Goal: Task Accomplishment & Management: Manage account settings

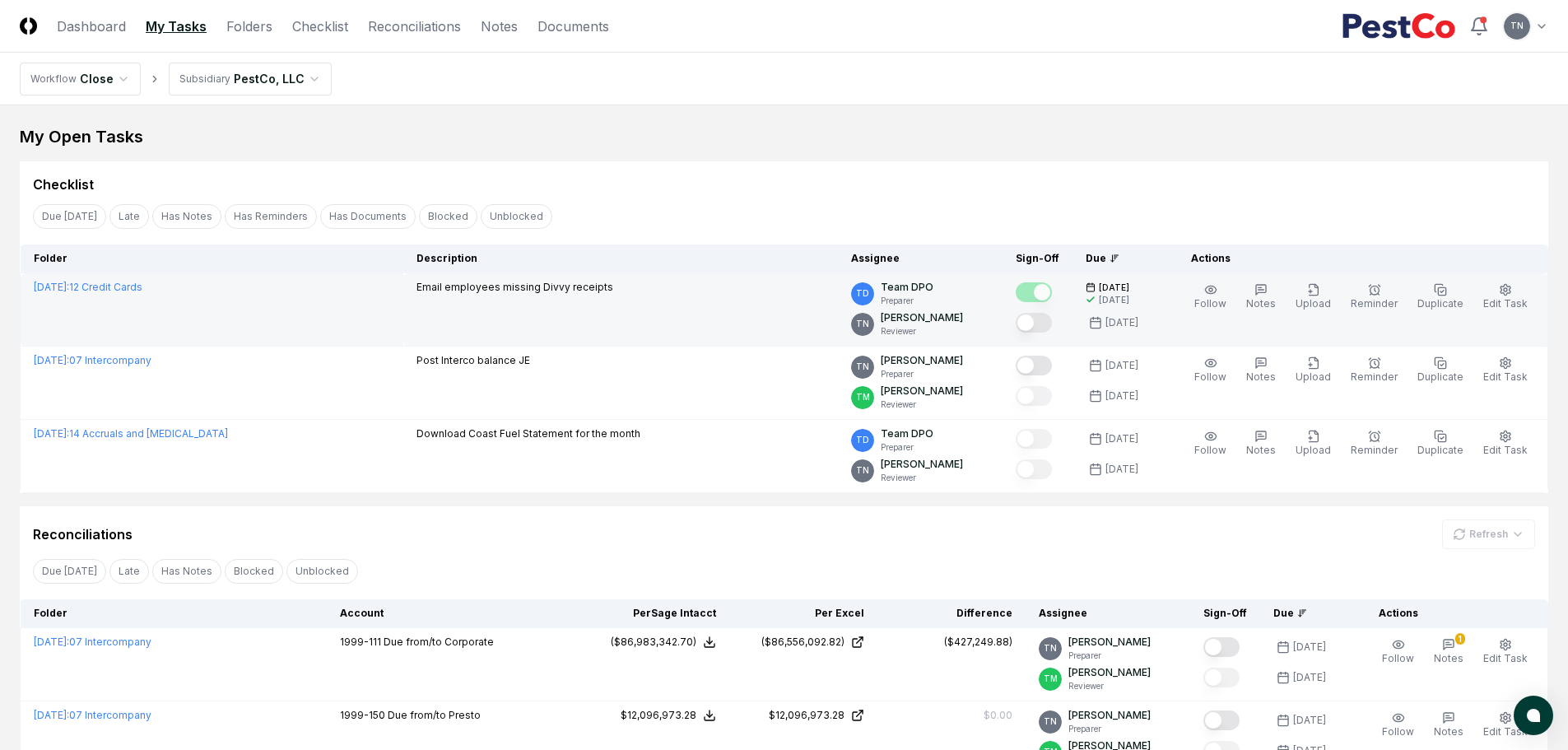
click at [1042, 322] on button "Mark complete" at bounding box center [1034, 323] width 36 height 20
click at [327, 28] on link "Checklist" at bounding box center [320, 27] width 56 height 20
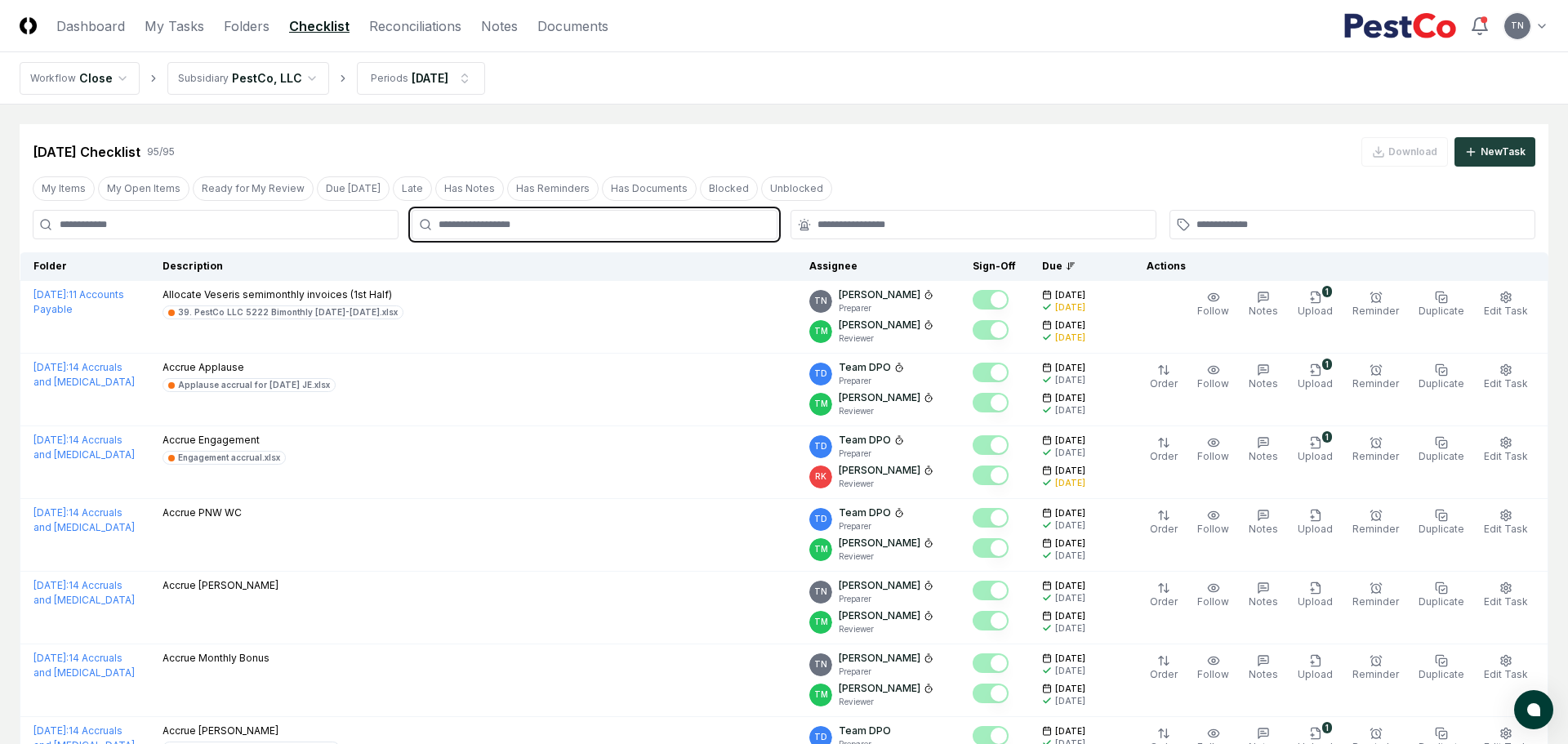
click at [485, 231] on input "text" at bounding box center [603, 225] width 328 height 15
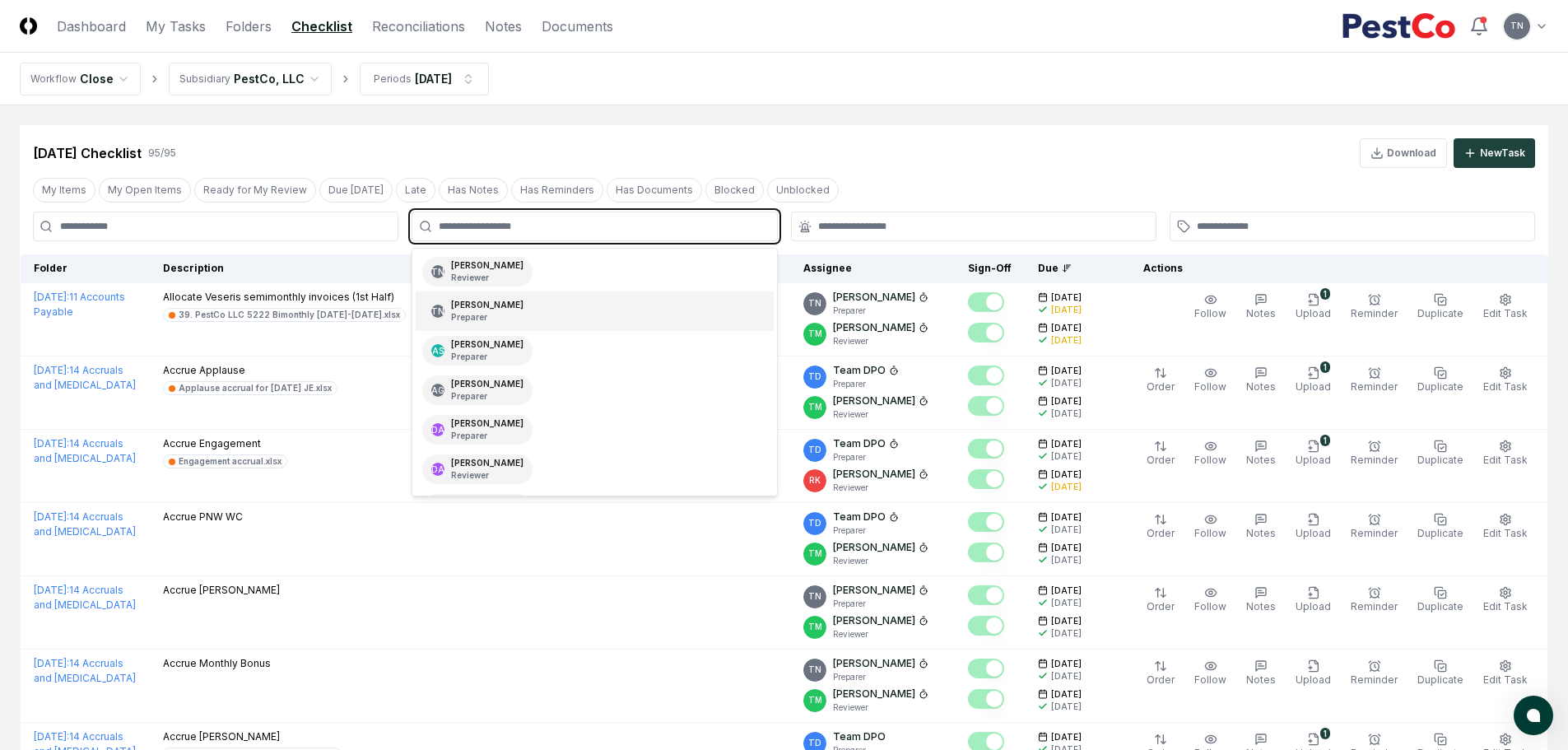
click at [506, 301] on div "[PERSON_NAME] Preparer" at bounding box center [487, 310] width 72 height 24
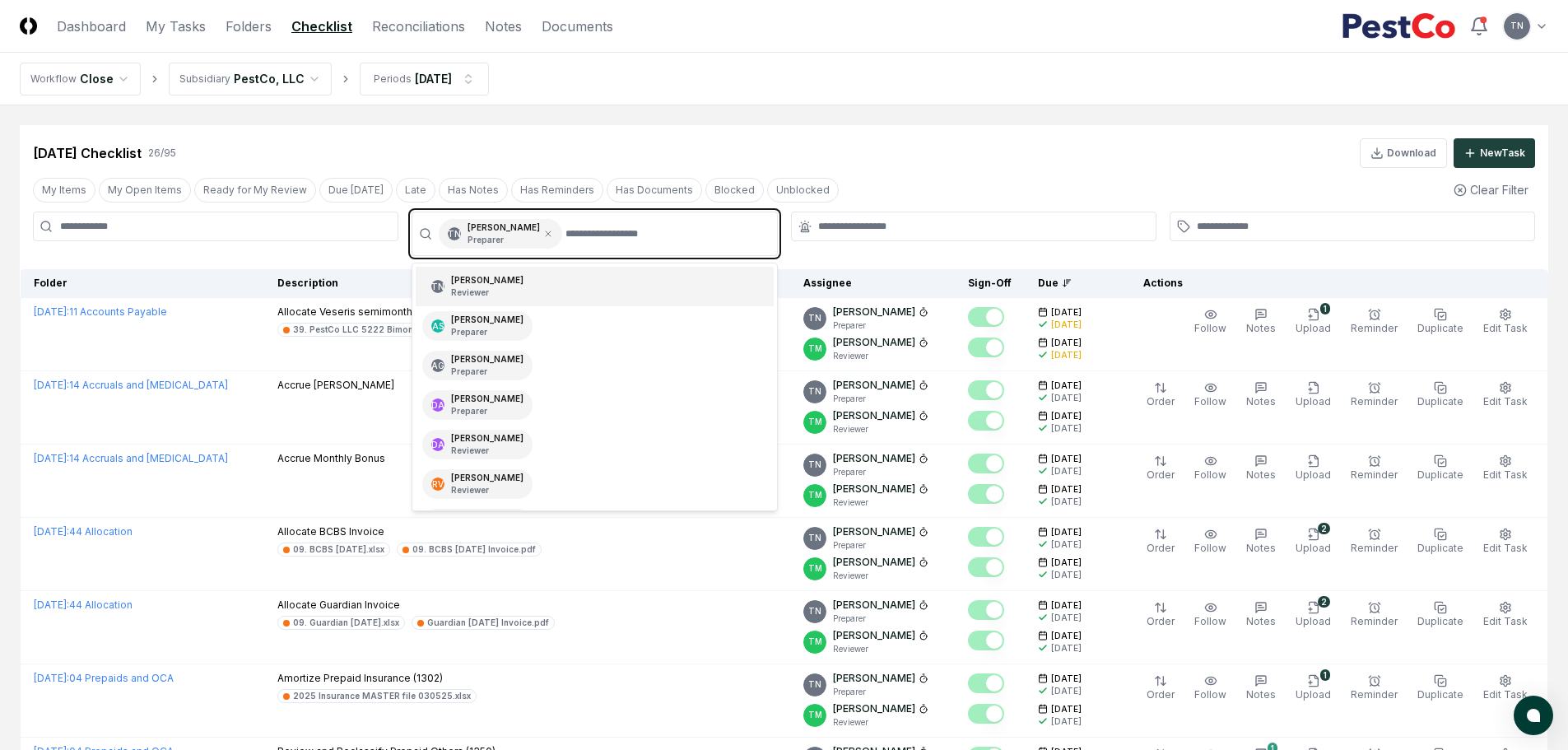
click at [518, 284] on div "TN [PERSON_NAME] Reviewer" at bounding box center [594, 286] width 357 height 39
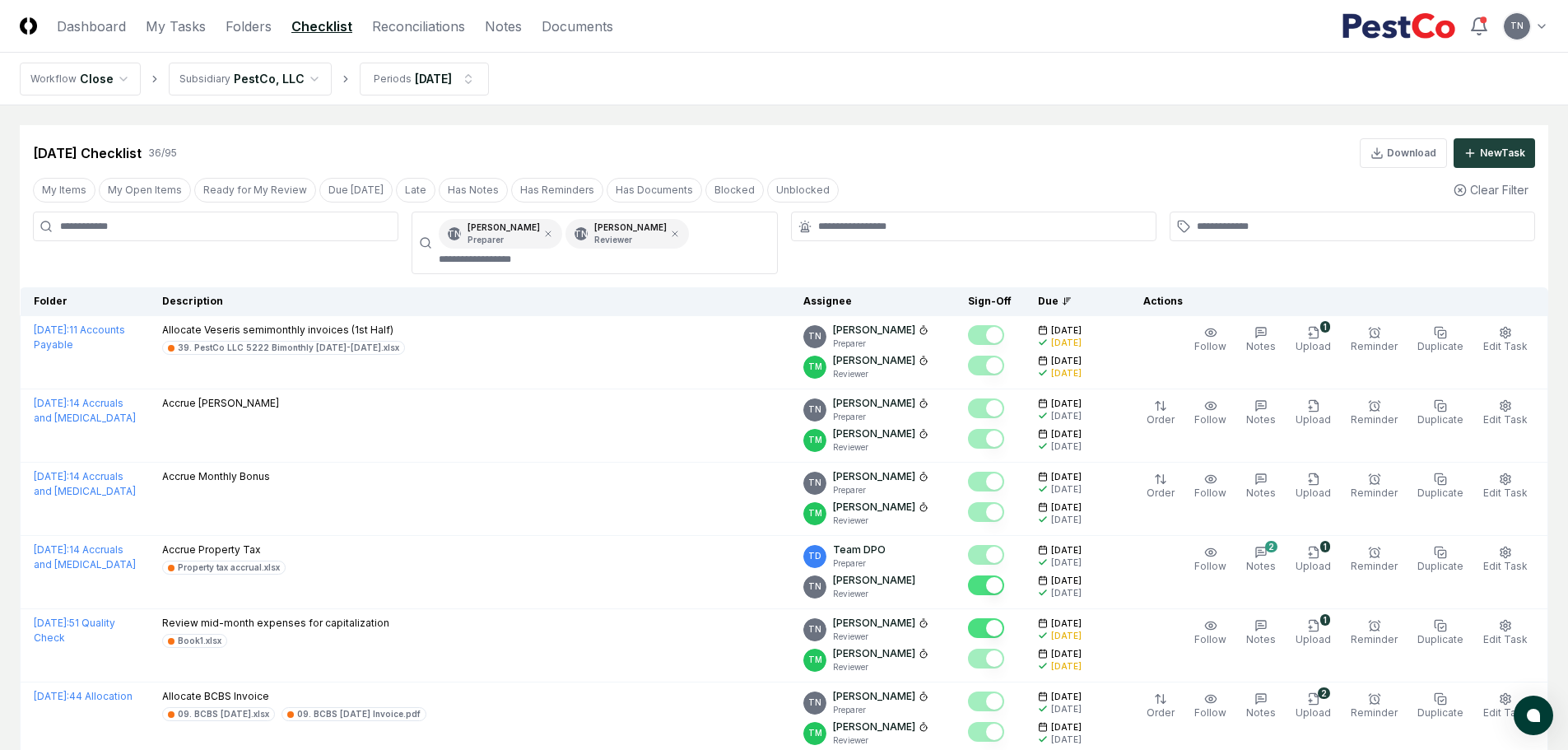
click at [1473, 263] on div at bounding box center [1352, 242] width 366 height 63
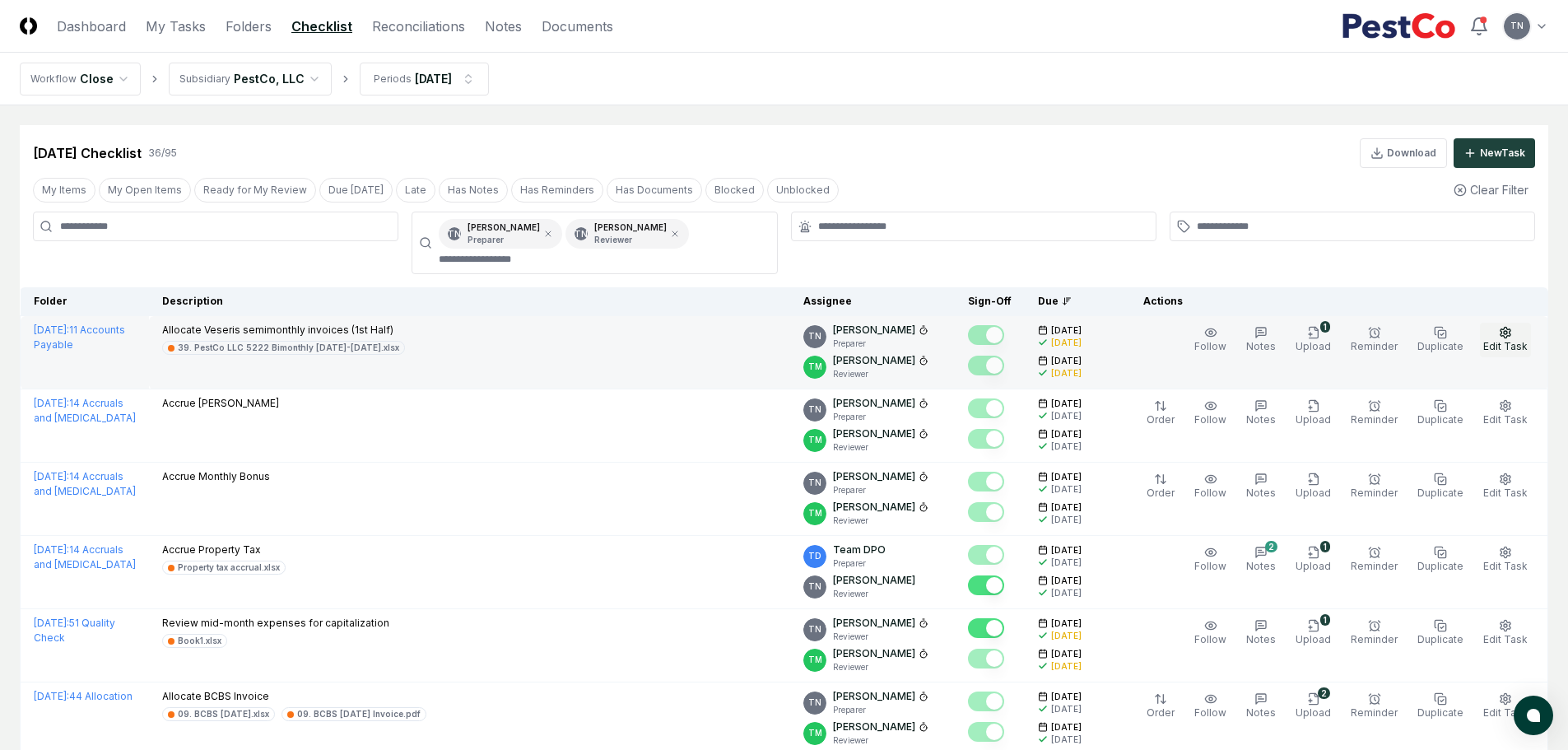
click at [1512, 333] on icon "button" at bounding box center [1506, 333] width 13 height 13
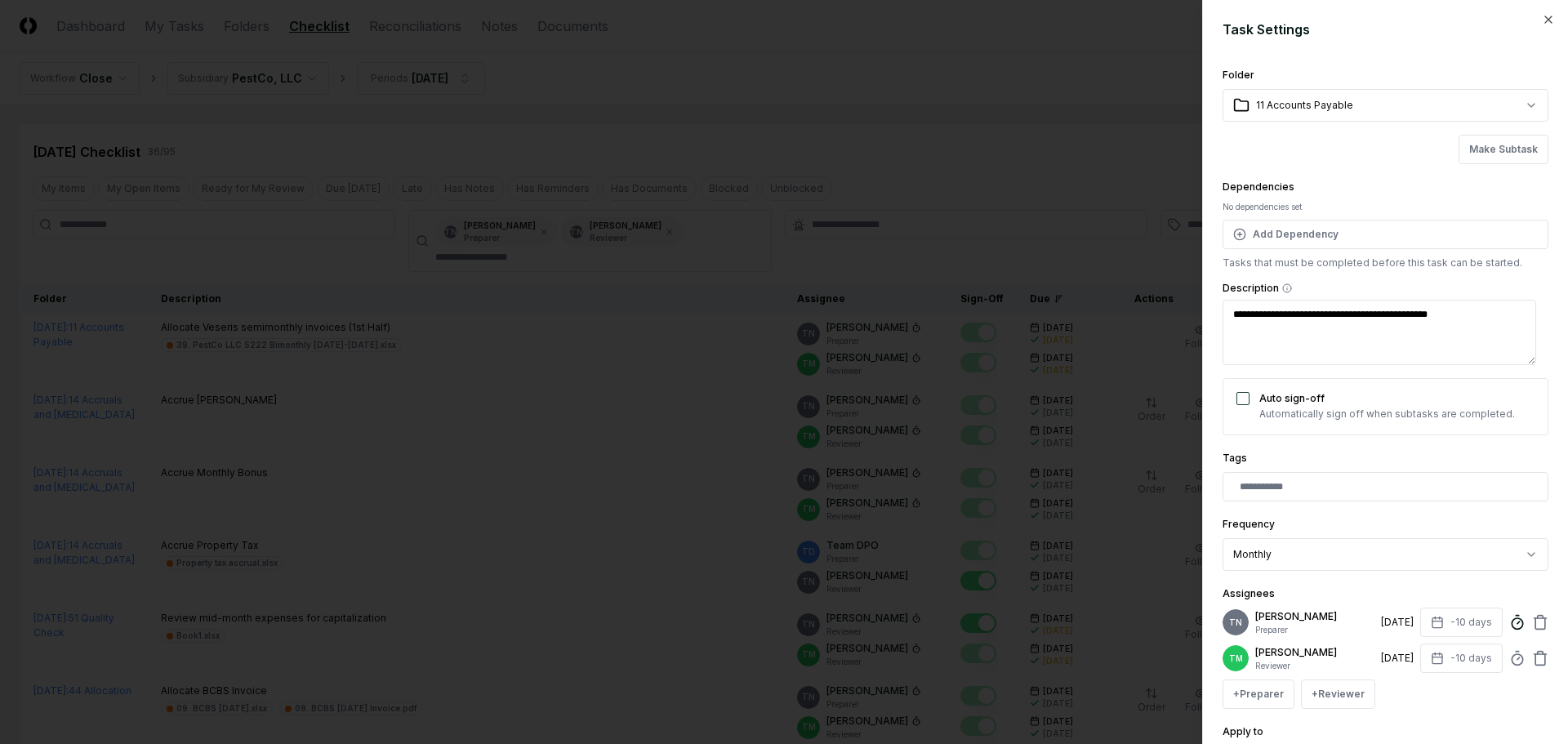
click at [1509, 620] on icon at bounding box center [1517, 622] width 17 height 17
click at [1054, 169] on div at bounding box center [784, 372] width 1568 height 744
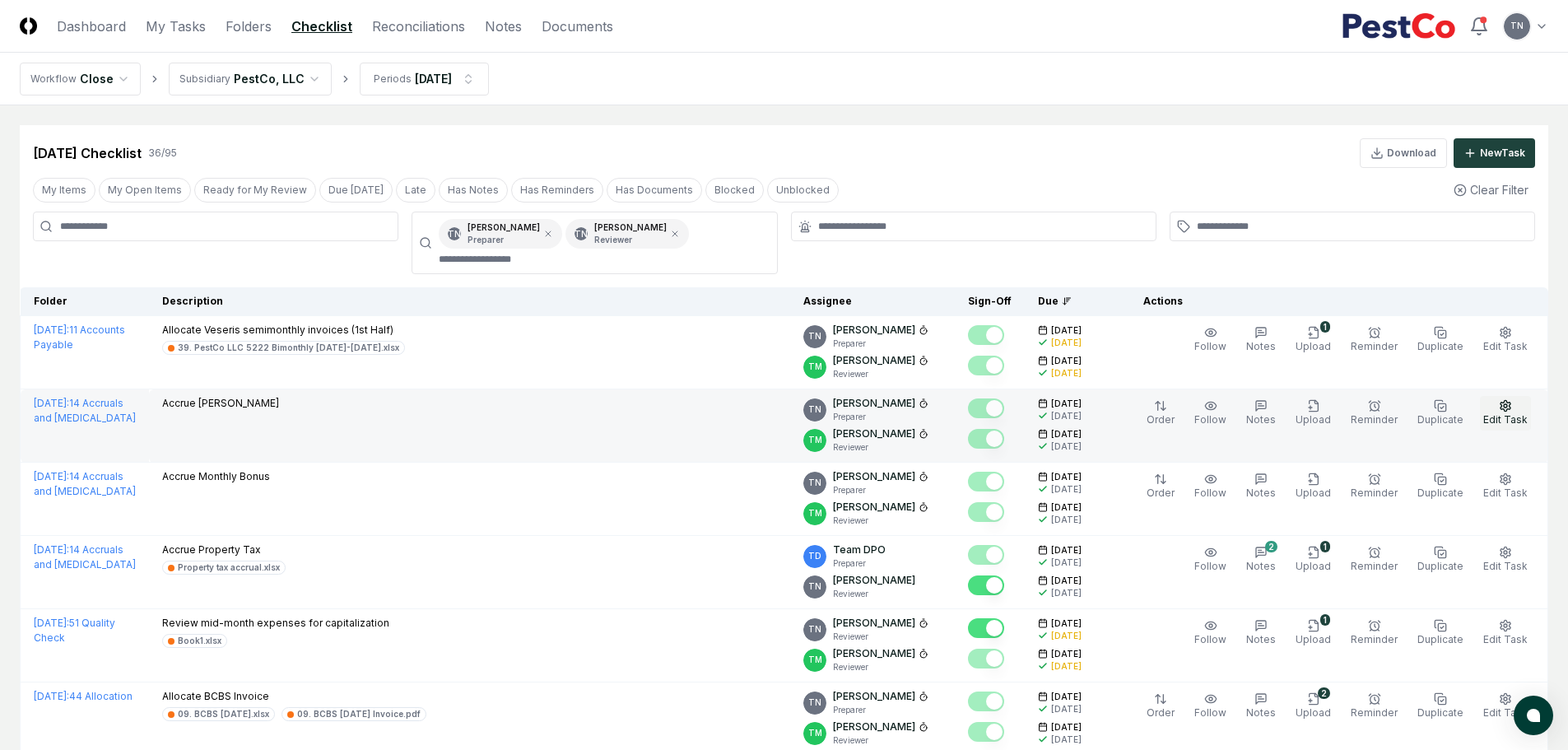
click at [1503, 410] on icon "button" at bounding box center [1506, 406] width 13 height 13
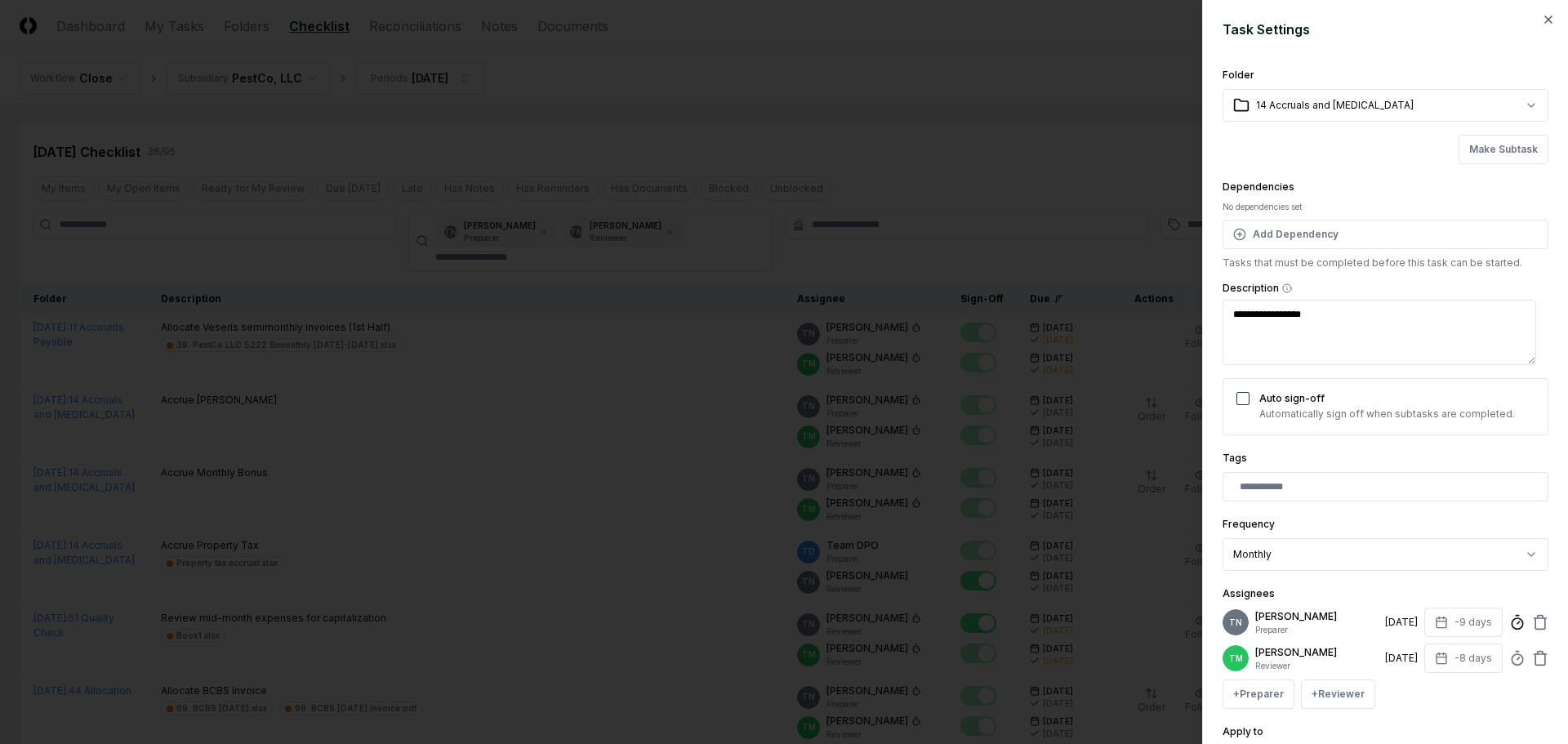
click at [1509, 624] on icon at bounding box center [1517, 622] width 17 height 17
click at [985, 115] on div at bounding box center [784, 372] width 1568 height 744
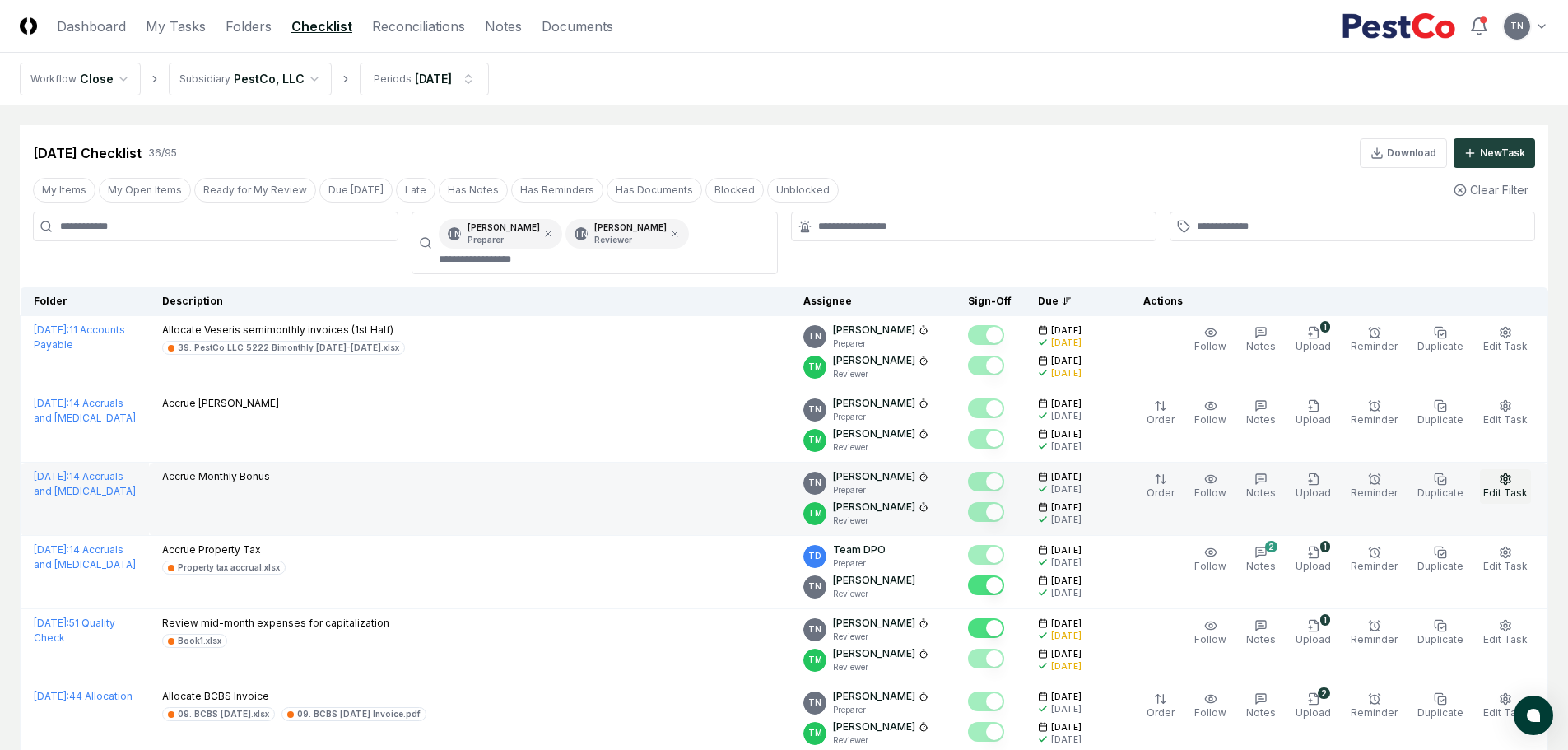
click at [1505, 477] on circle "button" at bounding box center [1505, 479] width 3 height 3
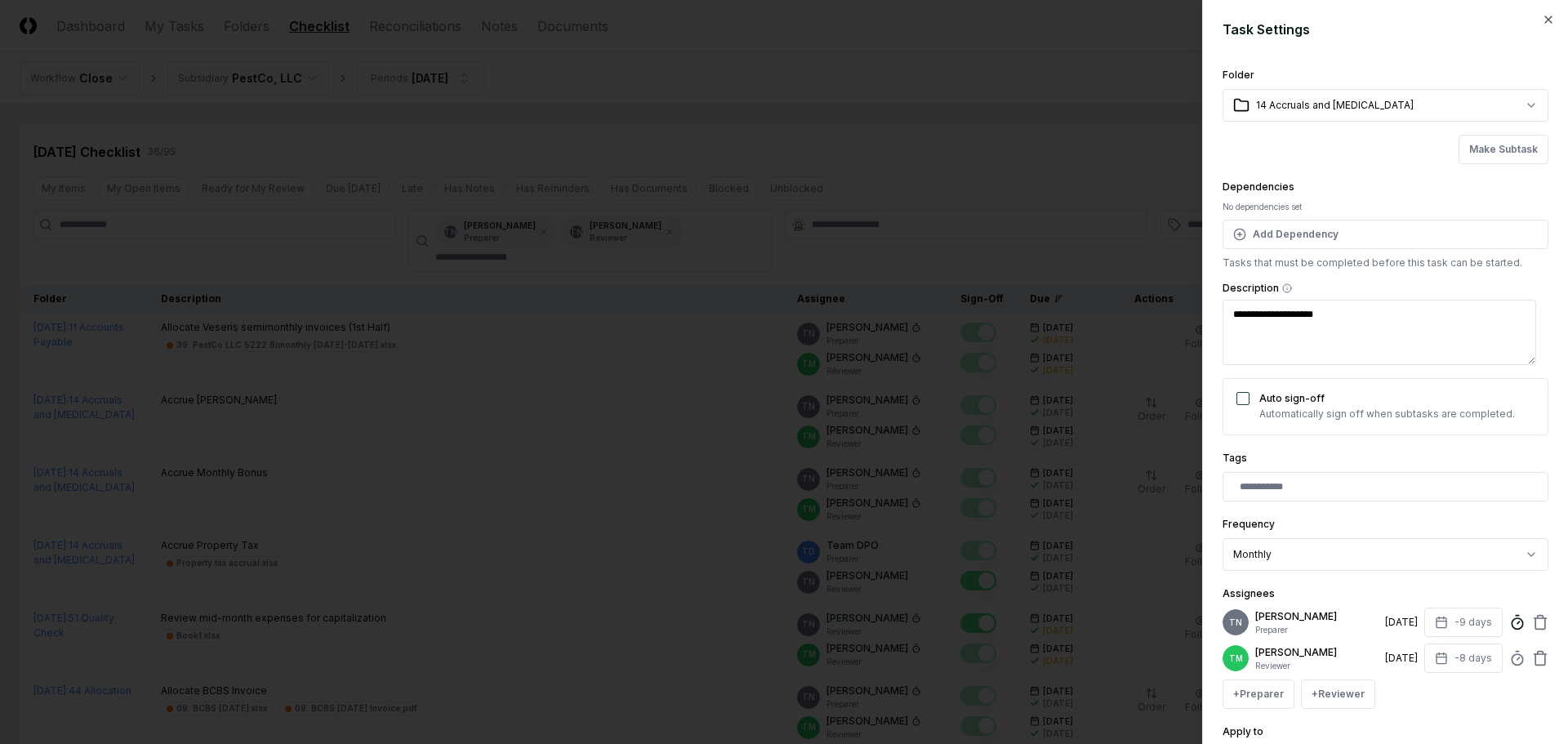
click at [1509, 625] on icon at bounding box center [1517, 622] width 17 height 17
click at [1003, 181] on div at bounding box center [784, 372] width 1568 height 744
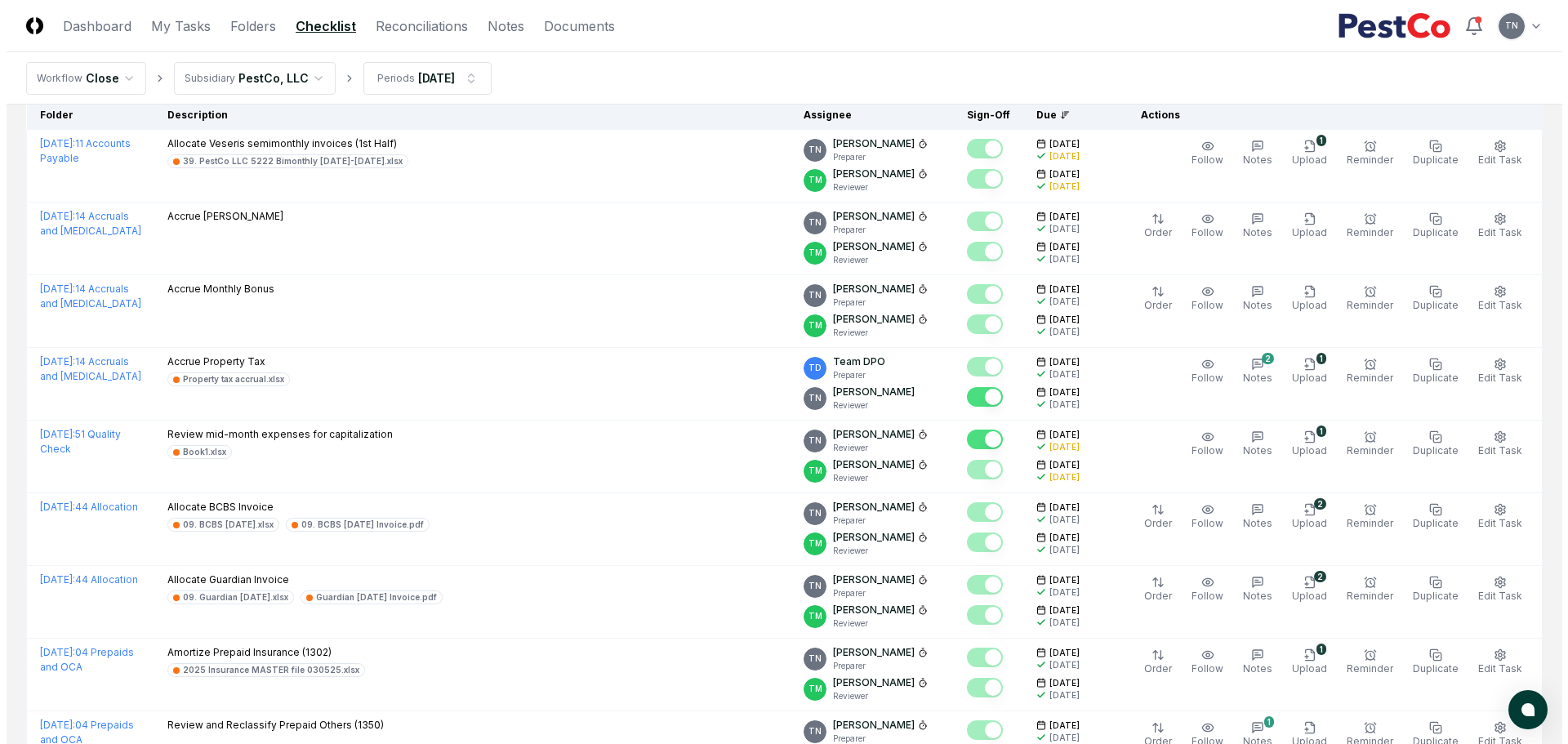
scroll to position [245, 0]
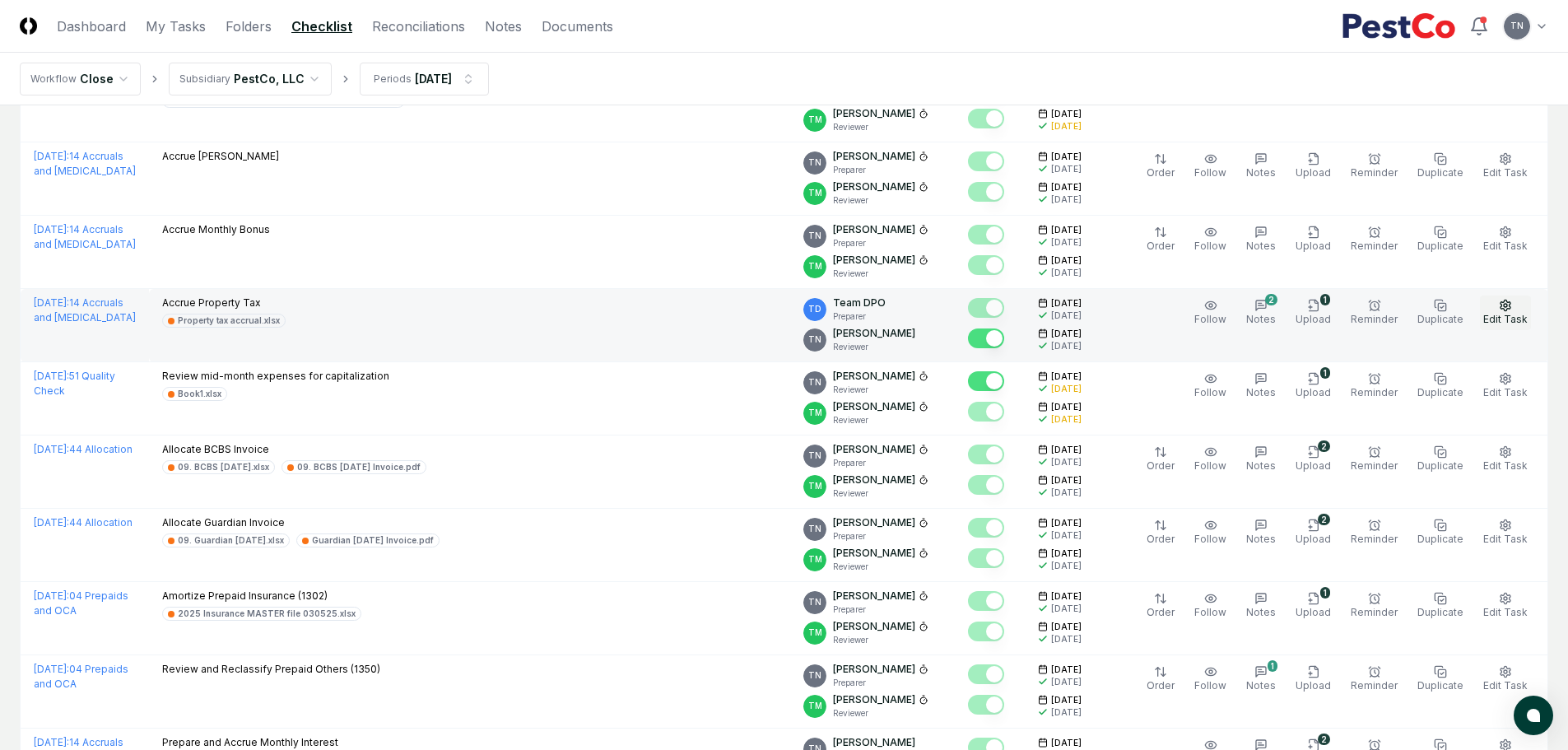
click at [1507, 305] on icon "button" at bounding box center [1506, 305] width 13 height 13
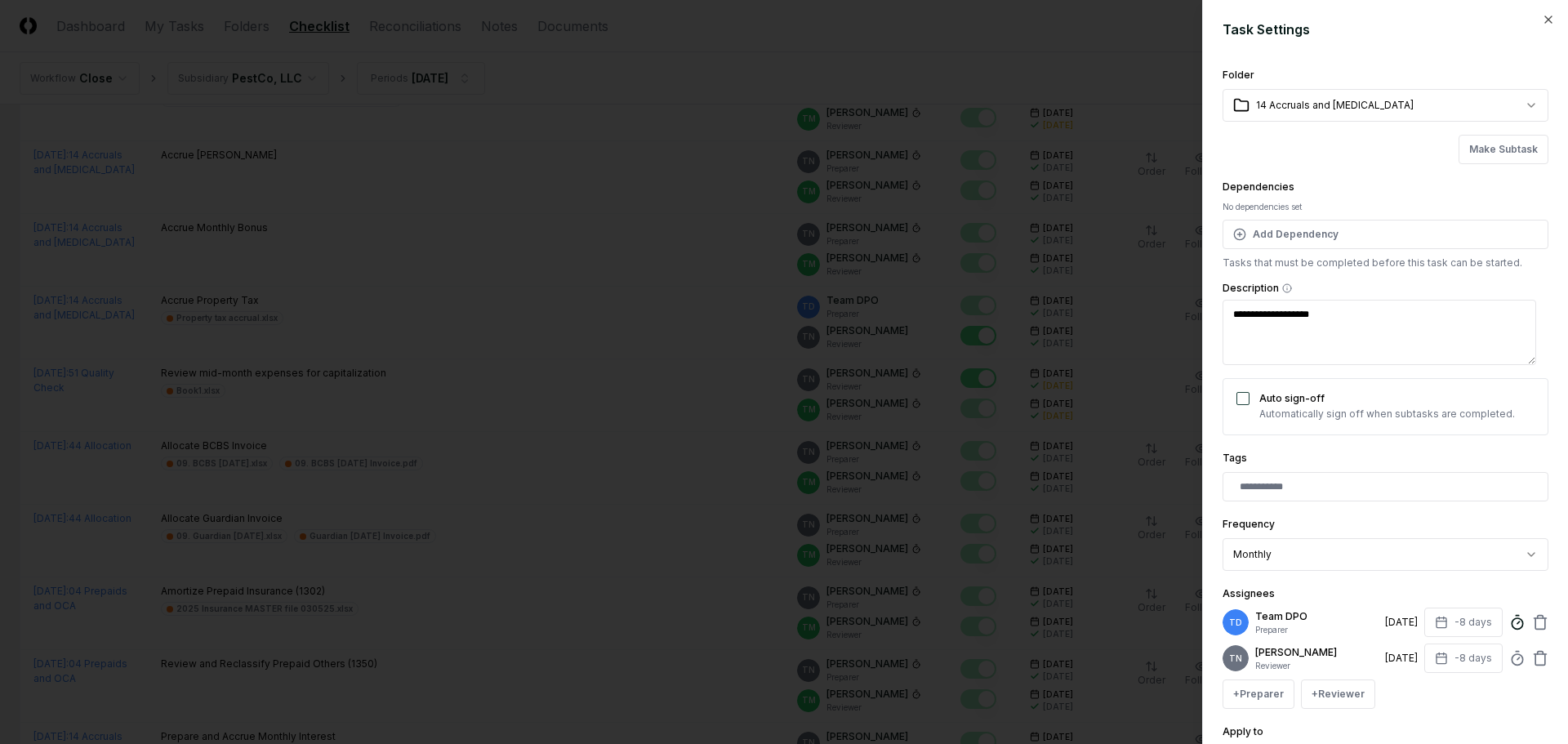
click at [1509, 627] on icon at bounding box center [1517, 622] width 17 height 17
type textarea "*"
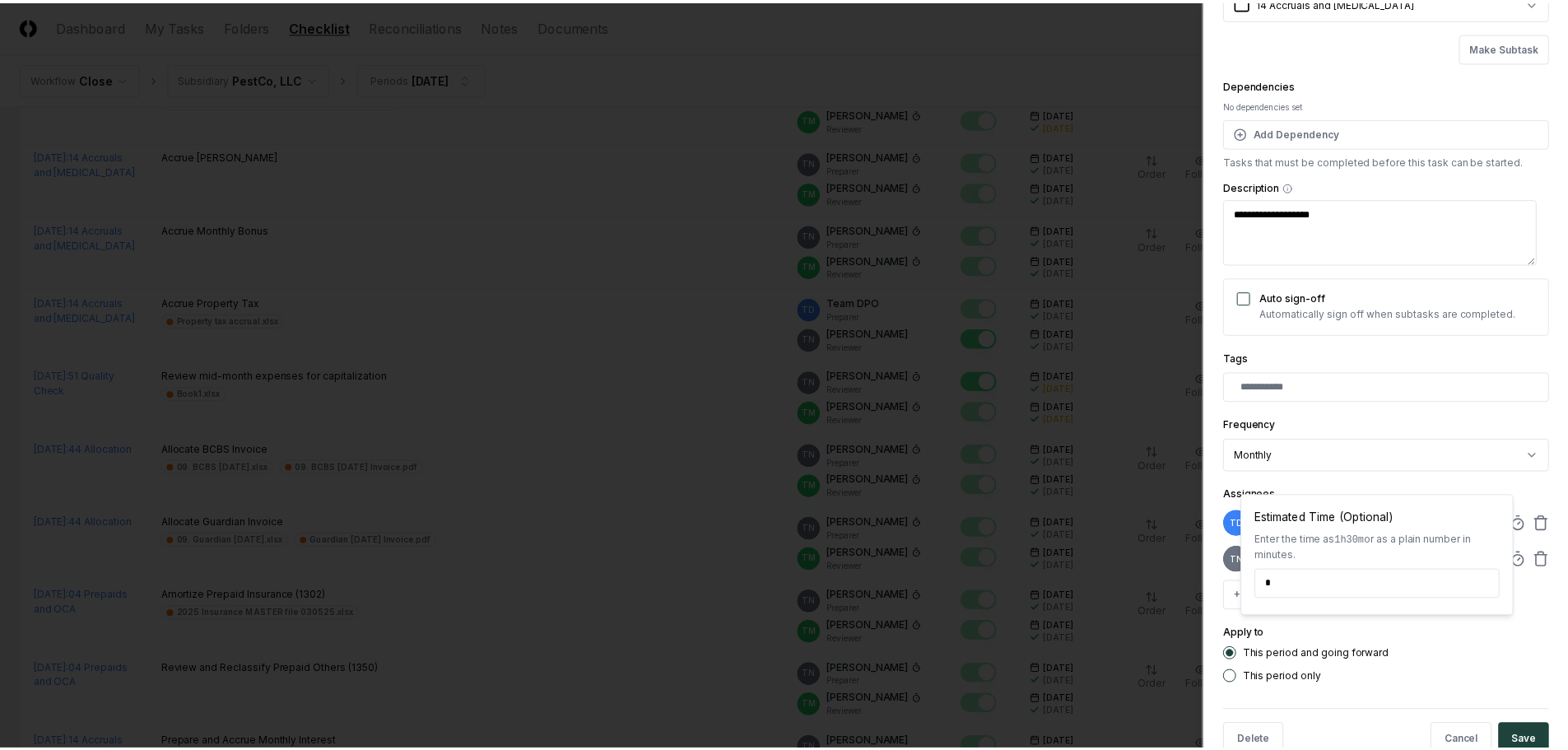
scroll to position [144, 0]
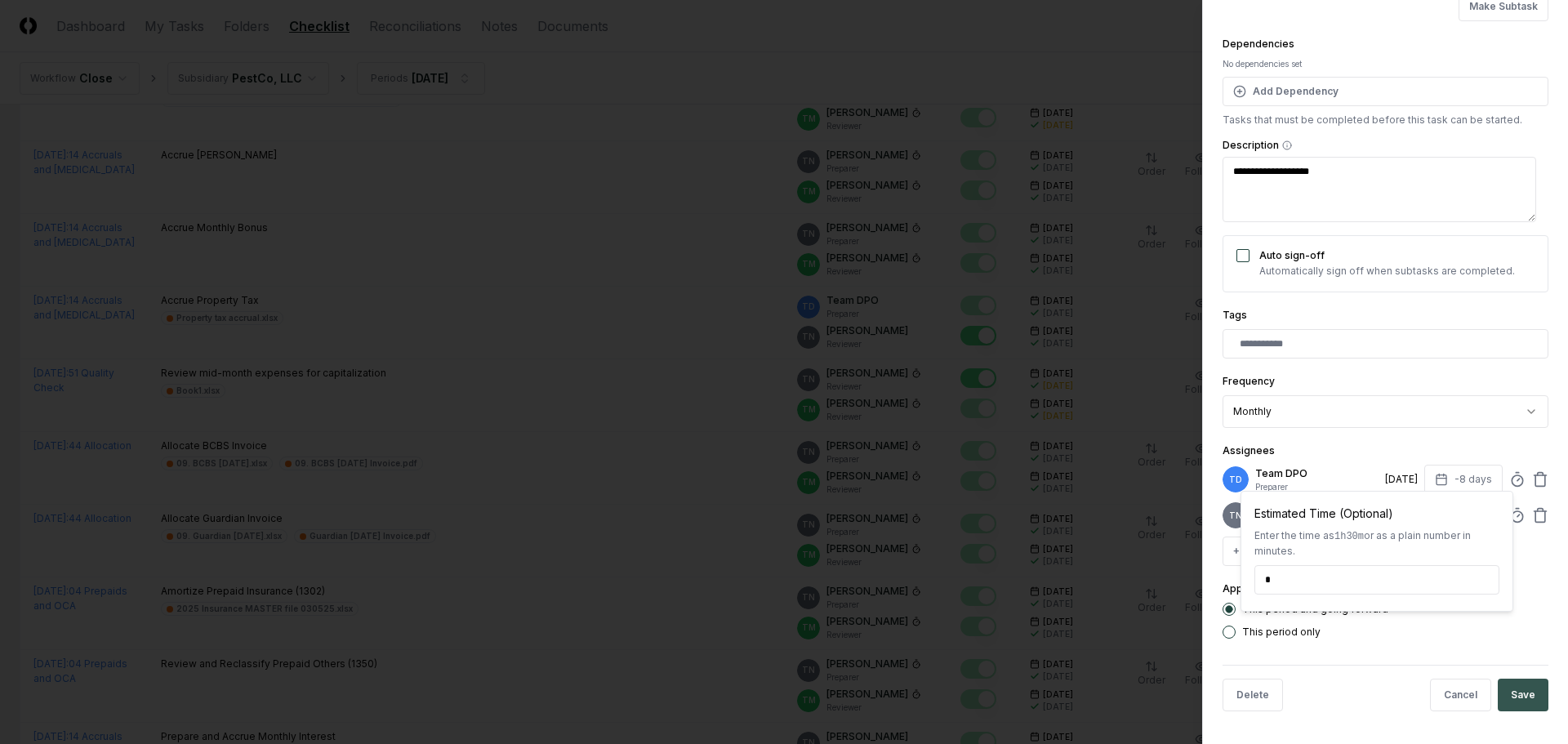
type input "*****"
click at [1507, 702] on button "Save" at bounding box center [1522, 694] width 51 height 32
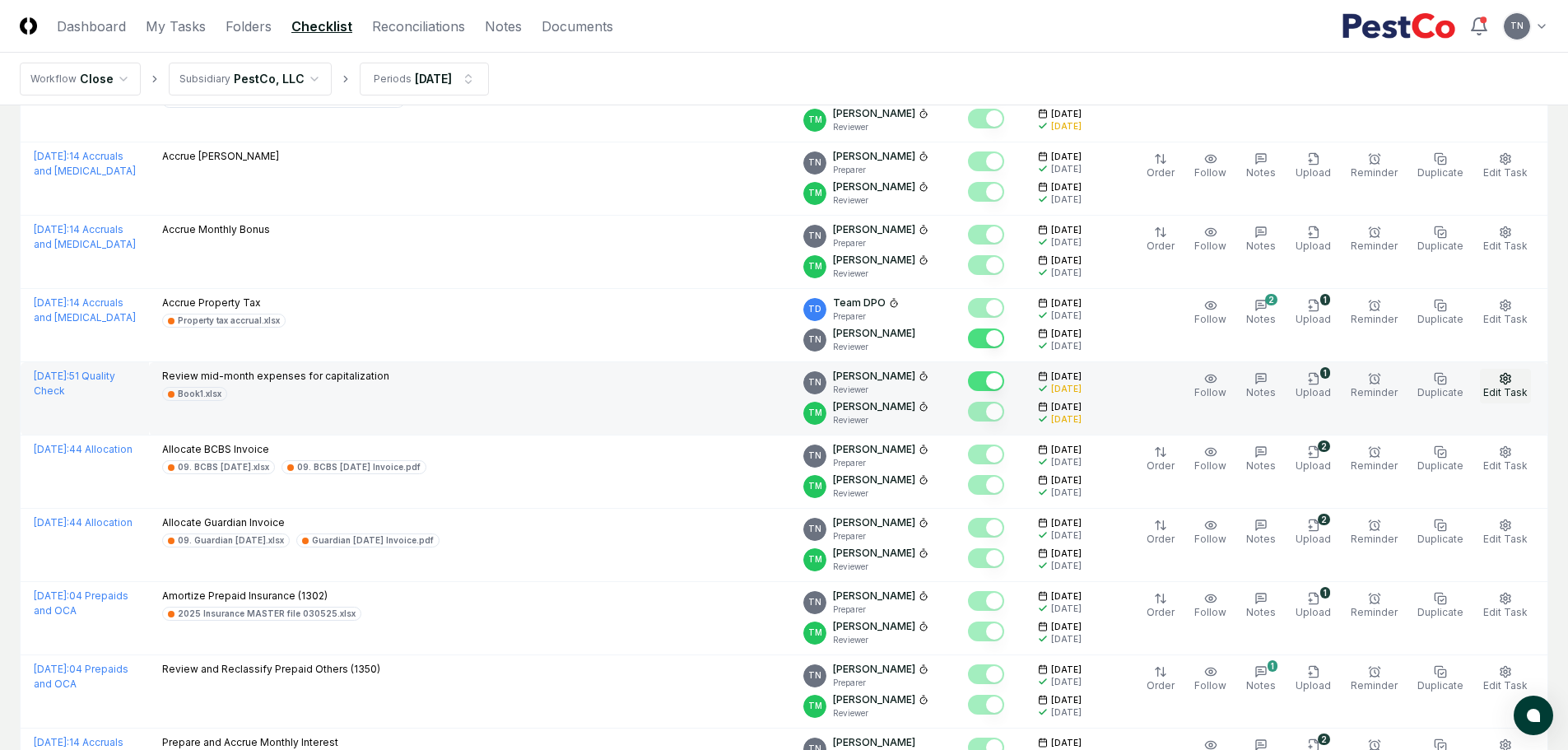
click at [1511, 383] on icon "button" at bounding box center [1506, 378] width 13 height 13
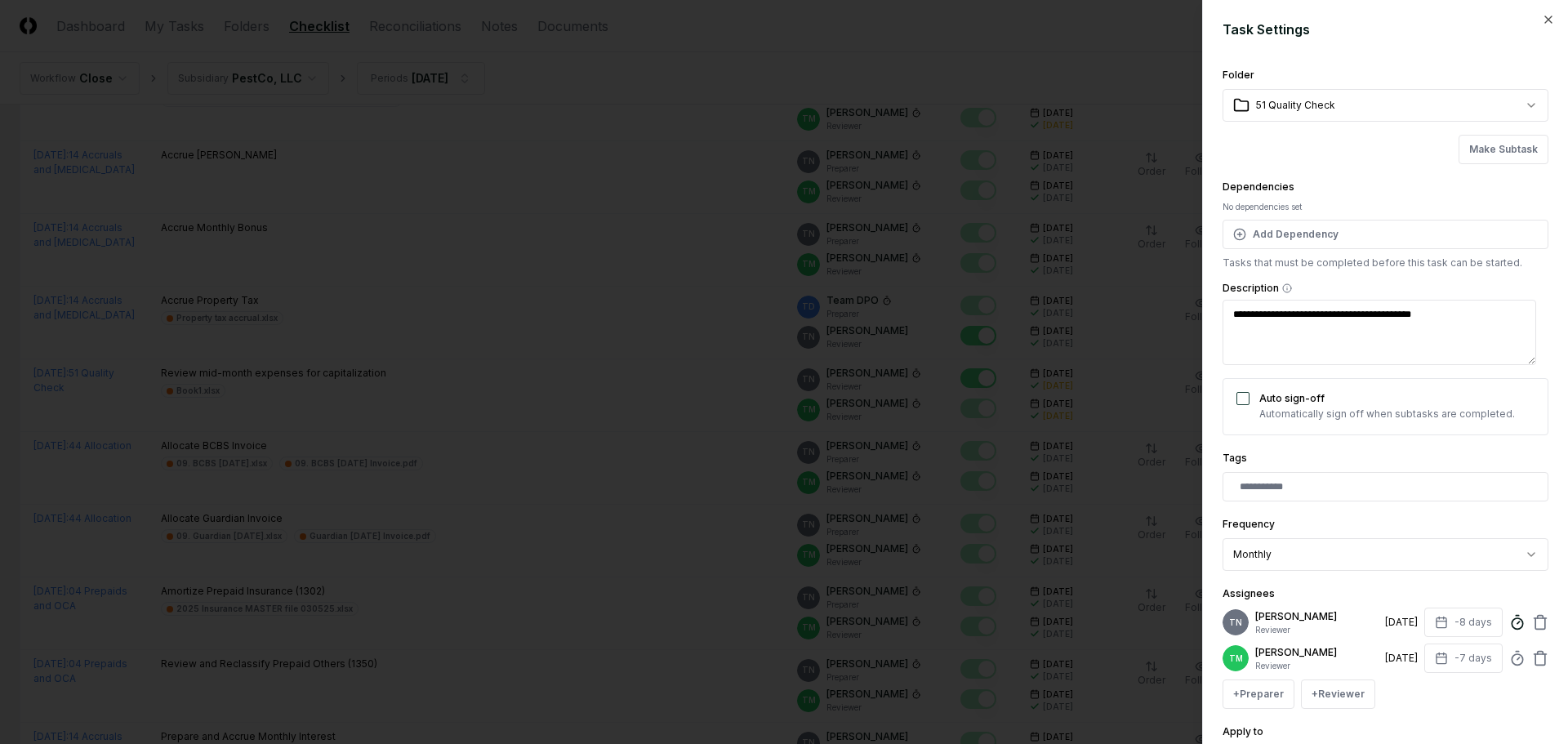
click at [1509, 625] on icon at bounding box center [1517, 622] width 17 height 17
click at [966, 76] on div at bounding box center [784, 372] width 1568 height 744
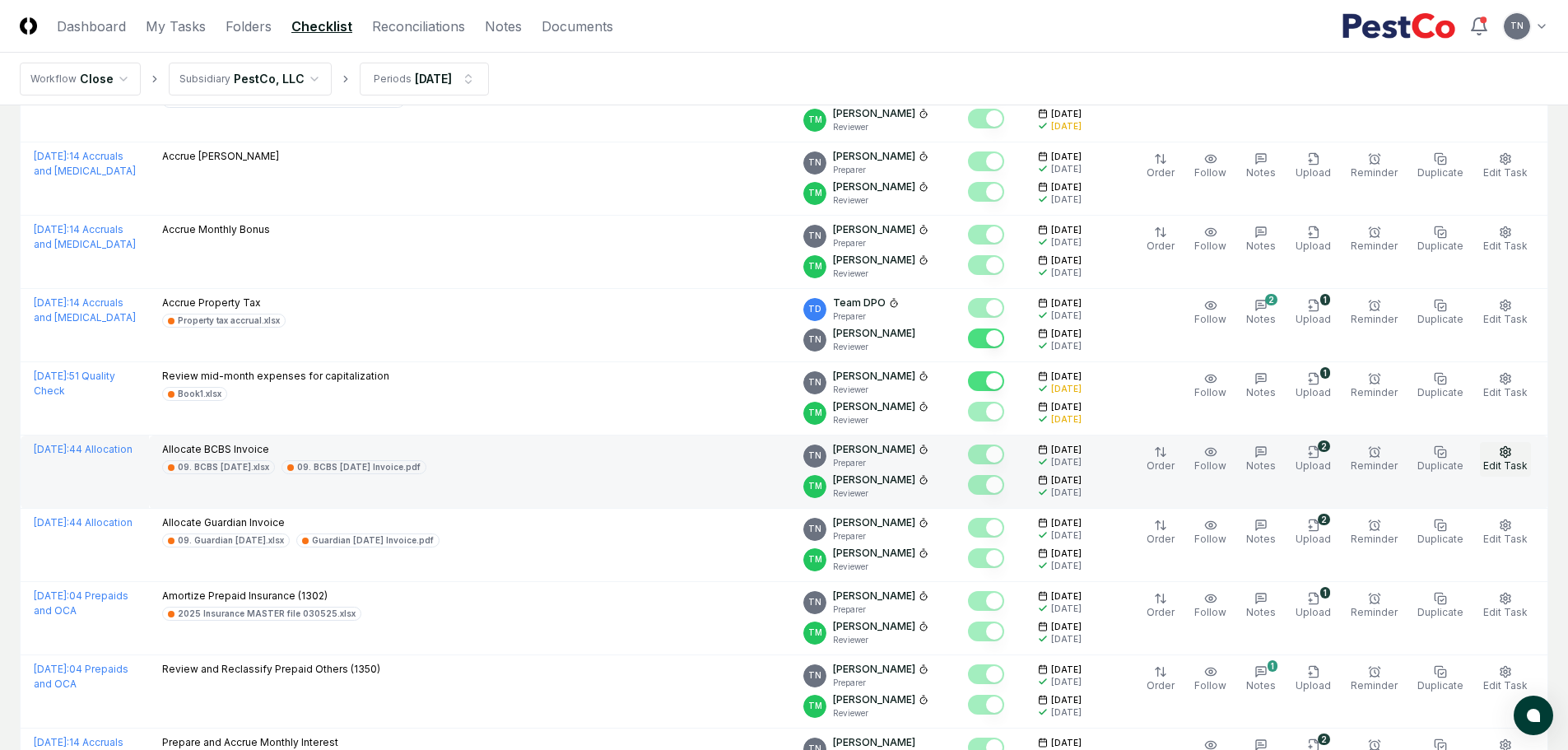
click at [1512, 451] on icon "button" at bounding box center [1506, 452] width 13 height 13
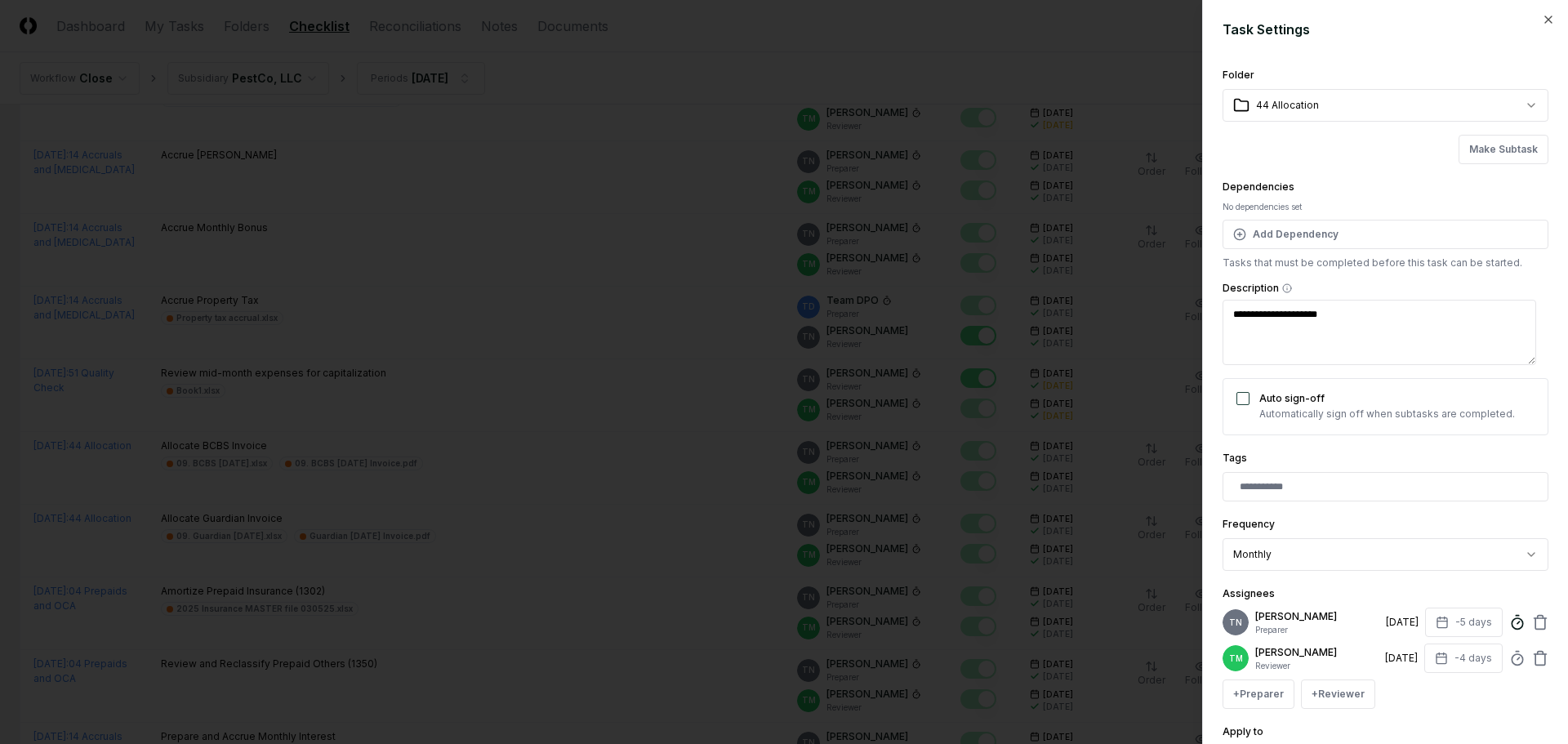
click at [1509, 617] on icon at bounding box center [1517, 622] width 17 height 17
click at [937, 65] on div at bounding box center [784, 372] width 1568 height 744
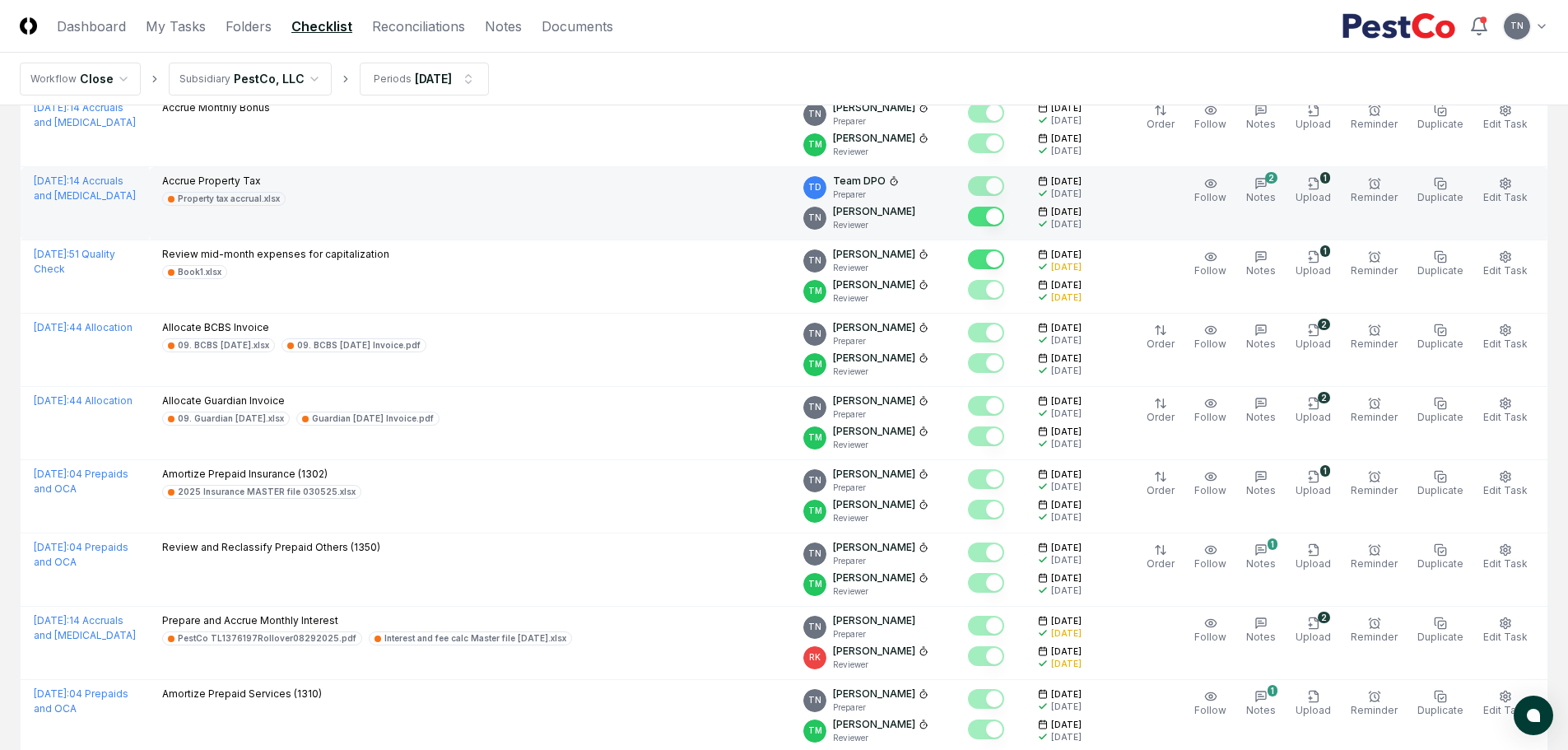
scroll to position [412, 0]
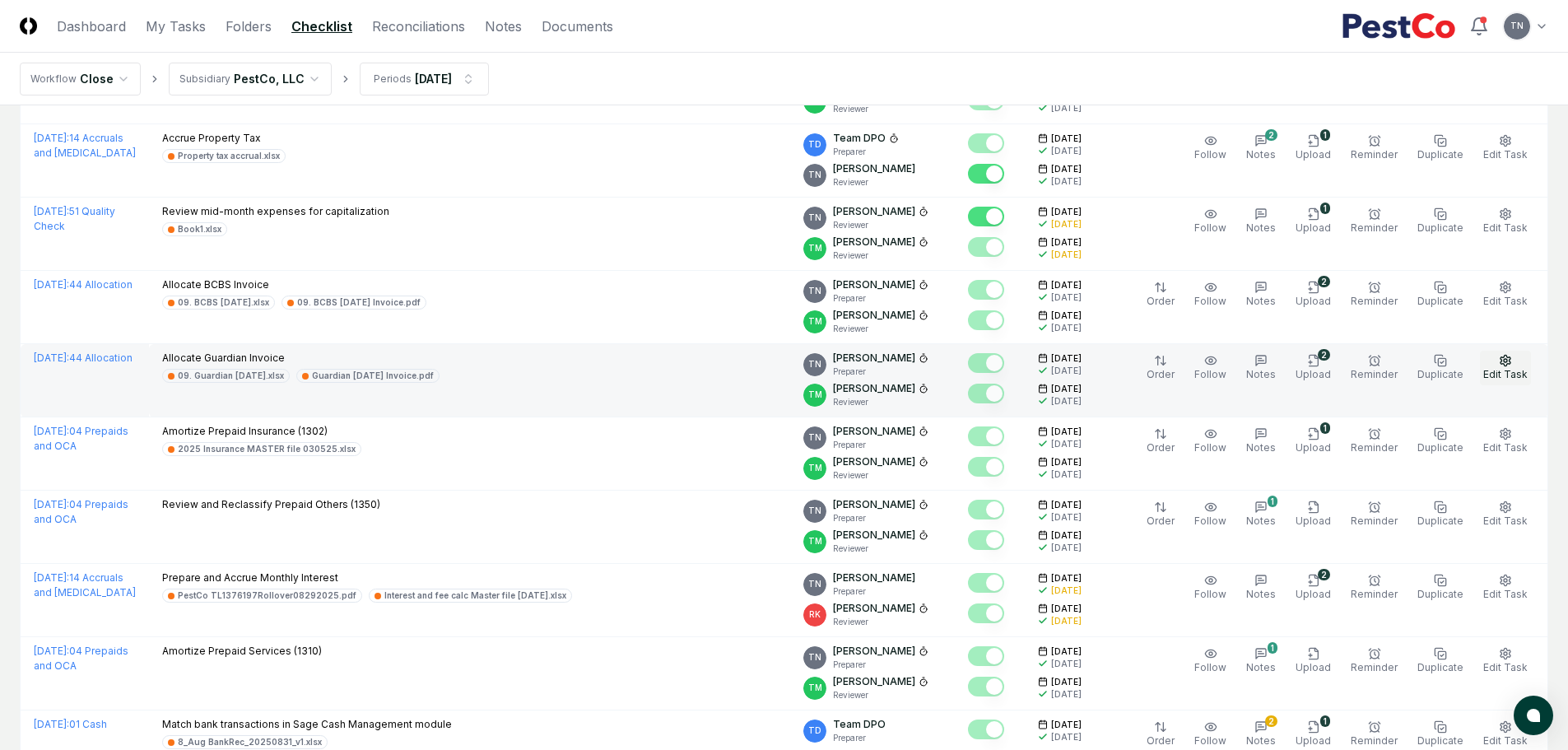
click at [1503, 364] on icon "button" at bounding box center [1505, 360] width 10 height 11
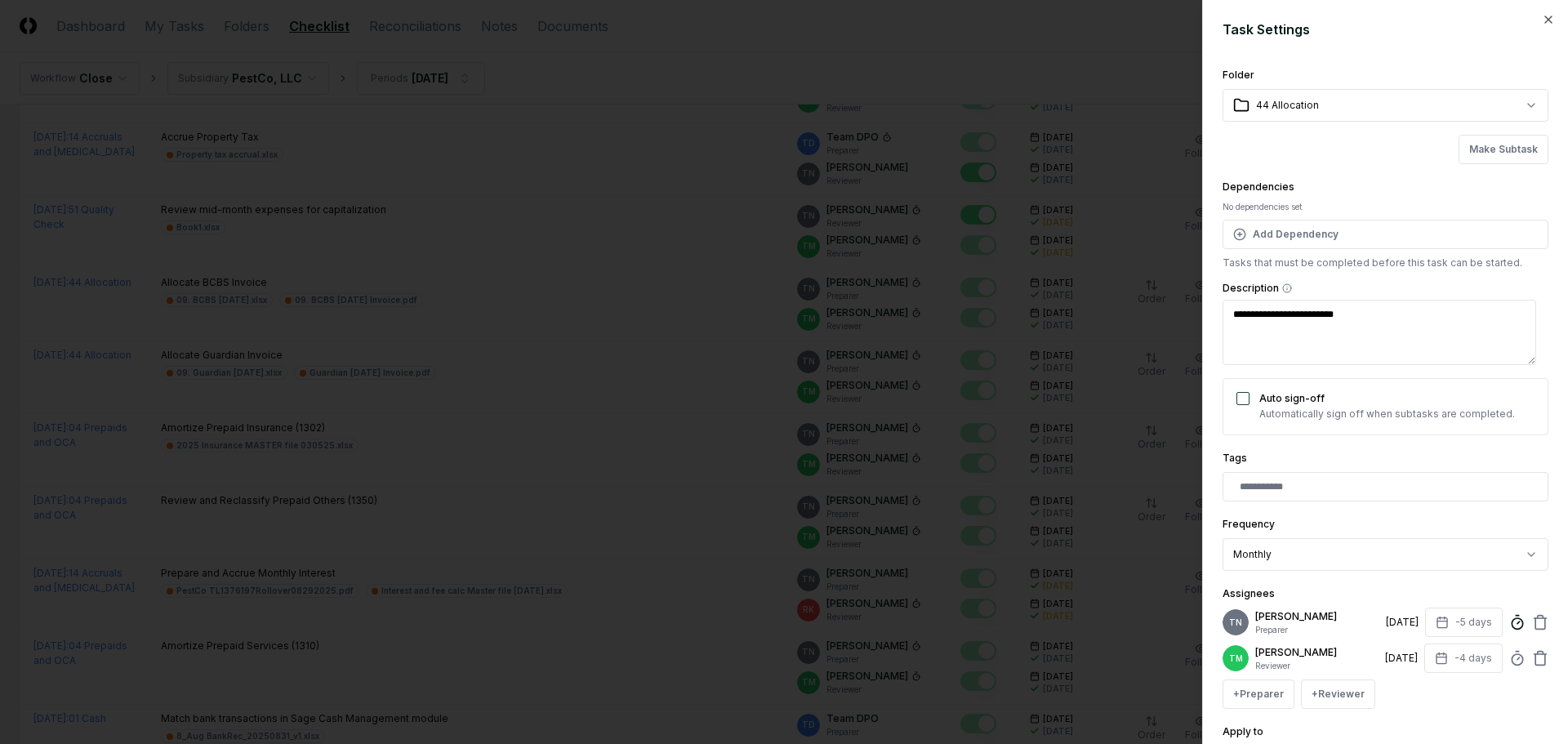
click at [1517, 622] on line at bounding box center [1518, 622] width 2 height 2
click at [905, 63] on div at bounding box center [784, 372] width 1568 height 744
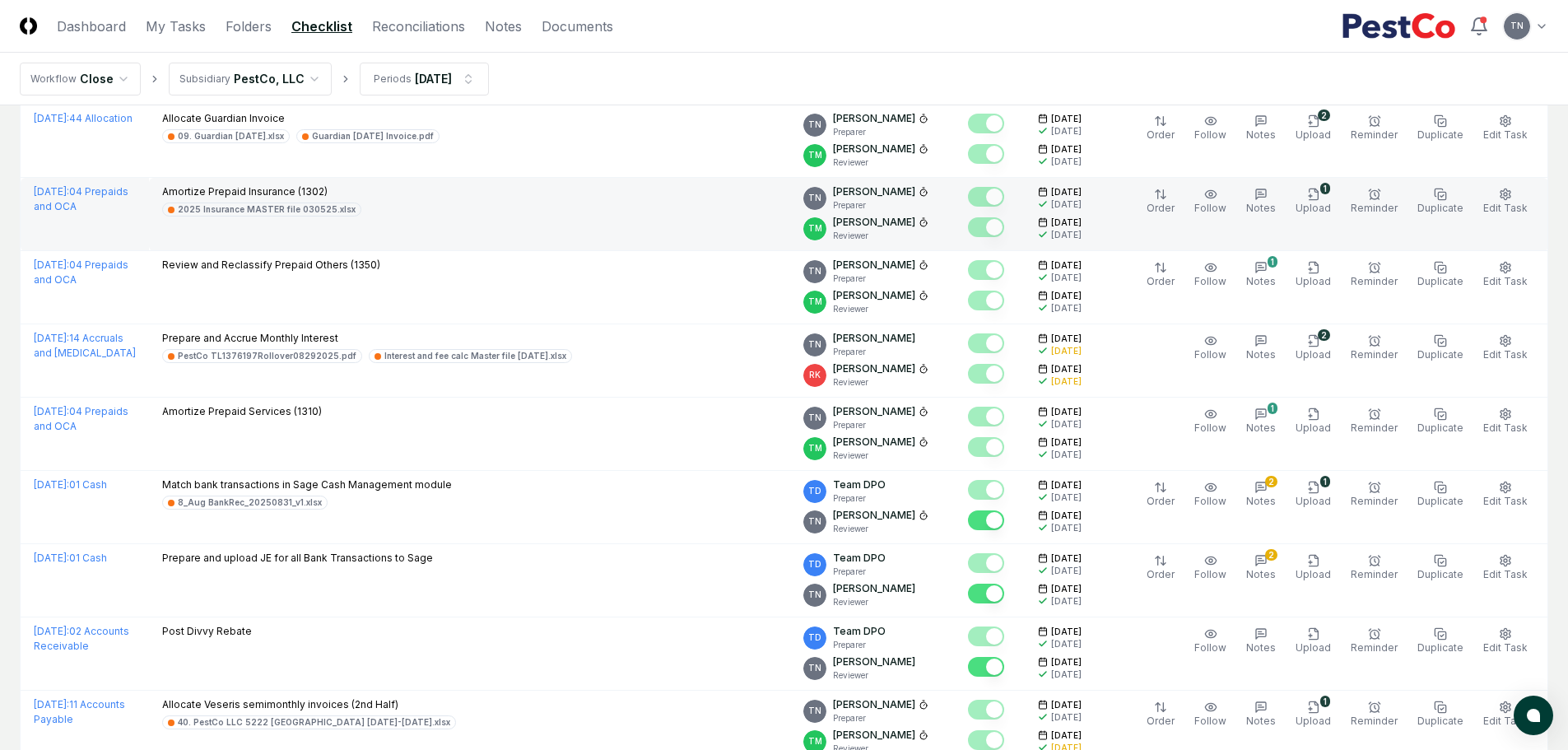
scroll to position [659, 0]
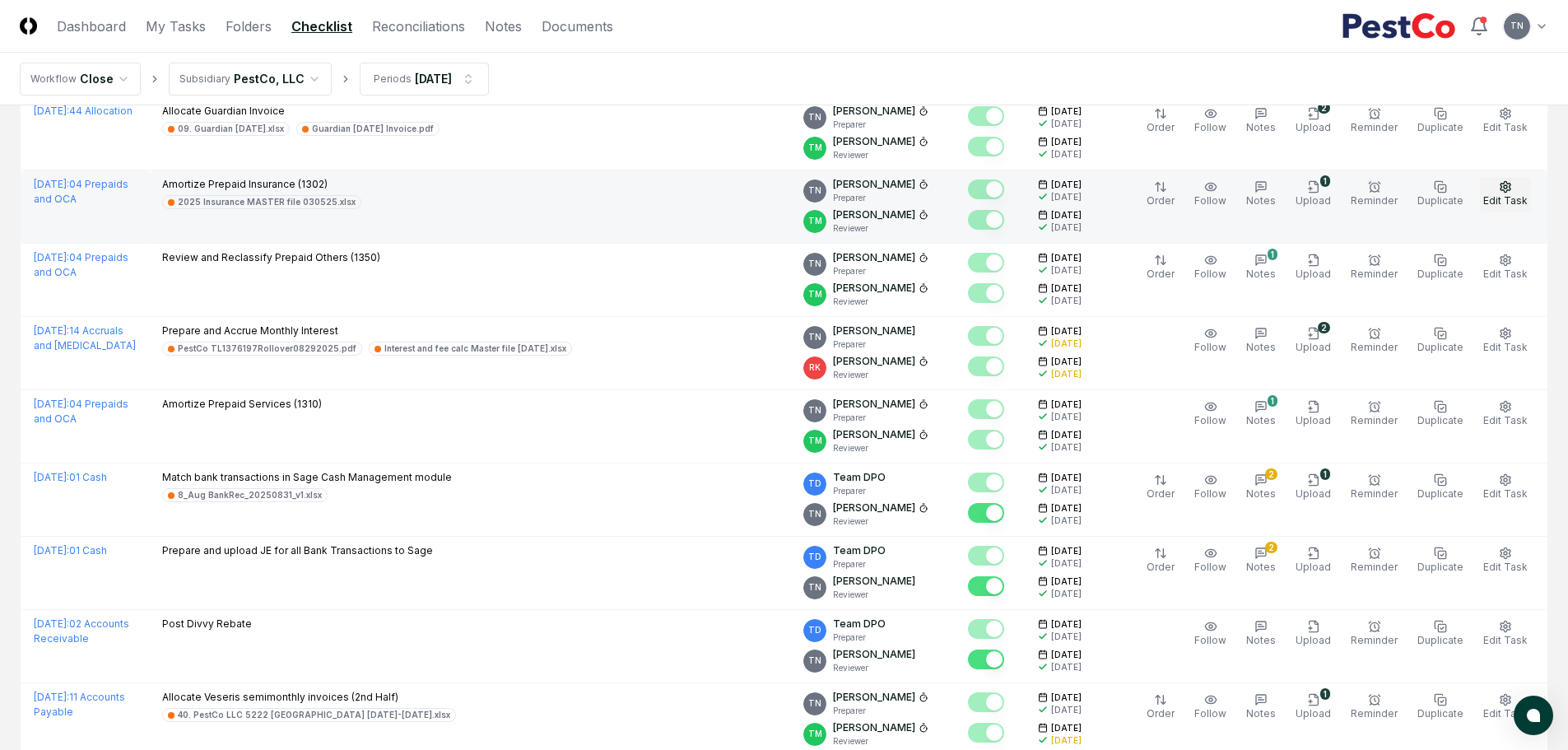
click at [1508, 186] on icon "button" at bounding box center [1506, 187] width 13 height 13
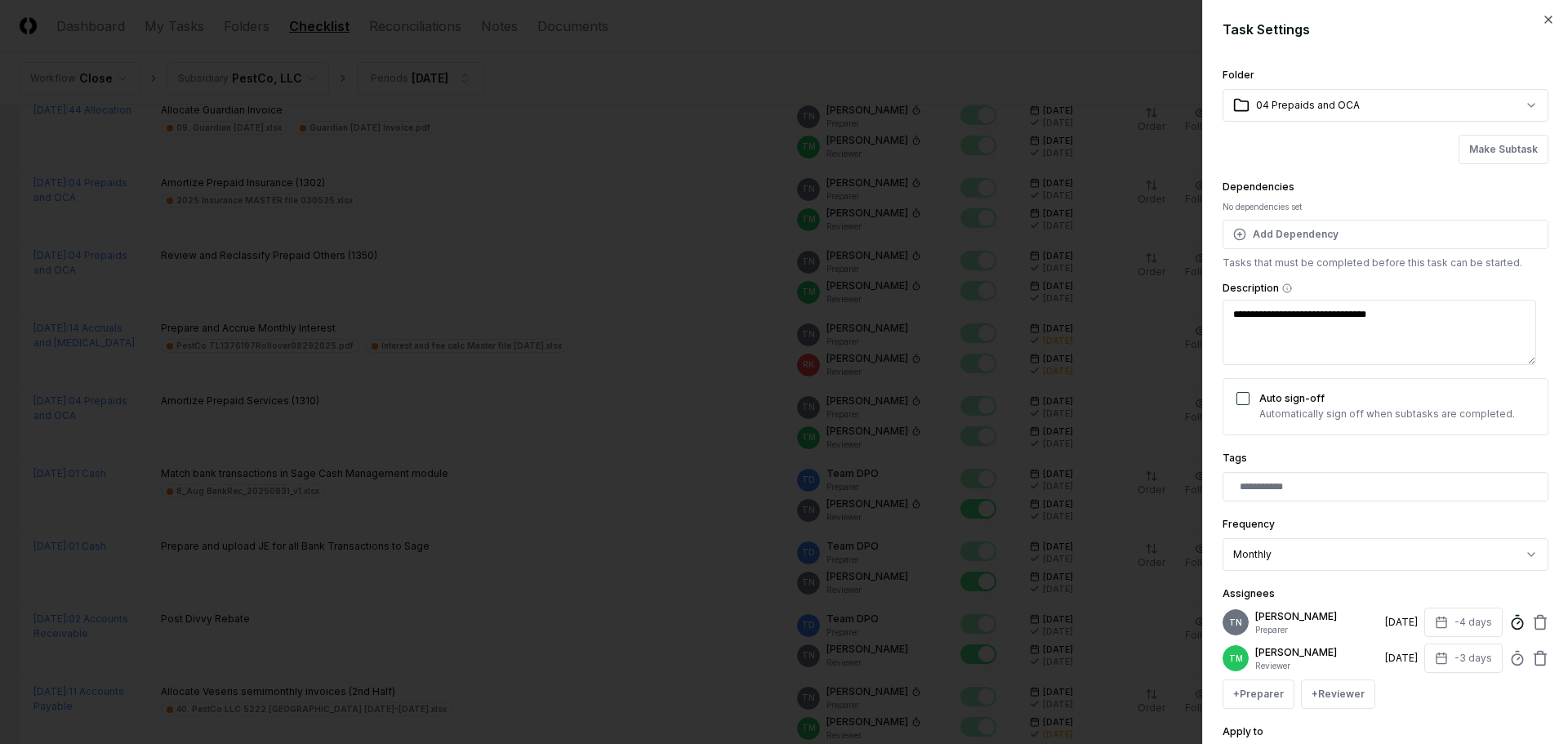
click at [1509, 622] on icon at bounding box center [1517, 622] width 17 height 17
click at [906, 51] on div at bounding box center [784, 372] width 1568 height 744
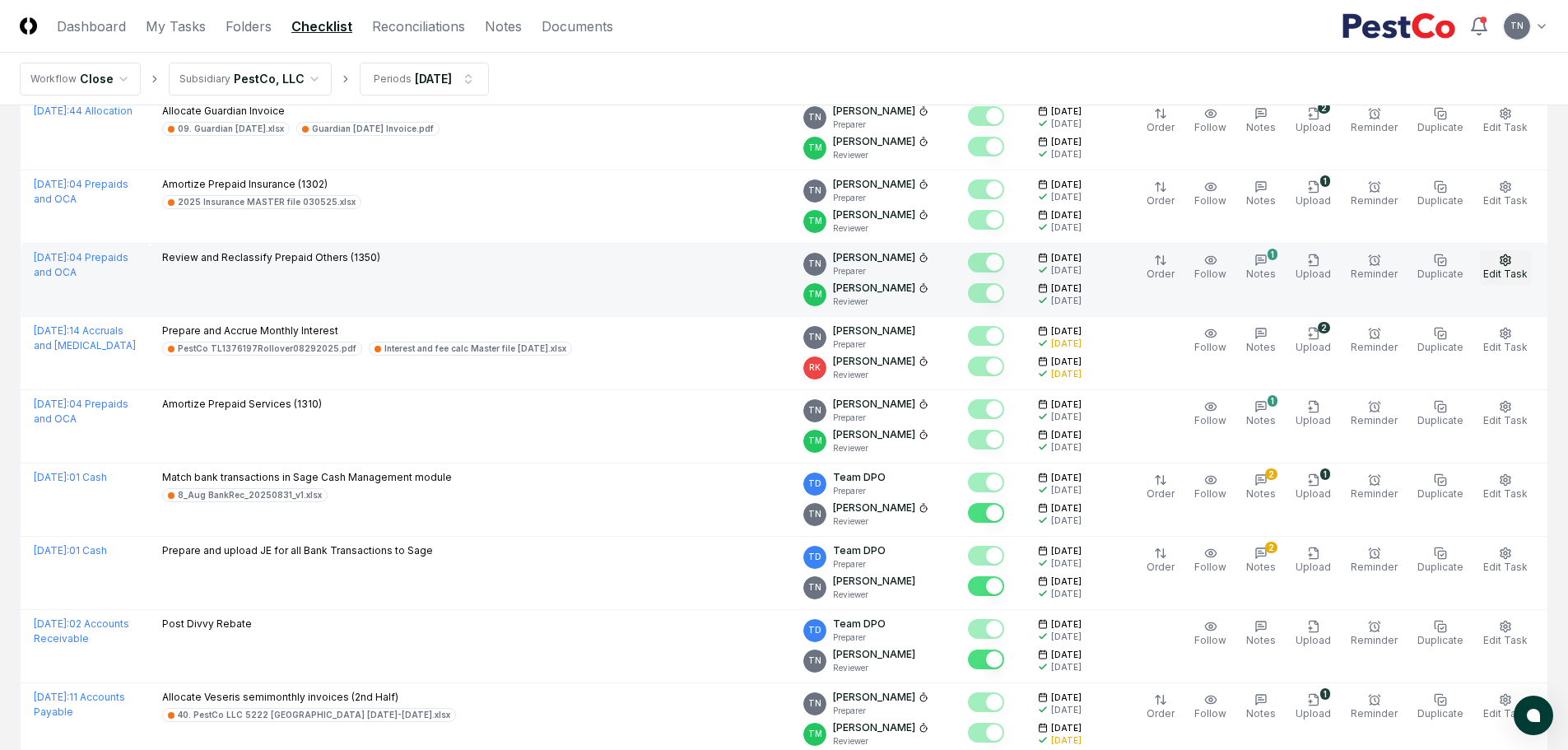
click at [1510, 258] on icon "button" at bounding box center [1506, 260] width 13 height 13
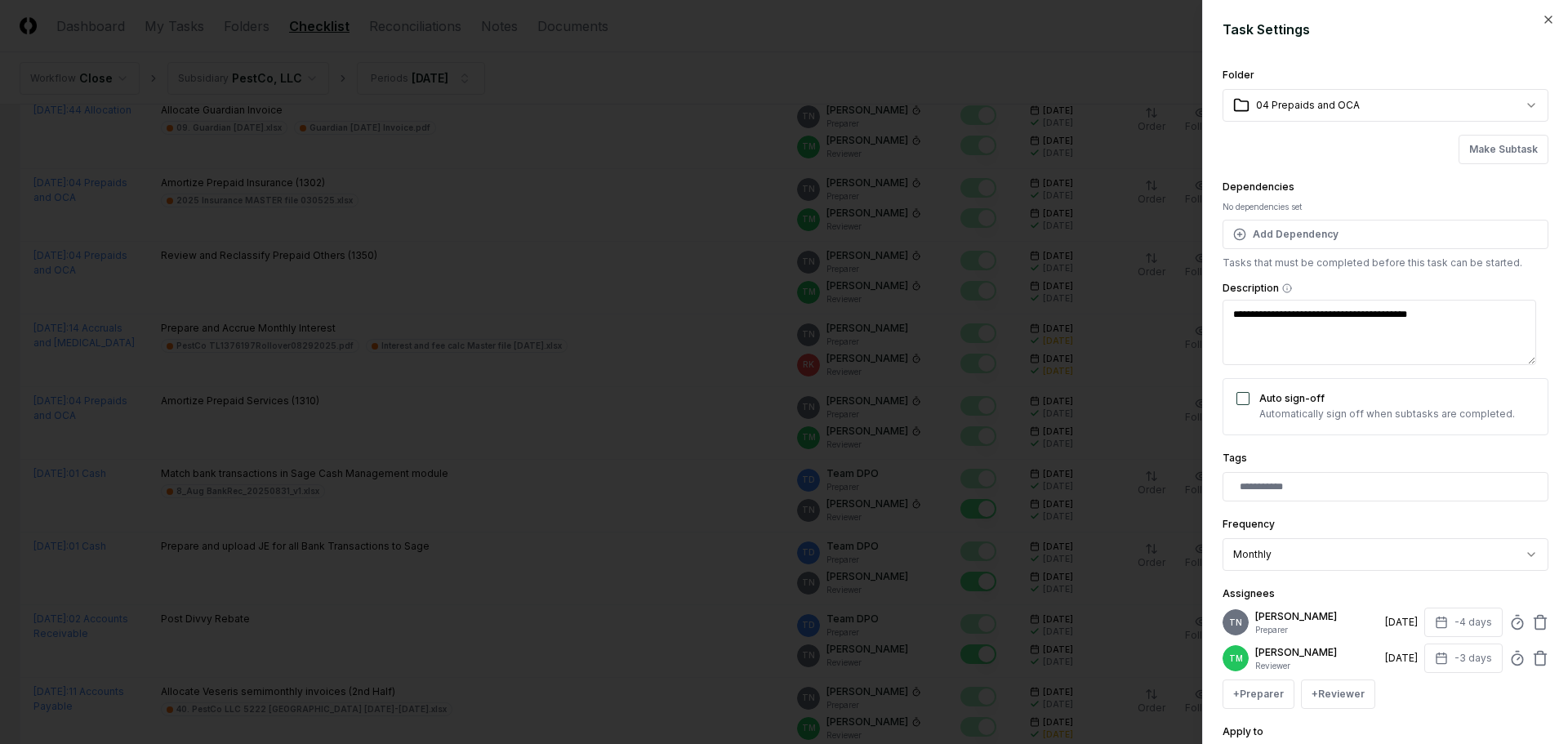
click at [1506, 630] on div "TN [PERSON_NAME] Preparer [DATE] -4 days" at bounding box center [1385, 622] width 325 height 29
click at [1509, 625] on icon at bounding box center [1517, 622] width 17 height 17
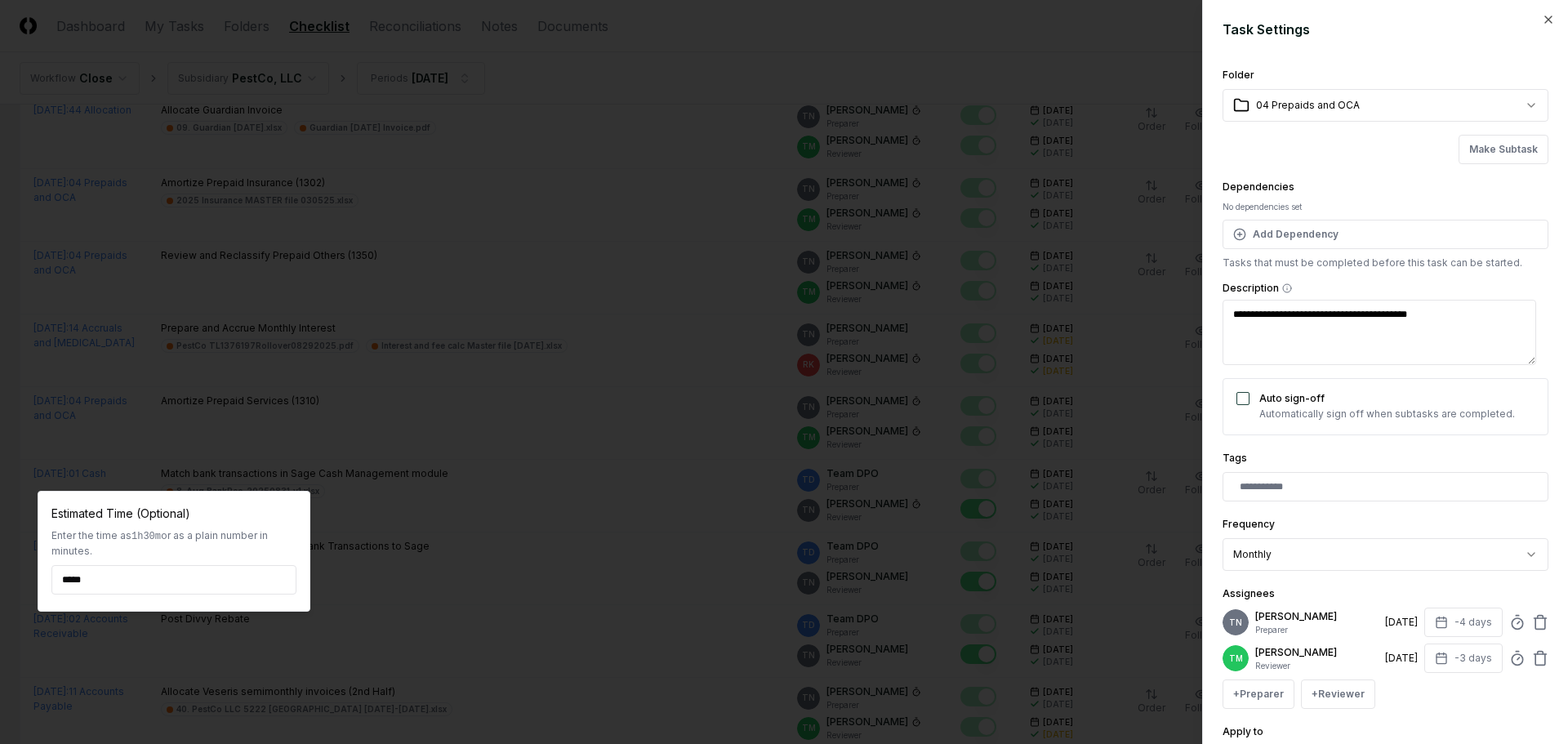
click at [966, 67] on div at bounding box center [784, 372] width 1568 height 744
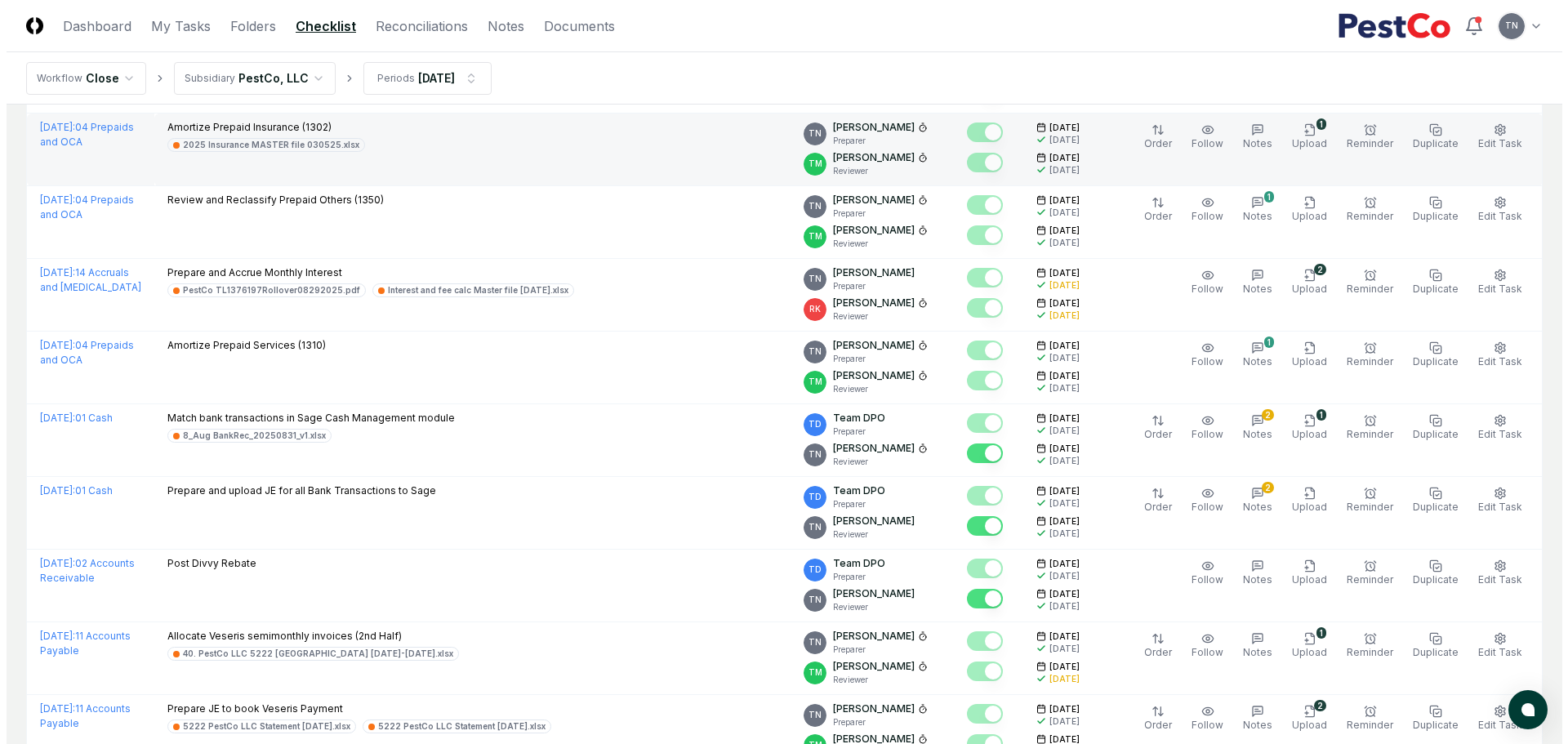
scroll to position [735, 0]
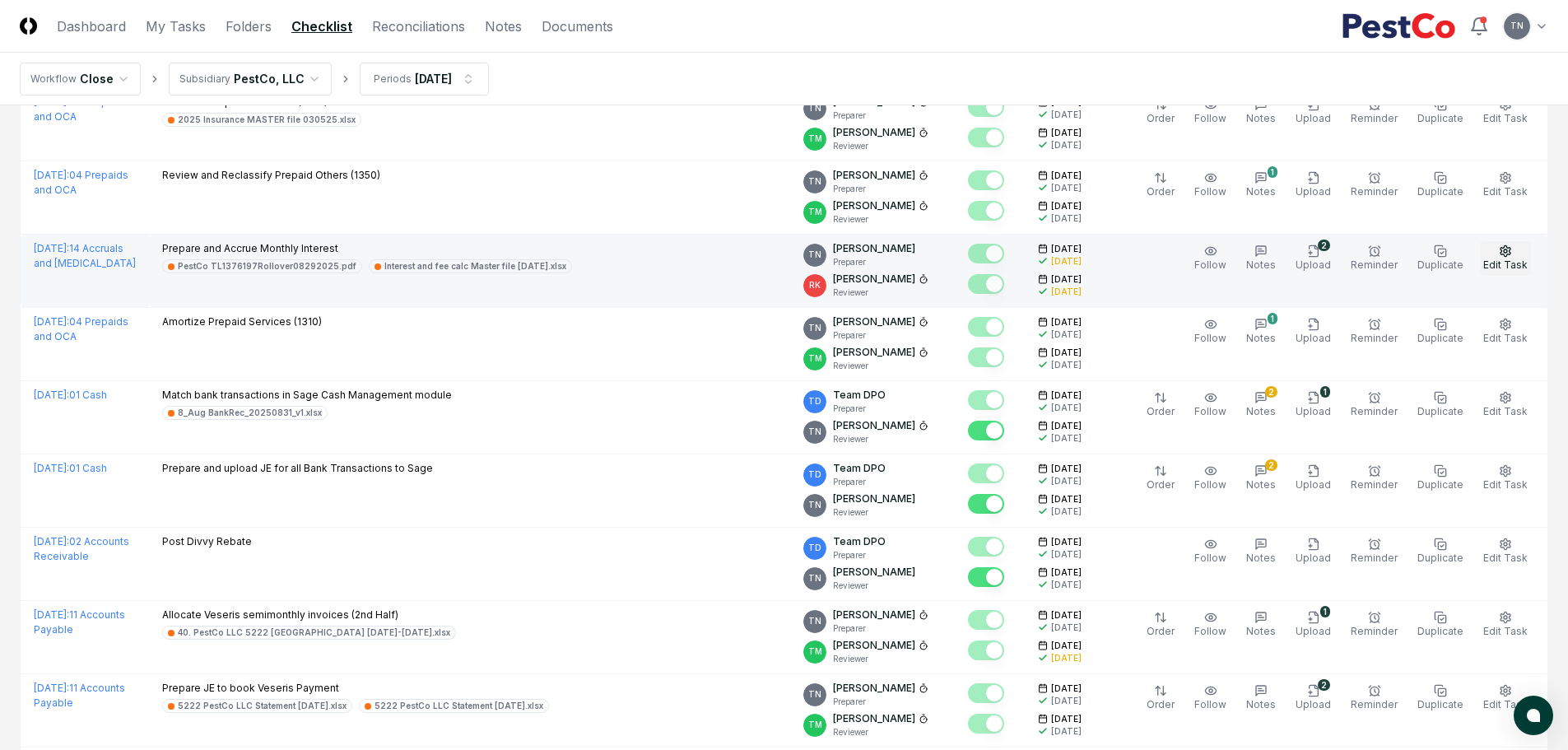
click at [1512, 252] on icon "button" at bounding box center [1506, 251] width 13 height 13
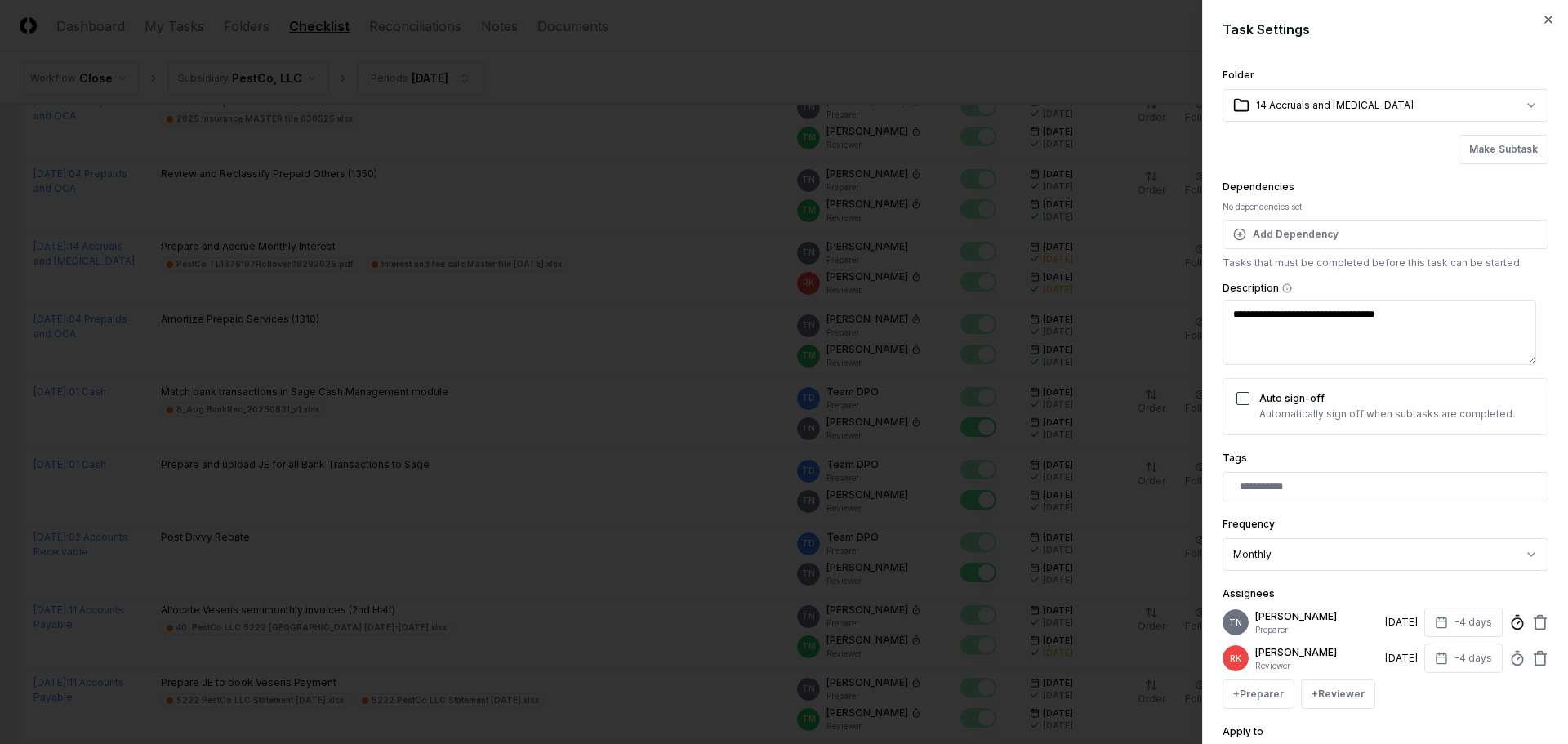
click at [1509, 618] on icon at bounding box center [1517, 622] width 17 height 17
type textarea "*"
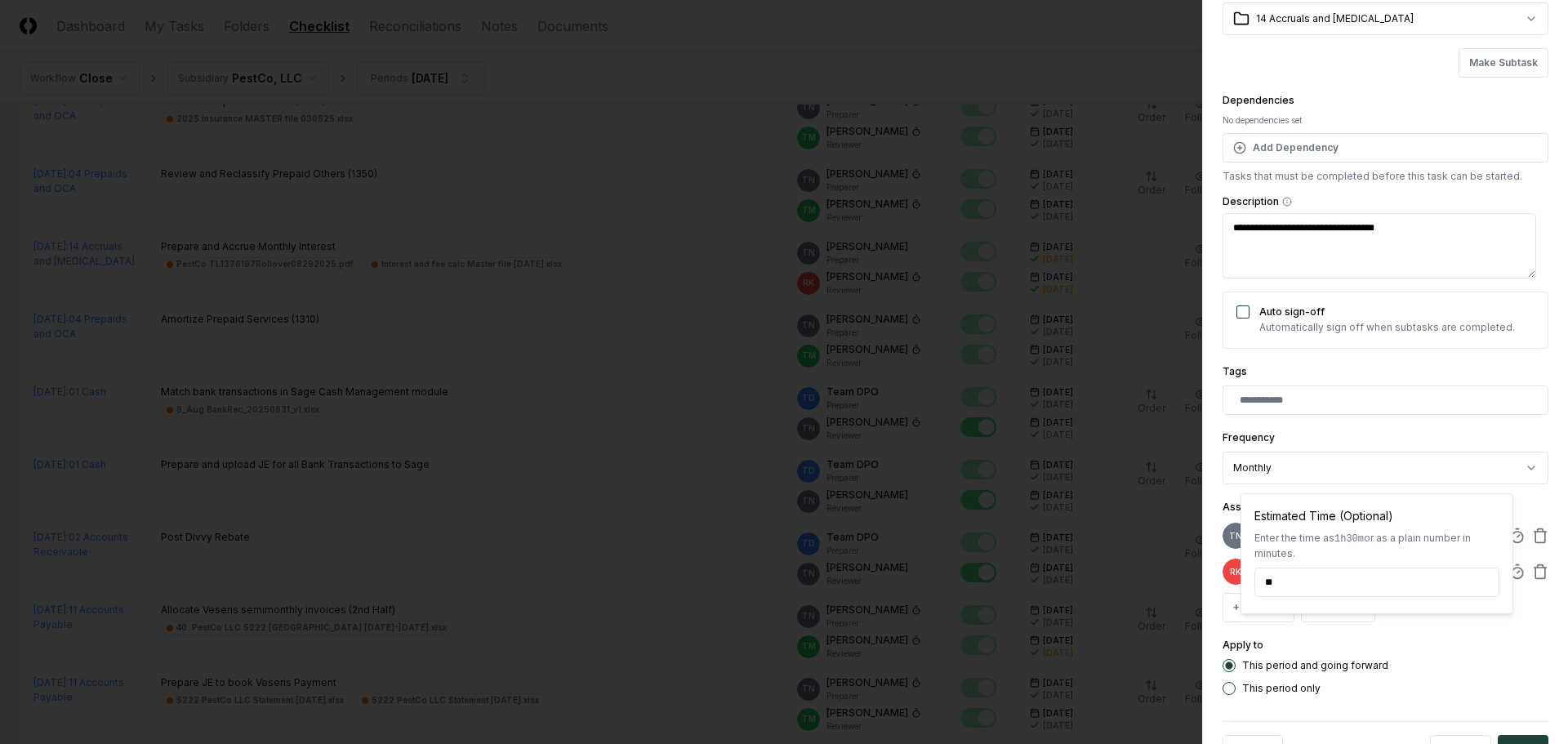
scroll to position [143, 0]
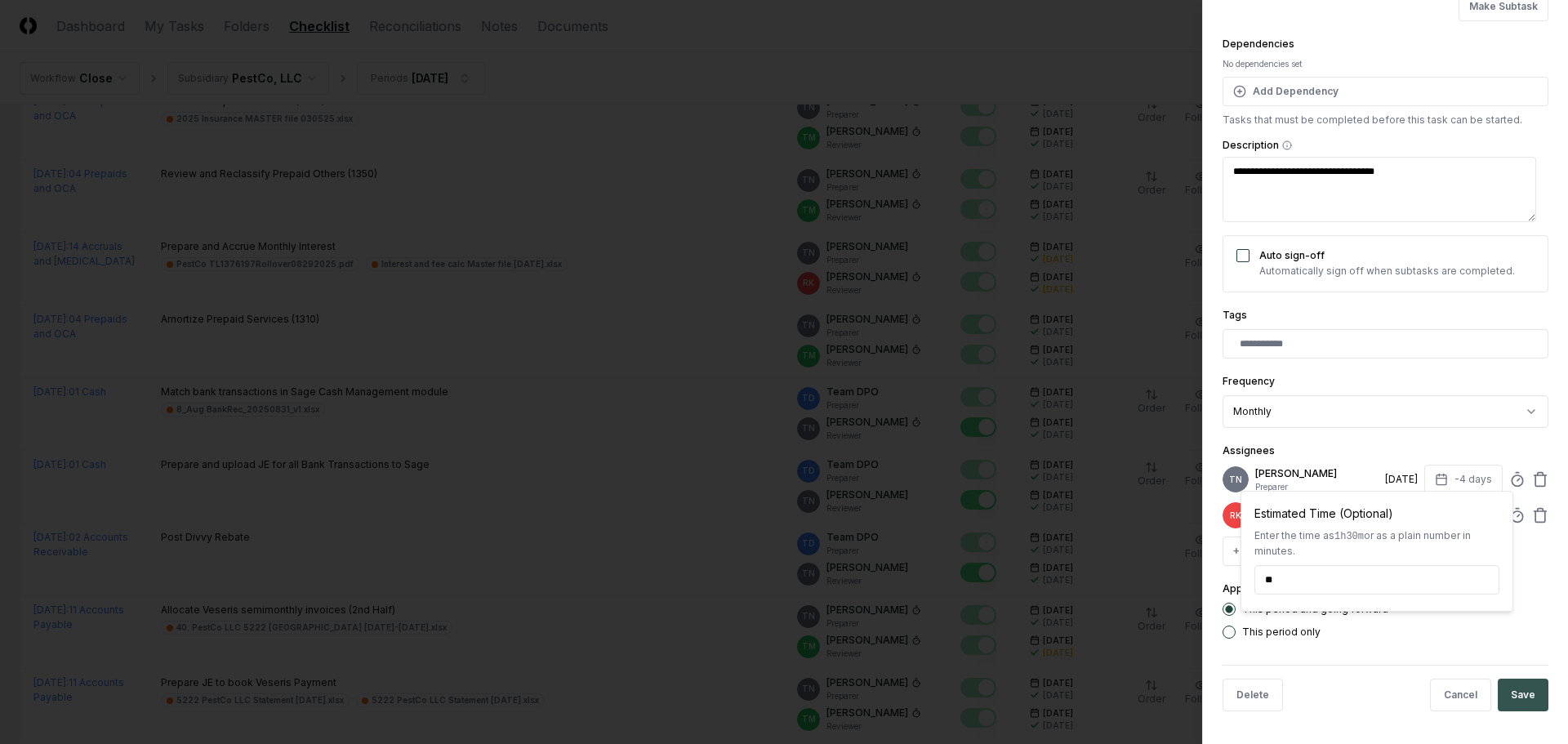
type input "*****"
click at [1506, 696] on button "Save" at bounding box center [1522, 694] width 51 height 32
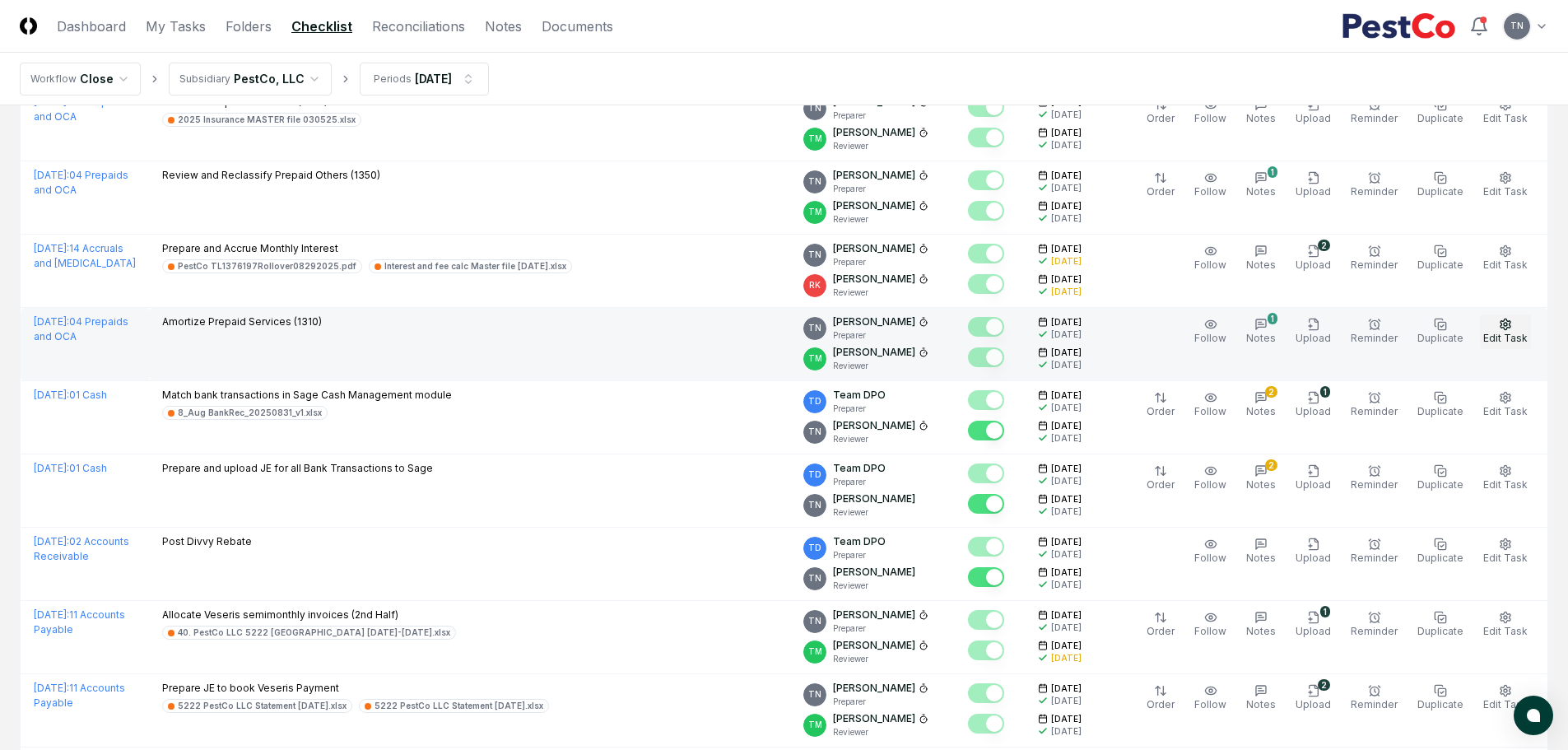
click at [1509, 322] on icon "button" at bounding box center [1506, 325] width 13 height 13
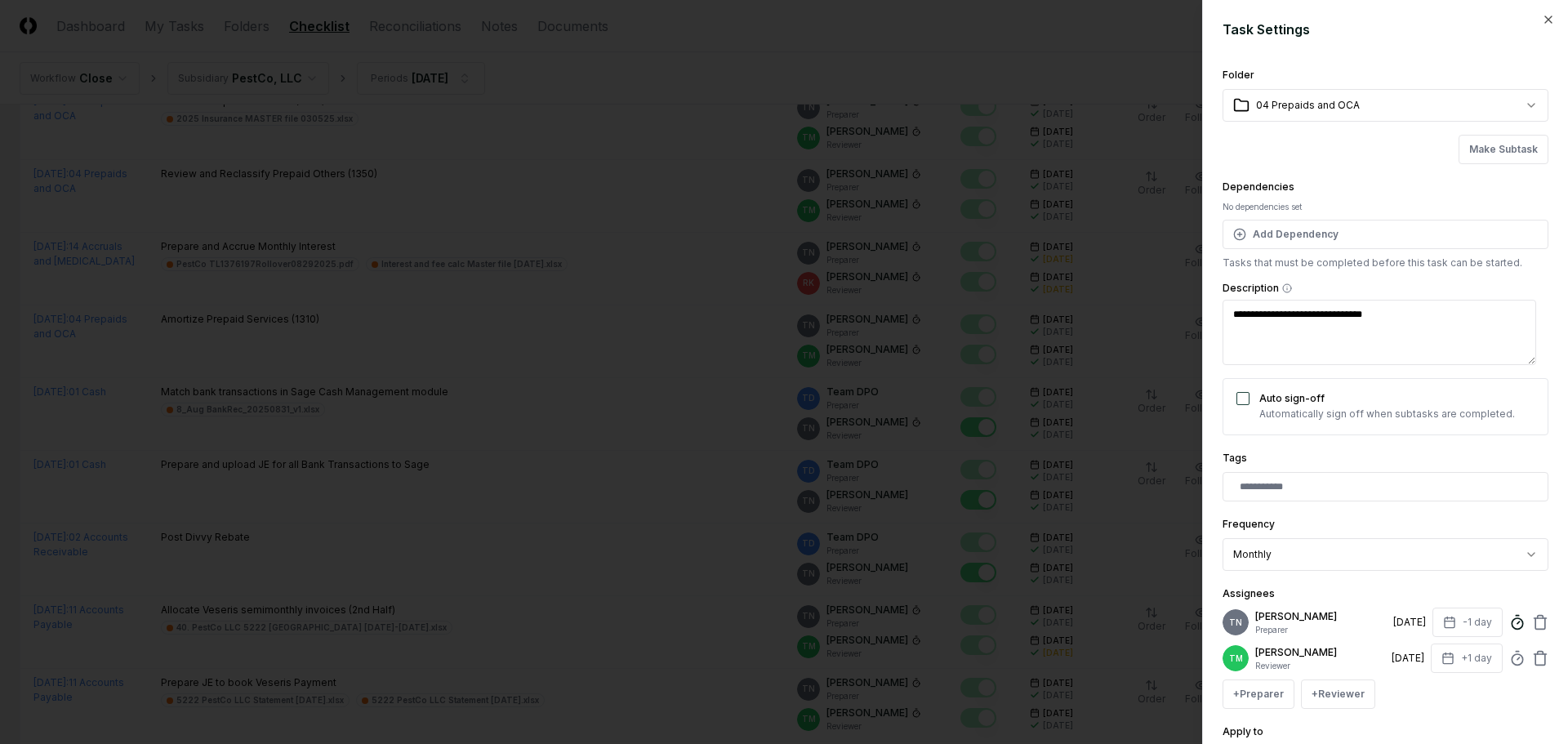
click at [1509, 625] on icon at bounding box center [1517, 622] width 17 height 17
click at [414, 394] on div at bounding box center [784, 372] width 1568 height 744
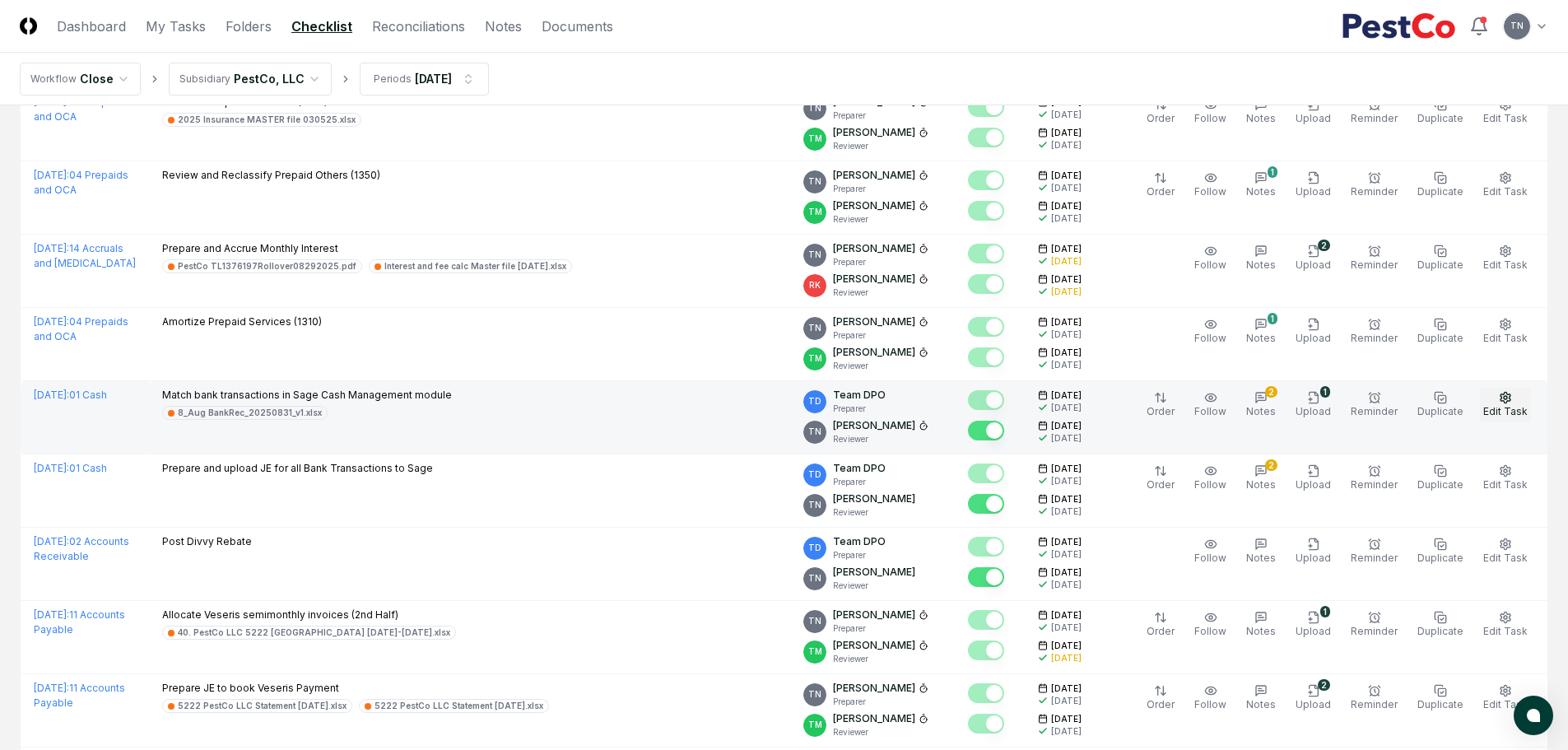
click at [1513, 397] on button "Edit Task" at bounding box center [1505, 404] width 51 height 34
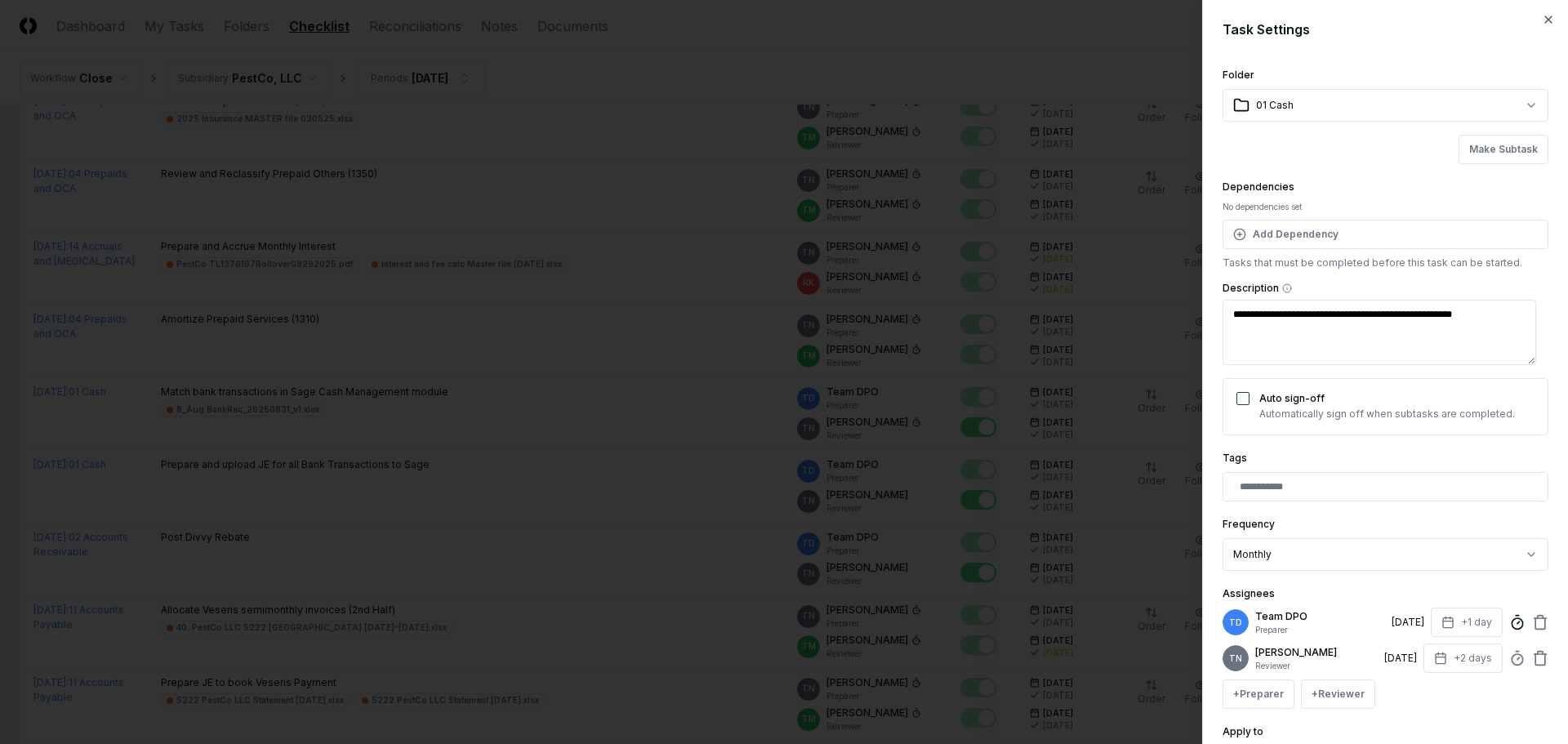
click at [1509, 626] on icon at bounding box center [1517, 622] width 17 height 17
type textarea "*"
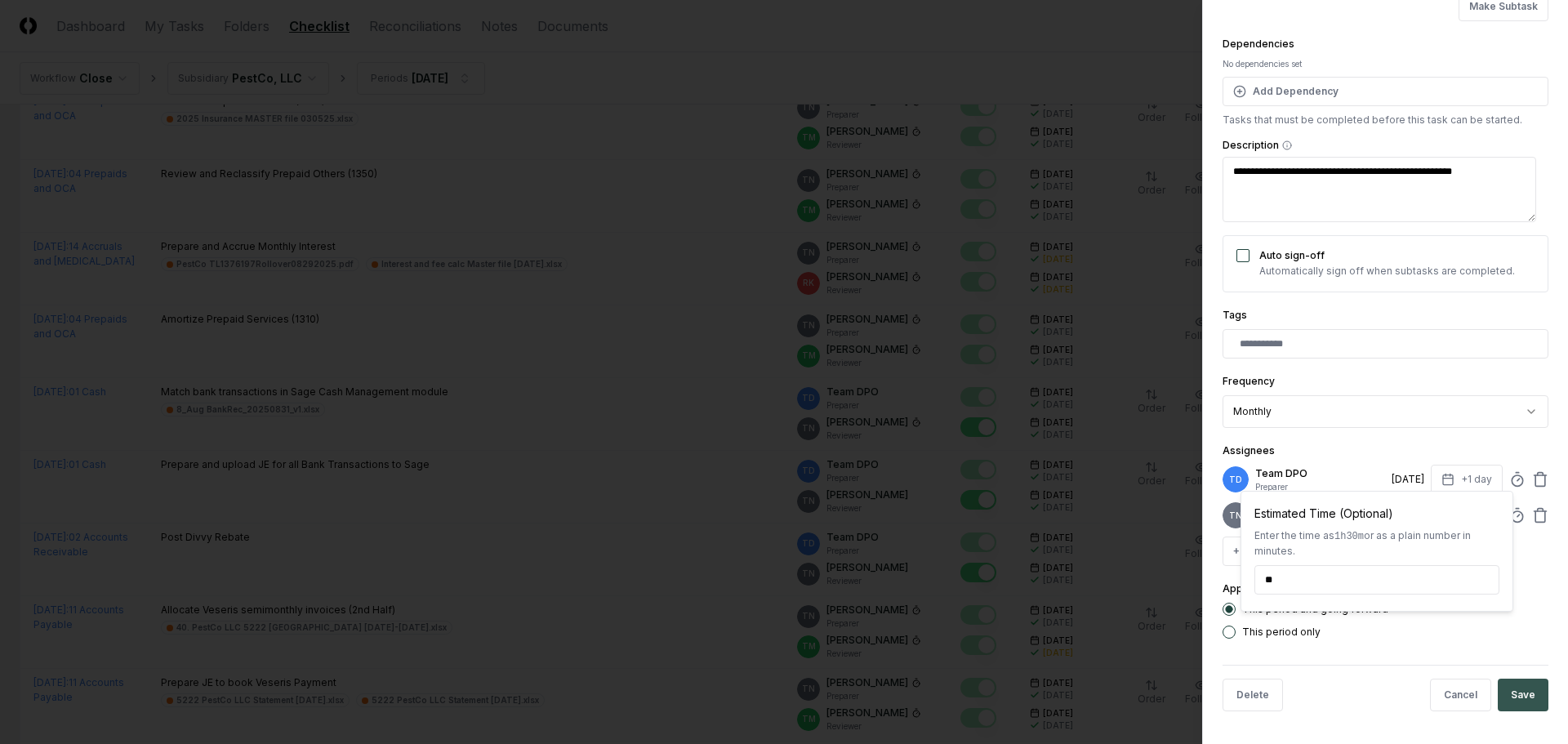
type input "*****"
click at [1508, 690] on button "Save" at bounding box center [1522, 694] width 51 height 32
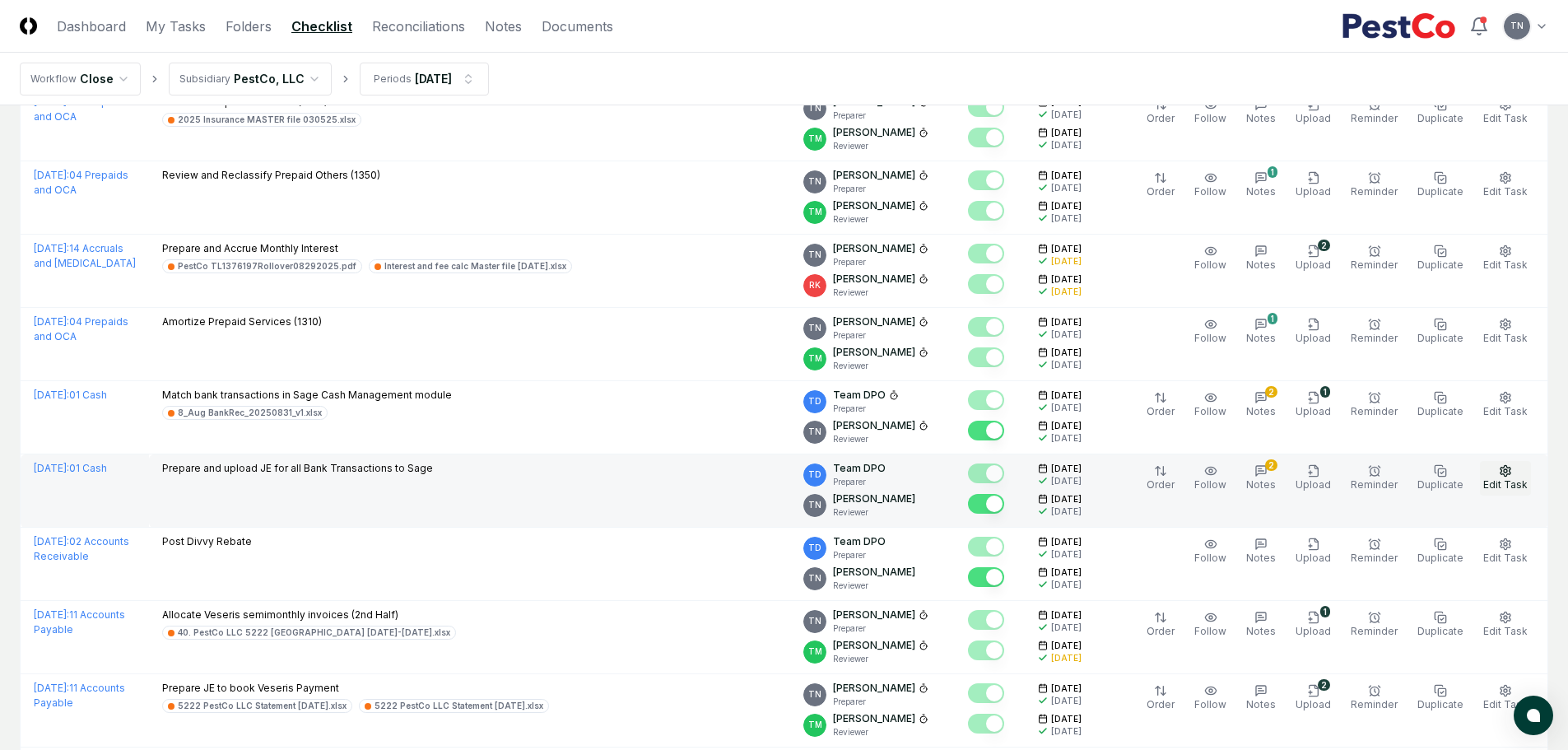
click at [1508, 465] on icon "button" at bounding box center [1506, 471] width 13 height 13
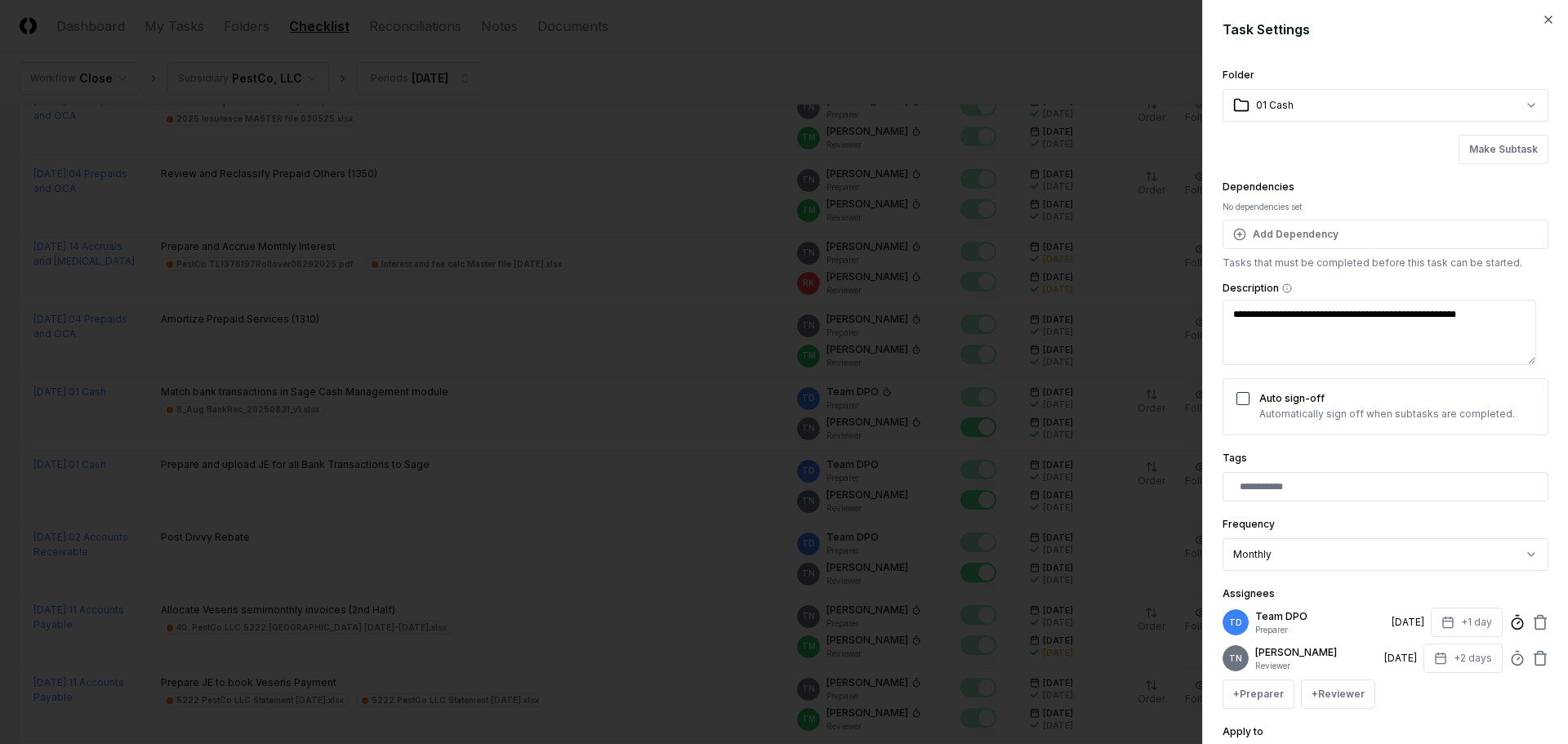
click at [1511, 622] on circle at bounding box center [1516, 623] width 11 height 11
type textarea "*"
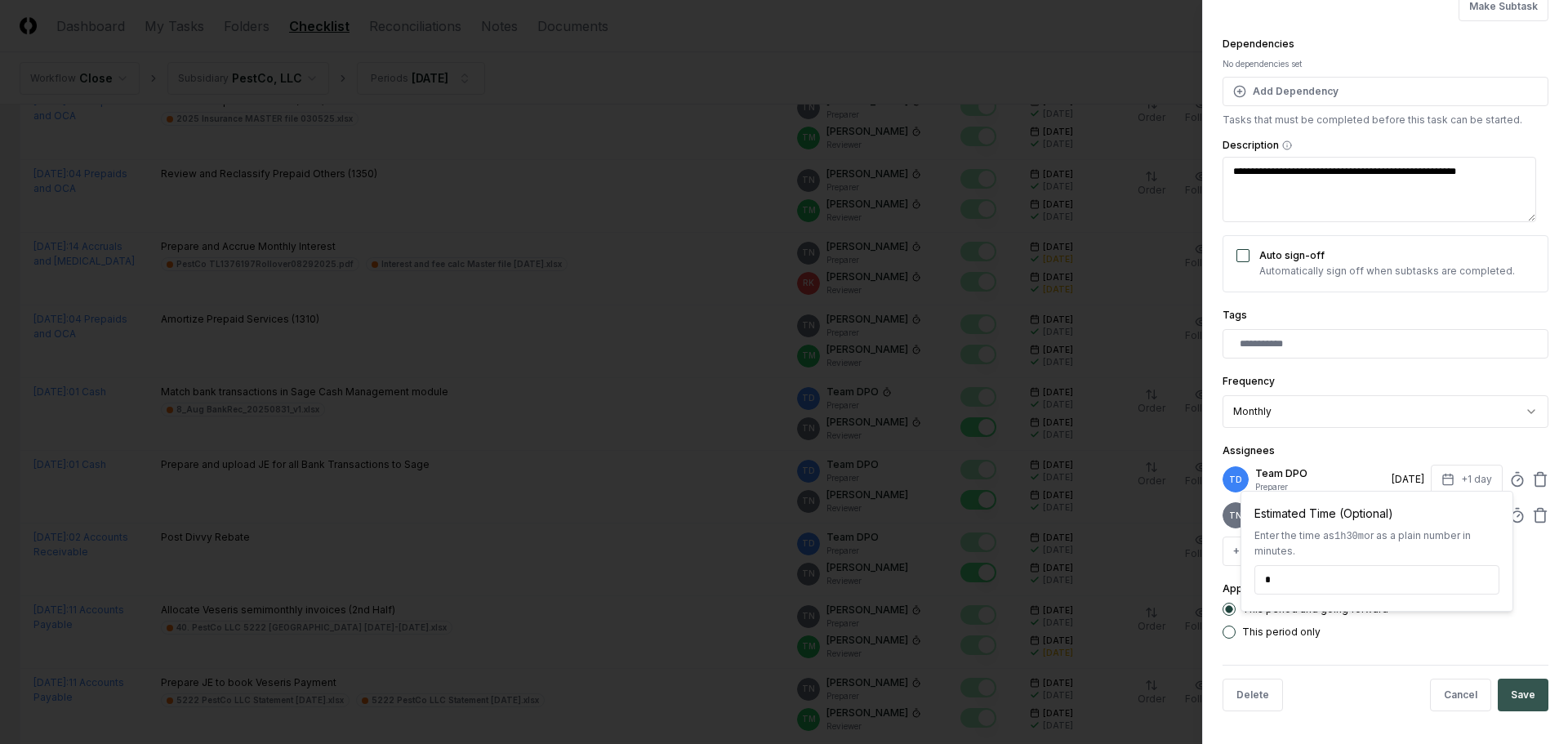
type input "*****"
click at [1501, 692] on button "Save" at bounding box center [1522, 694] width 51 height 32
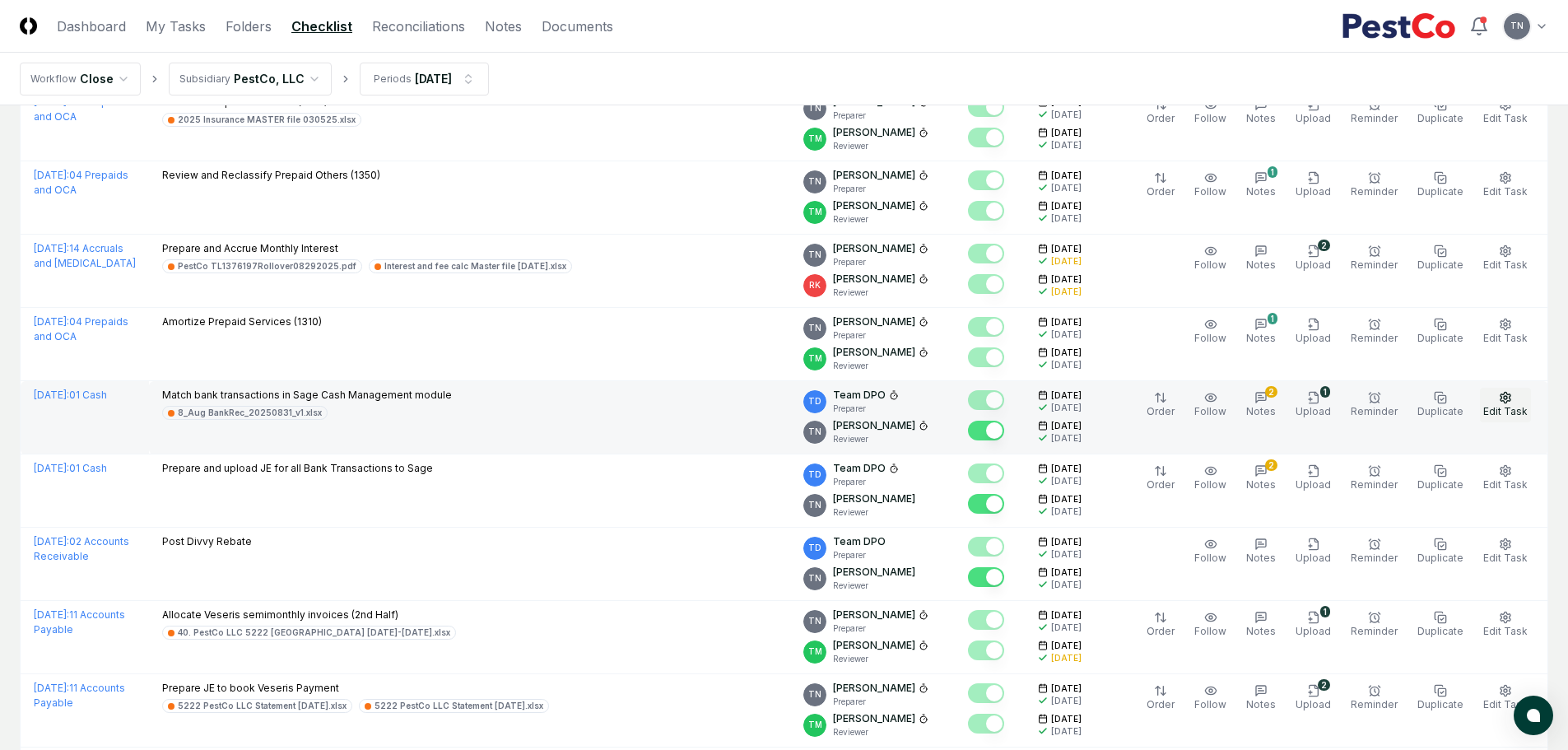
click at [1503, 391] on icon "button" at bounding box center [1506, 398] width 13 height 13
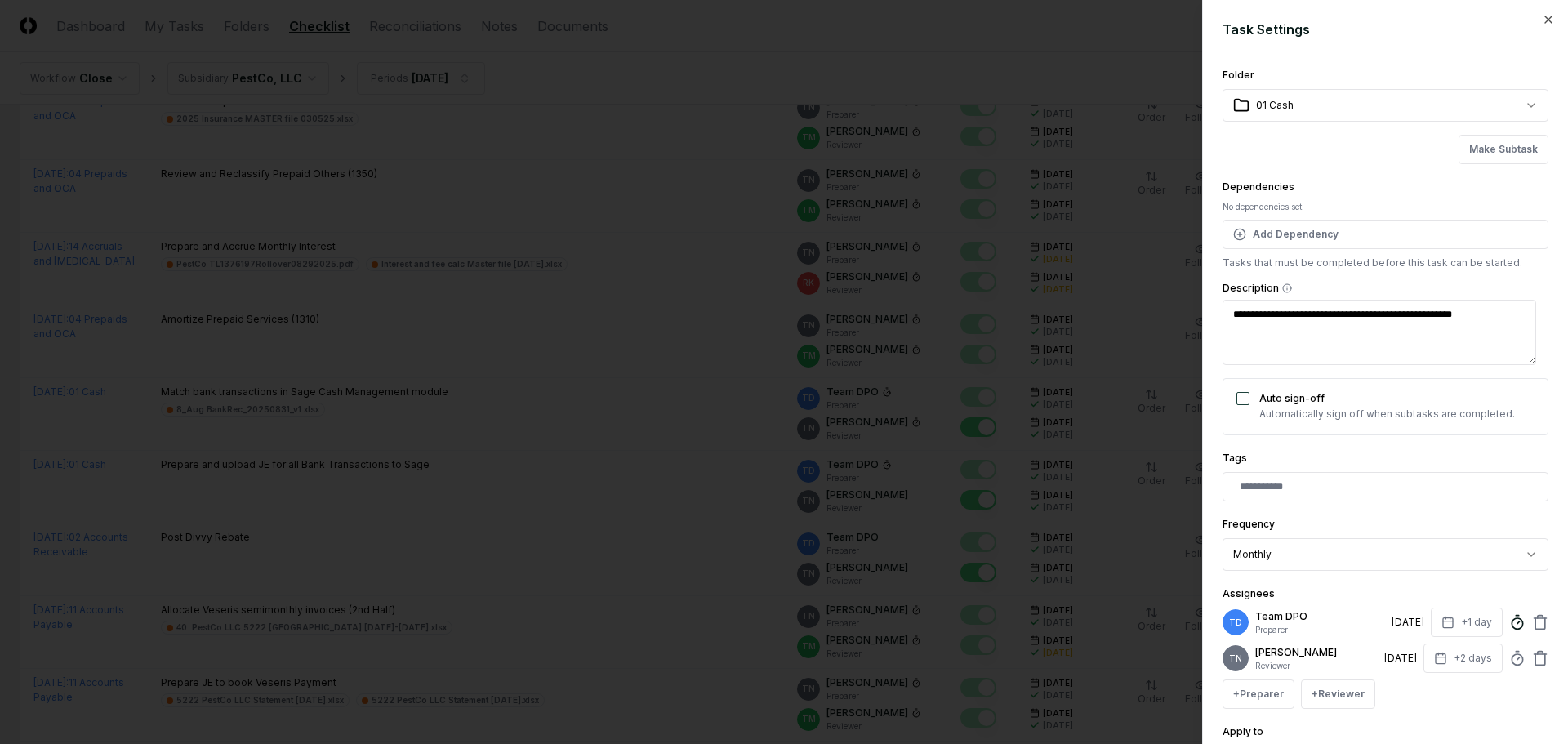
click at [1517, 622] on line at bounding box center [1518, 622] width 2 height 2
click at [767, 479] on div at bounding box center [784, 372] width 1568 height 744
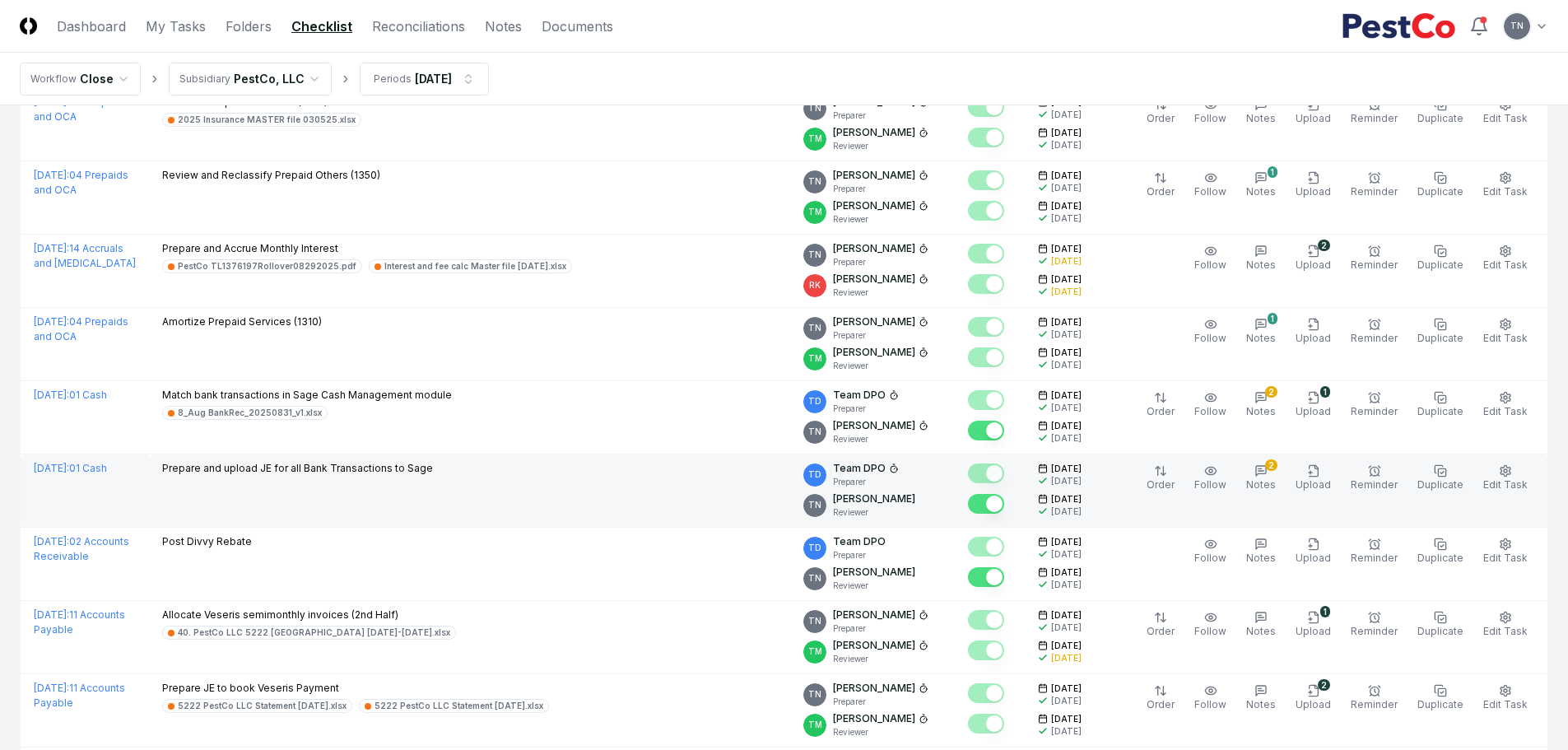
click at [762, 487] on td "Prepare and upload JE for all Bank Transactions to Sage" at bounding box center [470, 491] width 641 height 73
click at [1500, 466] on icon "button" at bounding box center [1506, 471] width 13 height 13
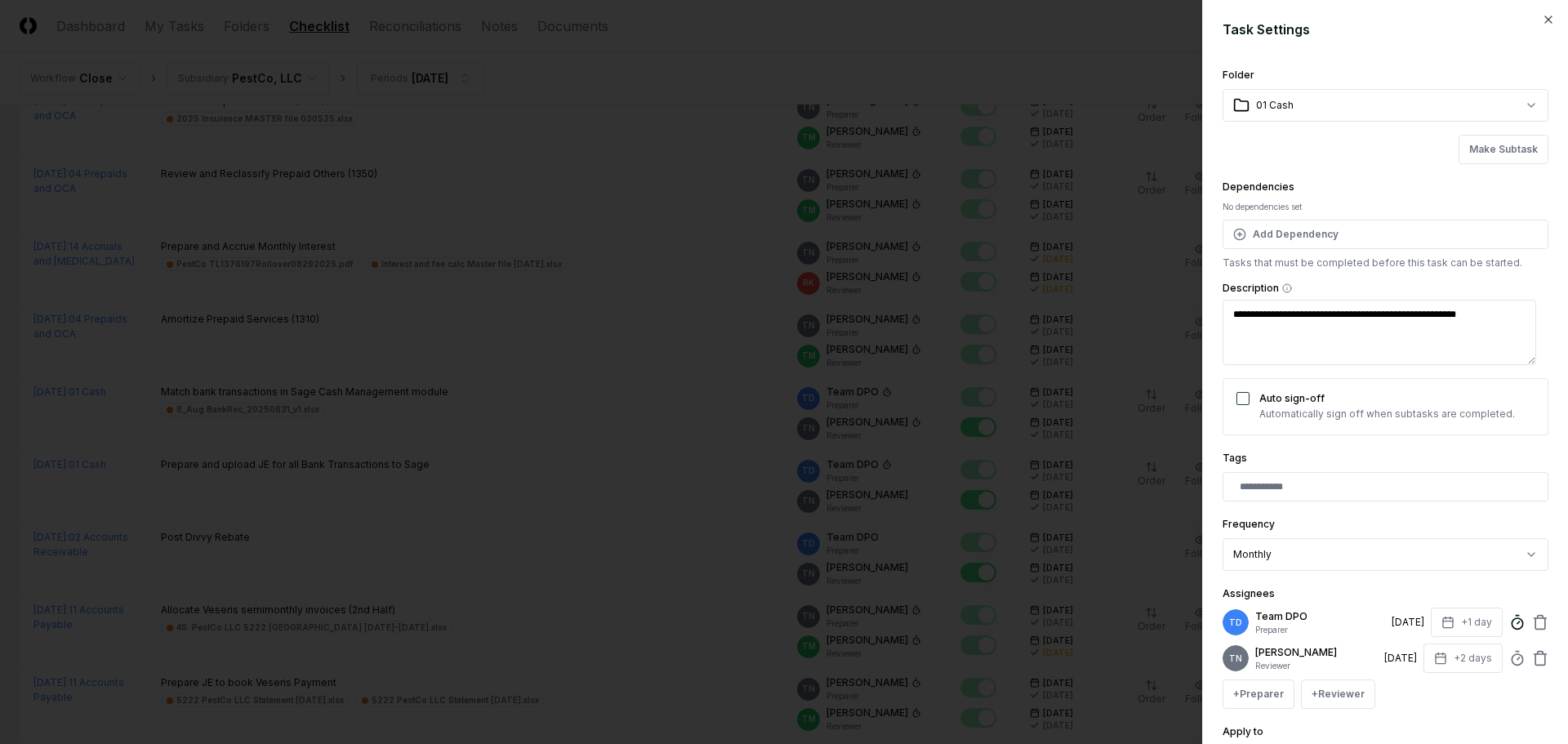
click at [1509, 623] on icon at bounding box center [1517, 622] width 17 height 17
type textarea "*"
type input "*****"
click at [1486, 702] on div "+ Preparer + Reviewer" at bounding box center [1385, 693] width 325 height 29
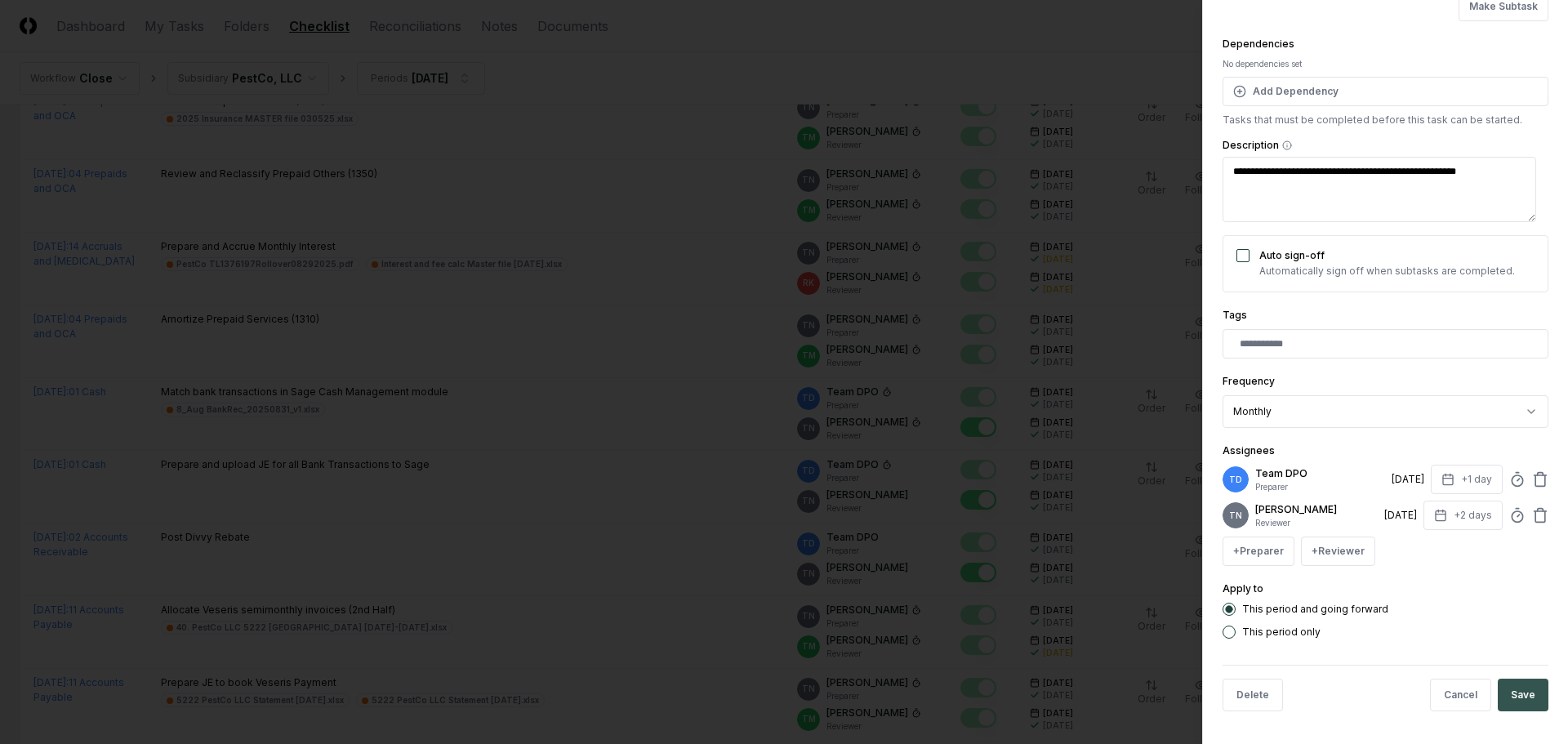
click at [1515, 699] on button "Save" at bounding box center [1522, 694] width 51 height 32
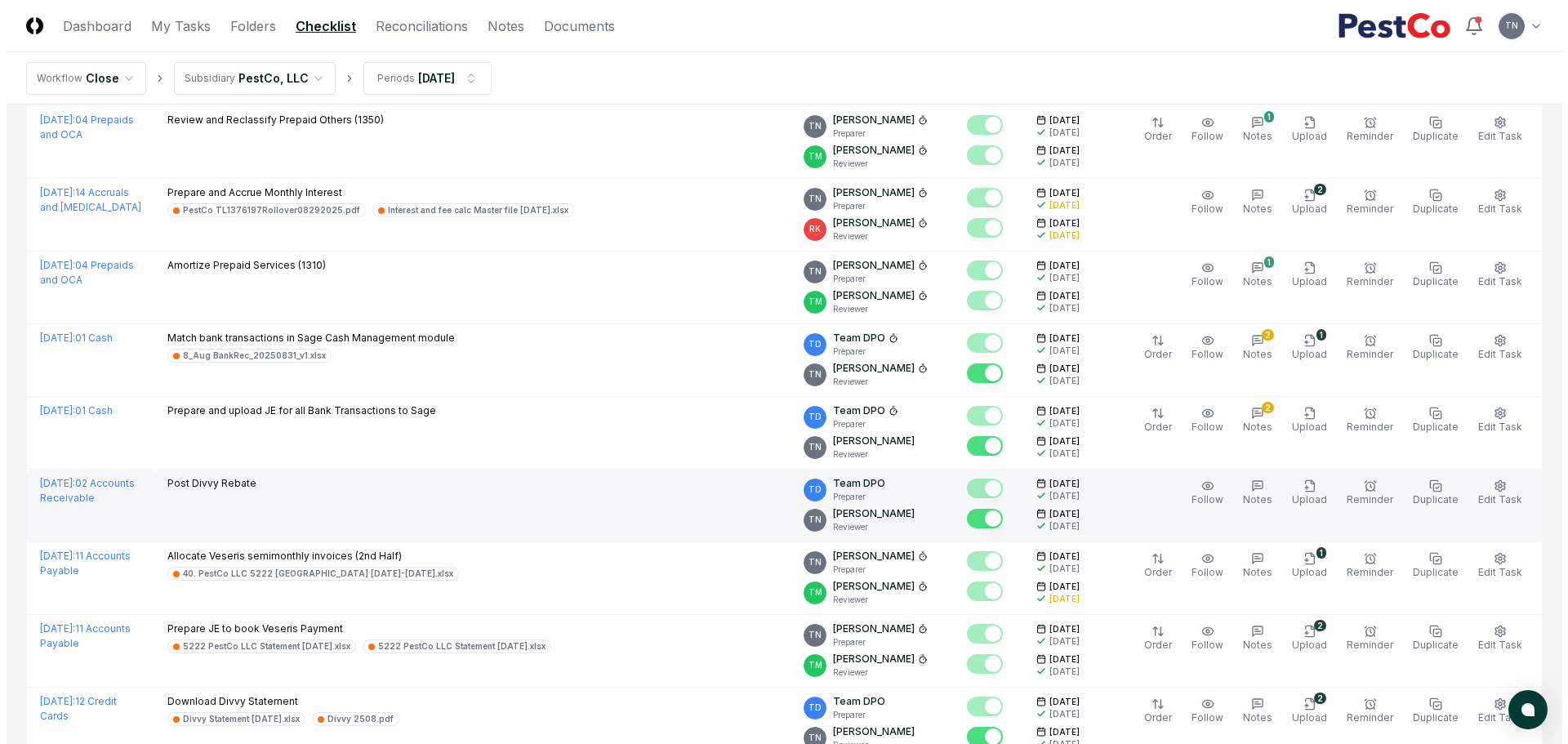
scroll to position [816, 0]
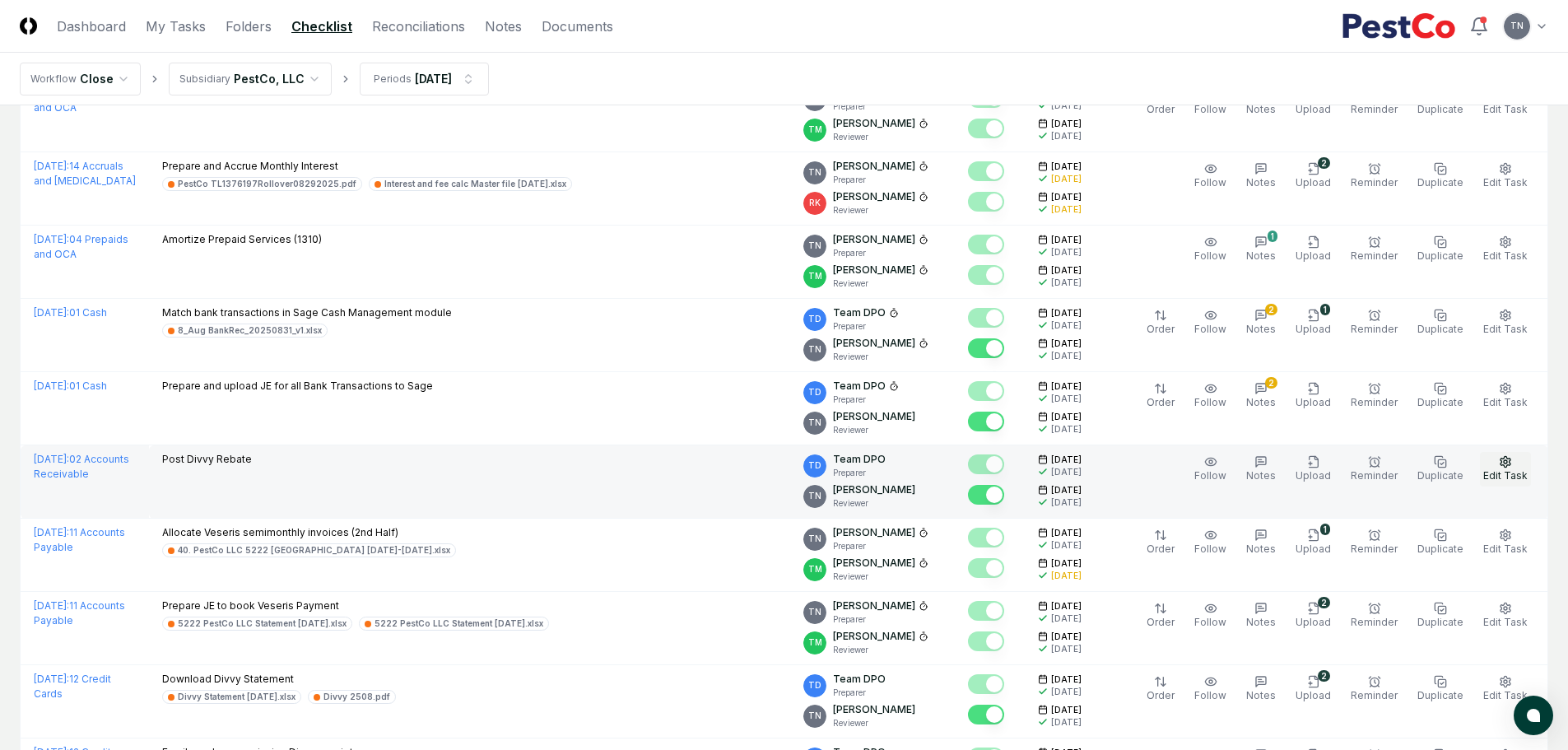
click at [1507, 463] on circle "button" at bounding box center [1505, 461] width 3 height 3
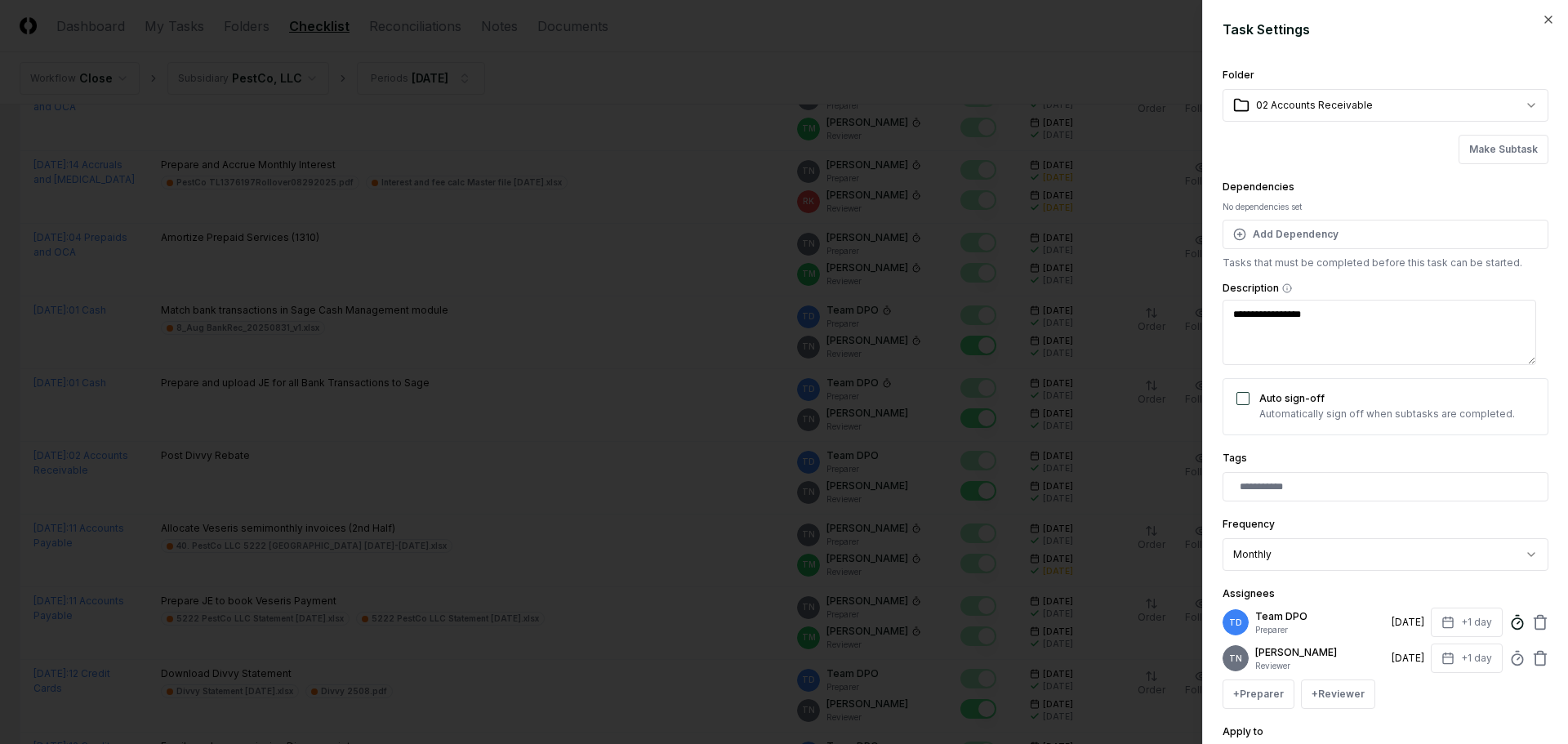
click at [1509, 620] on icon at bounding box center [1517, 622] width 17 height 17
type textarea "*"
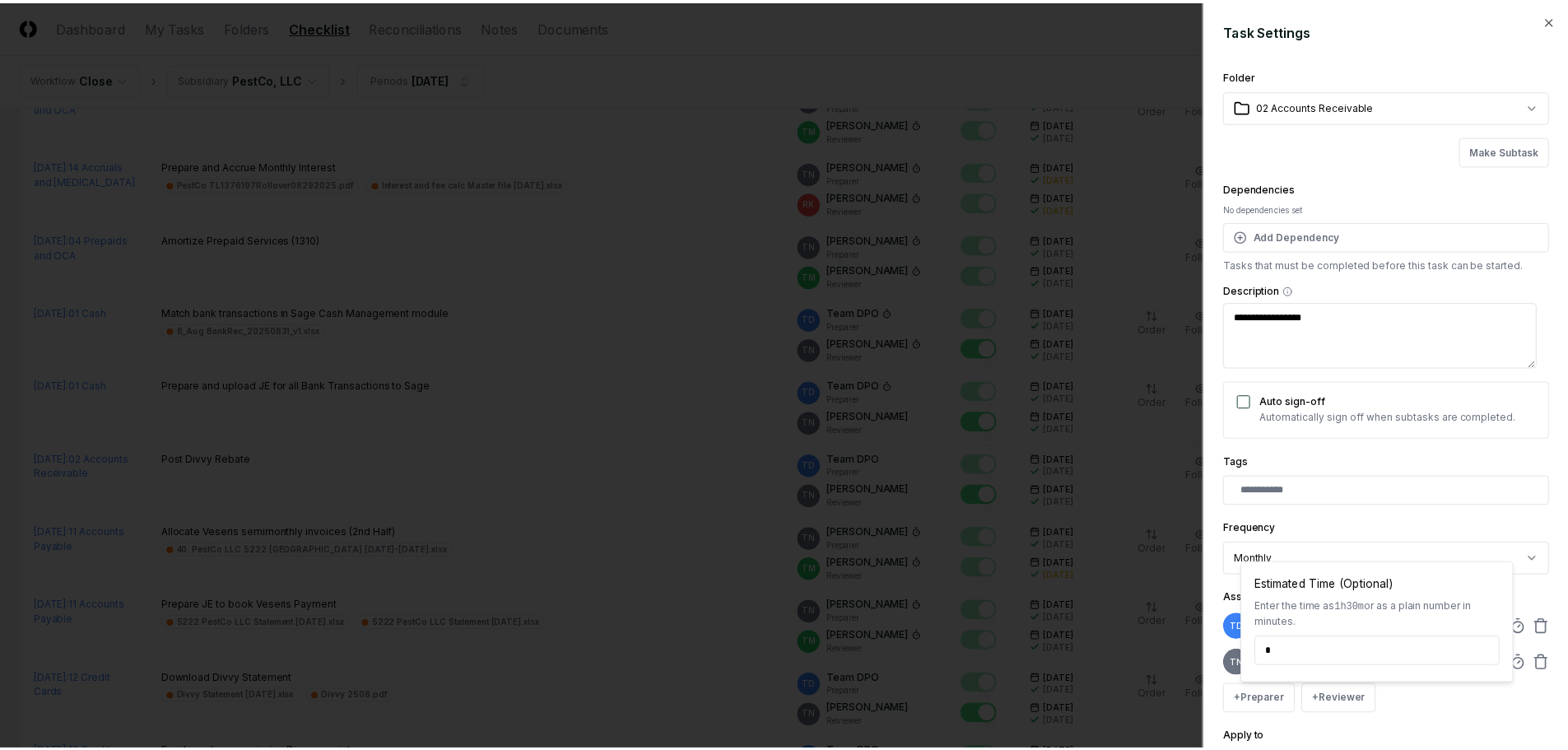
scroll to position [144, 0]
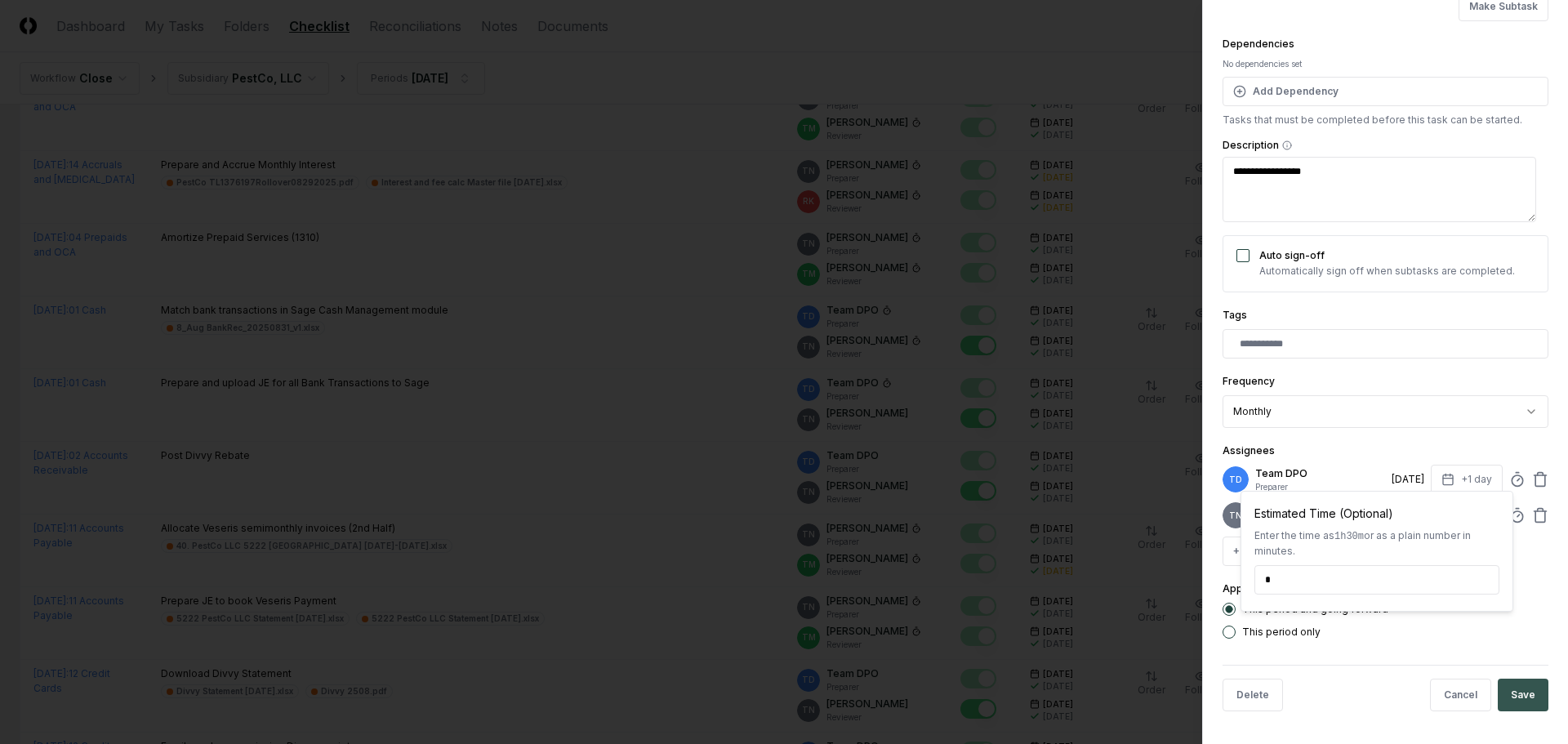
type input "*****"
click at [1516, 692] on button "Save" at bounding box center [1522, 694] width 51 height 32
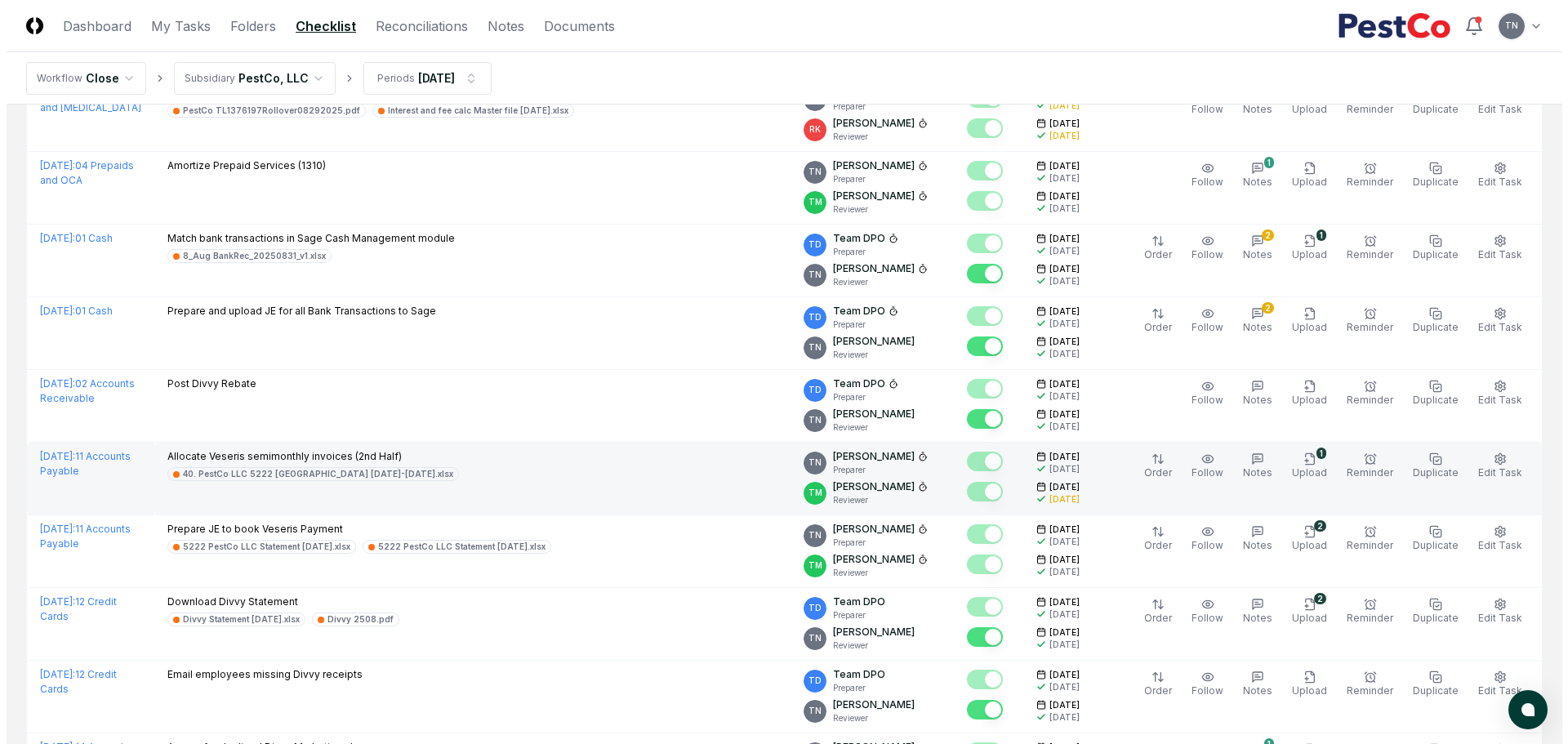
scroll to position [898, 0]
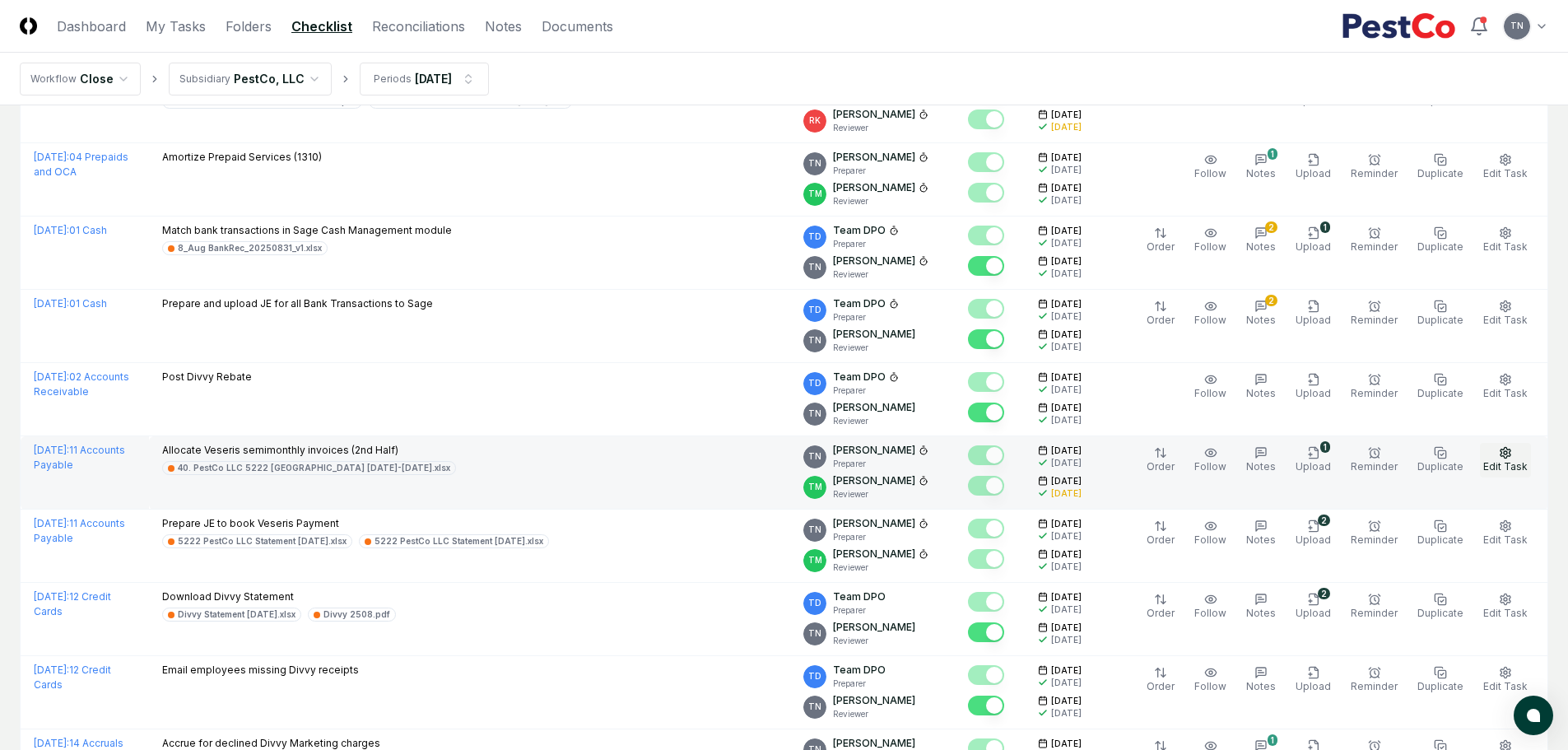
click at [1509, 457] on icon "button" at bounding box center [1506, 453] width 13 height 13
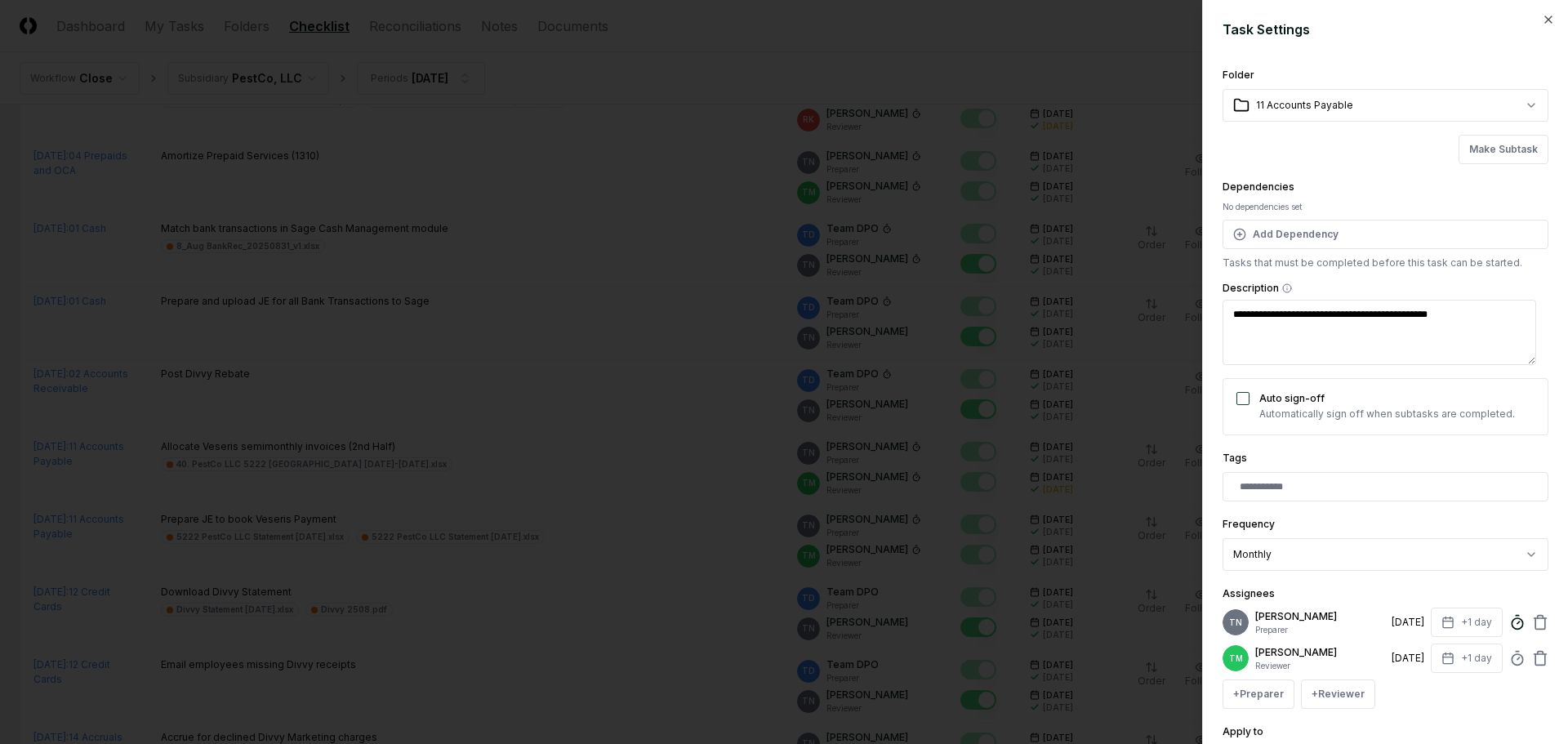
click at [1511, 628] on circle at bounding box center [1516, 623] width 11 height 11
type textarea "*"
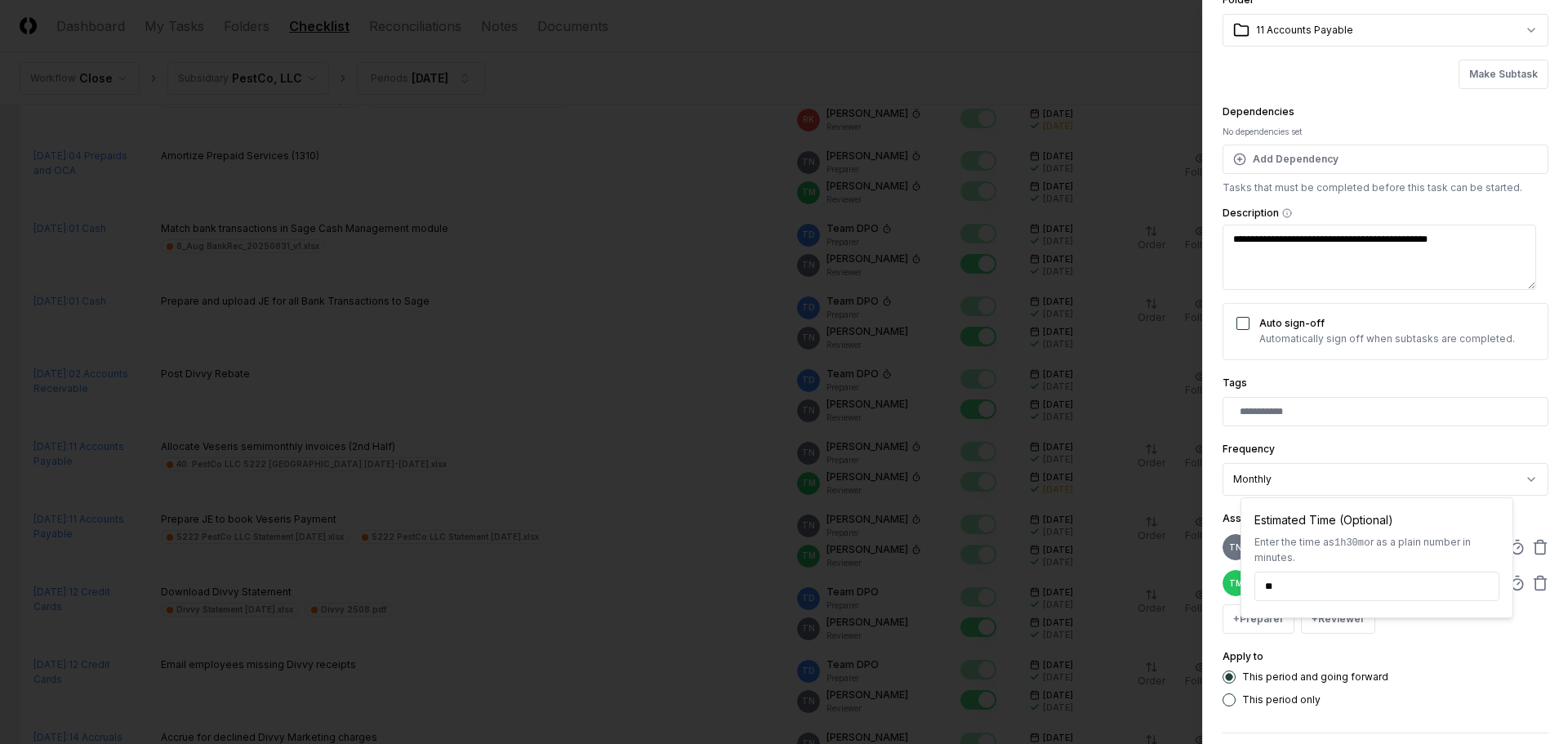
scroll to position [143, 0]
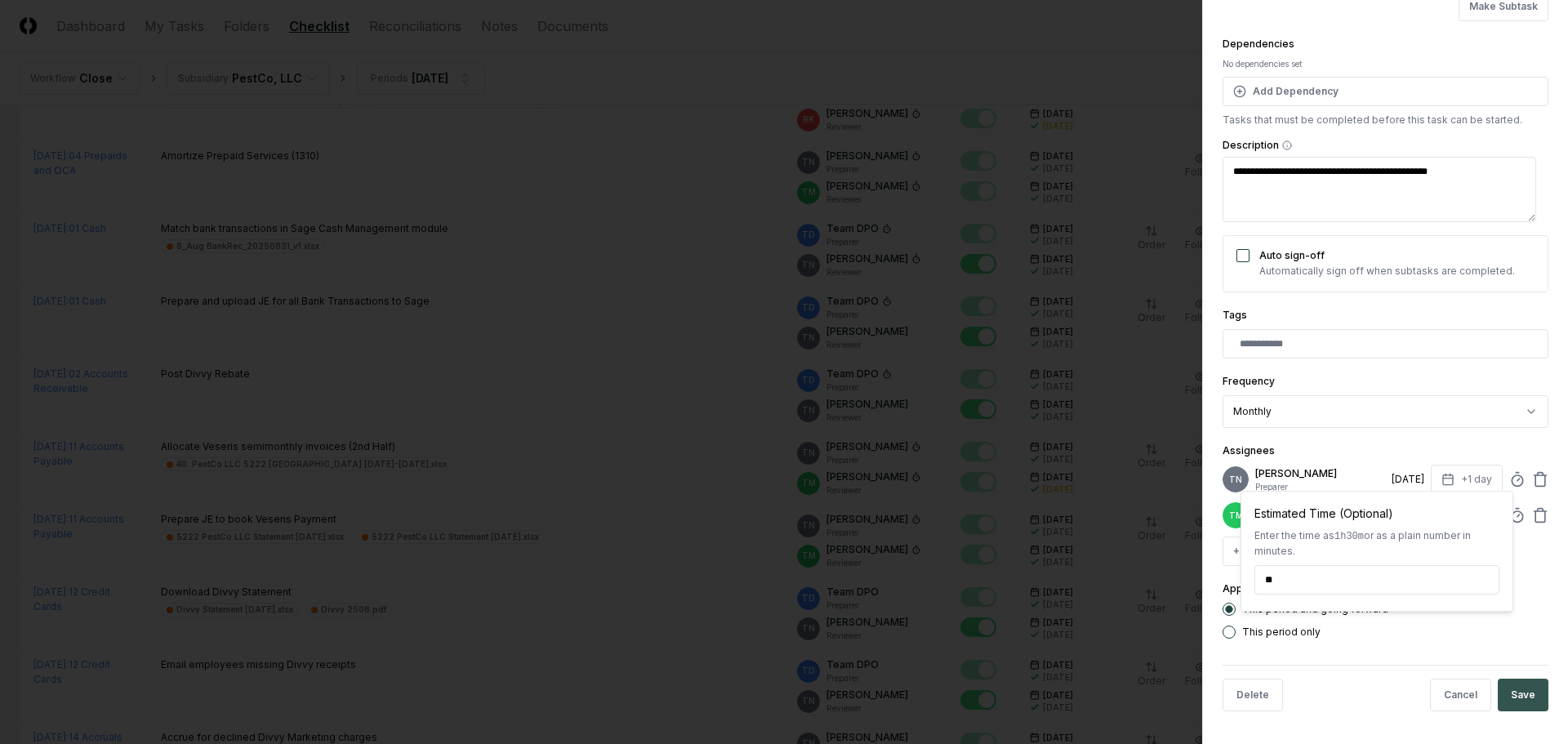
type input "******"
click at [1497, 682] on button "Save" at bounding box center [1522, 694] width 51 height 32
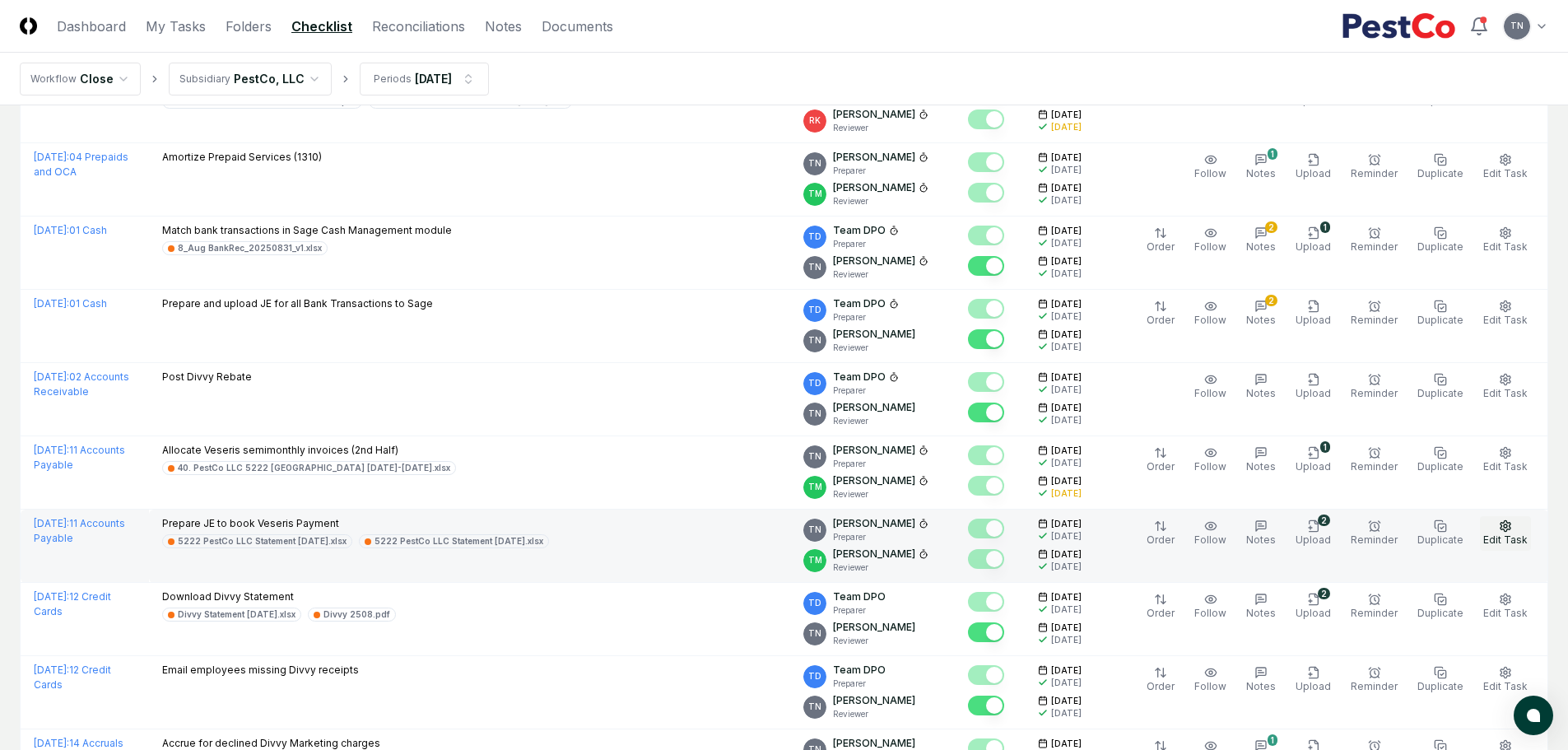
click at [1499, 528] on button "Edit Task" at bounding box center [1505, 533] width 51 height 34
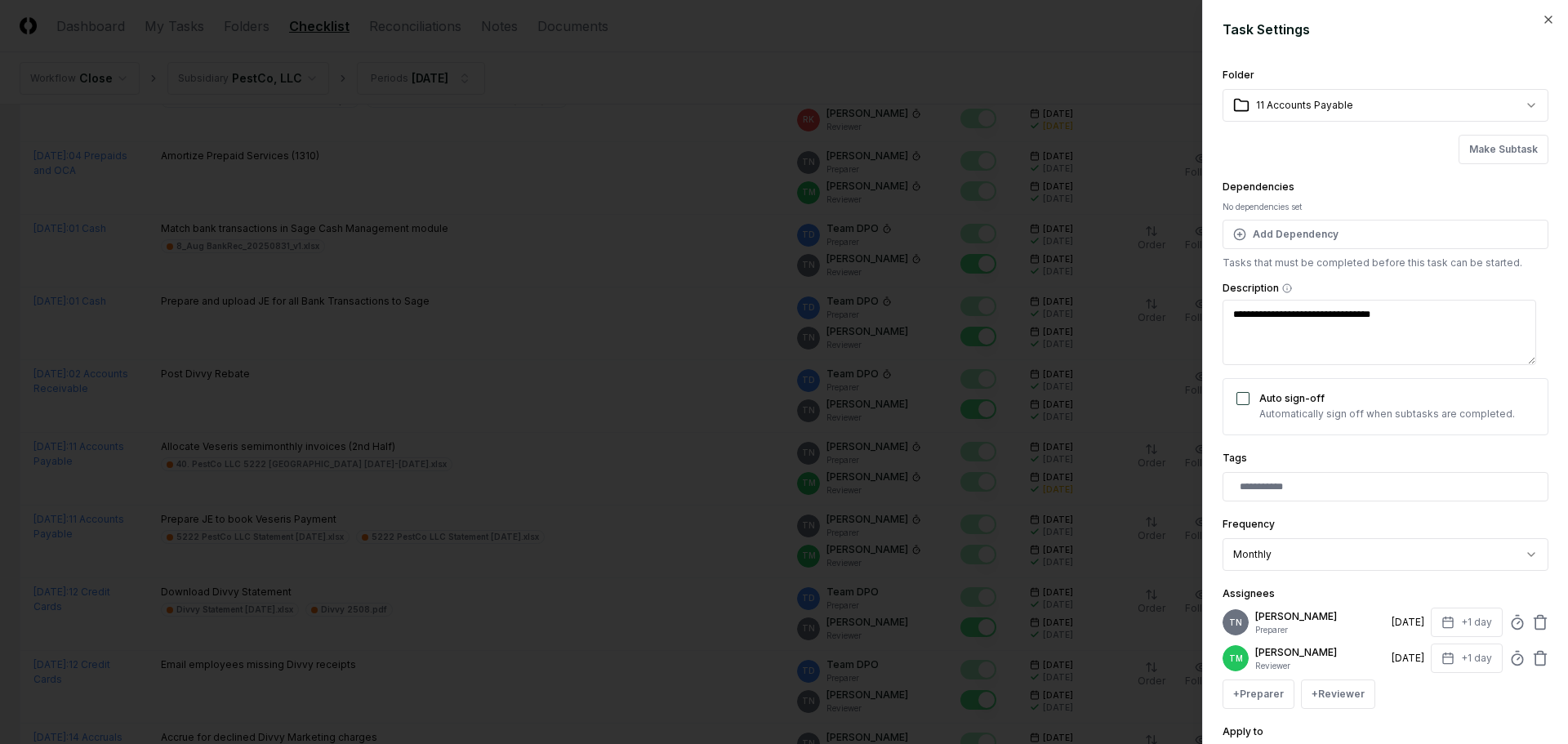
type textarea "*"
click at [665, 537] on div at bounding box center [784, 372] width 1568 height 744
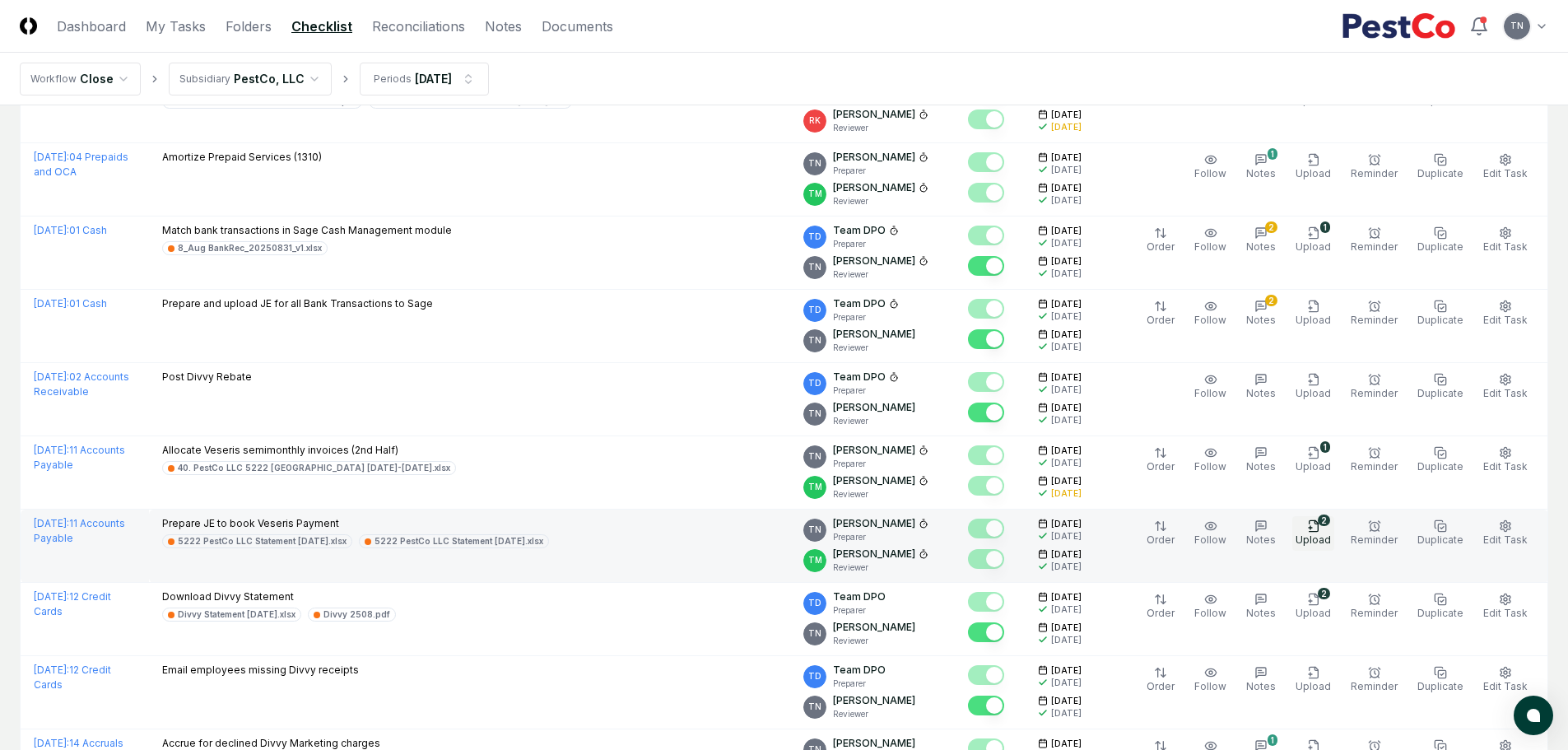
click at [1318, 531] on icon "button" at bounding box center [1313, 525] width 9 height 11
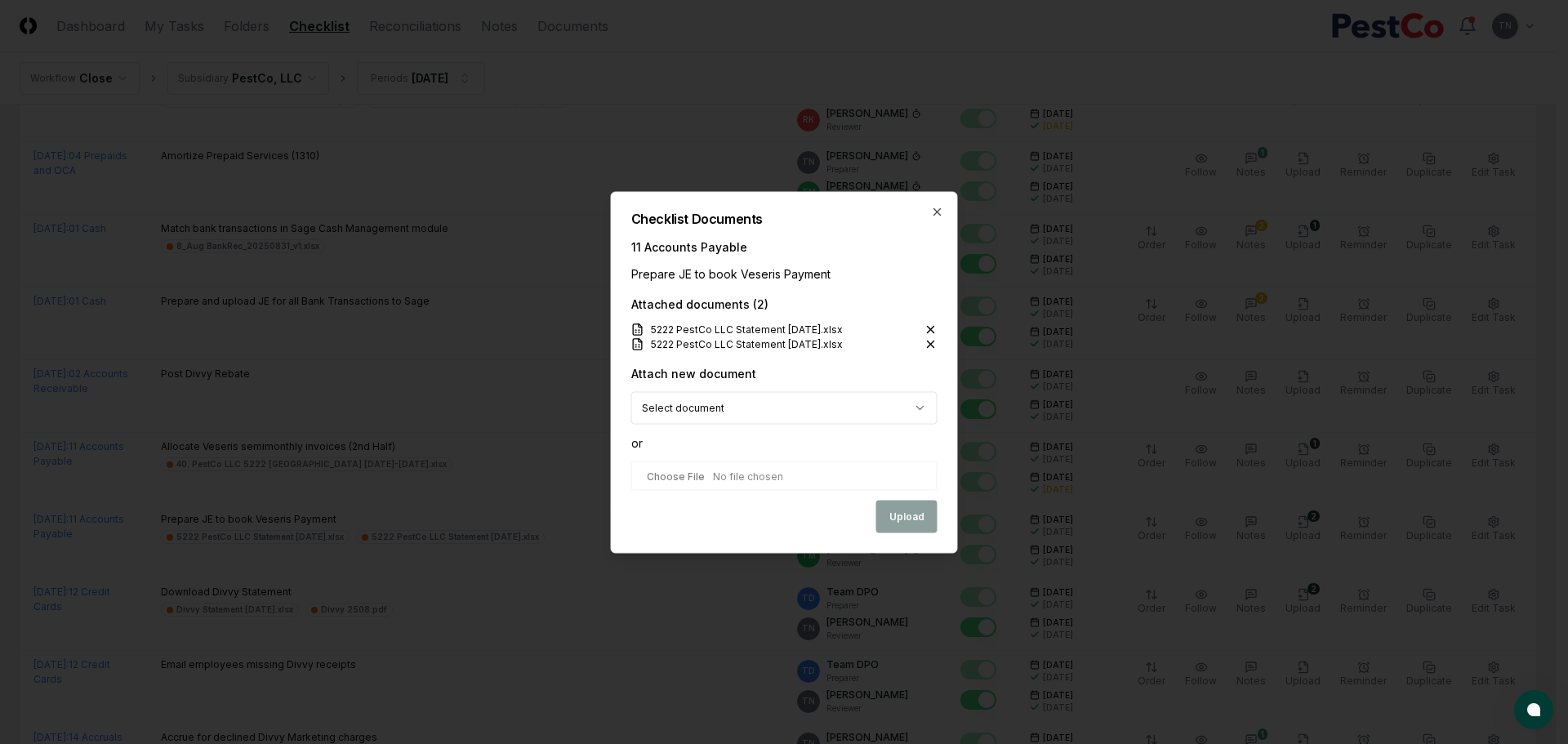
type input "**********"
click at [886, 508] on button "Upload" at bounding box center [907, 517] width 62 height 32
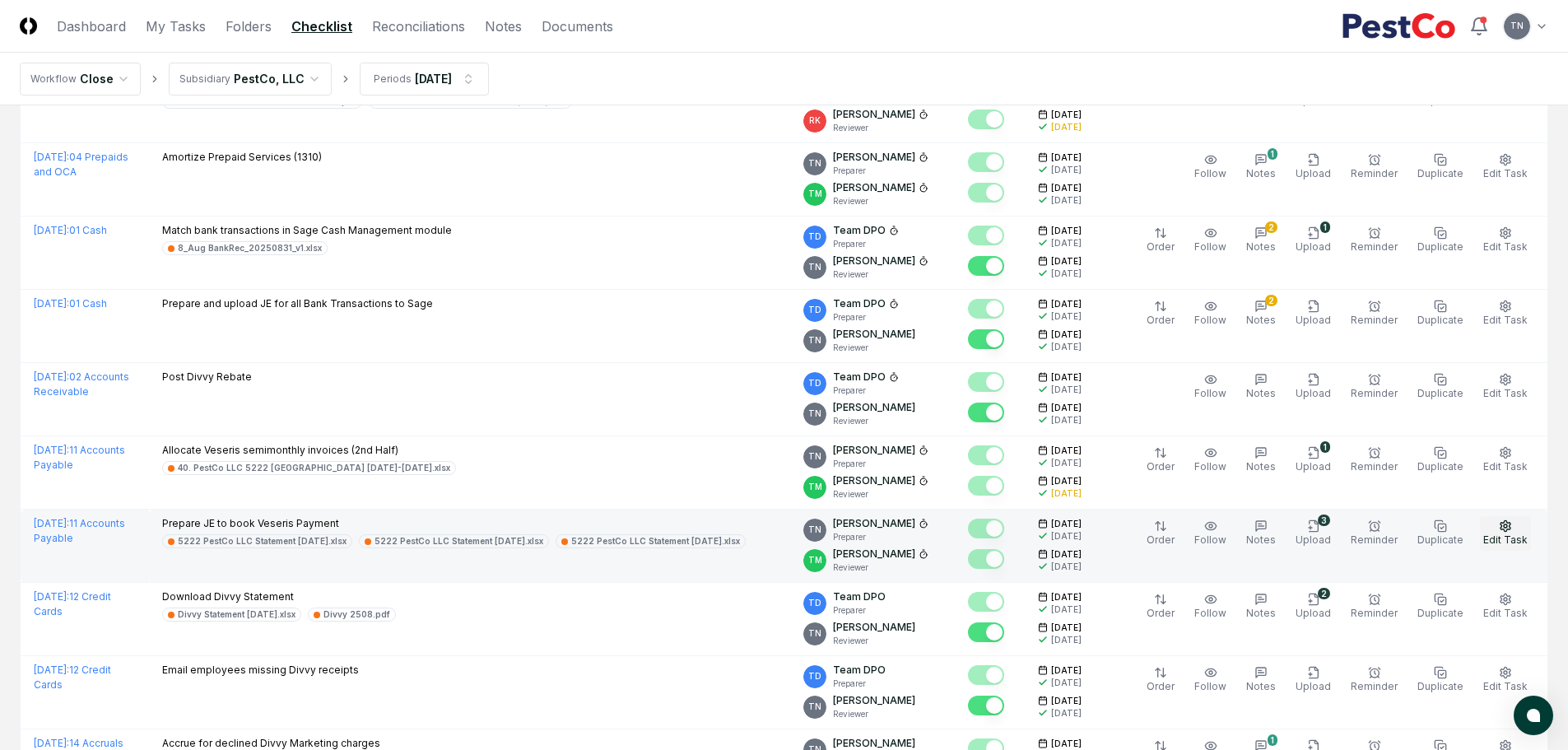
click at [1508, 523] on icon "button" at bounding box center [1506, 526] width 13 height 13
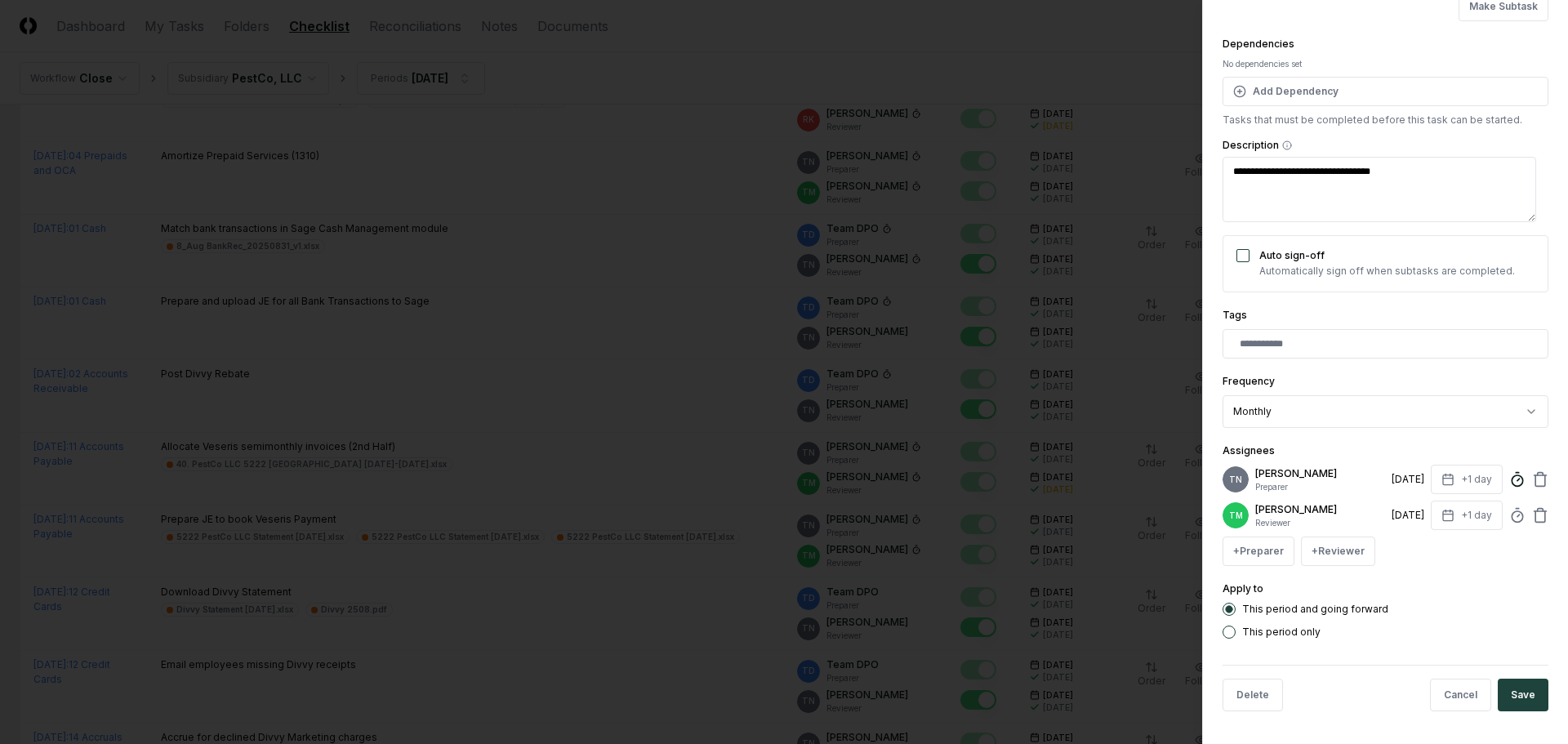
click at [1509, 479] on icon at bounding box center [1517, 479] width 17 height 17
type textarea "*"
type input "******"
click at [1506, 688] on button "Save" at bounding box center [1522, 694] width 51 height 32
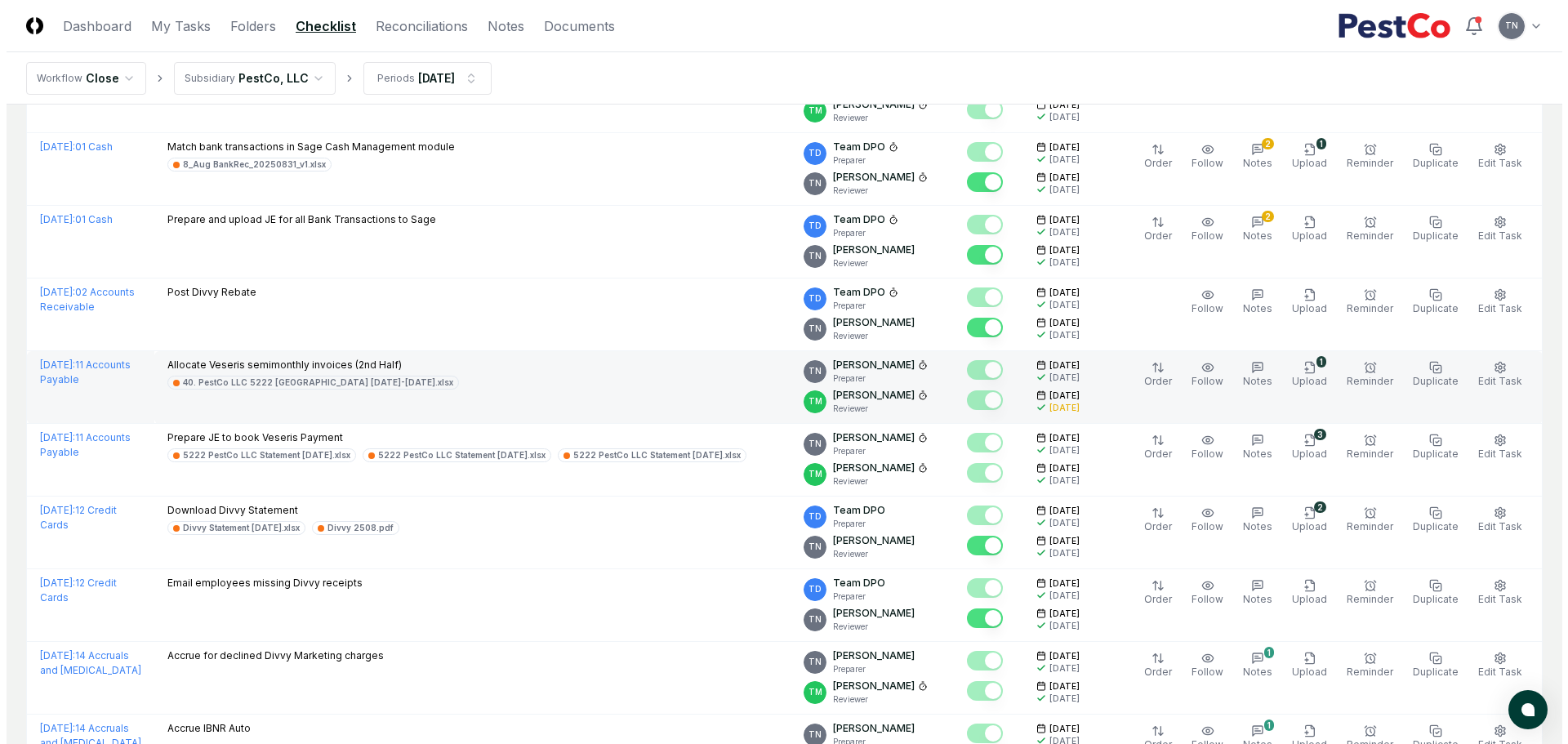
scroll to position [1061, 0]
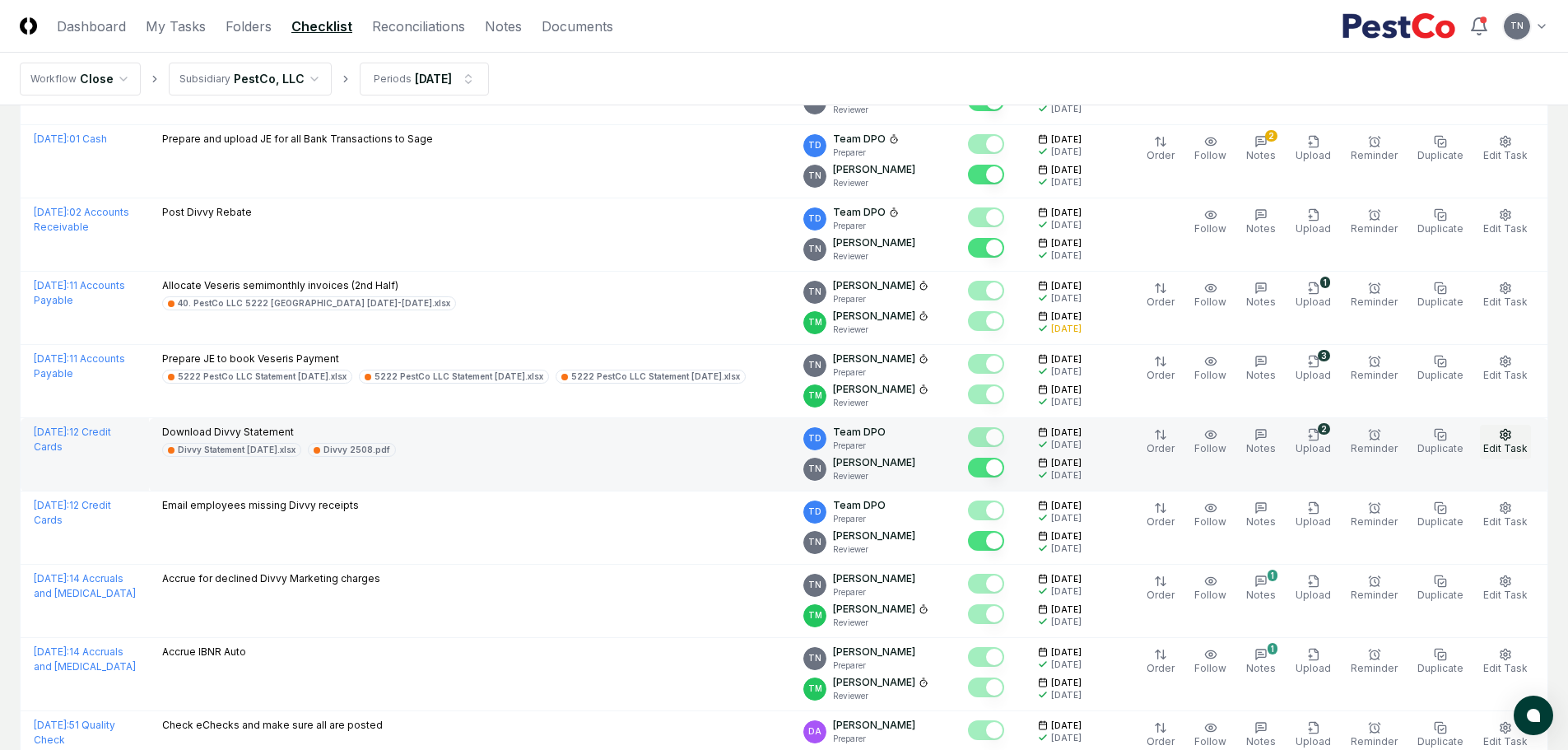
click at [1501, 432] on icon "button" at bounding box center [1505, 434] width 10 height 11
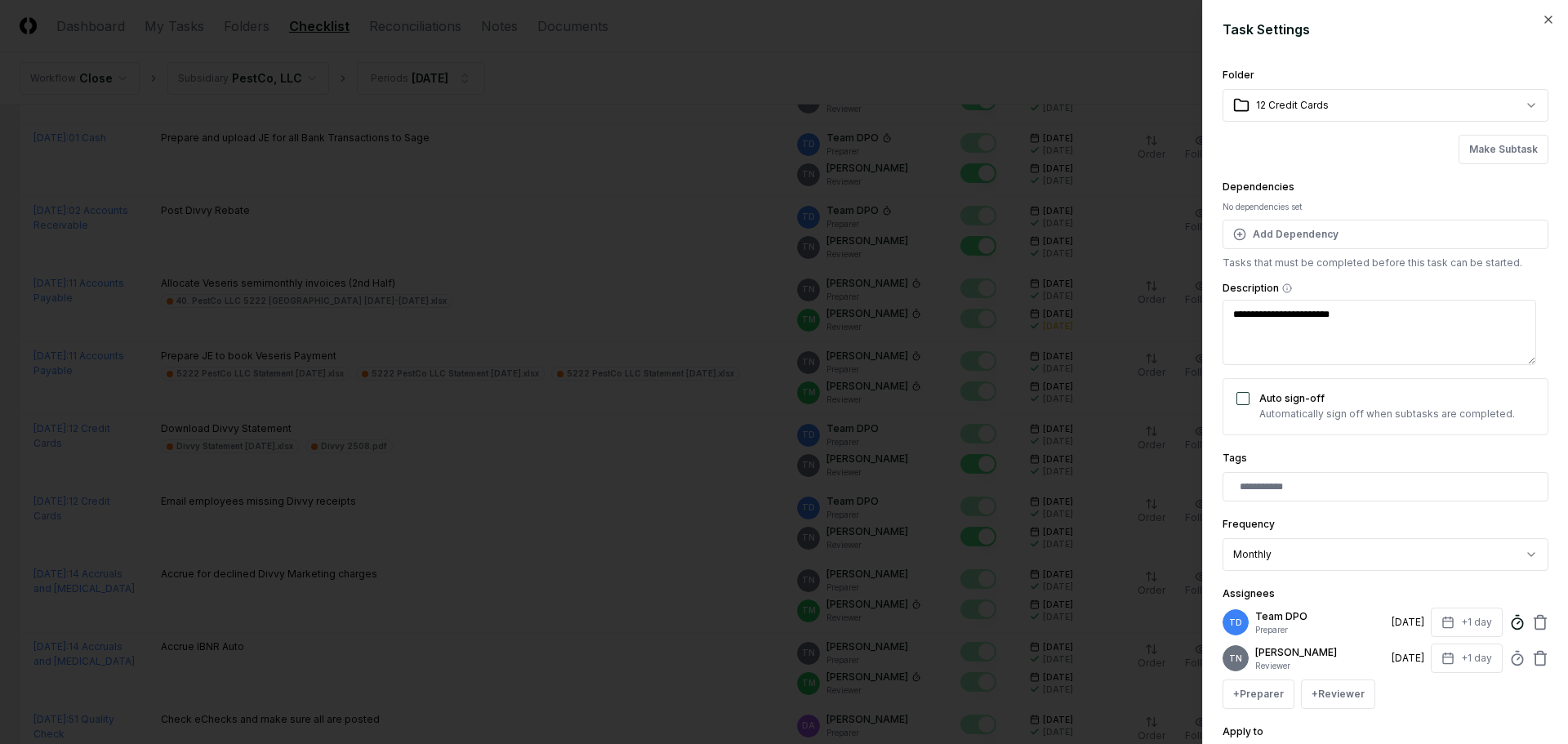
click at [1511, 628] on circle at bounding box center [1516, 623] width 11 height 11
type textarea "*"
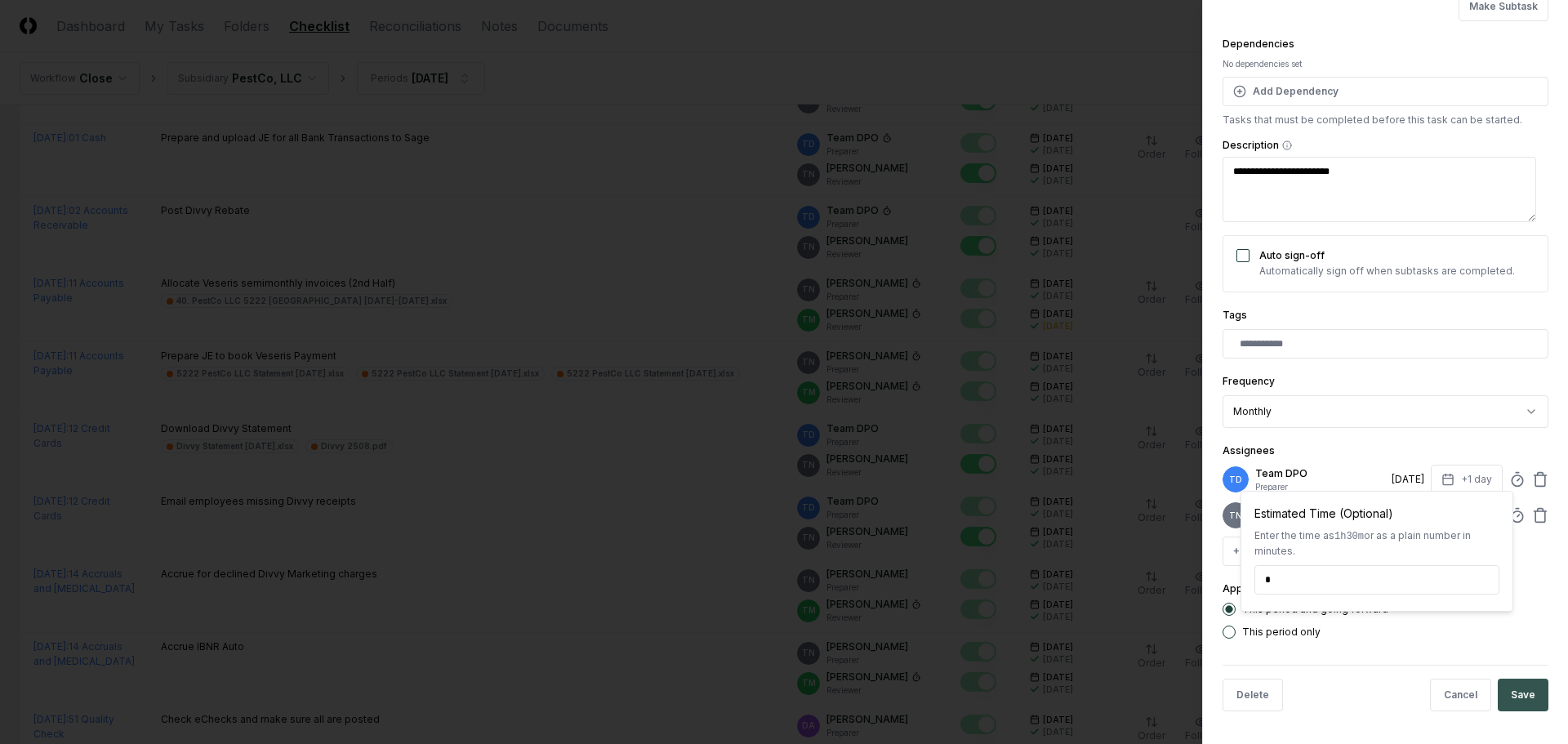
type input "*****"
click at [1515, 685] on button "Save" at bounding box center [1522, 694] width 51 height 32
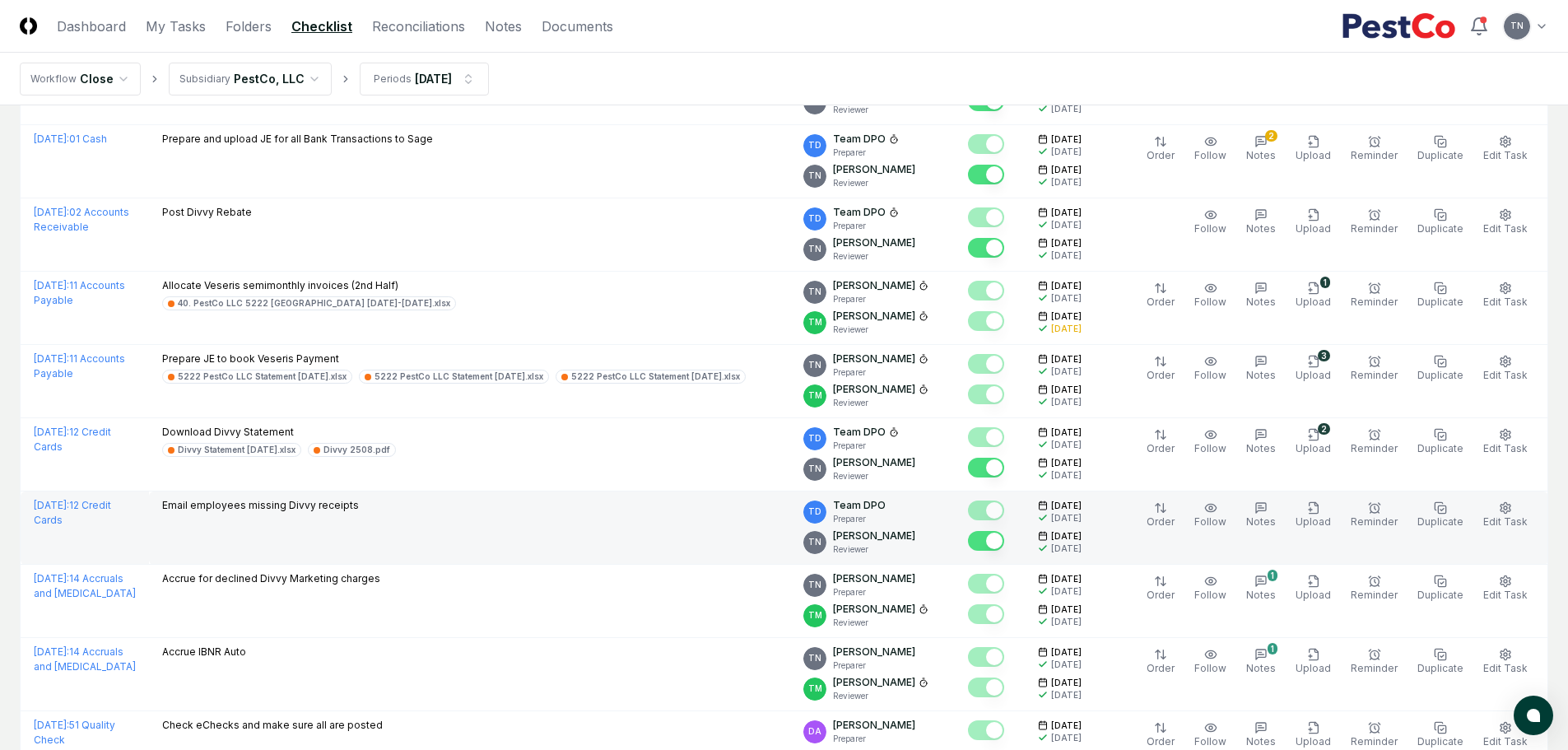
click at [413, 530] on td "Email employees missing Divvy receipts" at bounding box center [470, 528] width 641 height 73
click at [1509, 509] on icon "button" at bounding box center [1506, 508] width 13 height 13
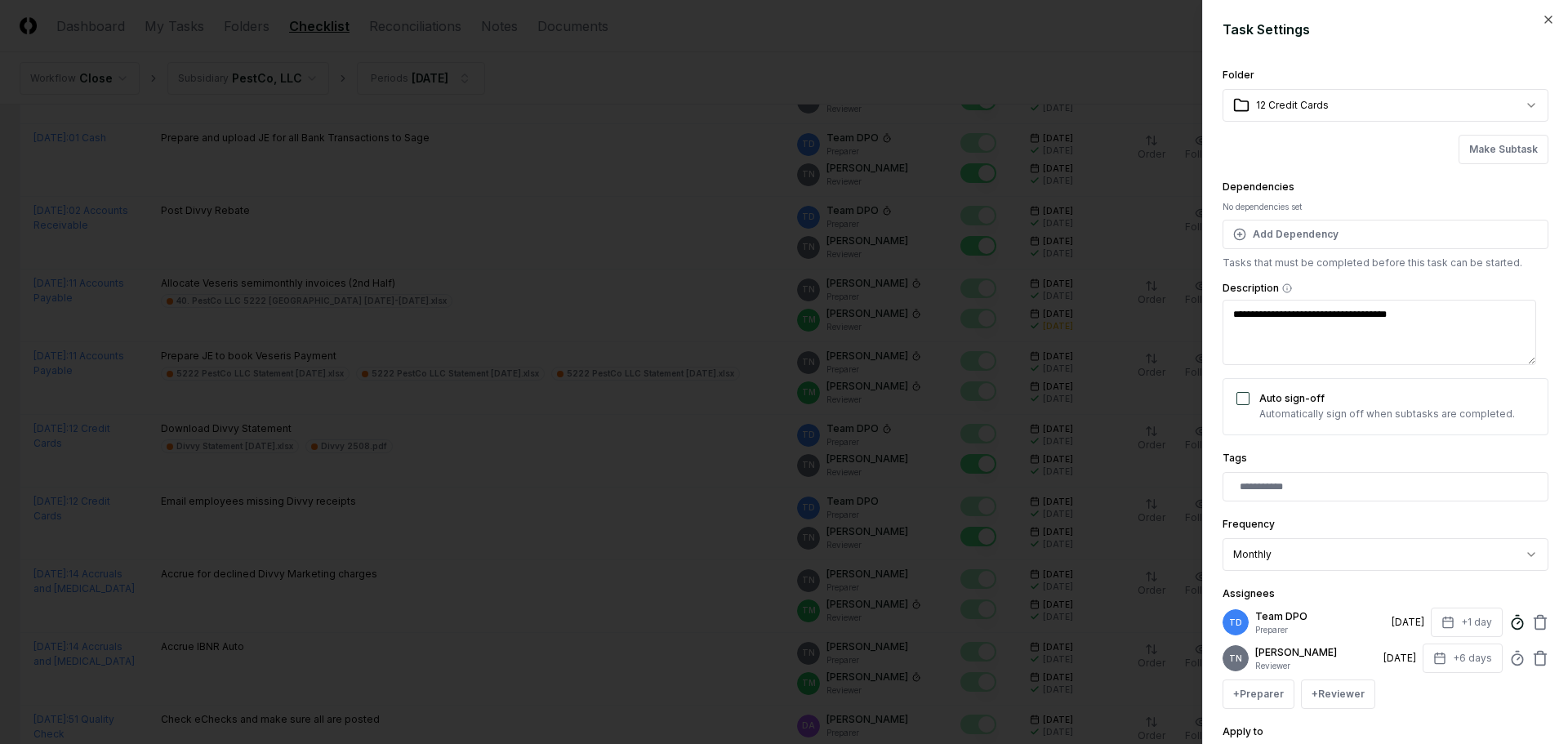
click at [1509, 625] on icon at bounding box center [1517, 622] width 17 height 17
type textarea "*"
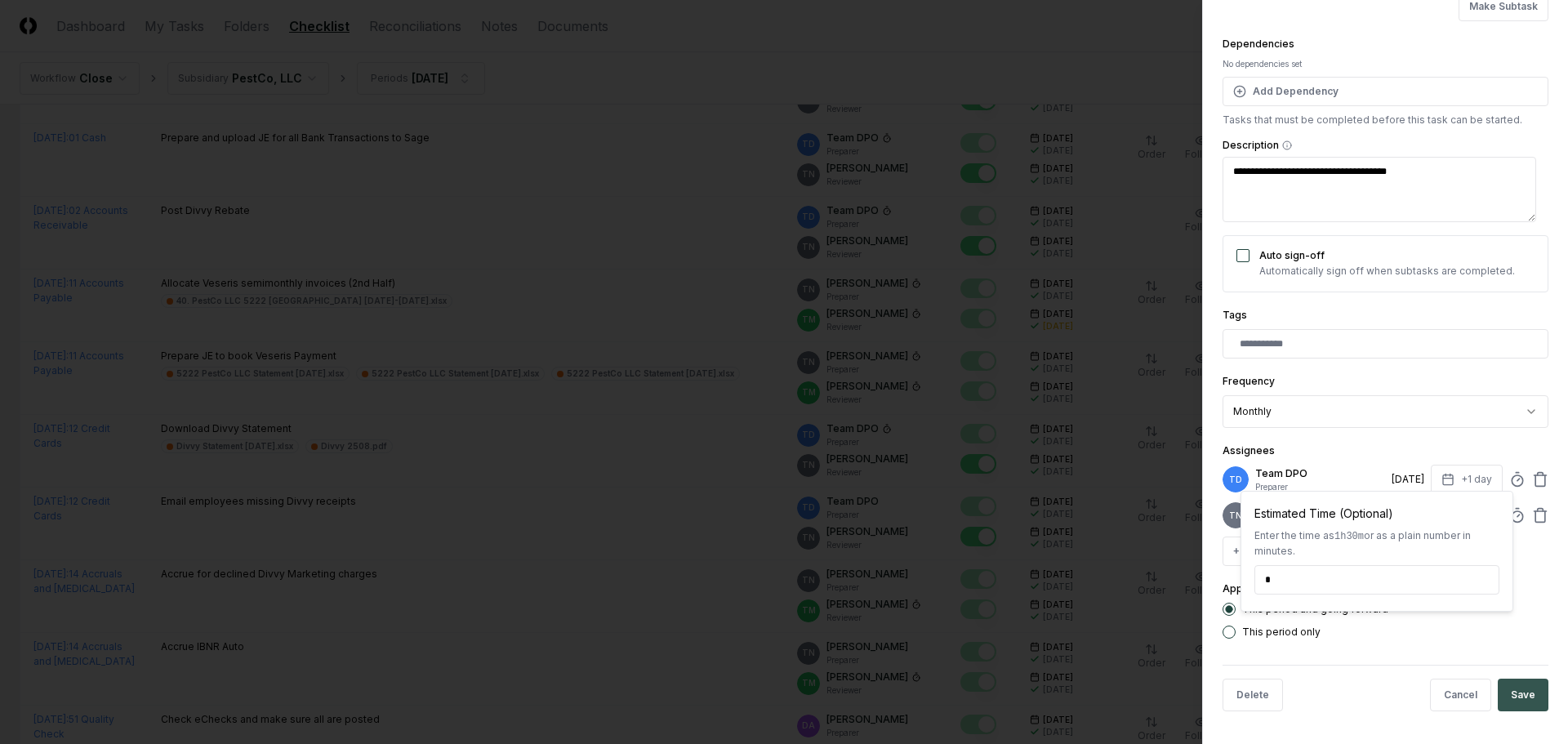
type input "*****"
click at [1518, 692] on button "Save" at bounding box center [1522, 694] width 51 height 32
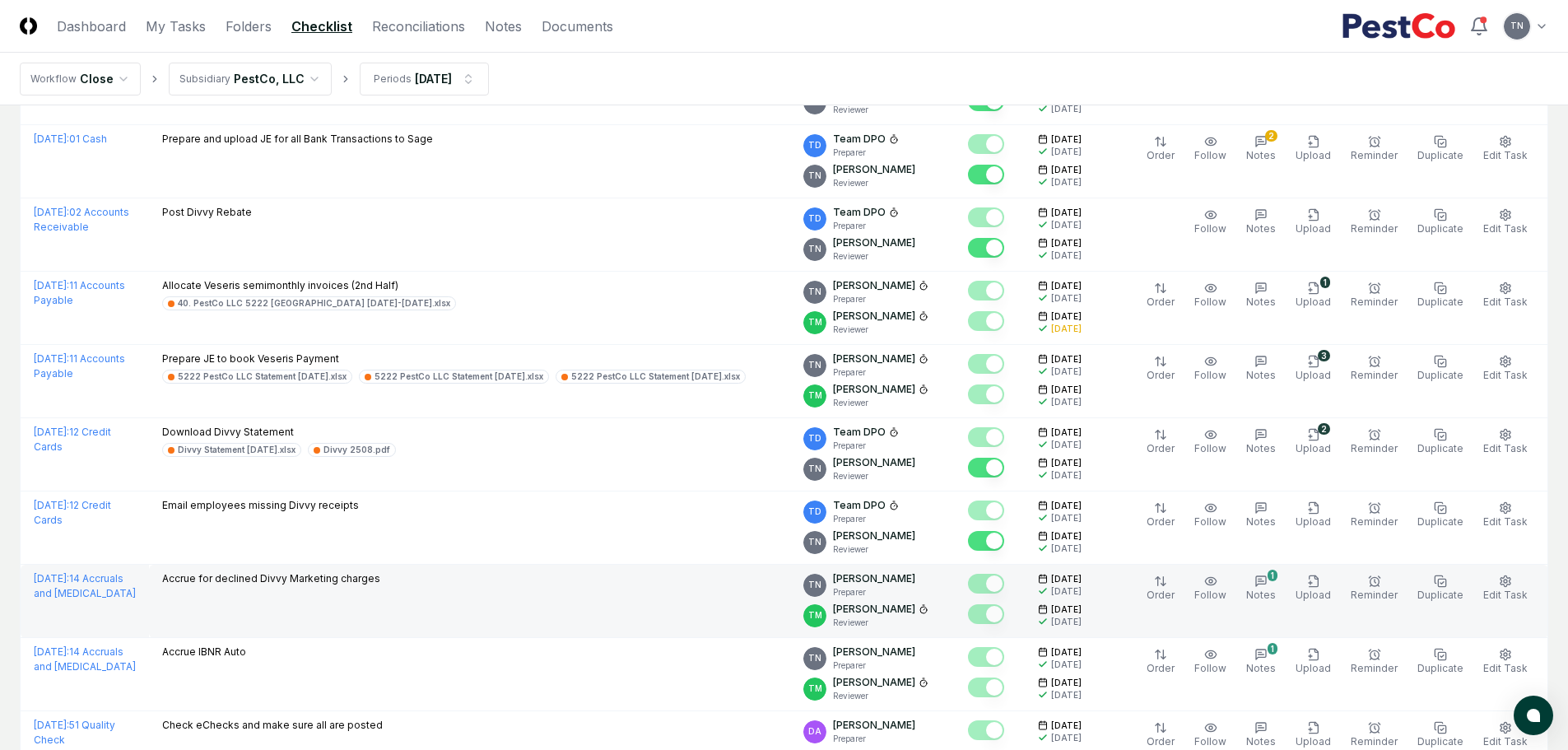
click at [320, 598] on td "Accrue for declined Divvy Marketing charges" at bounding box center [470, 601] width 641 height 73
click at [1505, 579] on icon "button" at bounding box center [1506, 581] width 13 height 13
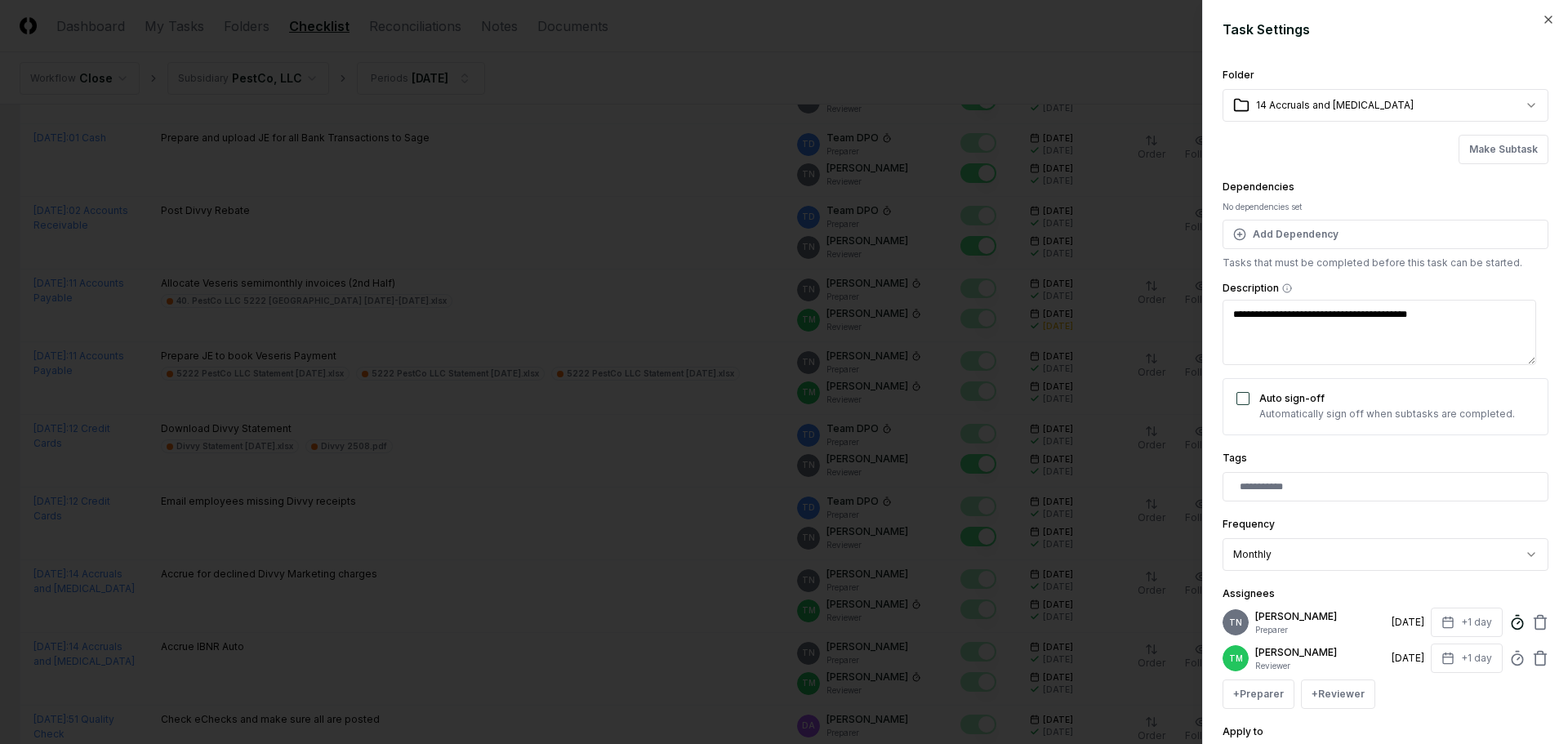
click at [1509, 620] on icon at bounding box center [1517, 622] width 17 height 17
type textarea "*"
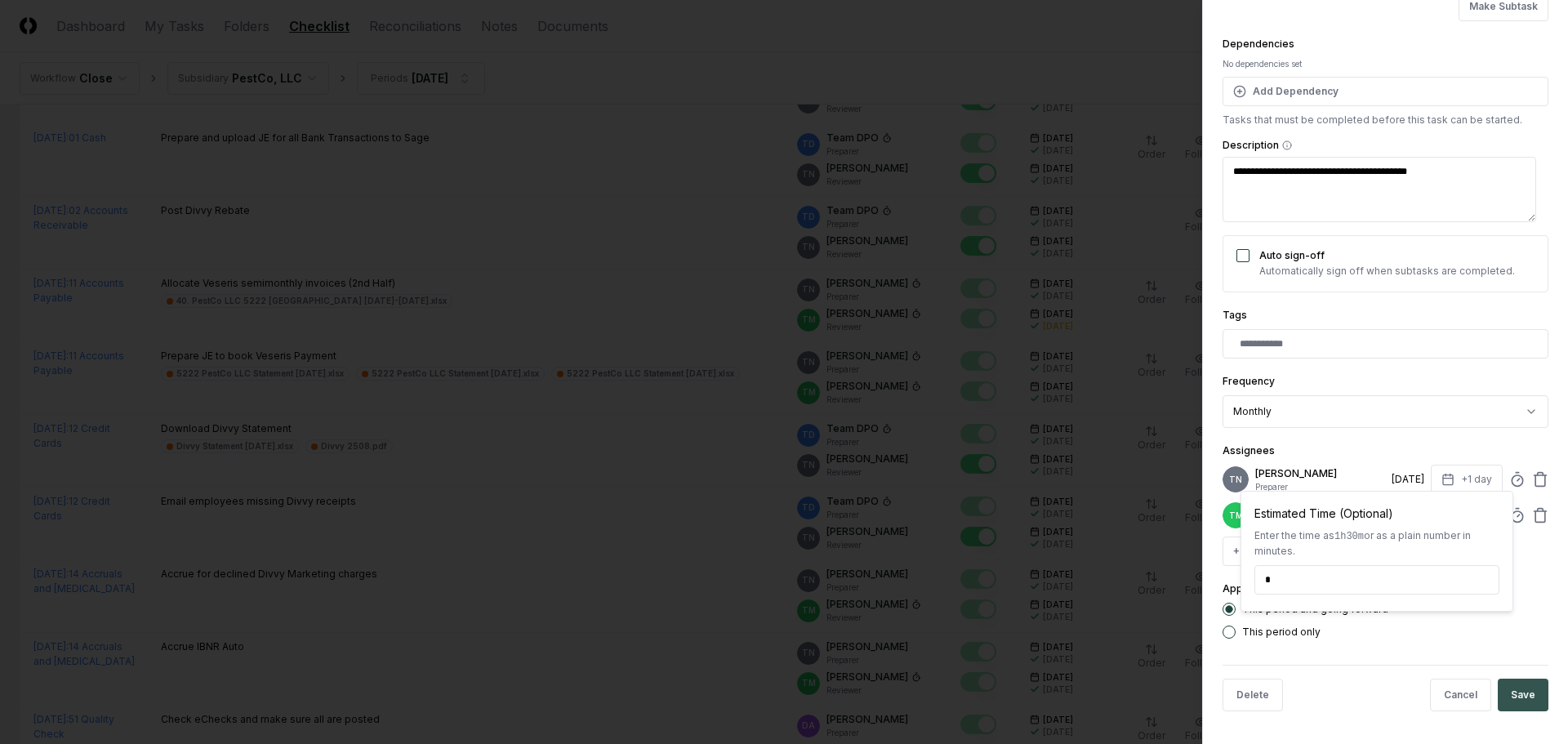
type input "*****"
click at [1498, 700] on button "Save" at bounding box center [1522, 694] width 51 height 32
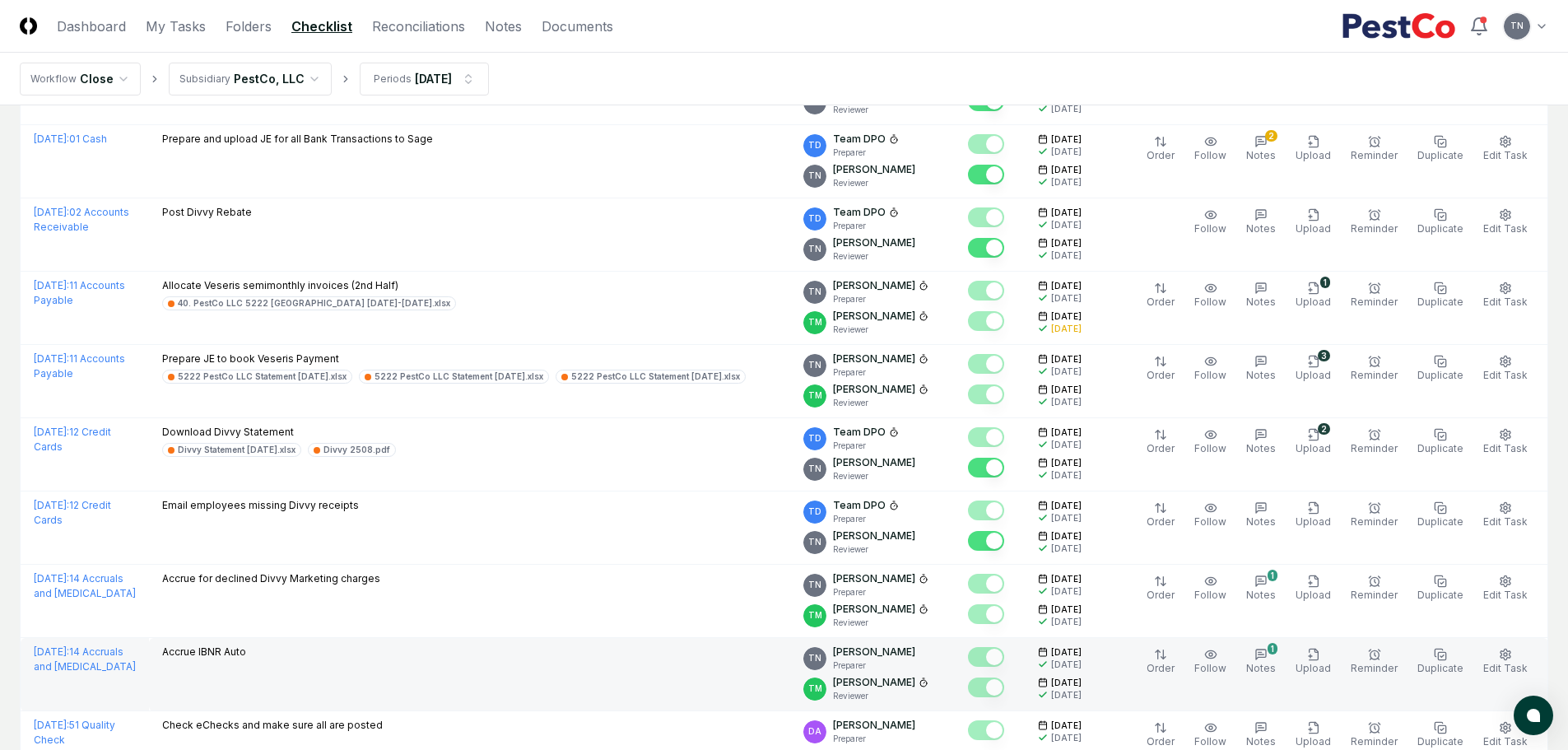
click at [325, 658] on div "Accrue IBNR Auto" at bounding box center [469, 654] width 615 height 18
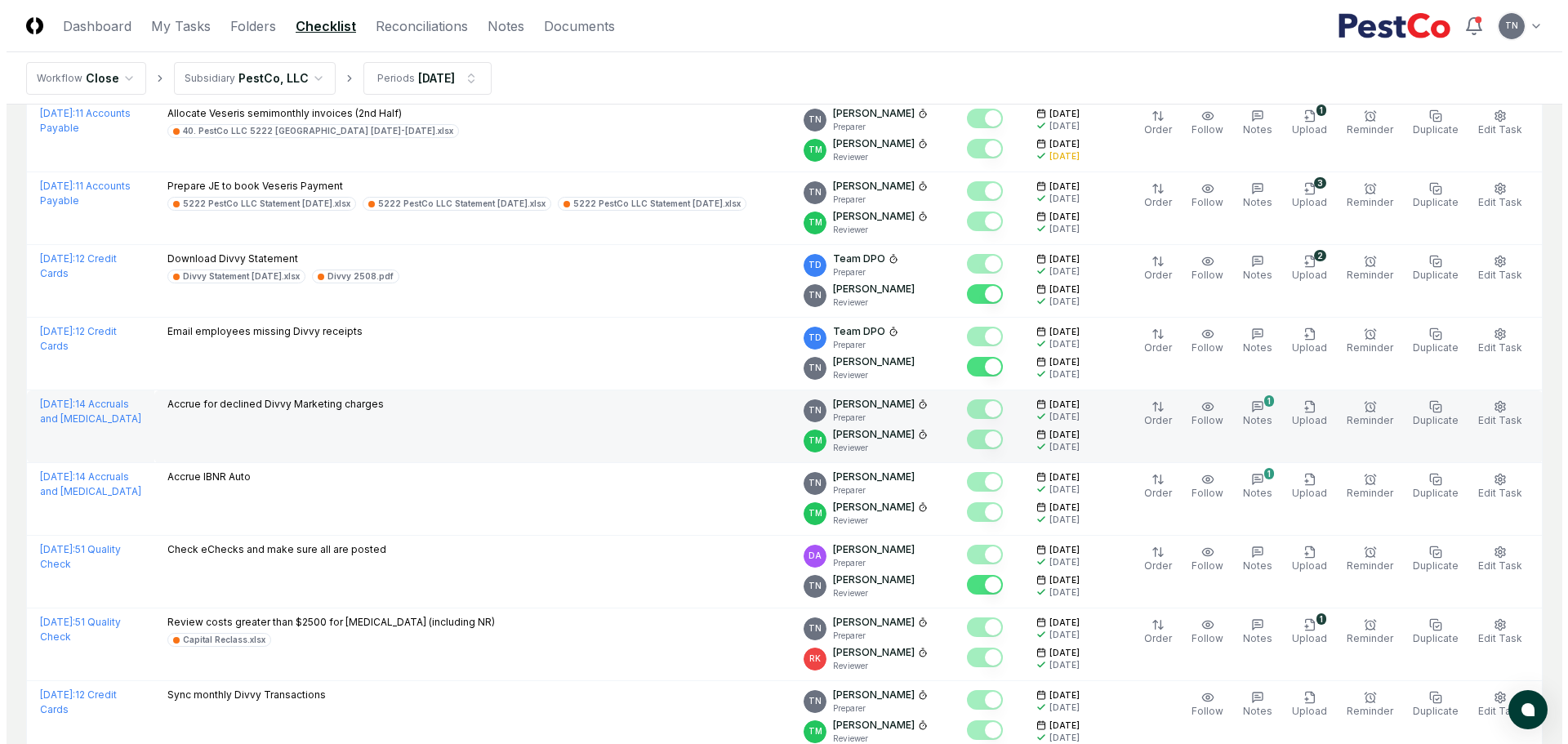
scroll to position [1307, 0]
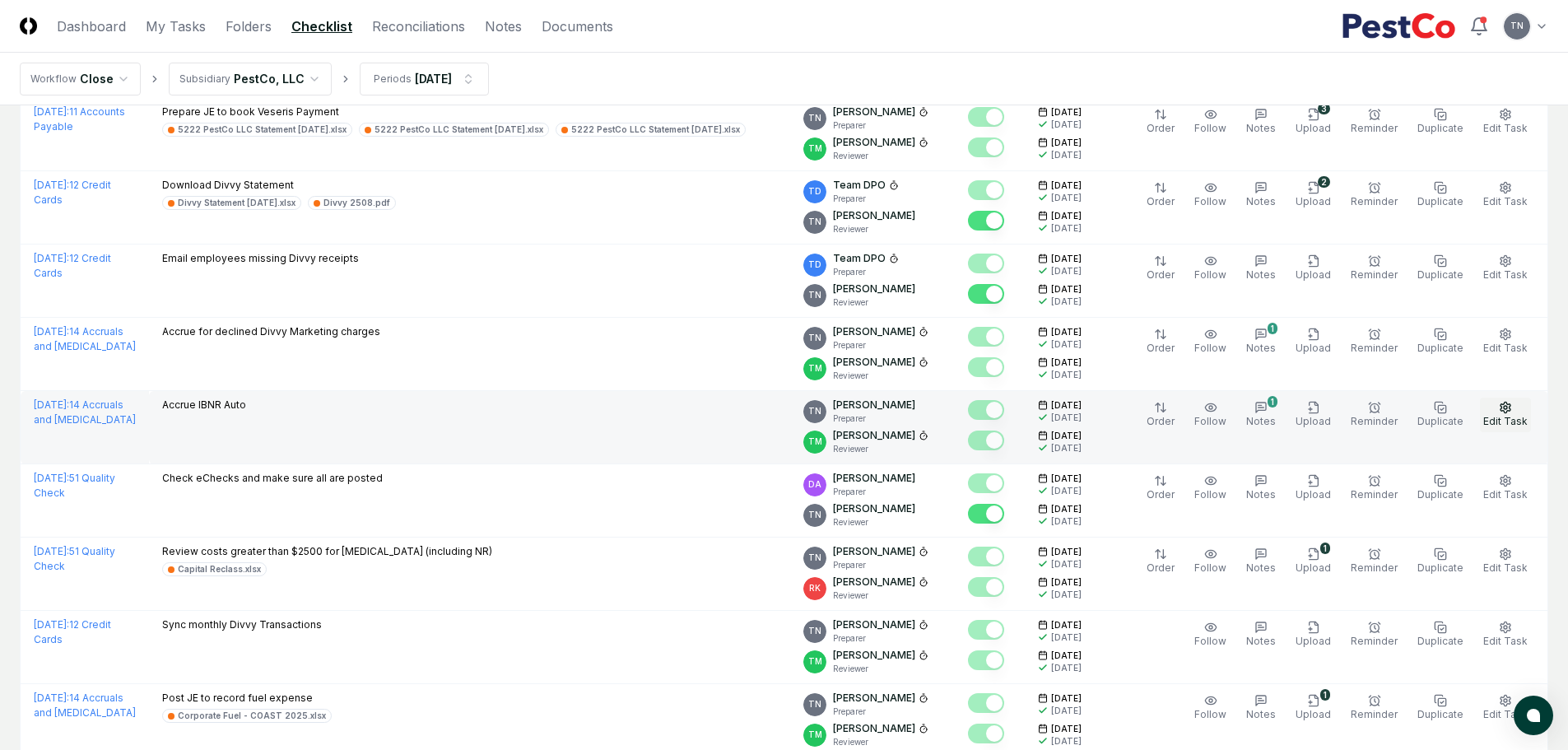
click at [1508, 404] on icon "button" at bounding box center [1505, 407] width 10 height 11
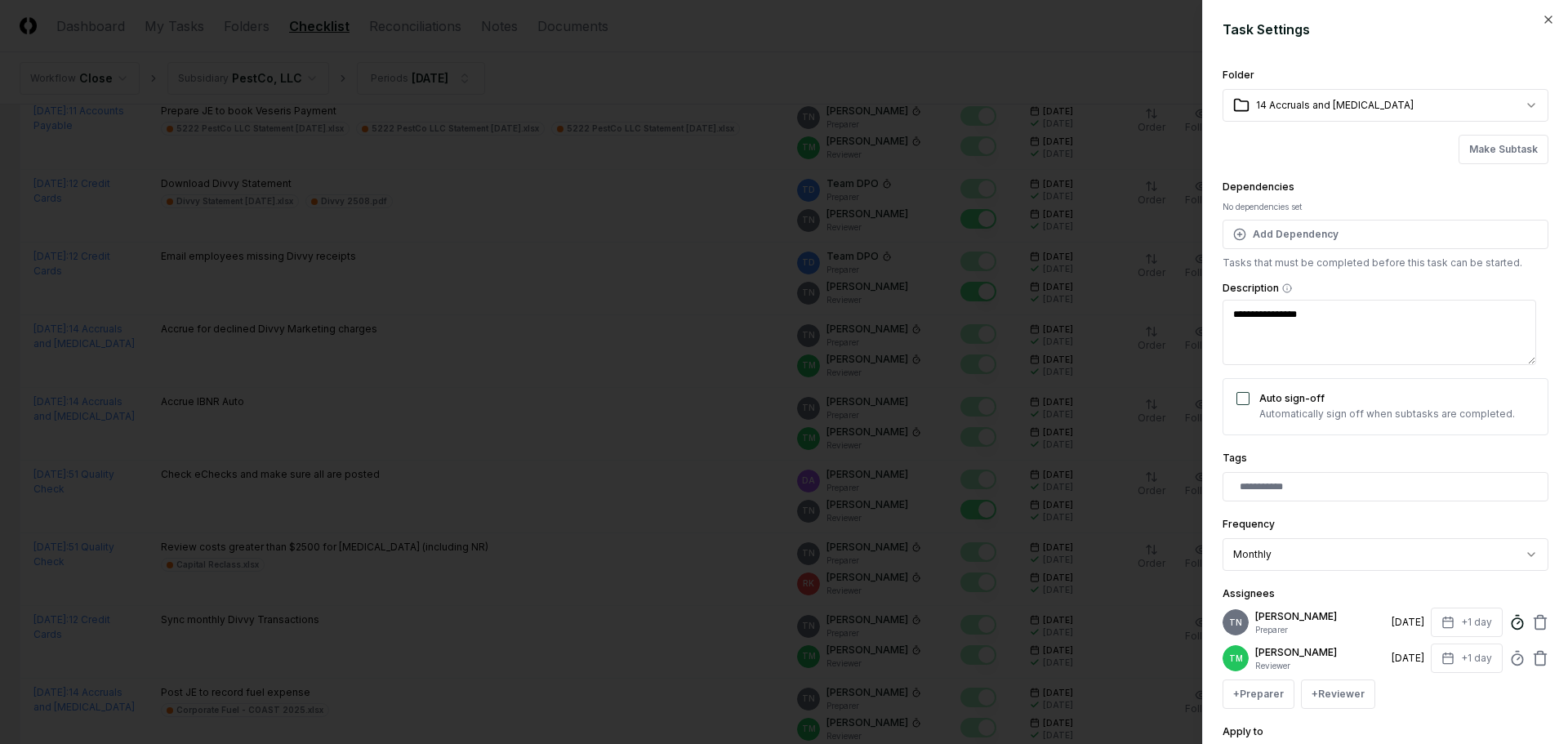
click at [1511, 625] on circle at bounding box center [1516, 623] width 11 height 11
type textarea "*"
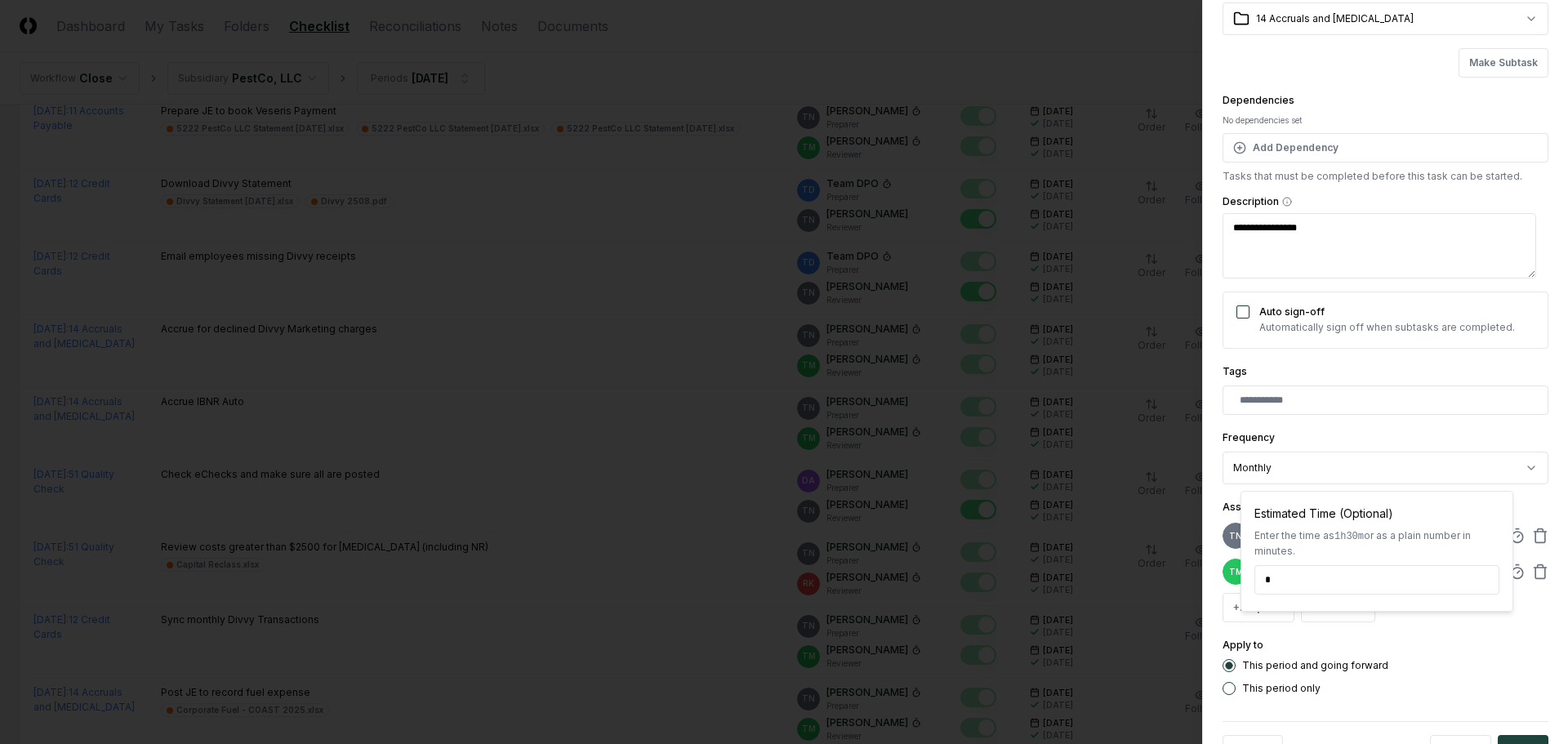
scroll to position [143, 0]
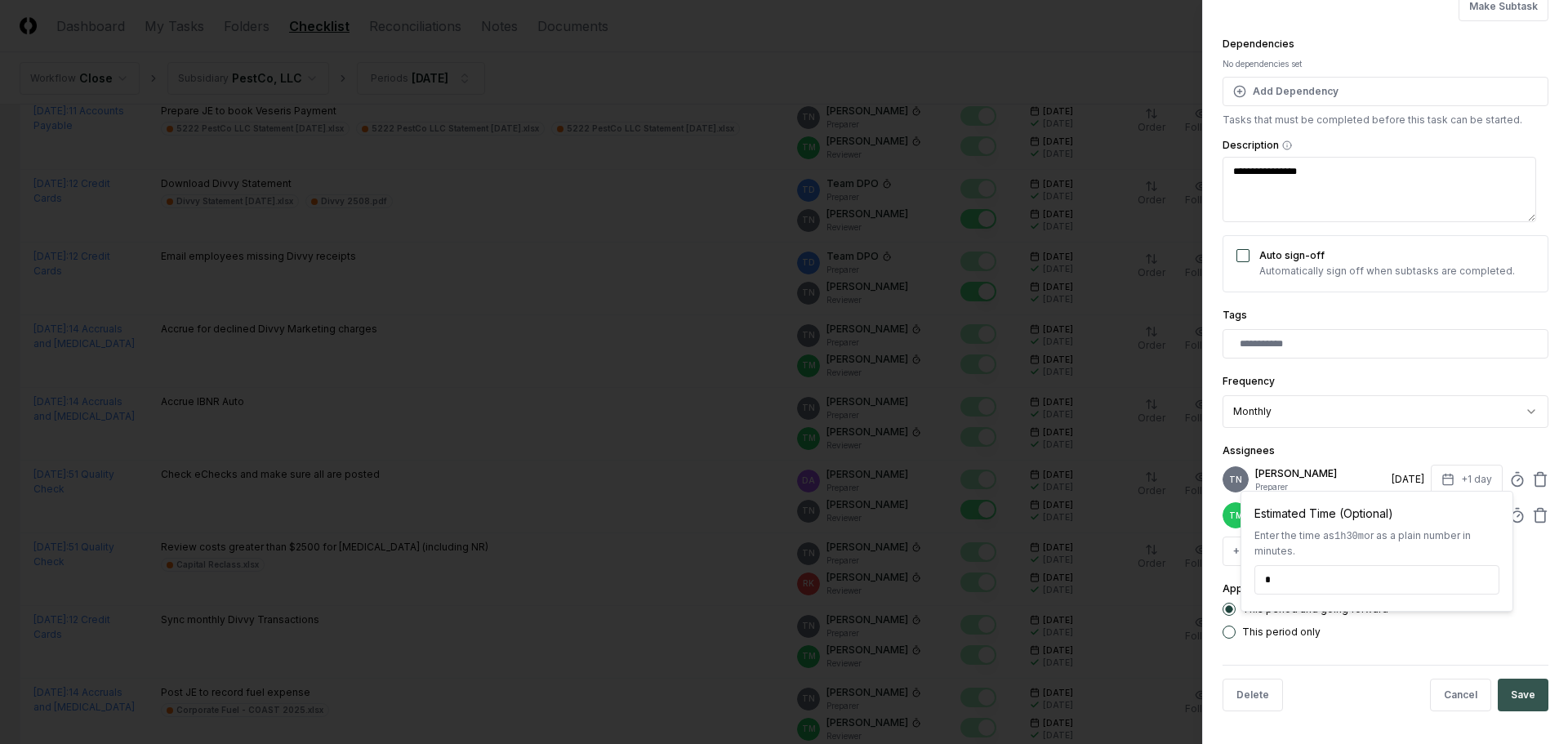
type input "*****"
drag, startPoint x: 1514, startPoint y: 693, endPoint x: 1506, endPoint y: 684, distance: 12.0
click at [1513, 692] on button "Save" at bounding box center [1522, 694] width 51 height 32
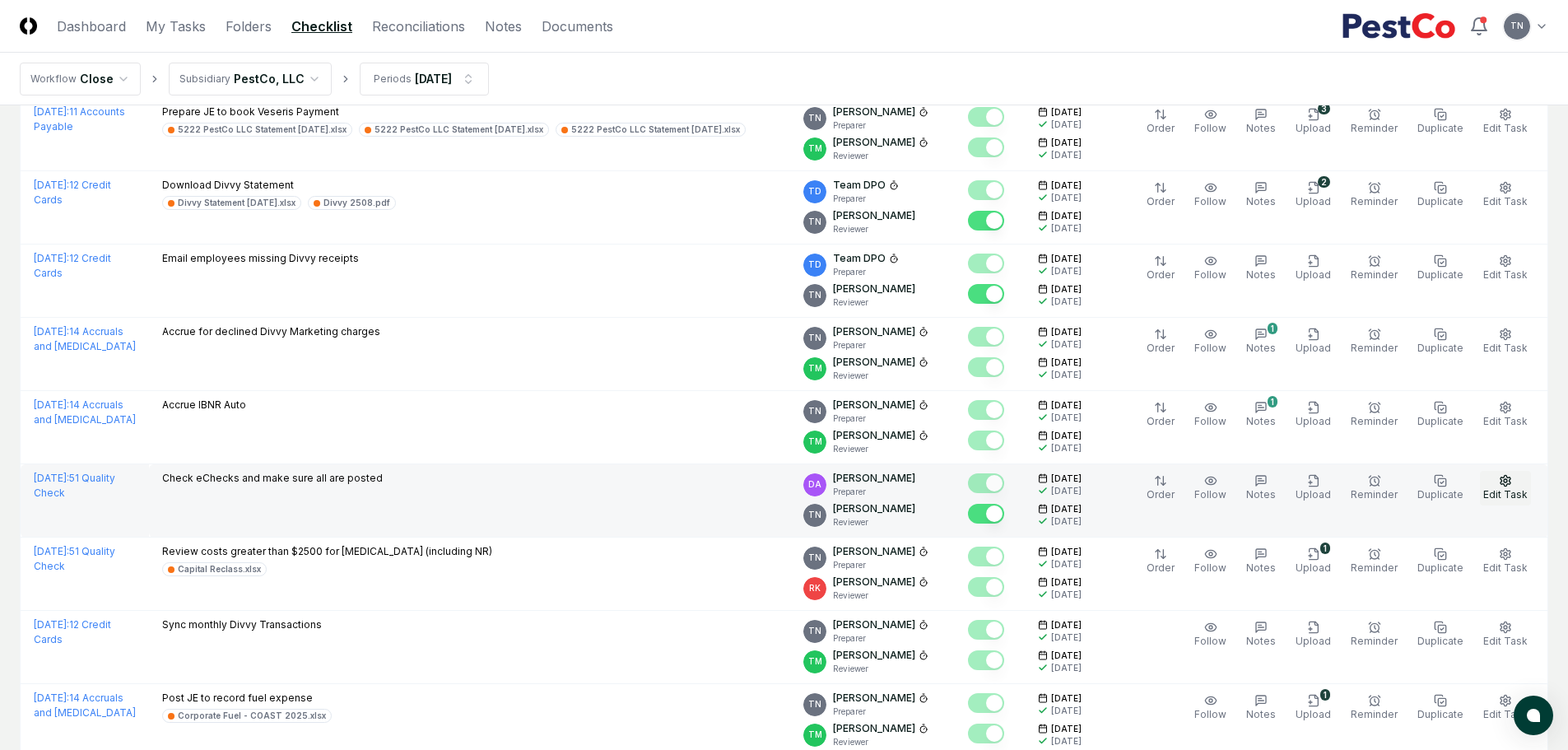
click at [1508, 482] on icon "button" at bounding box center [1506, 481] width 13 height 13
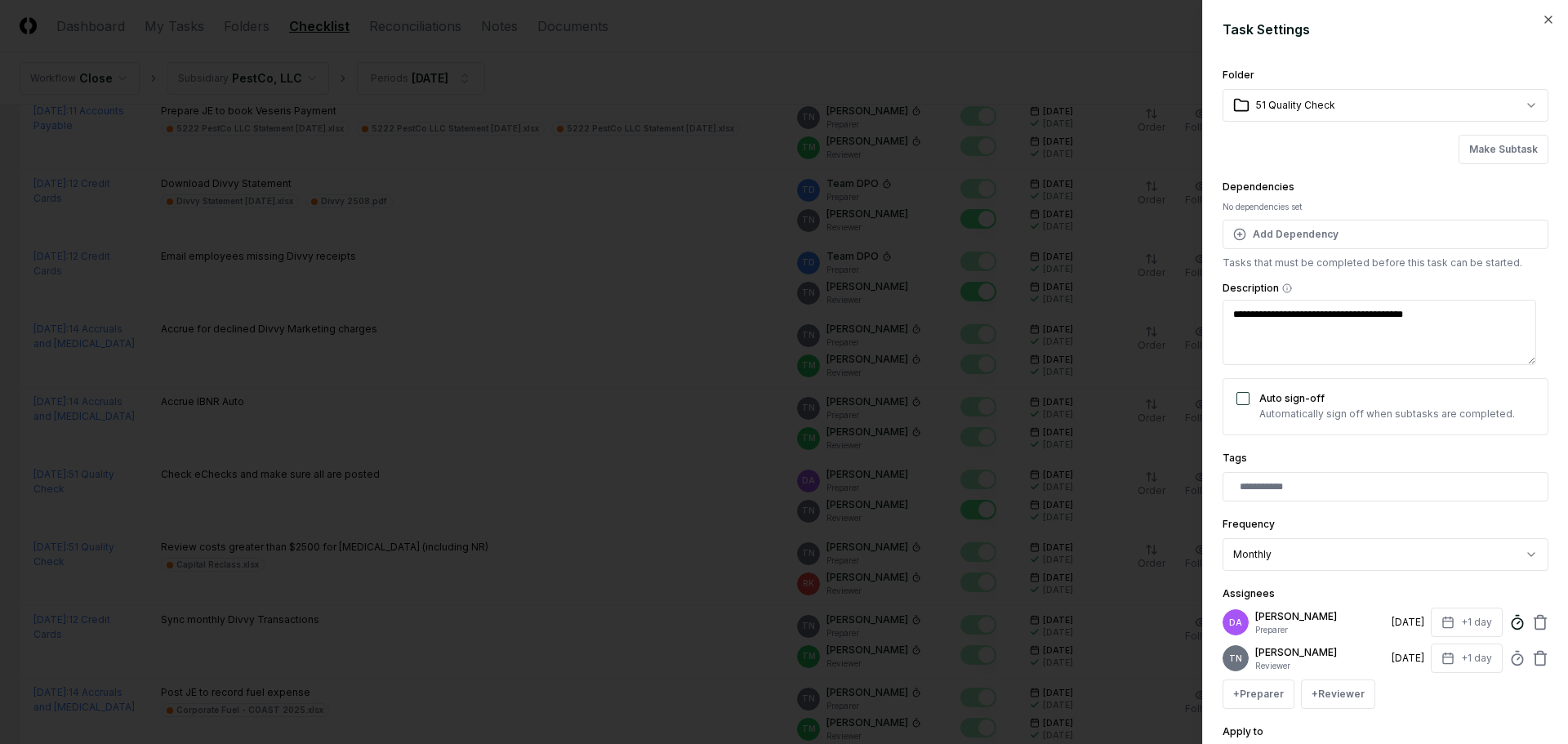
click at [1509, 621] on icon at bounding box center [1517, 622] width 17 height 17
type textarea "*"
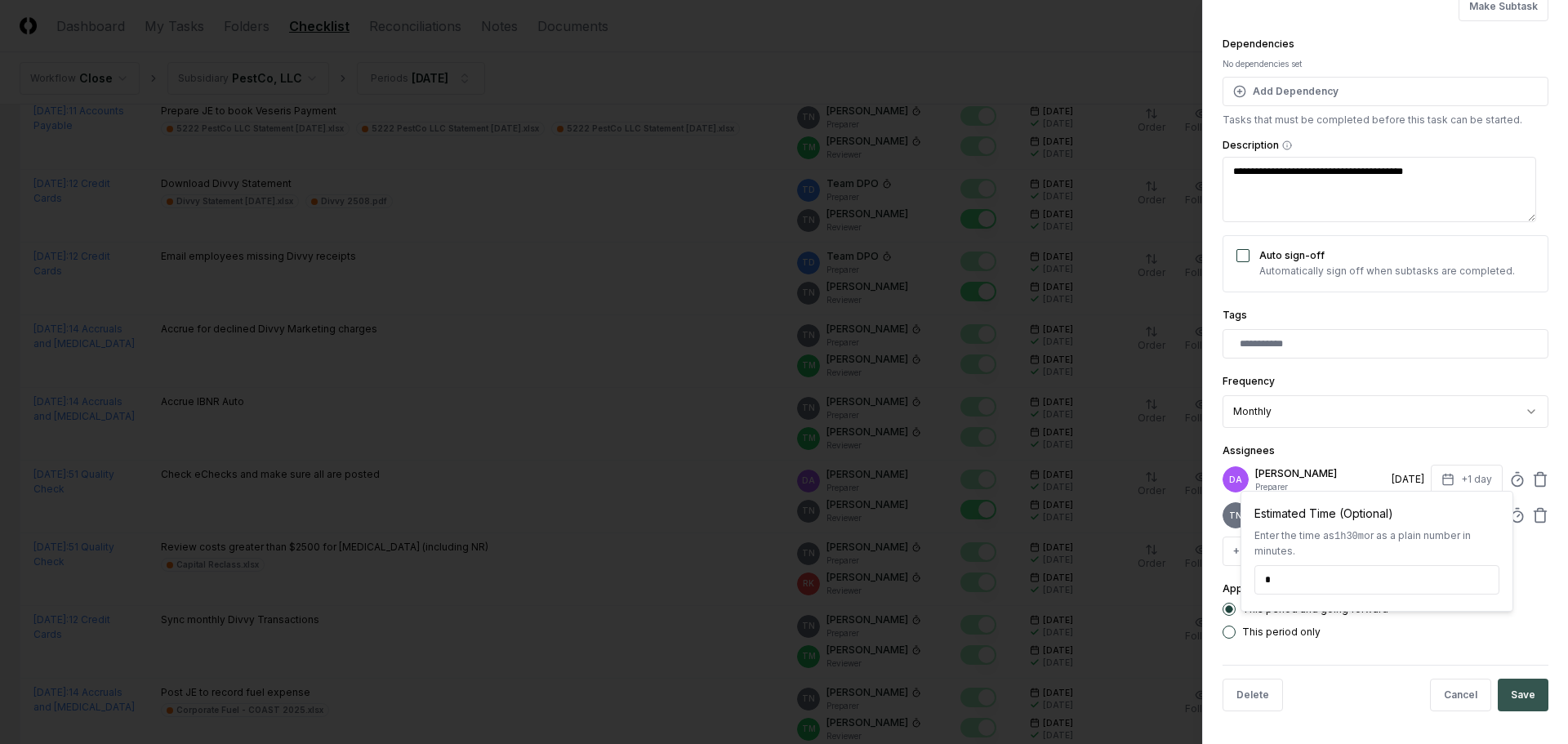
type input "*****"
click at [1512, 682] on button "Save" at bounding box center [1522, 694] width 51 height 32
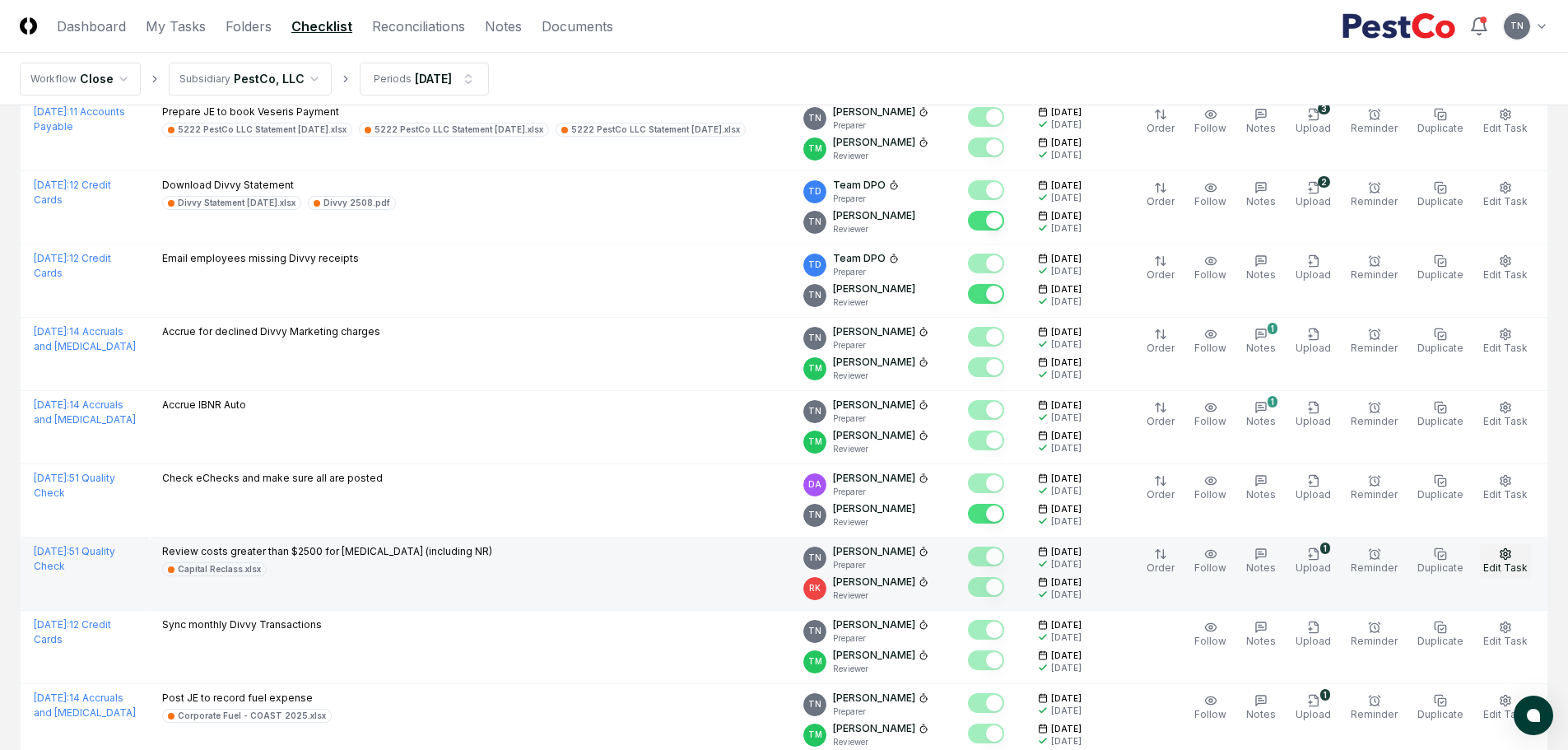
click at [1499, 555] on button "Edit Task" at bounding box center [1505, 560] width 51 height 34
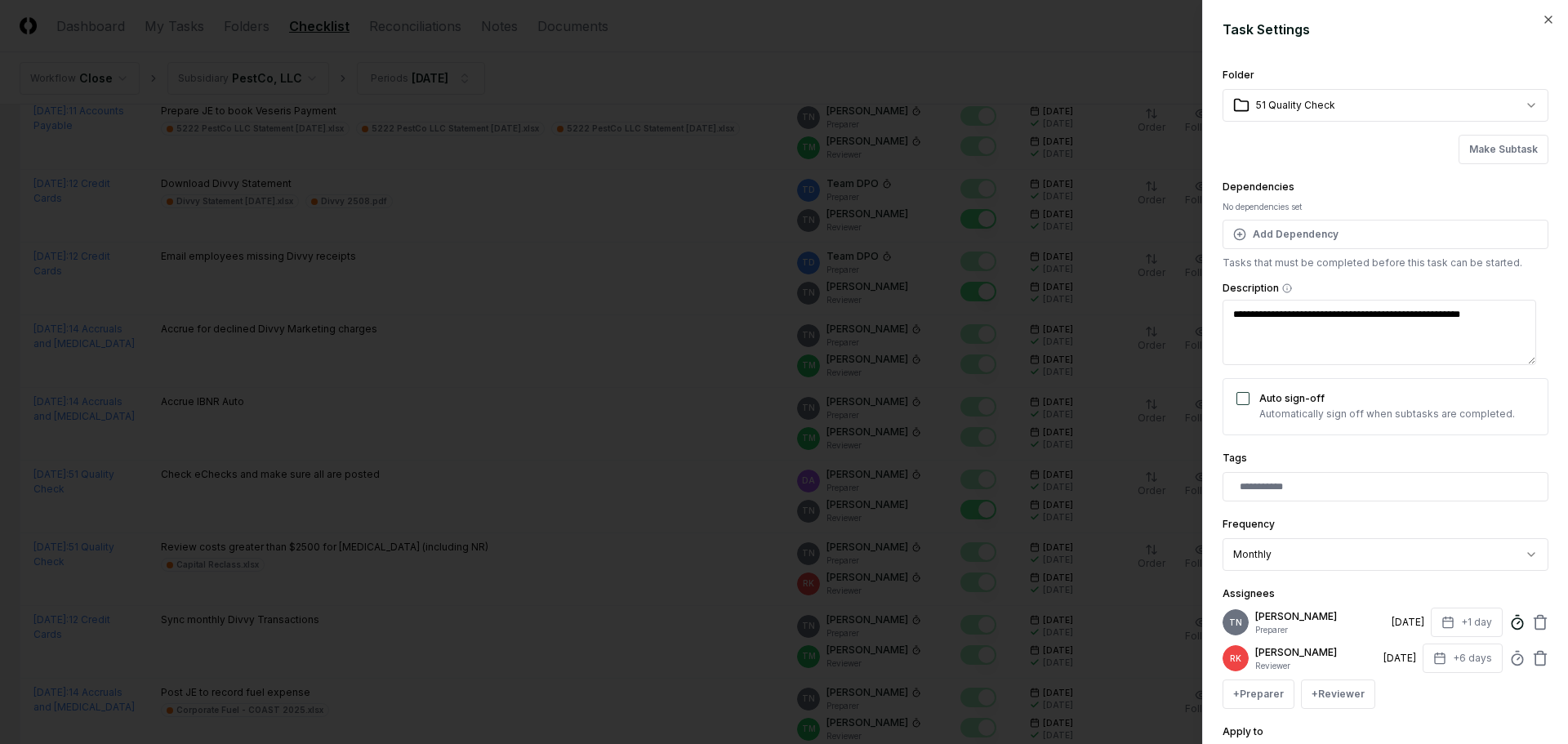
click at [1509, 618] on icon at bounding box center [1517, 622] width 17 height 17
click at [459, 579] on div at bounding box center [784, 372] width 1568 height 744
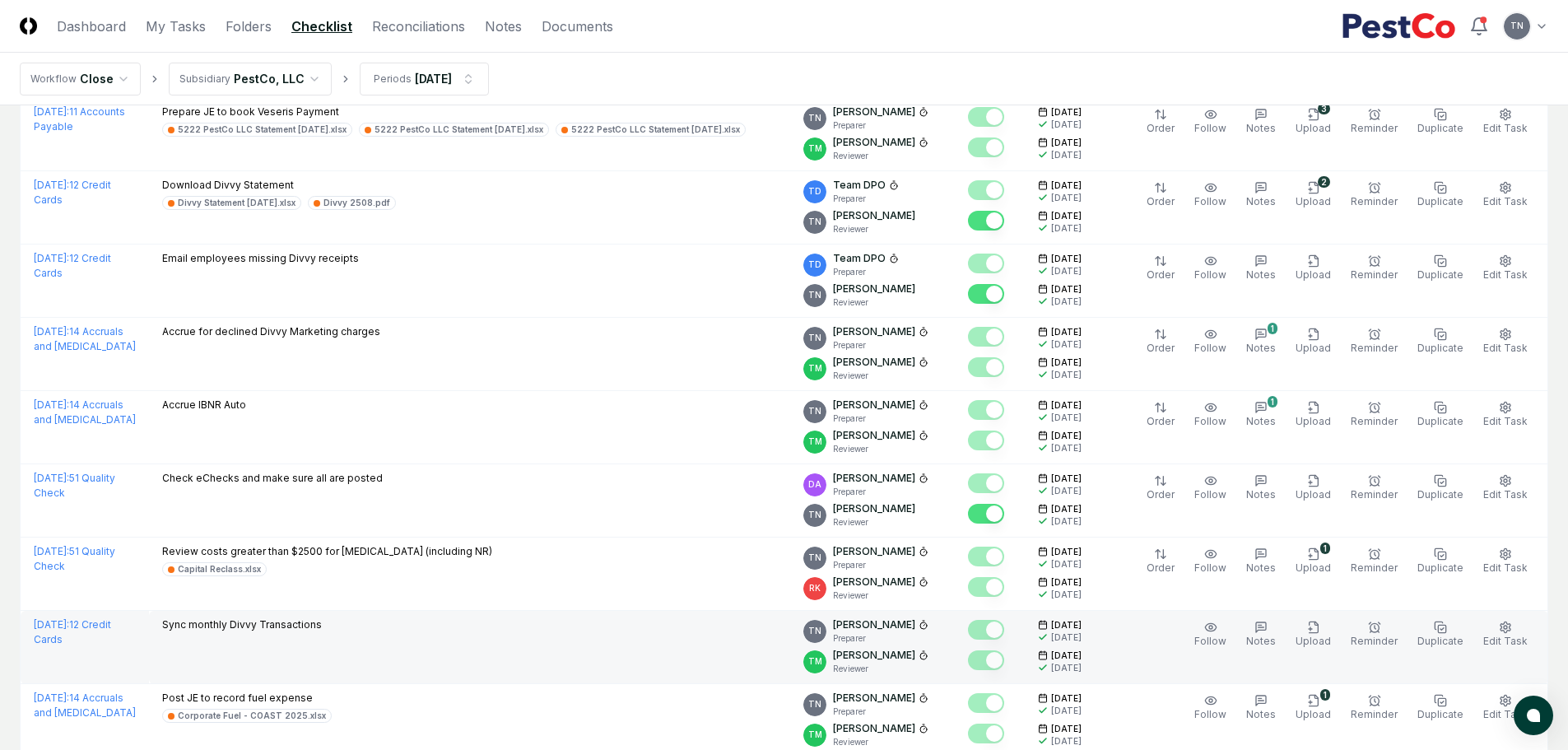
click at [466, 637] on td "Sync monthly Divvy Transactions" at bounding box center [470, 647] width 641 height 73
click at [1503, 631] on icon "button" at bounding box center [1506, 628] width 13 height 13
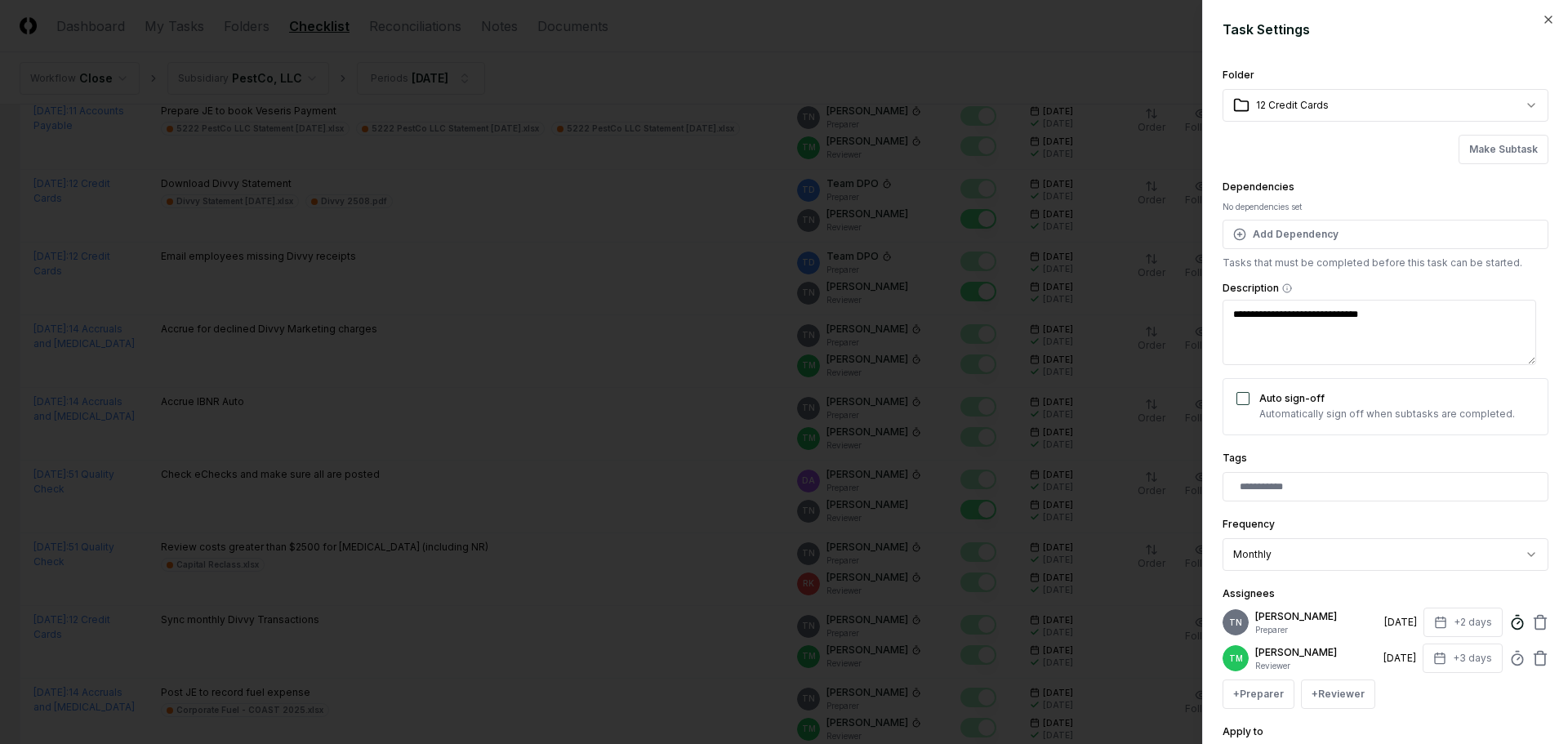
click at [1509, 623] on icon at bounding box center [1517, 622] width 17 height 17
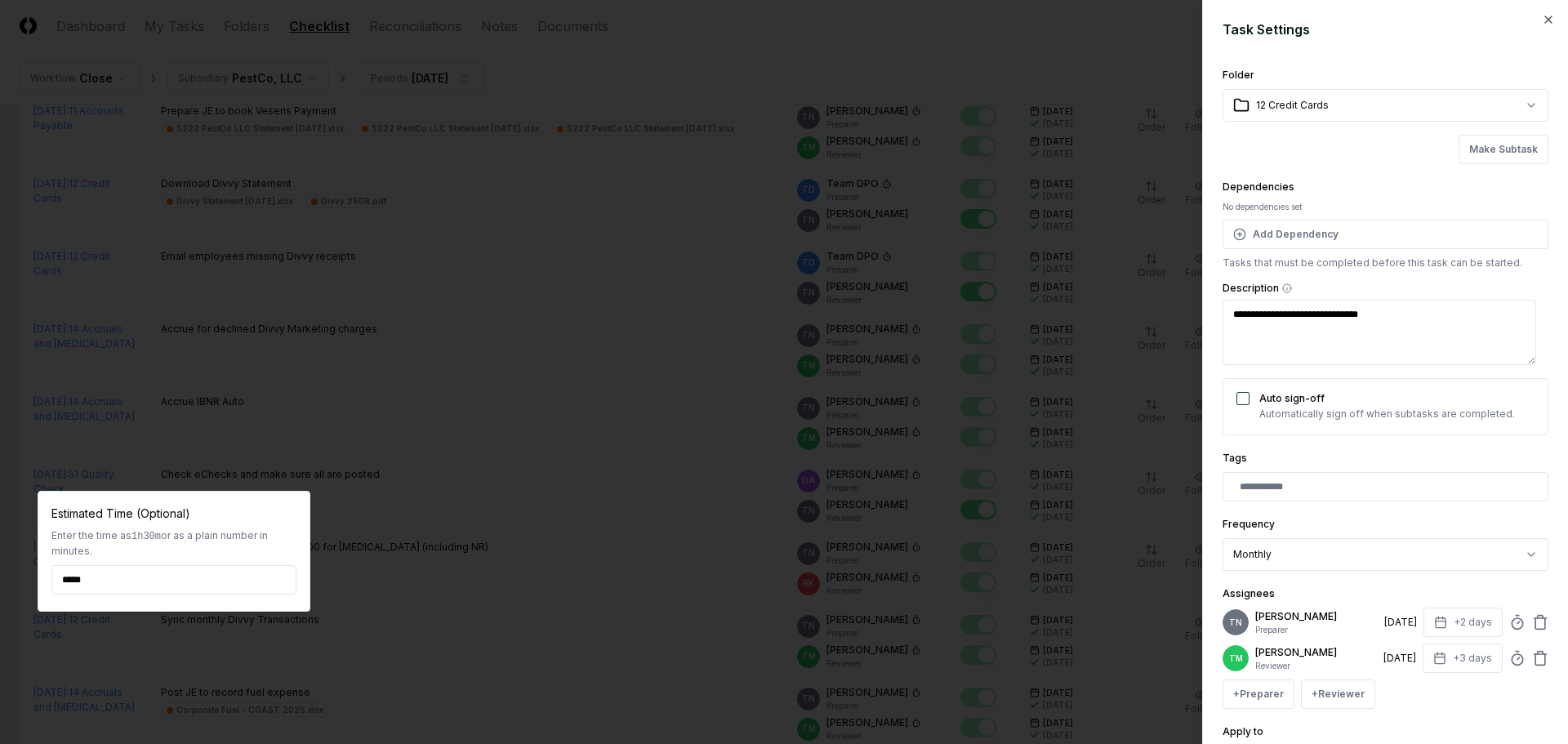
click at [544, 582] on div at bounding box center [784, 372] width 1568 height 744
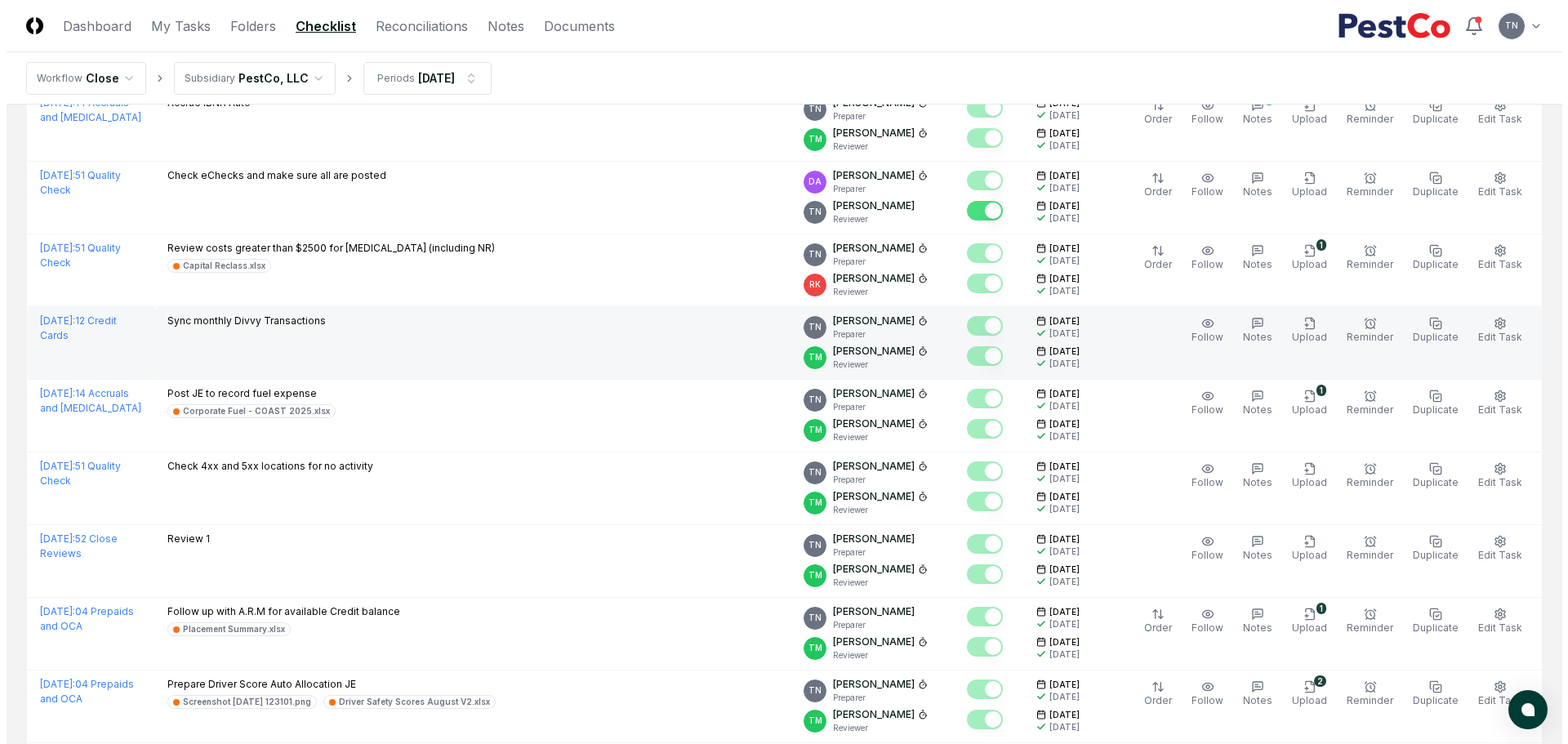
scroll to position [1714, 0]
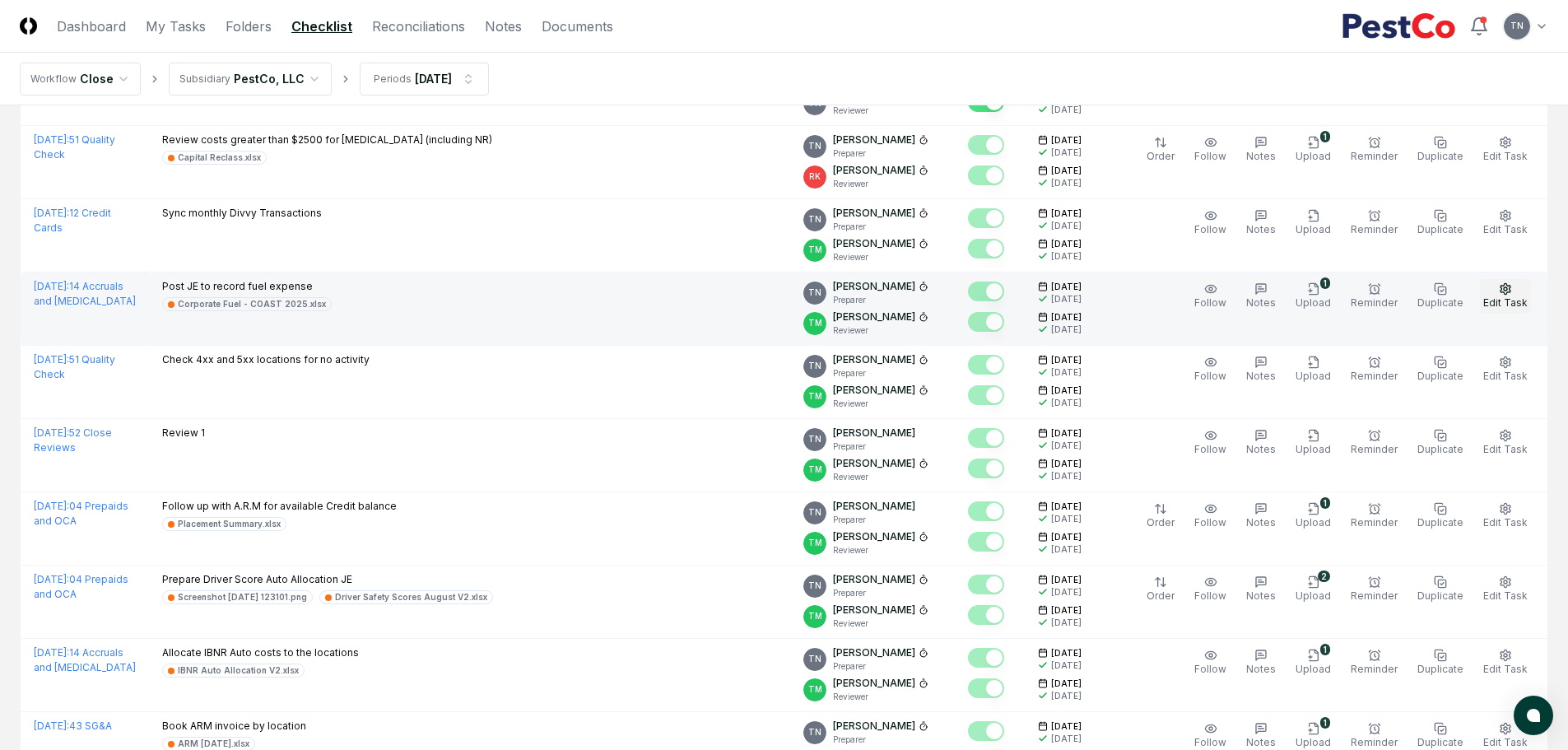
click at [1507, 290] on circle "button" at bounding box center [1505, 289] width 3 height 3
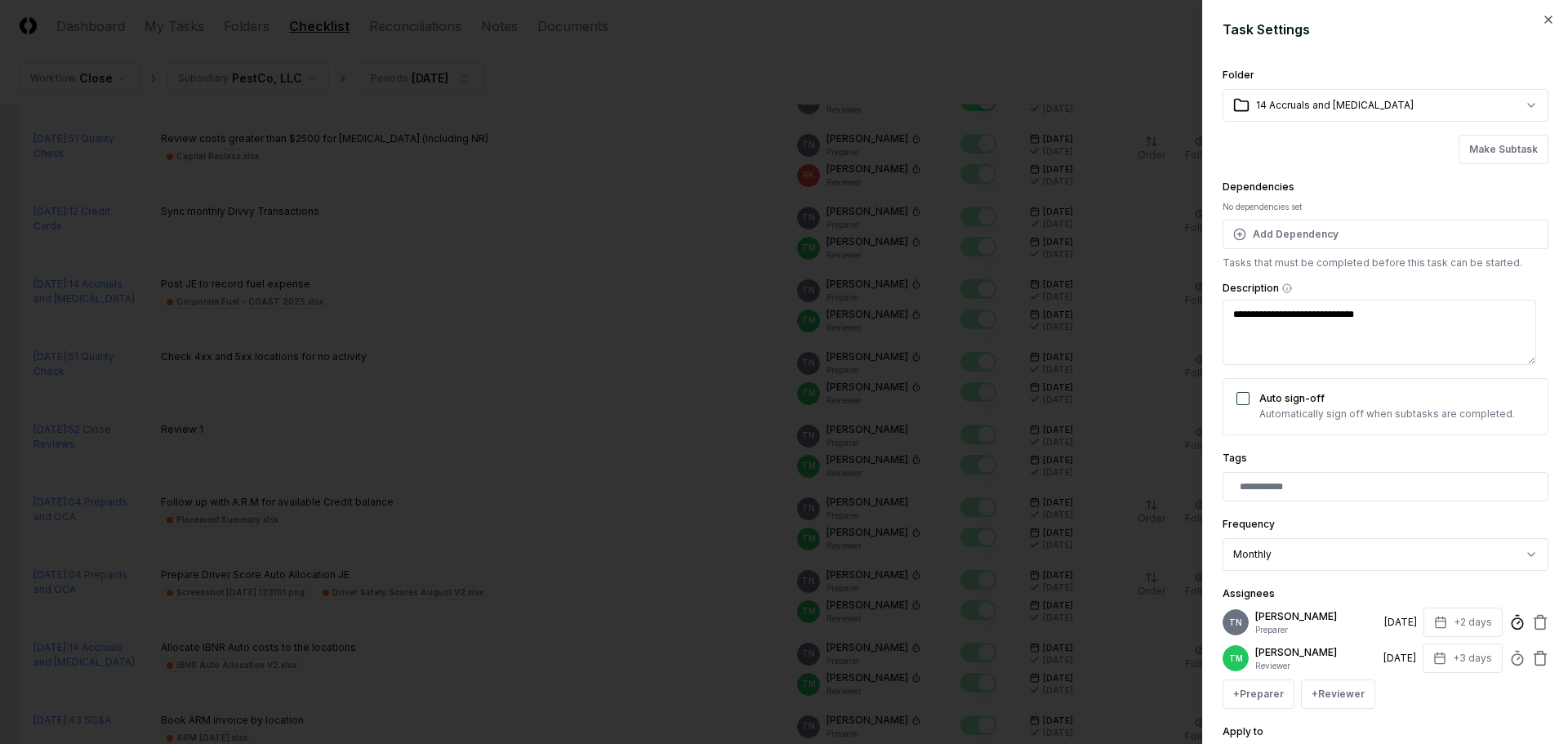
click at [1509, 626] on icon at bounding box center [1517, 622] width 17 height 17
click at [899, 171] on div at bounding box center [784, 372] width 1568 height 744
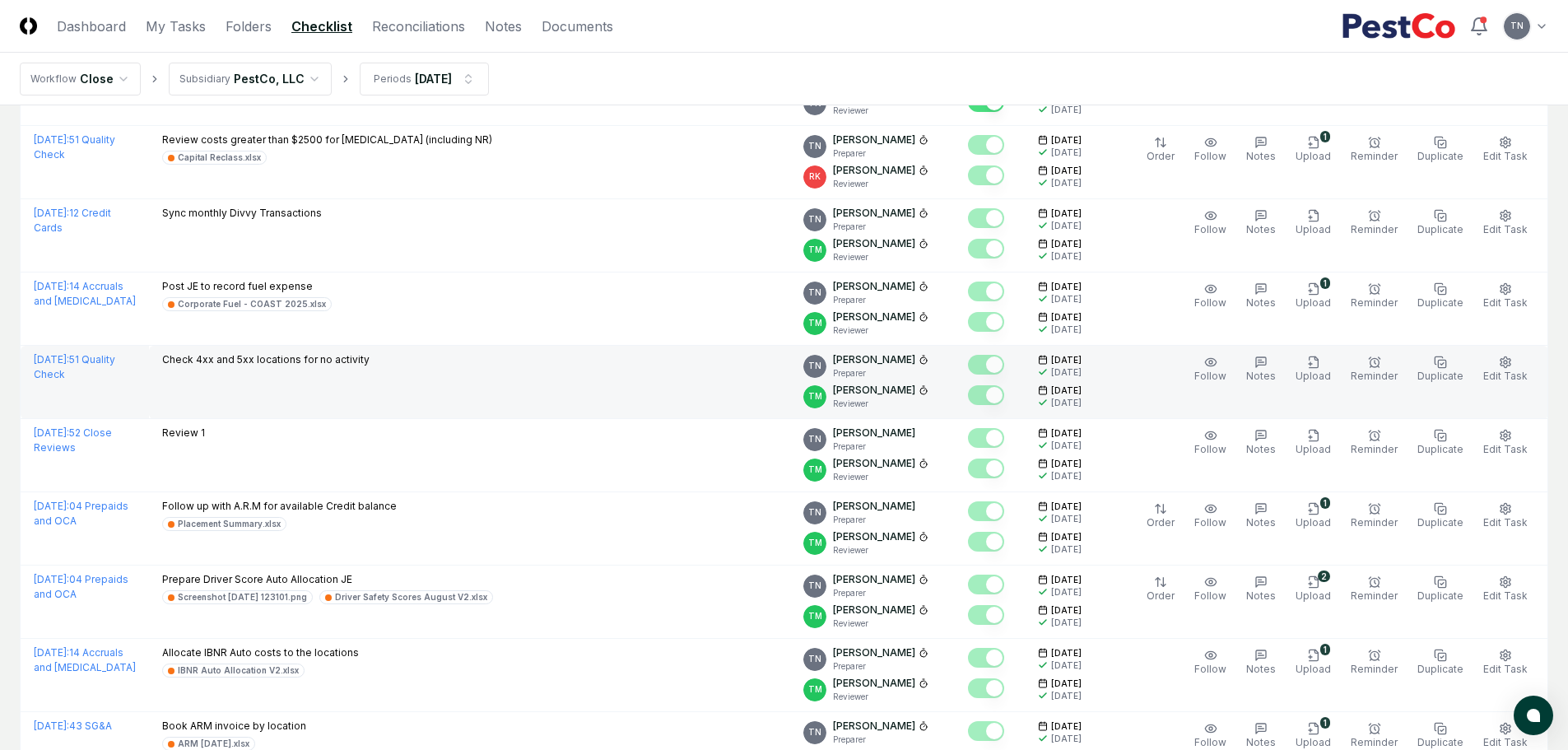
click at [285, 370] on td "Check 4xx and 5xx locations for no activity" at bounding box center [470, 382] width 641 height 73
click at [1507, 362] on icon "button" at bounding box center [1506, 362] width 13 height 13
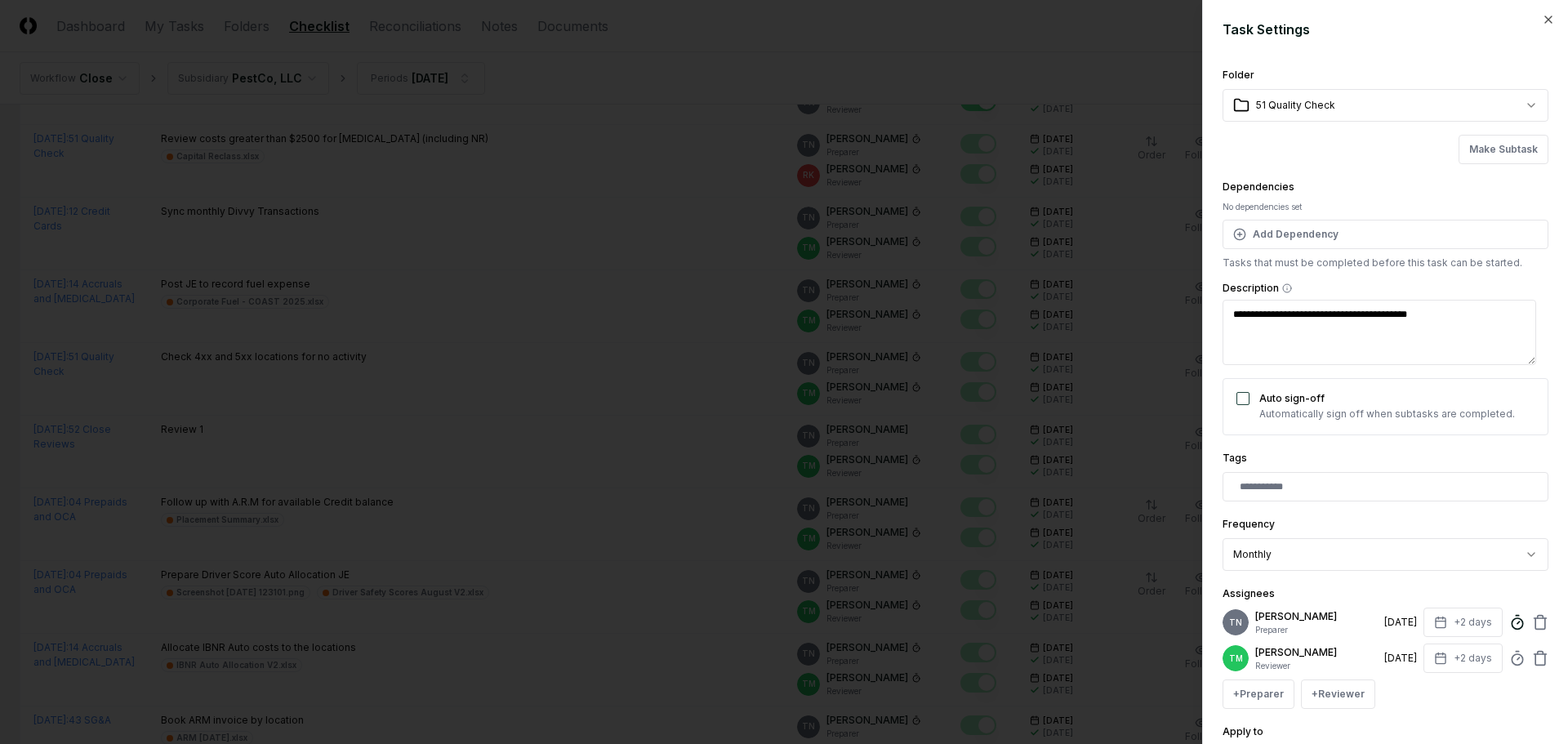
click at [1511, 621] on circle at bounding box center [1516, 623] width 11 height 11
click at [668, 492] on div at bounding box center [784, 372] width 1568 height 744
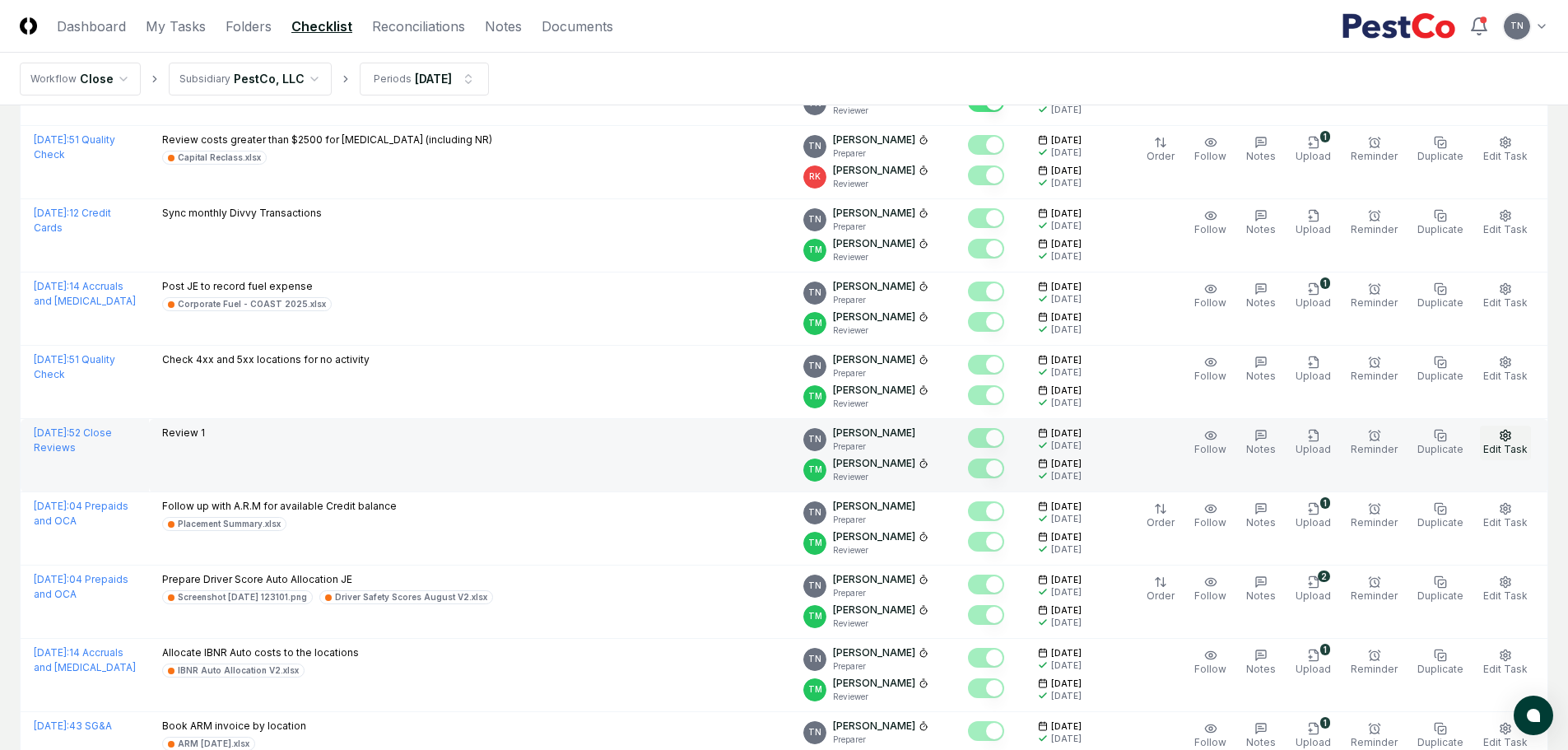
click at [1503, 439] on icon "button" at bounding box center [1505, 435] width 10 height 11
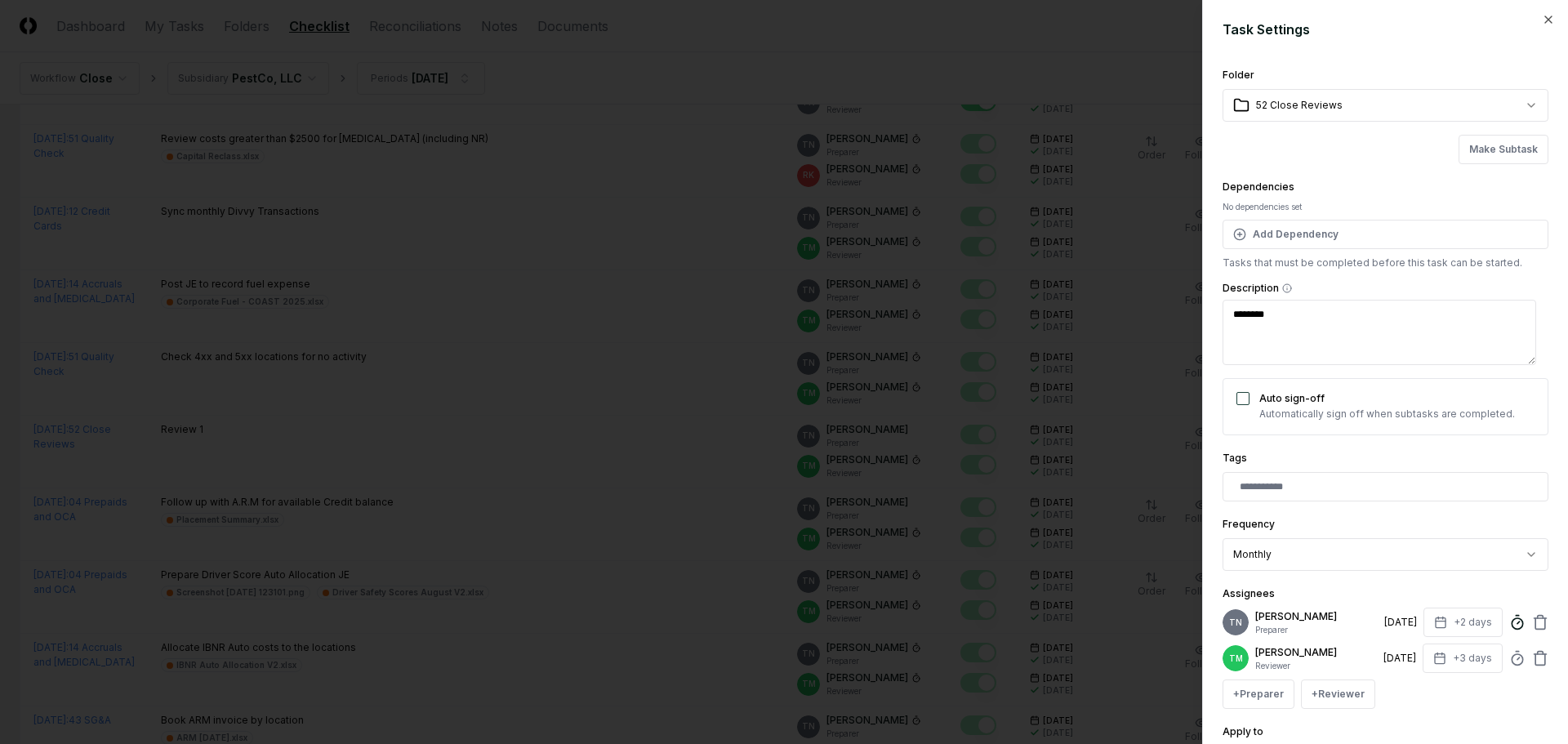
click at [1509, 622] on icon at bounding box center [1517, 622] width 17 height 17
type textarea "*"
type input "*"
type textarea "*"
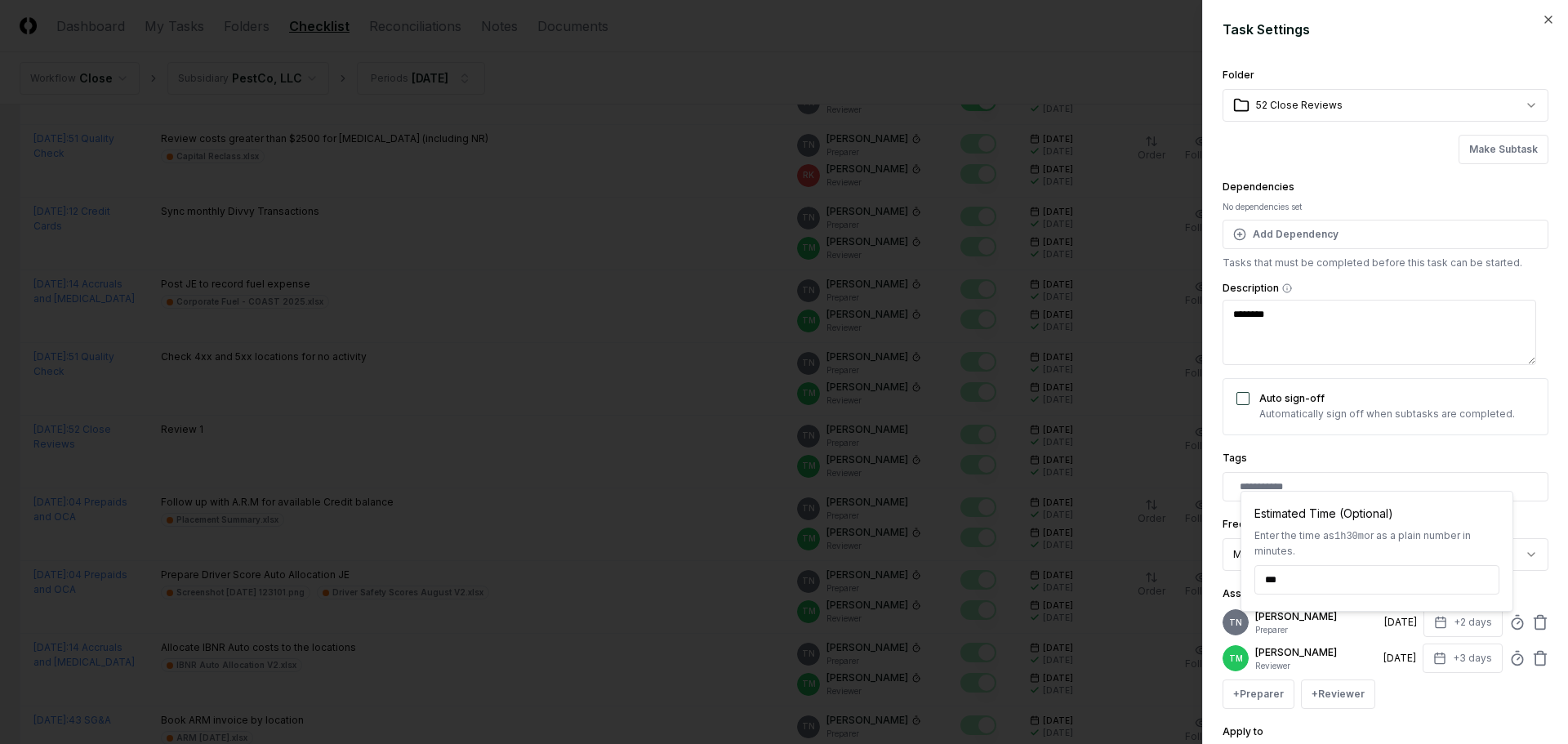
type input "*****"
click at [1529, 506] on div "**********" at bounding box center [1385, 423] width 325 height 716
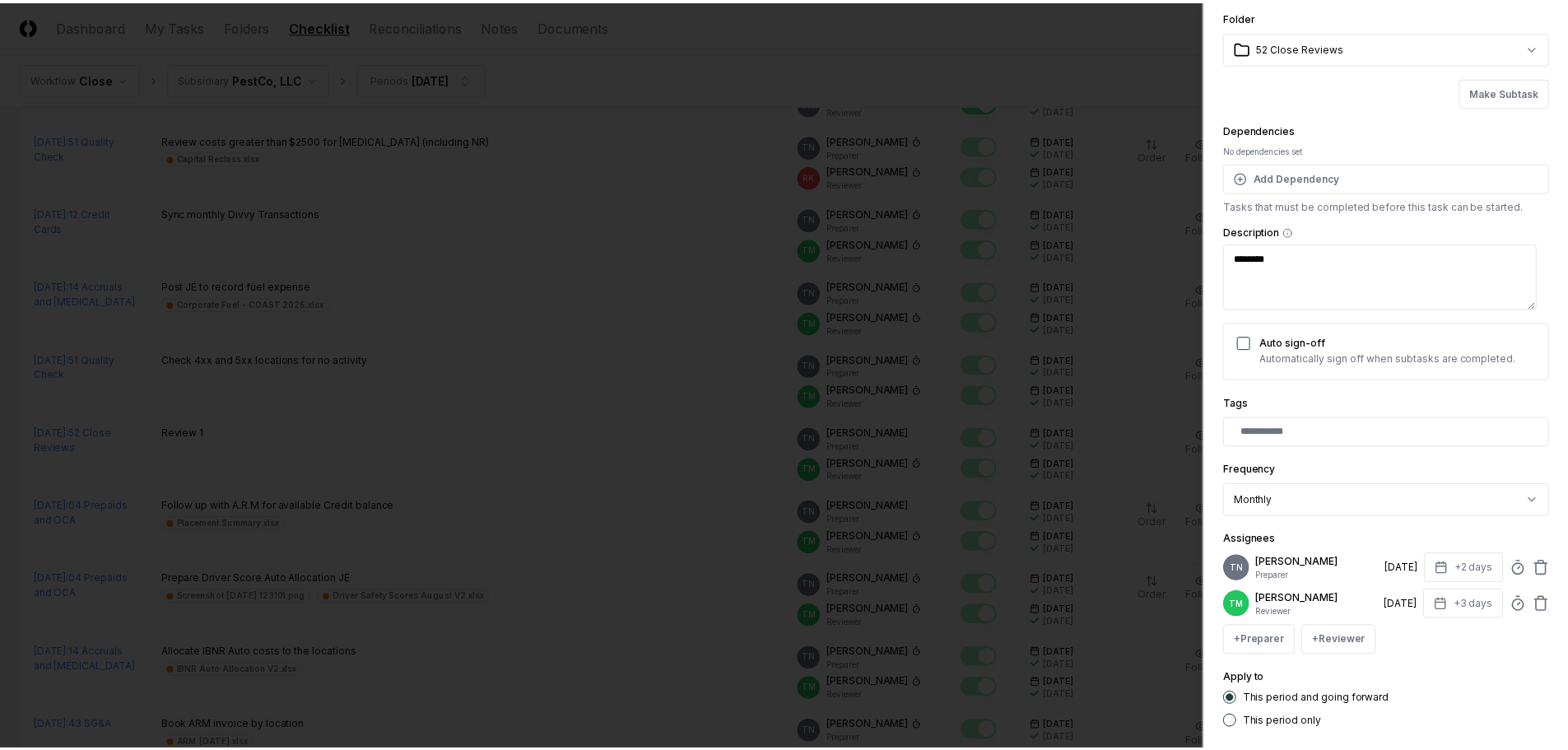
scroll to position [156, 0]
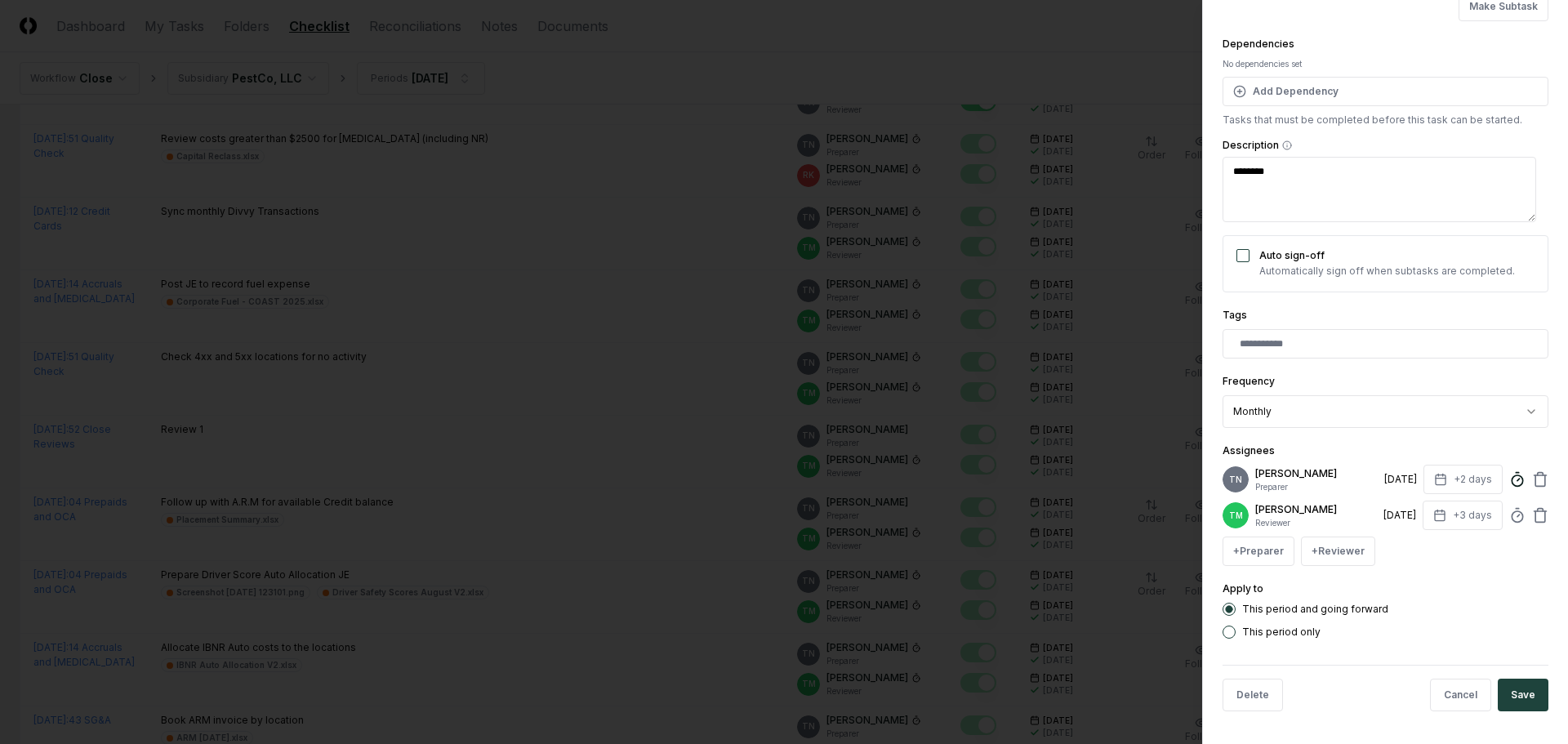
click at [1509, 471] on icon at bounding box center [1517, 479] width 17 height 17
type input "*****"
click at [1514, 694] on button "Save" at bounding box center [1522, 694] width 51 height 32
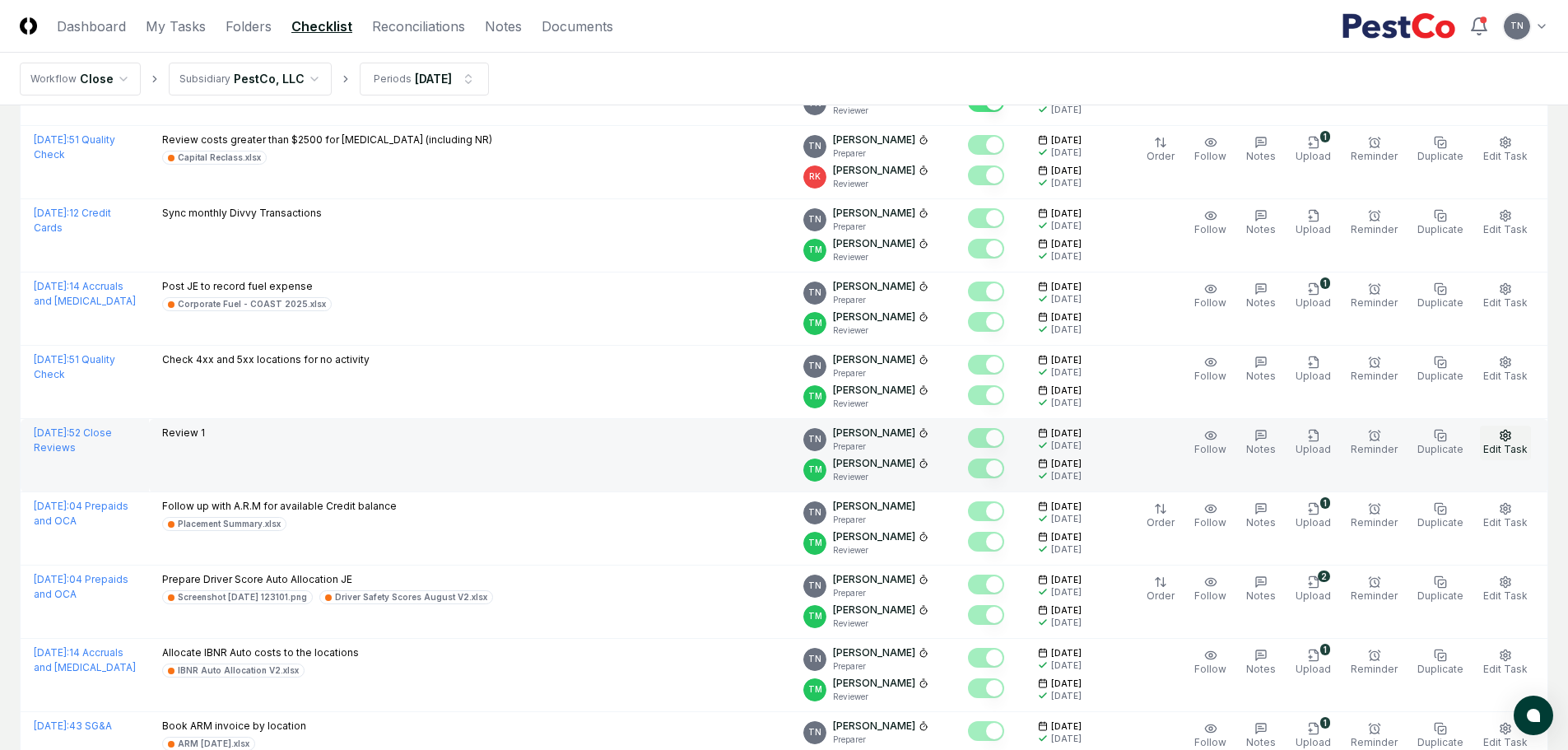
click at [1504, 435] on circle "button" at bounding box center [1505, 435] width 3 height 3
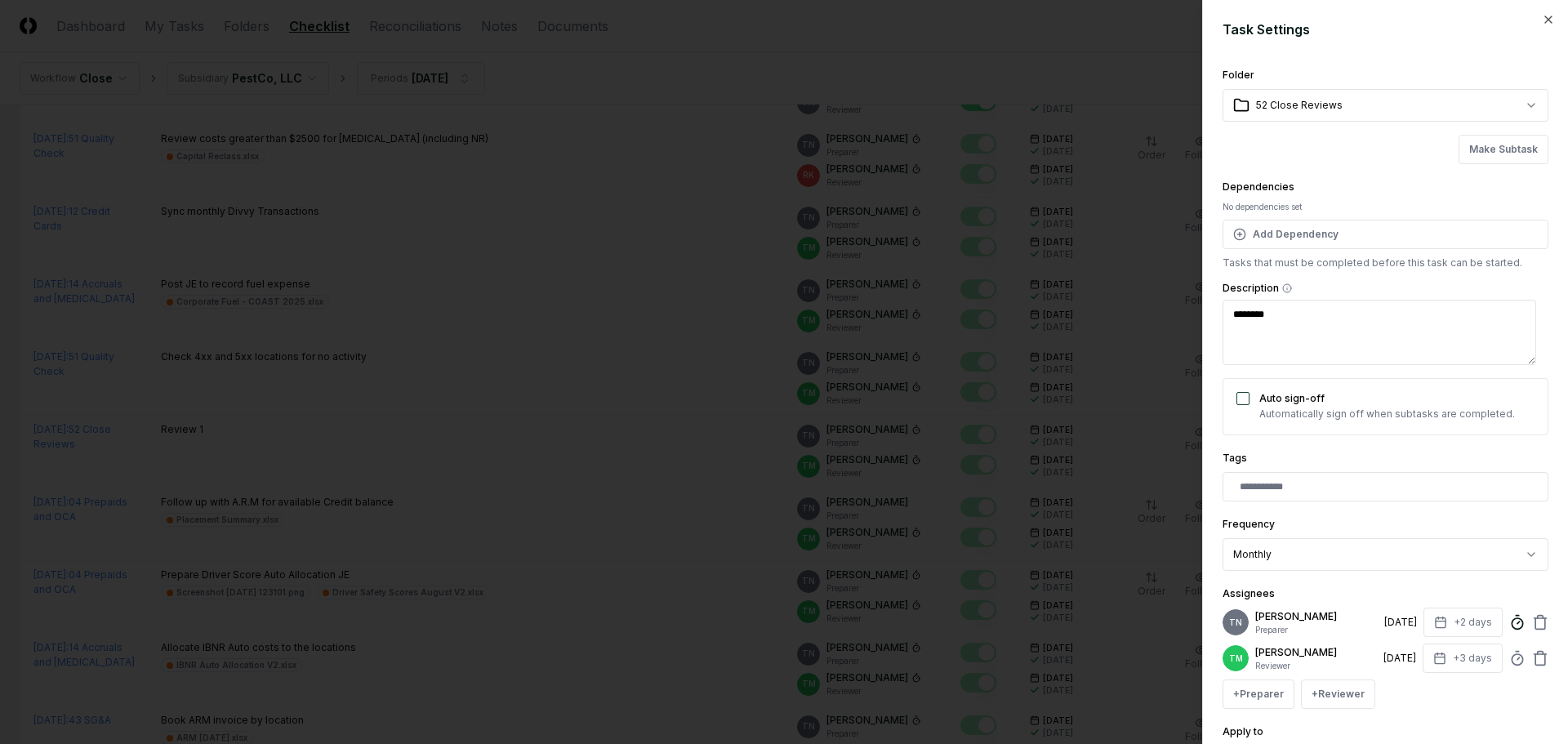
click at [1511, 623] on circle at bounding box center [1516, 623] width 11 height 11
click at [971, 112] on div at bounding box center [784, 372] width 1568 height 744
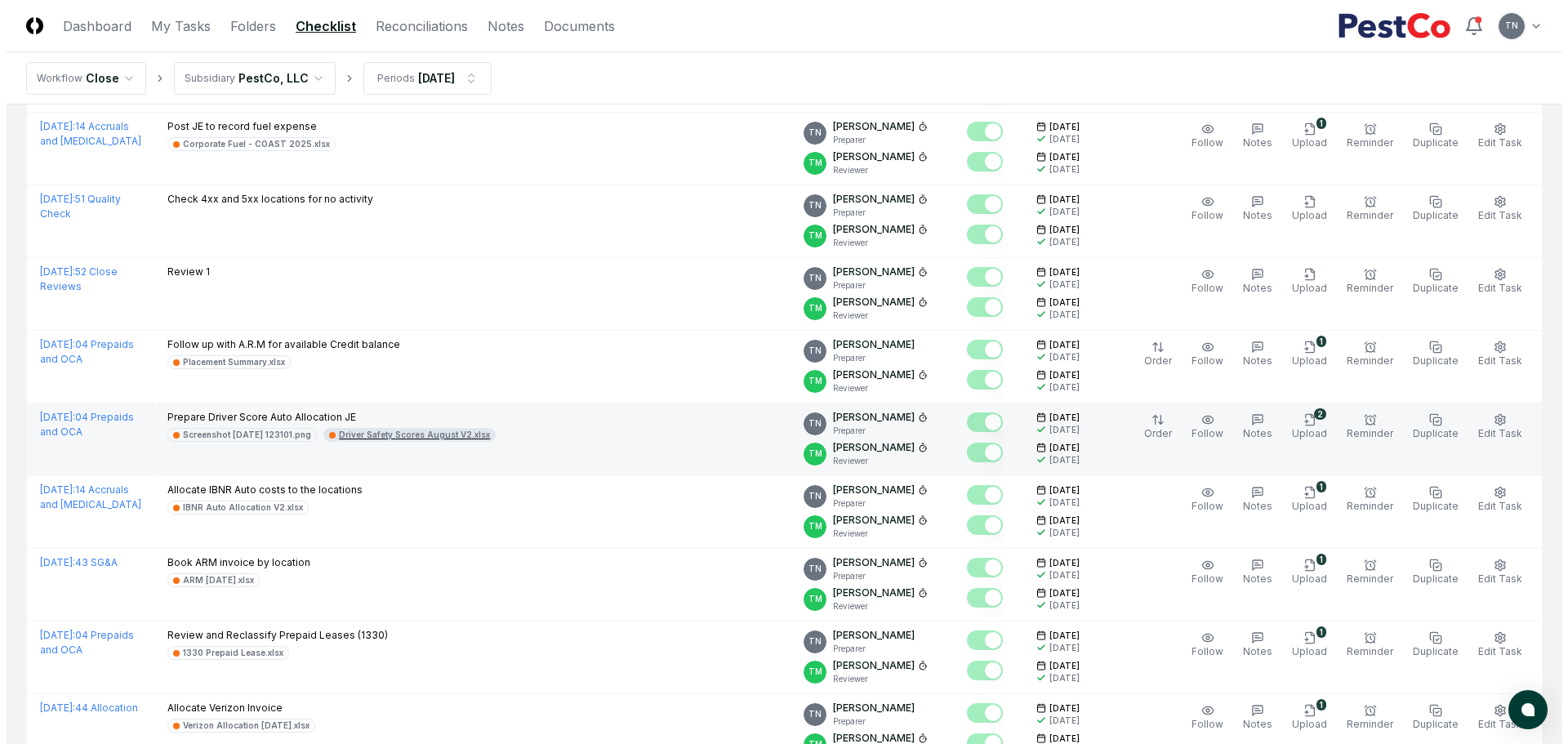
scroll to position [1877, 0]
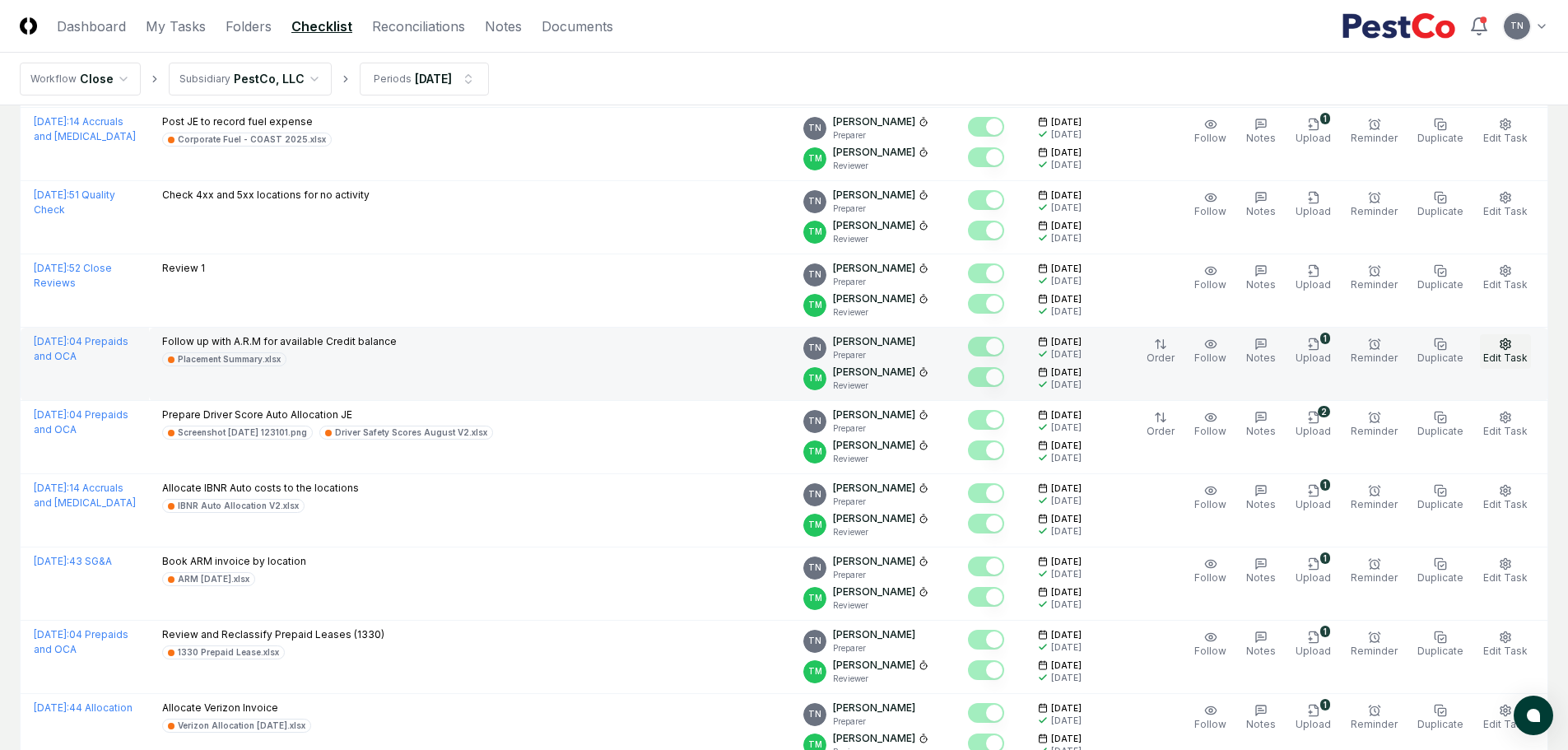
click at [1506, 341] on icon "button" at bounding box center [1506, 344] width 13 height 13
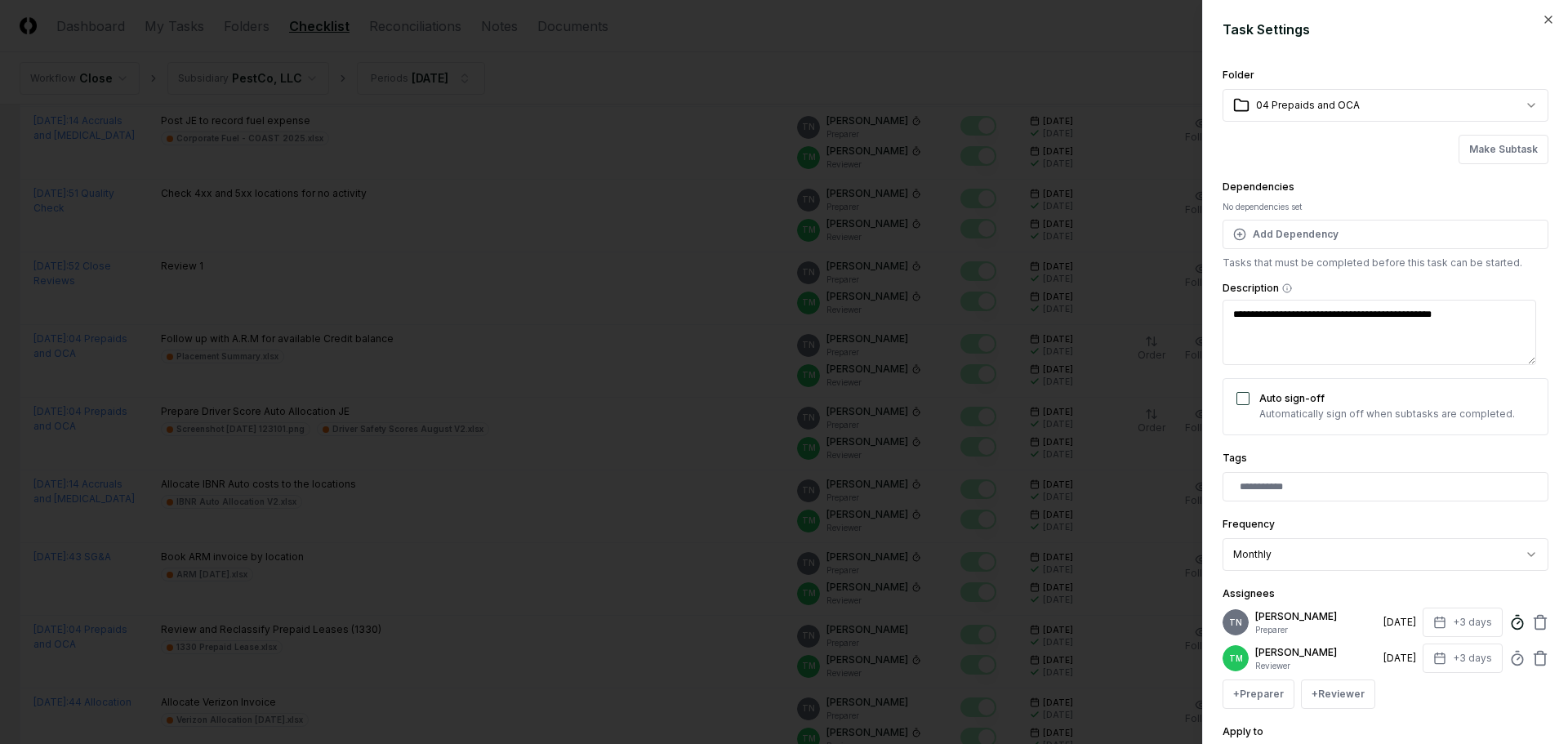
click at [1509, 626] on icon at bounding box center [1517, 622] width 17 height 17
type textarea "*"
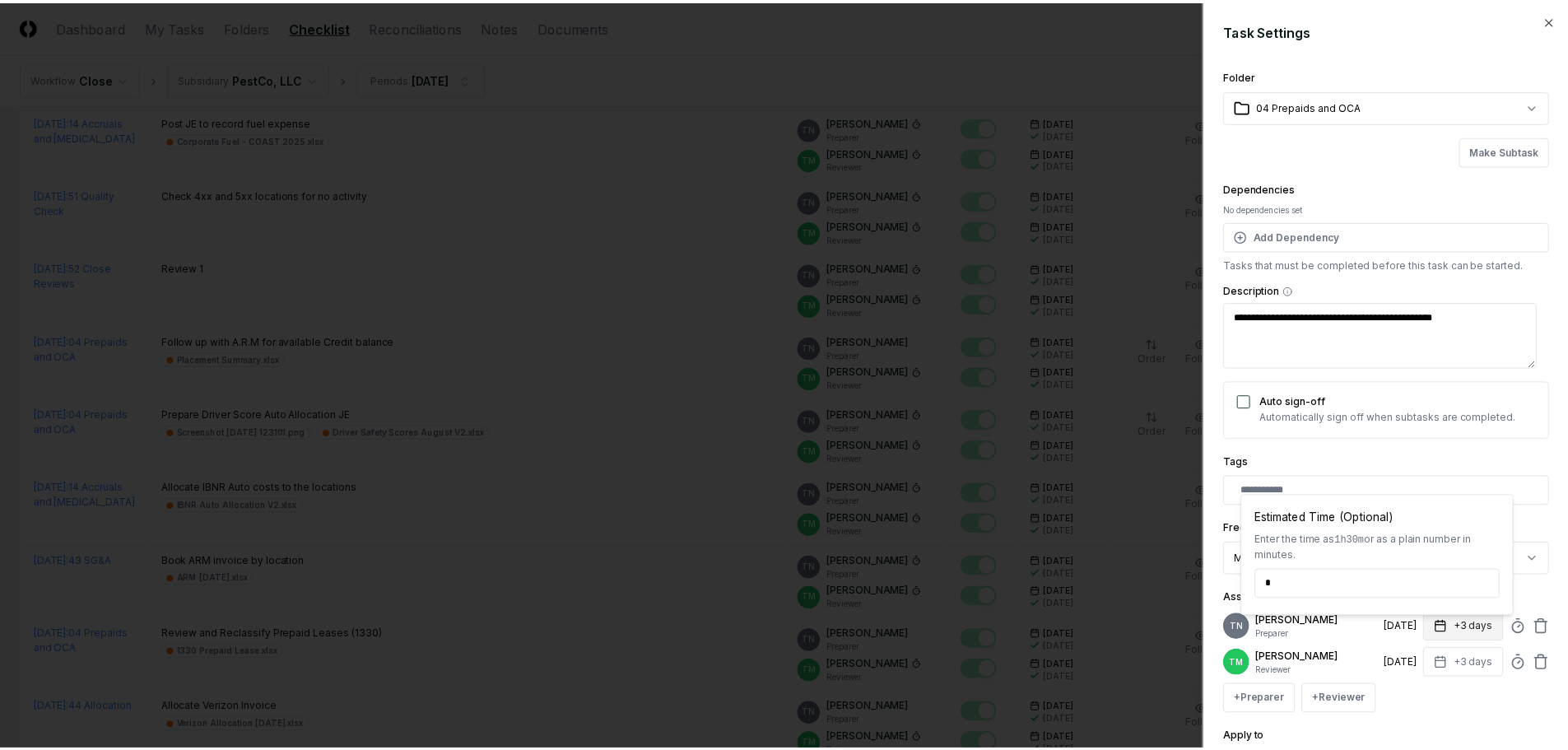
scroll to position [156, 0]
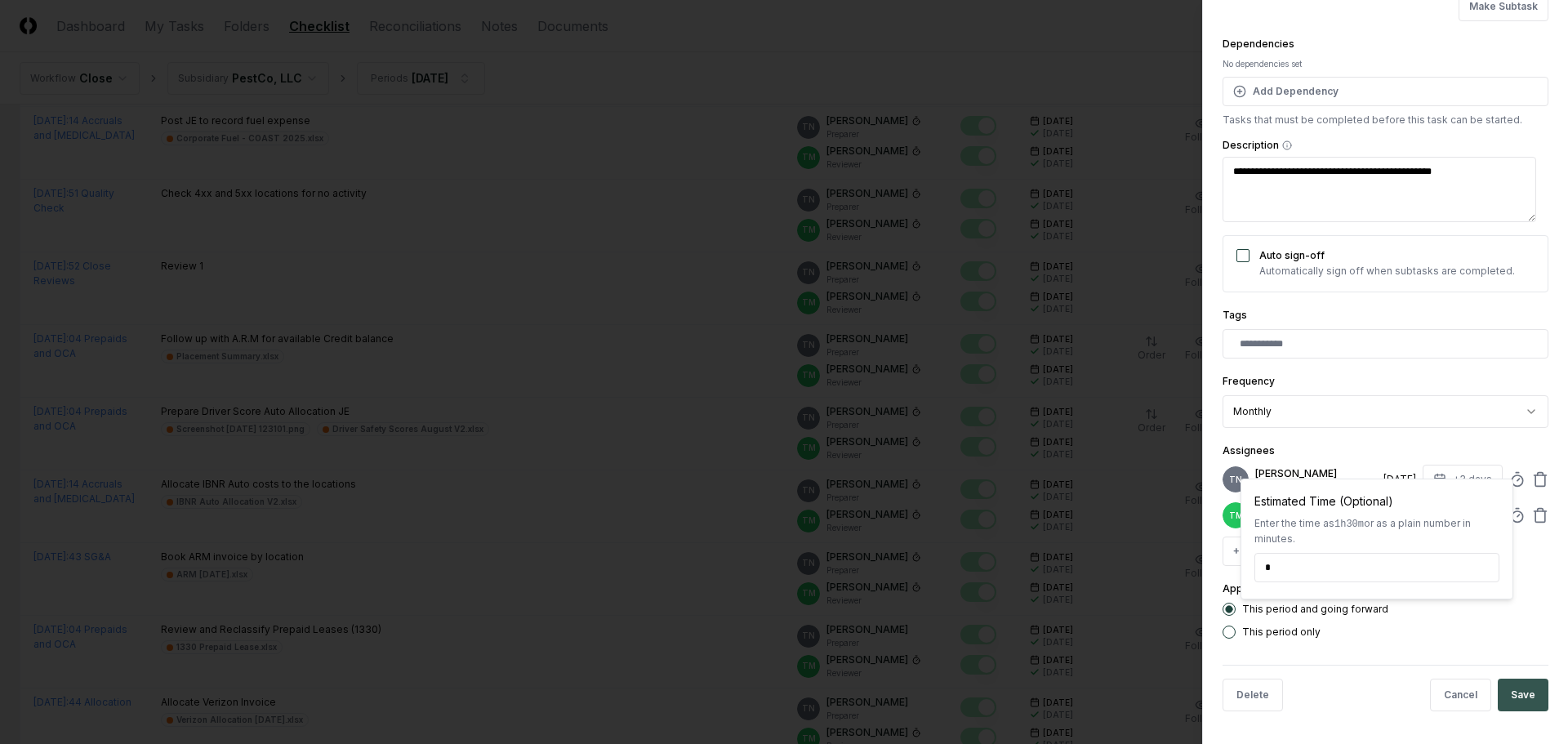
type input "*****"
click at [1521, 685] on button "Save" at bounding box center [1522, 694] width 51 height 32
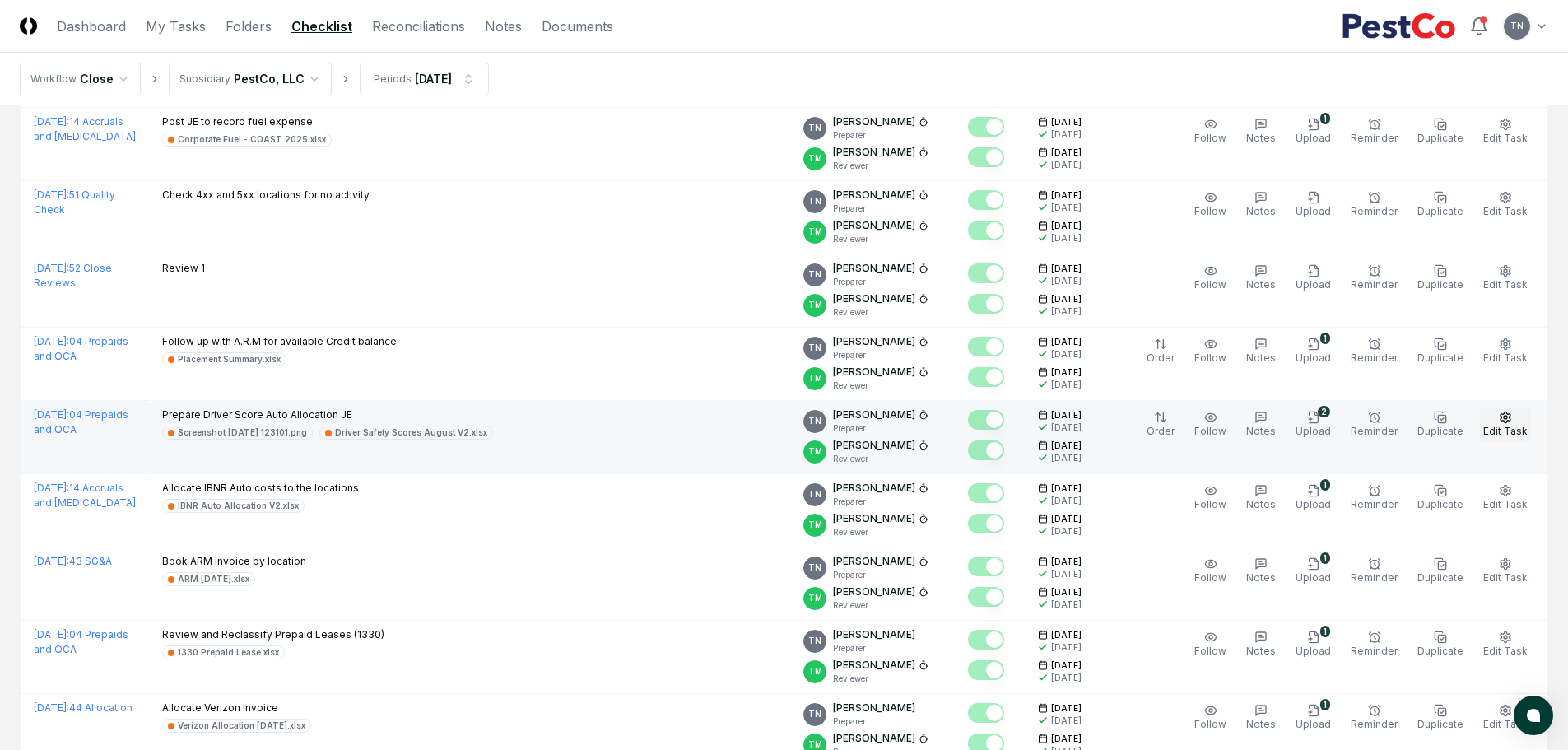
click at [1510, 417] on icon "button" at bounding box center [1505, 417] width 10 height 11
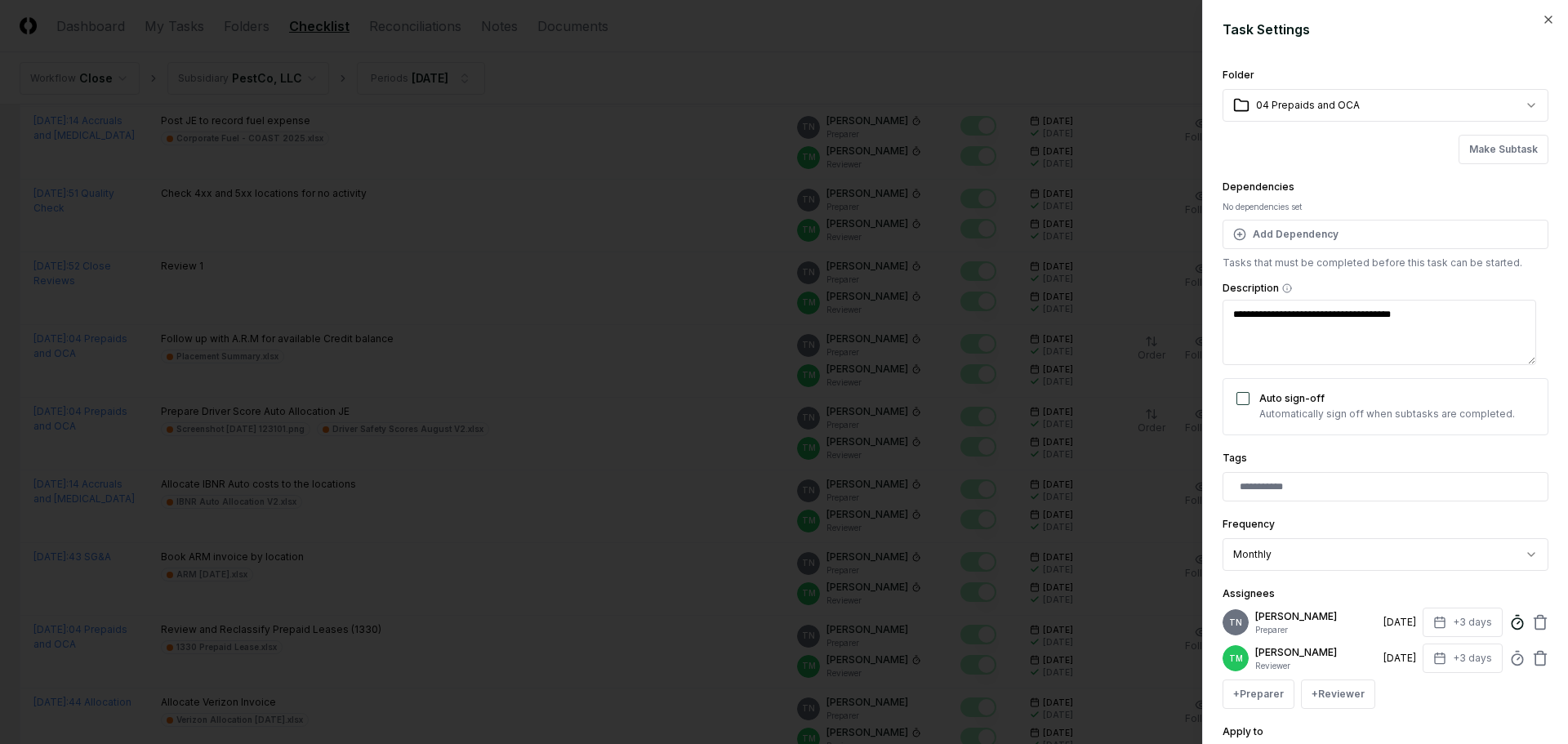
click at [1512, 618] on icon at bounding box center [1517, 622] width 17 height 17
click at [493, 457] on div at bounding box center [784, 372] width 1568 height 744
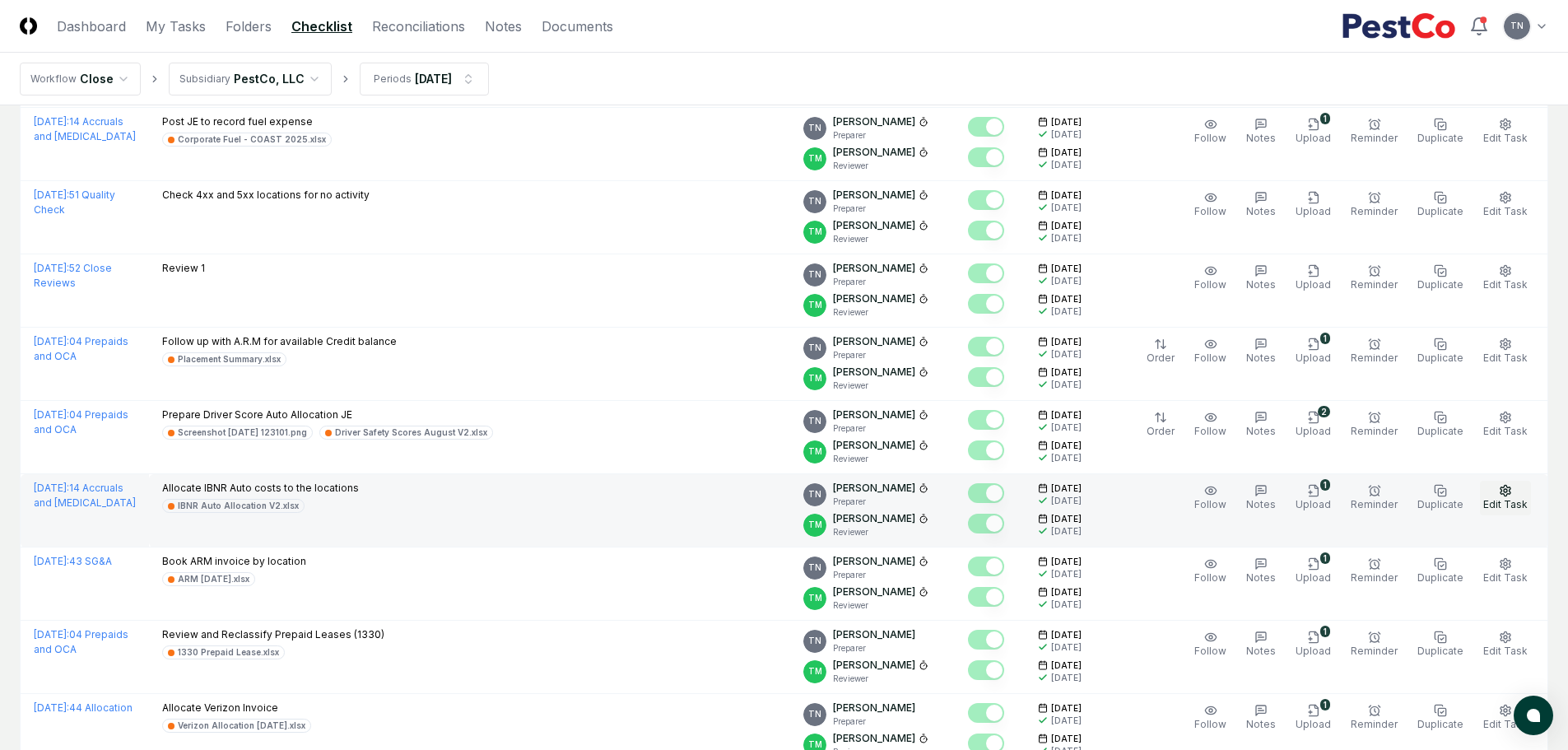
click at [1512, 490] on icon "button" at bounding box center [1506, 491] width 13 height 13
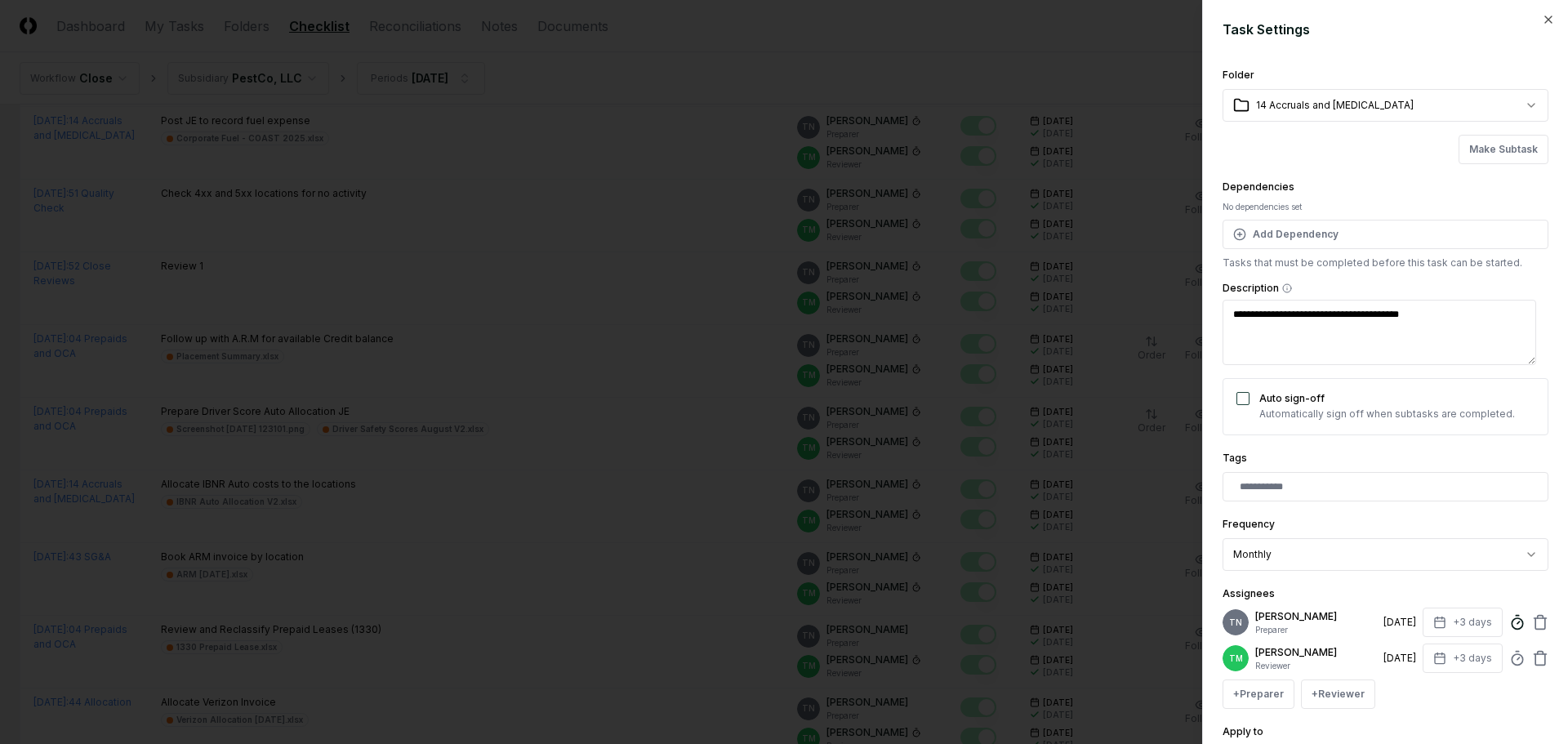
click at [1517, 622] on line at bounding box center [1518, 622] width 2 height 2
click at [349, 522] on div at bounding box center [784, 372] width 1568 height 744
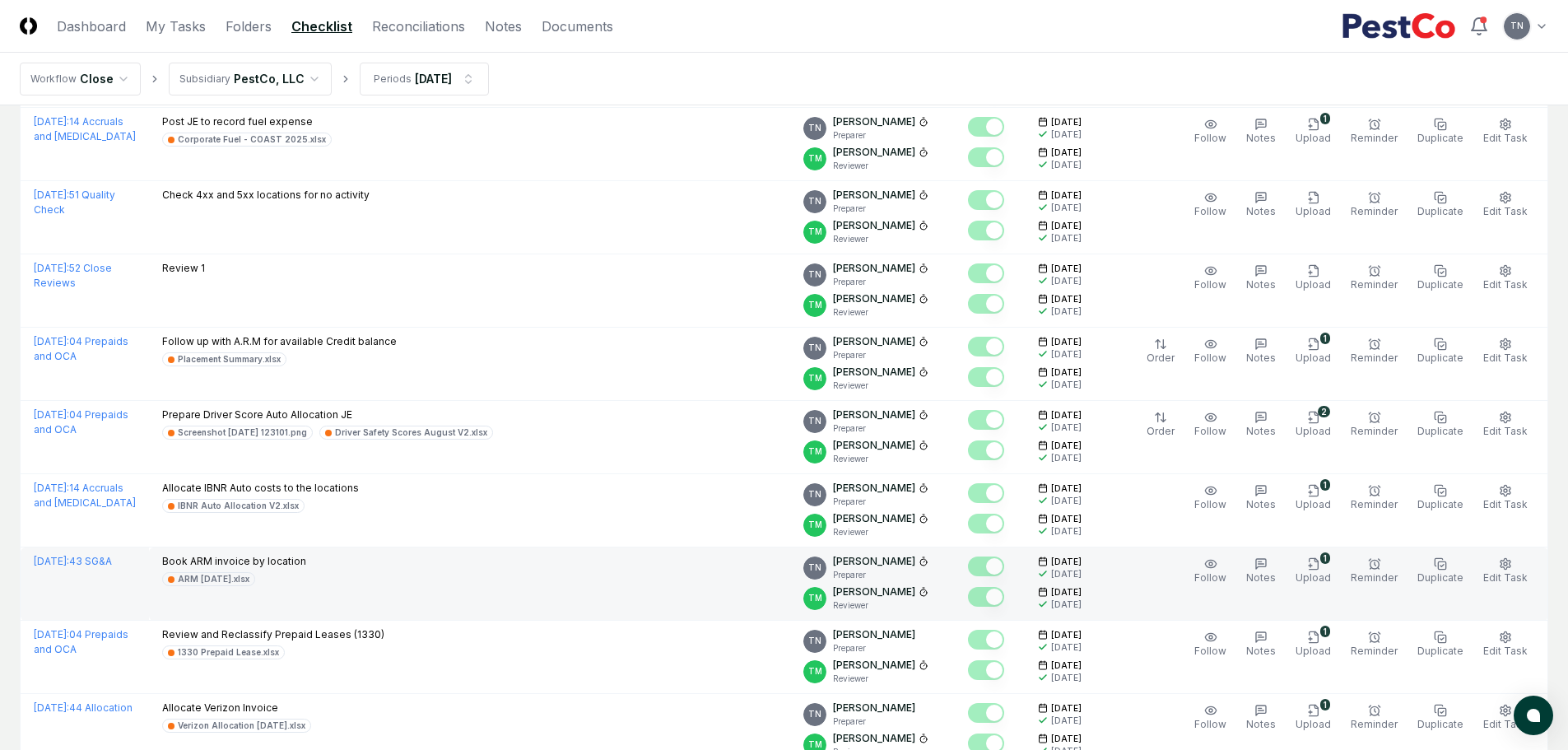
click at [332, 565] on div "Book ARM invoice by location ARM [DATE].xlsx" at bounding box center [469, 570] width 615 height 32
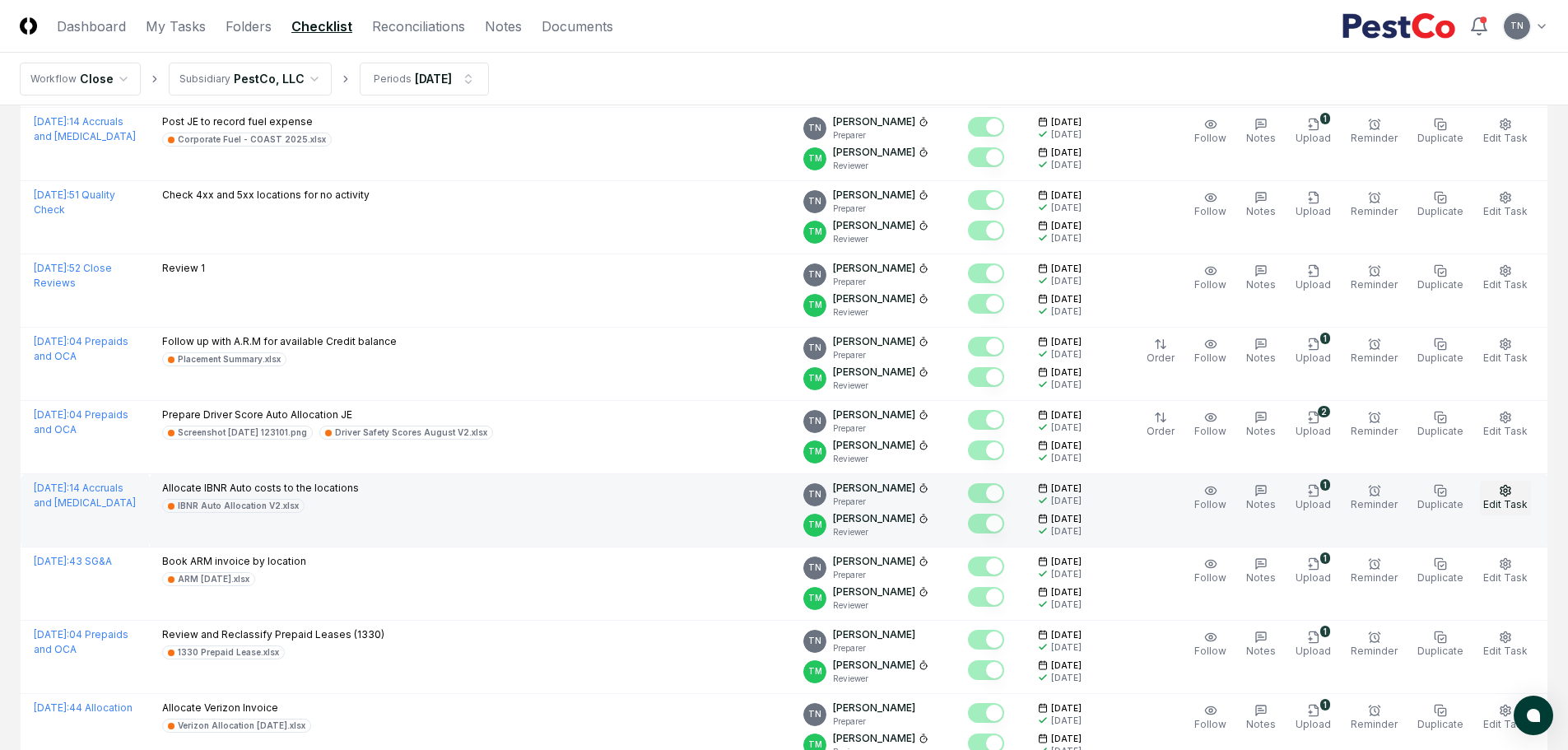
click at [1501, 489] on icon "button" at bounding box center [1505, 490] width 10 height 11
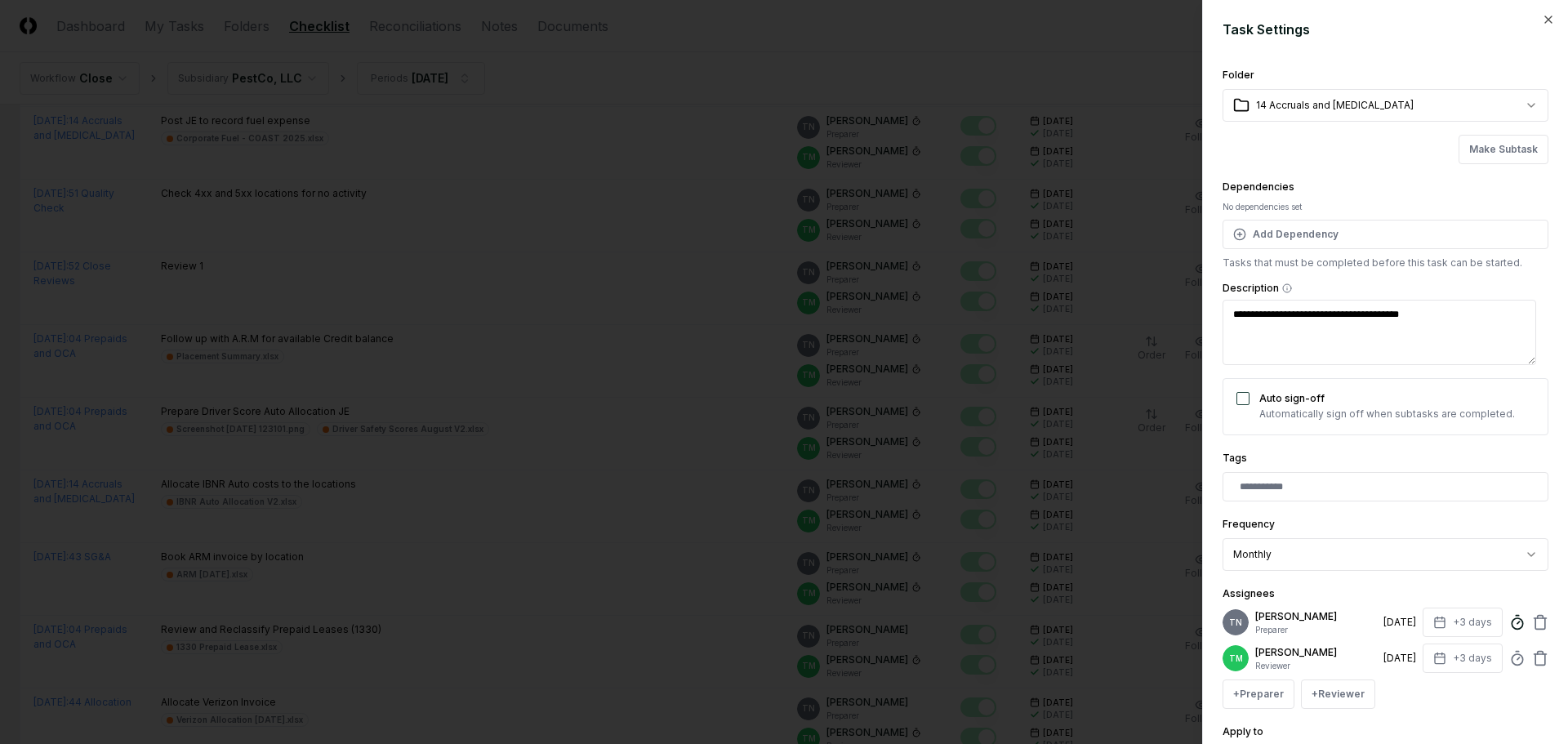
click at [1509, 620] on icon at bounding box center [1517, 622] width 17 height 17
click at [490, 506] on div at bounding box center [784, 372] width 1568 height 744
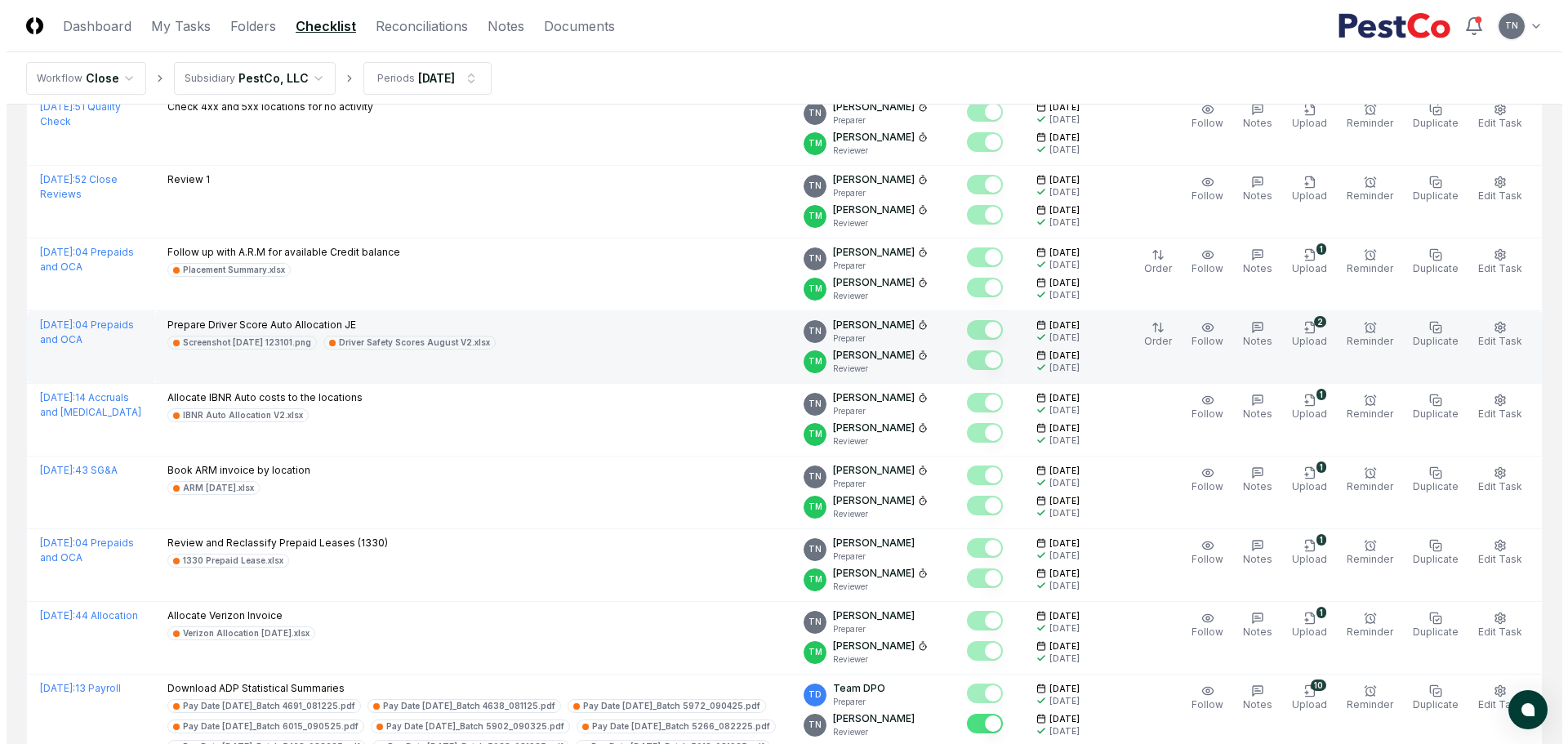
scroll to position [2041, 0]
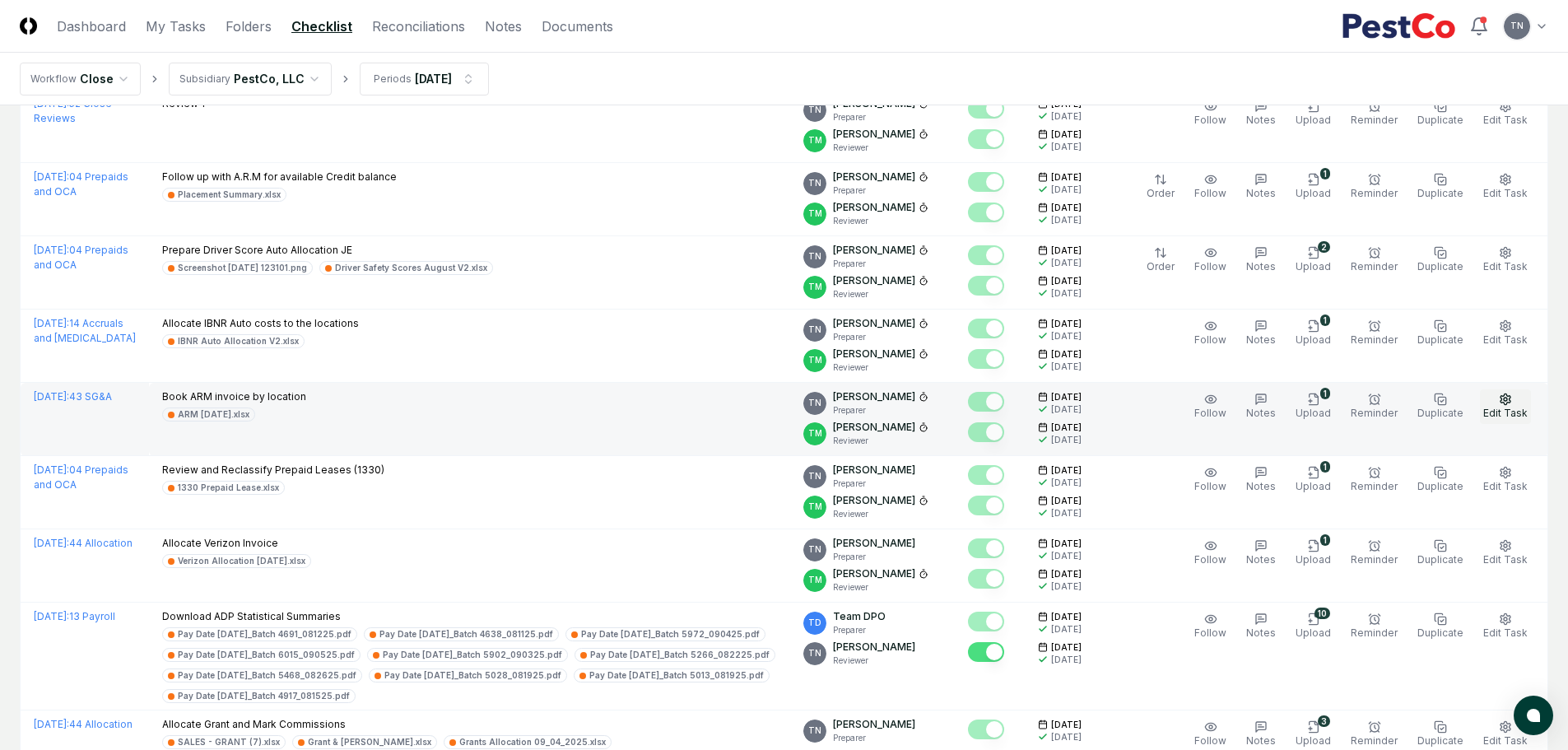
click at [1513, 397] on button "Edit Task" at bounding box center [1505, 406] width 51 height 34
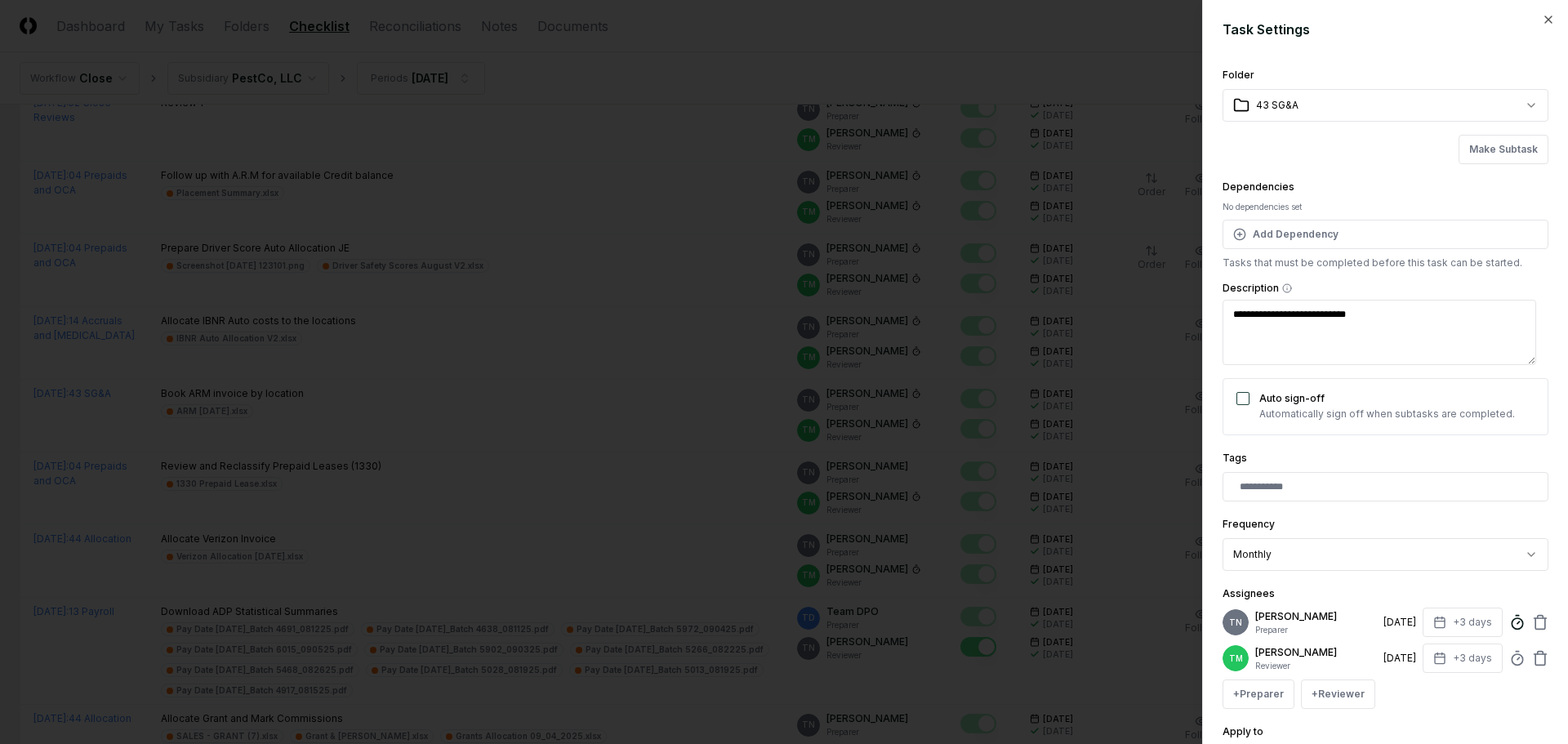
click at [1509, 624] on icon at bounding box center [1517, 622] width 17 height 17
click at [474, 489] on div at bounding box center [784, 372] width 1568 height 744
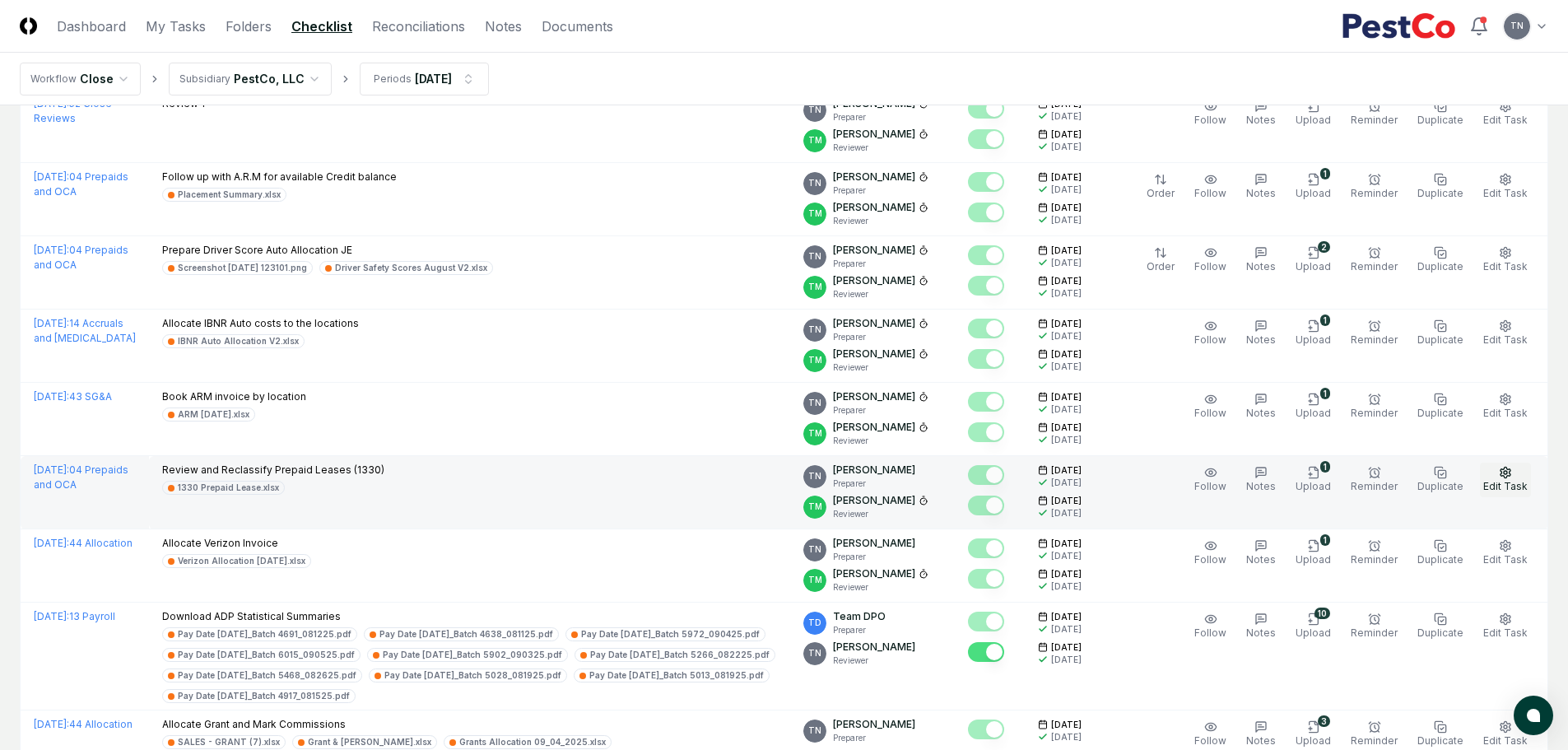
click at [1498, 475] on button "Edit Task" at bounding box center [1505, 479] width 51 height 34
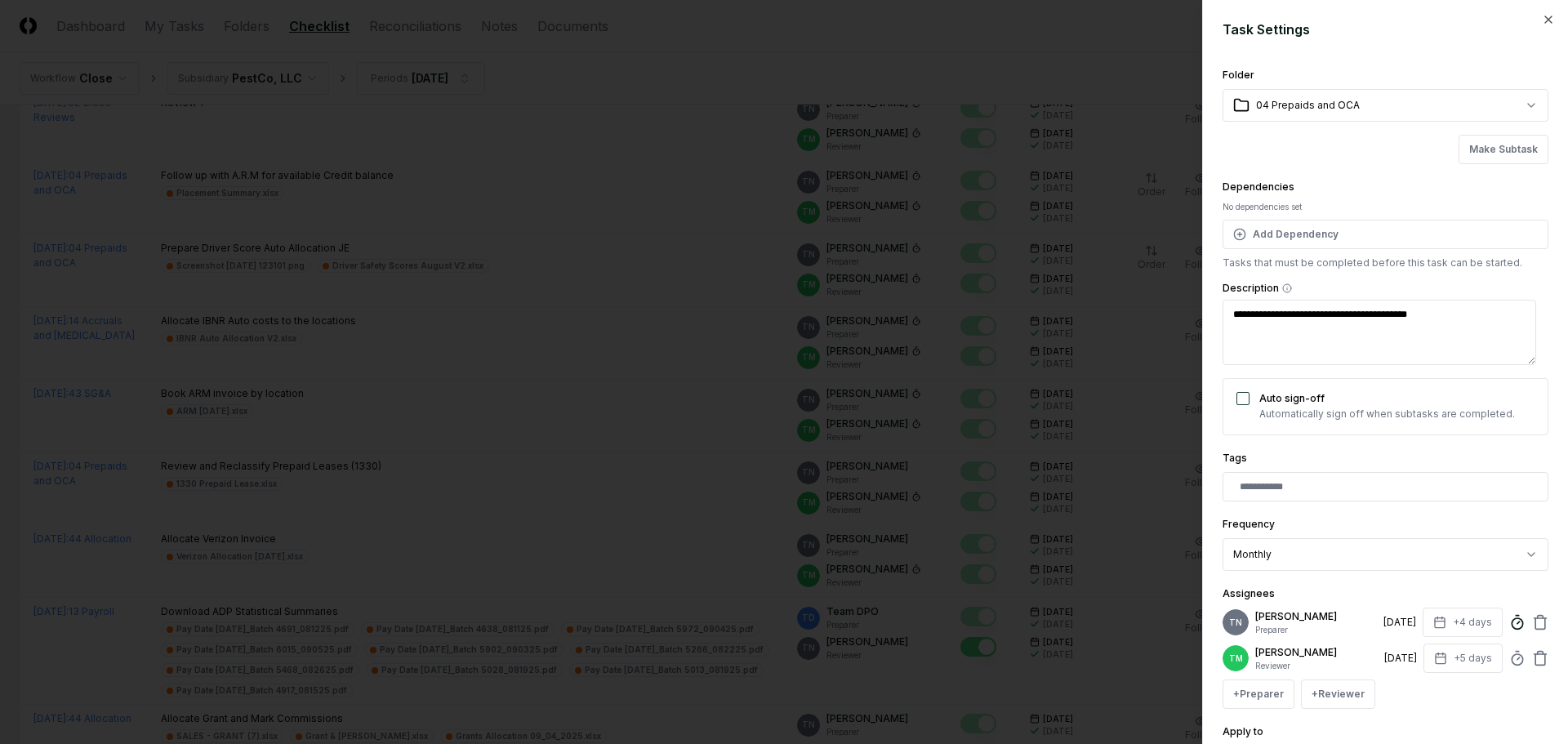
click at [1509, 623] on icon at bounding box center [1517, 622] width 17 height 17
type textarea "*"
drag, startPoint x: 1283, startPoint y: 582, endPoint x: 1186, endPoint y: 578, distance: 97.1
type input "*"
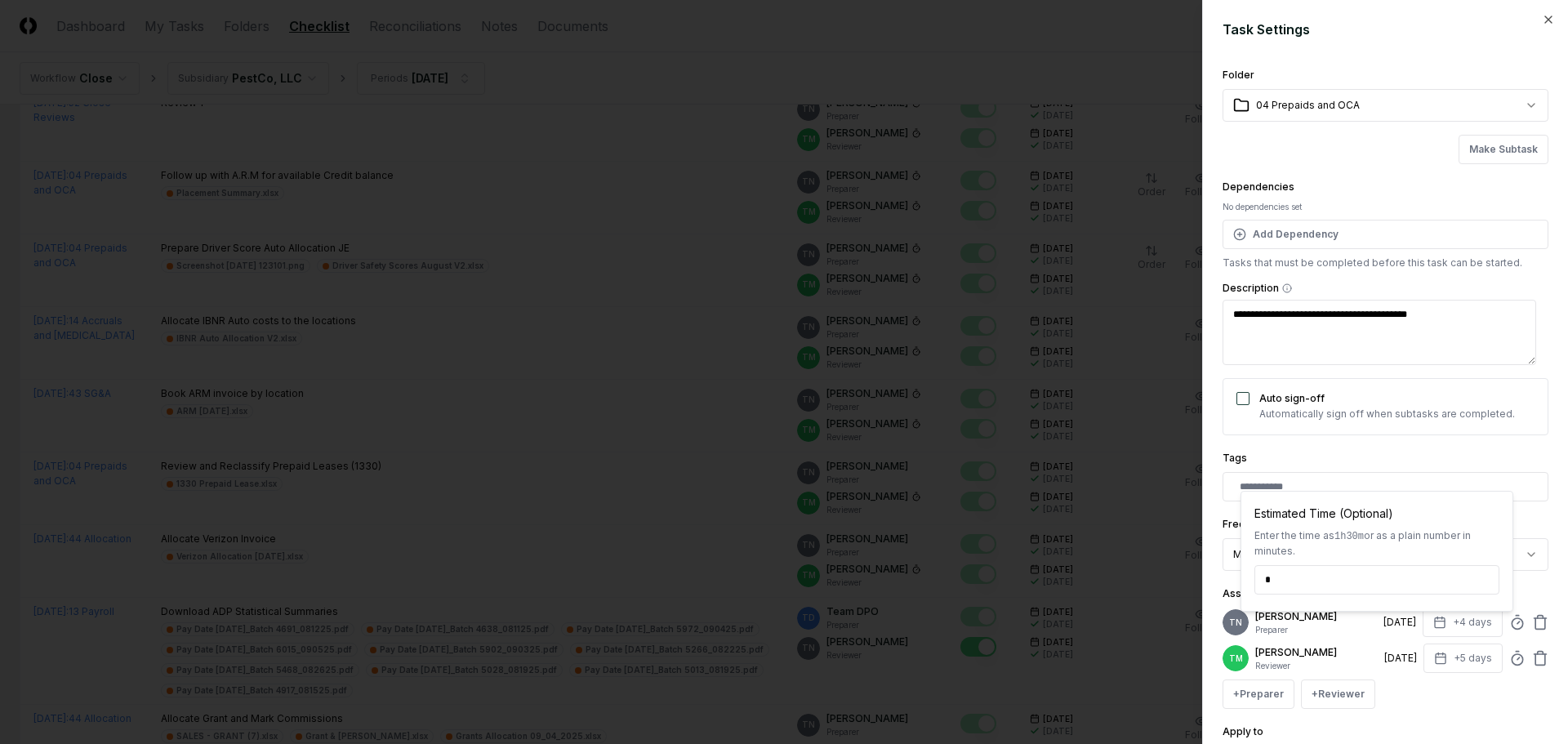
type textarea "*"
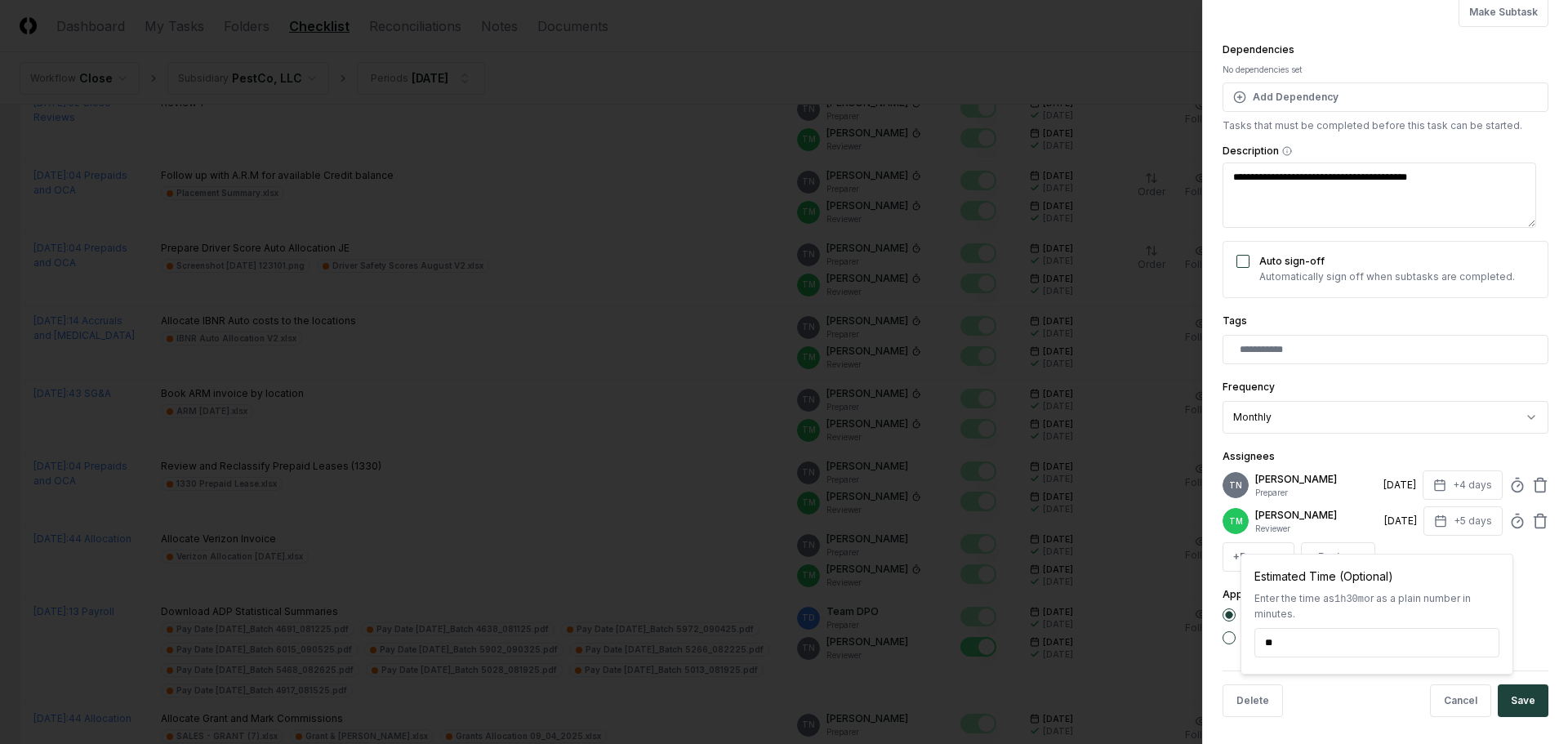
scroll to position [155, 0]
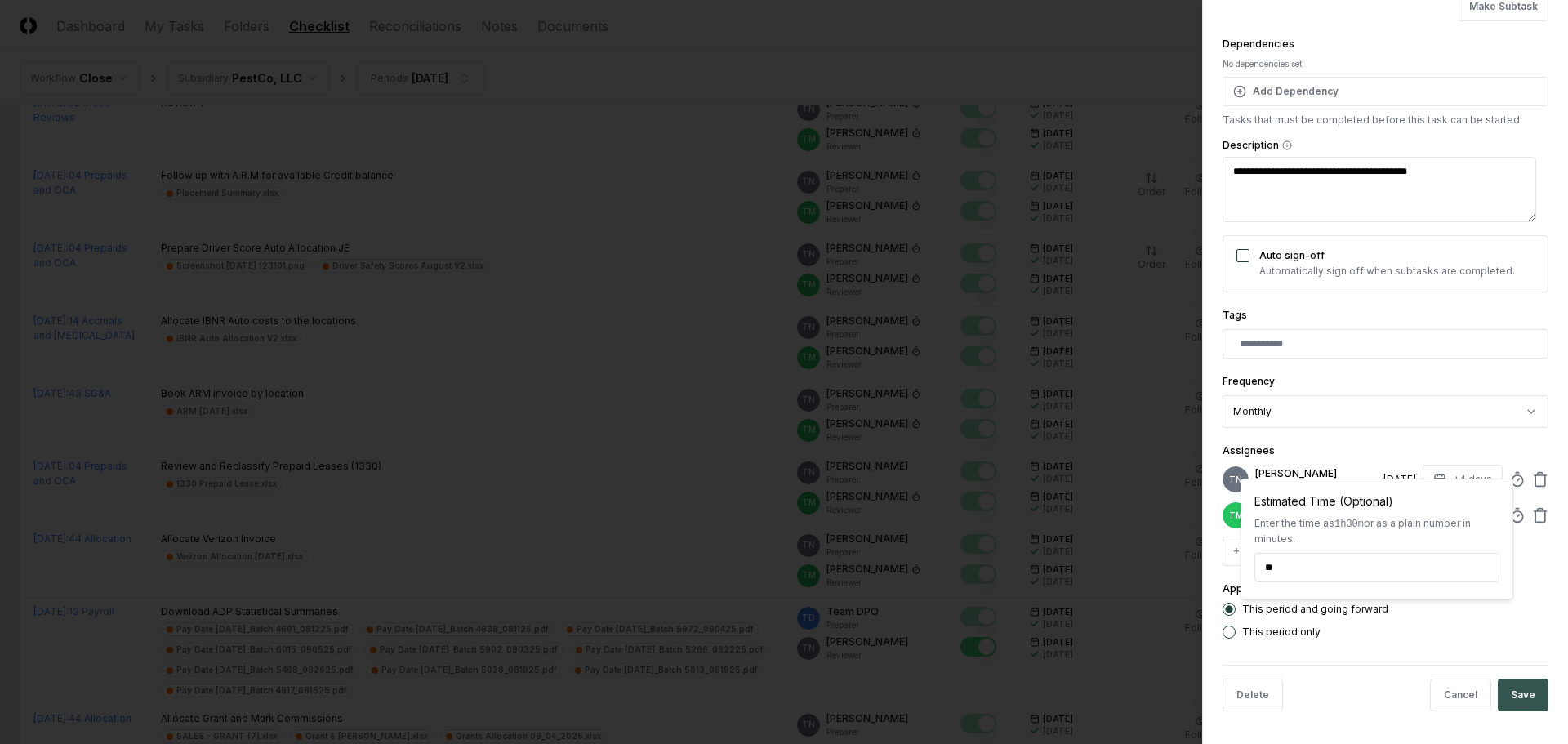
type input "******"
click at [1506, 687] on button "Save" at bounding box center [1522, 694] width 51 height 32
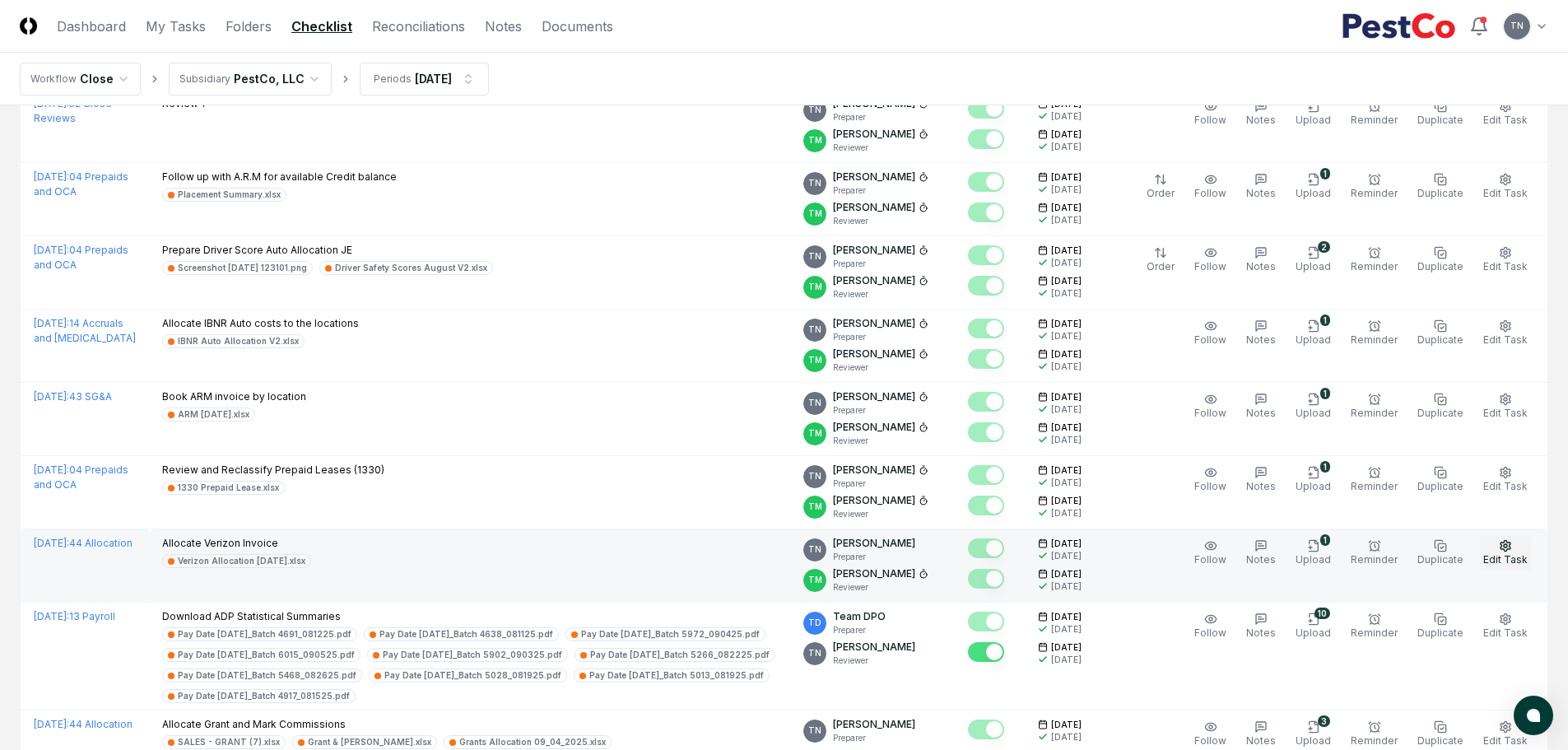
click at [1500, 544] on icon "button" at bounding box center [1506, 546] width 13 height 13
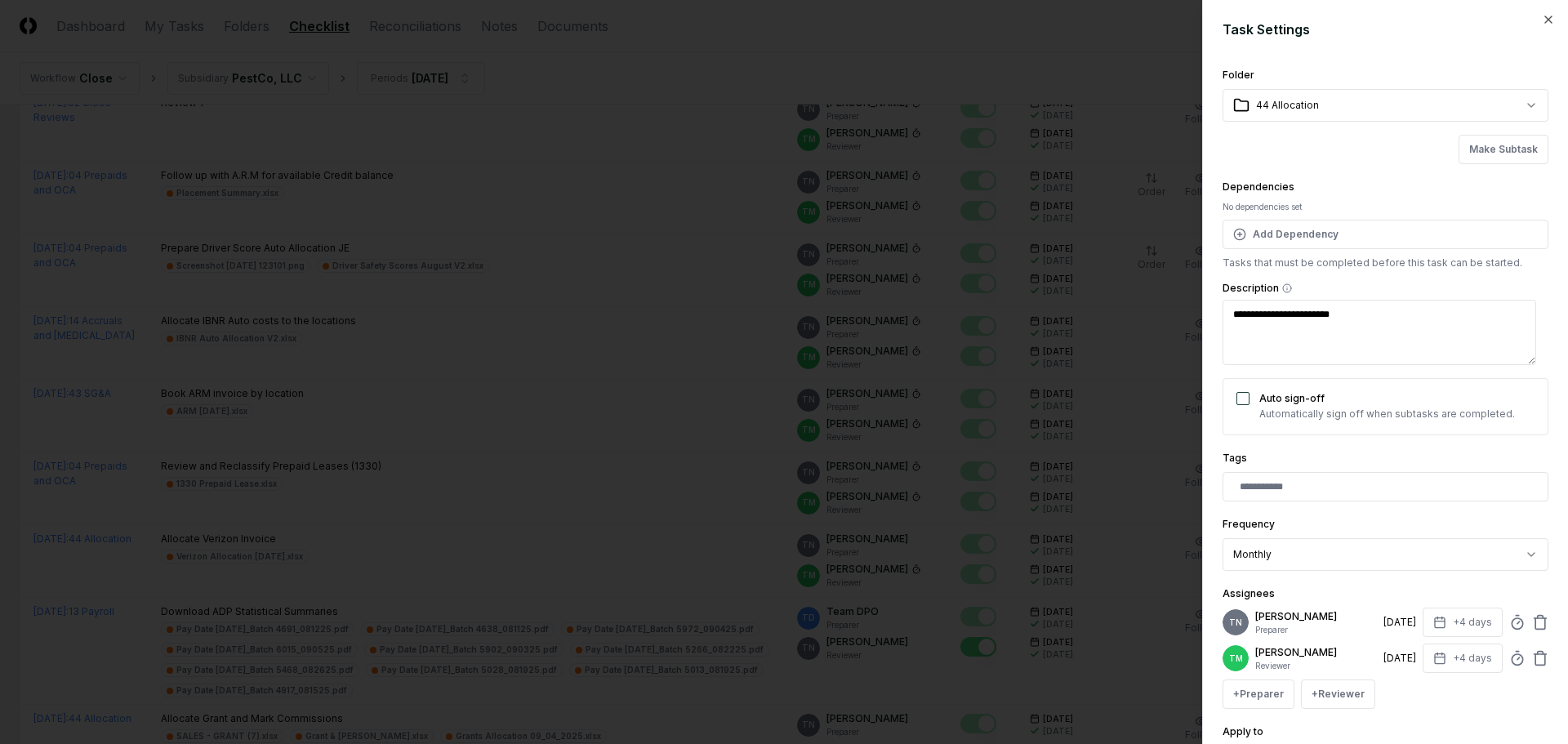
type textarea "*"
click at [1509, 625] on icon at bounding box center [1517, 622] width 17 height 17
type input "*"
type textarea "*"
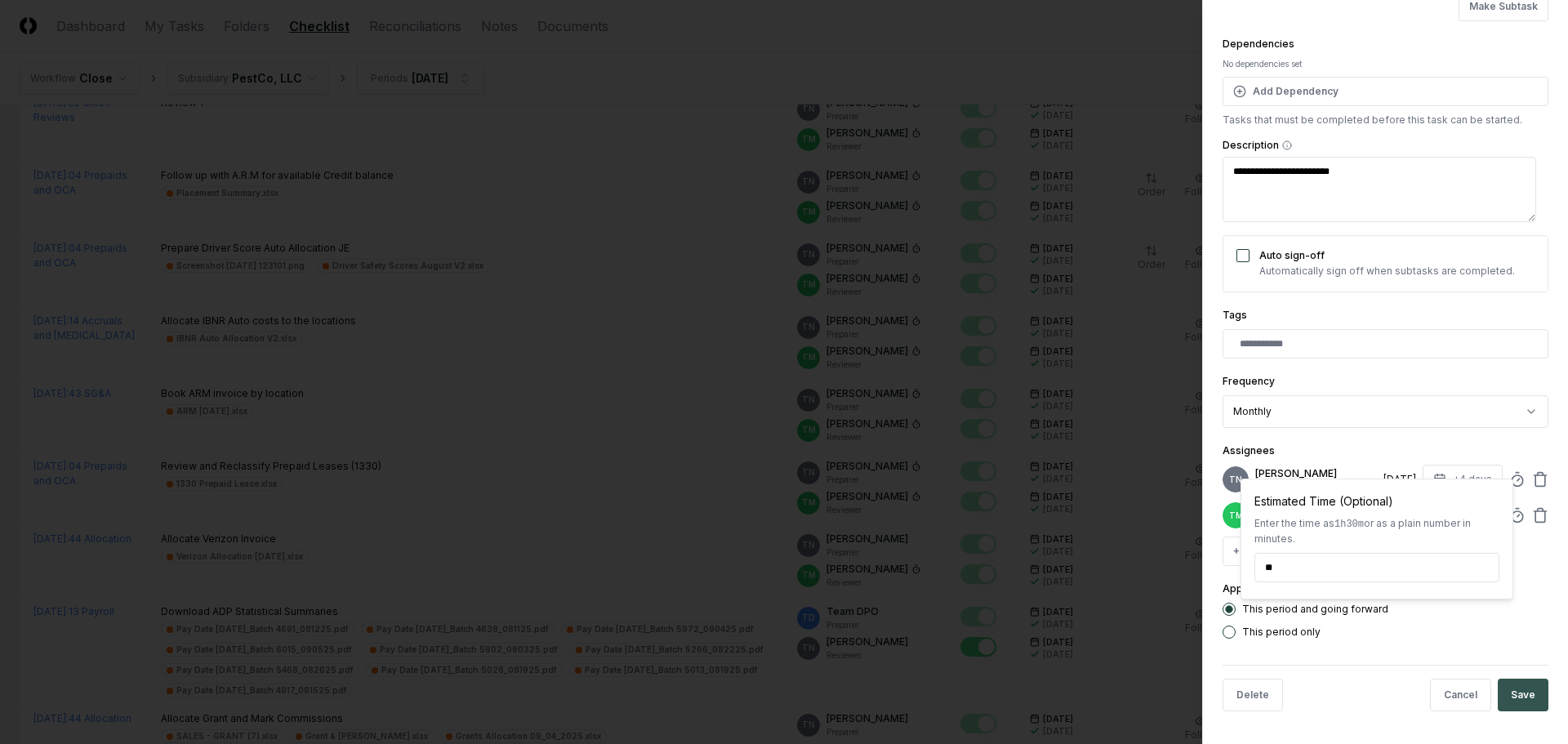
type input "******"
click at [1521, 699] on button "Save" at bounding box center [1522, 694] width 51 height 32
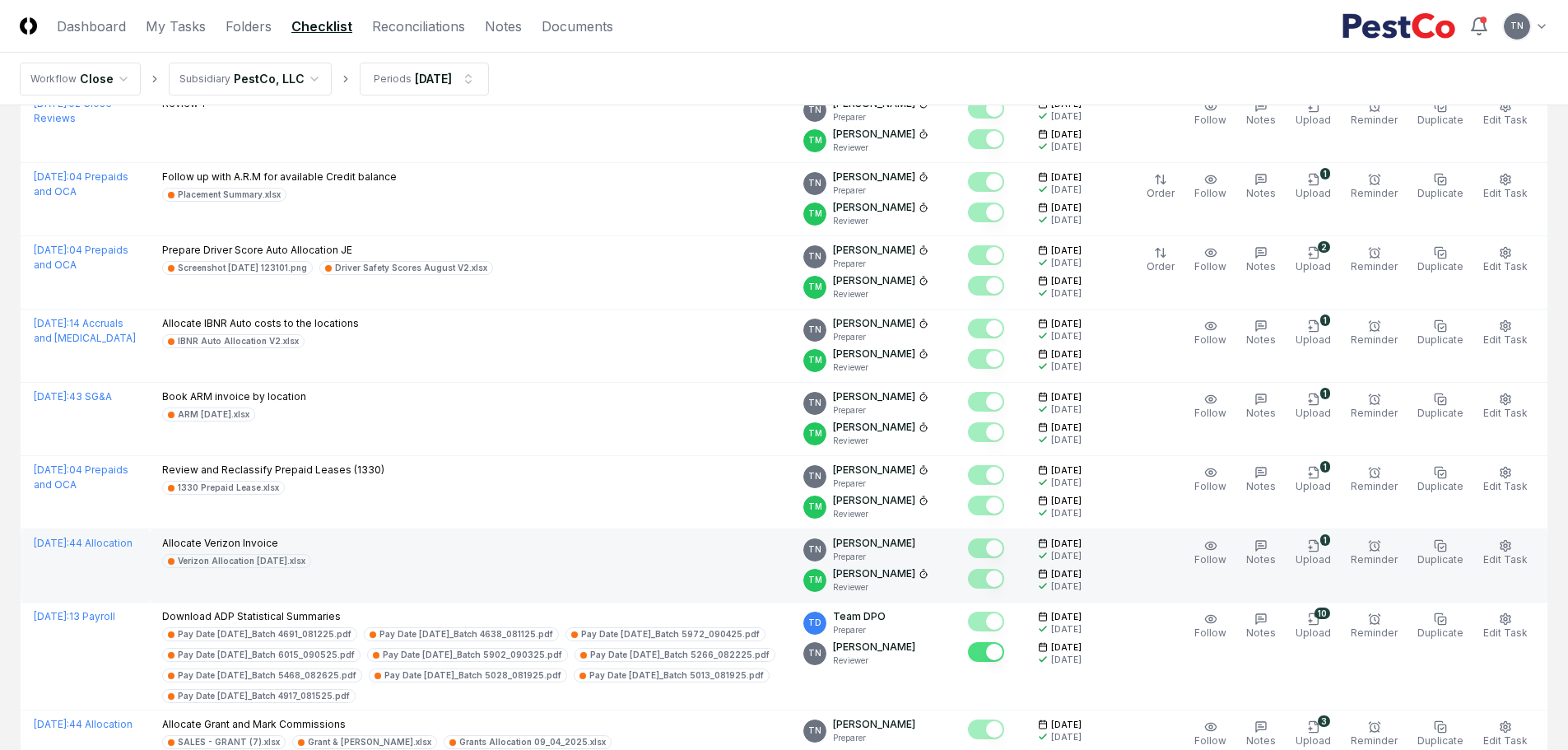
click at [570, 553] on div "Allocate Verizon Invoice Verizon Allocation [DATE].xlsx" at bounding box center [469, 552] width 615 height 32
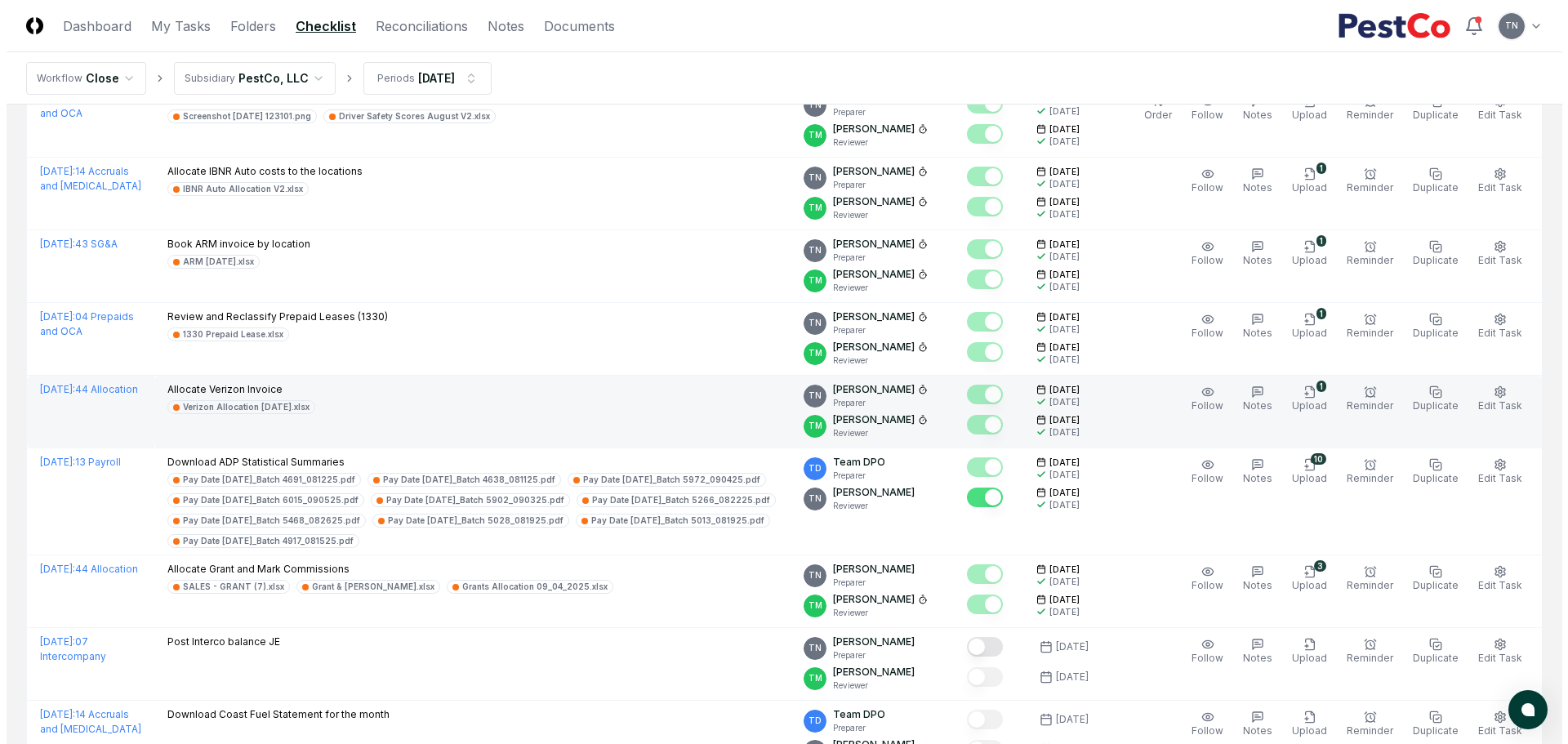
scroll to position [2205, 0]
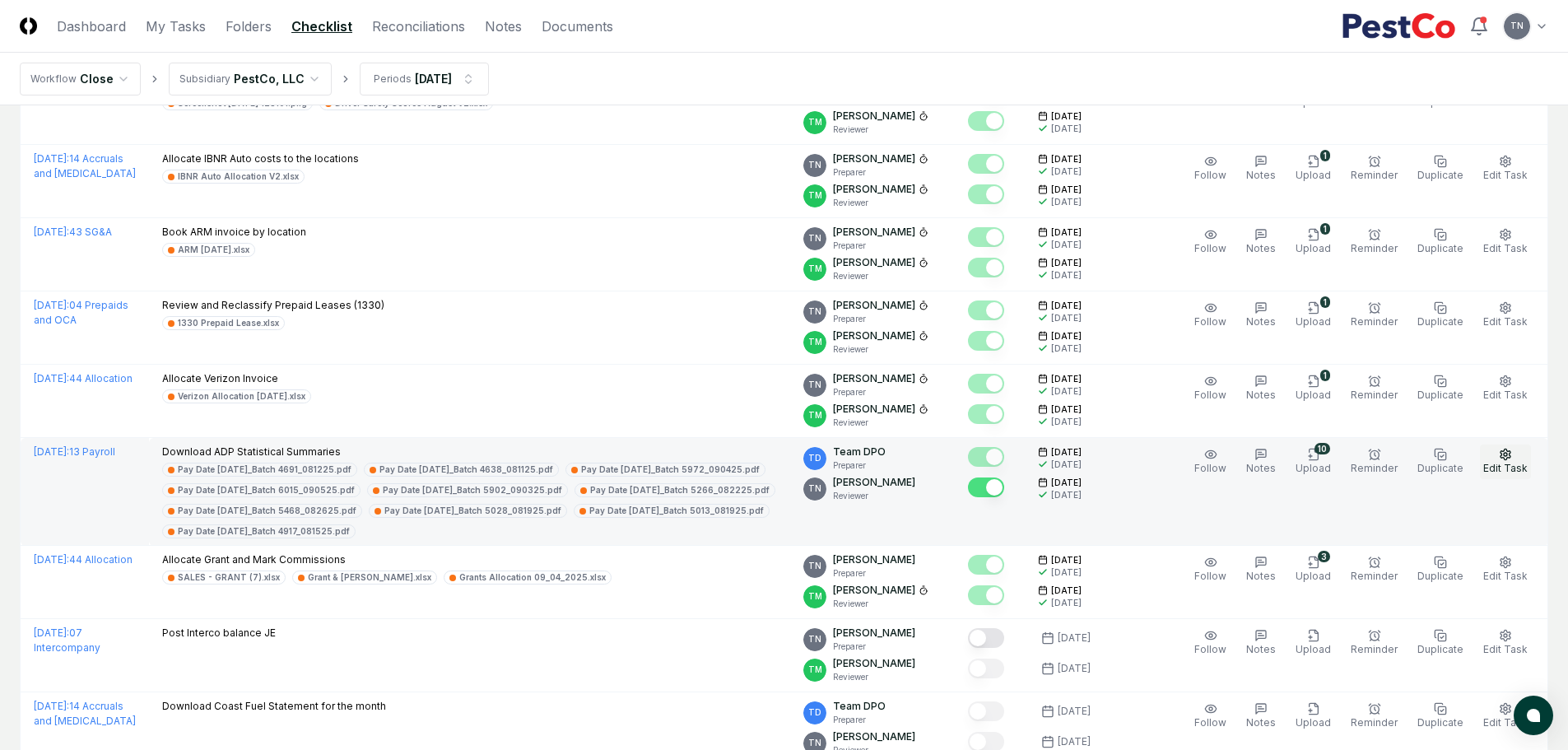
click at [1516, 456] on button "Edit Task" at bounding box center [1505, 461] width 51 height 34
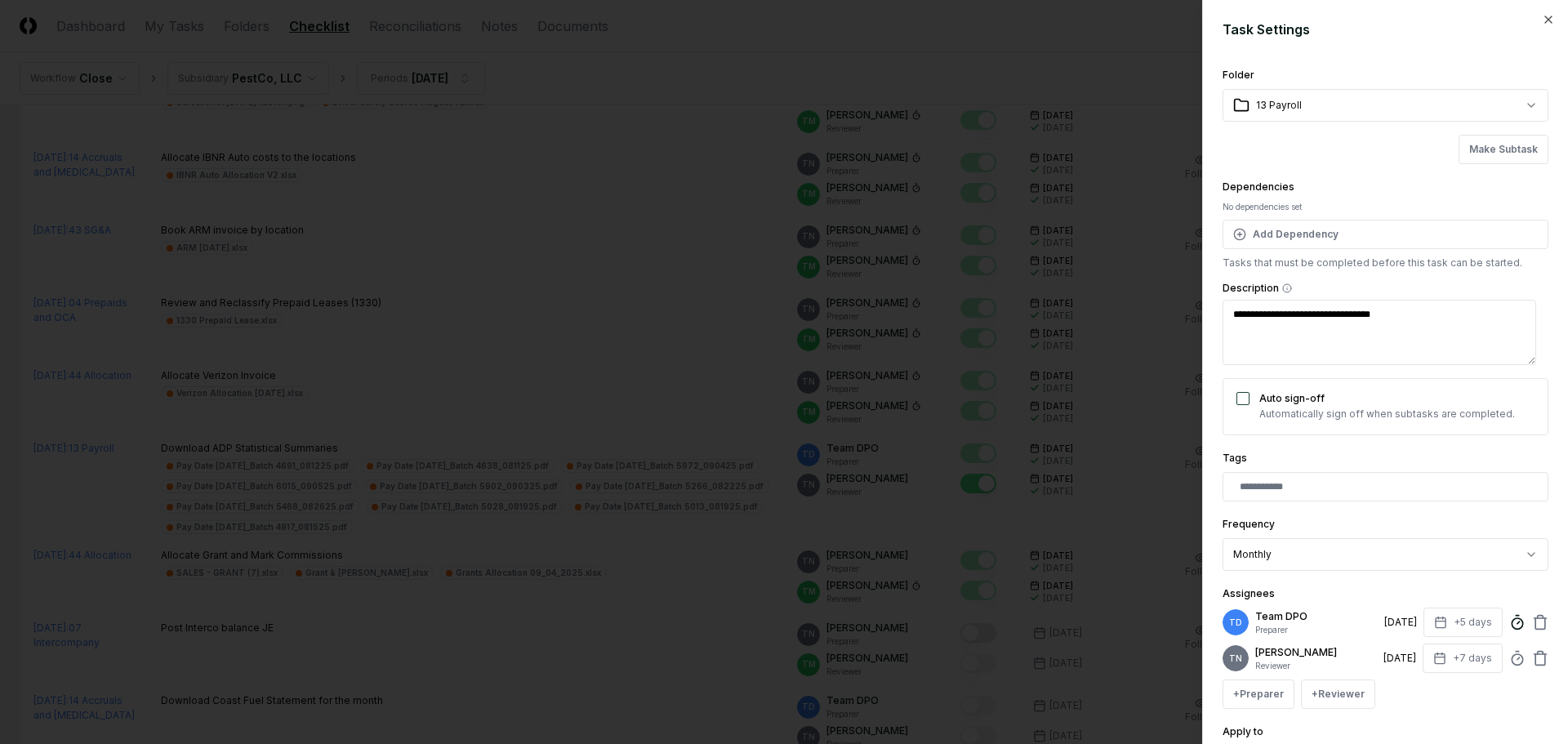
click at [1509, 622] on icon at bounding box center [1517, 622] width 17 height 17
type textarea "*"
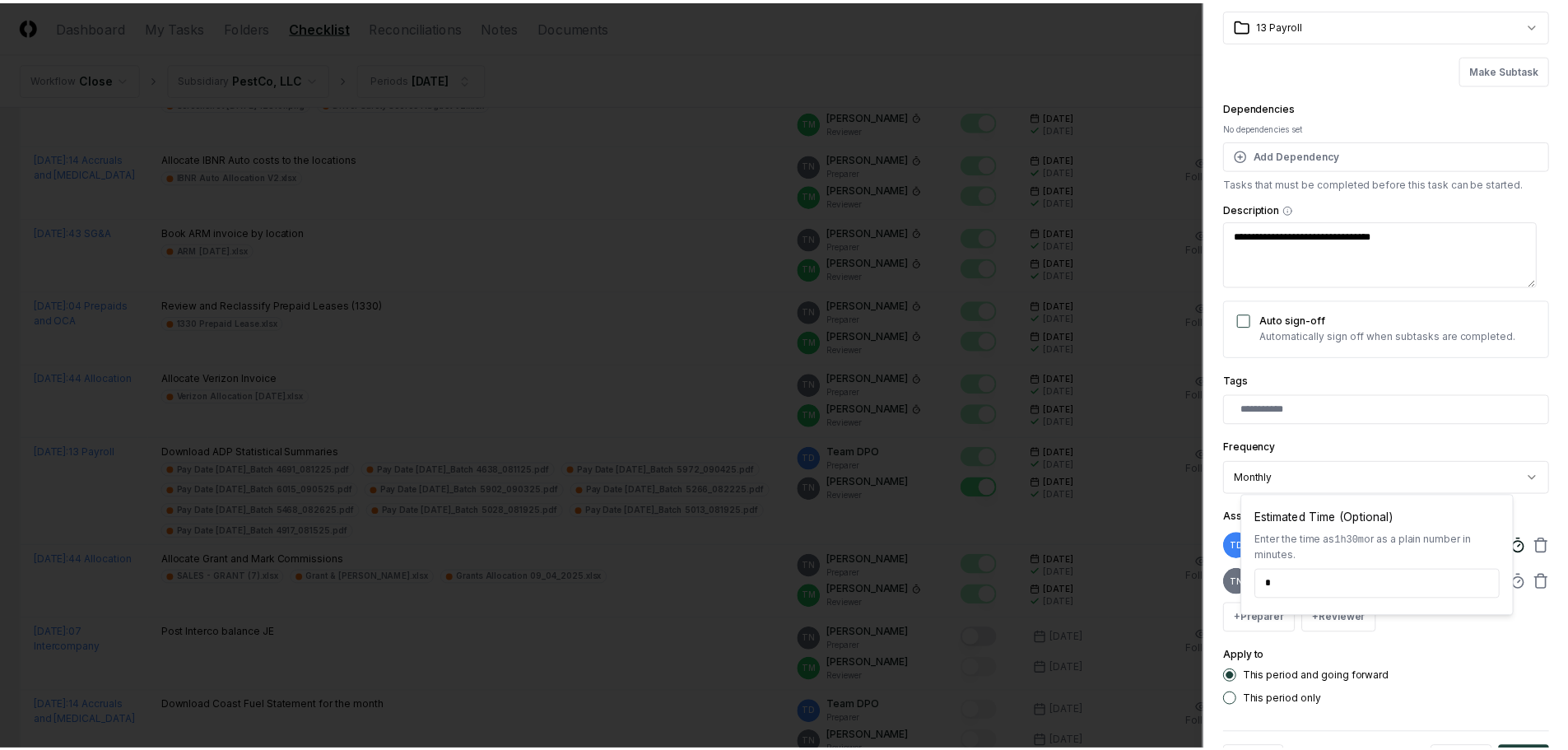
scroll to position [144, 0]
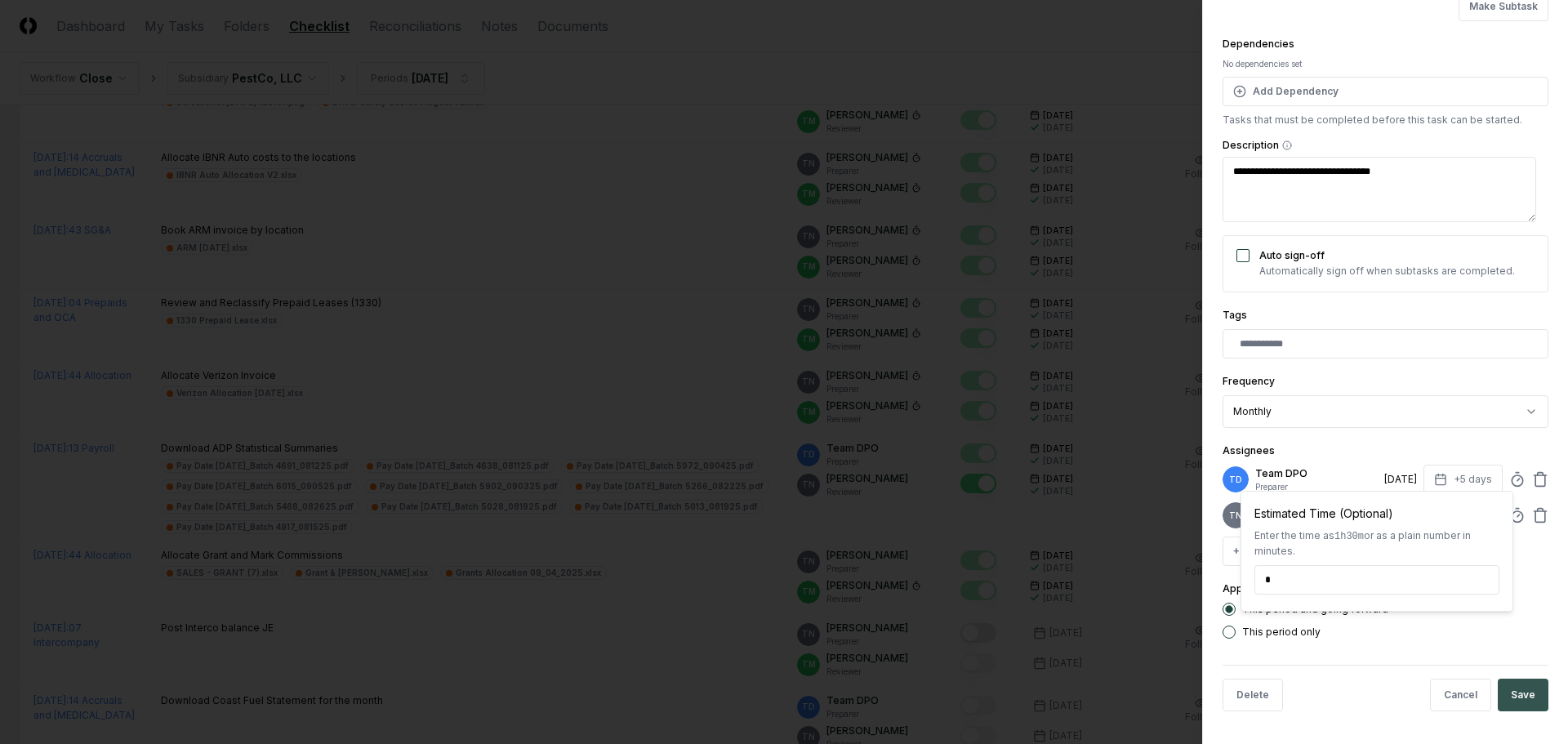
type input "*****"
click at [1513, 688] on button "Save" at bounding box center [1522, 694] width 51 height 32
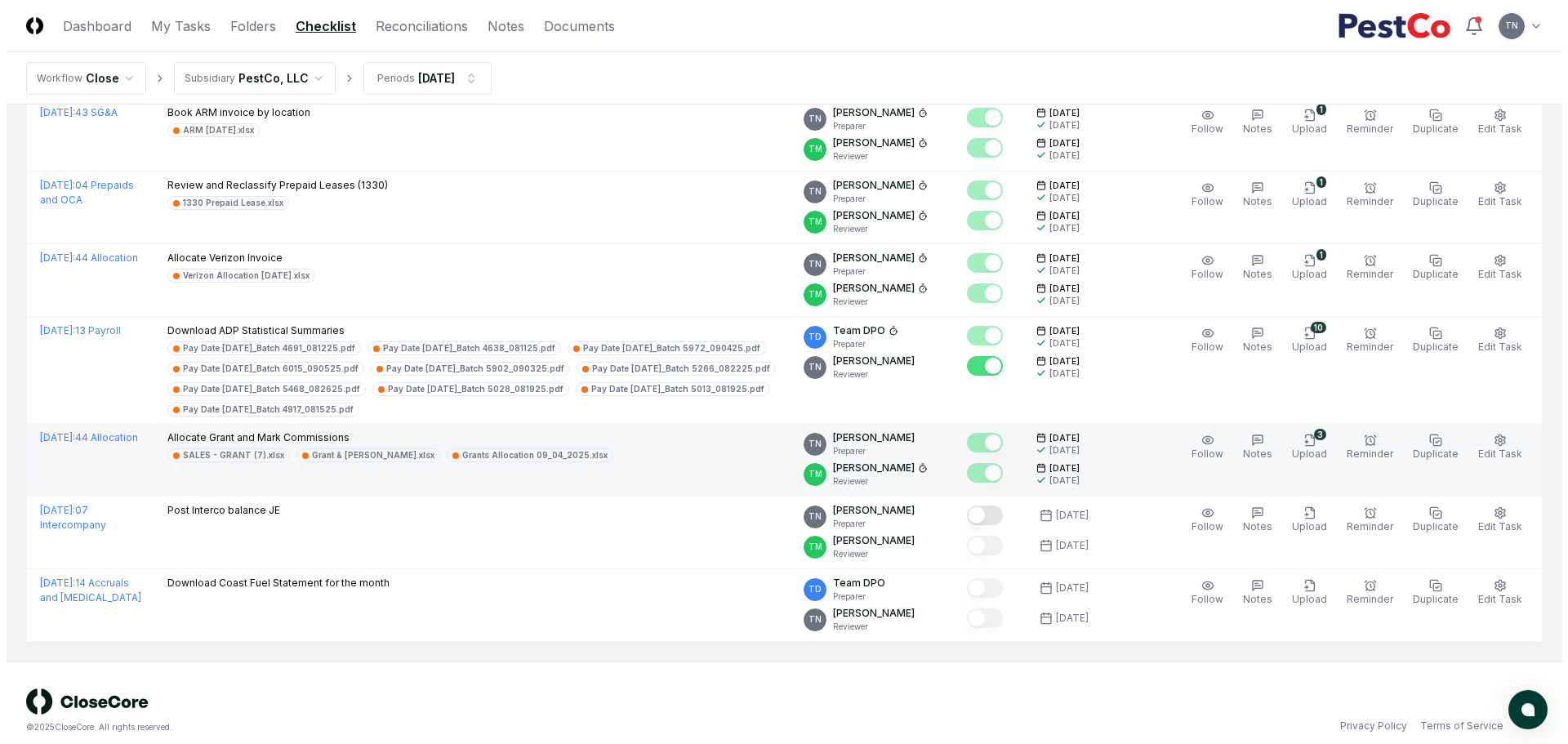
scroll to position [2338, 0]
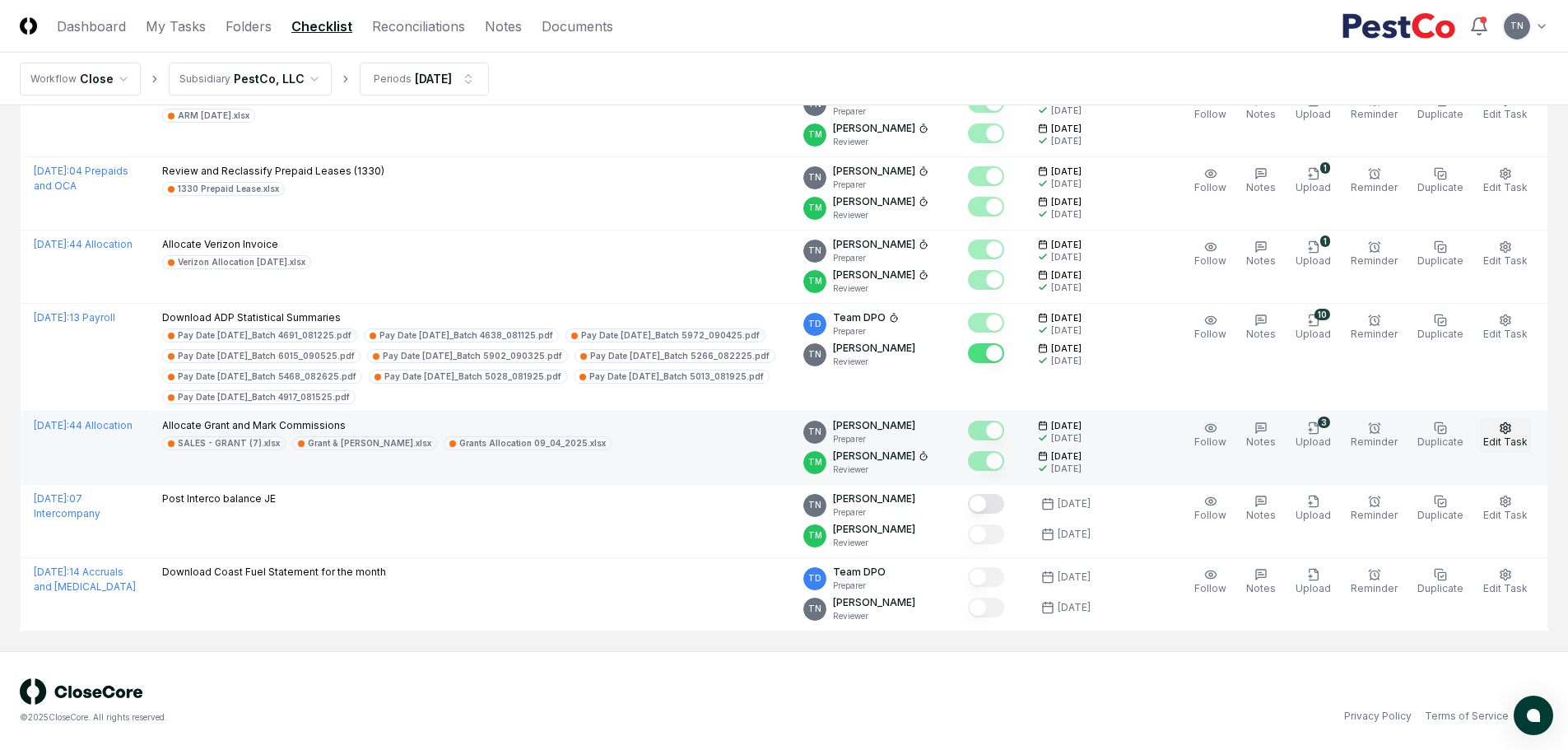
click at [1506, 426] on circle "button" at bounding box center [1505, 428] width 3 height 3
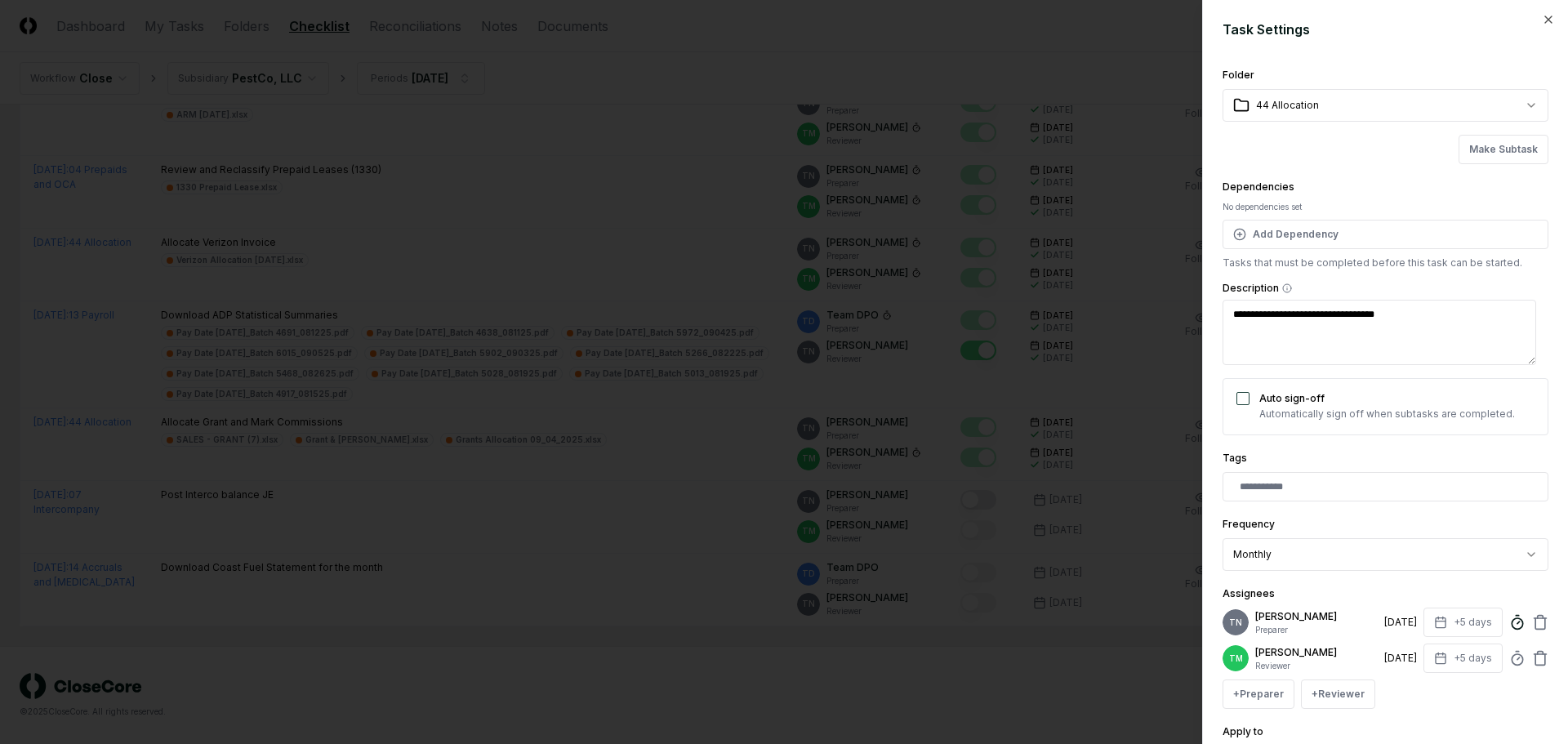
click at [1509, 622] on icon at bounding box center [1517, 622] width 17 height 17
type textarea "*"
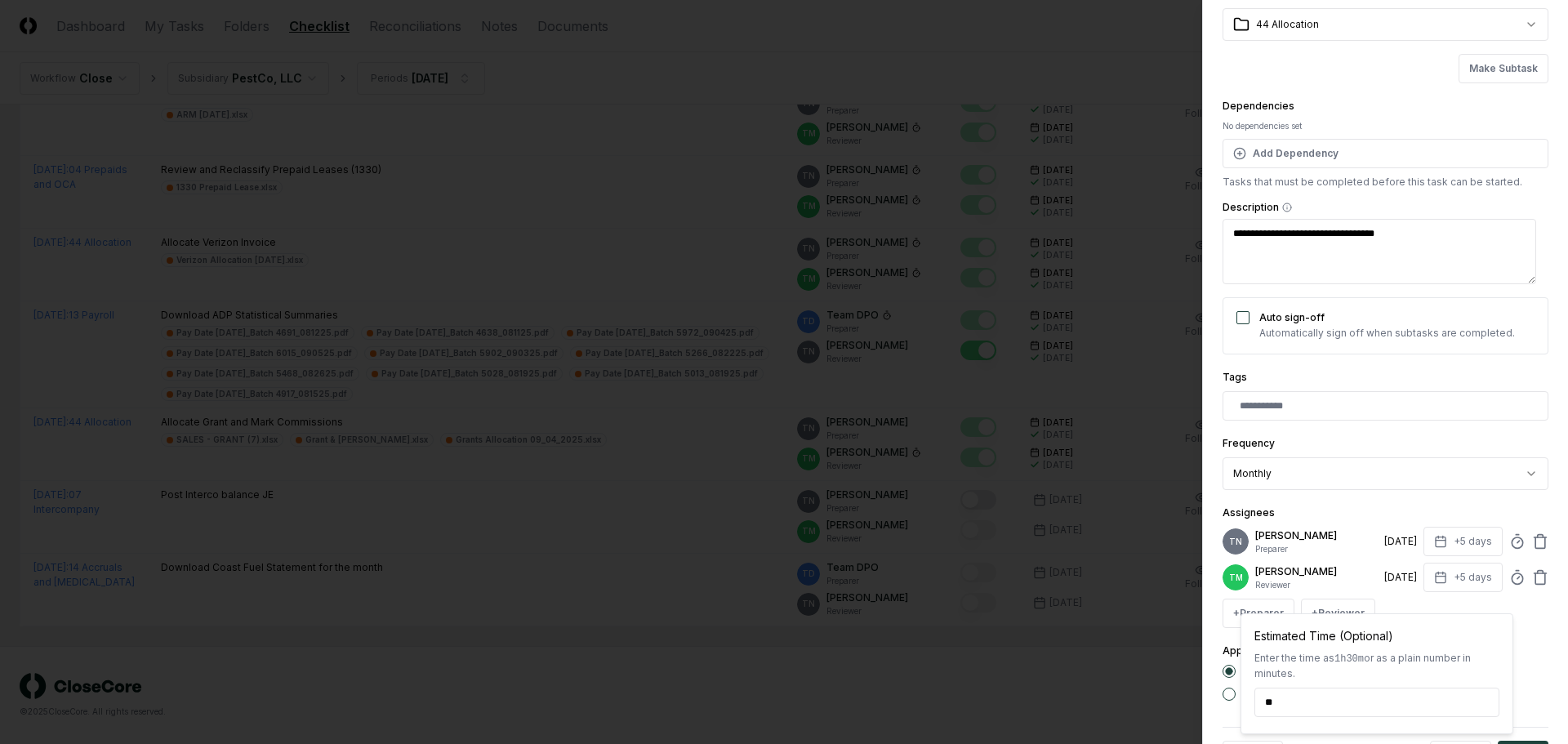
type input "******"
click at [1487, 700] on div "This period only" at bounding box center [1385, 693] width 325 height 13
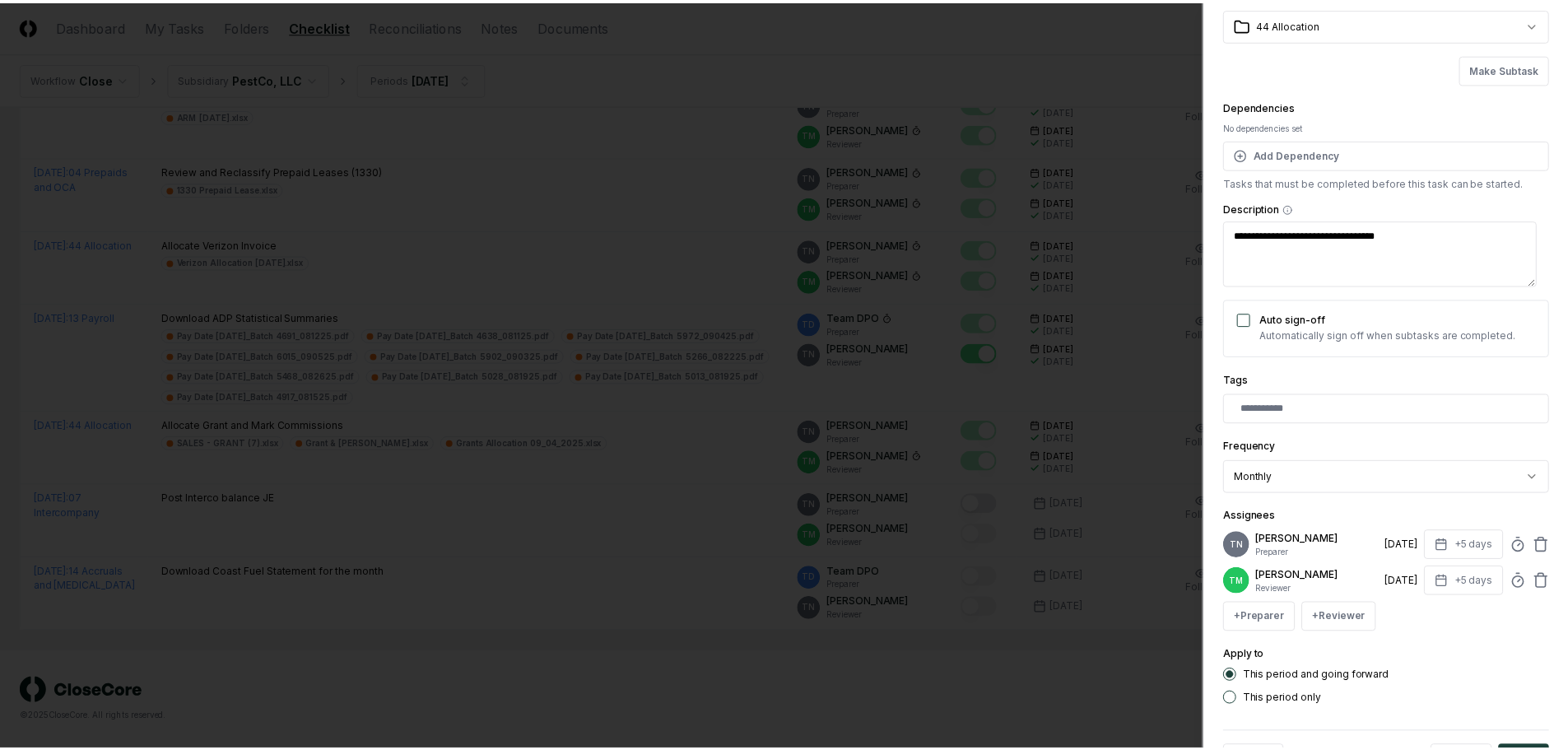
scroll to position [156, 0]
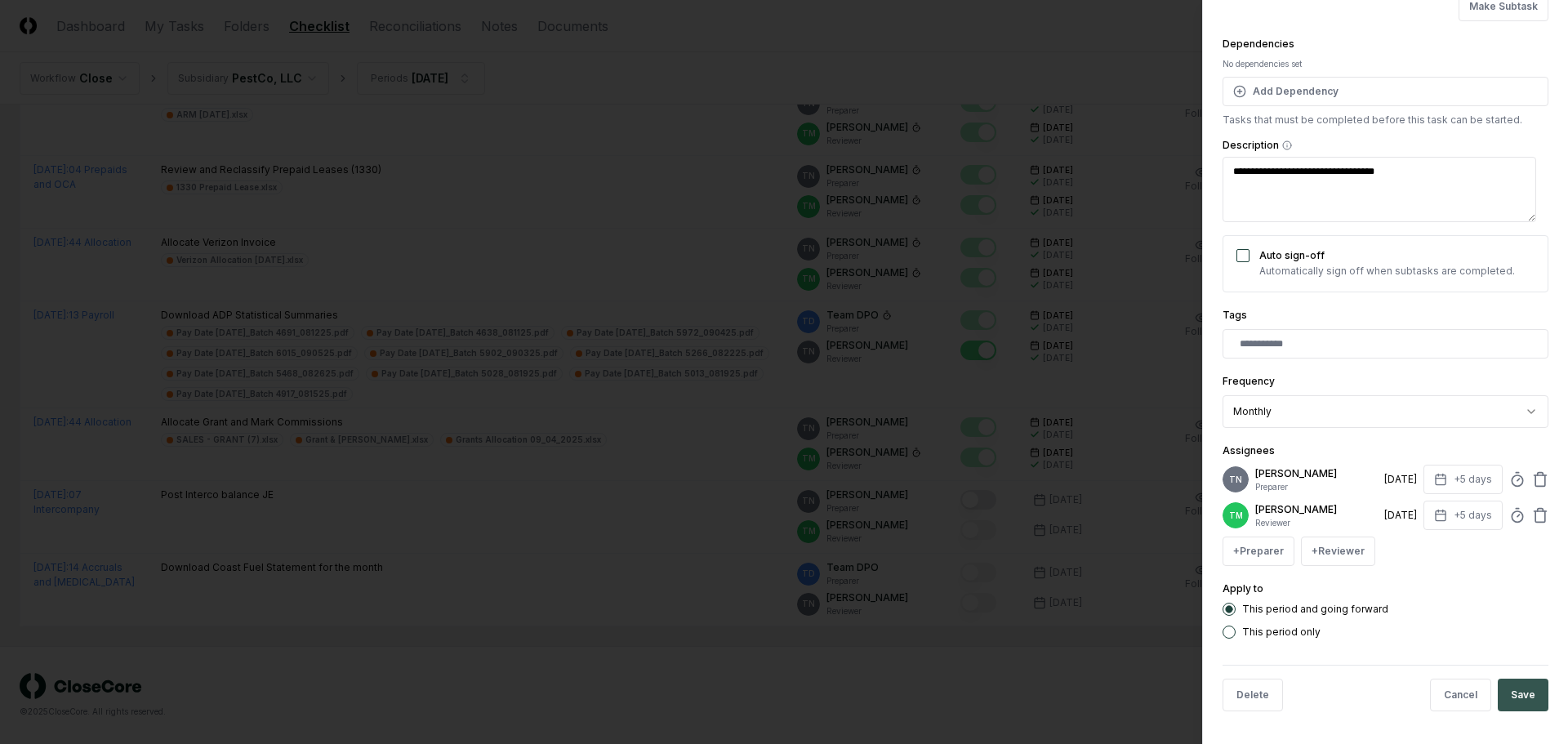
click at [1503, 693] on button "Save" at bounding box center [1522, 694] width 51 height 32
type textarea "*"
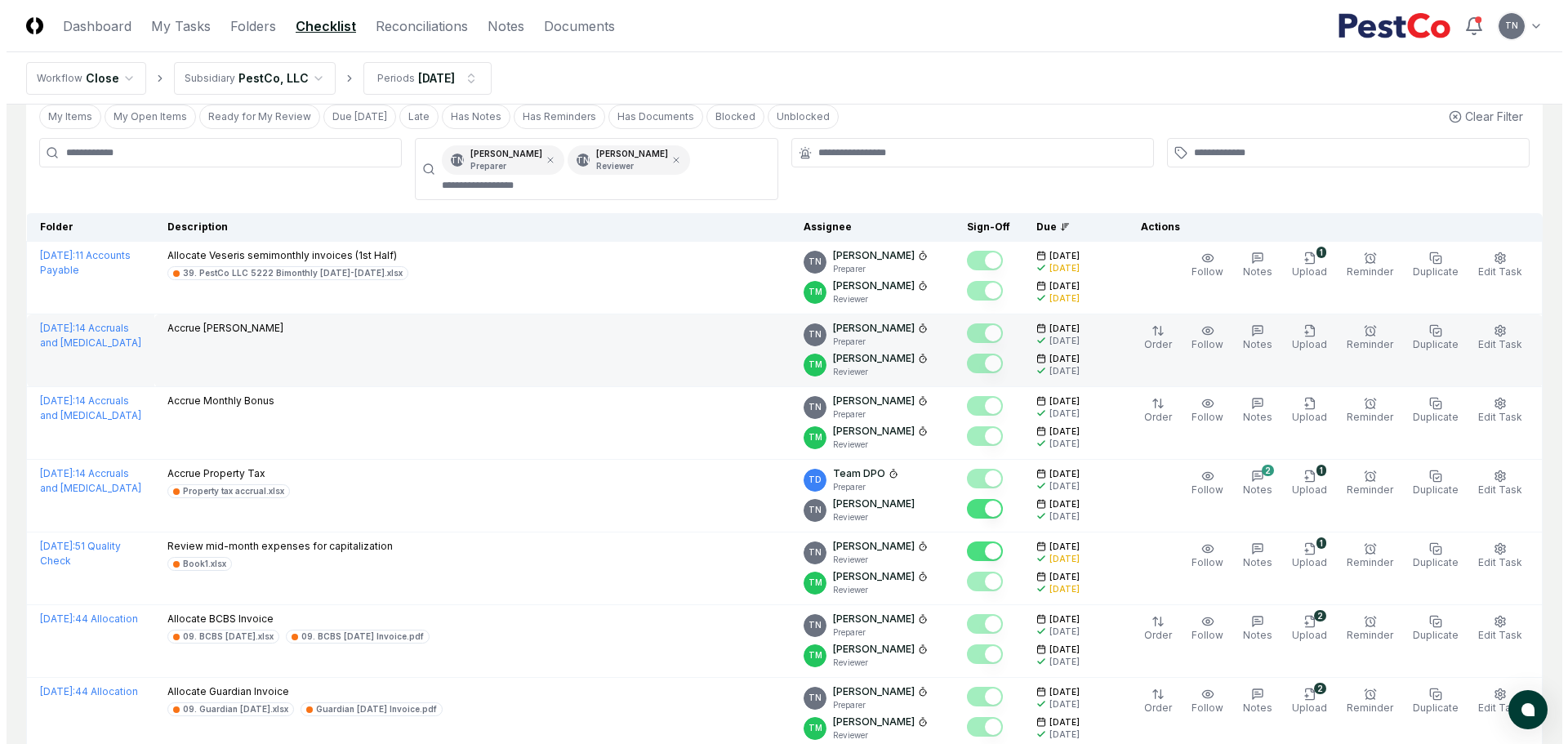
scroll to position [0, 0]
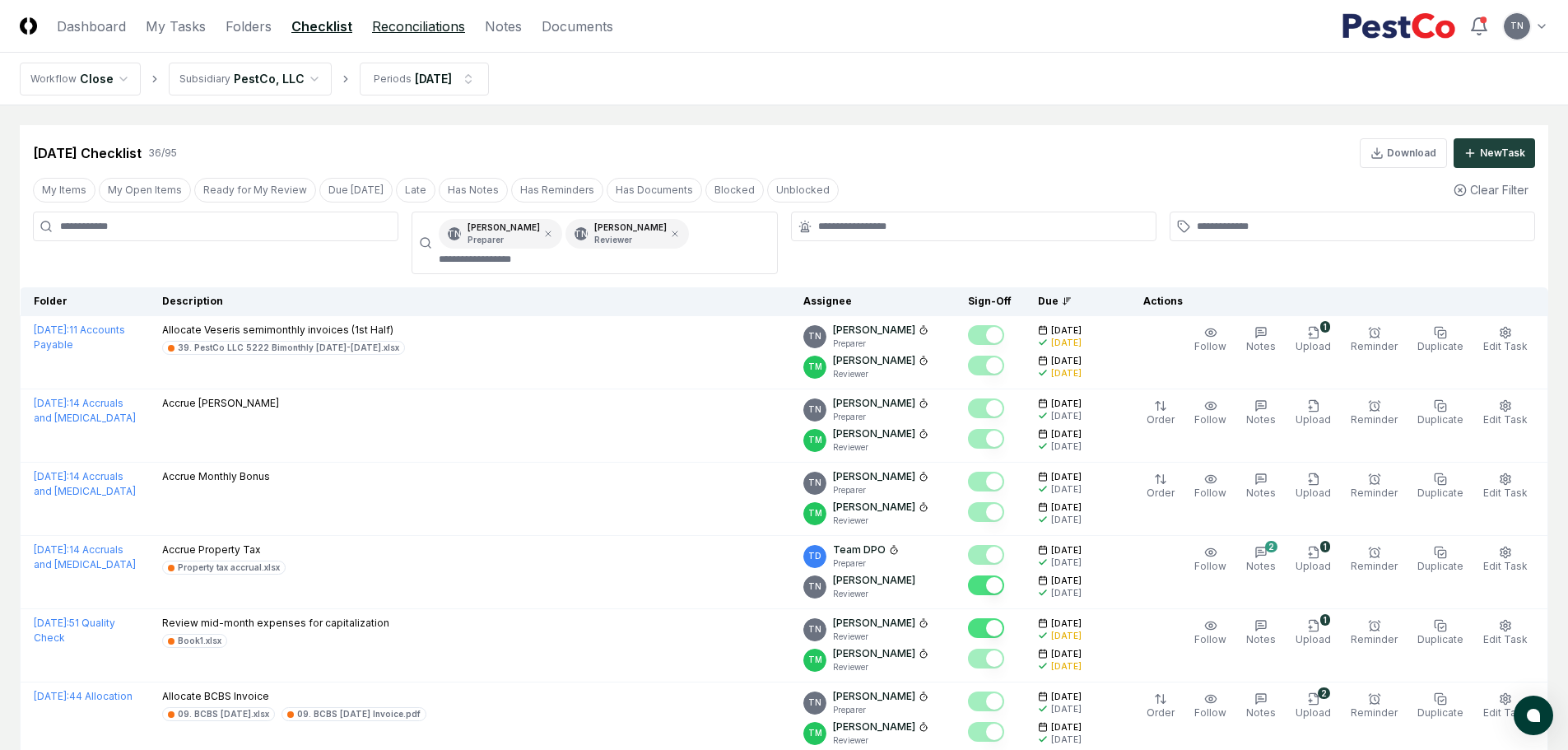
click at [404, 26] on link "Reconciliations" at bounding box center [418, 27] width 93 height 20
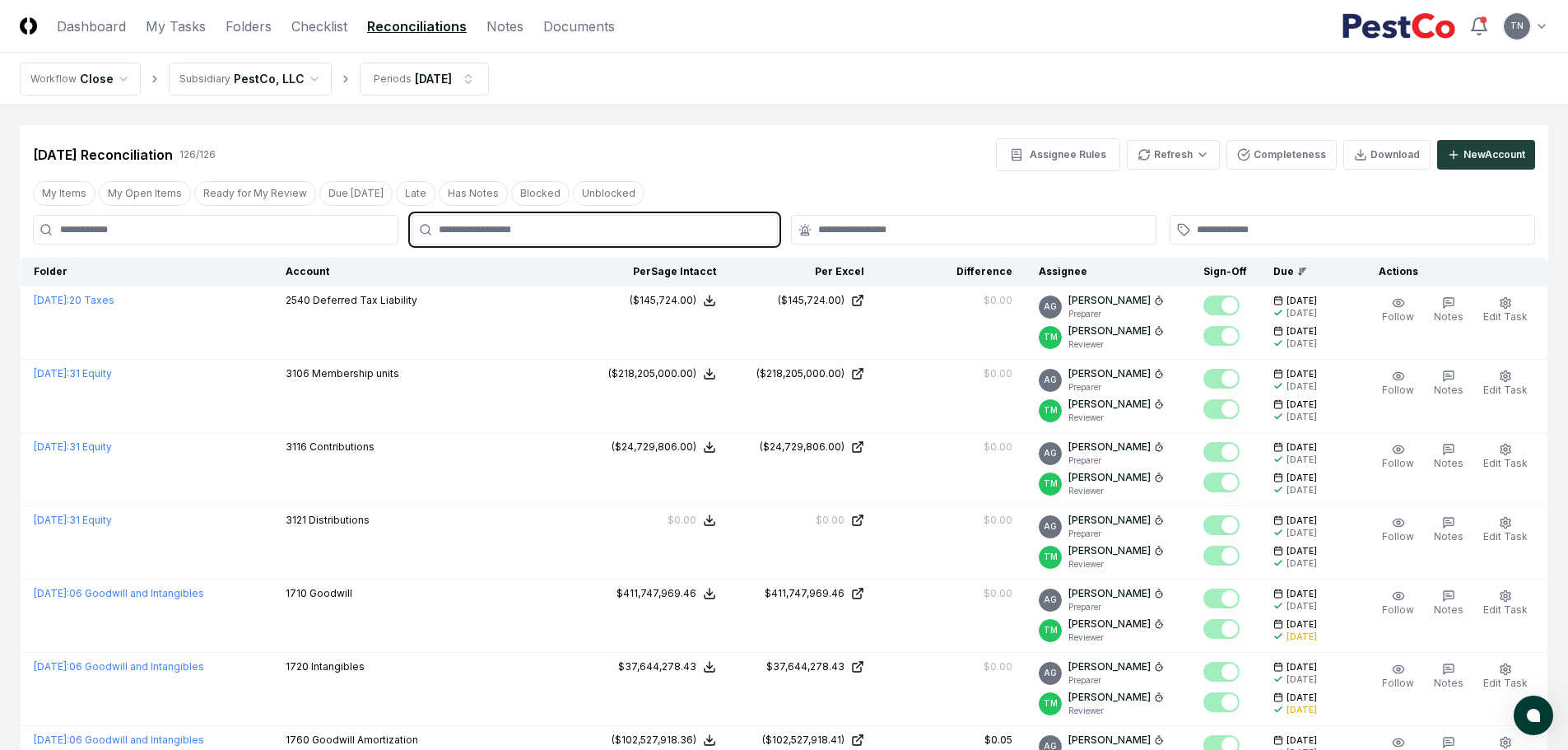
click at [490, 229] on input "text" at bounding box center [602, 230] width 327 height 15
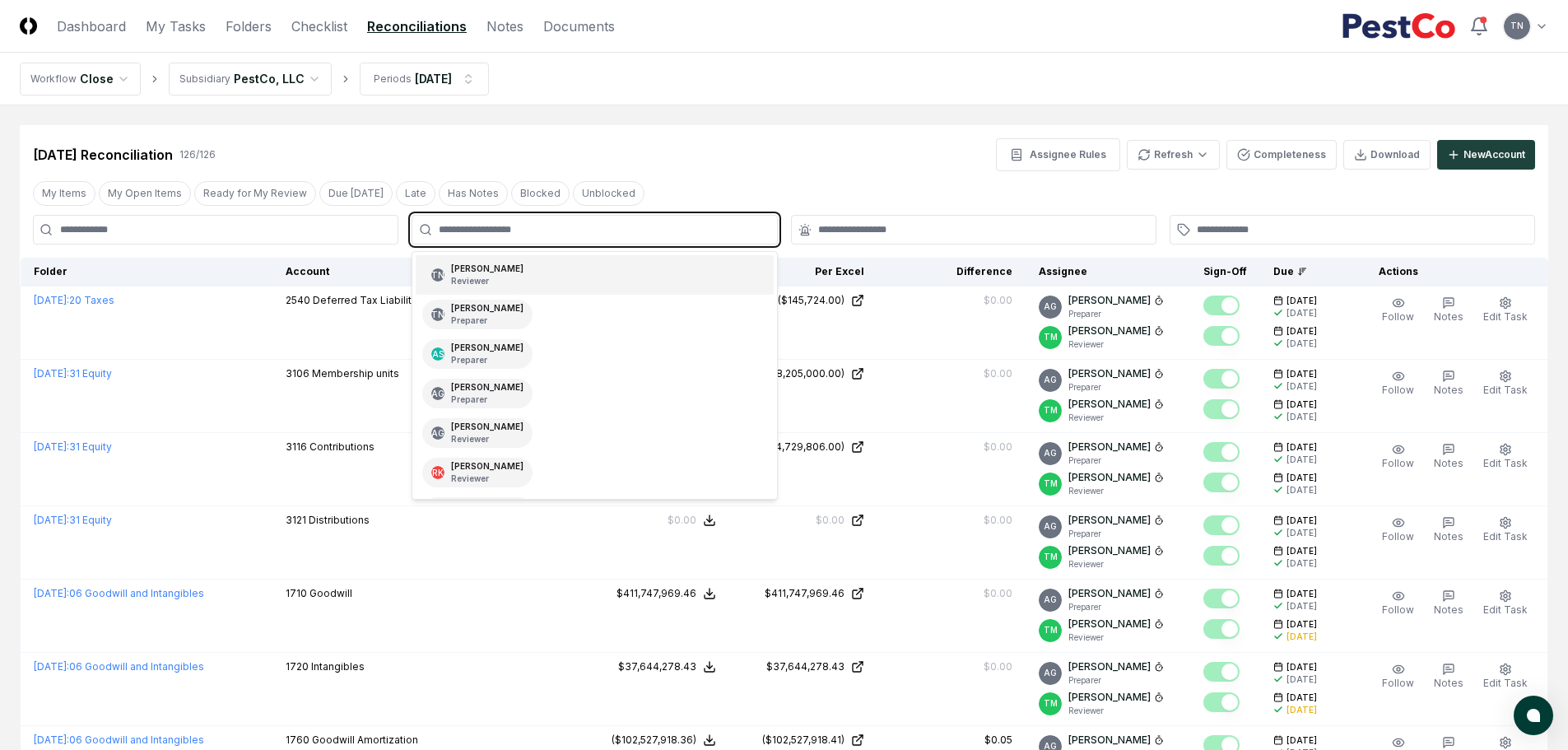
click at [491, 280] on p "Reviewer" at bounding box center [487, 281] width 72 height 13
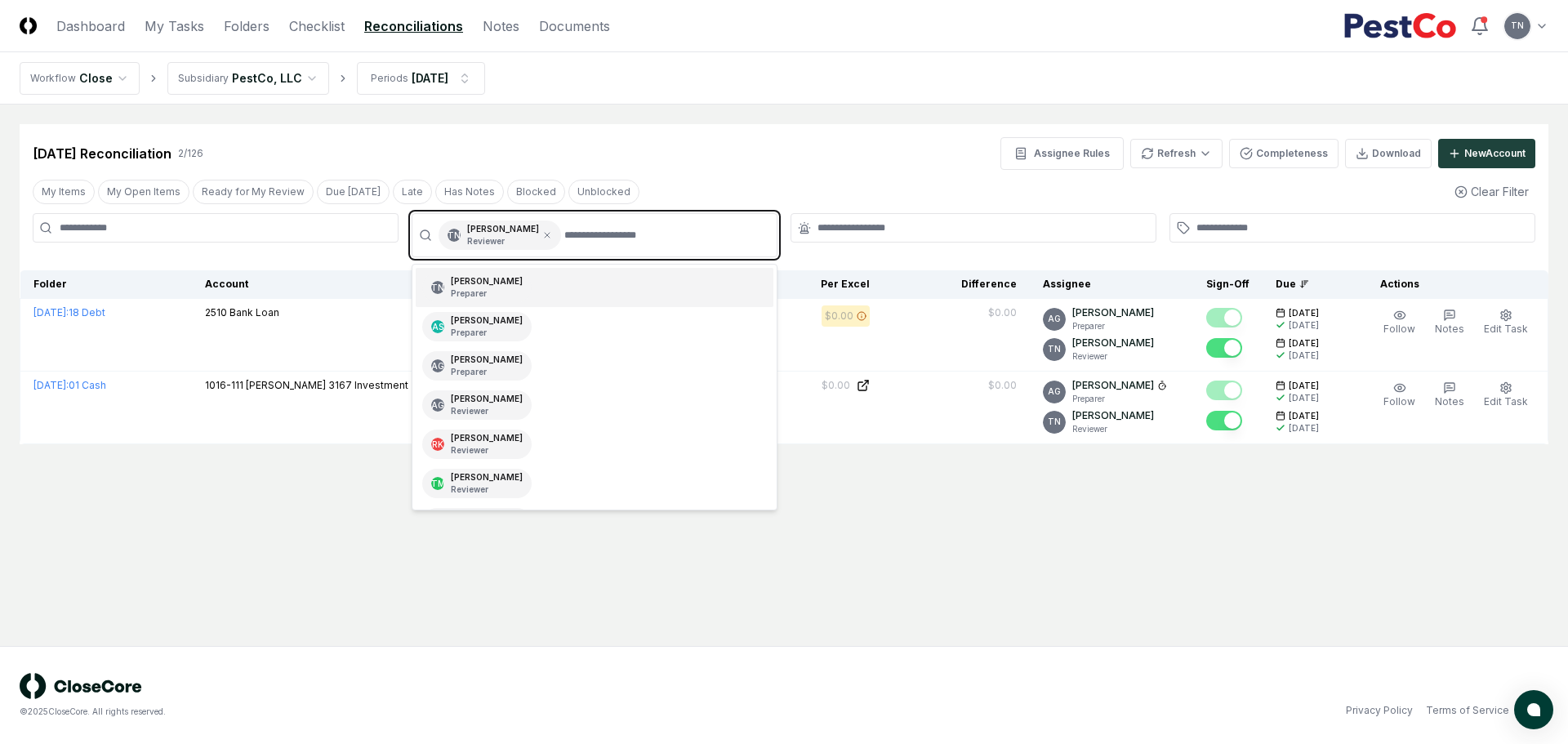
click at [625, 241] on input "text" at bounding box center [665, 235] width 202 height 29
click at [535, 324] on div "AS [PERSON_NAME] Preparer" at bounding box center [594, 326] width 358 height 39
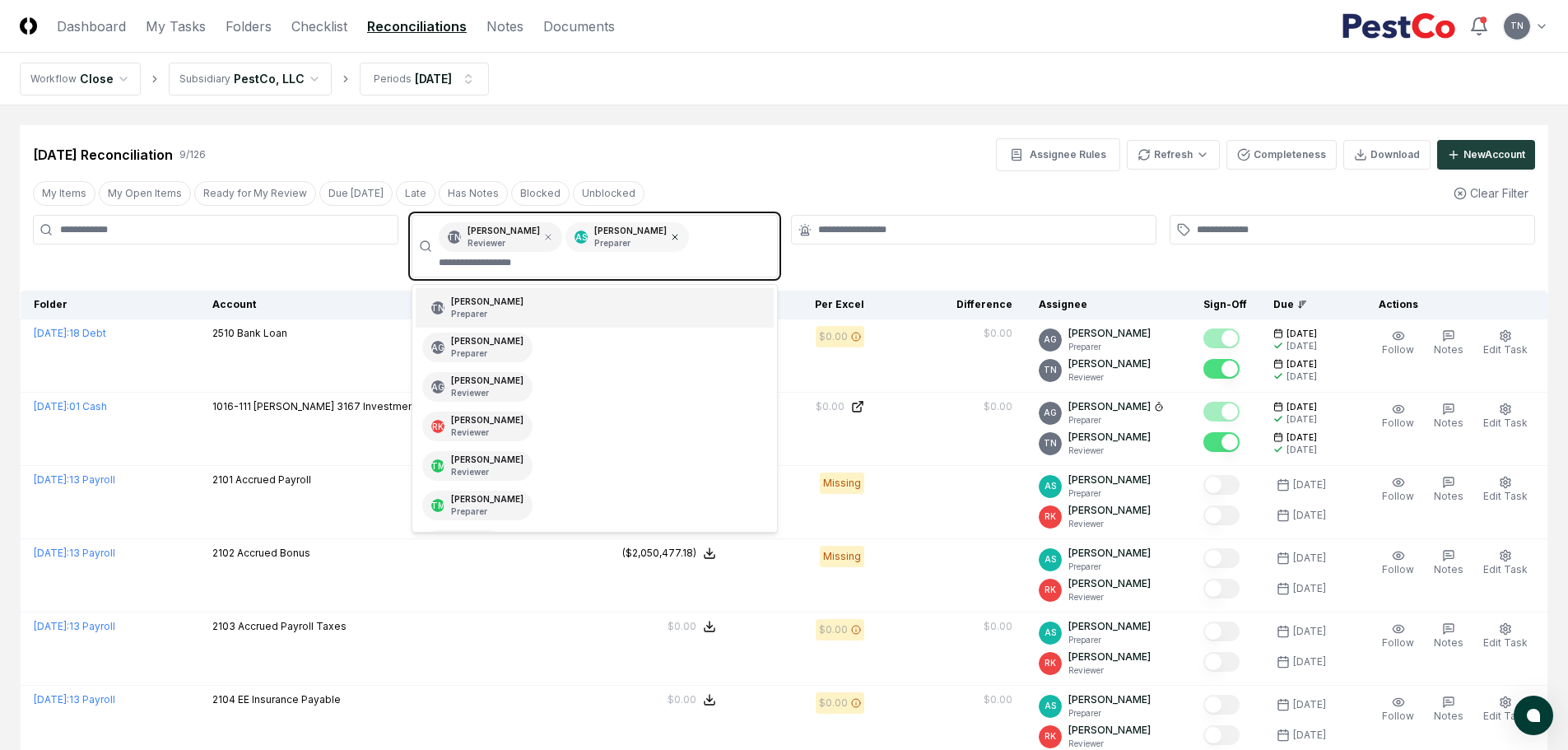
click at [670, 236] on icon at bounding box center [675, 237] width 10 height 10
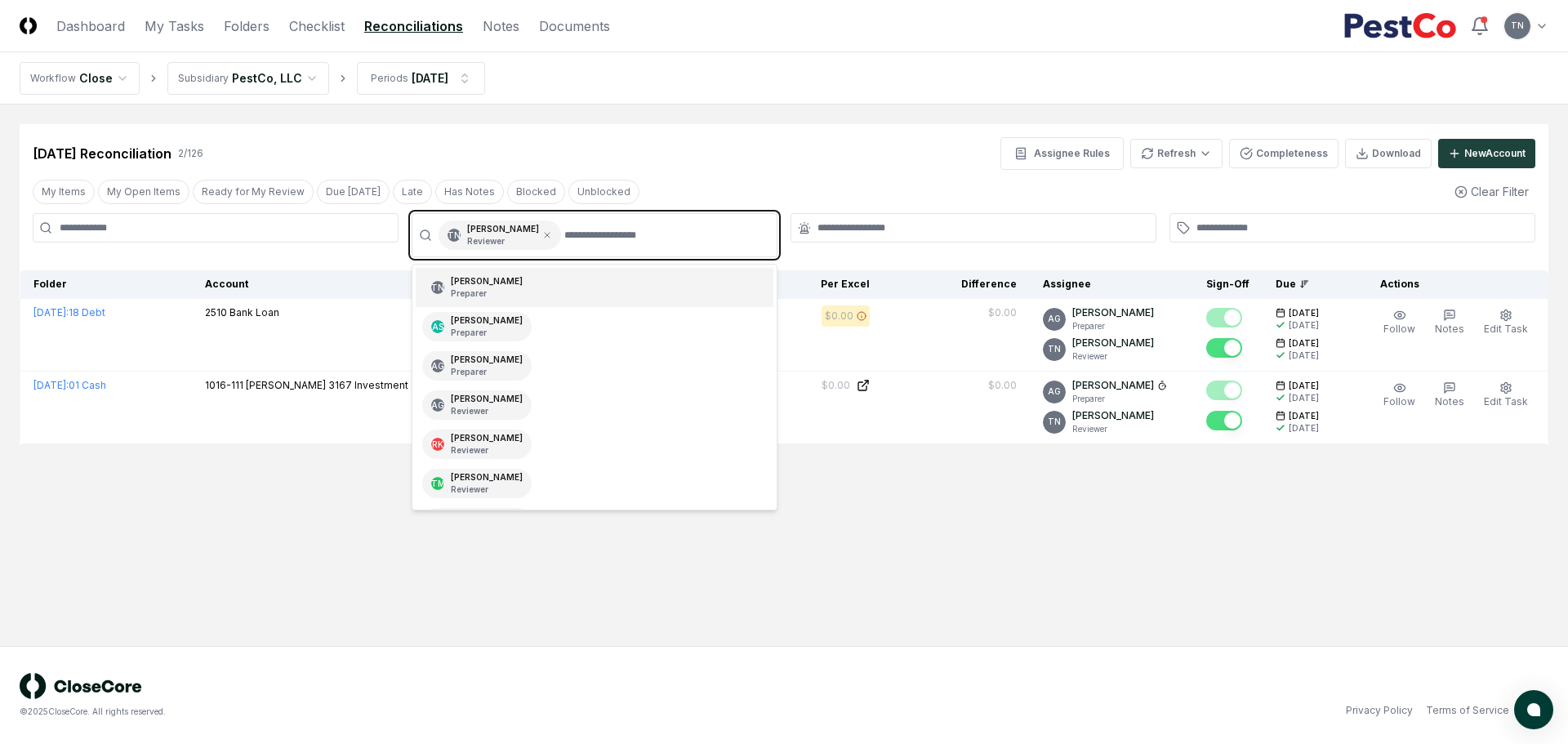
click at [509, 294] on p "Preparer" at bounding box center [487, 293] width 72 height 12
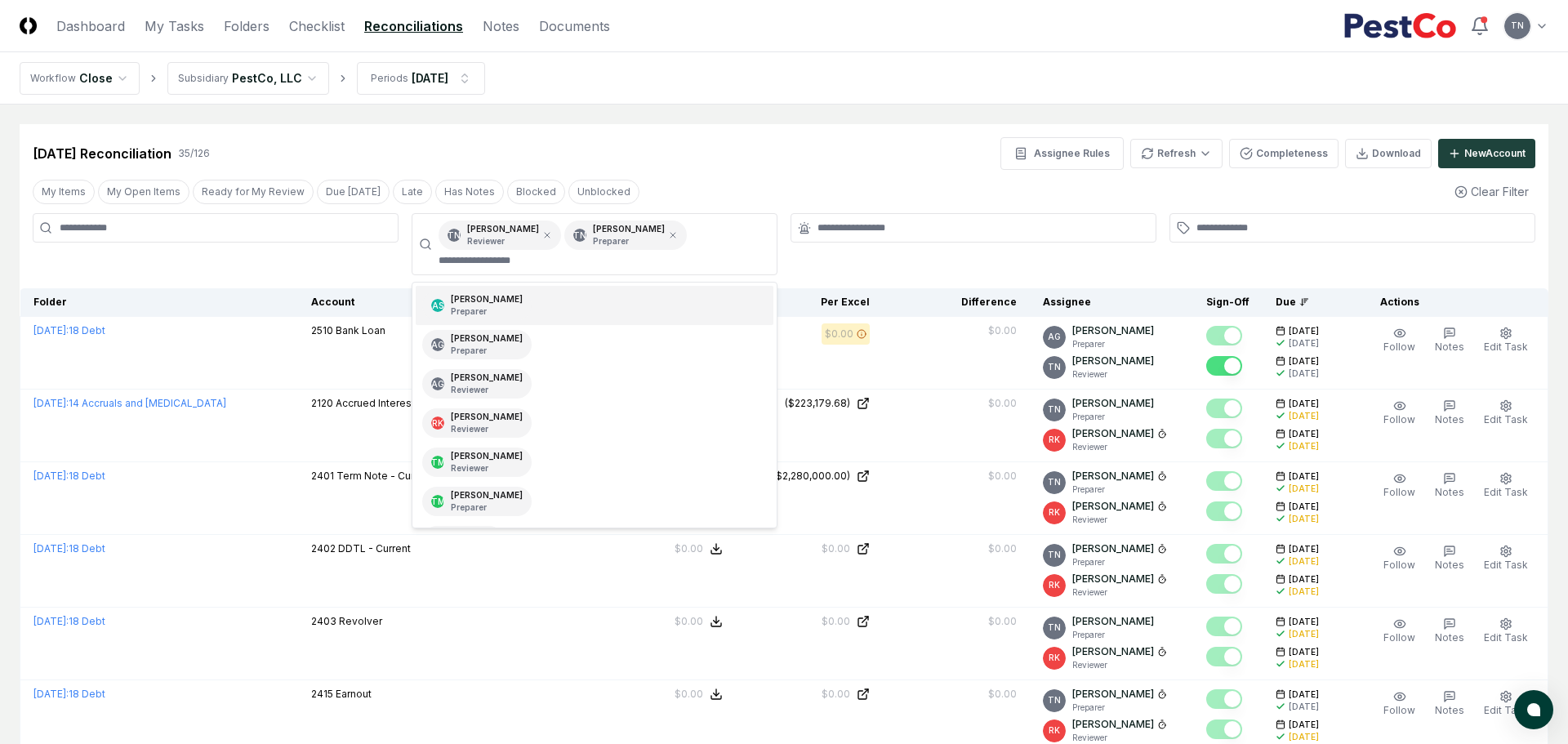
click at [856, 180] on div "My Items My Open Items Ready for My Review Due [DATE] Late Has Notes Blocked Un…" at bounding box center [784, 191] width 1529 height 30
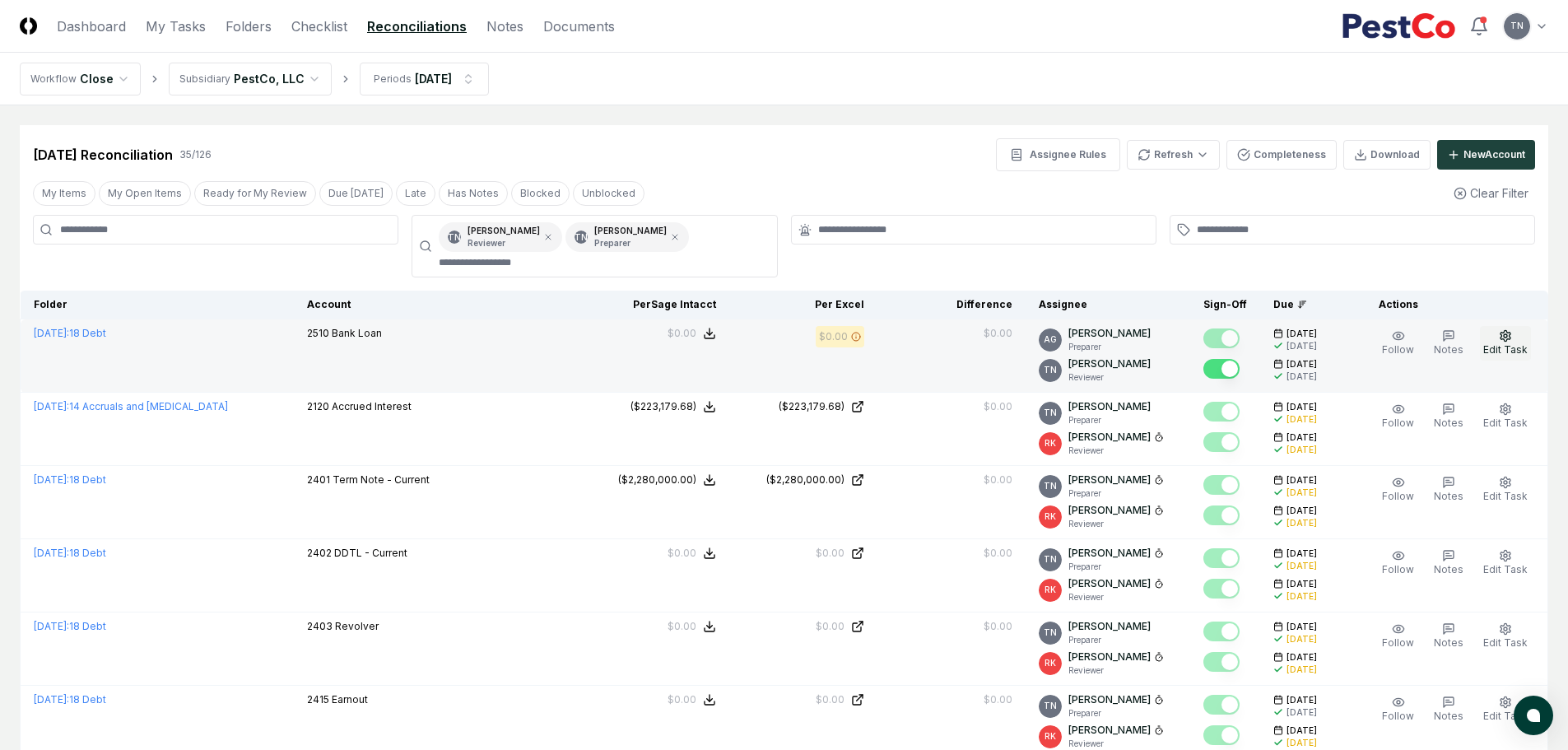
click at [1507, 335] on icon "button" at bounding box center [1506, 336] width 13 height 13
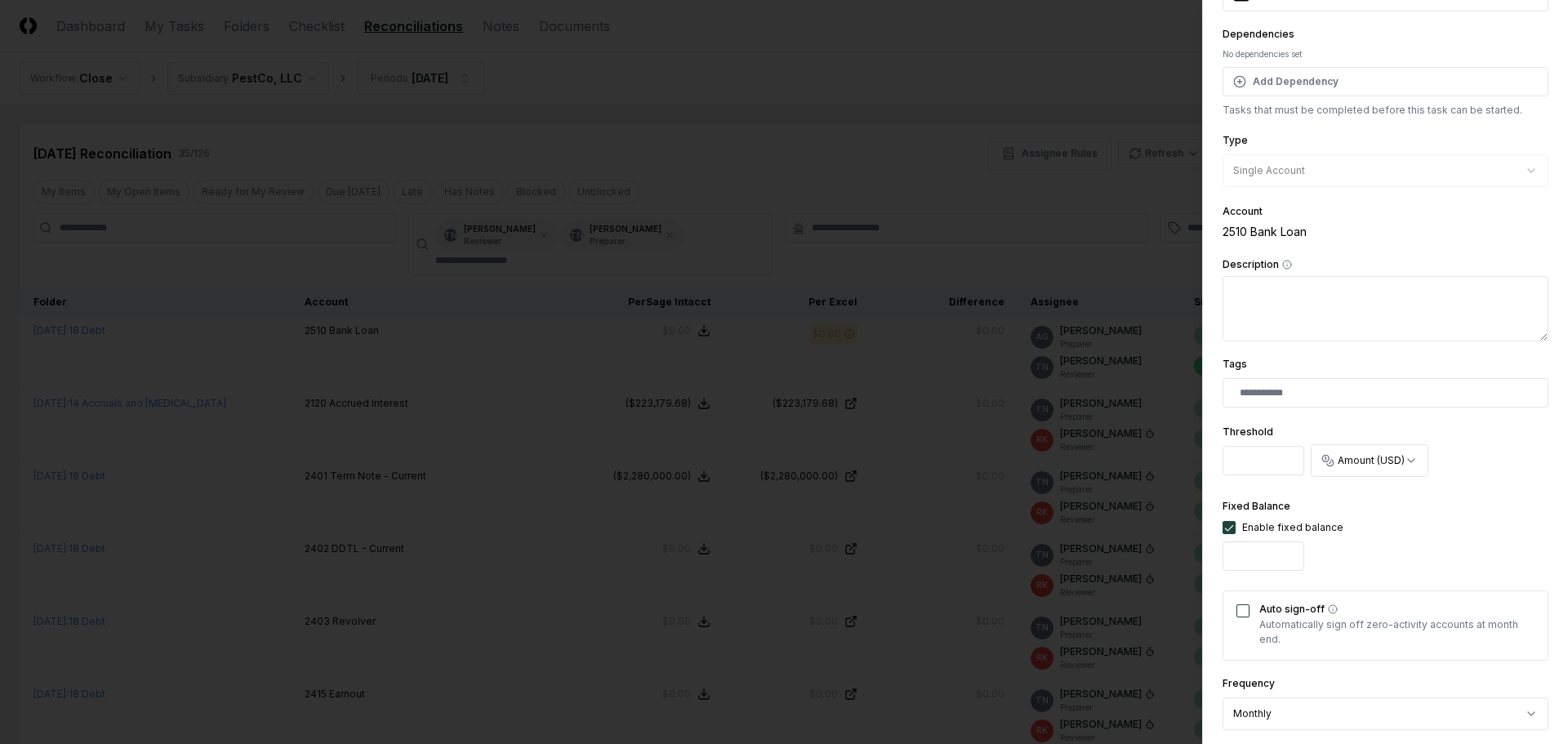
scroll to position [326, 0]
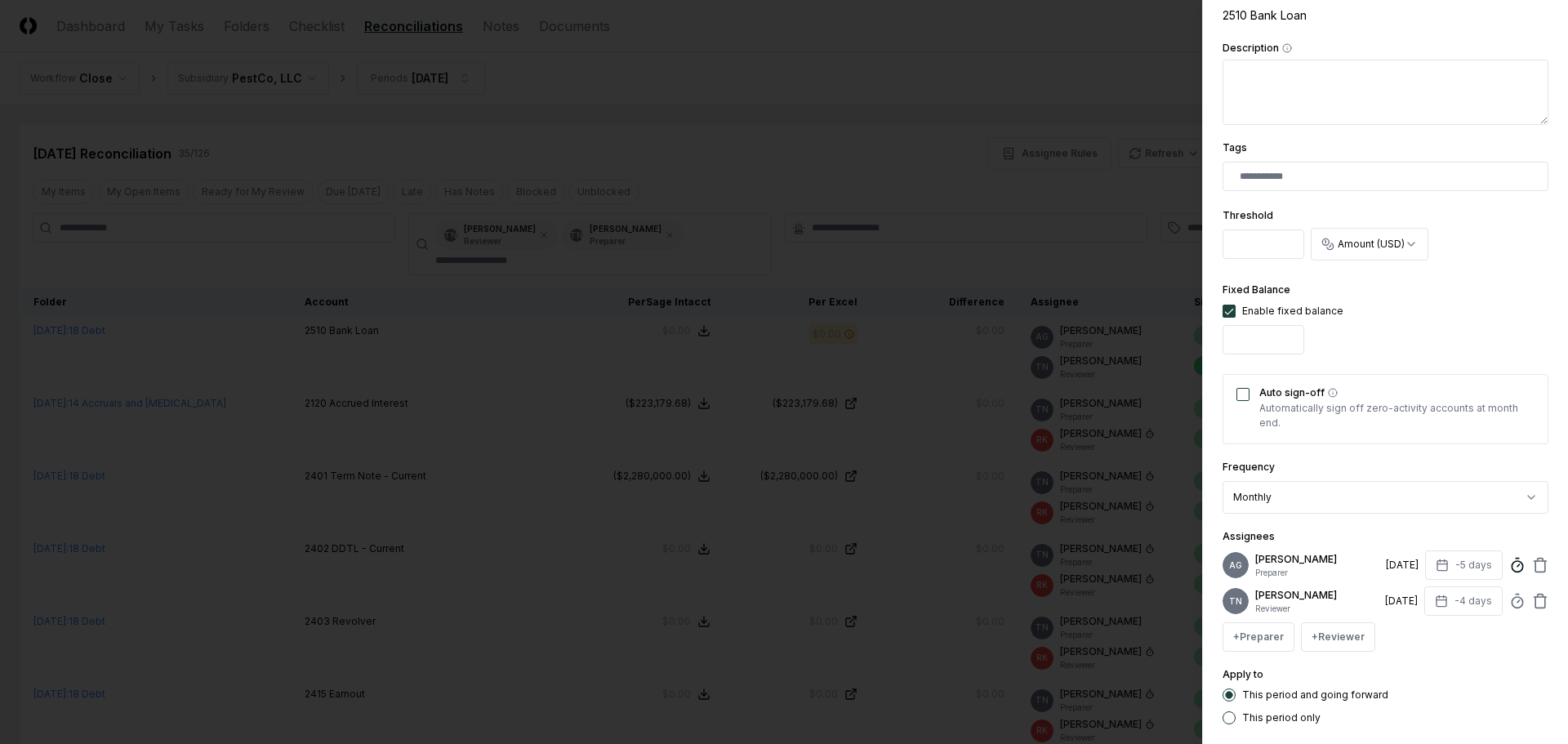
click at [1509, 566] on icon at bounding box center [1517, 565] width 17 height 17
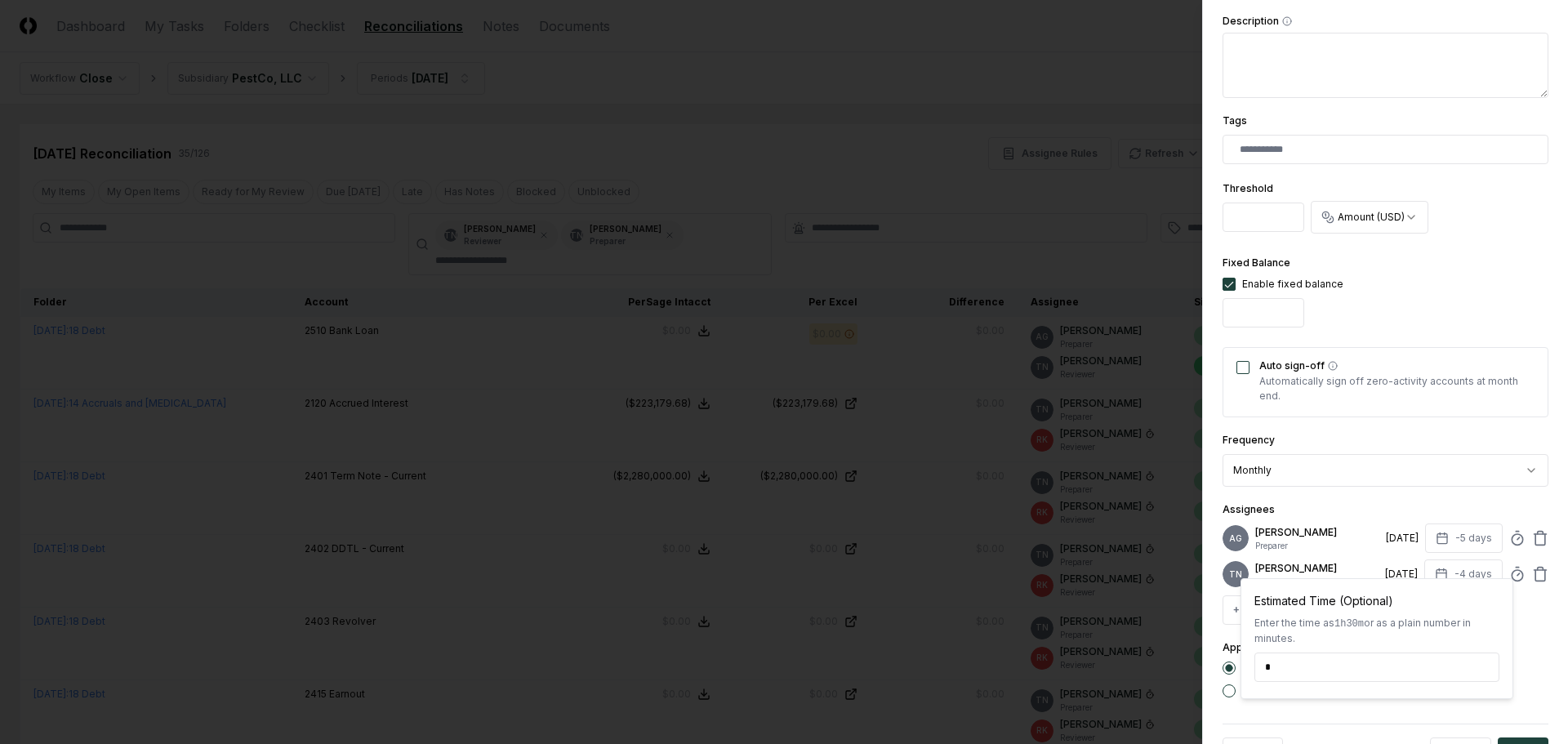
scroll to position [424, 0]
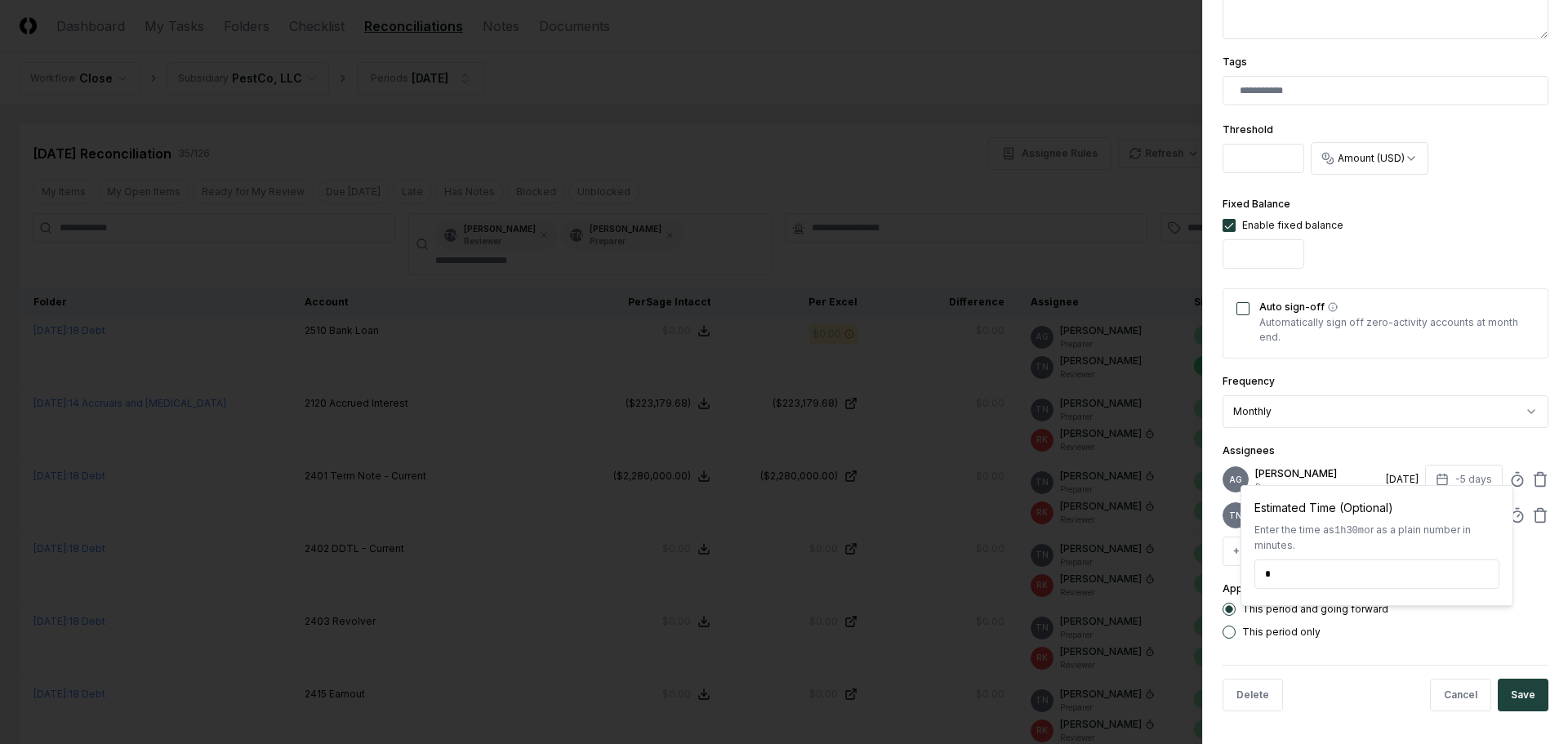
type input "*****"
click at [1531, 697] on button "Save" at bounding box center [1522, 694] width 51 height 32
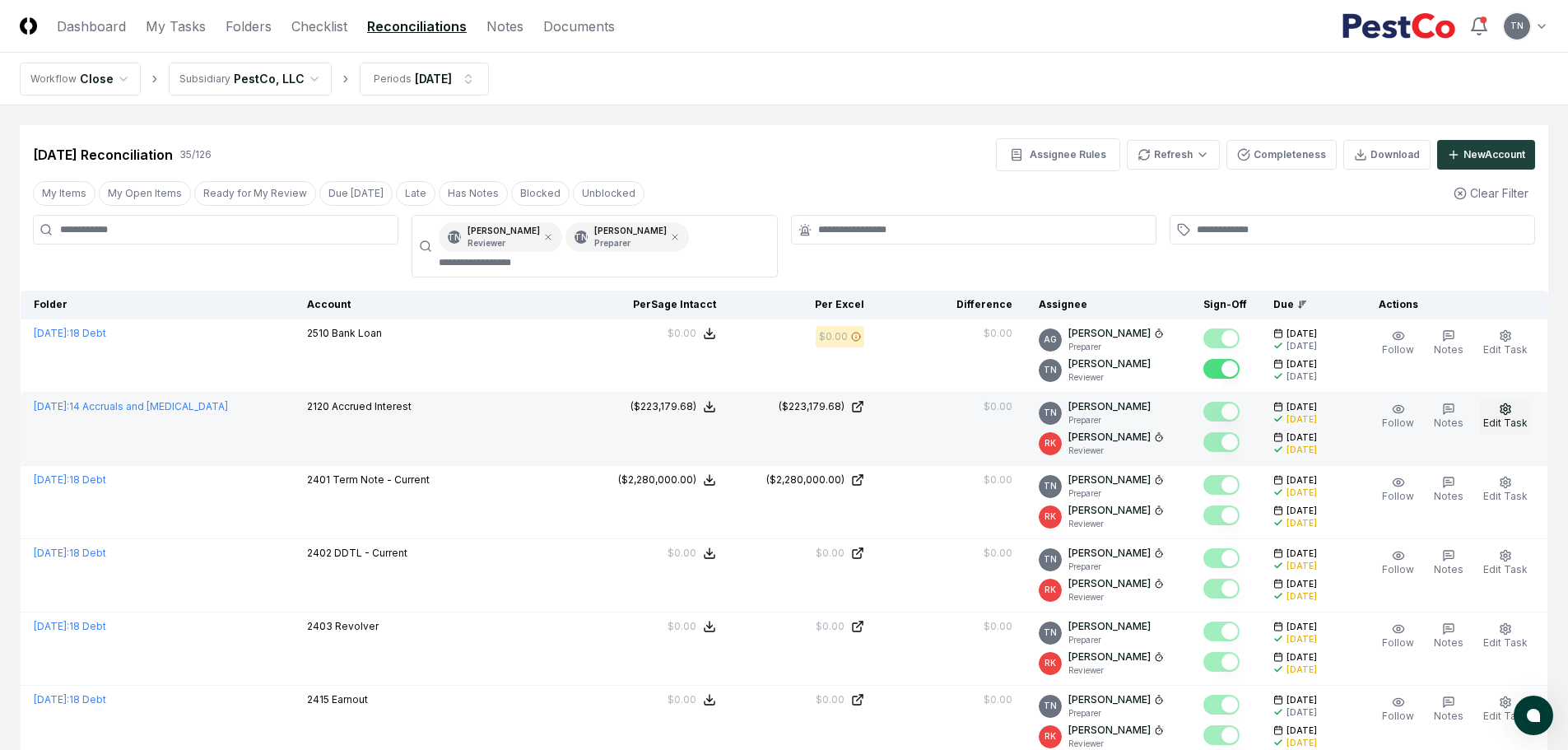
click at [1508, 407] on icon "button" at bounding box center [1506, 409] width 13 height 13
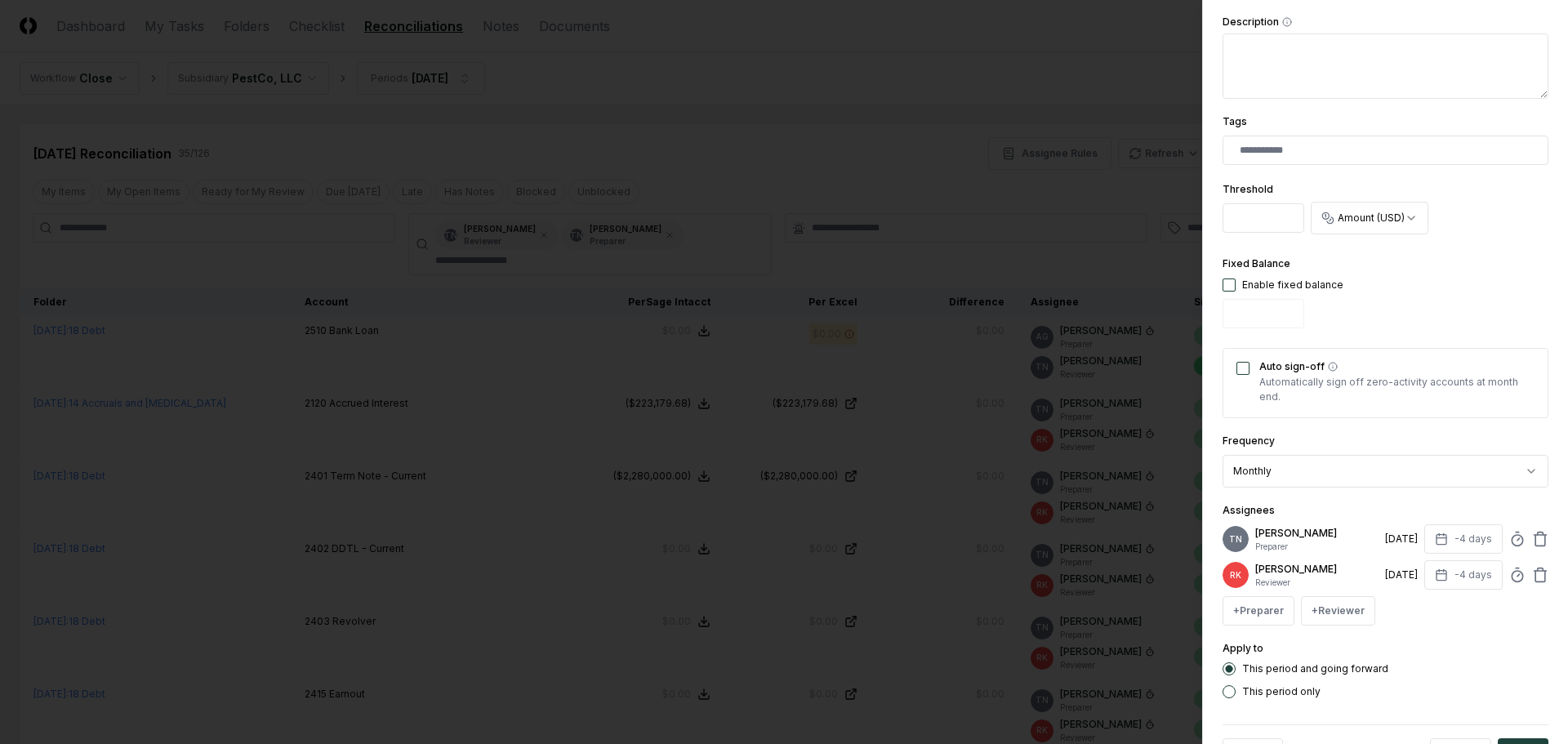
scroll to position [412, 0]
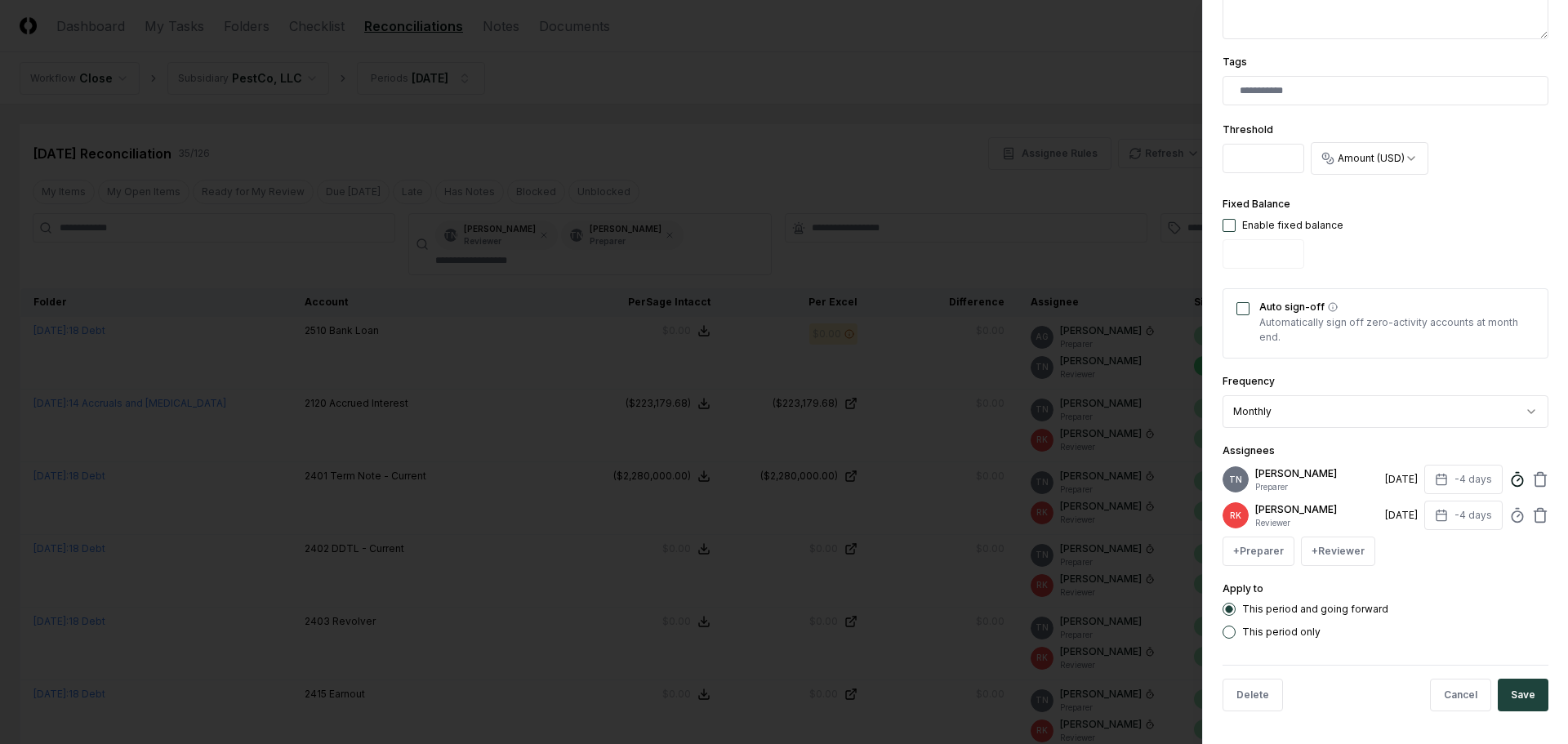
click at [1509, 483] on icon at bounding box center [1517, 479] width 17 height 17
type input "******"
click at [1505, 692] on button "Save" at bounding box center [1522, 694] width 51 height 32
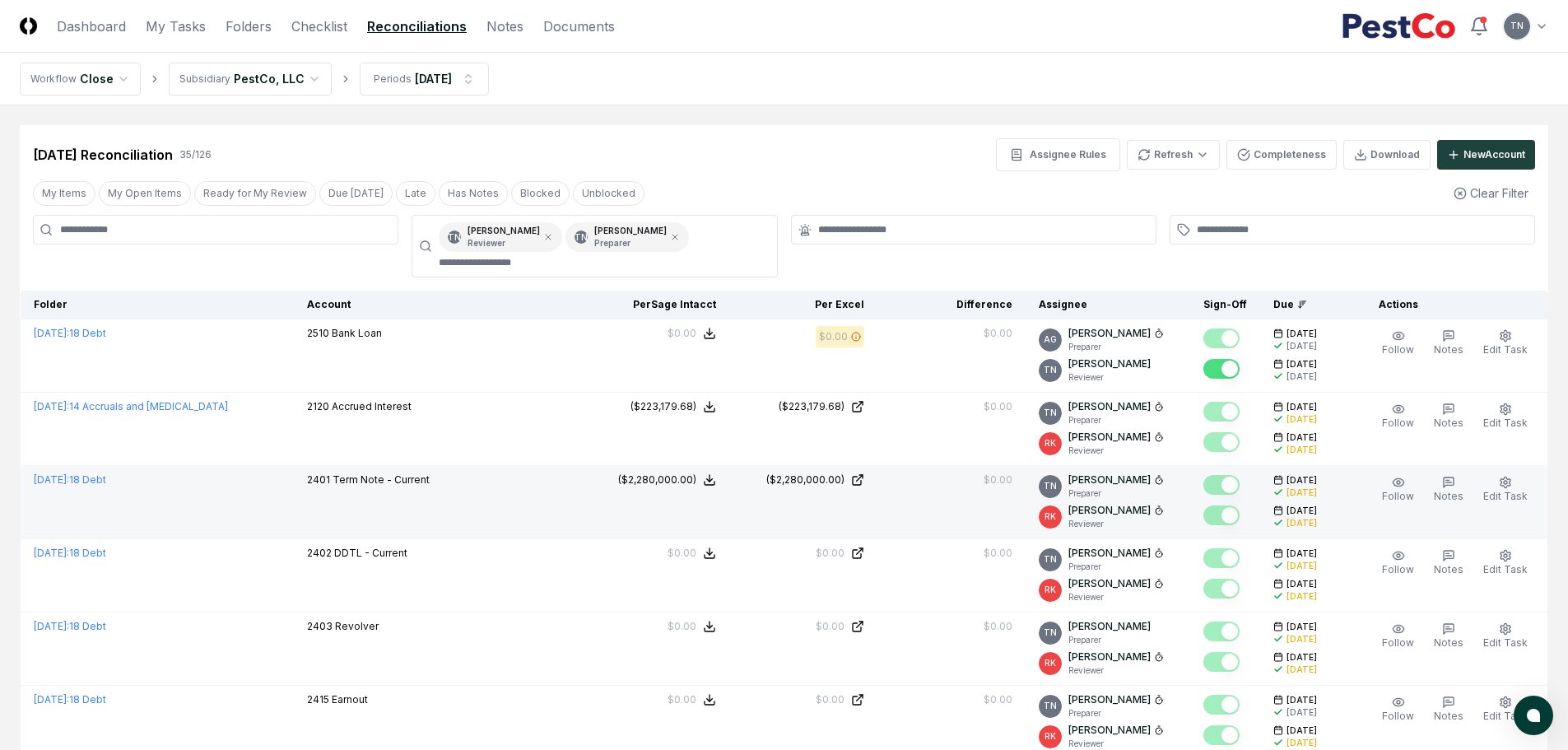
click at [937, 487] on div "$0.00" at bounding box center [951, 480] width 122 height 15
click at [1505, 479] on icon "button" at bounding box center [1505, 482] width 10 height 11
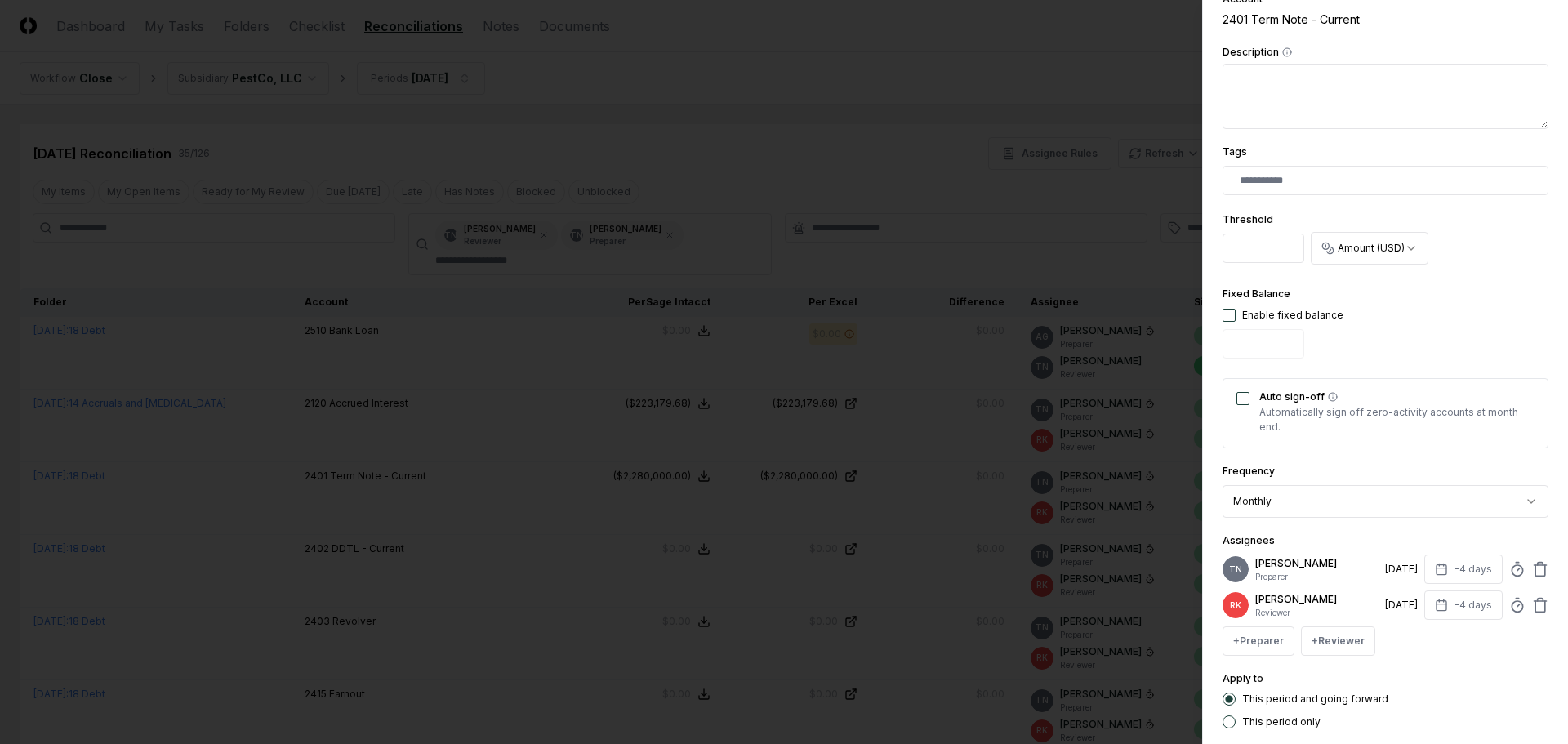
scroll to position [409, 0]
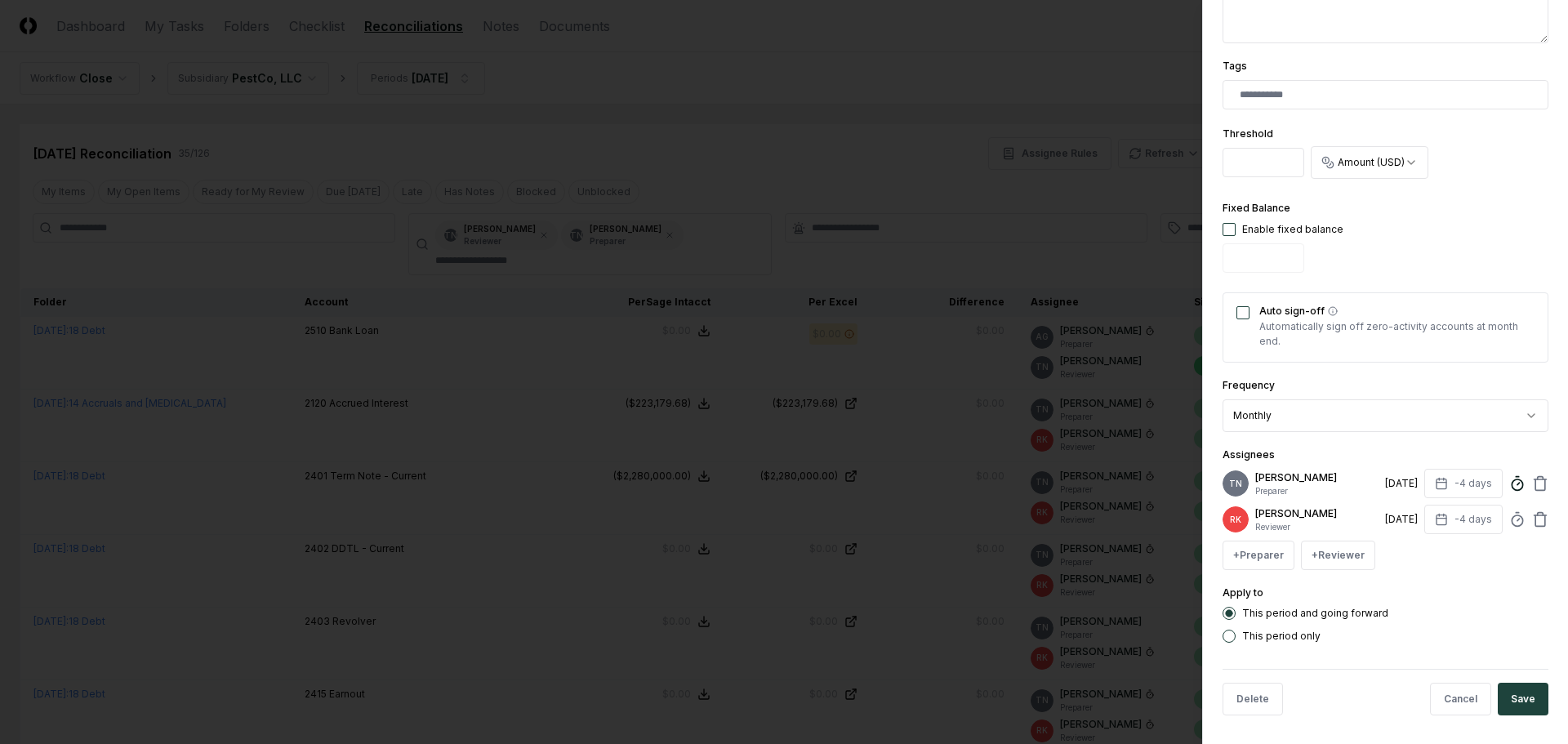
click at [1509, 484] on icon at bounding box center [1517, 484] width 17 height 17
click at [1040, 226] on div at bounding box center [784, 372] width 1568 height 744
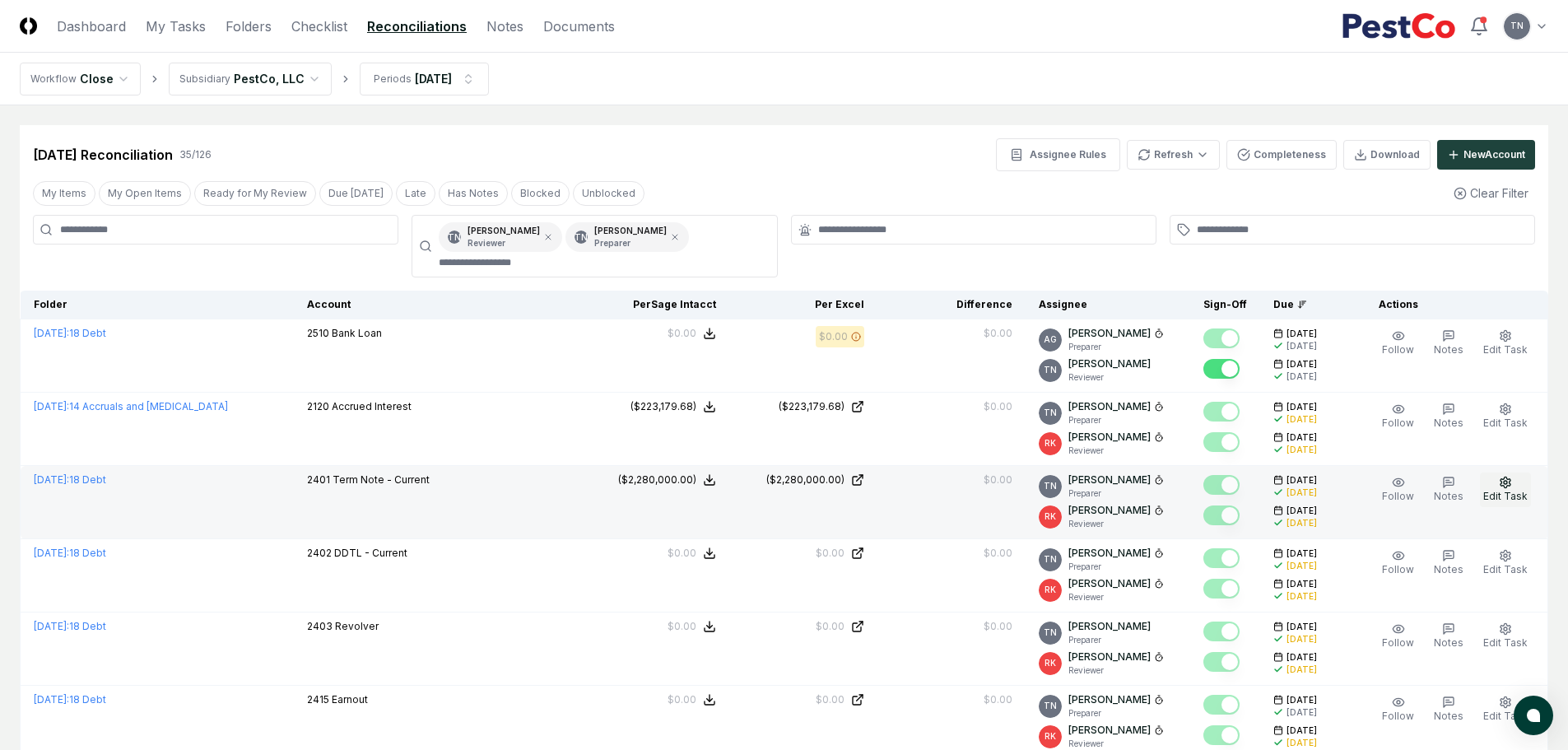
click at [1513, 490] on span "Edit Task" at bounding box center [1505, 496] width 44 height 13
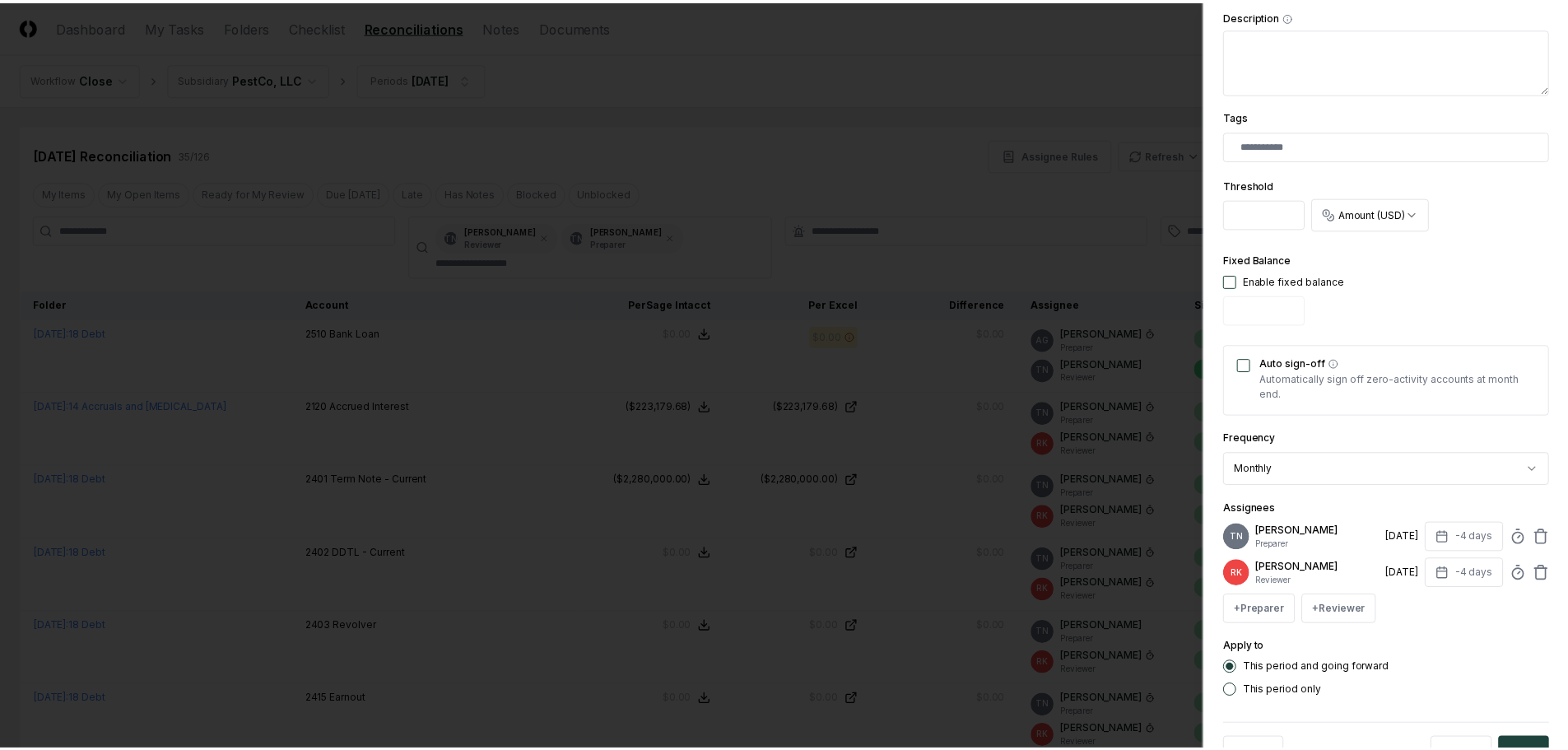
scroll to position [415, 0]
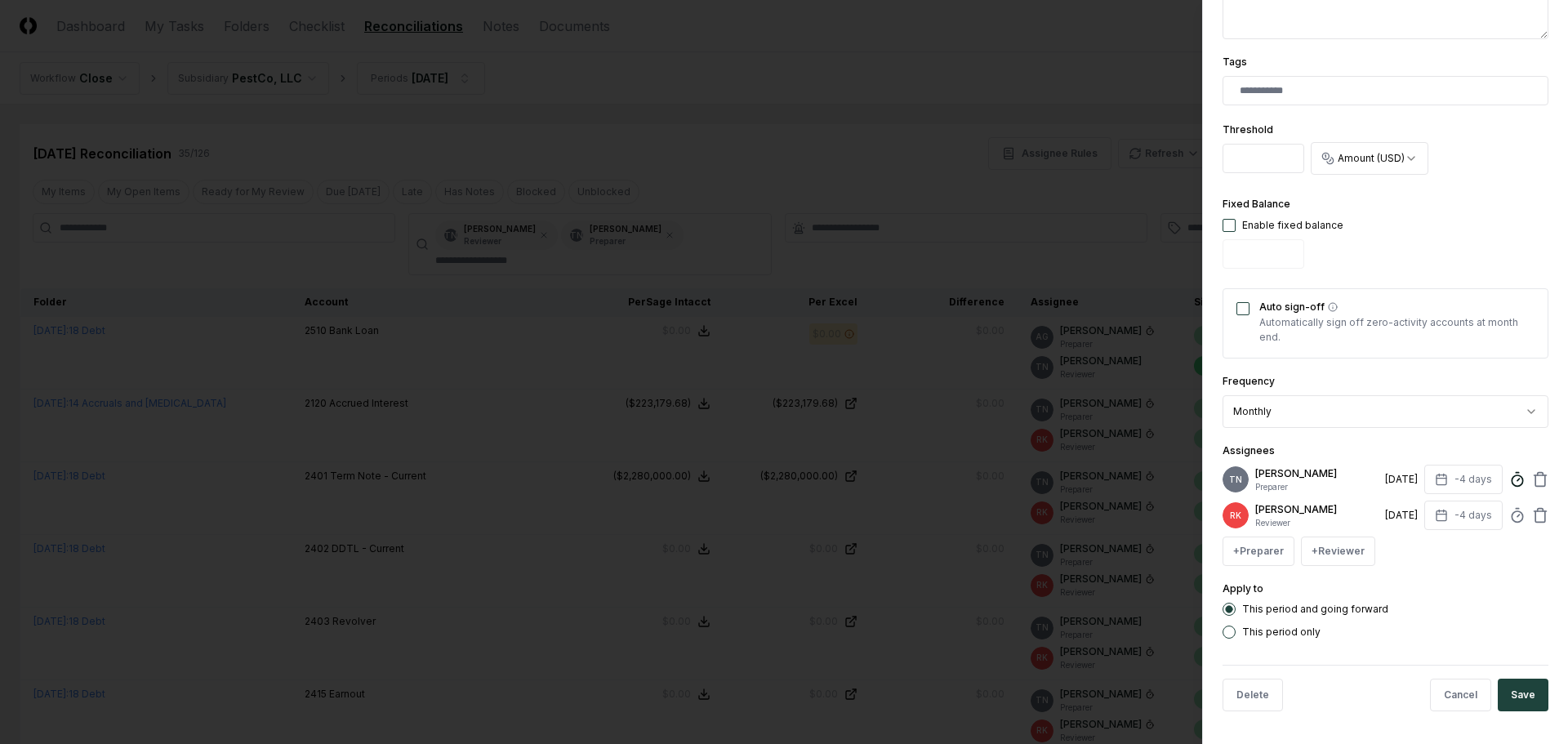
click at [1511, 484] on circle at bounding box center [1516, 480] width 11 height 11
click at [500, 463] on div at bounding box center [784, 372] width 1568 height 744
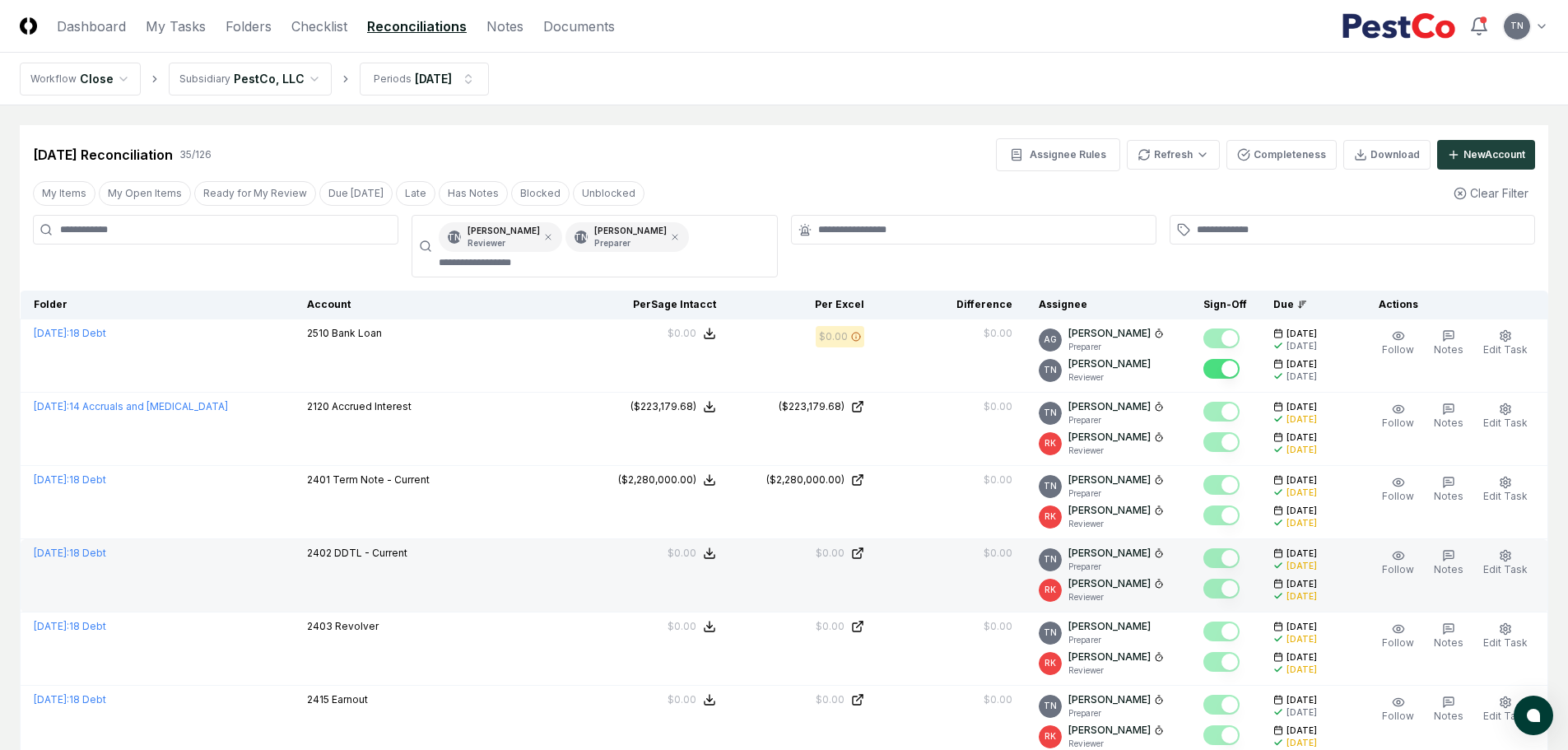
click at [440, 562] on div "2402 DDTL - Current" at bounding box center [437, 555] width 261 height 18
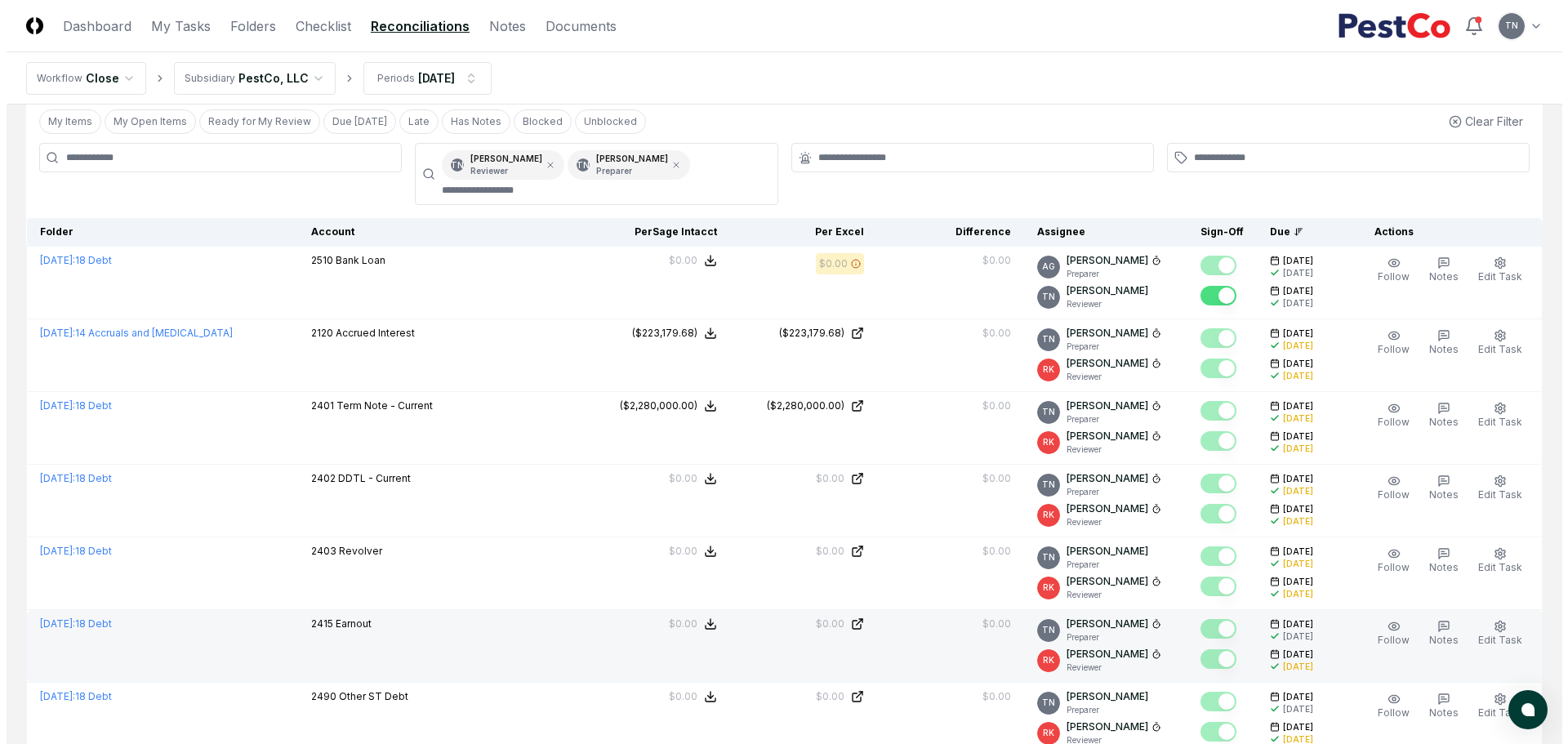
scroll to position [163, 0]
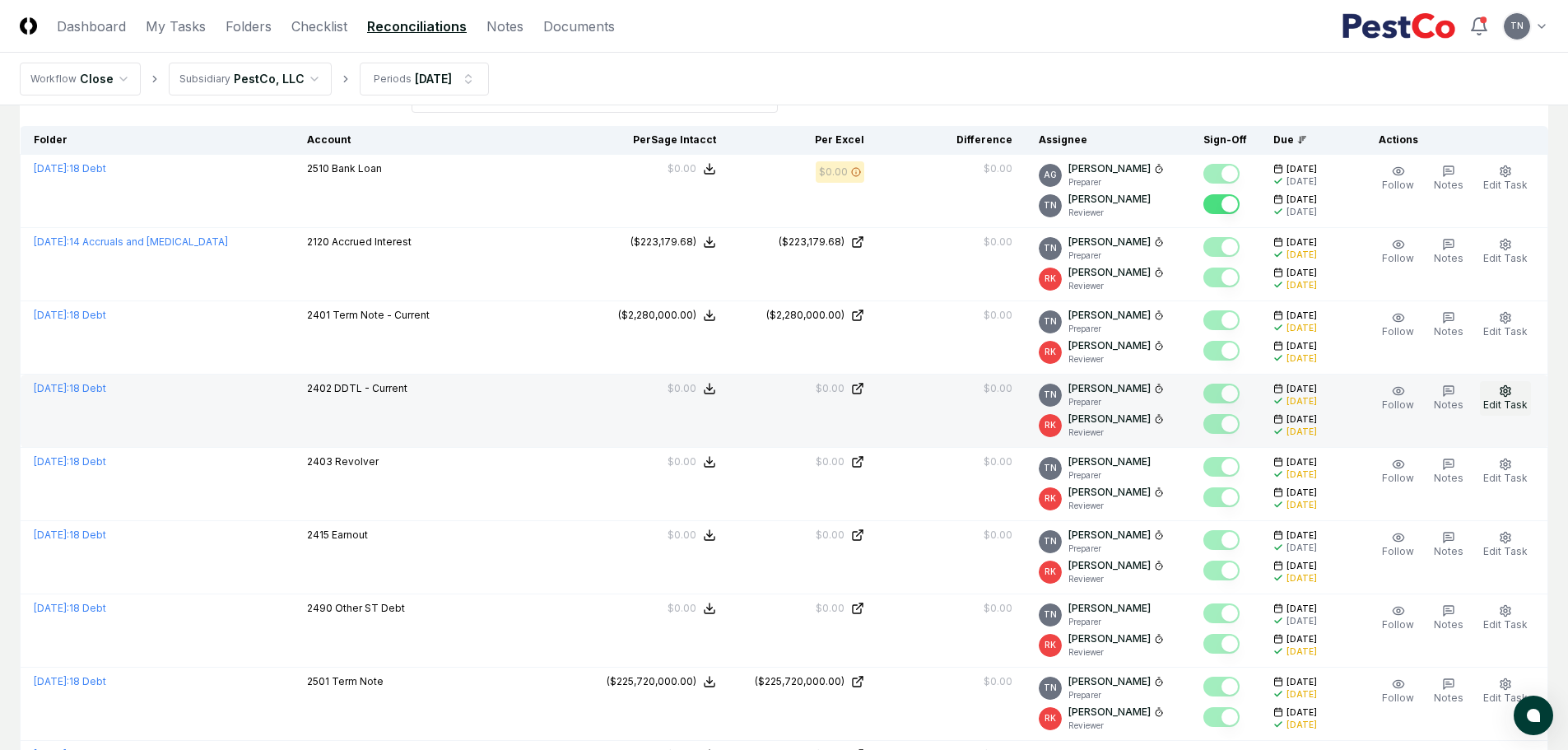
click at [1508, 387] on icon "button" at bounding box center [1506, 391] width 13 height 13
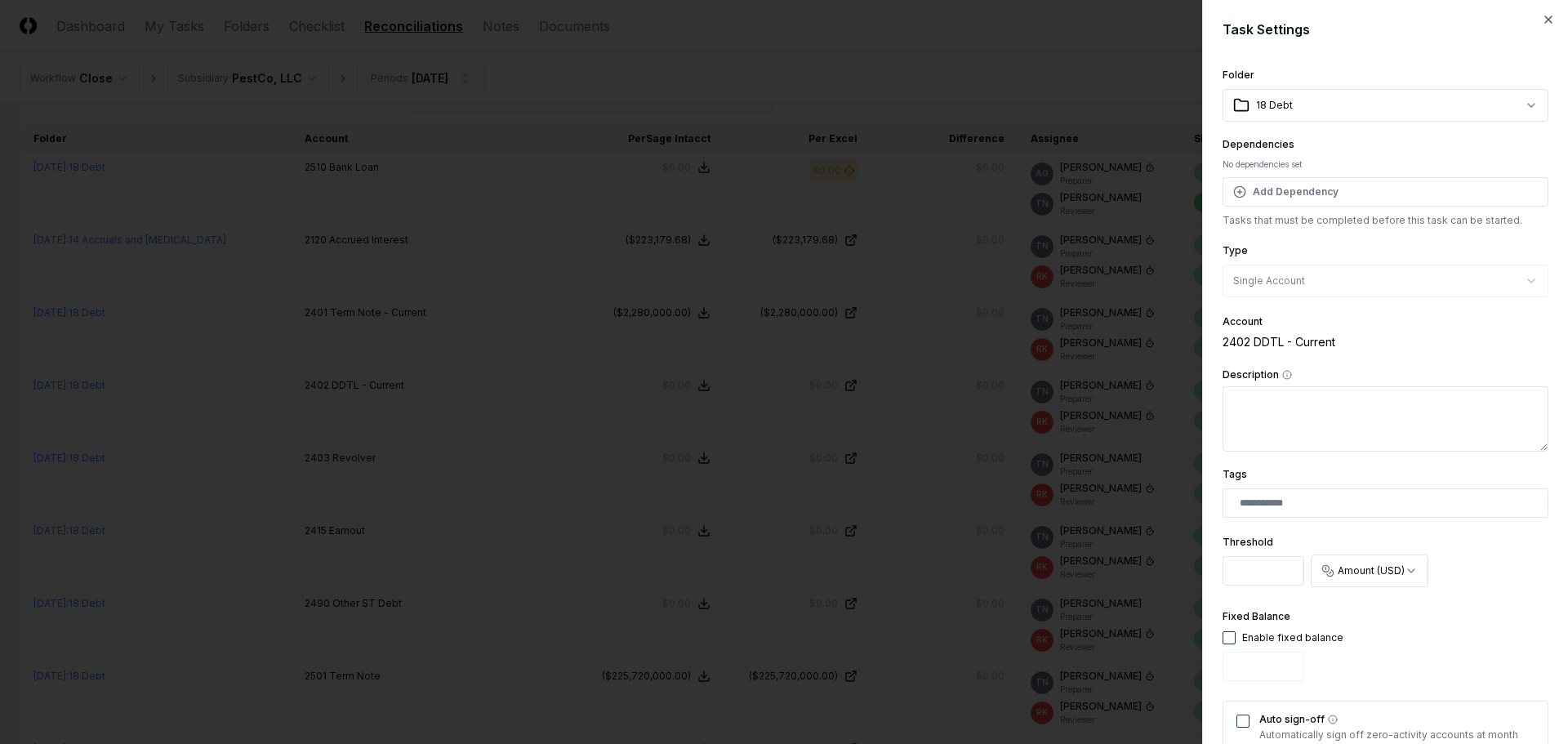
scroll to position [412, 0]
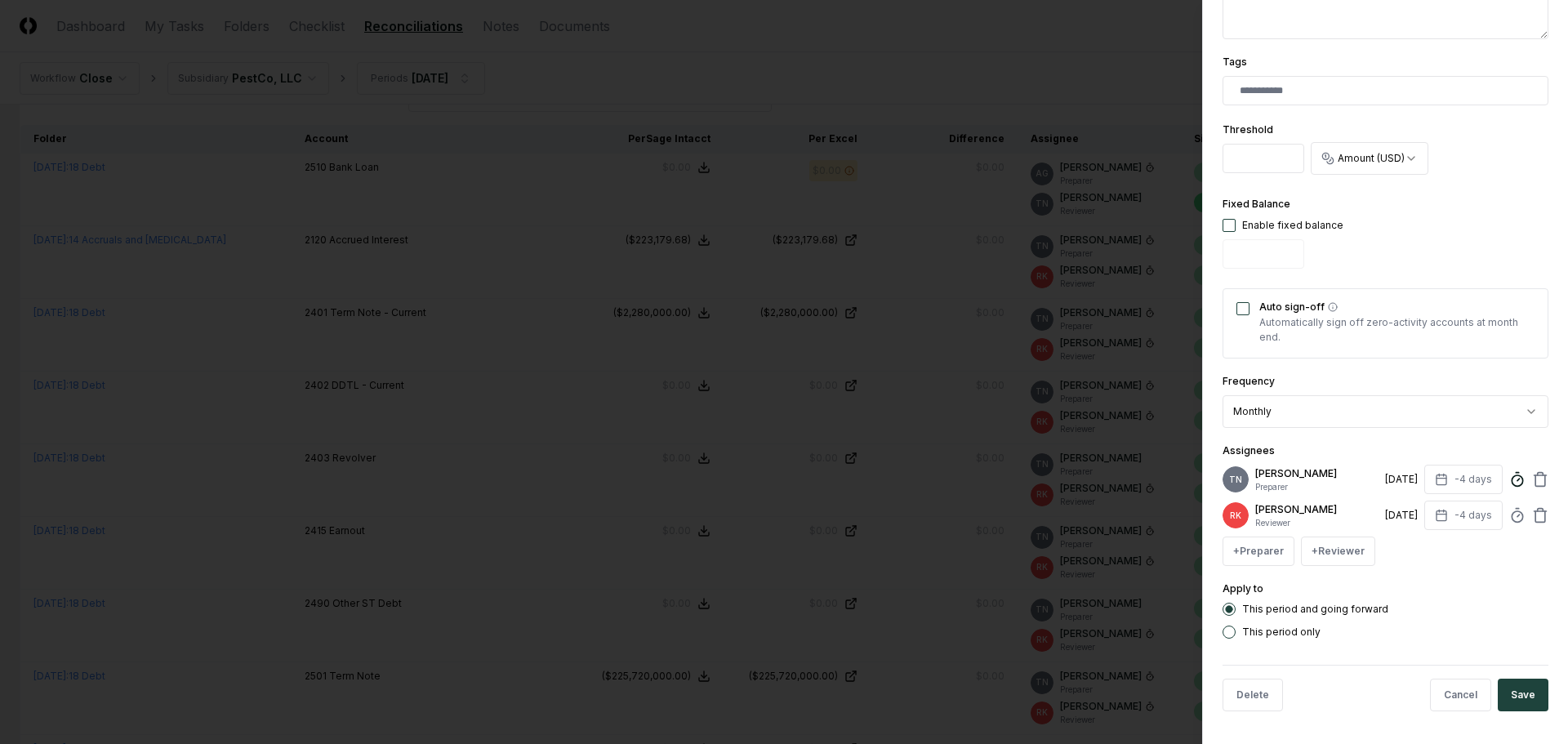
click at [1509, 484] on icon at bounding box center [1517, 479] width 17 height 17
click at [687, 452] on div at bounding box center [784, 372] width 1568 height 744
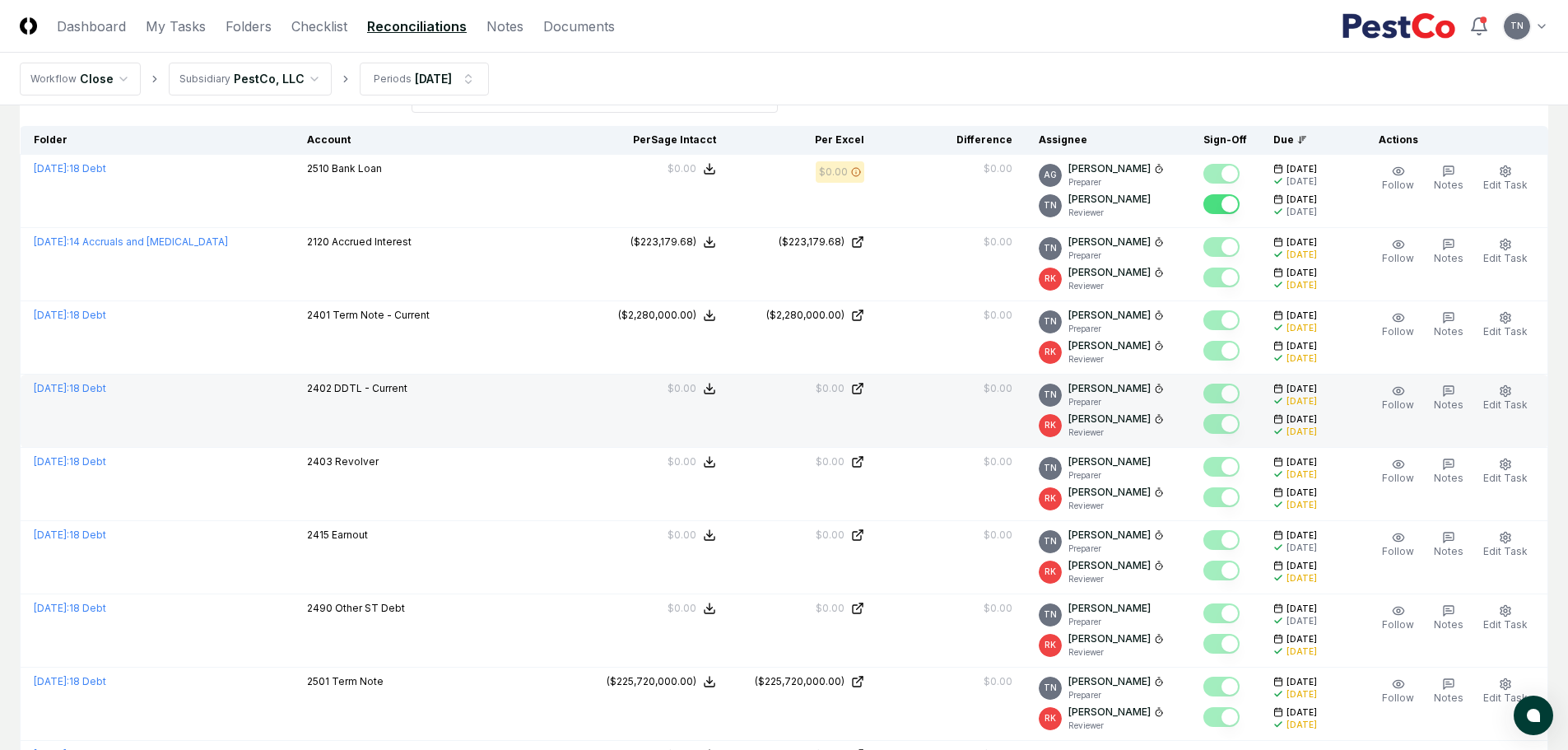
click at [499, 413] on td "2402 DDTL - Current" at bounding box center [437, 410] width 287 height 73
click at [1506, 383] on button "Edit Task" at bounding box center [1505, 398] width 51 height 34
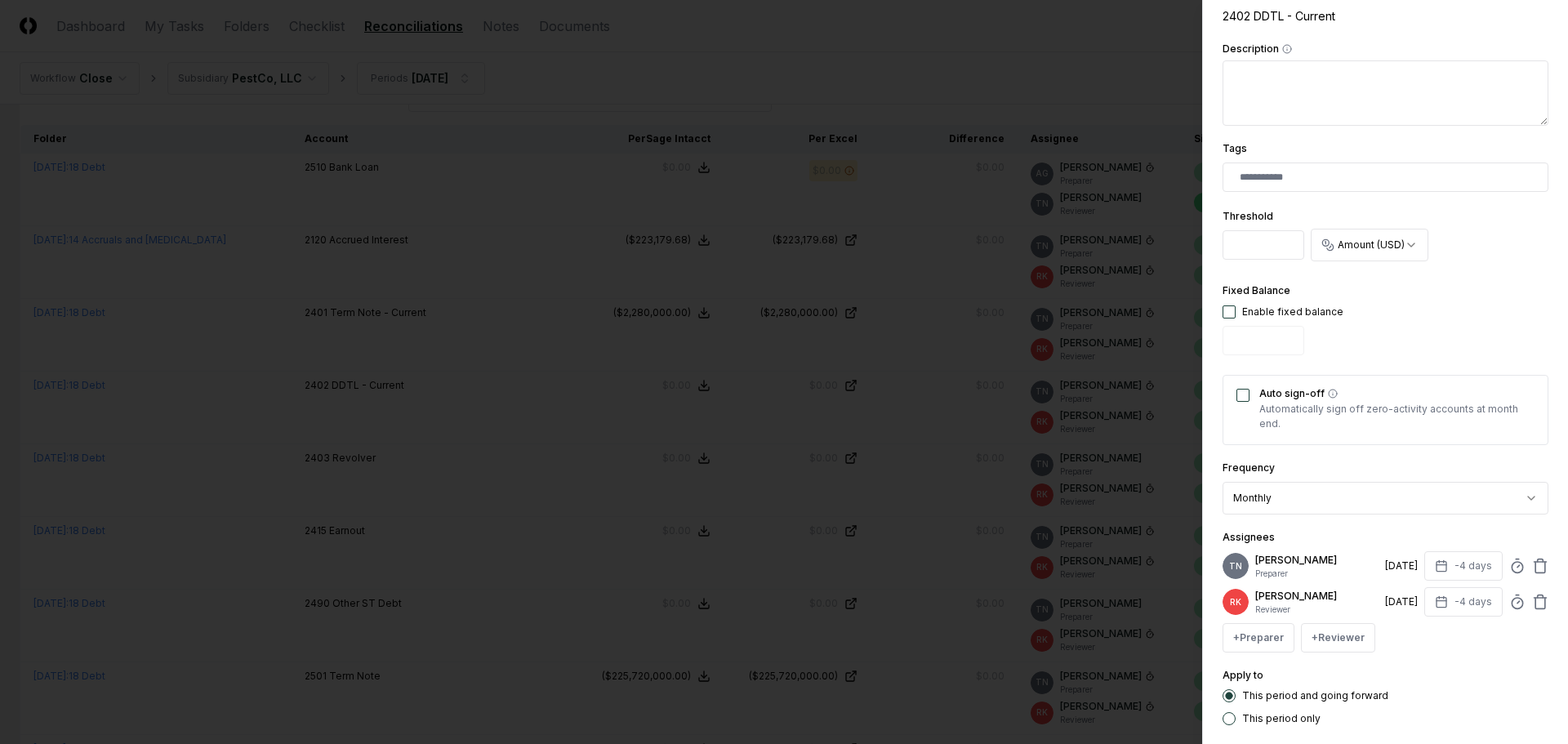
scroll to position [326, 0]
click at [1516, 558] on line at bounding box center [1516, 558] width 2 height 0
click at [455, 345] on div at bounding box center [784, 372] width 1568 height 744
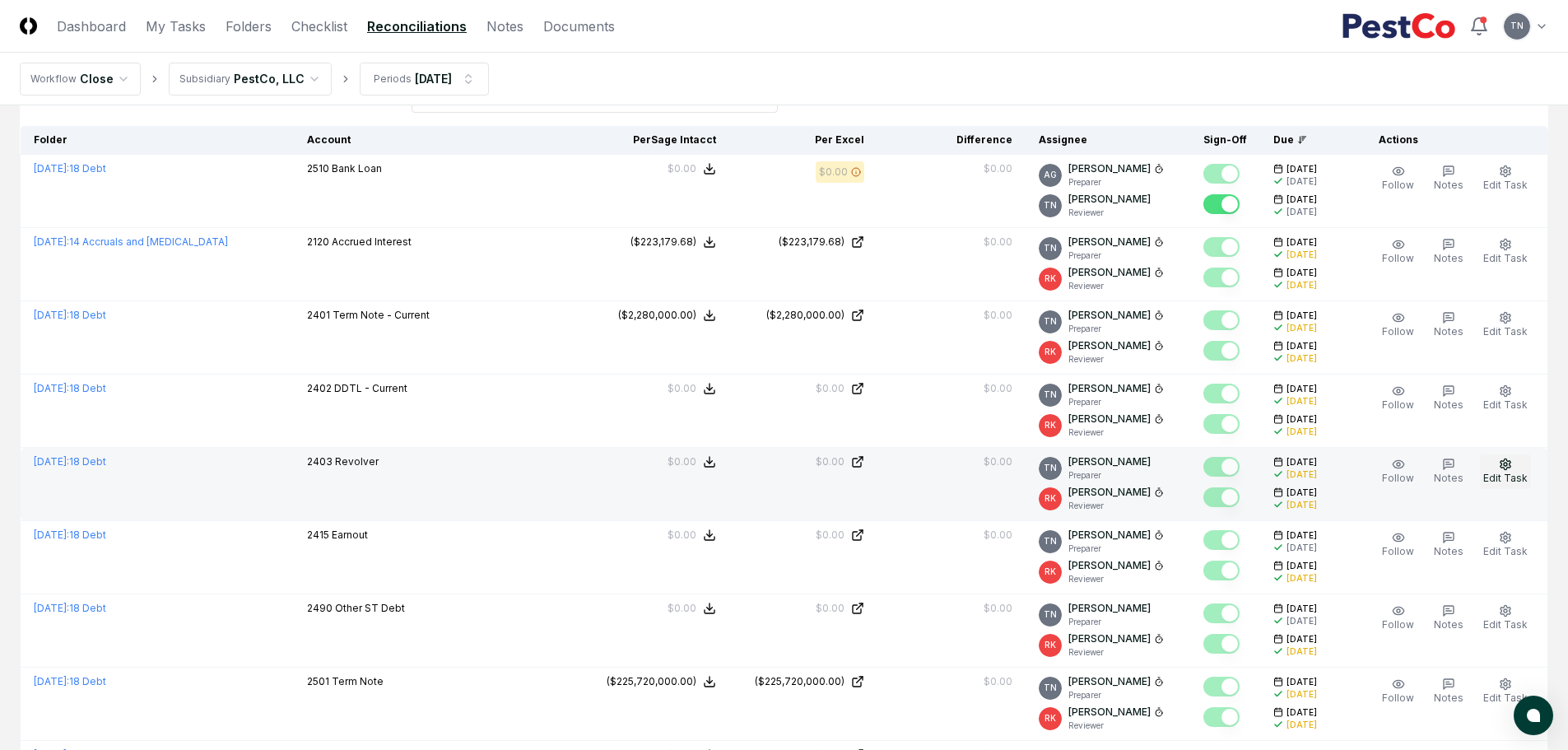
click at [1512, 463] on icon "button" at bounding box center [1506, 464] width 13 height 13
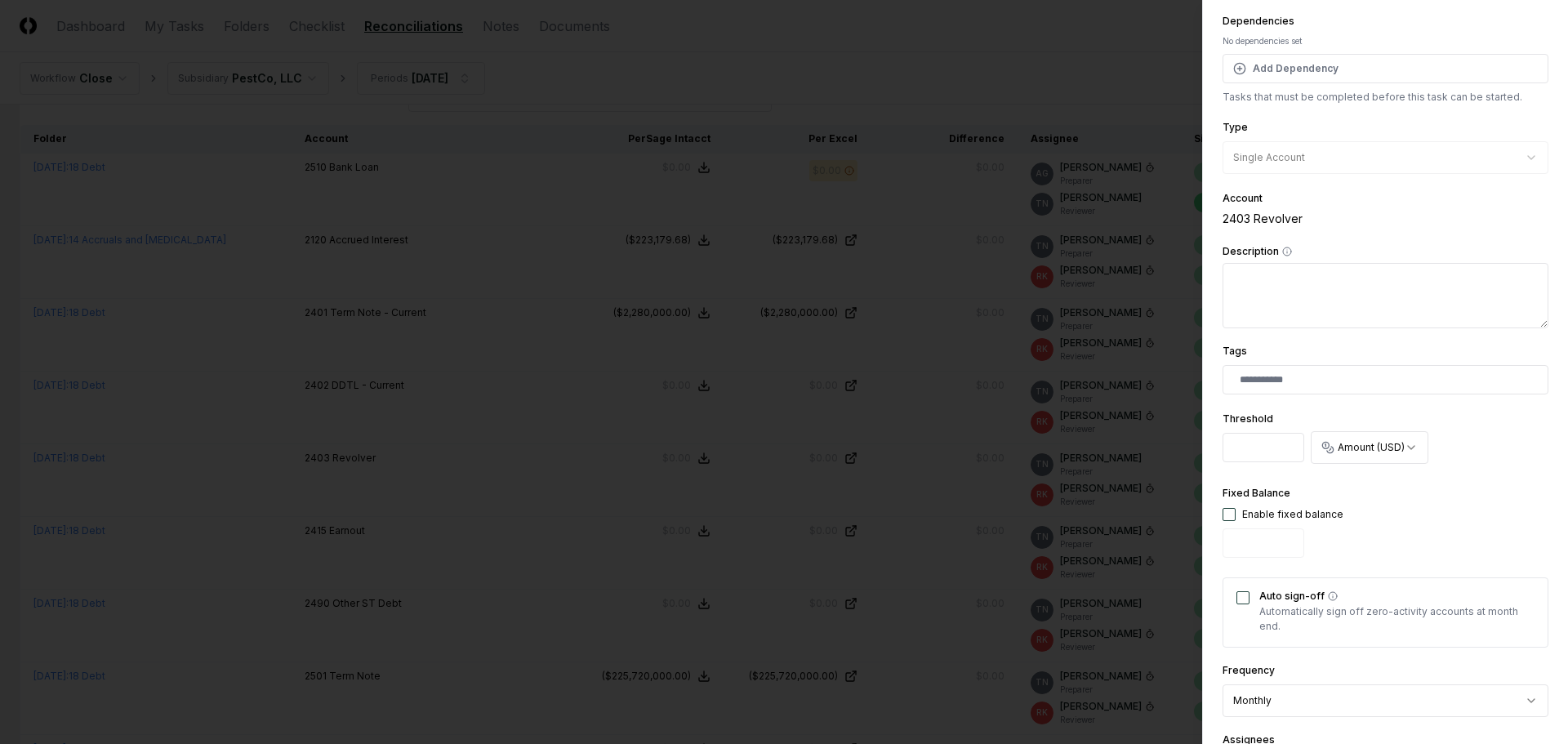
scroll to position [412, 0]
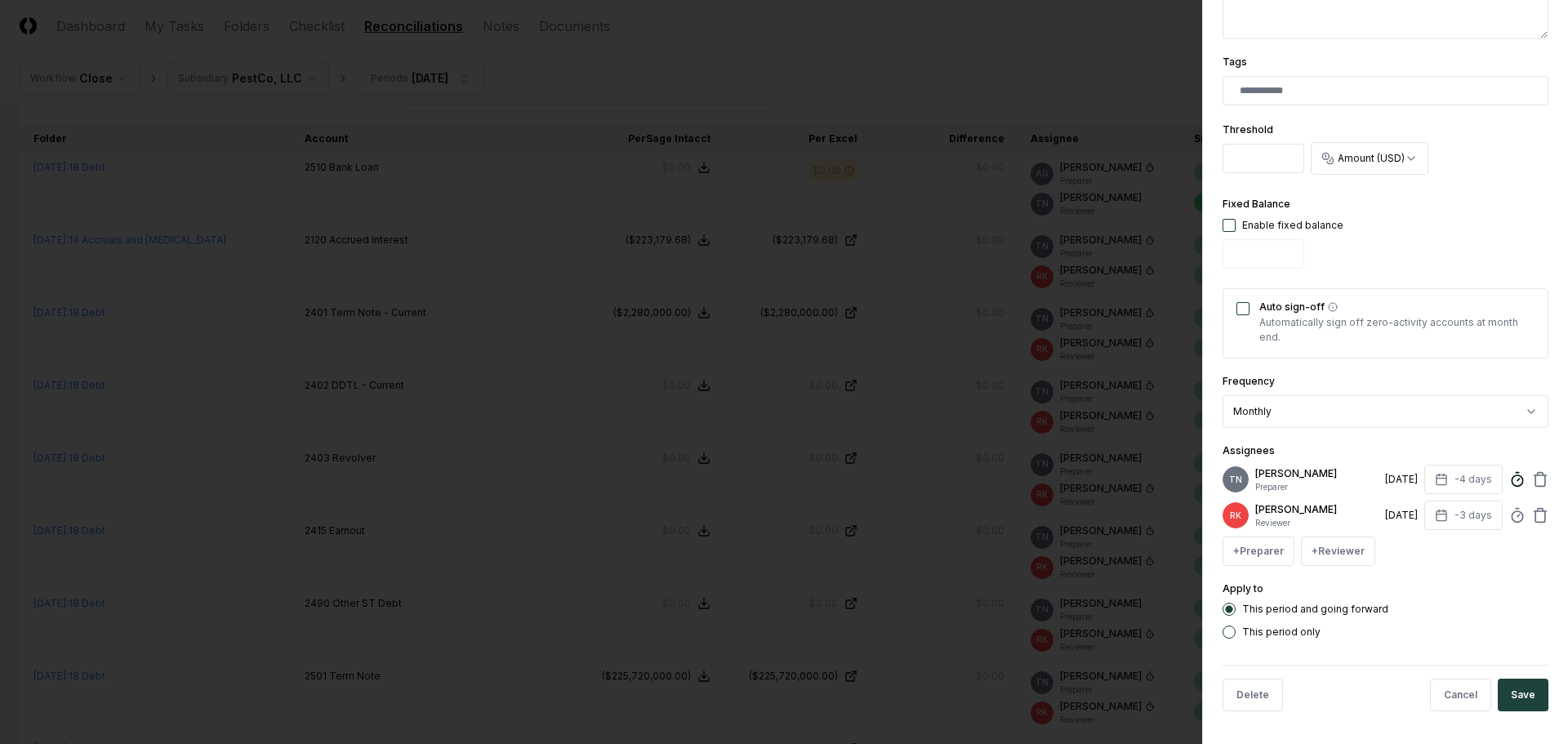
click at [1509, 479] on icon at bounding box center [1517, 479] width 17 height 17
type input "*****"
click at [1515, 689] on button "Save" at bounding box center [1522, 694] width 51 height 32
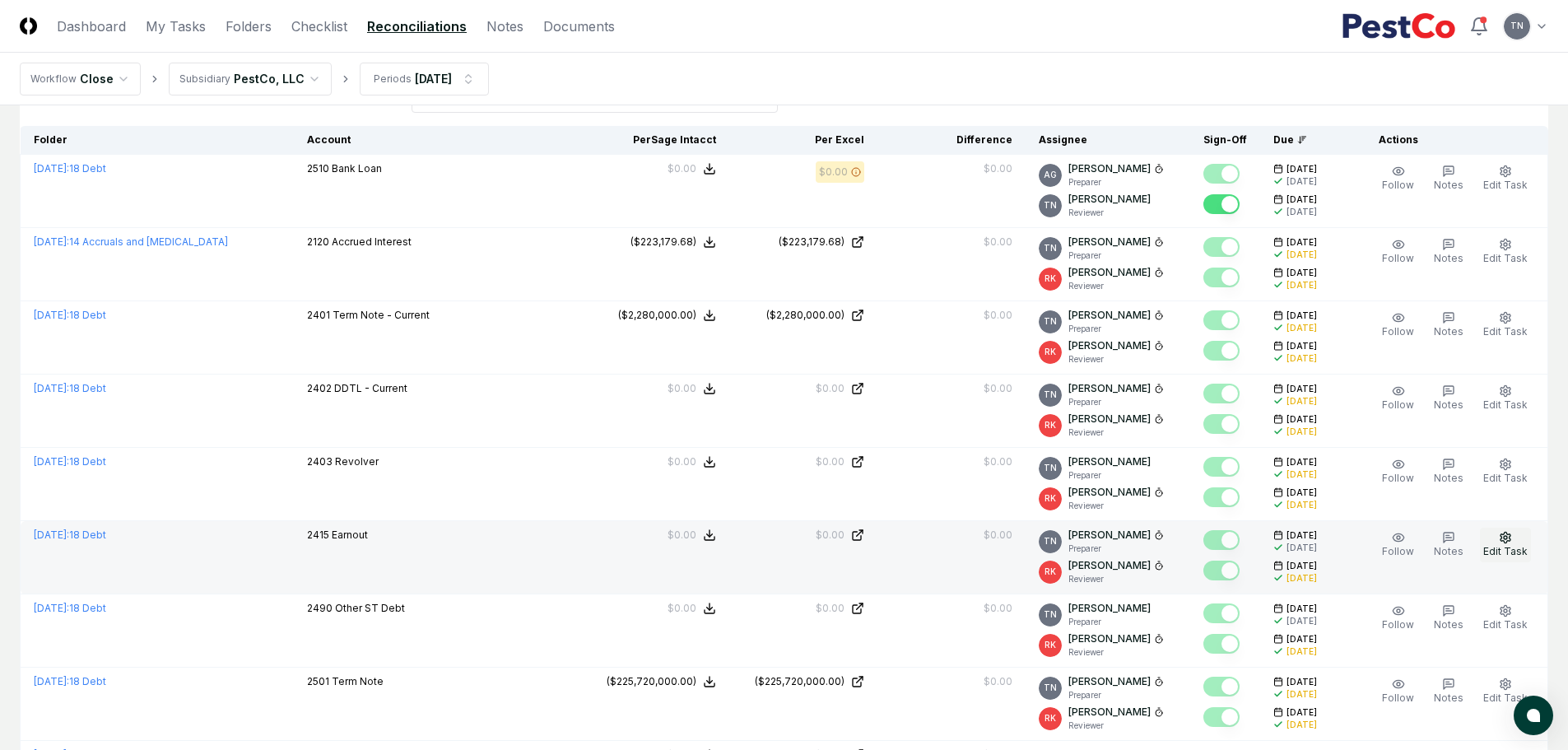
click at [1509, 541] on icon "button" at bounding box center [1506, 538] width 13 height 13
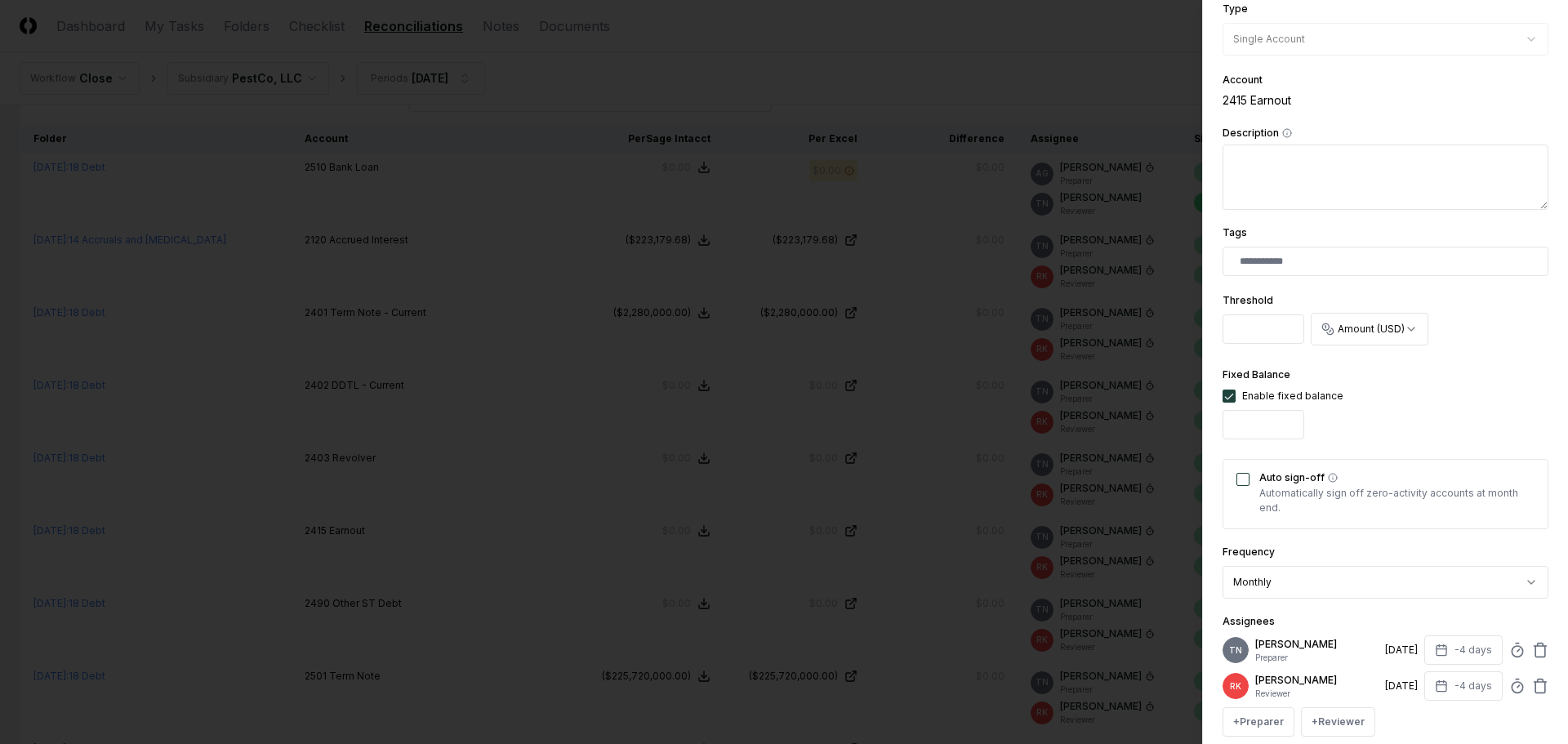
scroll to position [245, 0]
click at [1506, 660] on div "TN [PERSON_NAME] Preparer [DATE] -4 days" at bounding box center [1385, 646] width 325 height 29
click at [1511, 652] on circle at bounding box center [1516, 647] width 11 height 11
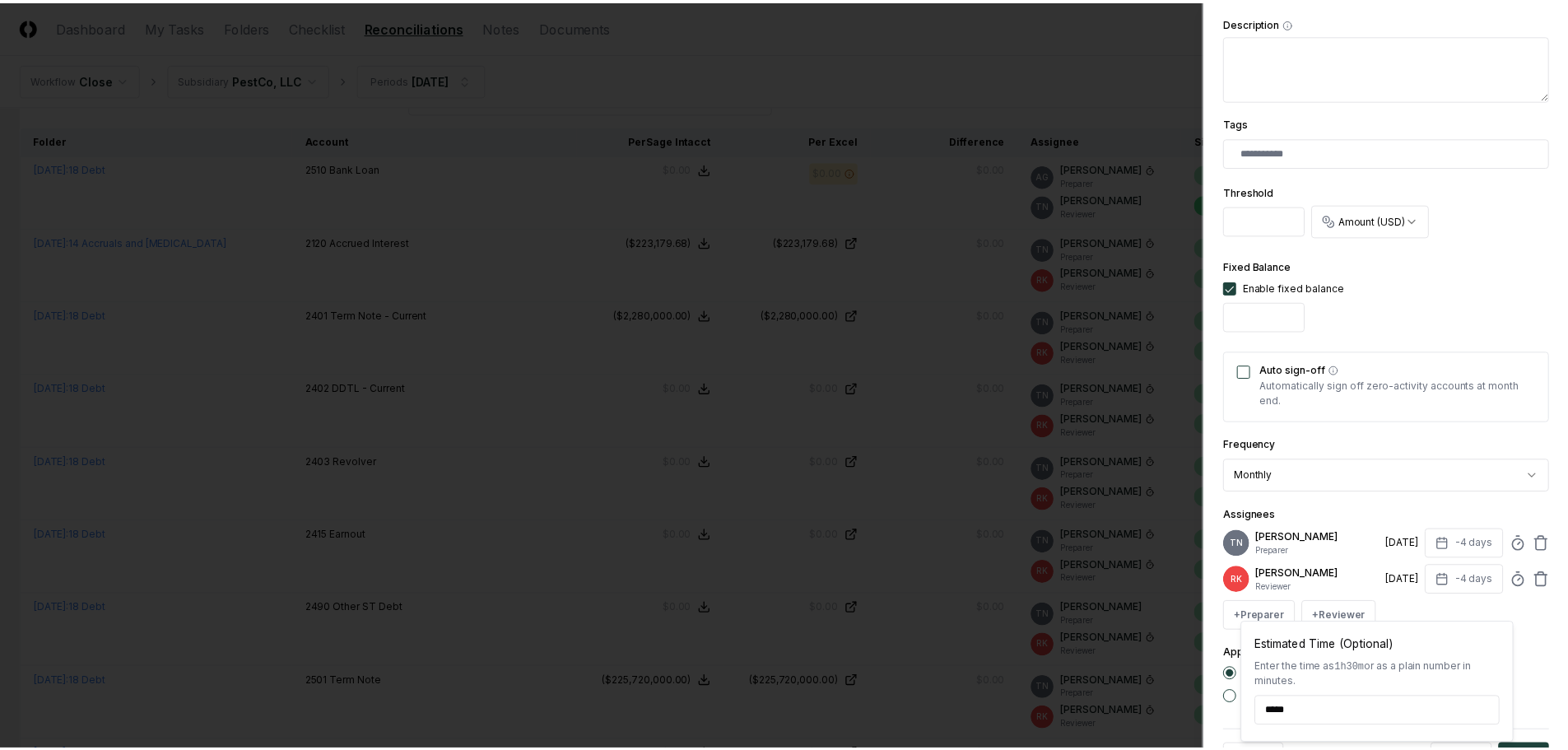
scroll to position [415, 0]
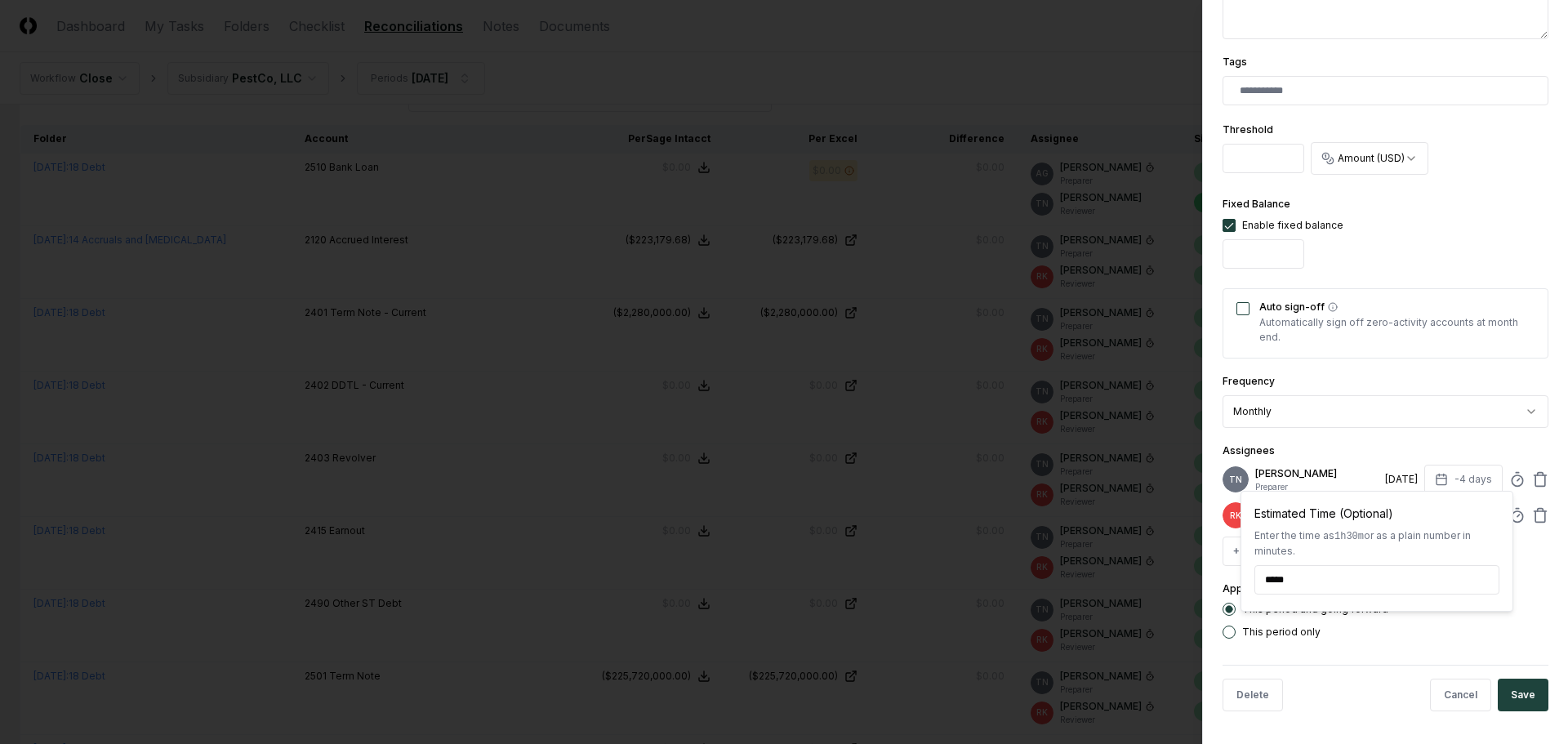
click at [958, 498] on div at bounding box center [784, 372] width 1568 height 744
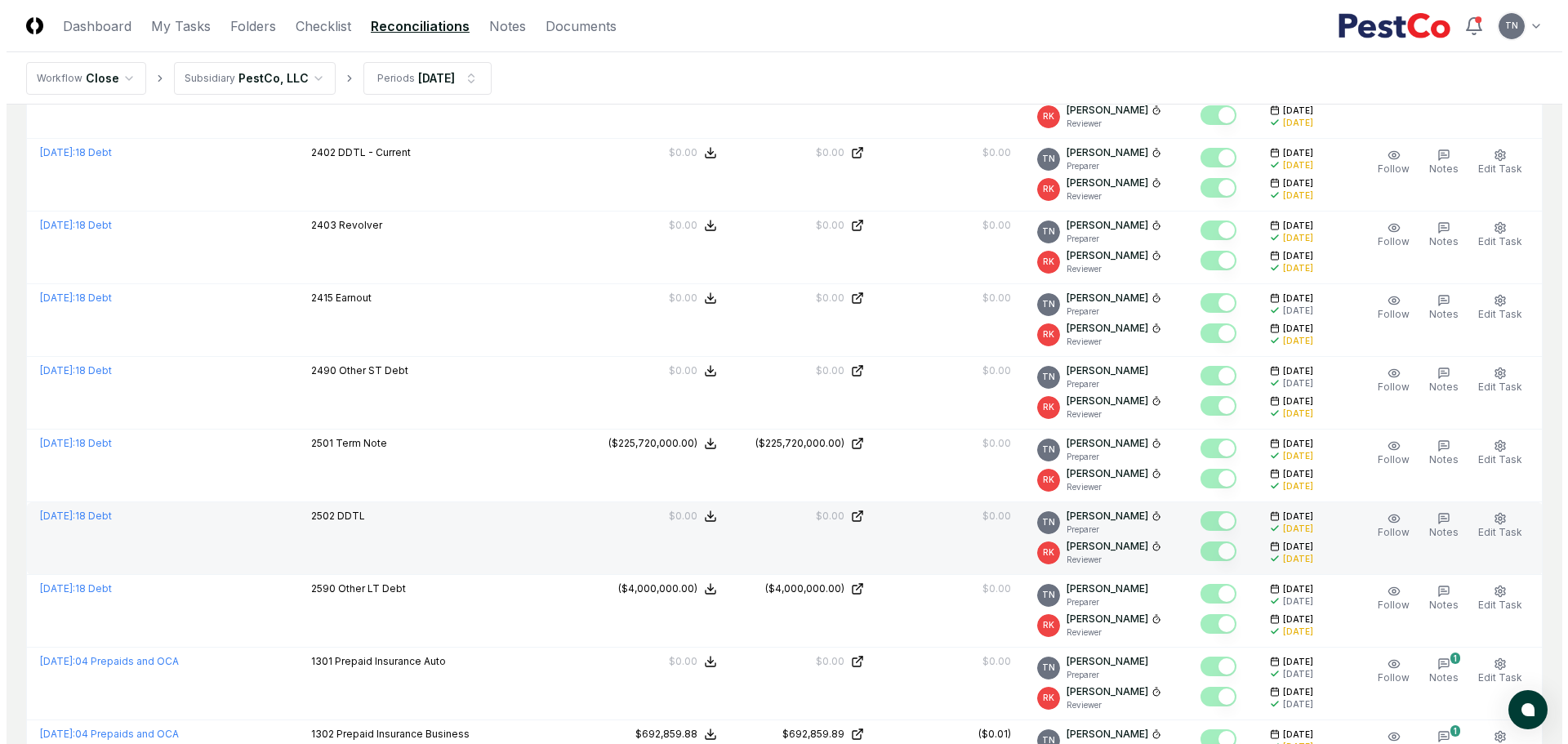
scroll to position [409, 0]
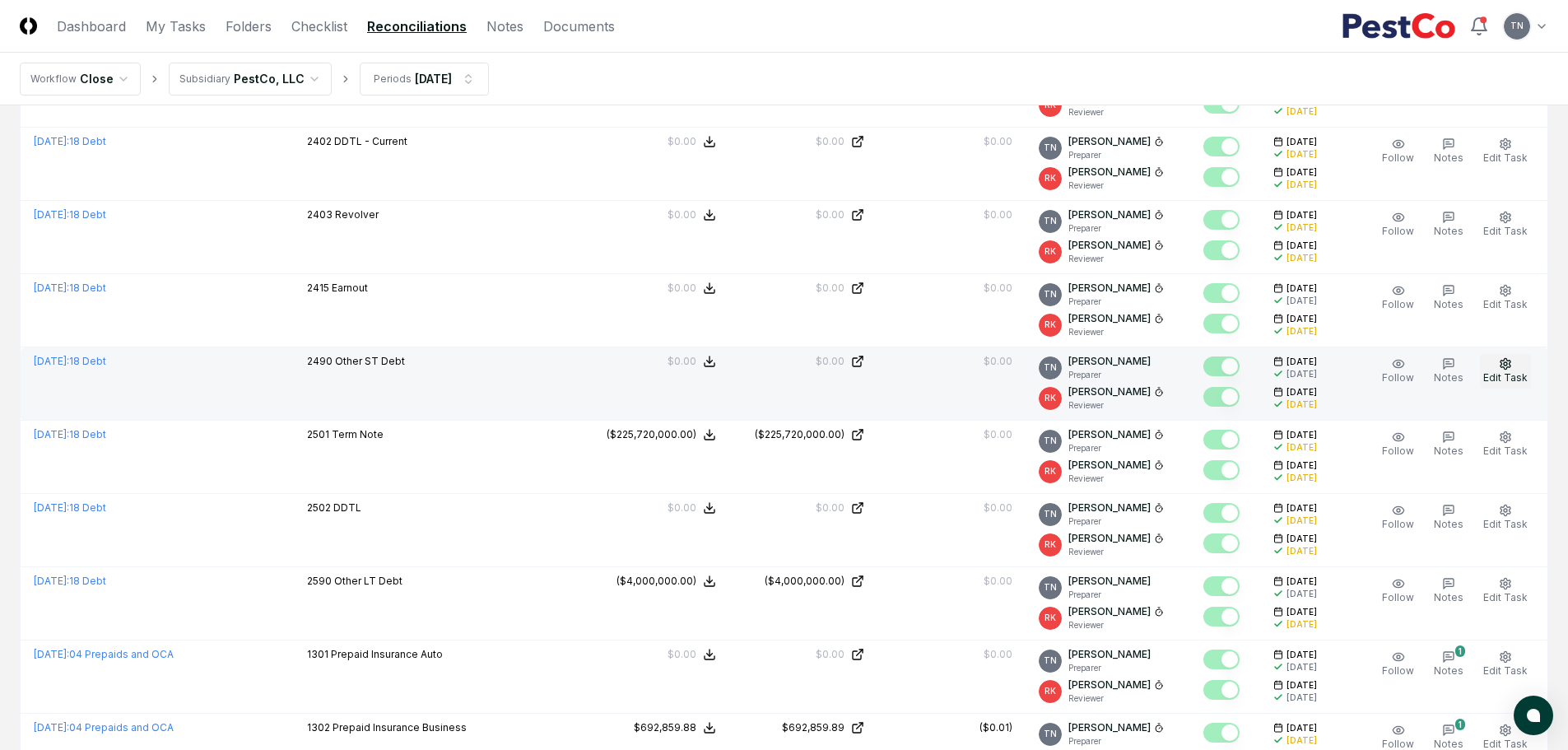
click at [1504, 362] on icon "button" at bounding box center [1506, 364] width 13 height 13
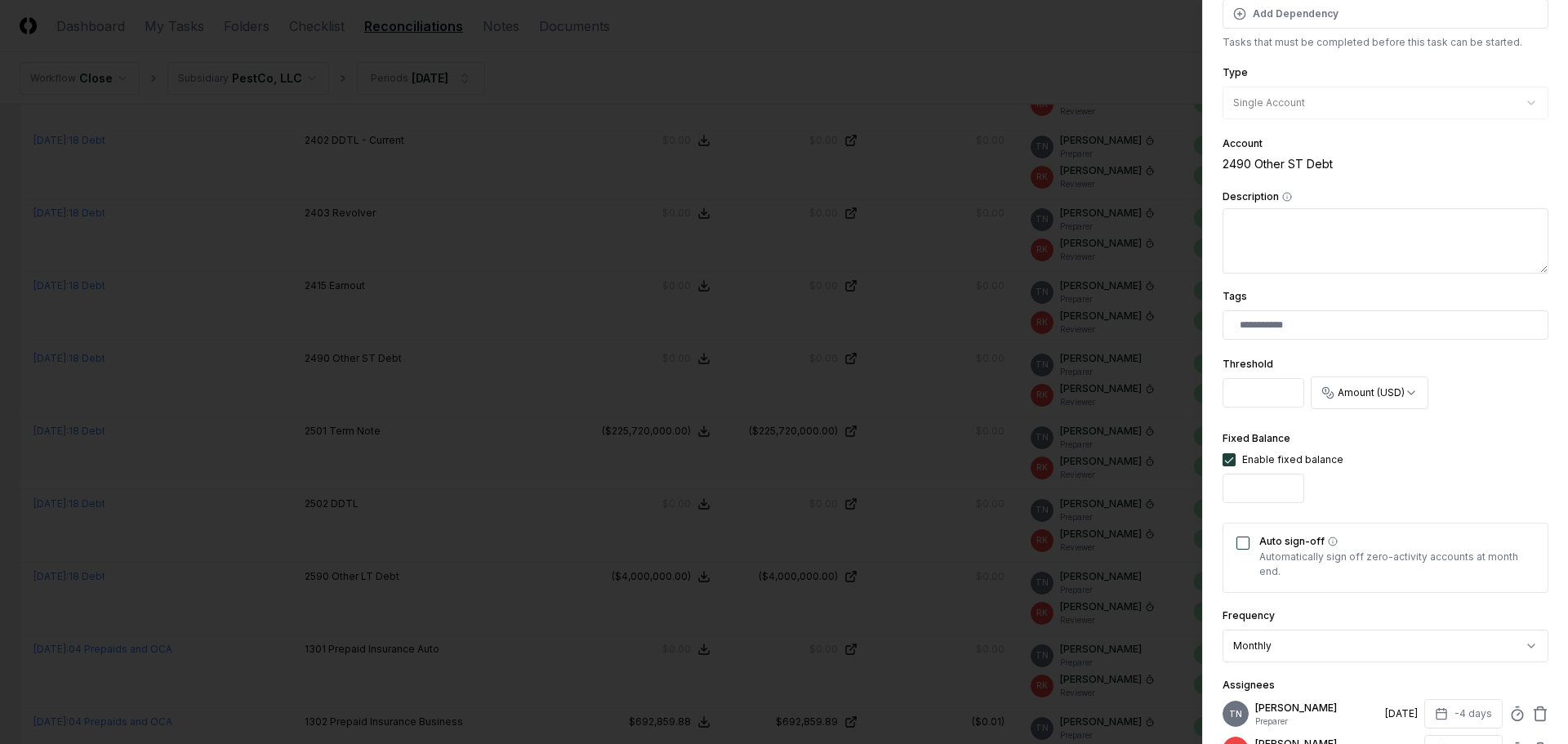
scroll to position [412, 0]
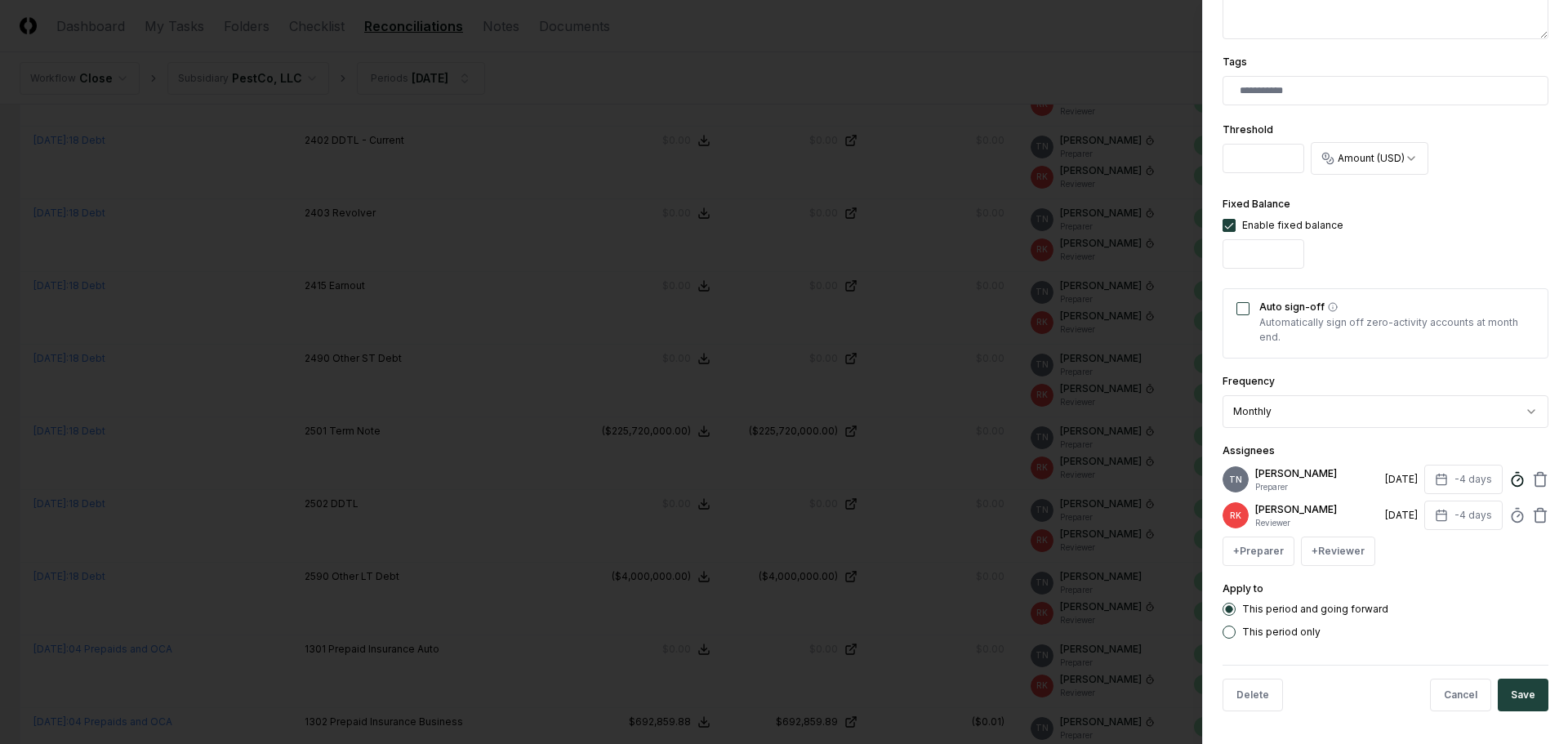
click at [1509, 484] on icon at bounding box center [1517, 479] width 17 height 17
type input "*"
type input "*****"
click at [1511, 697] on button "Save" at bounding box center [1522, 694] width 51 height 32
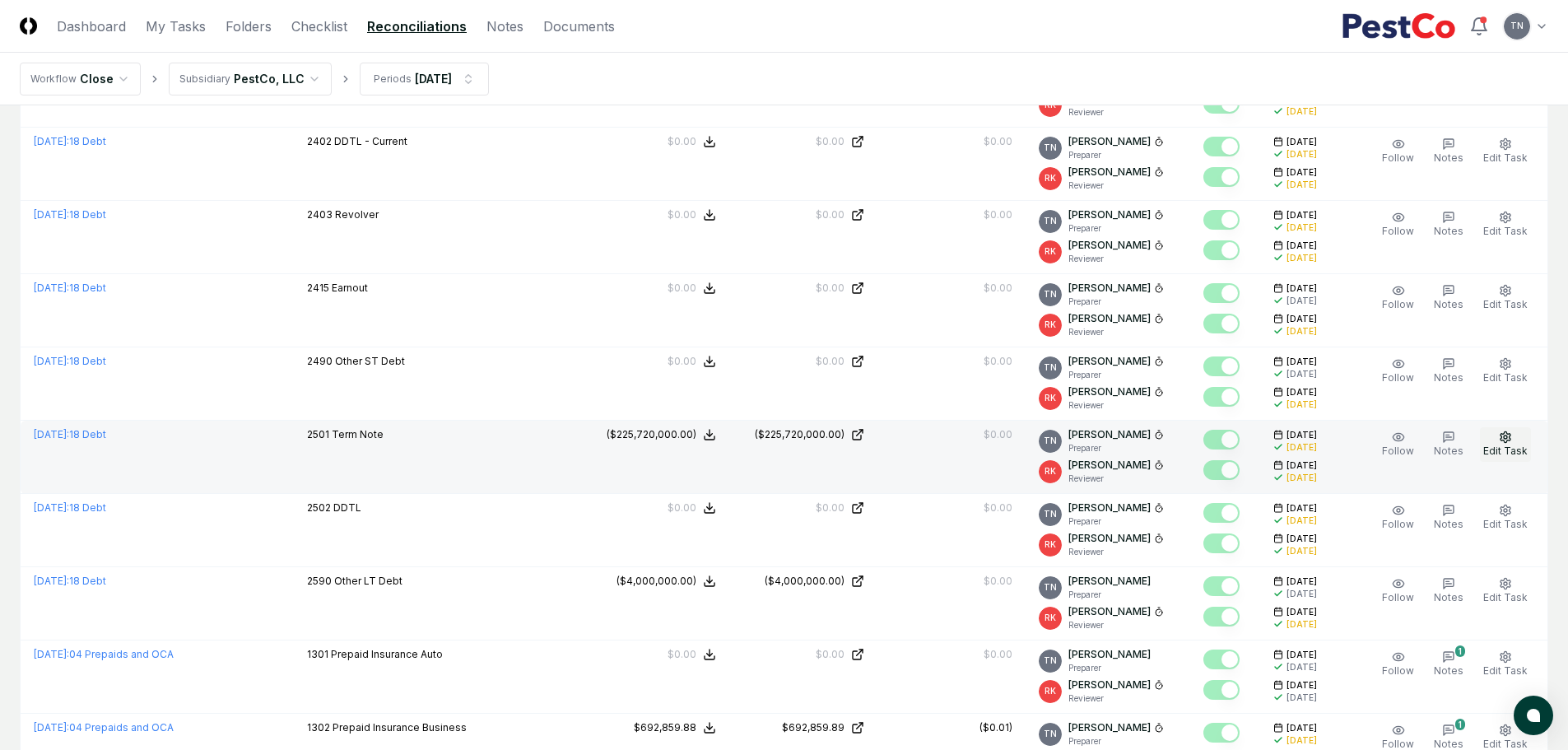
click at [1502, 449] on span "Edit Task" at bounding box center [1505, 451] width 44 height 13
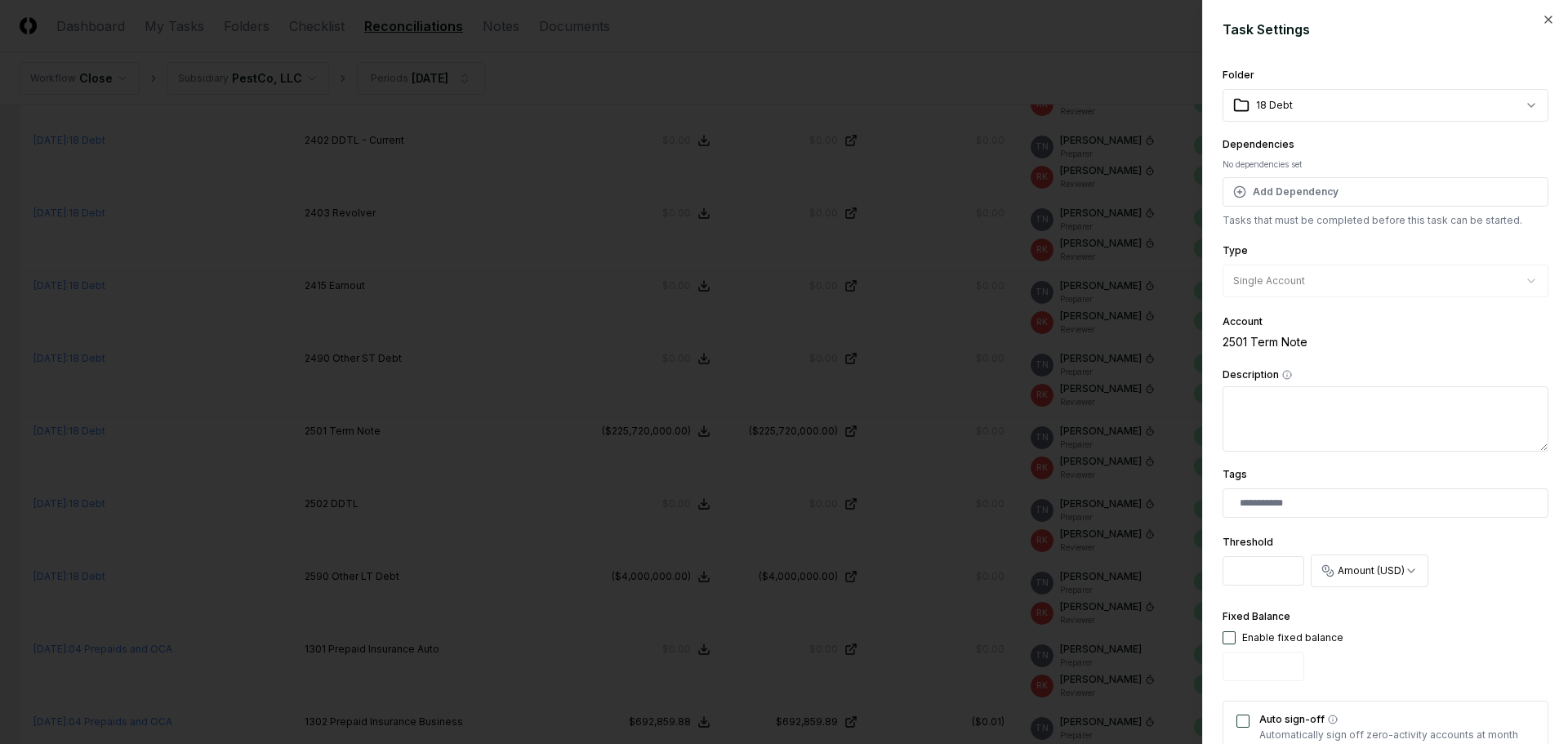
scroll to position [326, 0]
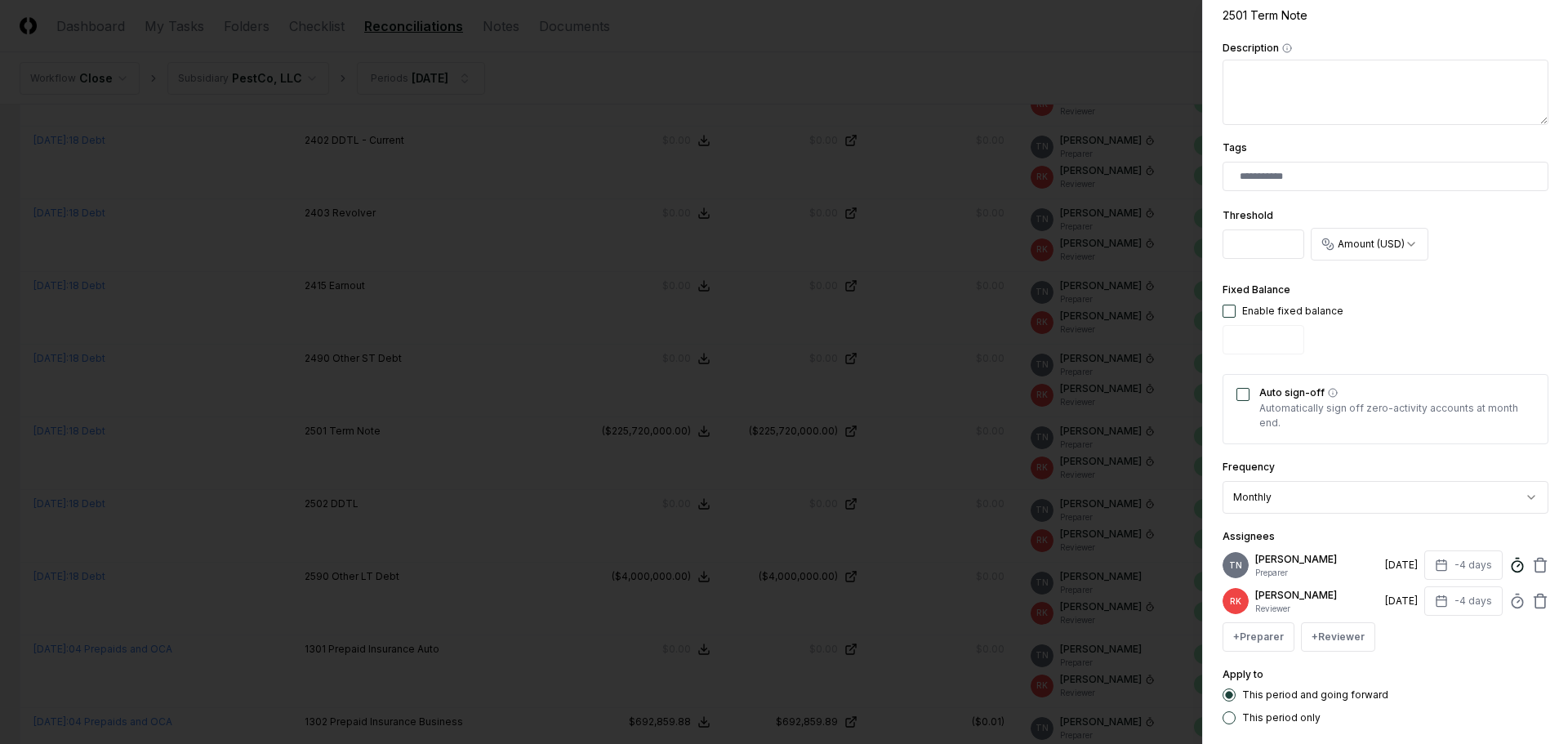
click at [1509, 568] on icon at bounding box center [1517, 565] width 17 height 17
click at [691, 479] on div at bounding box center [784, 372] width 1568 height 744
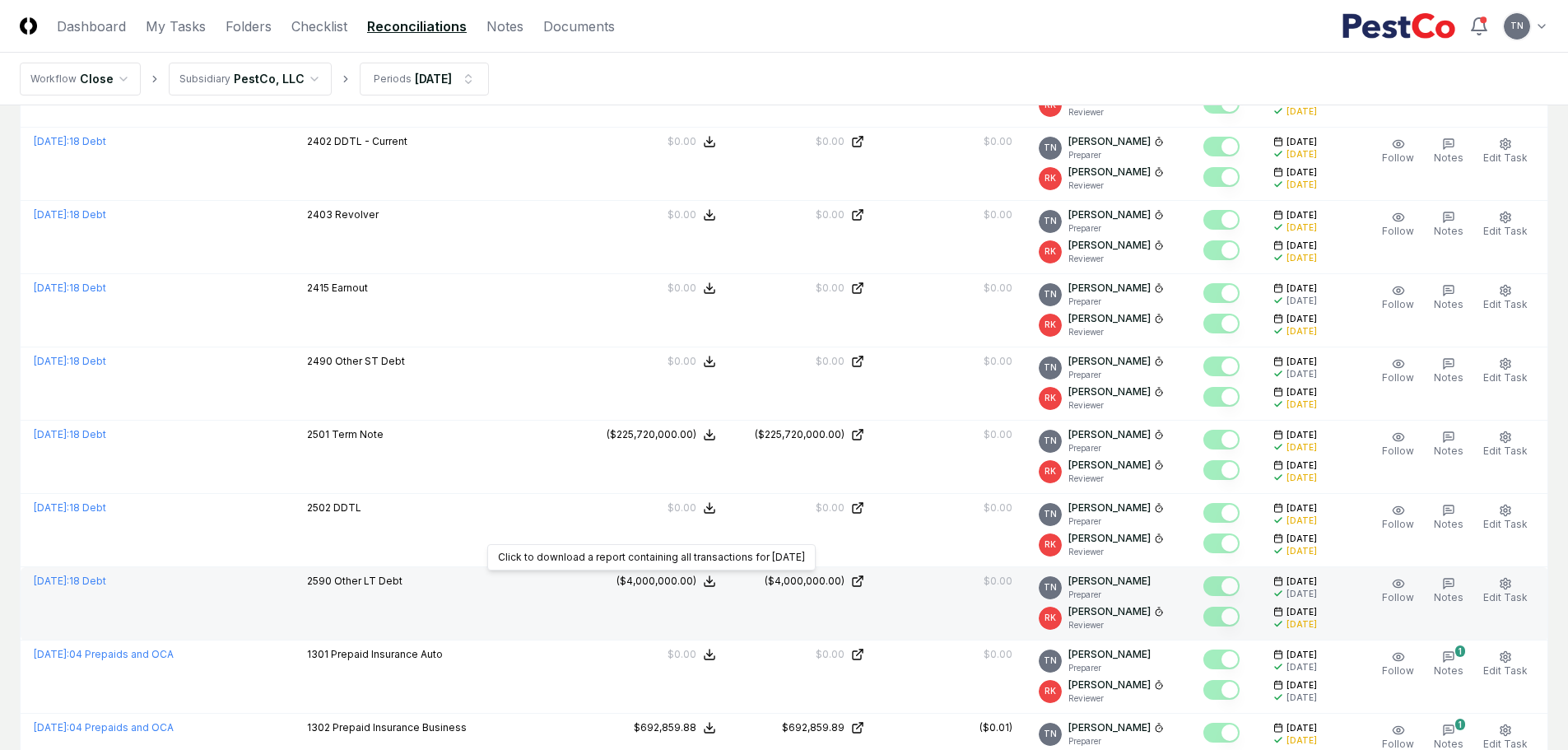
click at [700, 592] on td "($4,000,000.00) Click to download a report containing all transactions for [DAT…" at bounding box center [655, 603] width 148 height 73
click at [1508, 580] on icon "button" at bounding box center [1505, 583] width 10 height 11
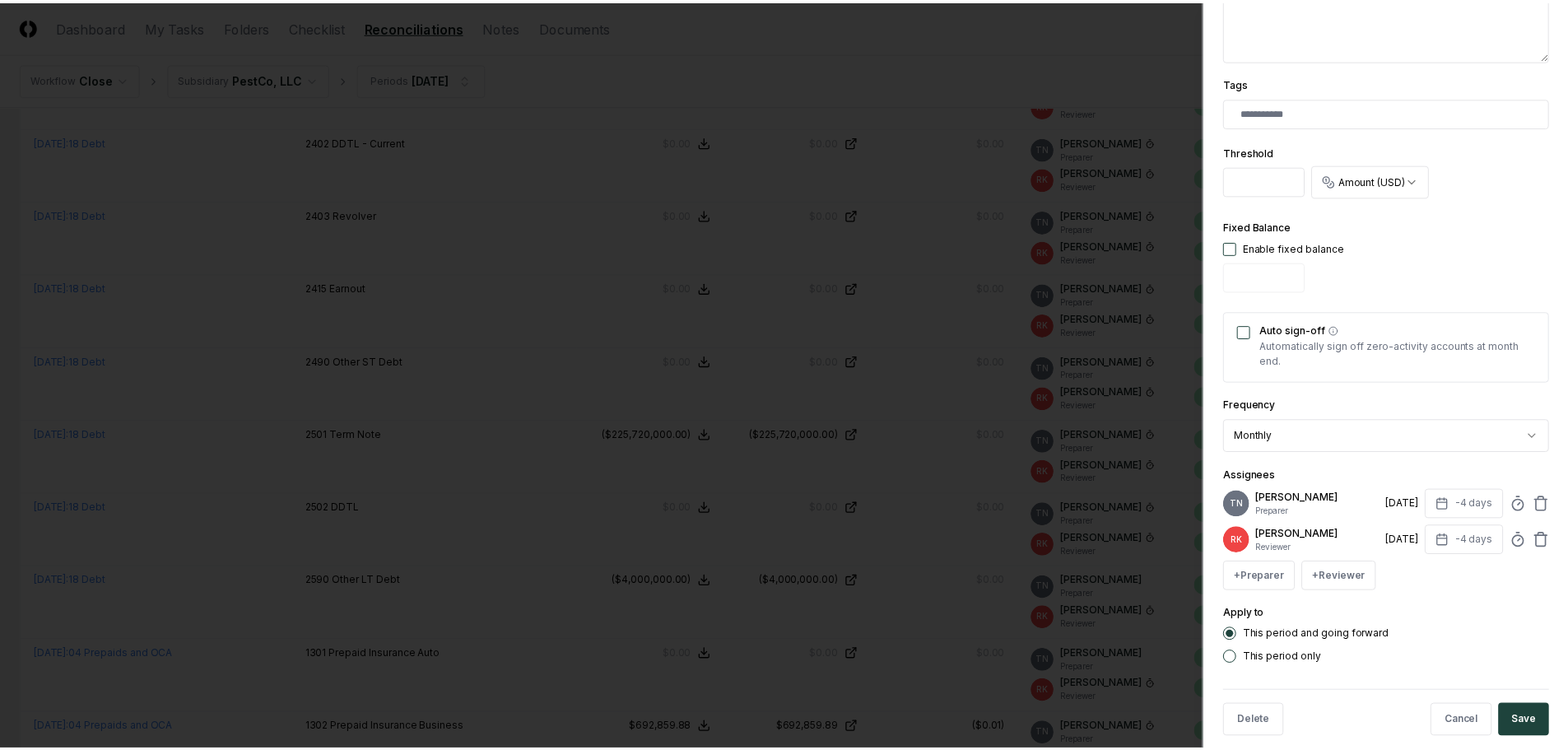
scroll to position [412, 0]
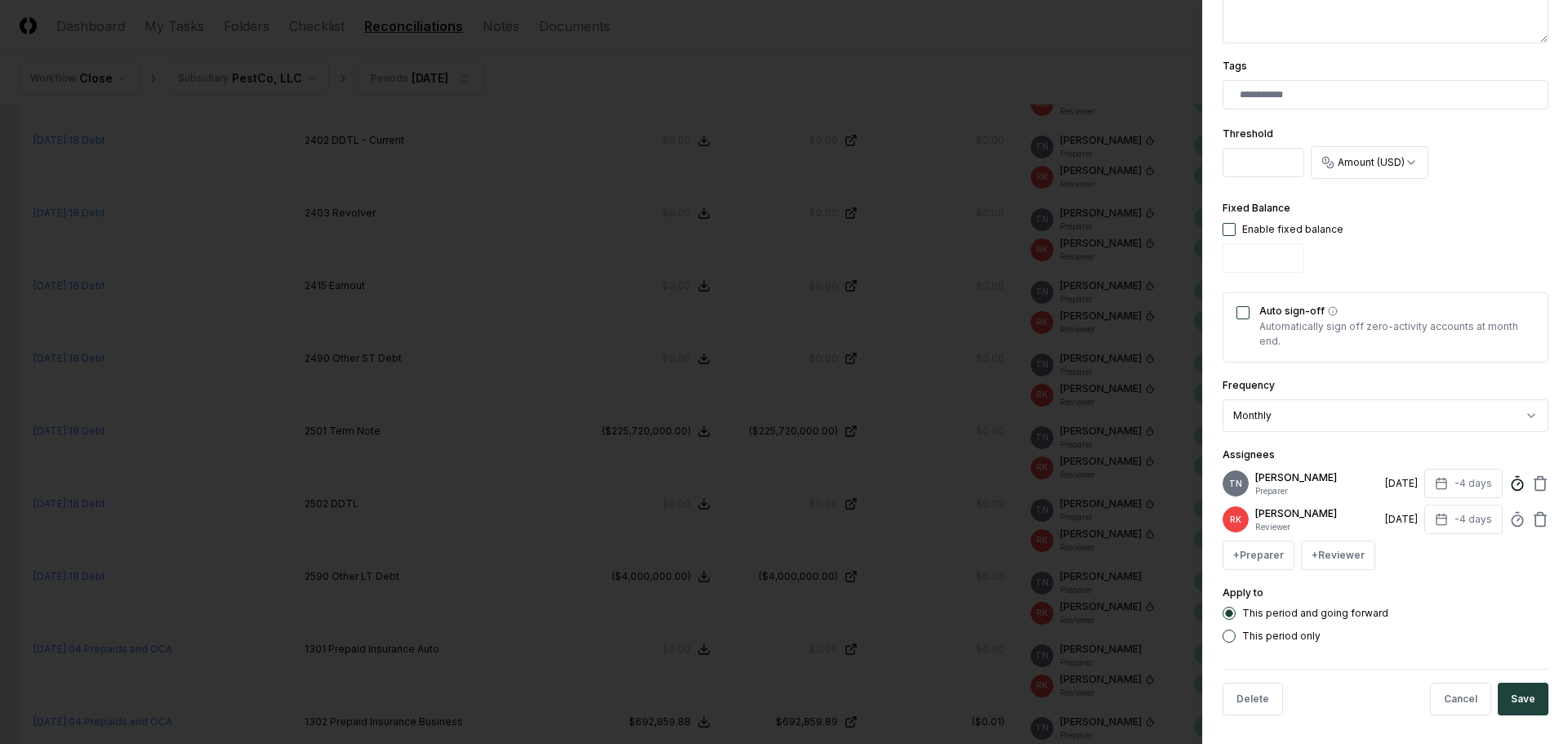
click at [1509, 487] on icon at bounding box center [1517, 484] width 17 height 17
type input "*****"
click at [1506, 693] on button "Save" at bounding box center [1522, 698] width 51 height 32
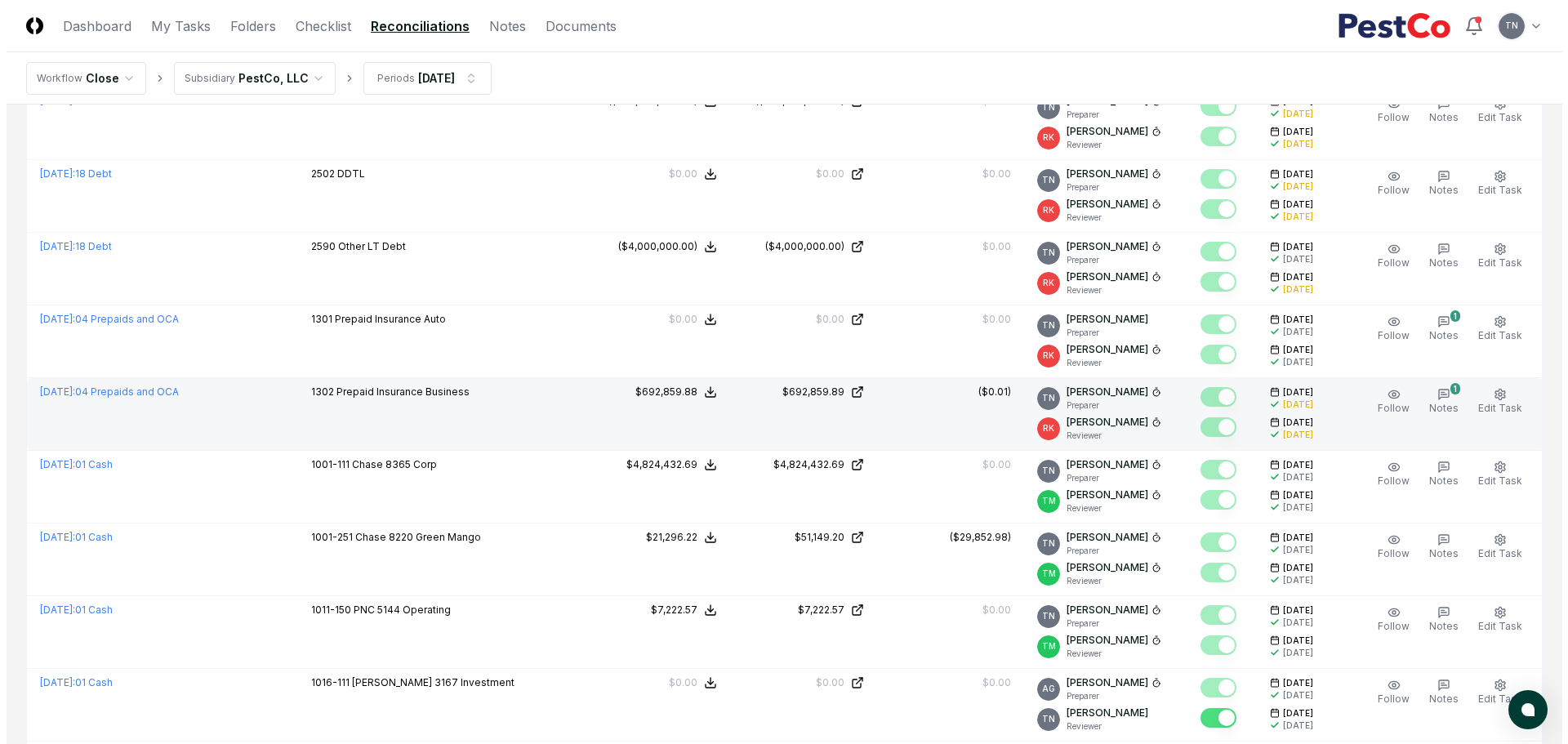
scroll to position [816, 0]
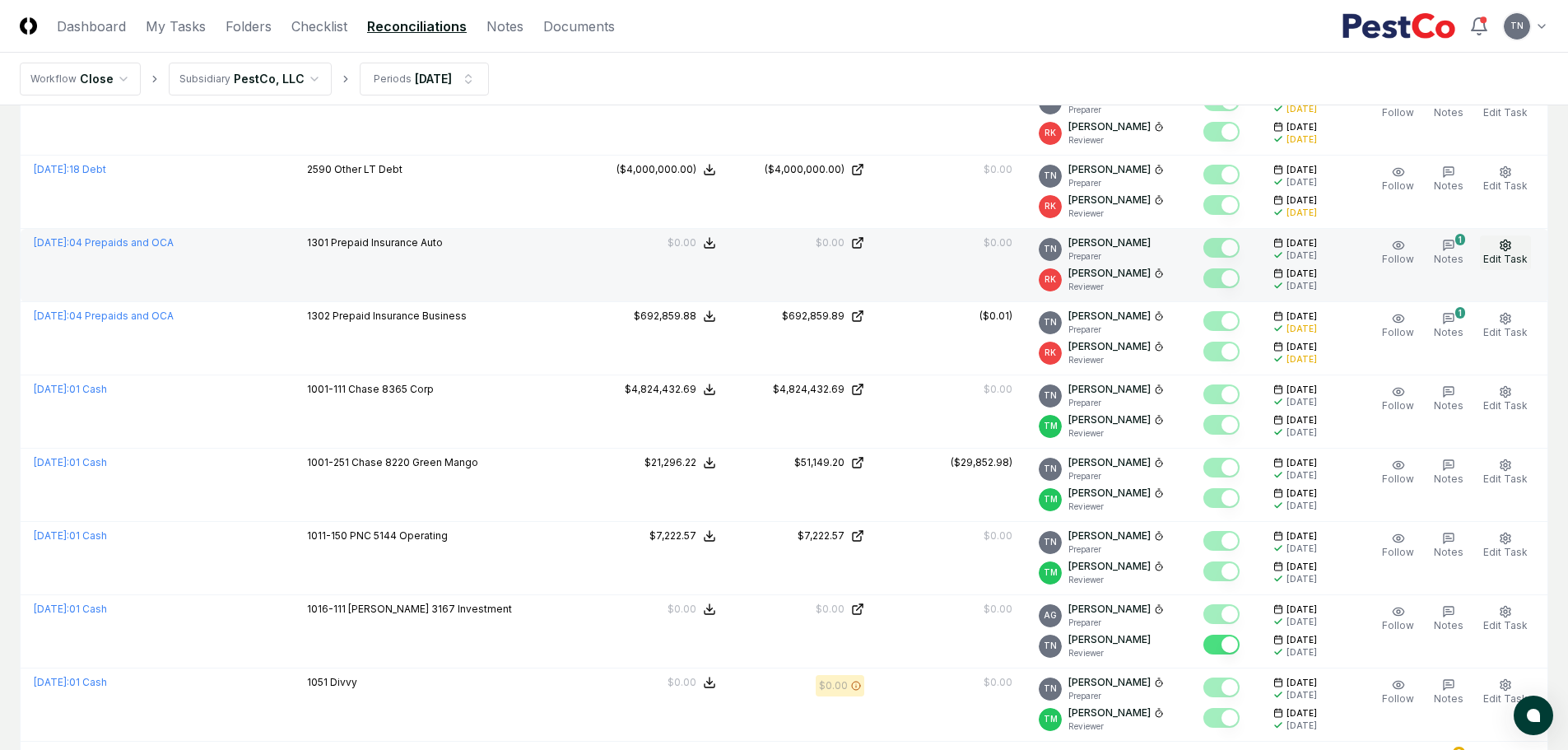
click at [1508, 246] on icon "button" at bounding box center [1506, 246] width 13 height 13
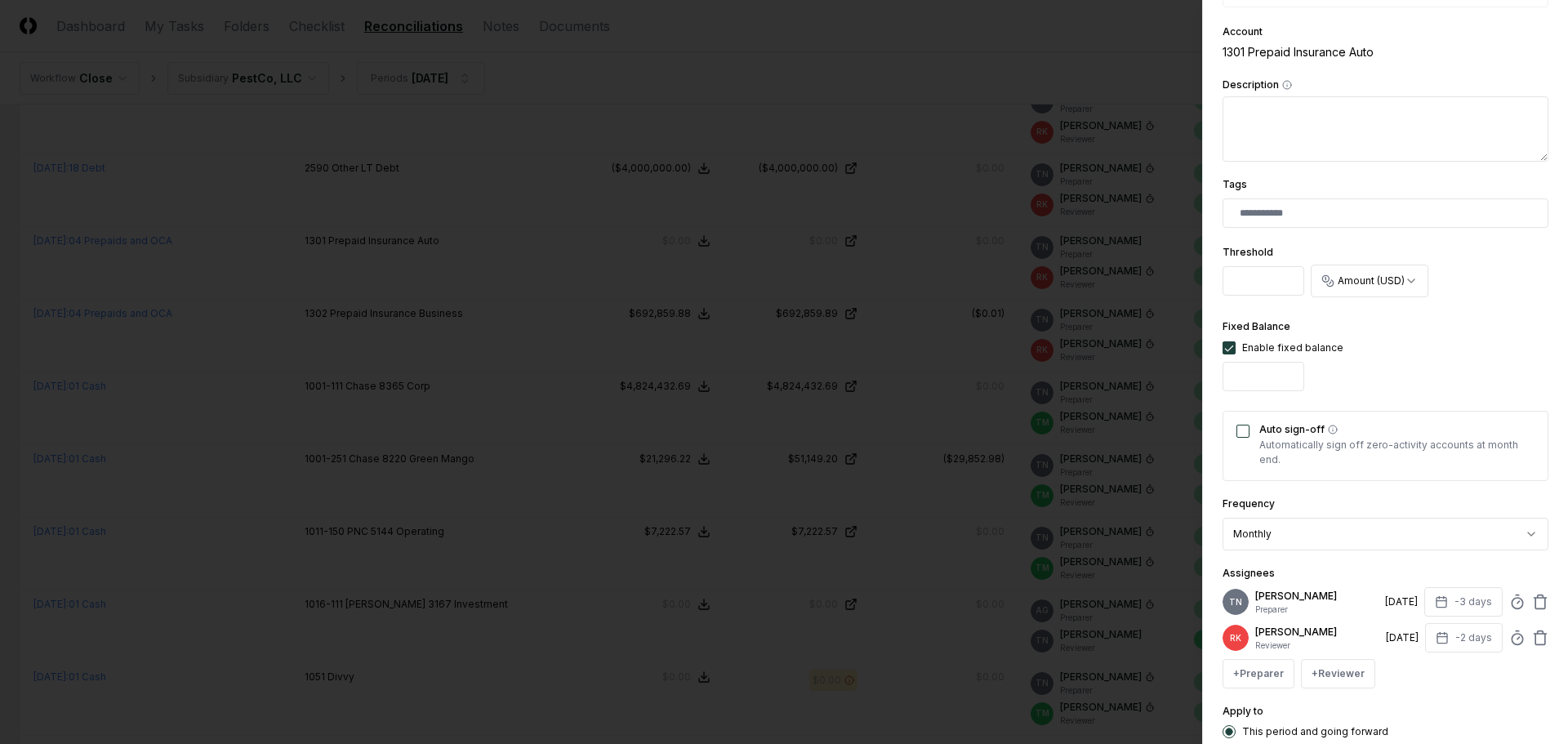
scroll to position [326, 0]
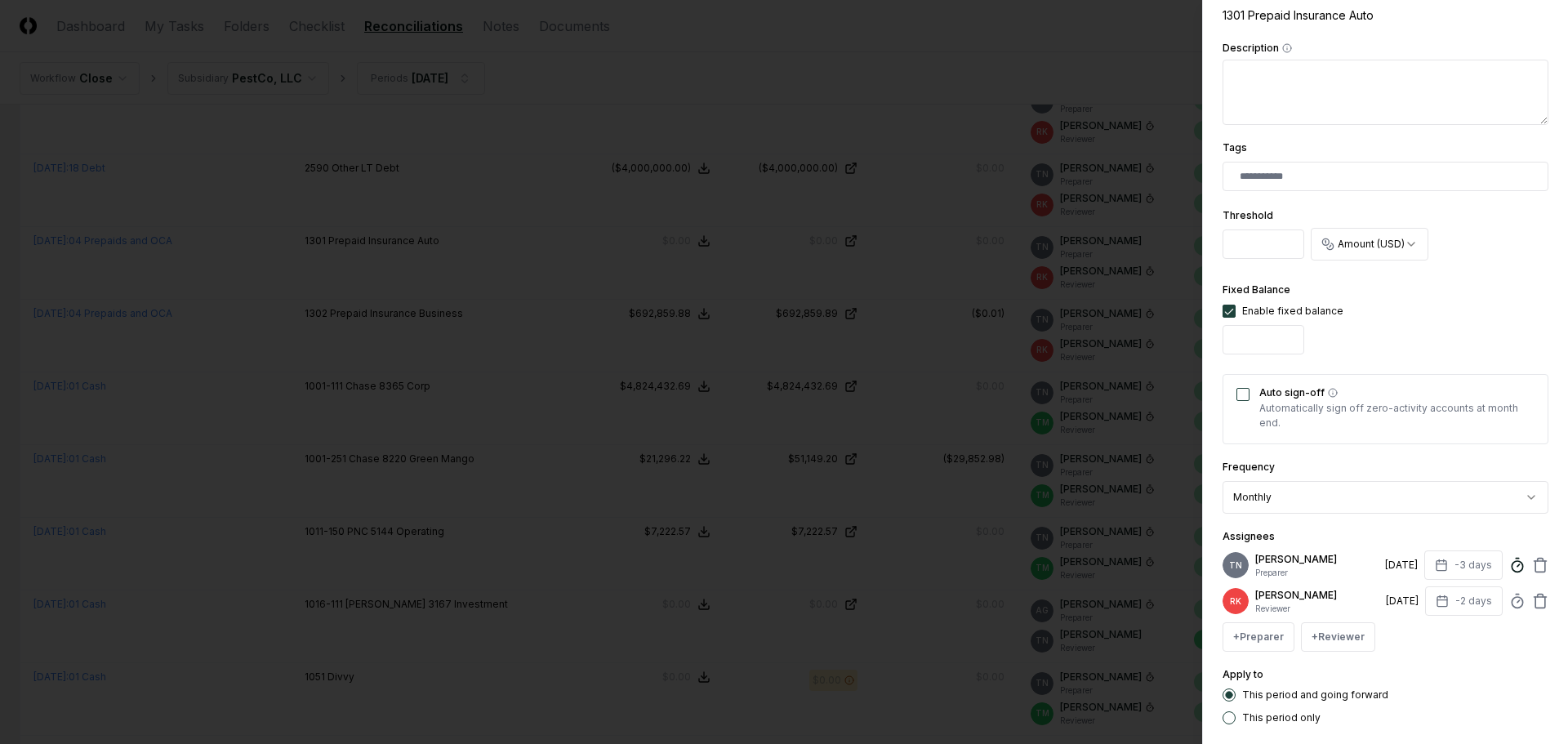
click at [1509, 561] on icon at bounding box center [1517, 565] width 17 height 17
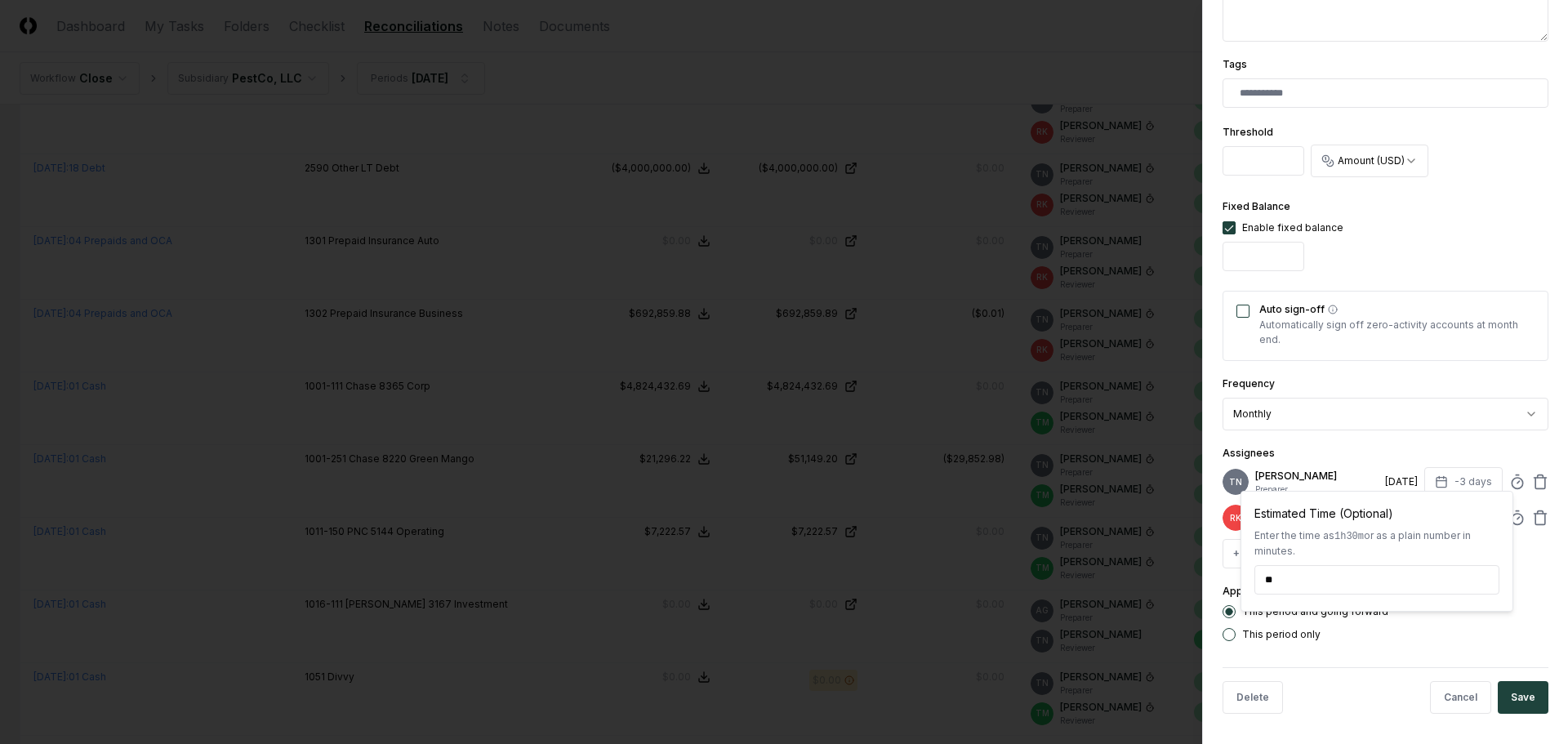
scroll to position [412, 0]
type input "******"
click at [1501, 690] on button "Save" at bounding box center [1522, 694] width 51 height 32
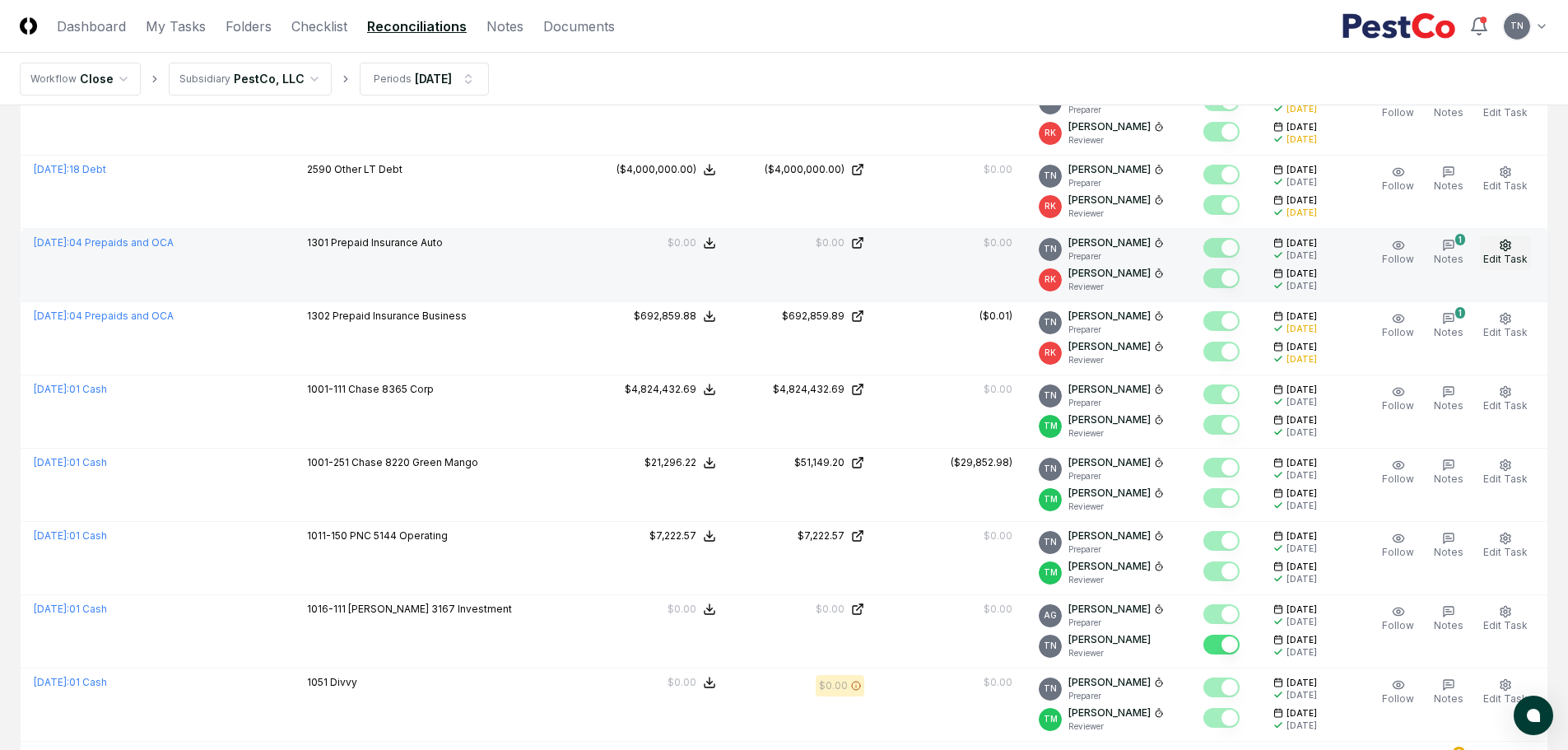
click at [1509, 247] on icon "button" at bounding box center [1506, 246] width 13 height 13
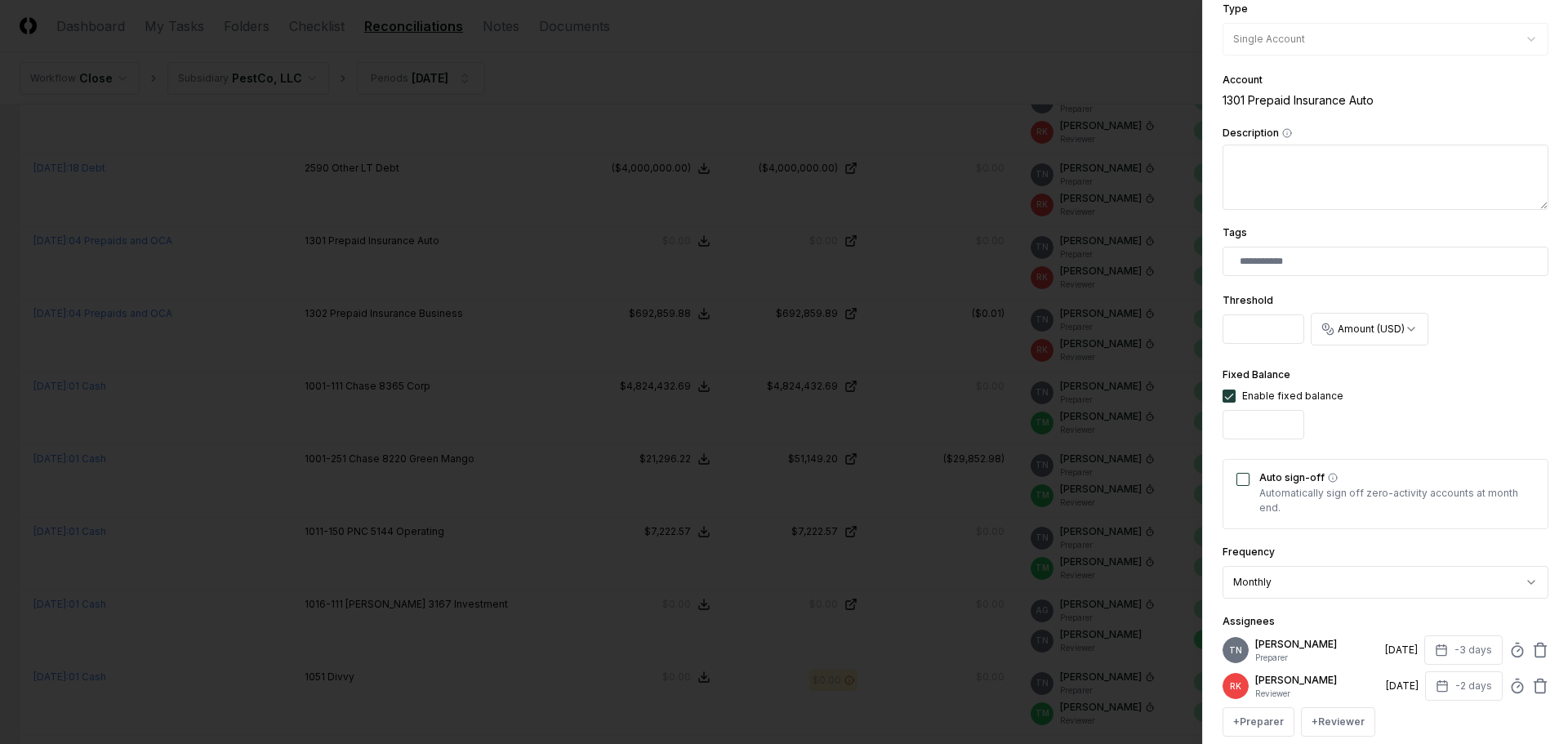
scroll to position [409, 0]
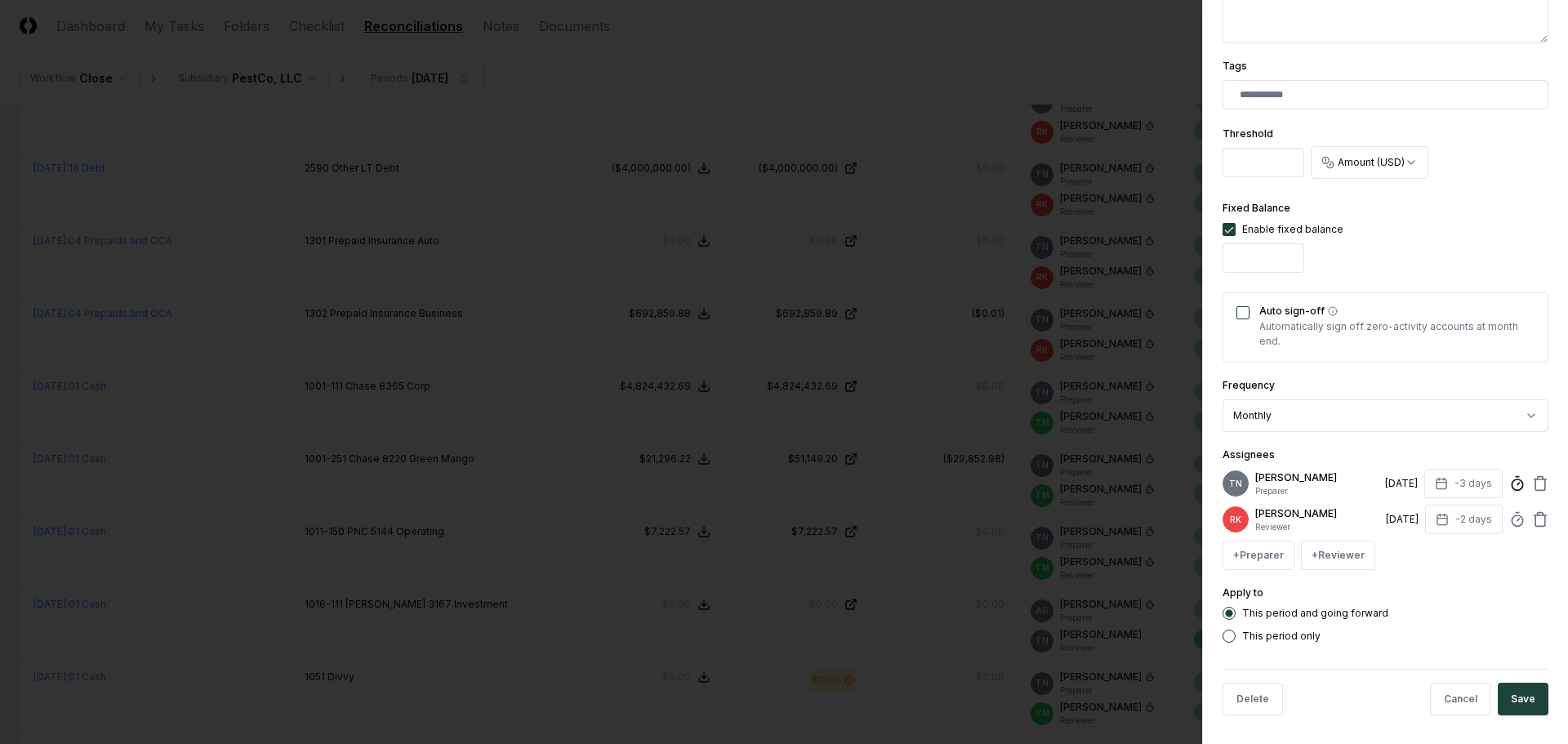
click at [1509, 485] on icon at bounding box center [1517, 484] width 17 height 17
type input "*****"
click at [1497, 692] on button "Save" at bounding box center [1522, 698] width 51 height 32
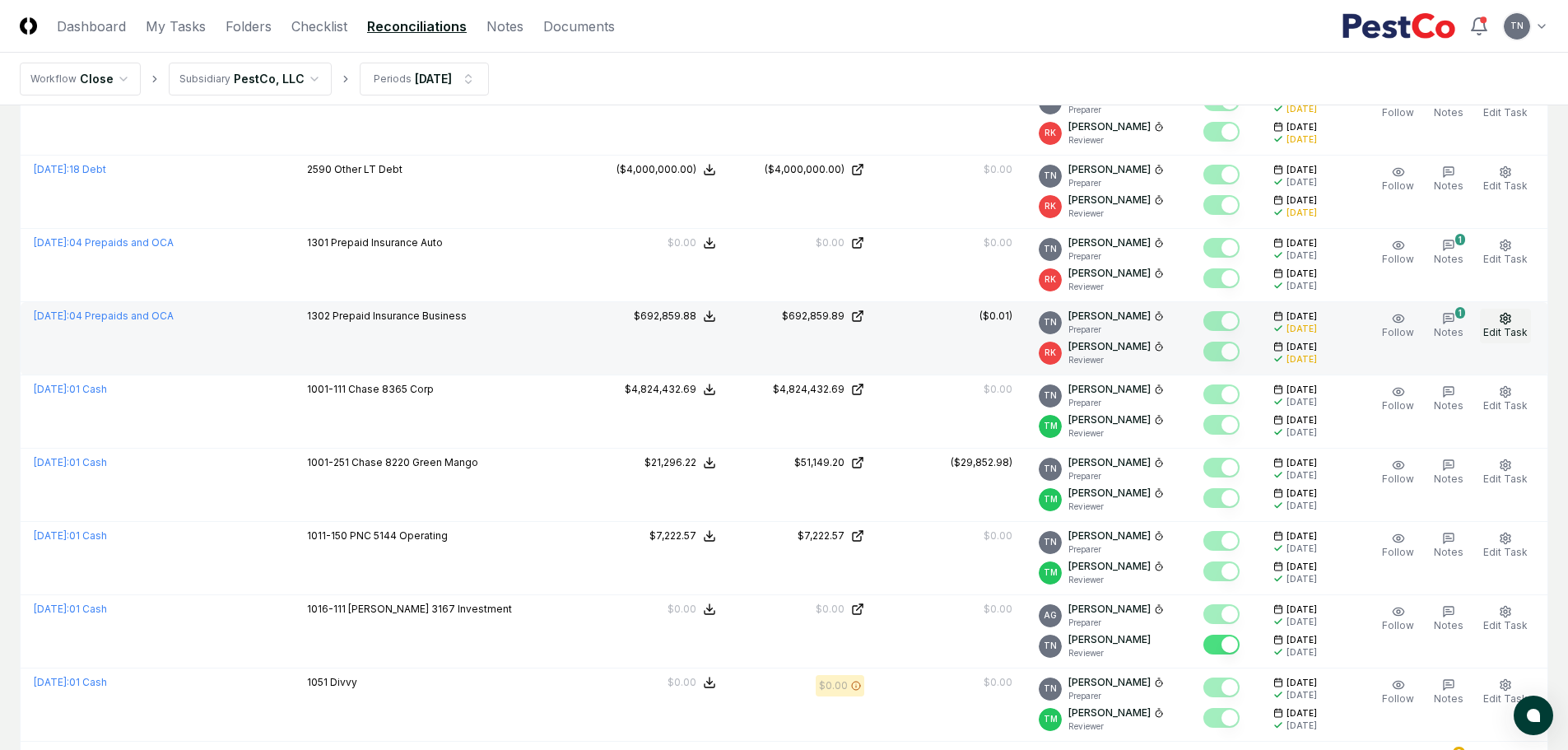
click at [1499, 316] on button "Edit Task" at bounding box center [1505, 326] width 51 height 34
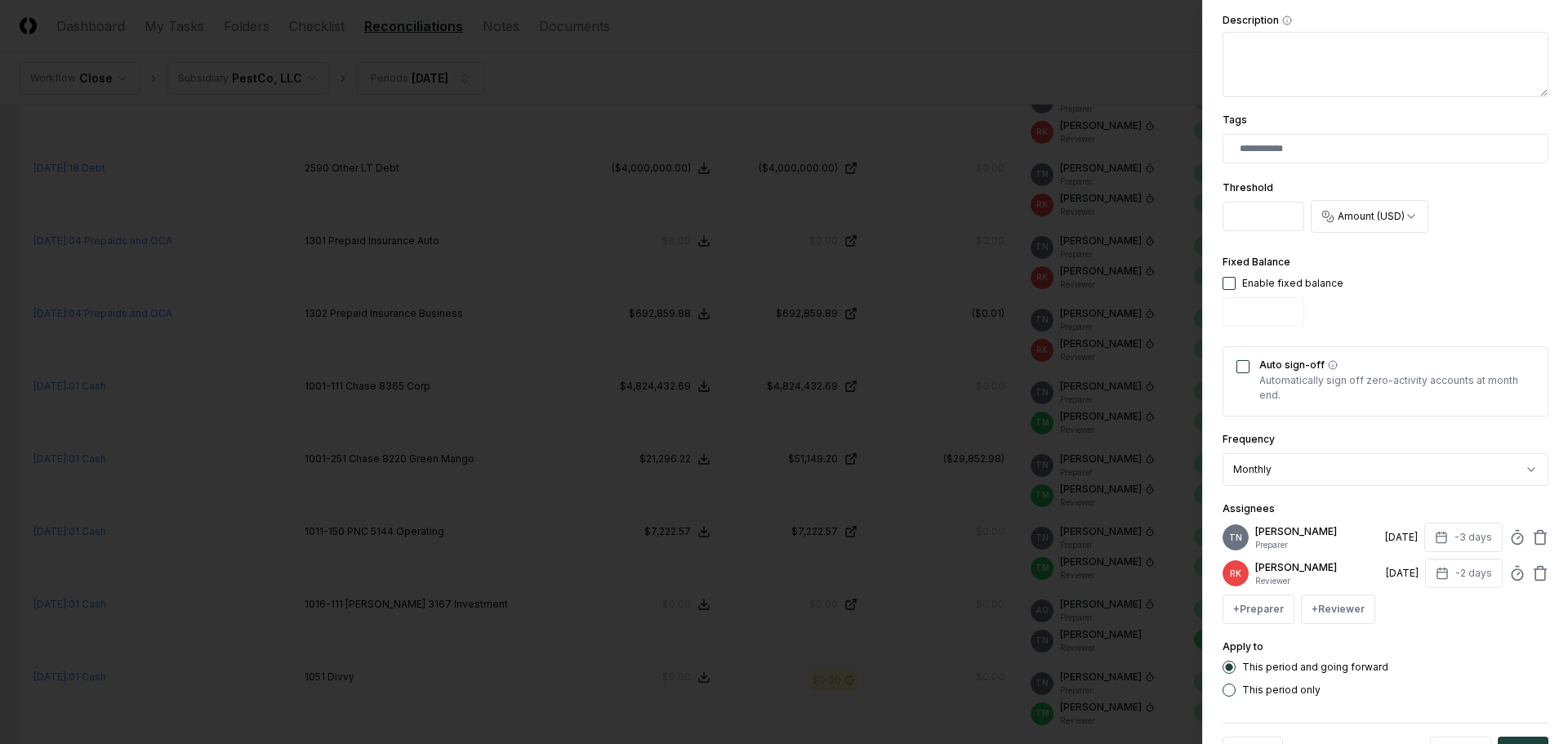
scroll to position [412, 0]
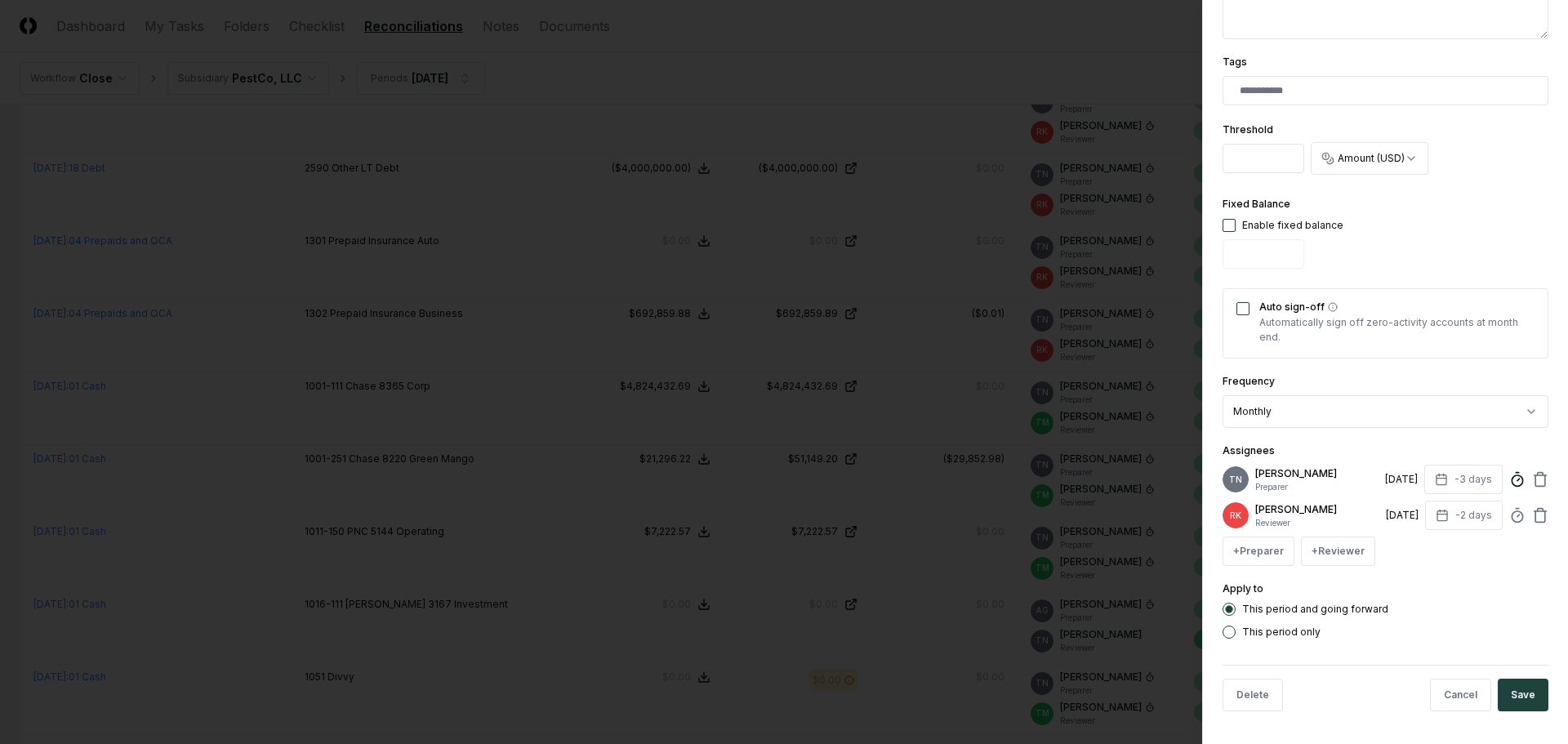
click at [1509, 483] on icon at bounding box center [1517, 479] width 17 height 17
click at [1509, 693] on button "Save" at bounding box center [1522, 694] width 51 height 32
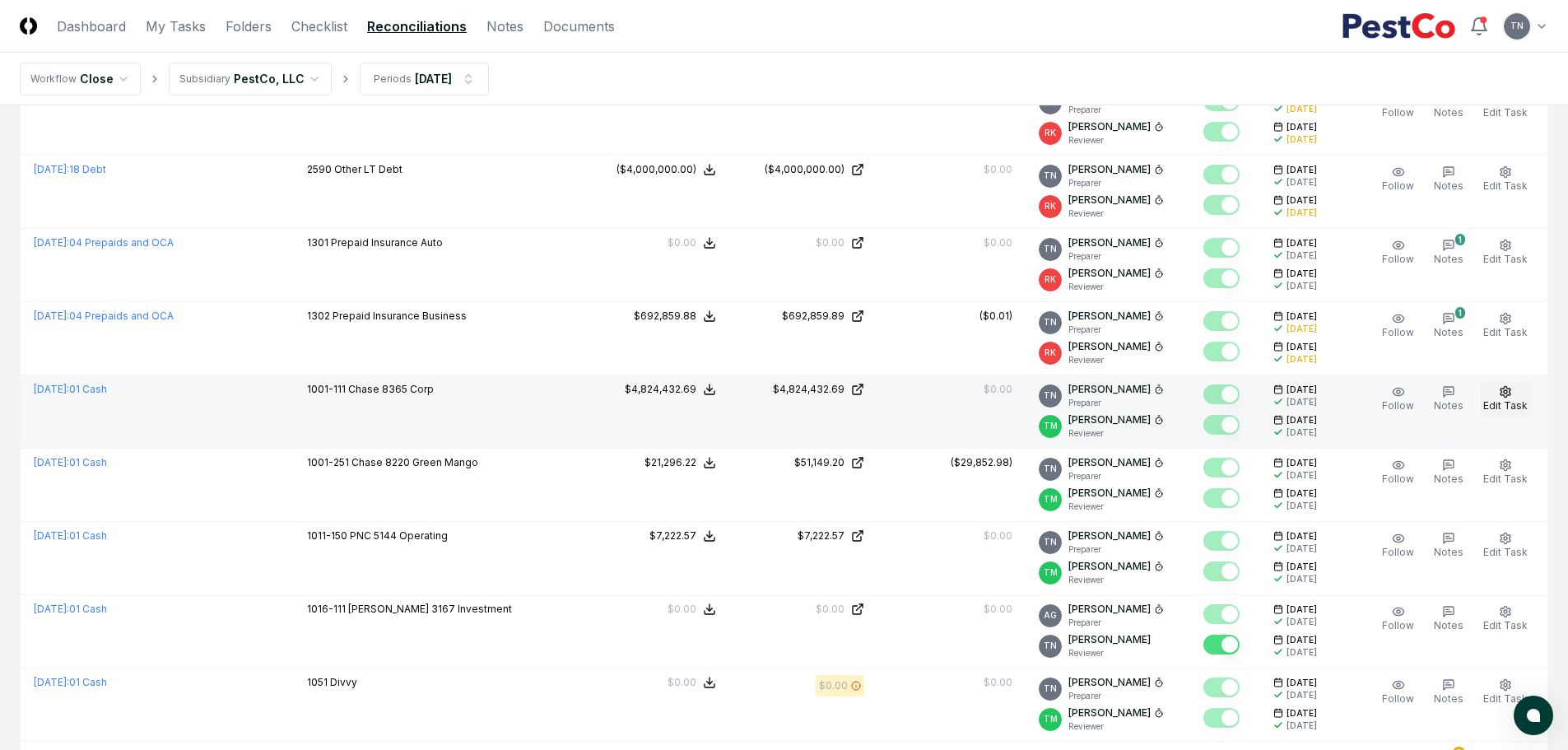
click at [1512, 395] on icon "button" at bounding box center [1506, 392] width 13 height 13
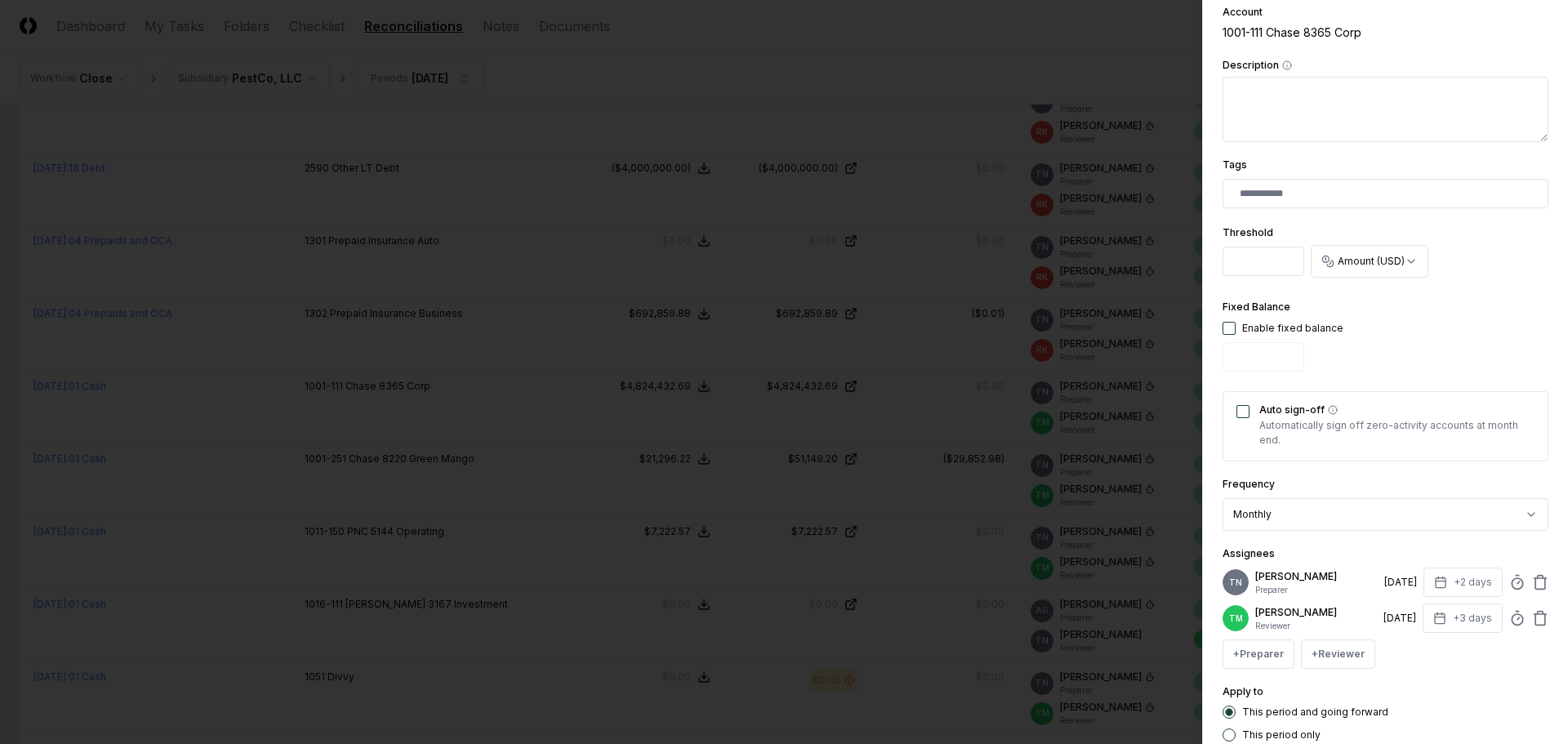
scroll to position [409, 0]
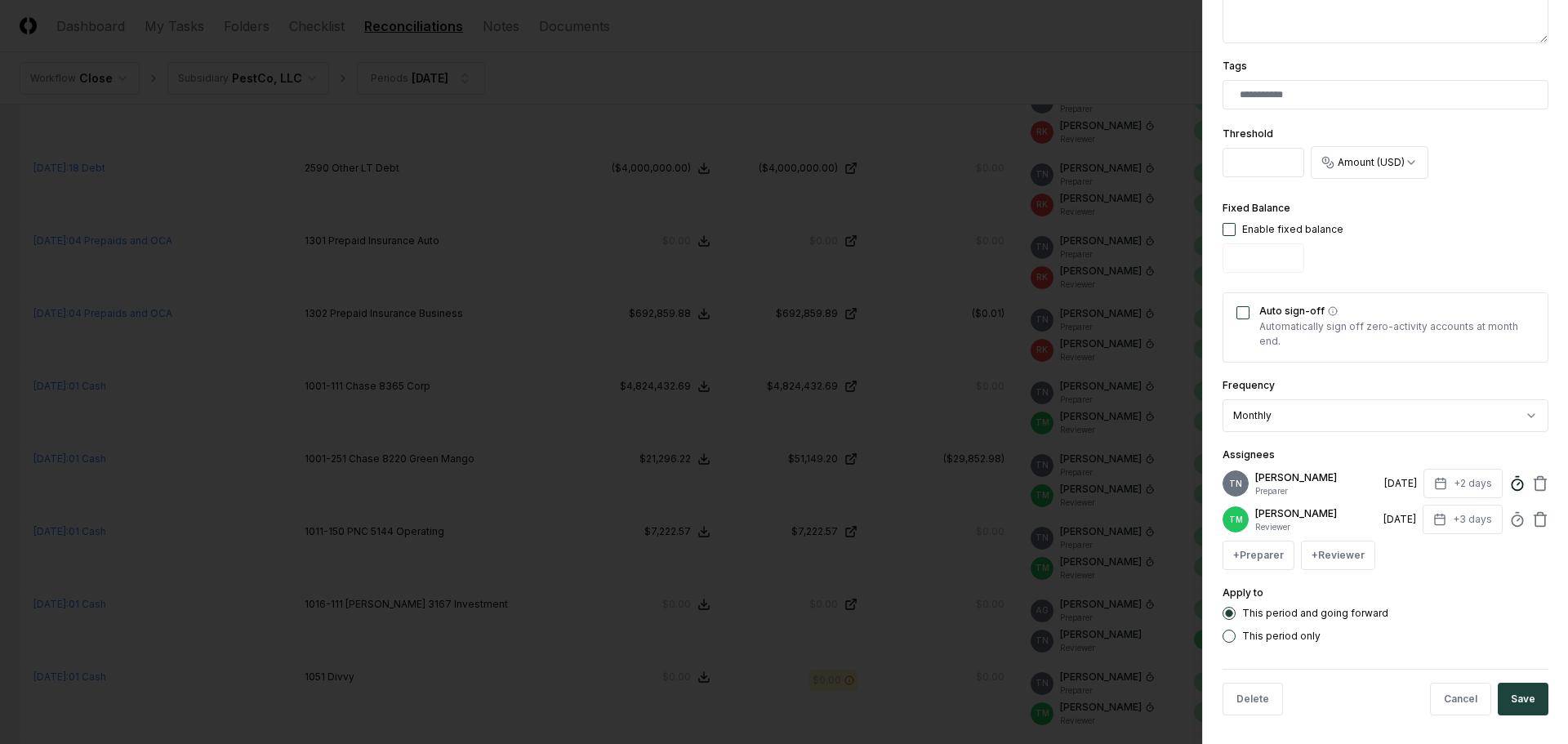
click at [1509, 484] on icon at bounding box center [1517, 484] width 17 height 17
click at [379, 330] on div at bounding box center [784, 372] width 1568 height 744
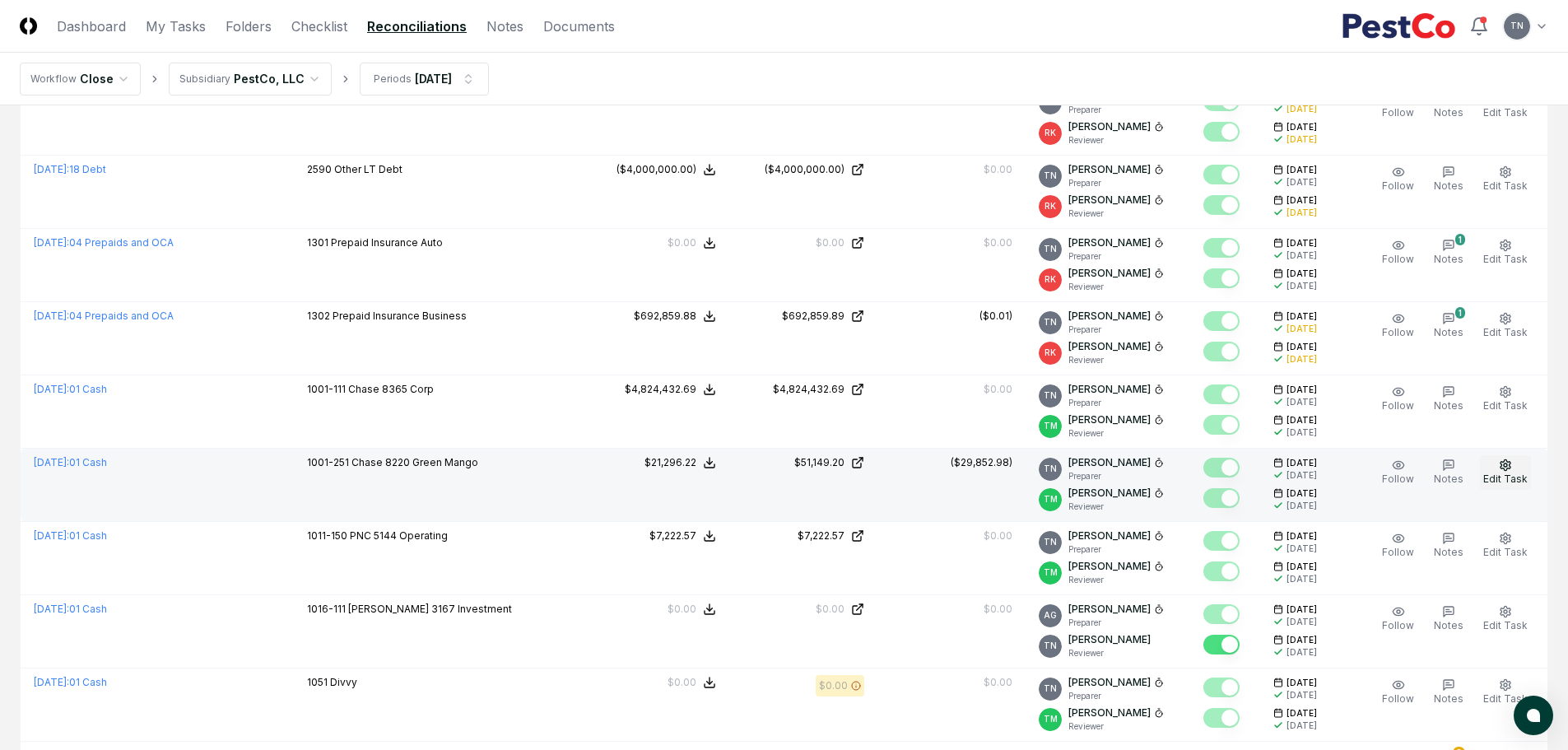
click at [1509, 461] on icon "button" at bounding box center [1506, 465] width 13 height 13
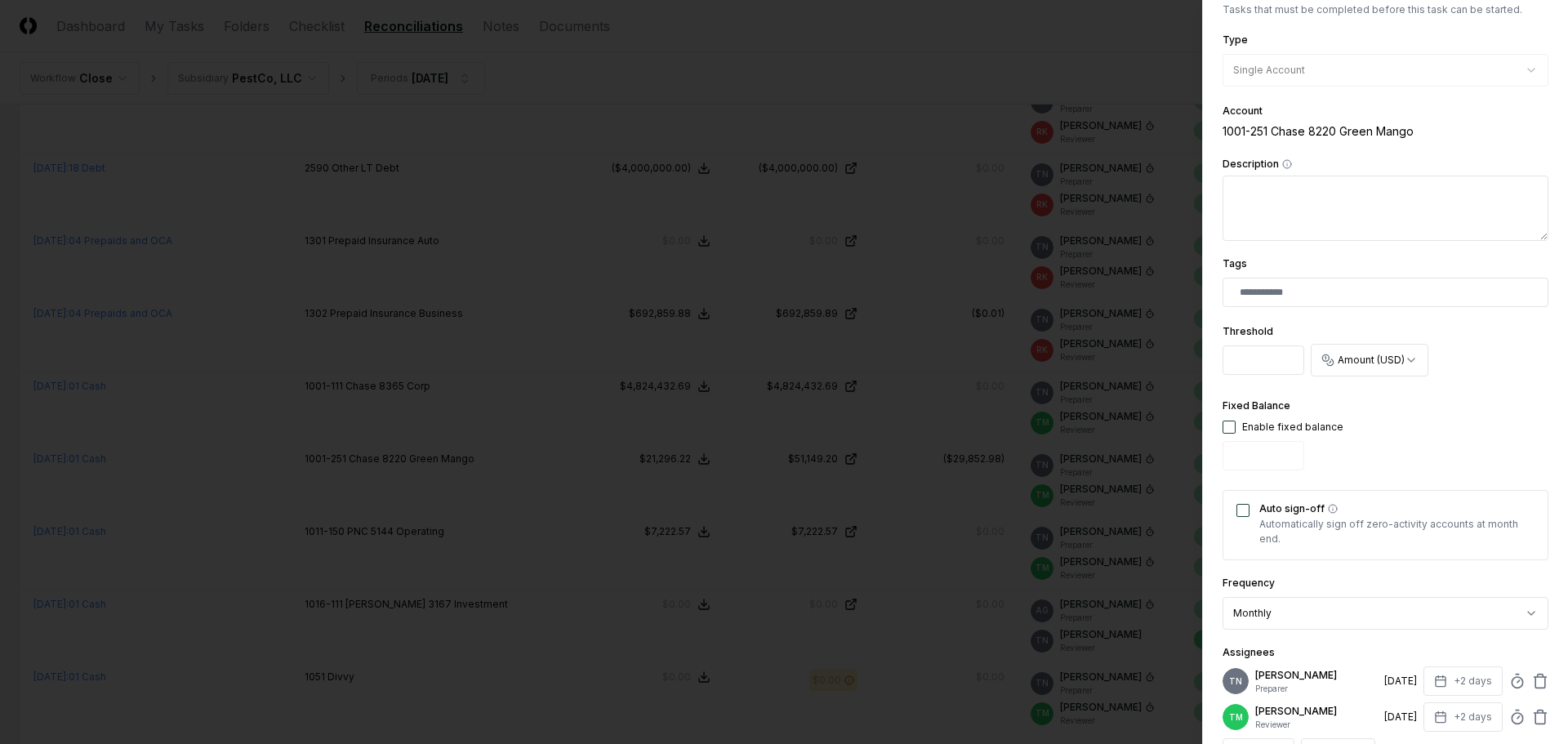
scroll to position [245, 0]
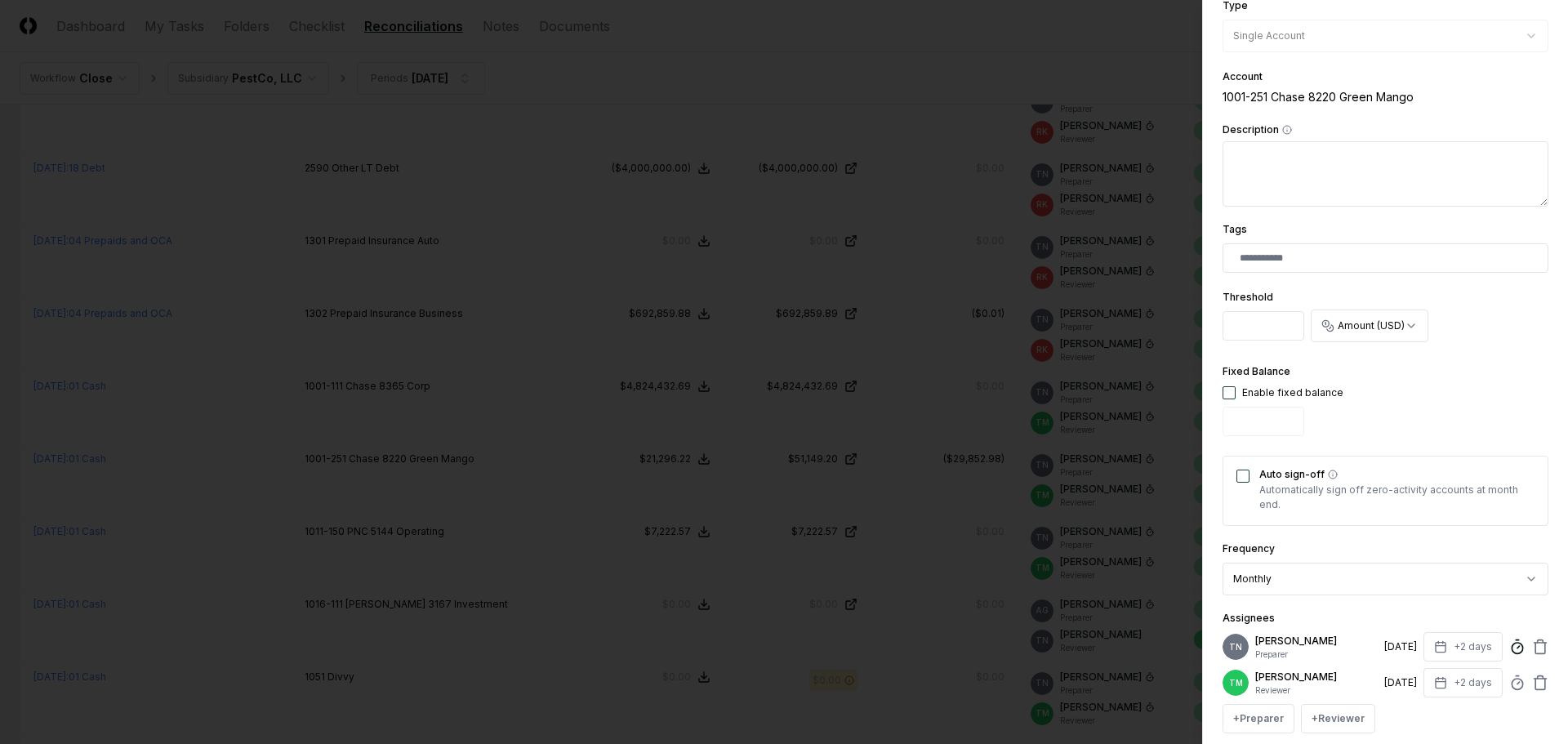
click at [1517, 647] on line at bounding box center [1518, 647] width 2 height 2
click at [794, 427] on div at bounding box center [784, 372] width 1568 height 744
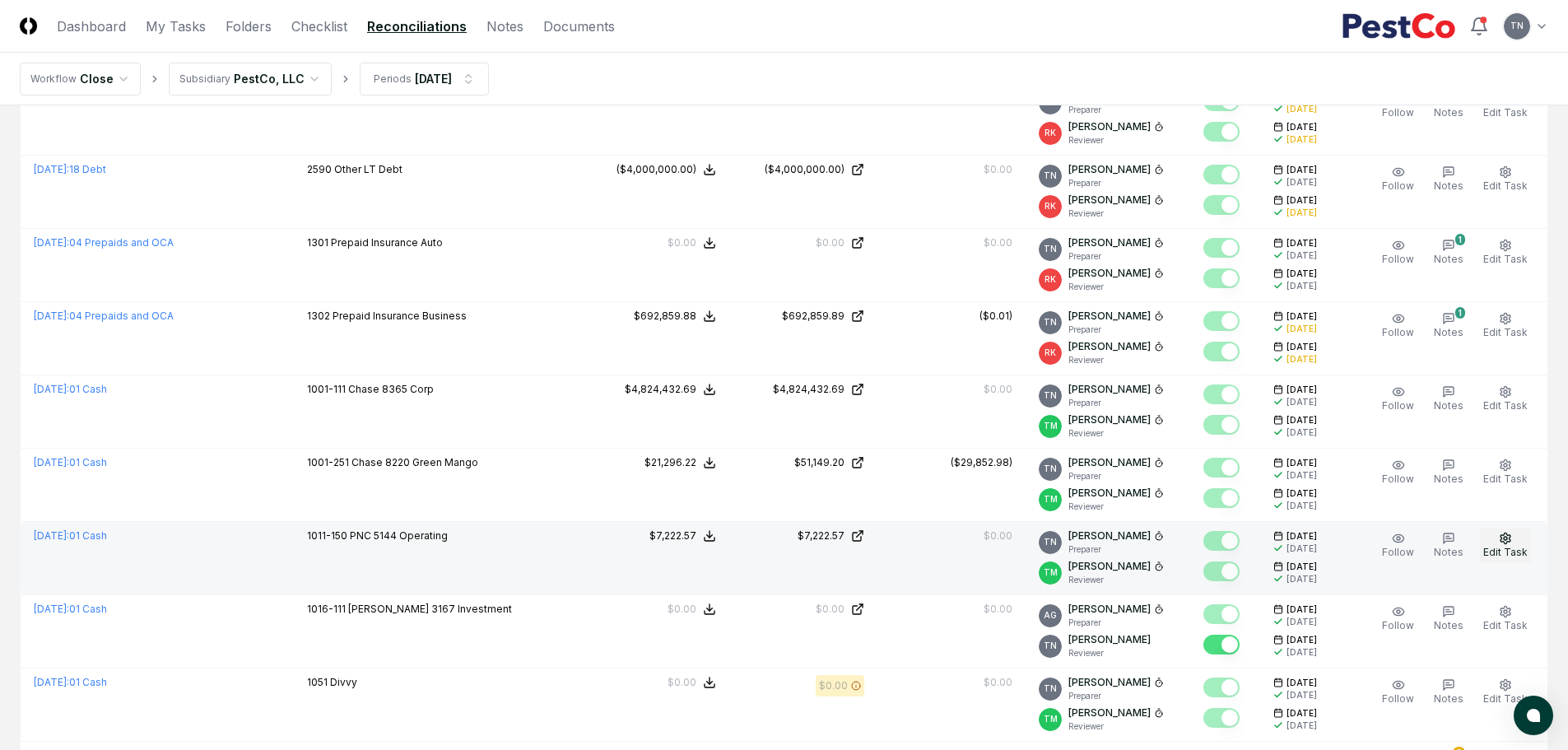
click at [1503, 535] on icon "button" at bounding box center [1506, 539] width 13 height 13
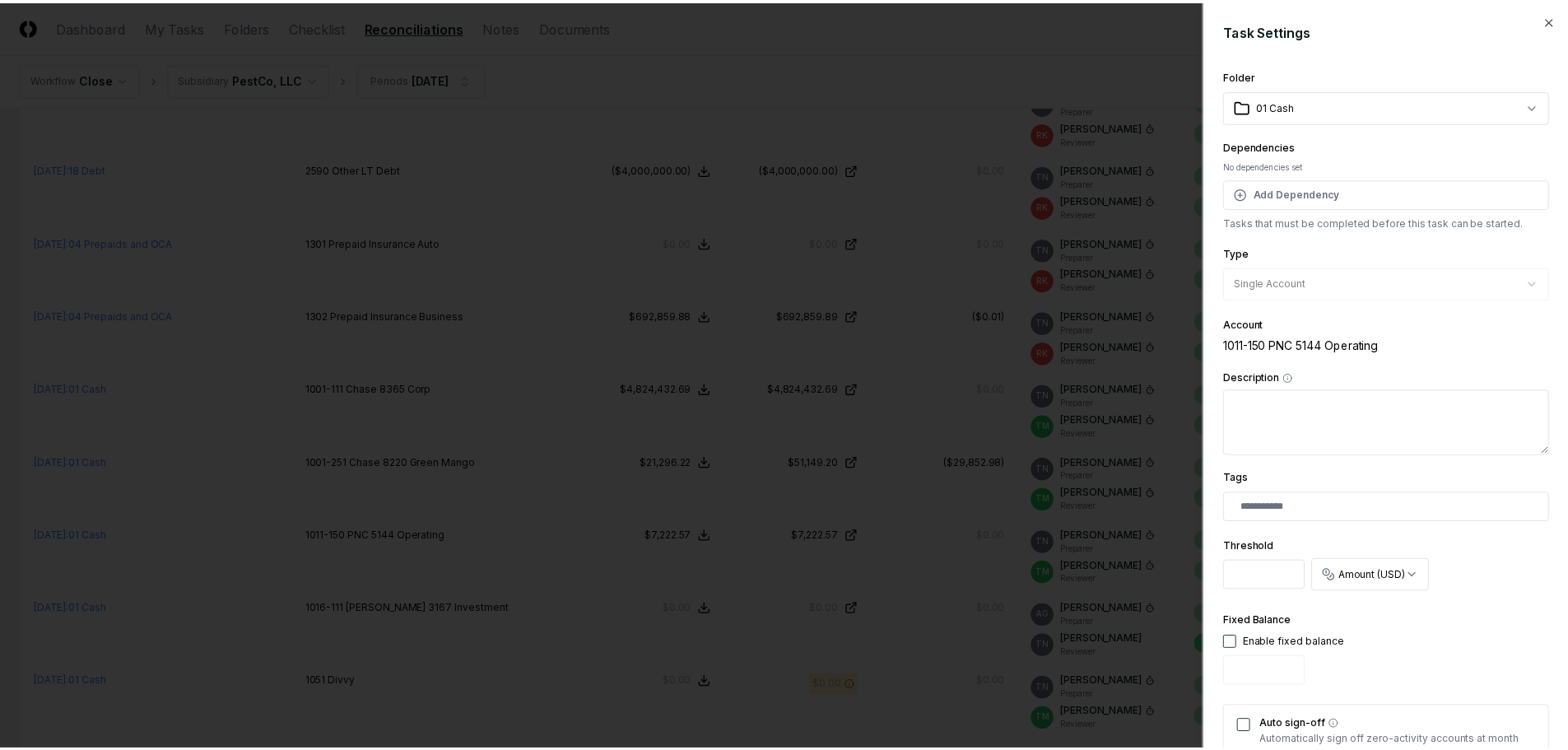
scroll to position [329, 0]
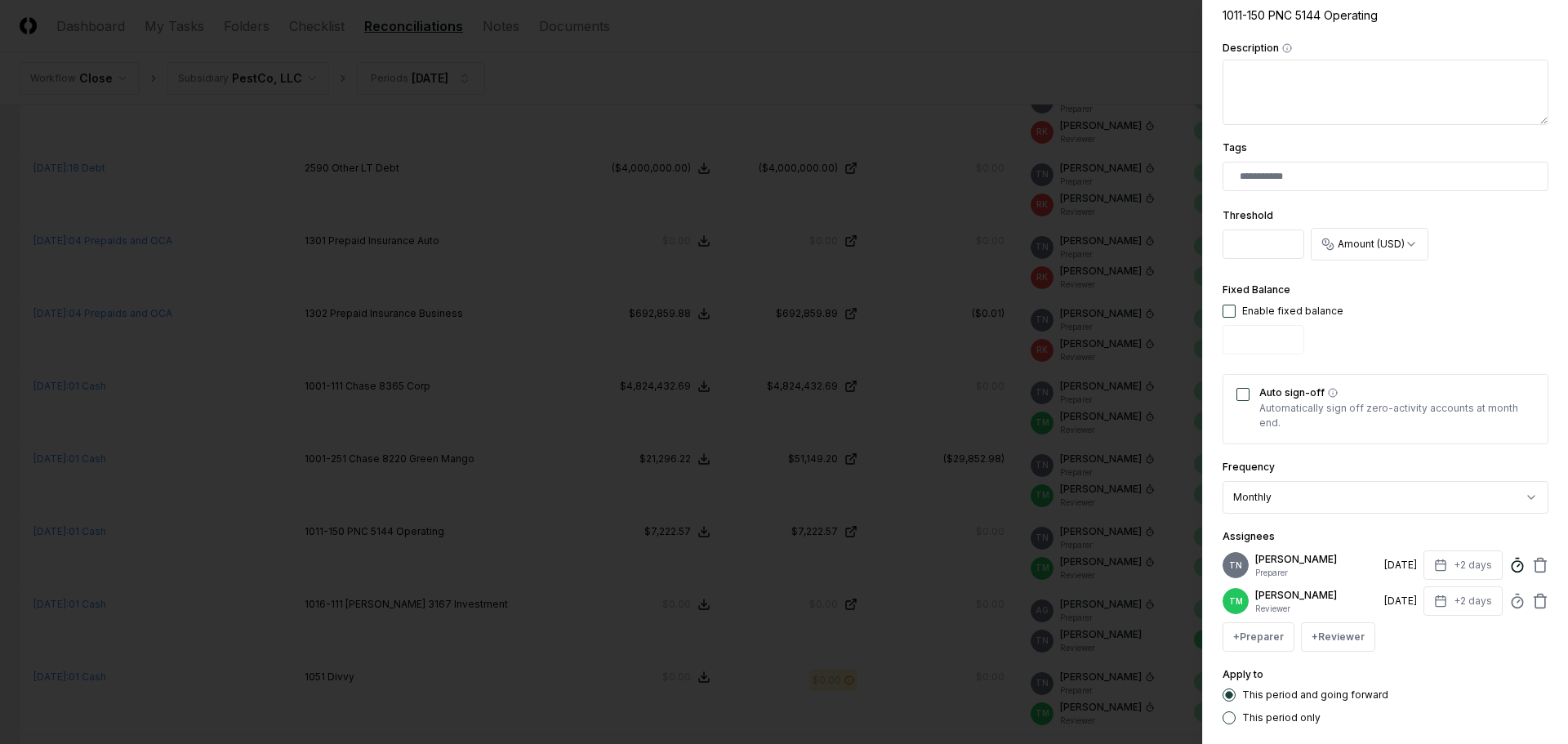
click at [1509, 566] on icon at bounding box center [1517, 565] width 17 height 17
click at [634, 469] on div at bounding box center [784, 372] width 1568 height 744
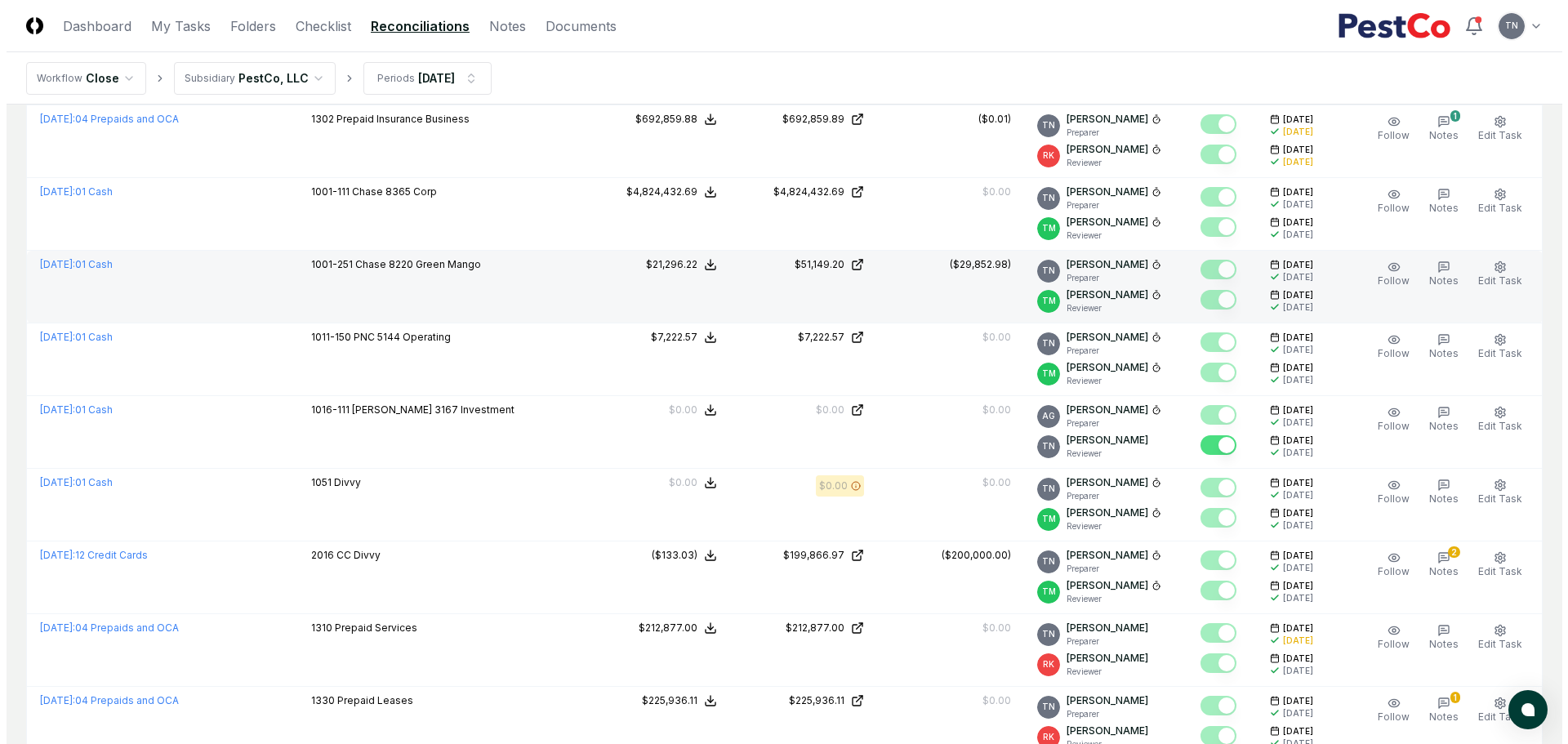
scroll to position [1061, 0]
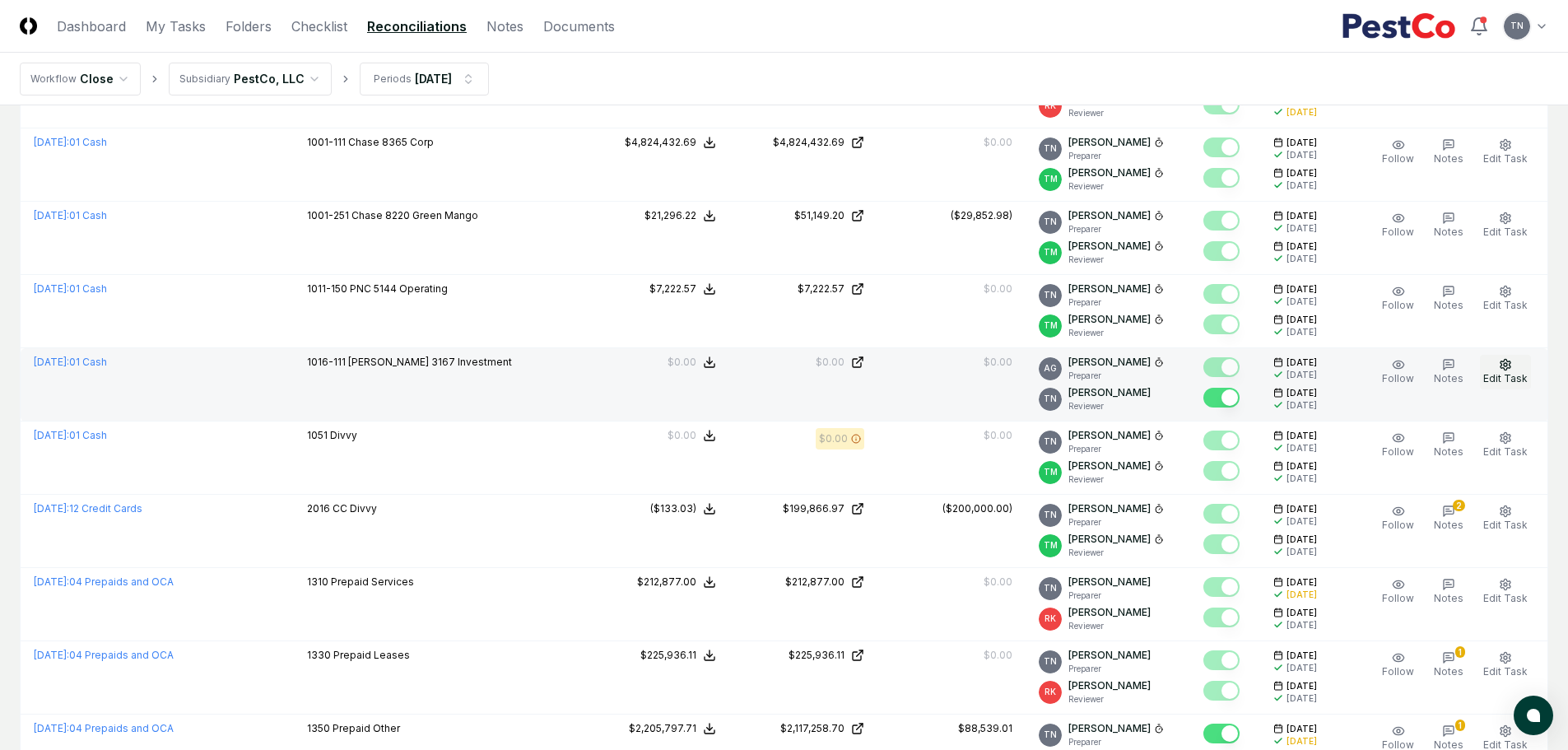
click at [1510, 367] on icon "button" at bounding box center [1506, 365] width 13 height 13
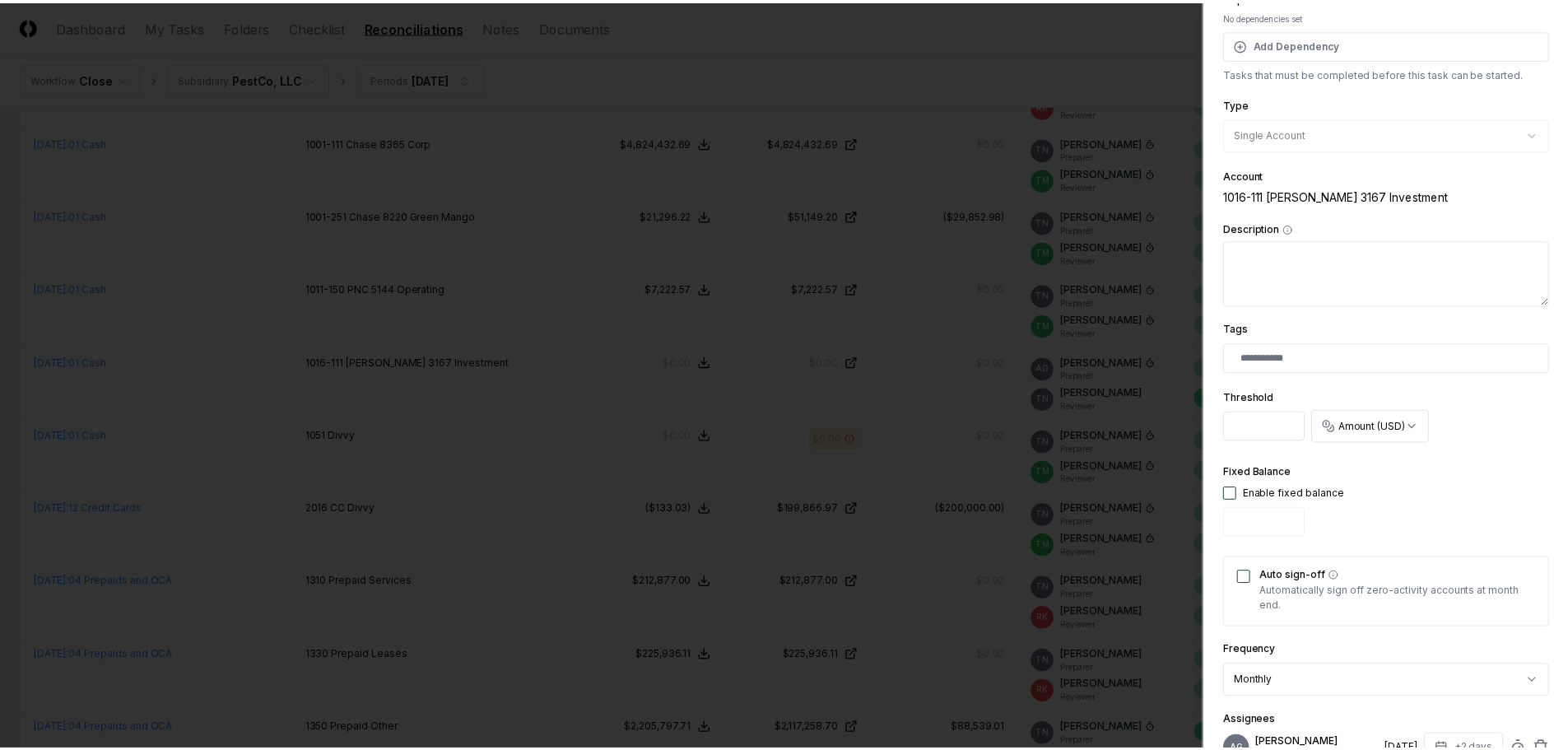
scroll to position [329, 0]
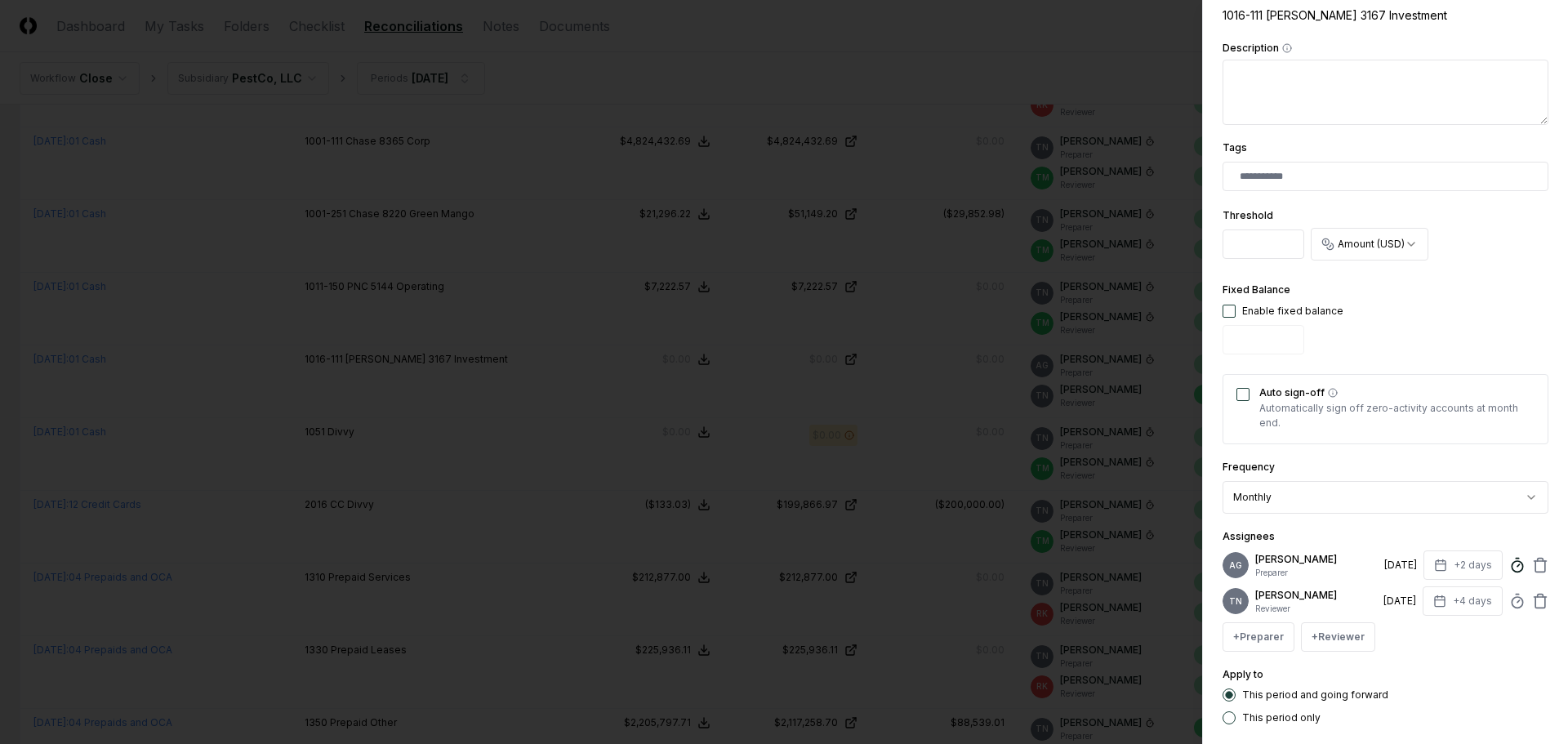
click at [1509, 567] on icon at bounding box center [1517, 565] width 17 height 17
click at [646, 439] on div at bounding box center [784, 372] width 1568 height 744
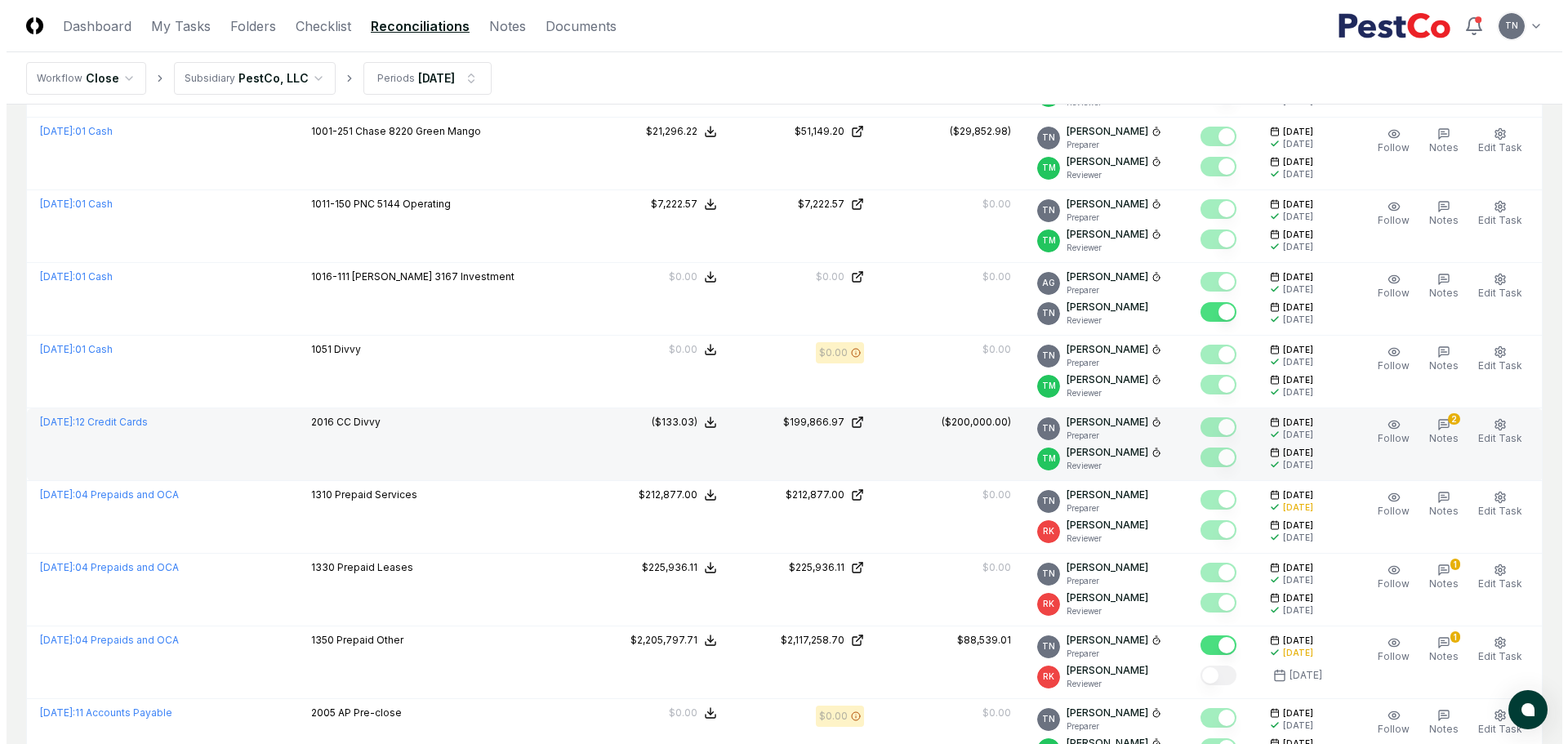
scroll to position [1225, 0]
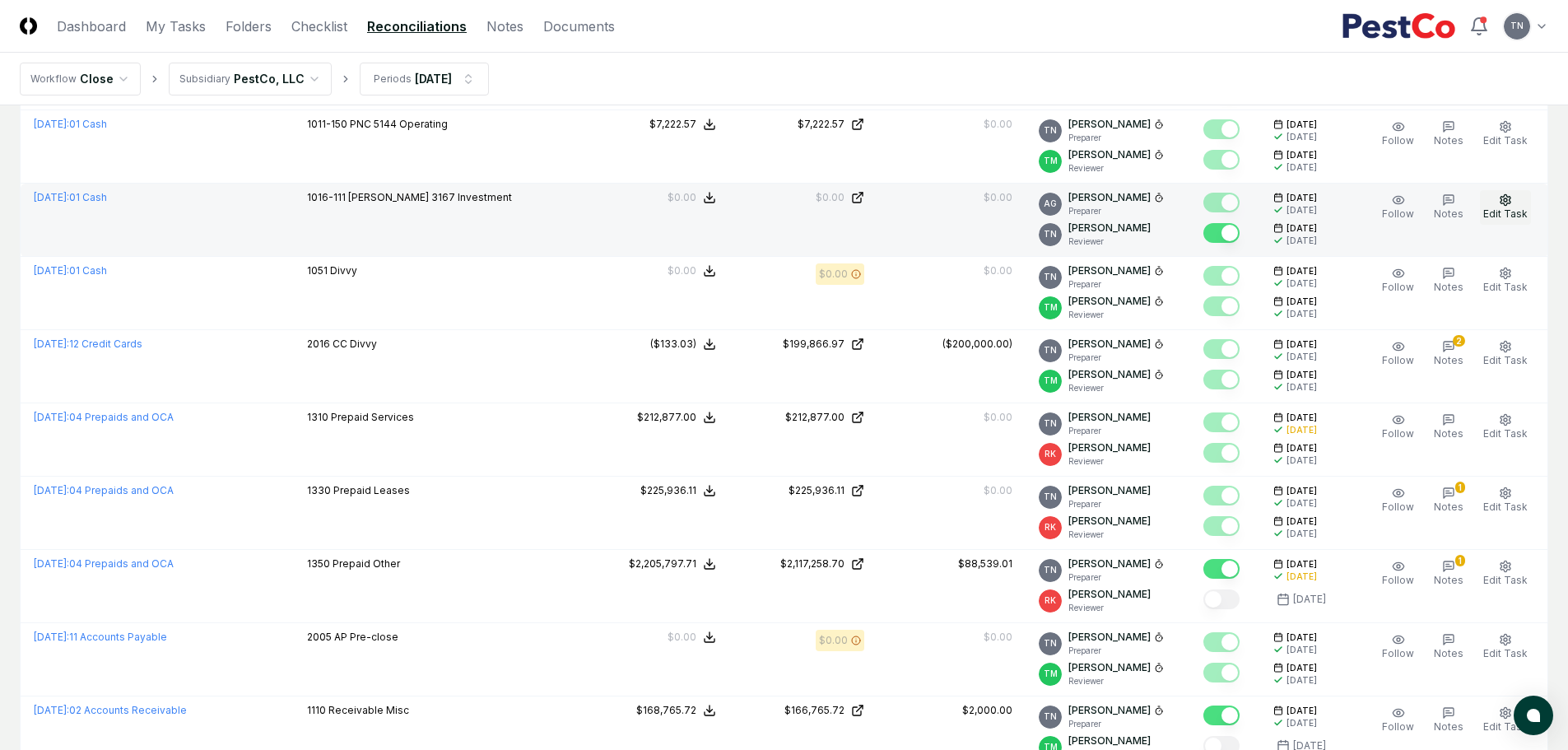
click at [1508, 193] on button "Edit Task" at bounding box center [1505, 207] width 51 height 34
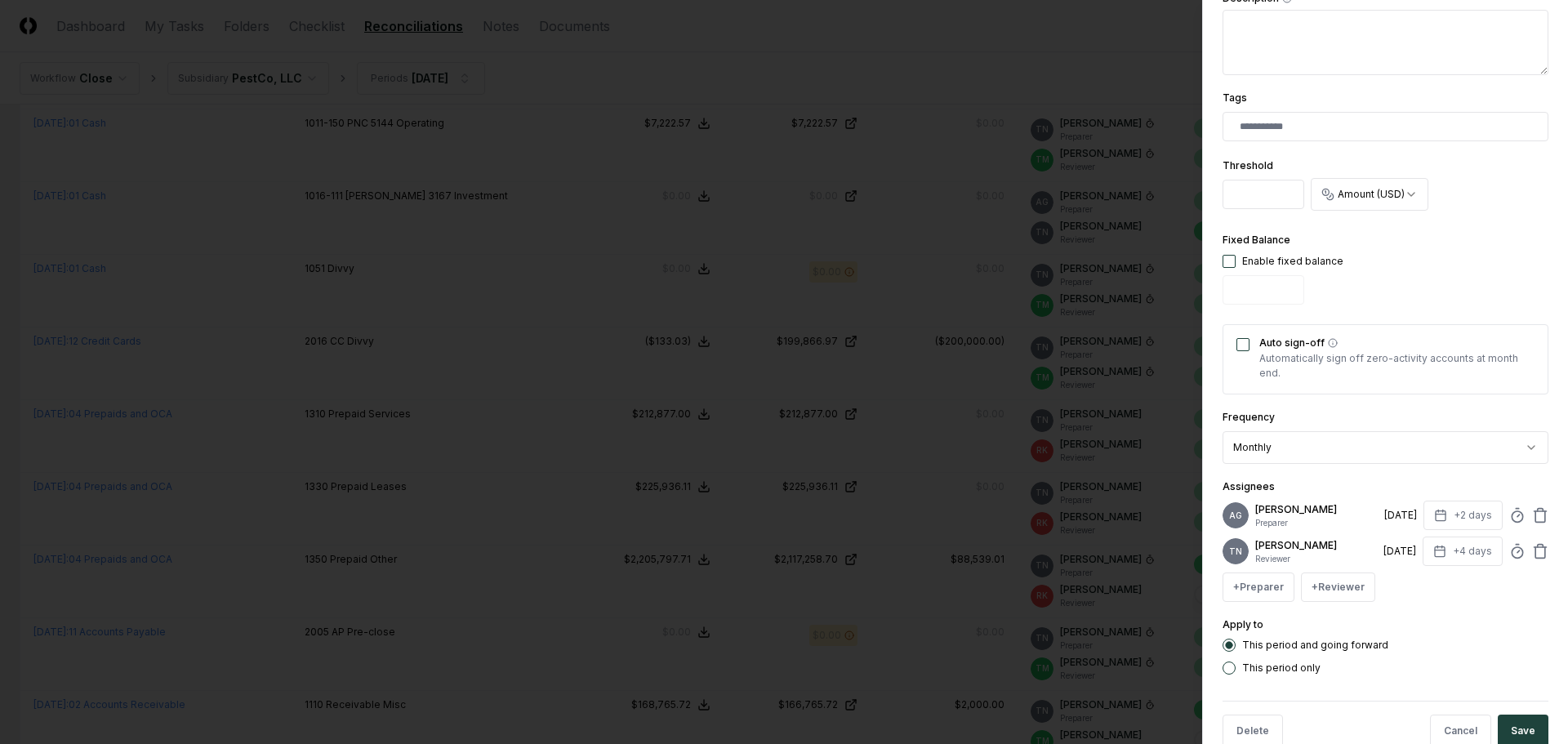
scroll to position [409, 0]
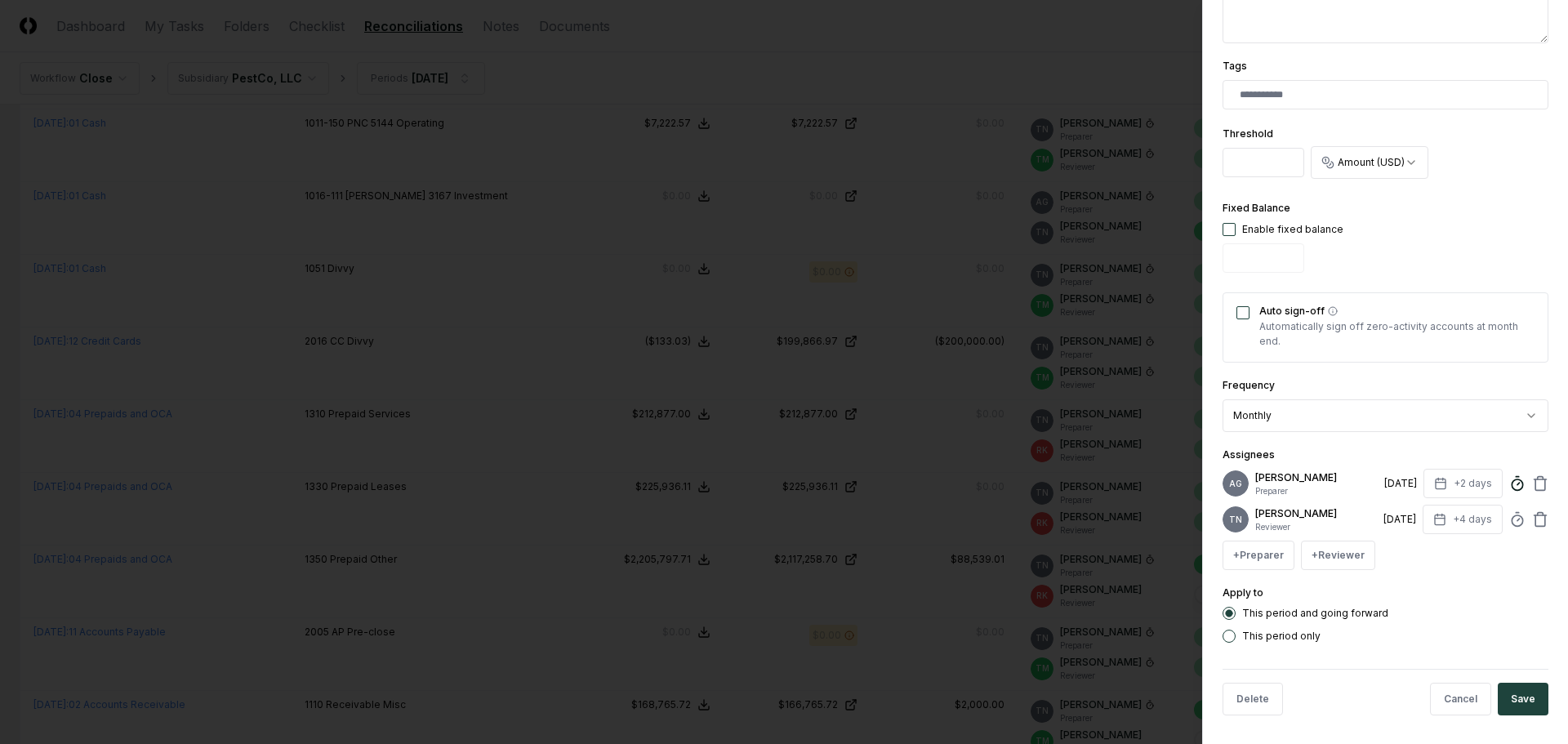
click at [1509, 492] on icon at bounding box center [1517, 484] width 17 height 17
click at [1420, 444] on div "**********" at bounding box center [1385, 150] width 325 height 985
click at [1509, 528] on icon at bounding box center [1517, 519] width 17 height 17
type input "*****"
click at [1507, 708] on button "Save" at bounding box center [1522, 698] width 51 height 32
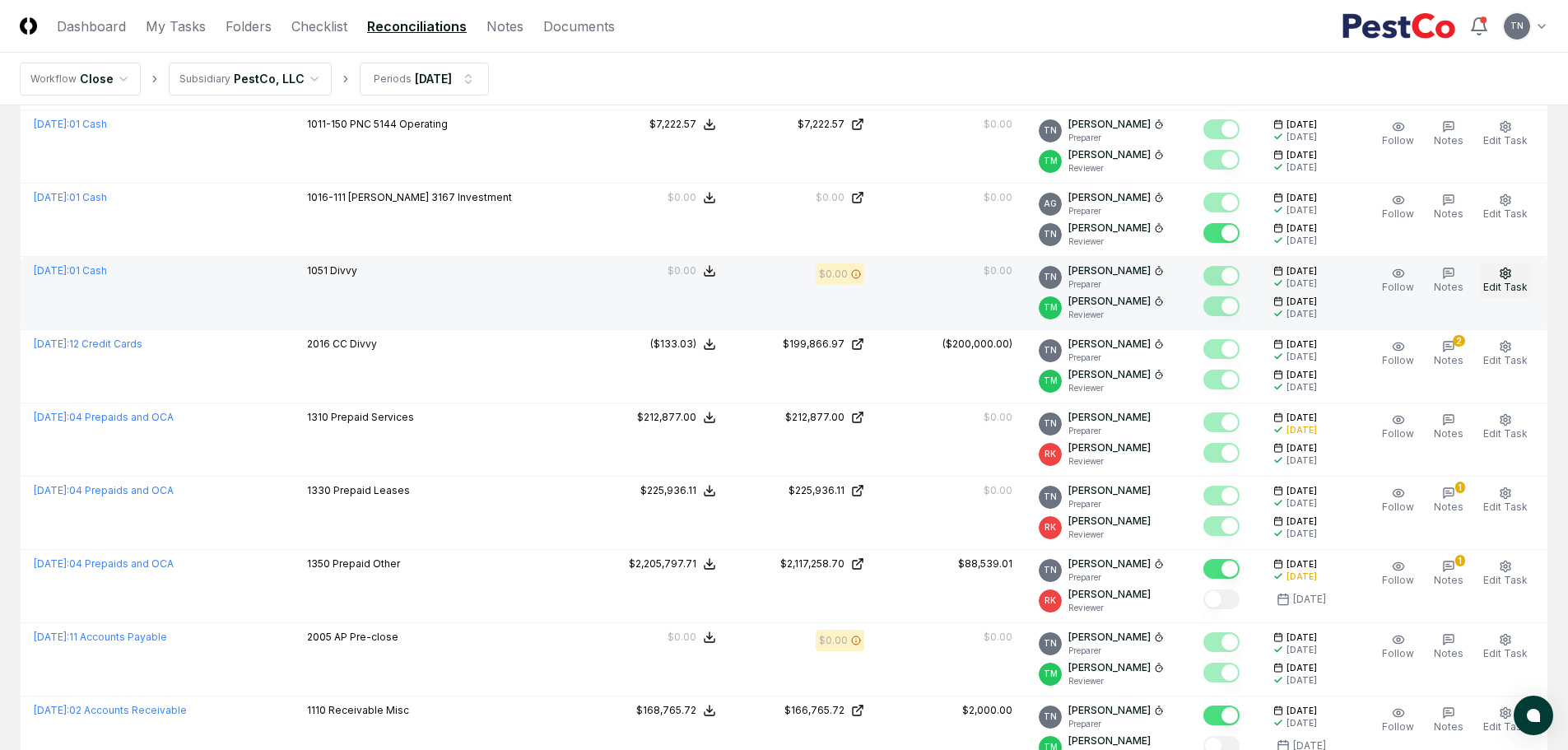
click at [1509, 272] on icon "button" at bounding box center [1506, 273] width 13 height 13
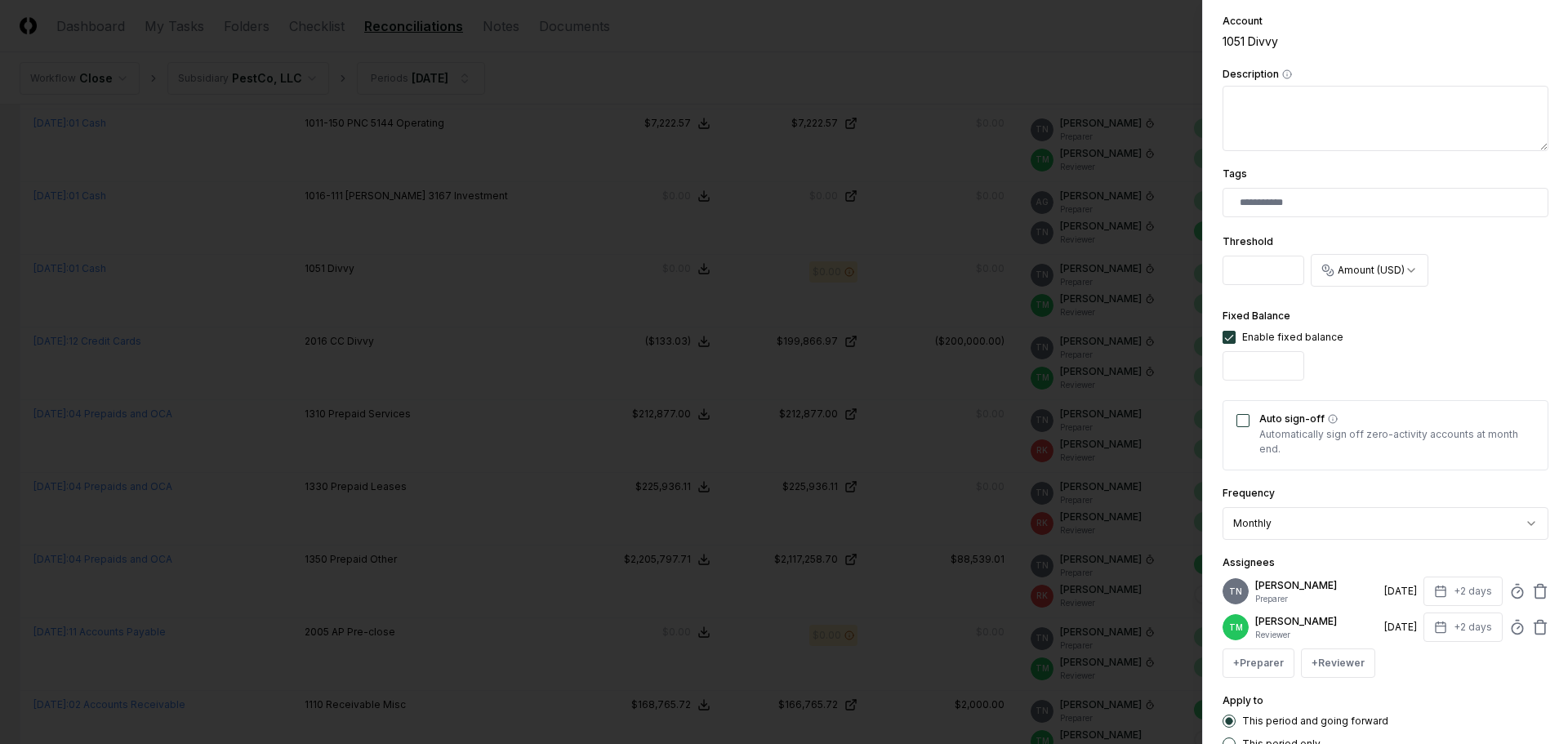
scroll to position [326, 0]
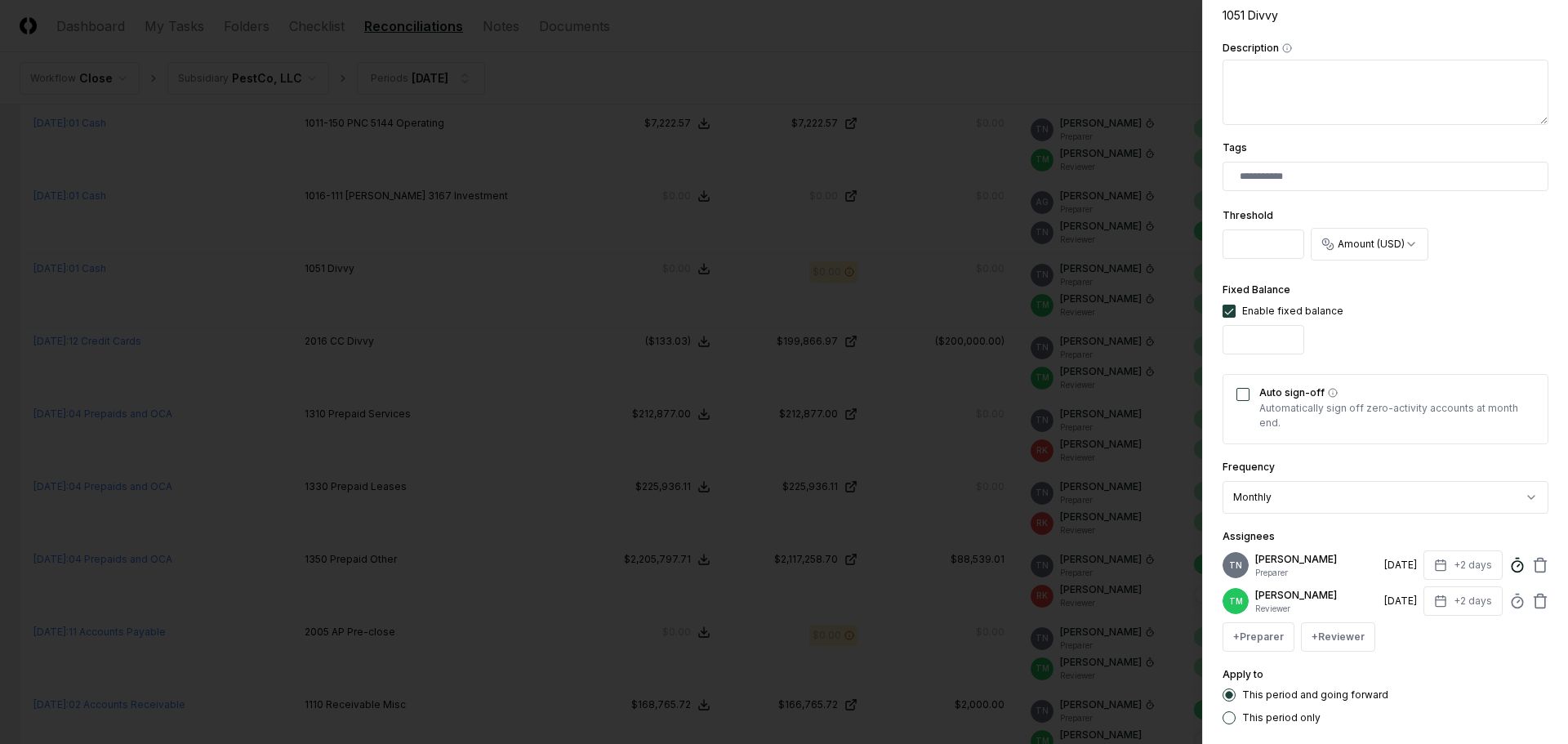
click at [1509, 565] on icon at bounding box center [1517, 565] width 17 height 17
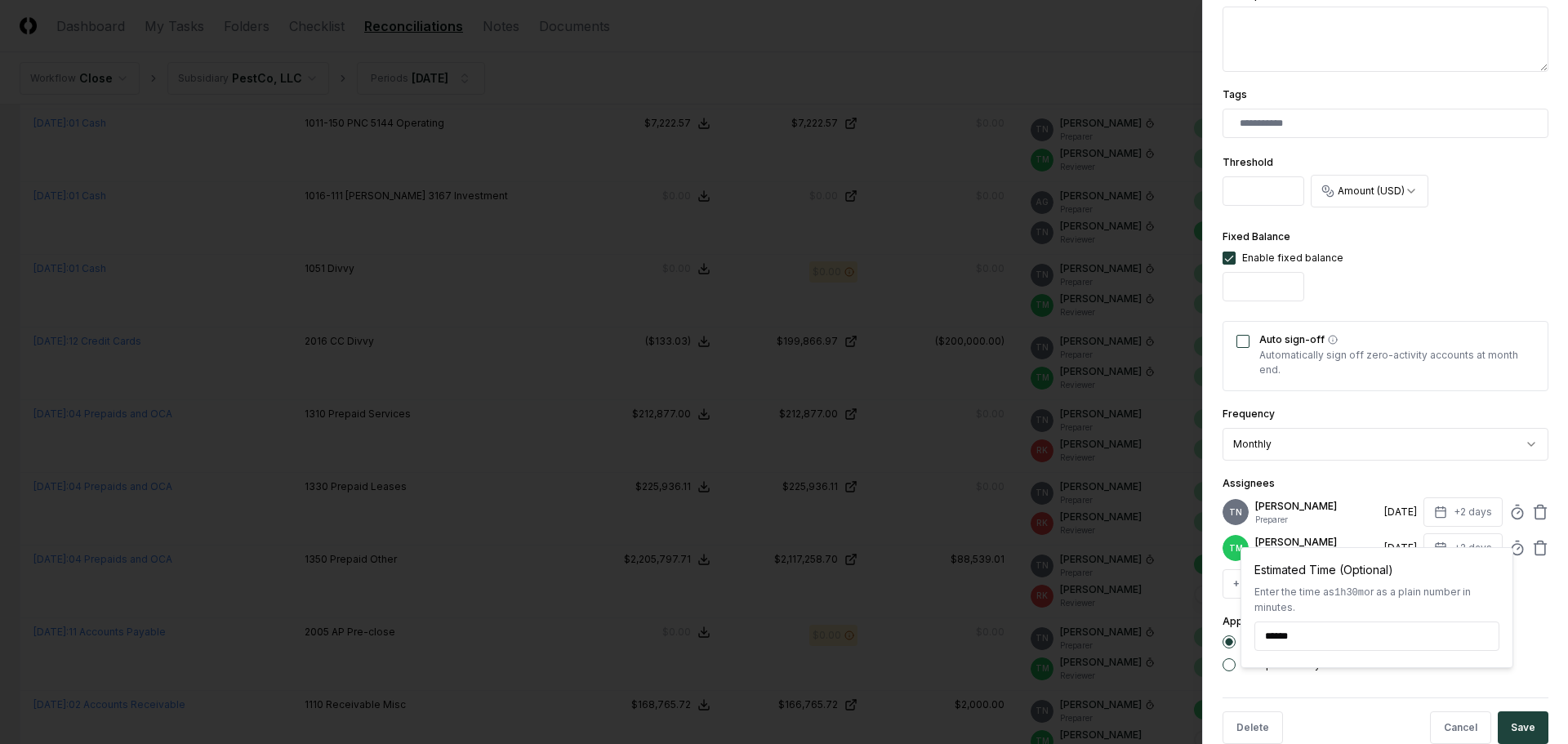
scroll to position [424, 0]
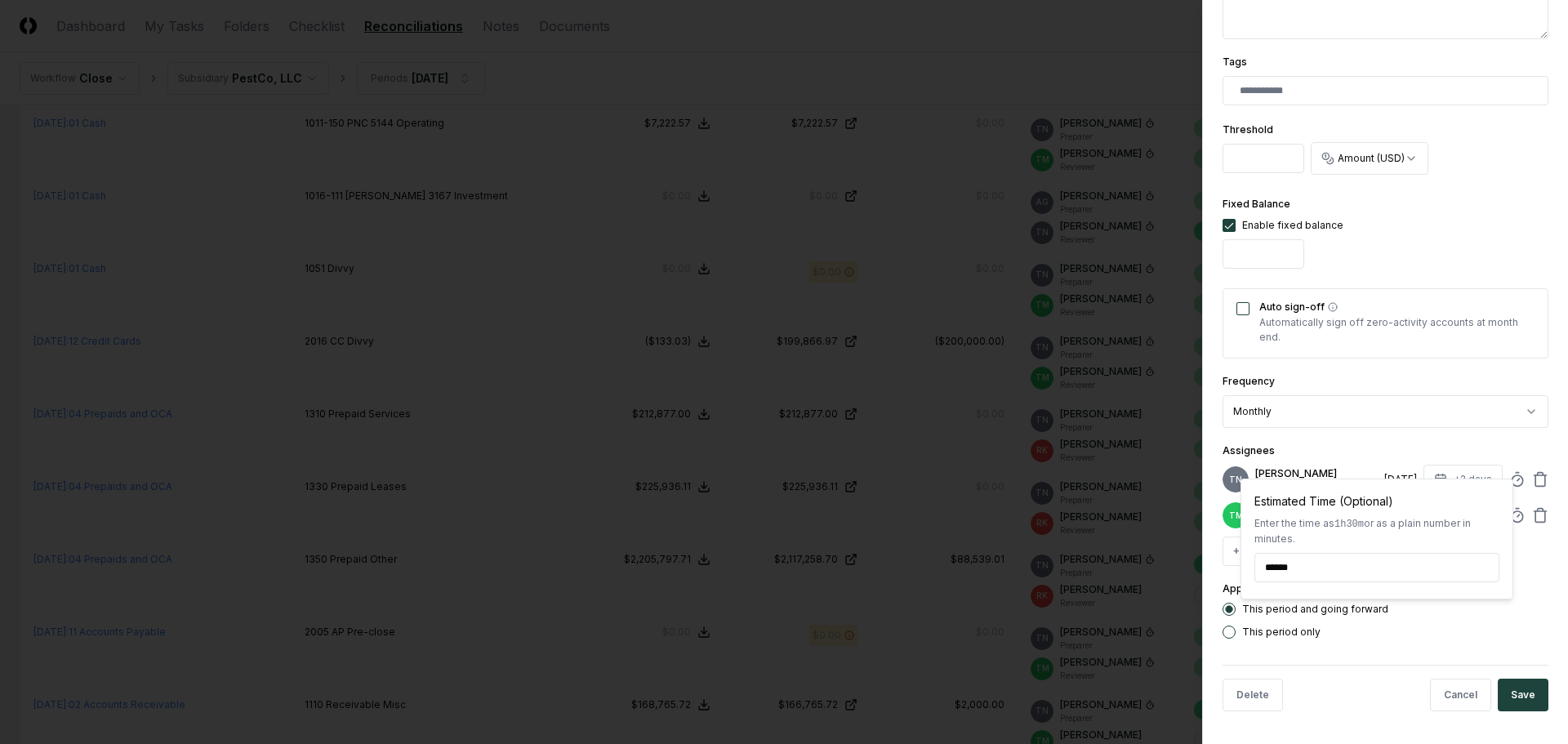
click at [657, 331] on div at bounding box center [784, 372] width 1568 height 744
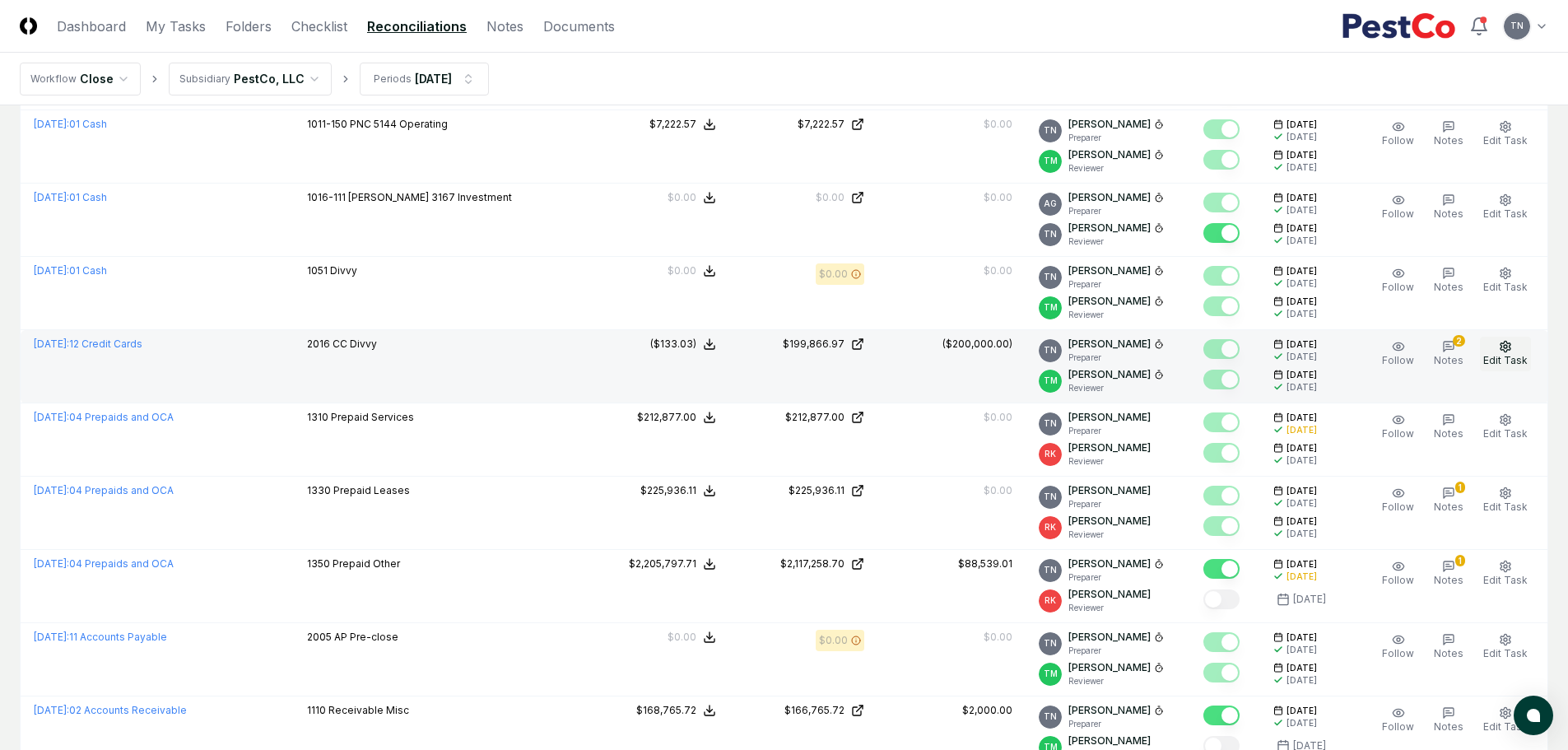
click at [1508, 352] on icon "button" at bounding box center [1505, 346] width 10 height 11
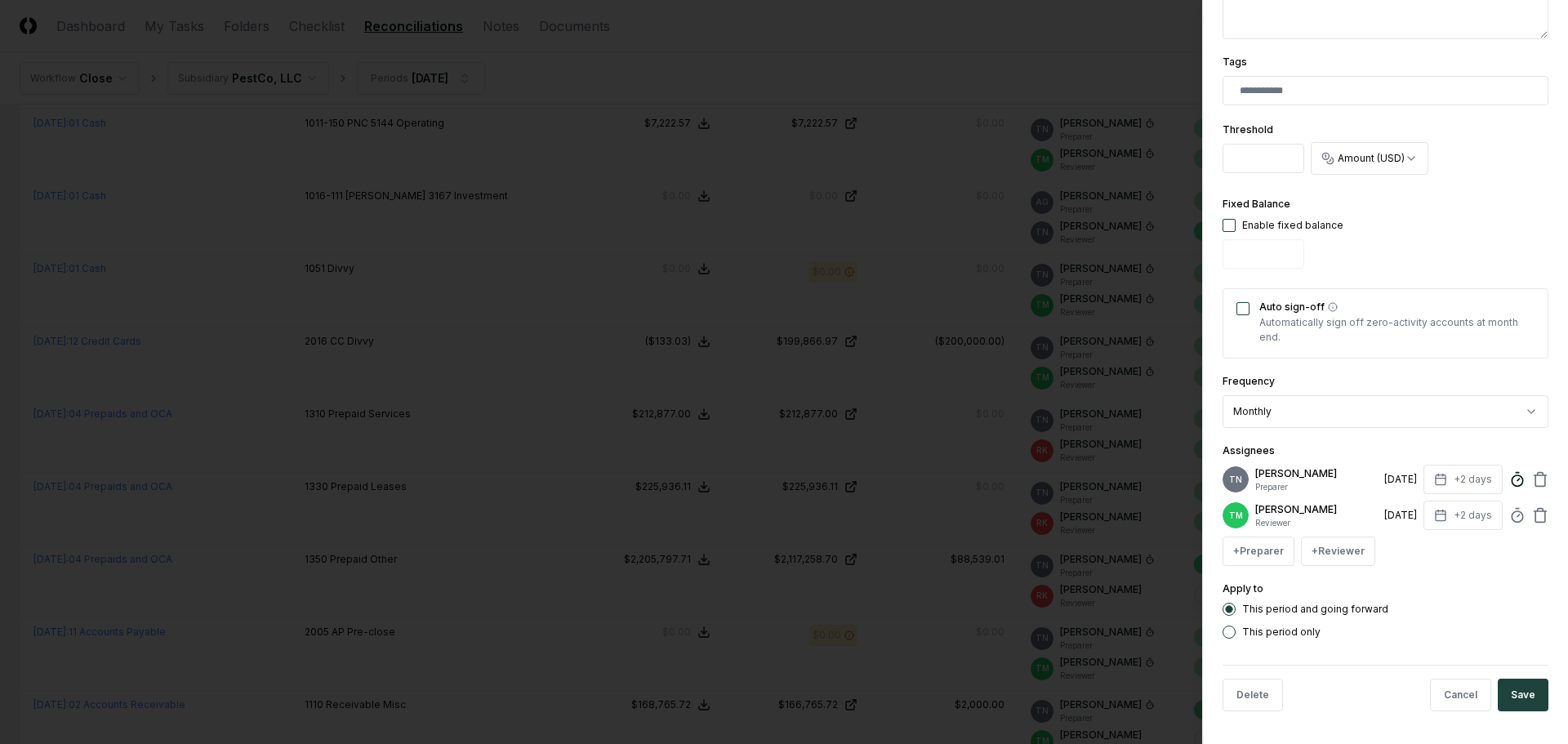
click at [1509, 471] on icon at bounding box center [1517, 479] width 17 height 17
click at [605, 402] on div at bounding box center [784, 372] width 1568 height 744
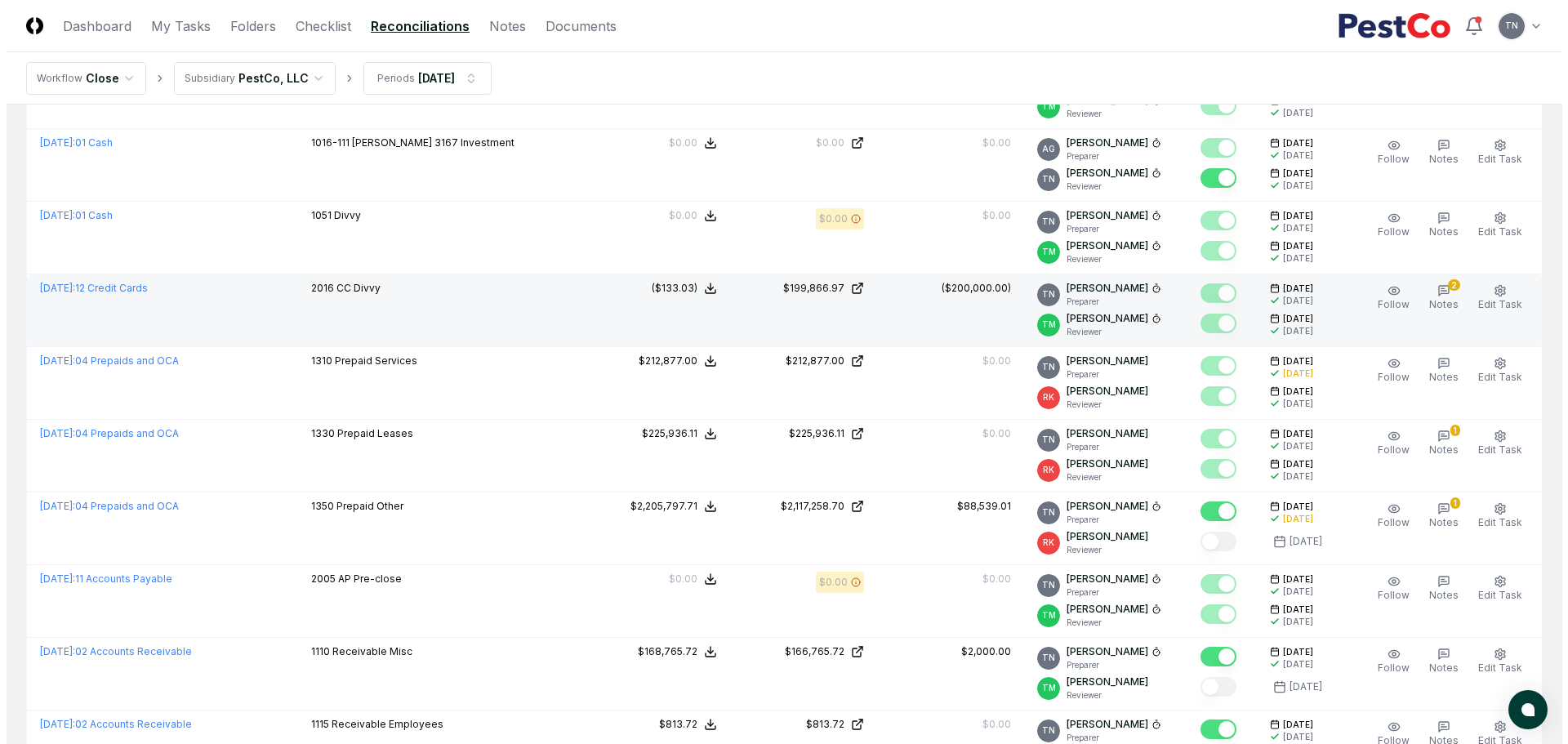
scroll to position [1307, 0]
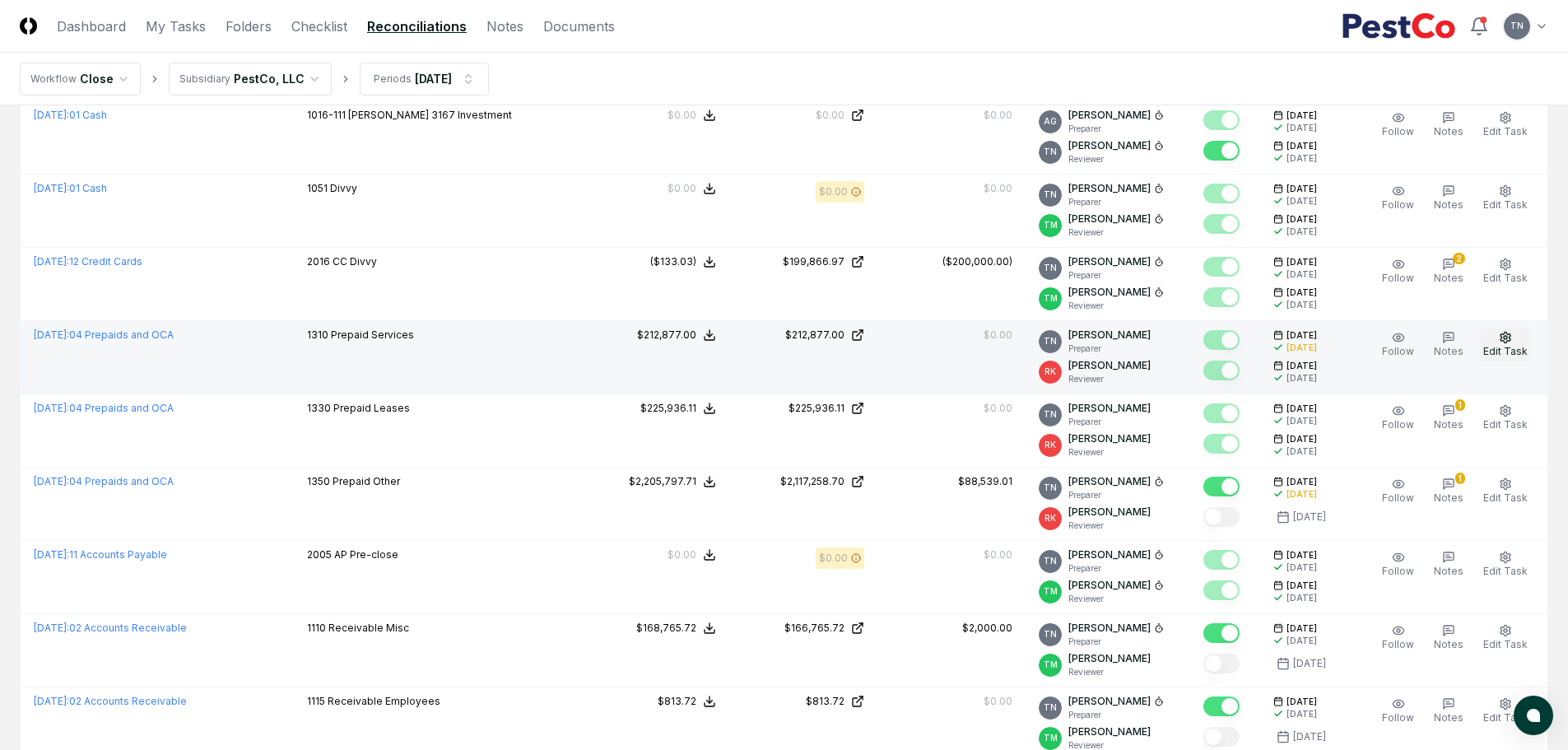
click at [1509, 334] on icon "button" at bounding box center [1505, 336] width 10 height 11
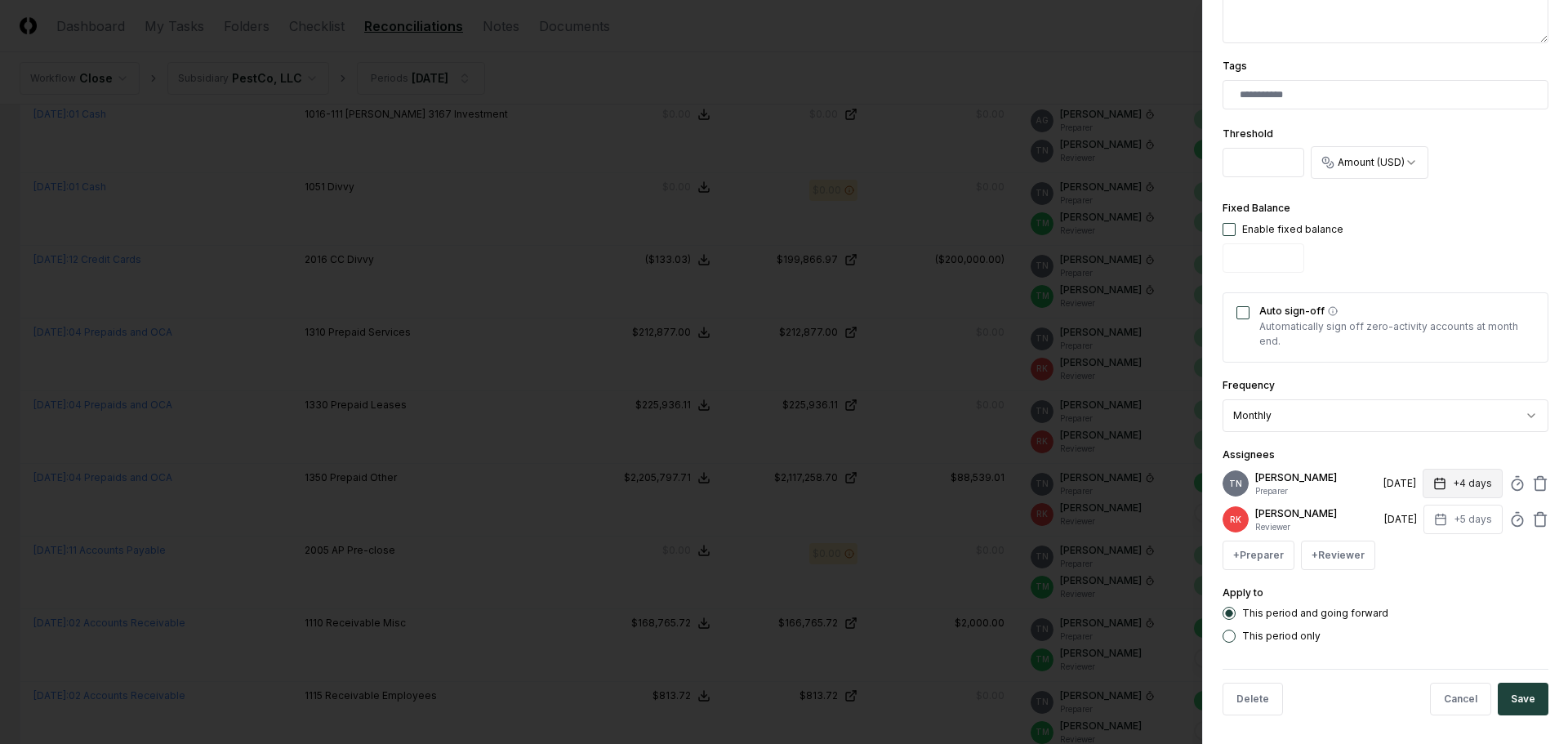
scroll to position [412, 0]
click at [1509, 475] on icon at bounding box center [1517, 479] width 17 height 17
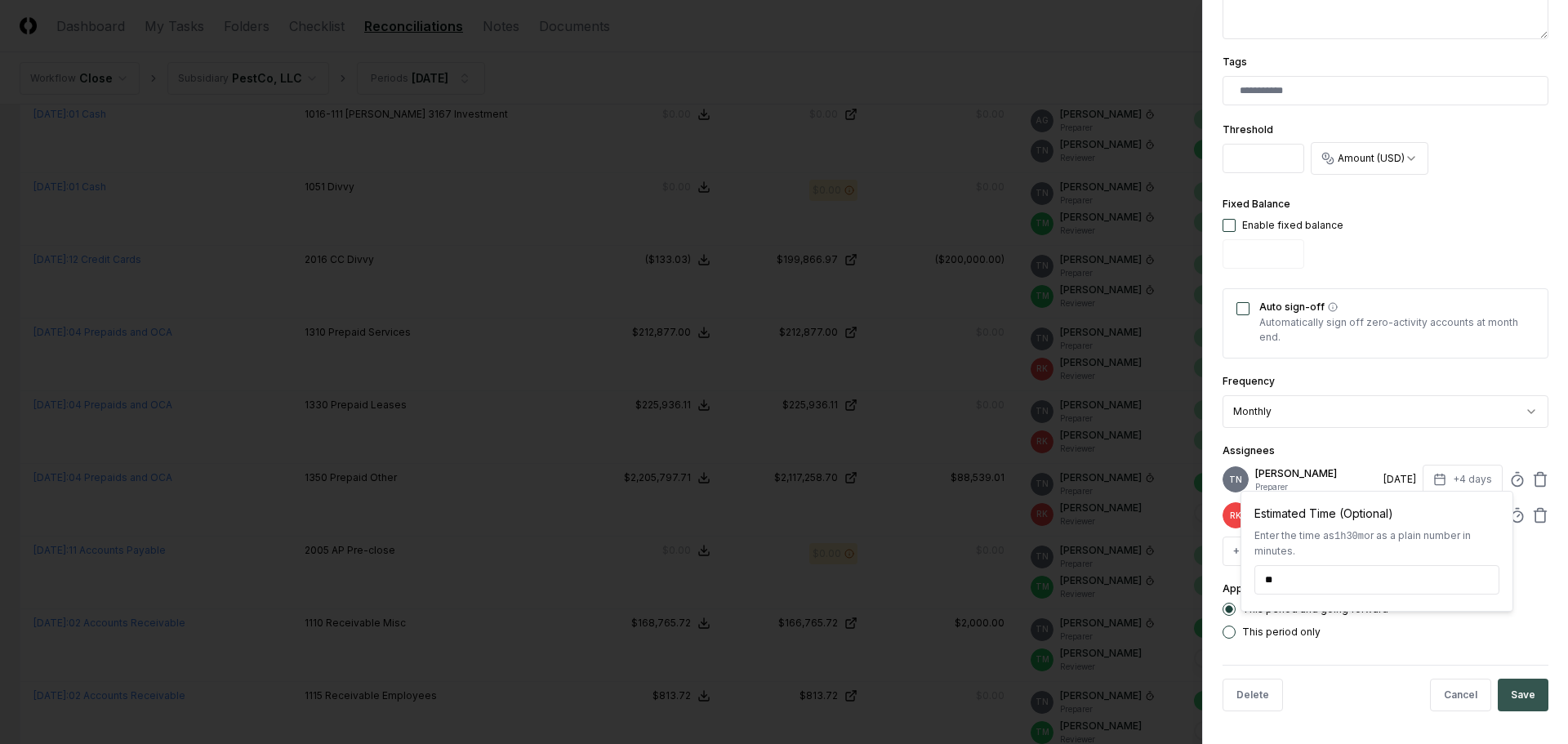
type input "******"
click at [1514, 690] on button "Save" at bounding box center [1522, 694] width 51 height 32
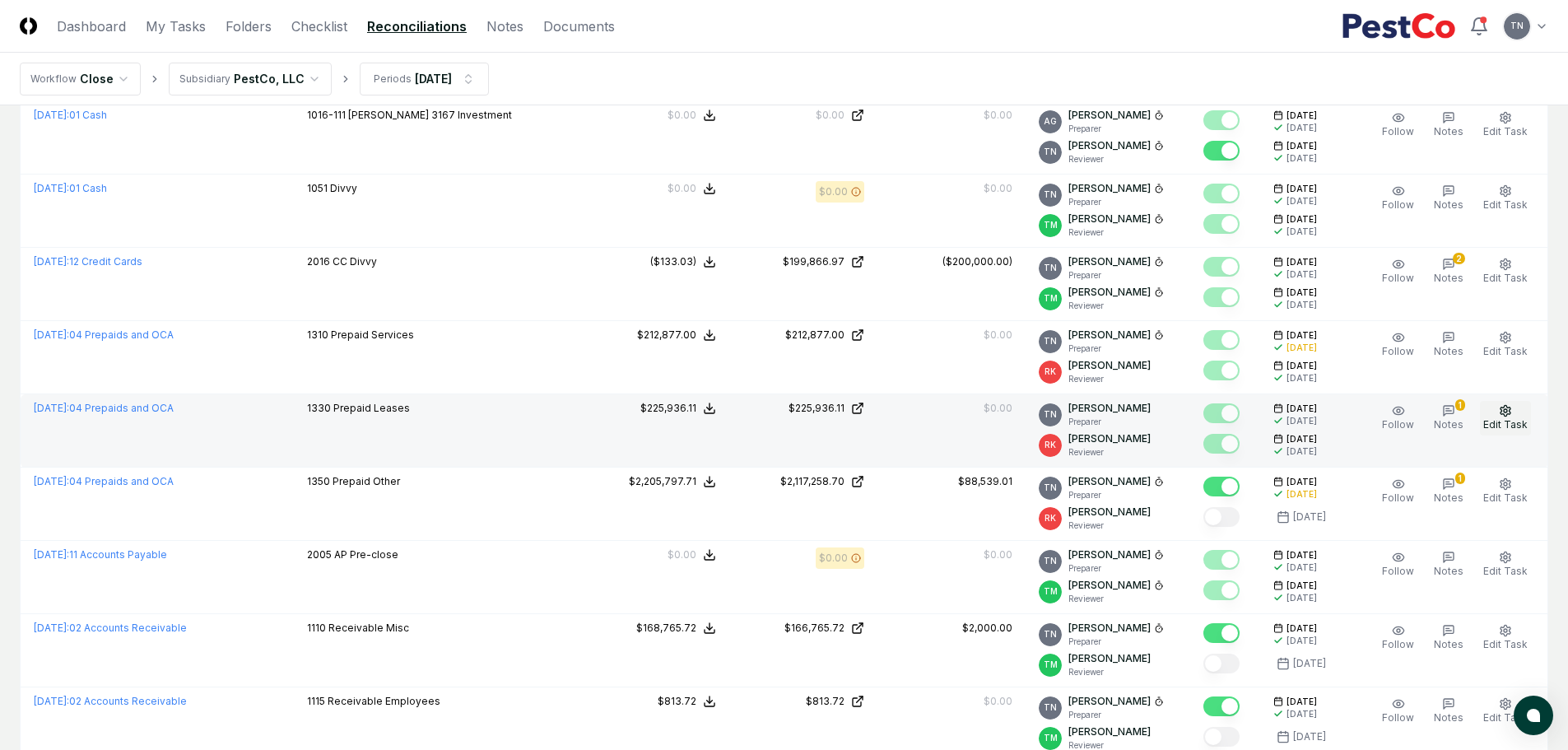
click at [1510, 409] on icon "button" at bounding box center [1505, 410] width 10 height 11
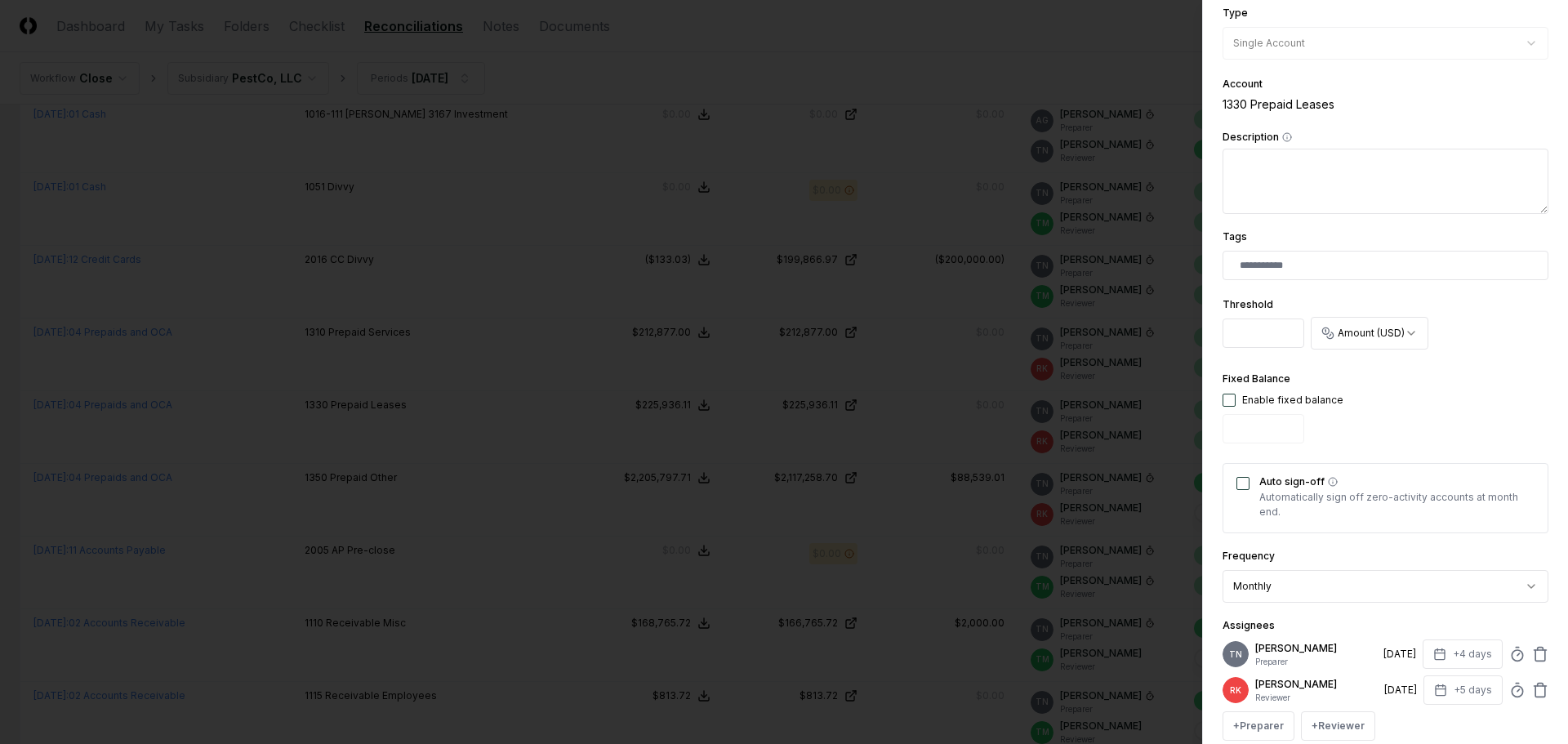
scroll to position [245, 0]
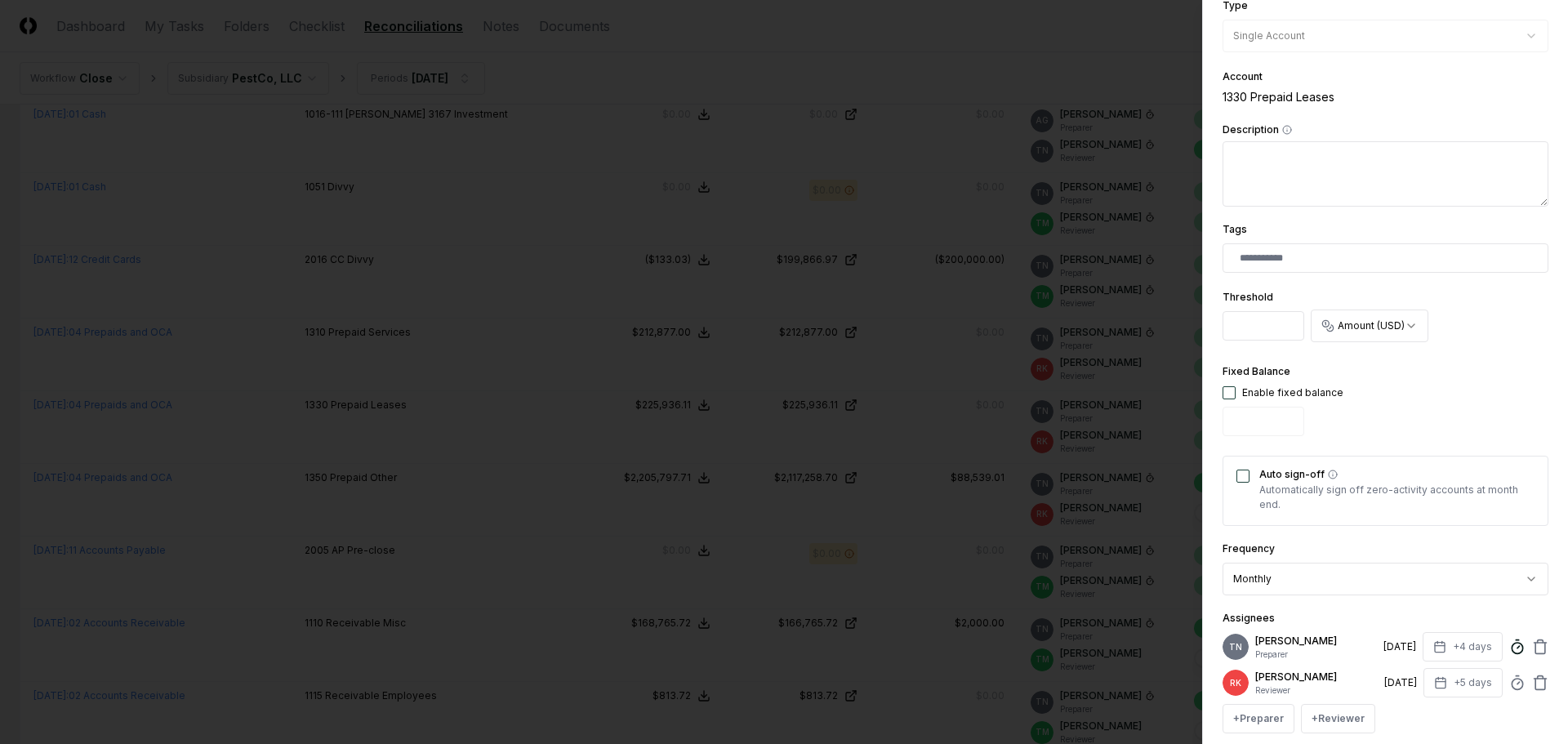
click at [1509, 644] on icon at bounding box center [1517, 647] width 17 height 17
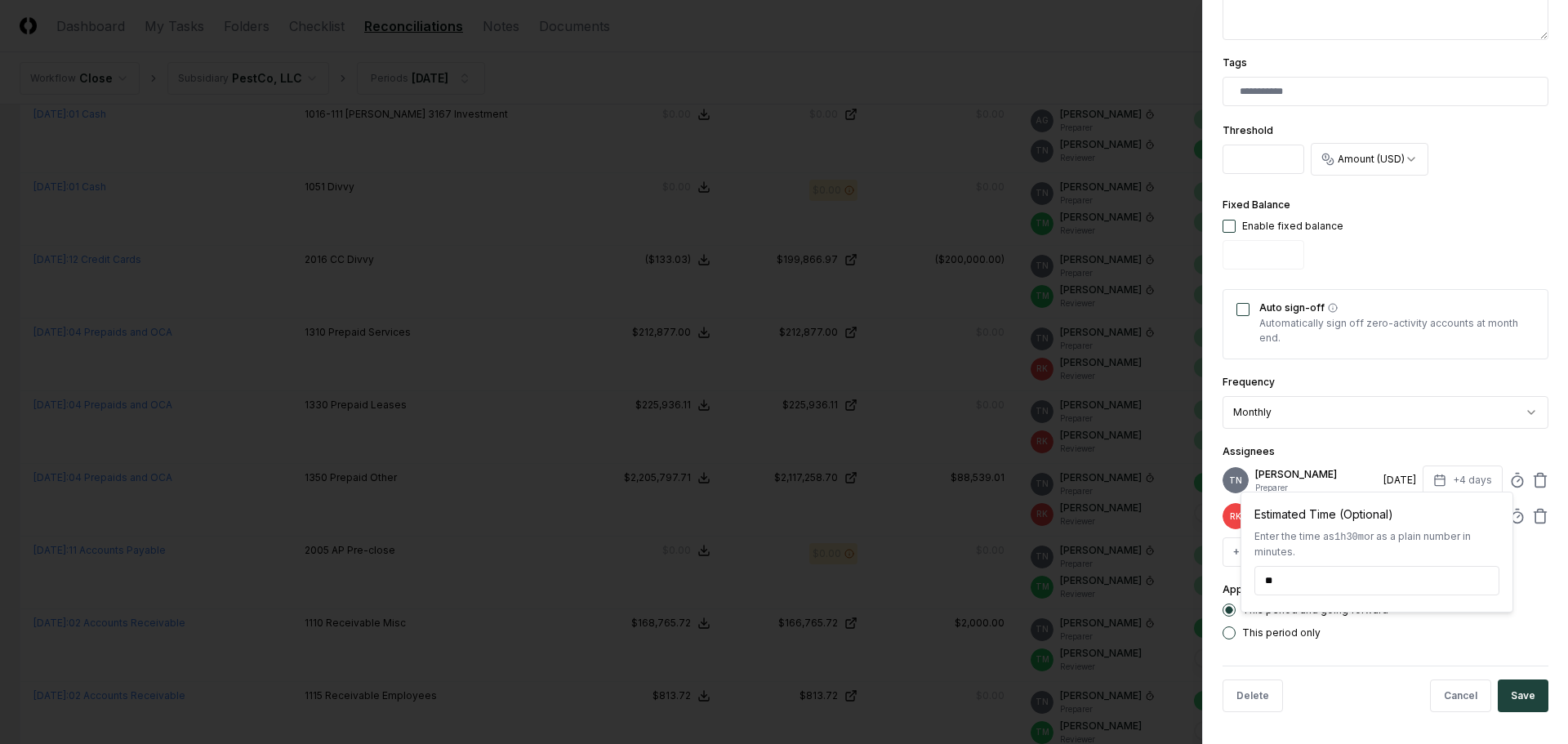
scroll to position [412, 0]
type input "******"
click at [1511, 698] on button "Save" at bounding box center [1522, 694] width 51 height 32
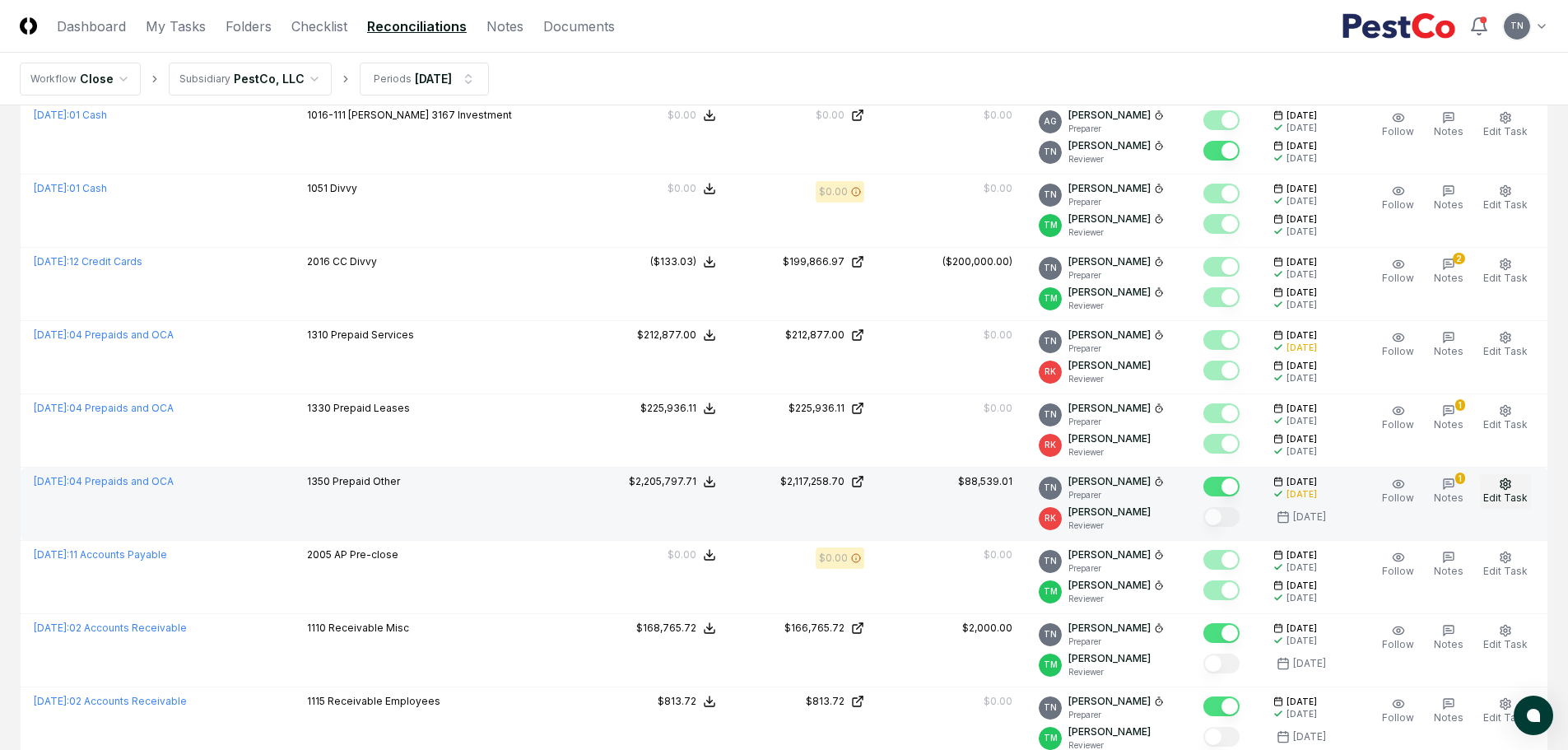
click at [1509, 481] on icon "button" at bounding box center [1505, 483] width 10 height 11
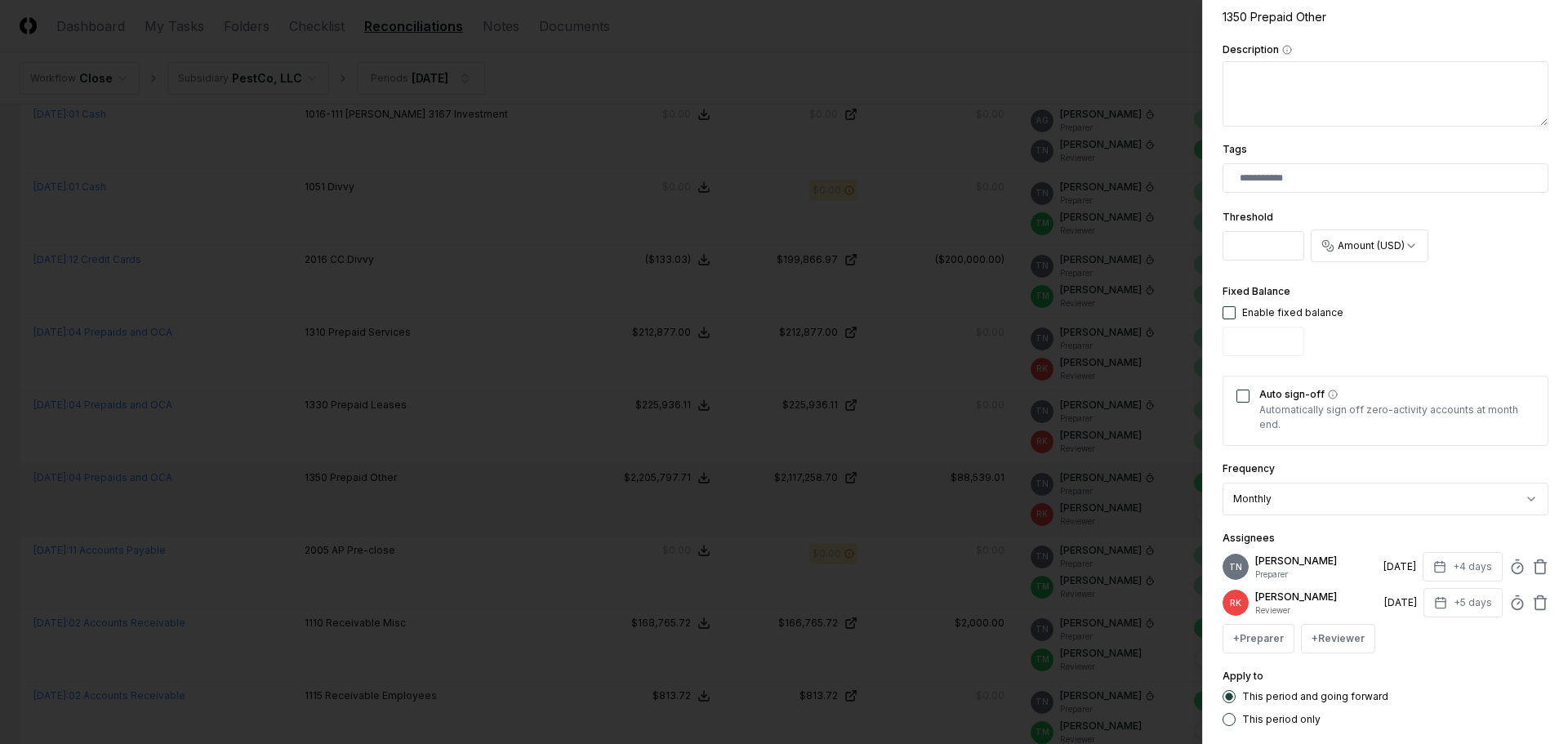
scroll to position [326, 0]
click at [1509, 563] on icon at bounding box center [1517, 565] width 17 height 17
click at [514, 480] on div at bounding box center [784, 372] width 1568 height 744
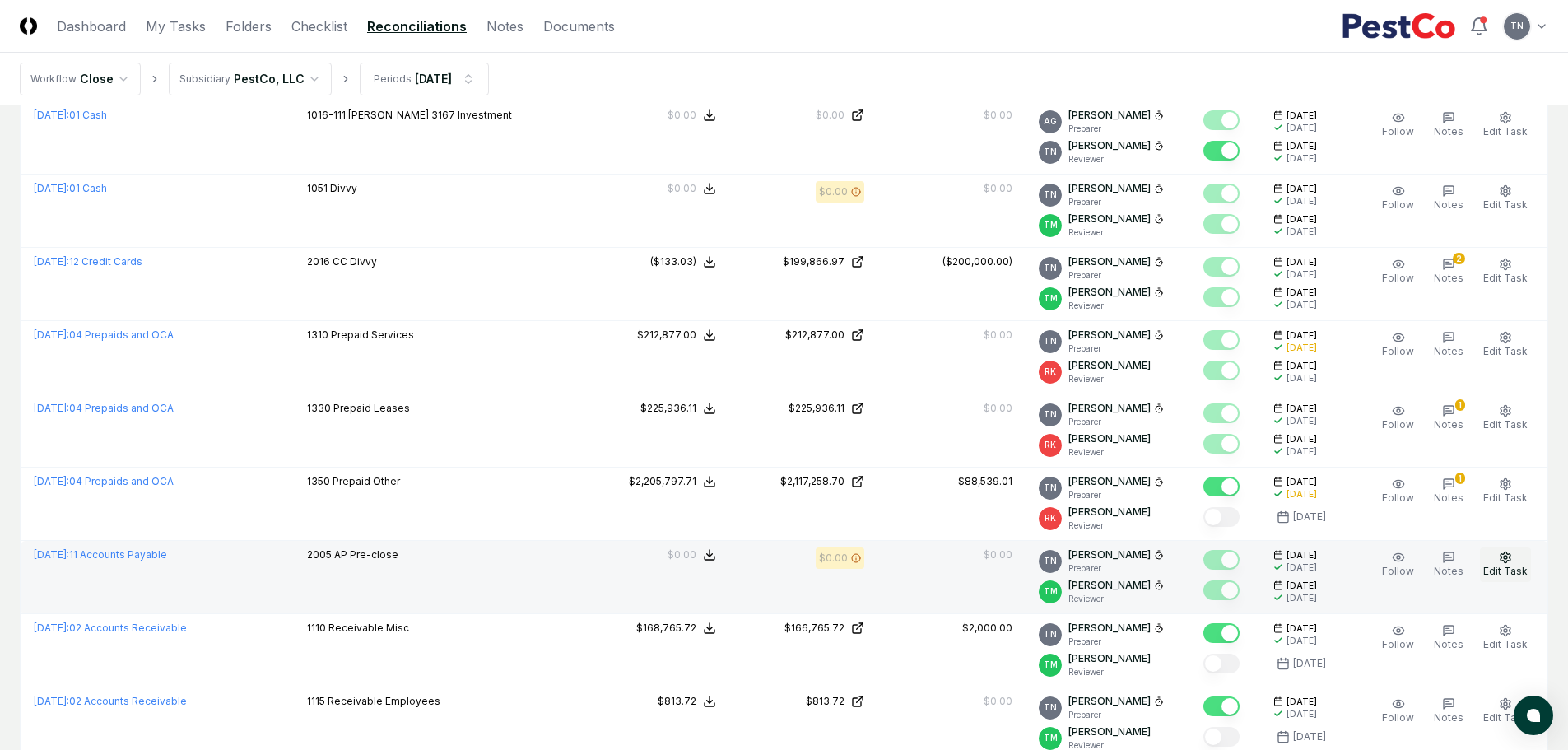
click at [1507, 554] on icon "button" at bounding box center [1506, 557] width 13 height 13
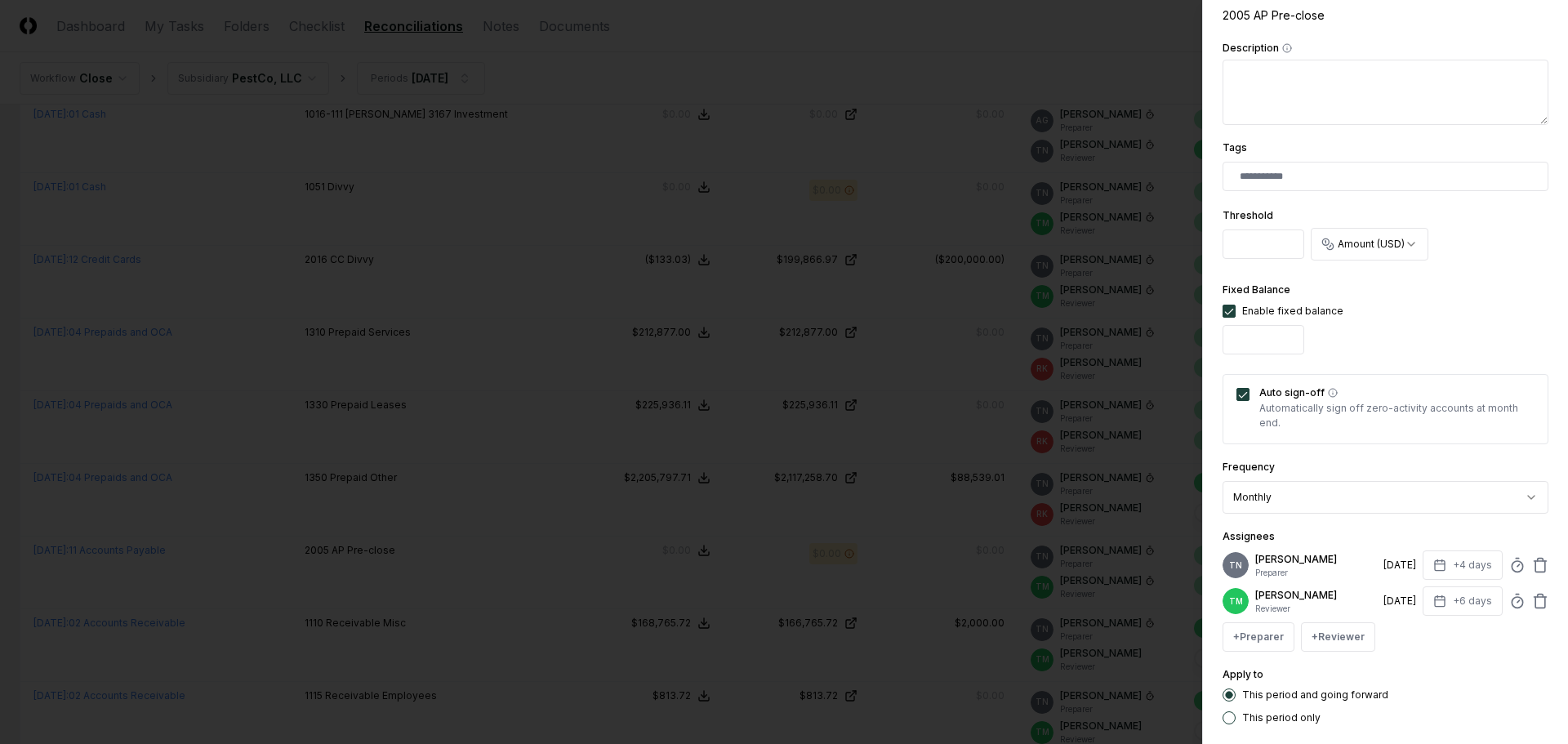
click at [1501, 573] on div "TN [PERSON_NAME] Preparer [DATE] +4 days" at bounding box center [1385, 564] width 325 height 29
click at [1509, 569] on icon at bounding box center [1517, 565] width 17 height 17
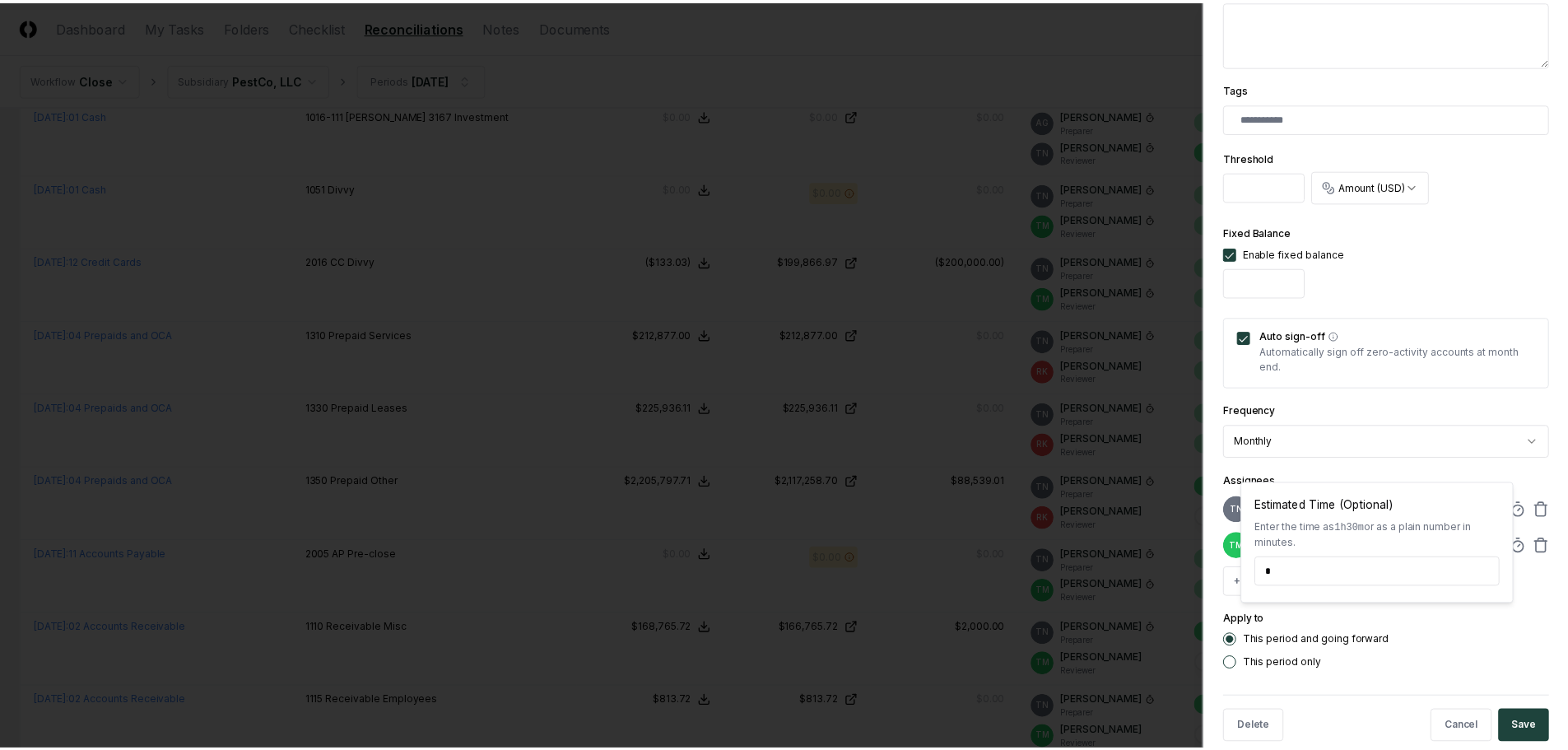
scroll to position [428, 0]
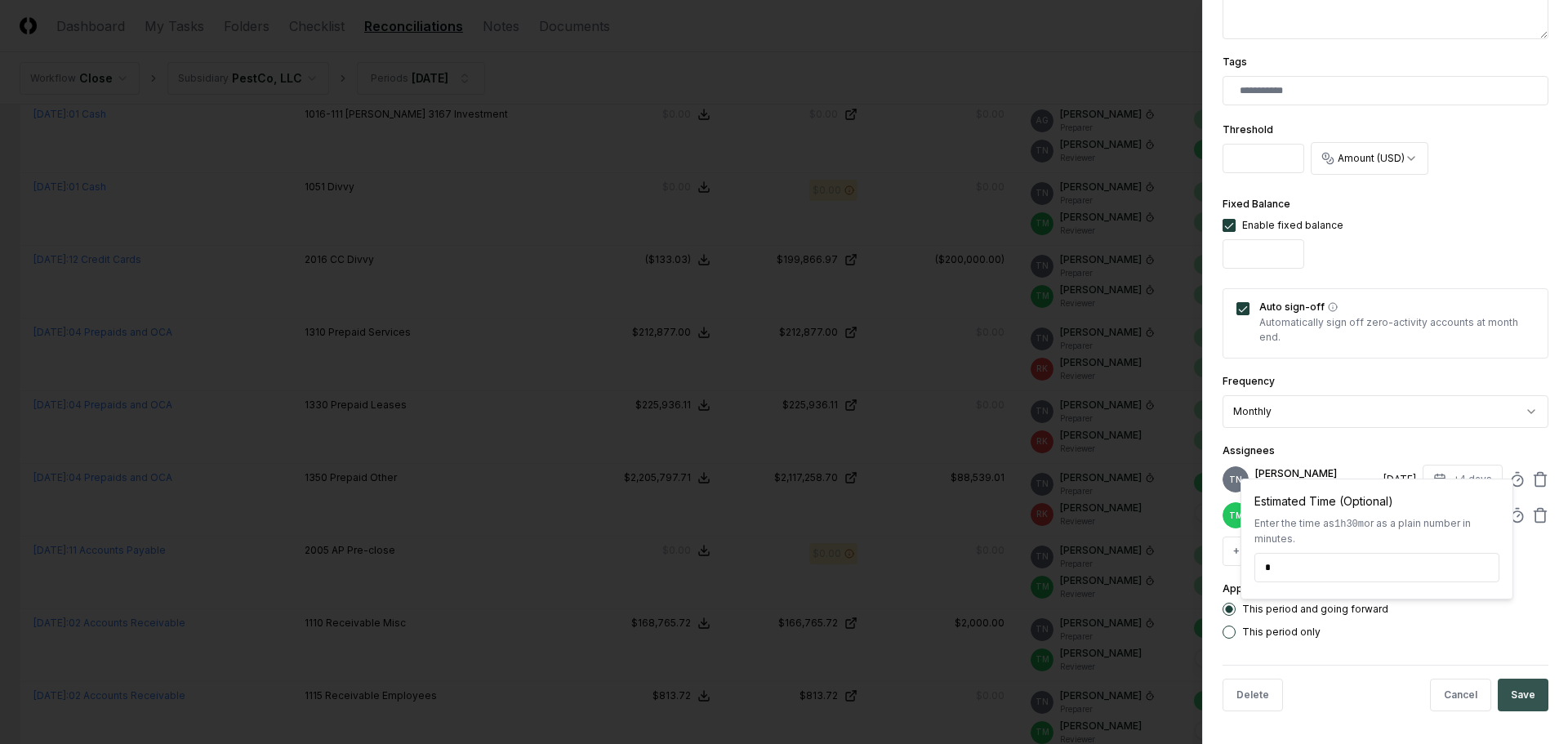
type input "*****"
click at [1504, 686] on button "Save" at bounding box center [1522, 694] width 51 height 32
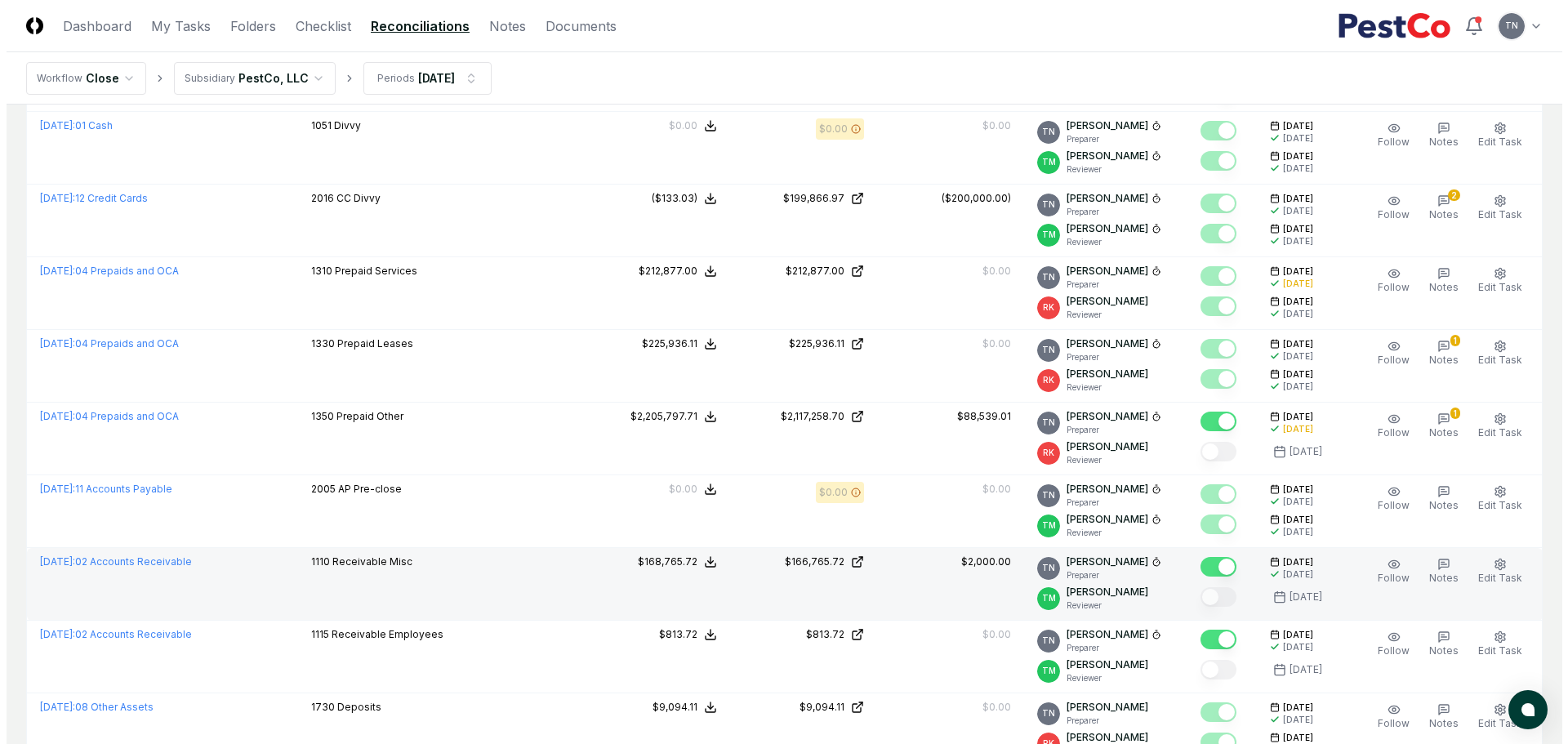
scroll to position [1633, 0]
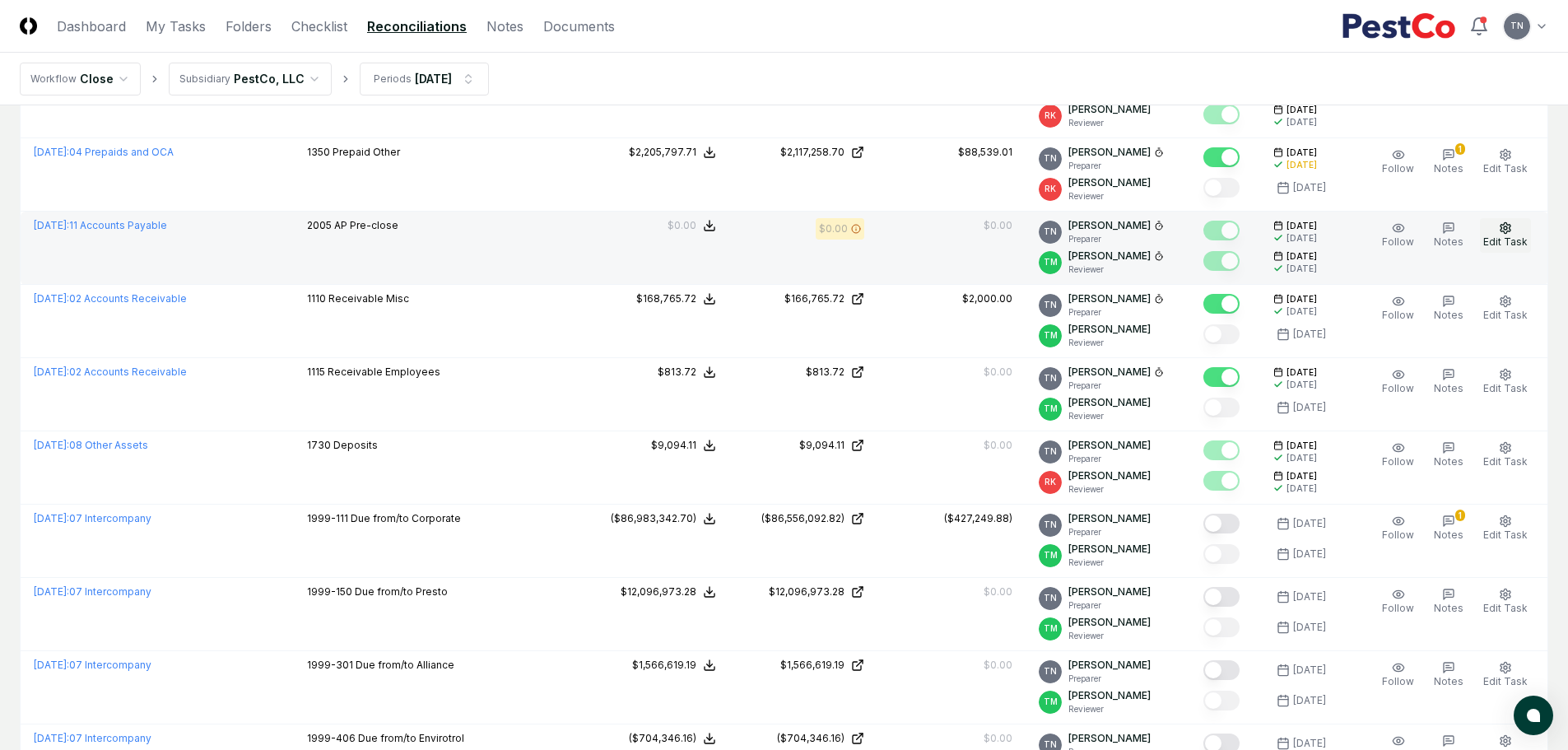
click at [1505, 227] on circle "button" at bounding box center [1505, 228] width 3 height 3
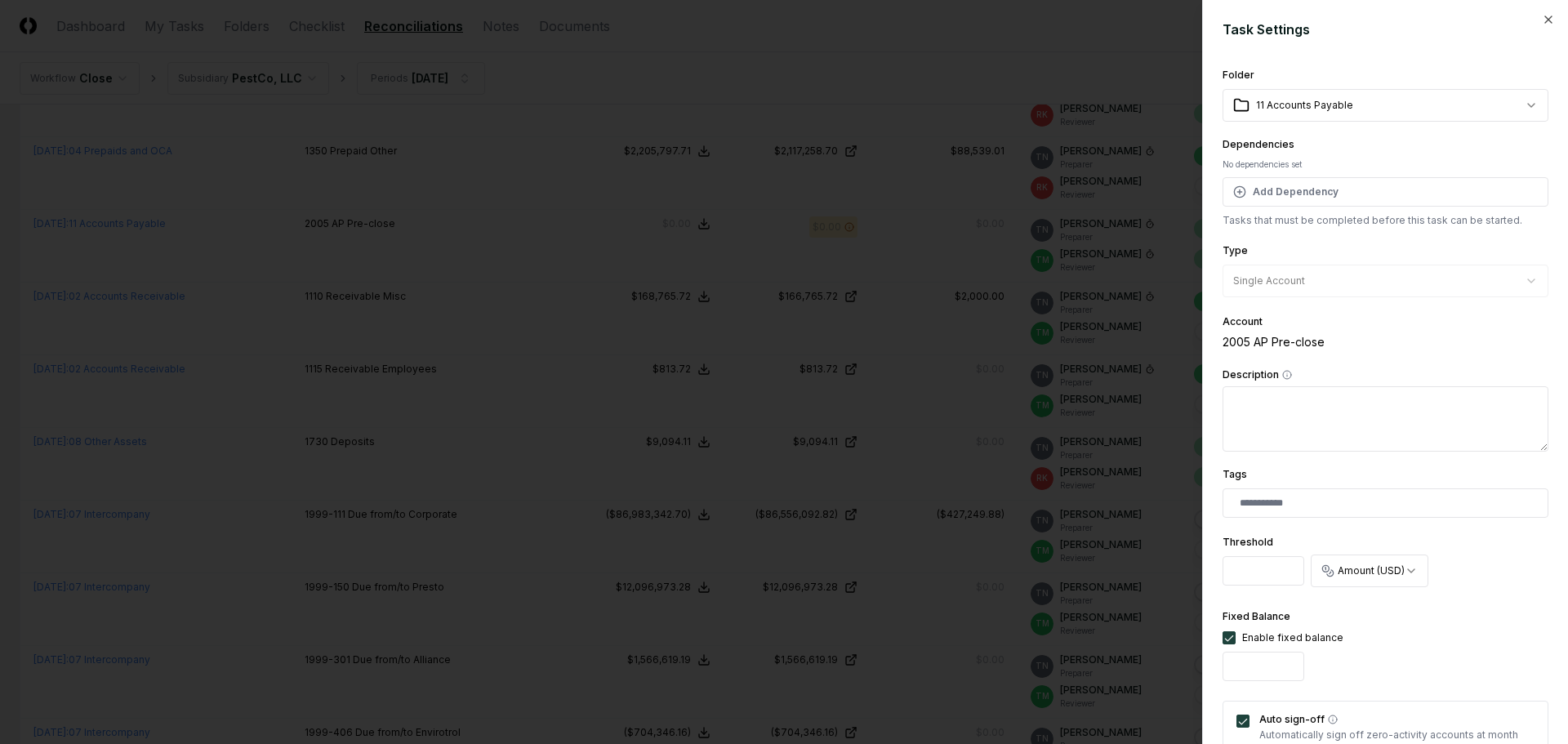
scroll to position [424, 0]
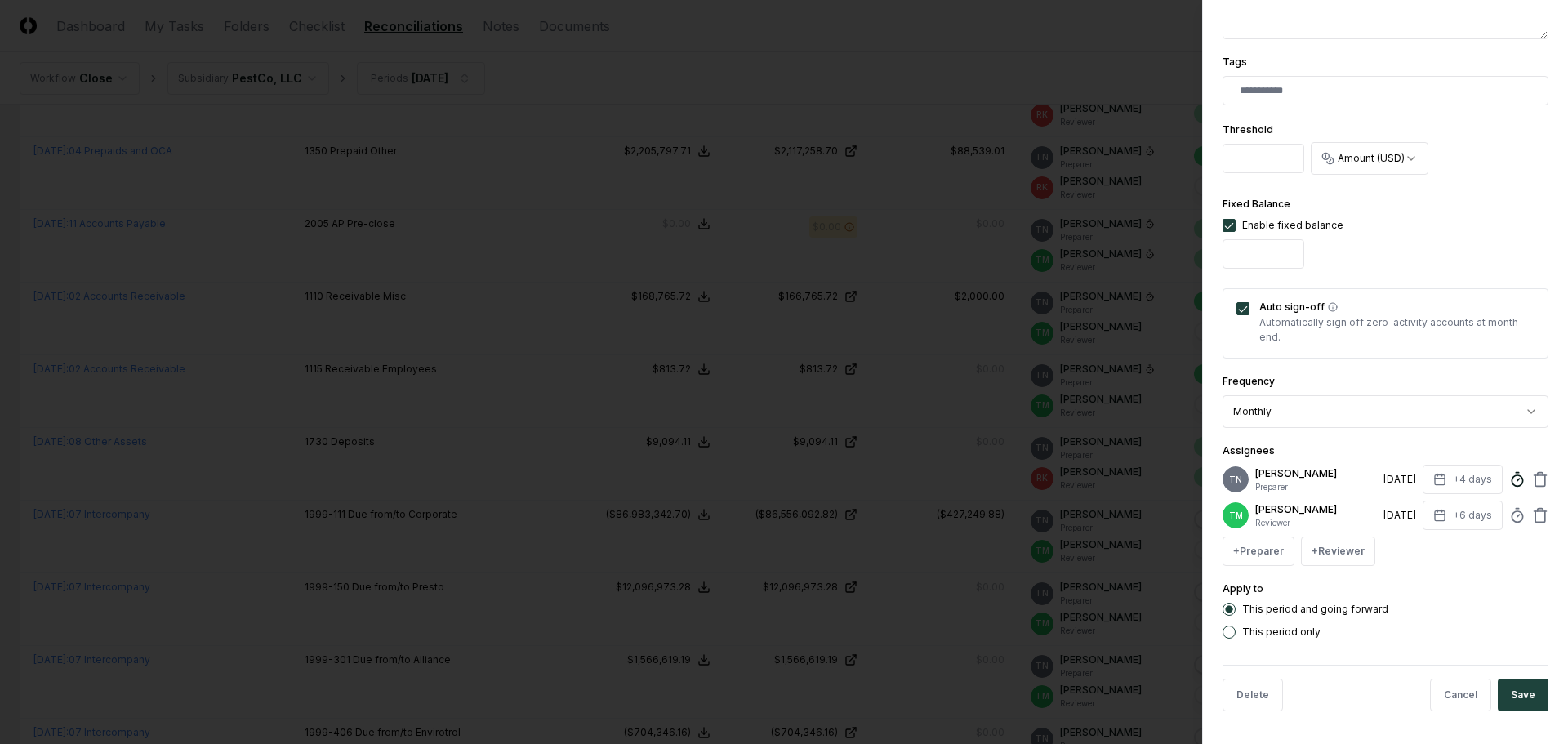
click at [1509, 471] on icon at bounding box center [1517, 479] width 17 height 17
type input "*****"
click at [1519, 665] on div "Delete Cancel Save" at bounding box center [1385, 695] width 325 height 60
click at [1498, 697] on button "Save" at bounding box center [1522, 694] width 51 height 32
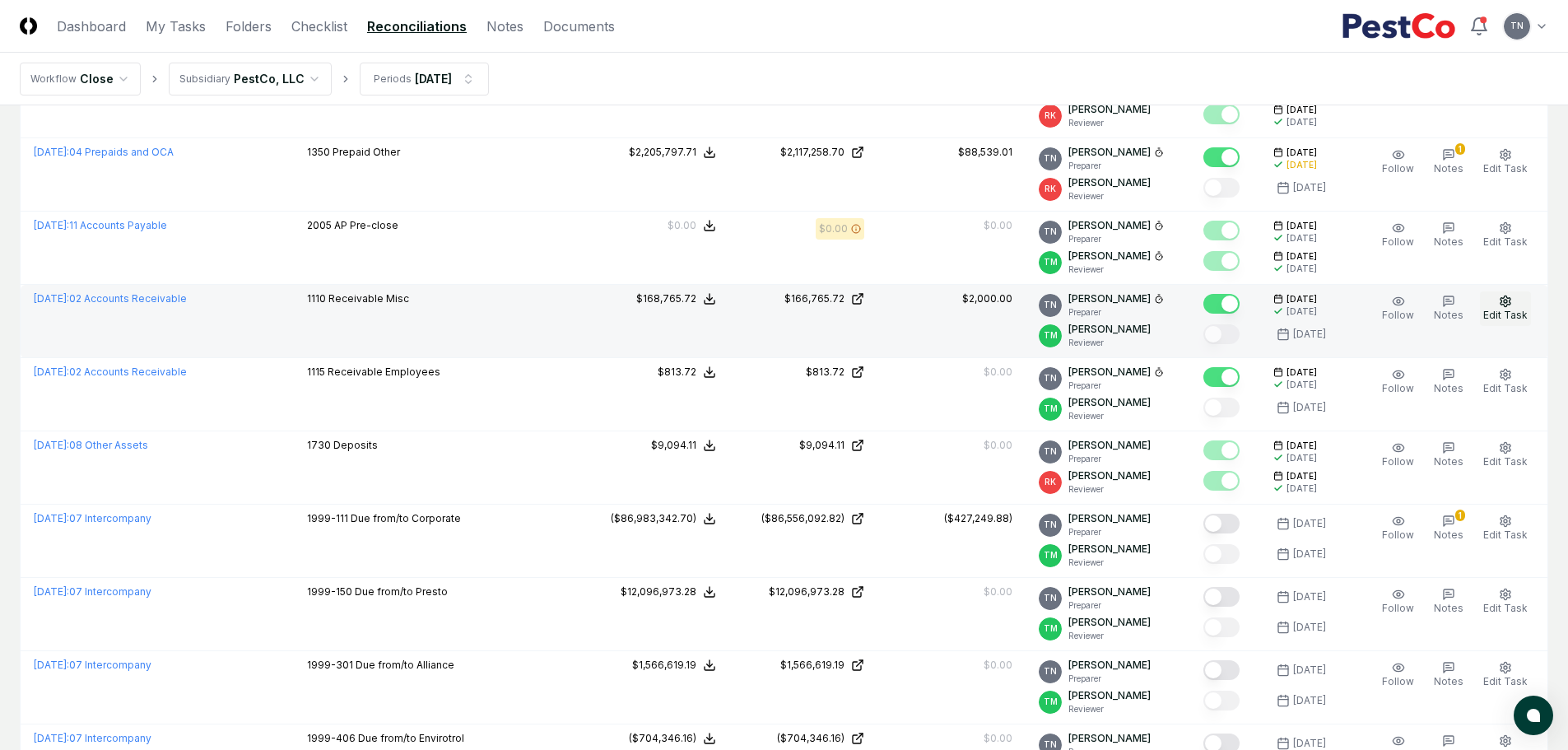
click at [1499, 299] on button "Edit Task" at bounding box center [1505, 308] width 51 height 34
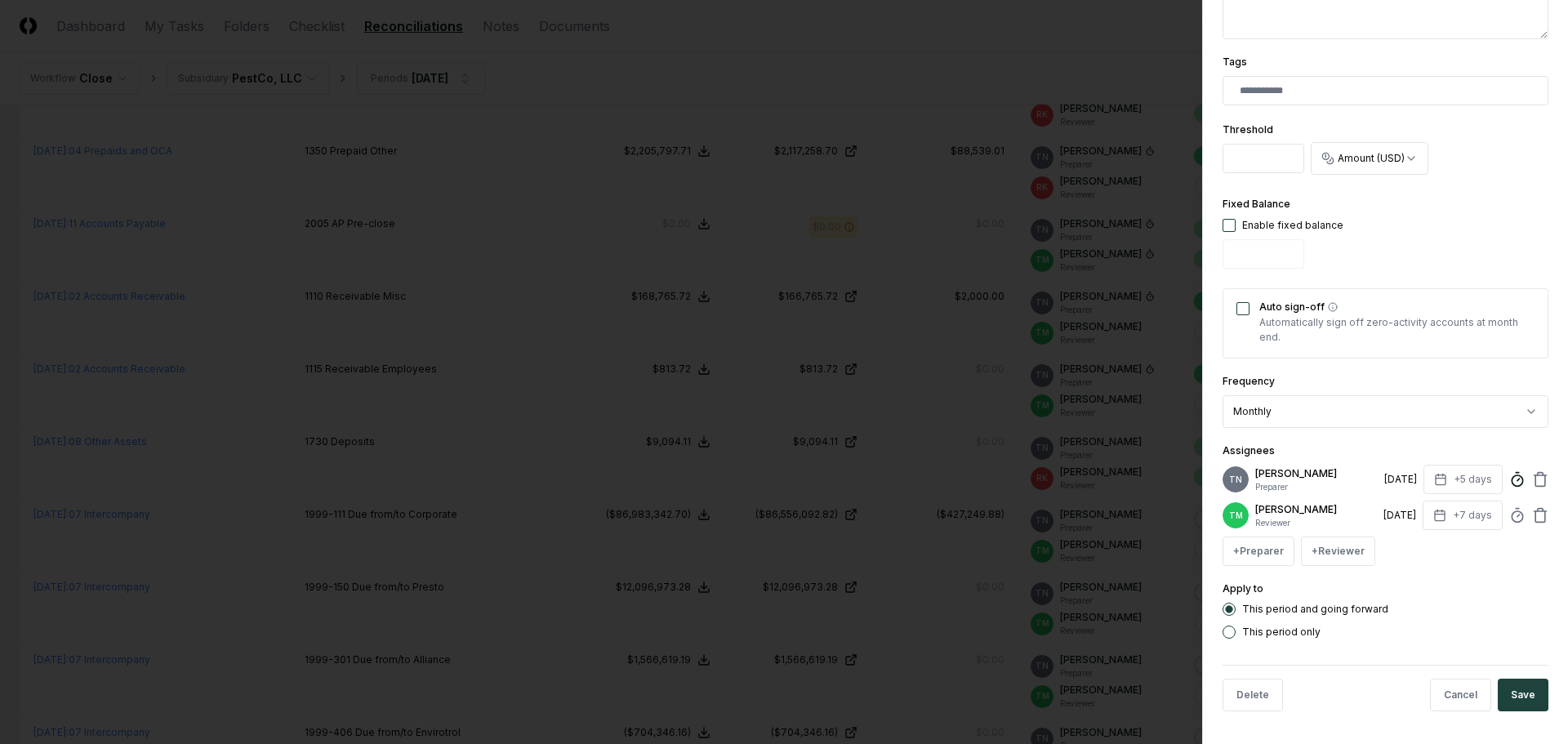
click at [1516, 473] on line at bounding box center [1516, 473] width 2 height 0
click at [499, 419] on div at bounding box center [784, 372] width 1568 height 744
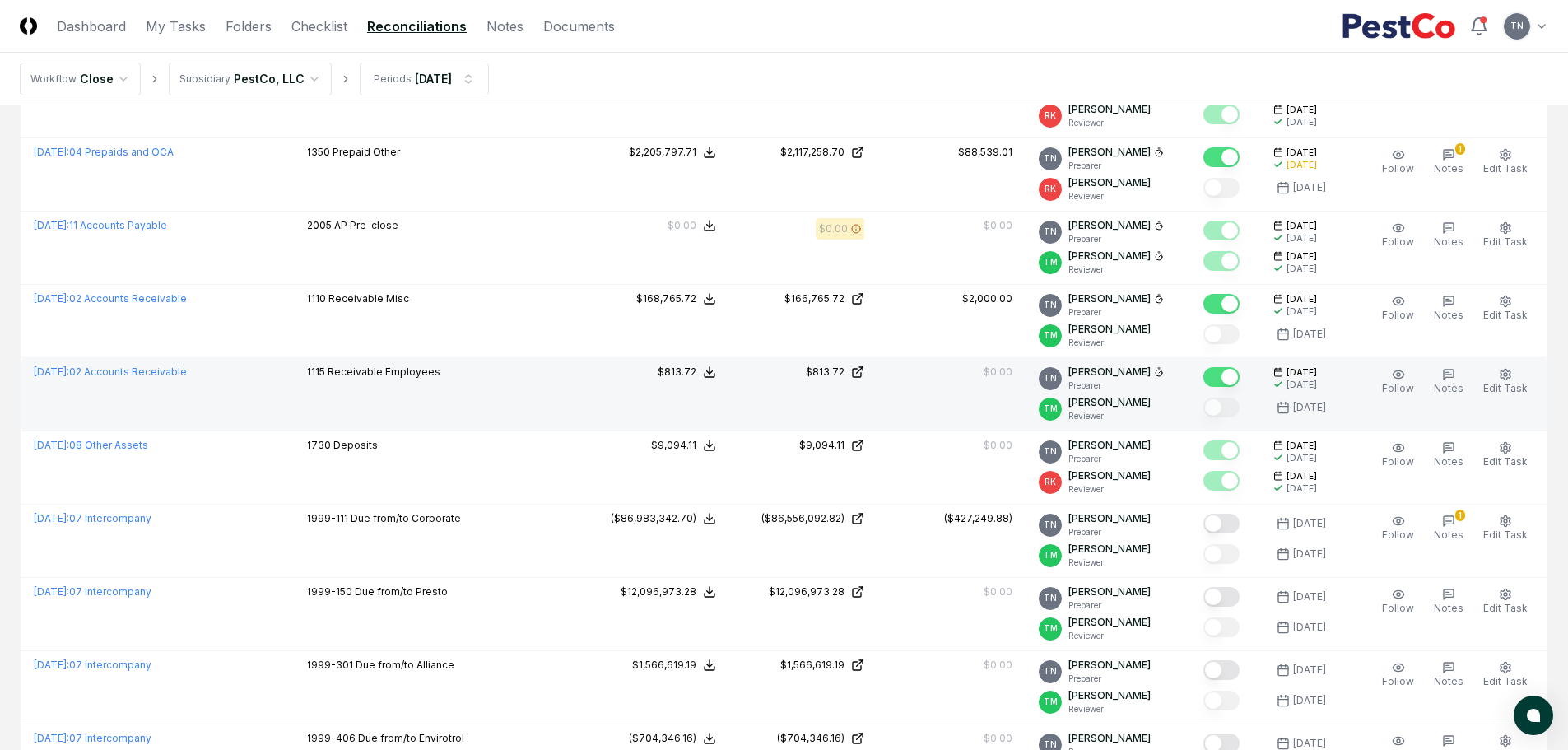
click at [451, 387] on td "1115 Receivable Employees" at bounding box center [437, 394] width 287 height 73
click at [1509, 368] on icon "button" at bounding box center [1506, 375] width 13 height 13
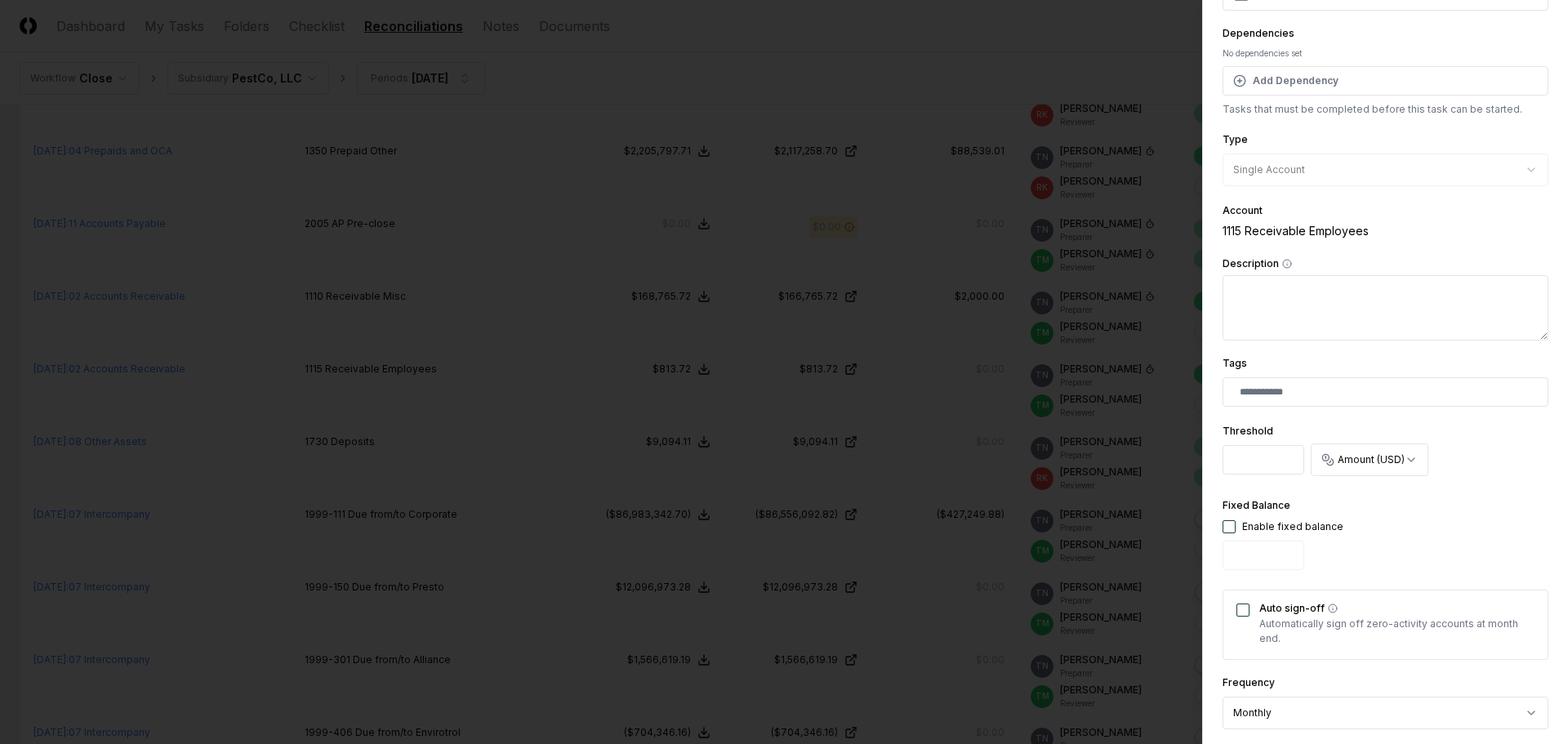
scroll to position [409, 0]
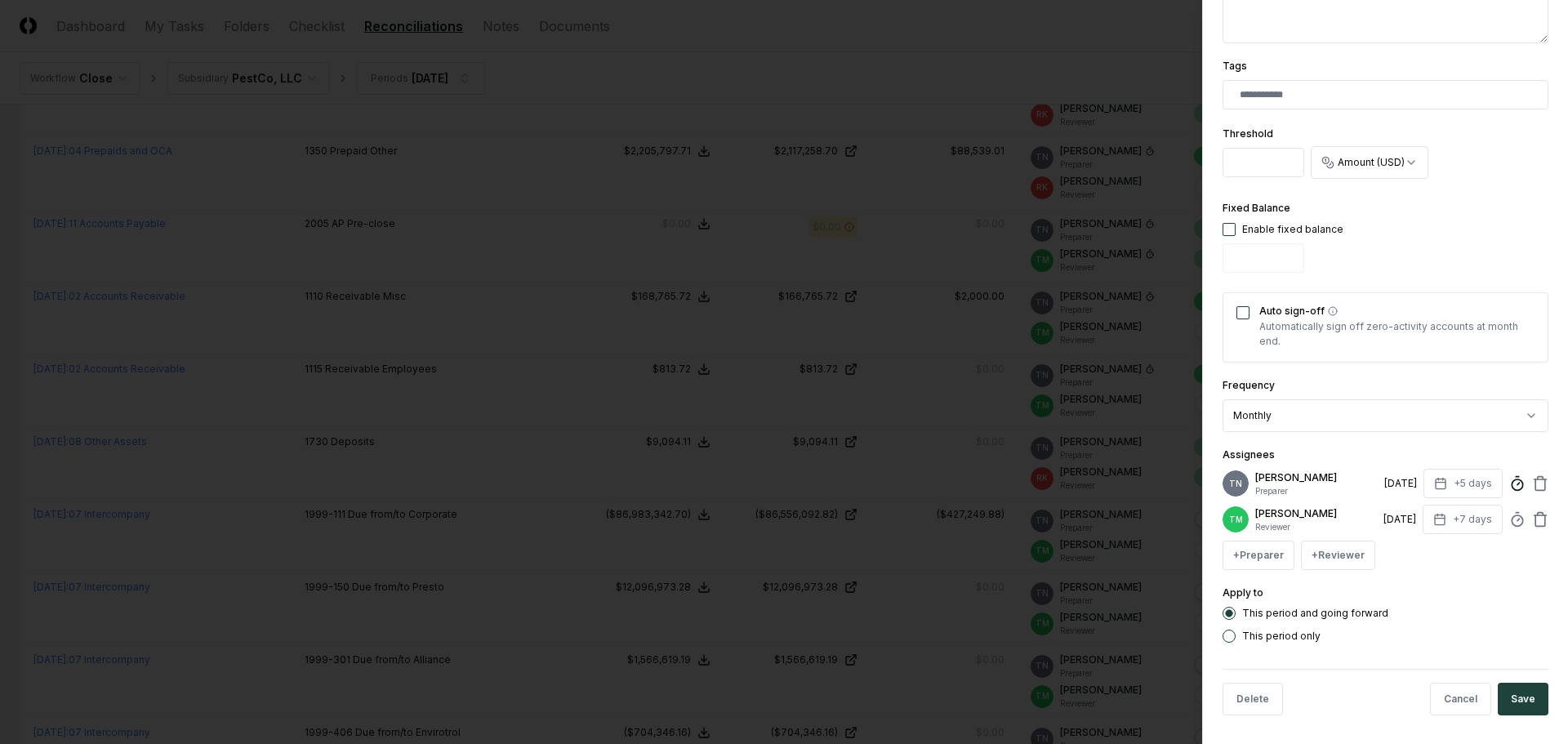
click at [1511, 483] on circle at bounding box center [1516, 484] width 11 height 11
click at [548, 426] on div at bounding box center [784, 372] width 1568 height 744
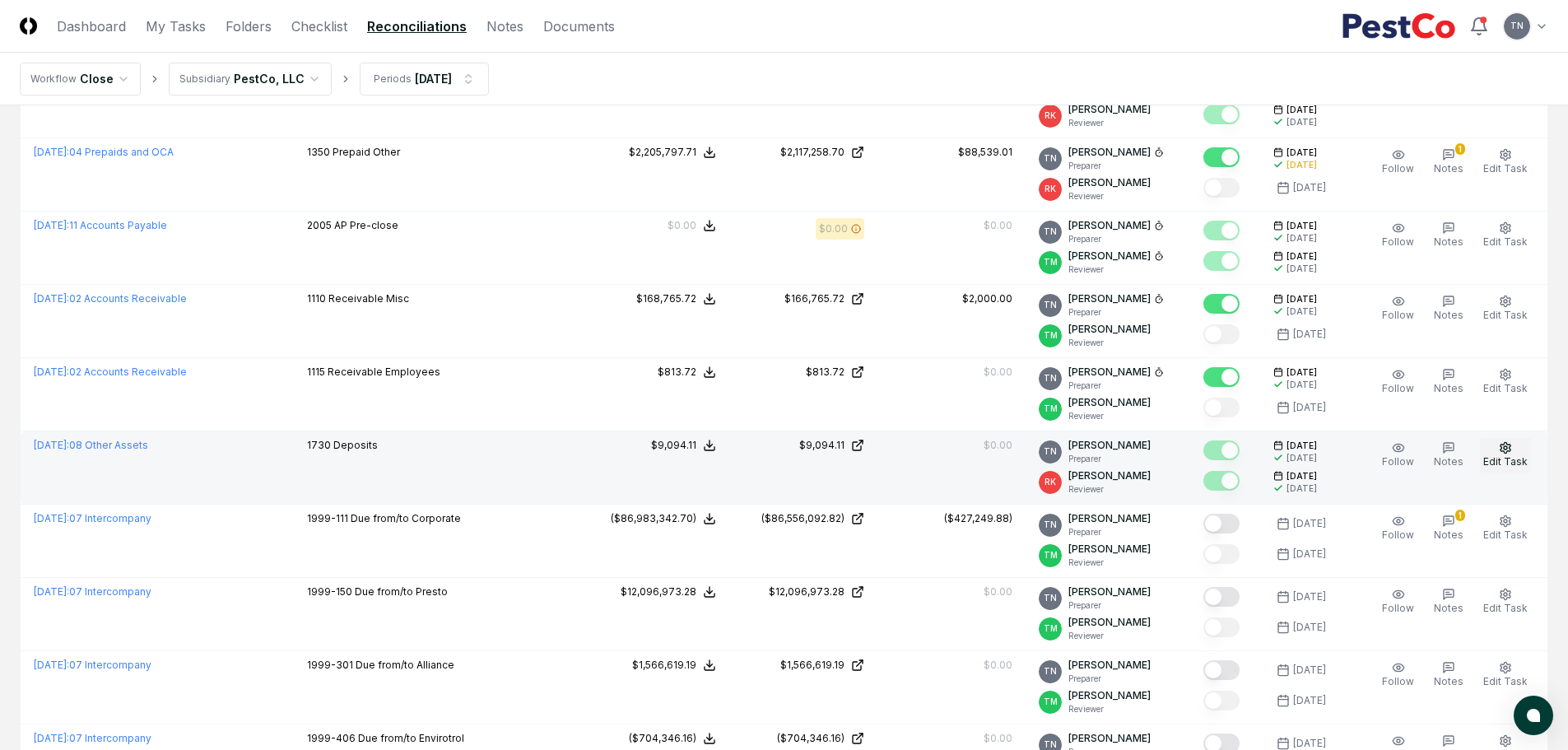
click at [1505, 447] on circle "button" at bounding box center [1505, 448] width 3 height 3
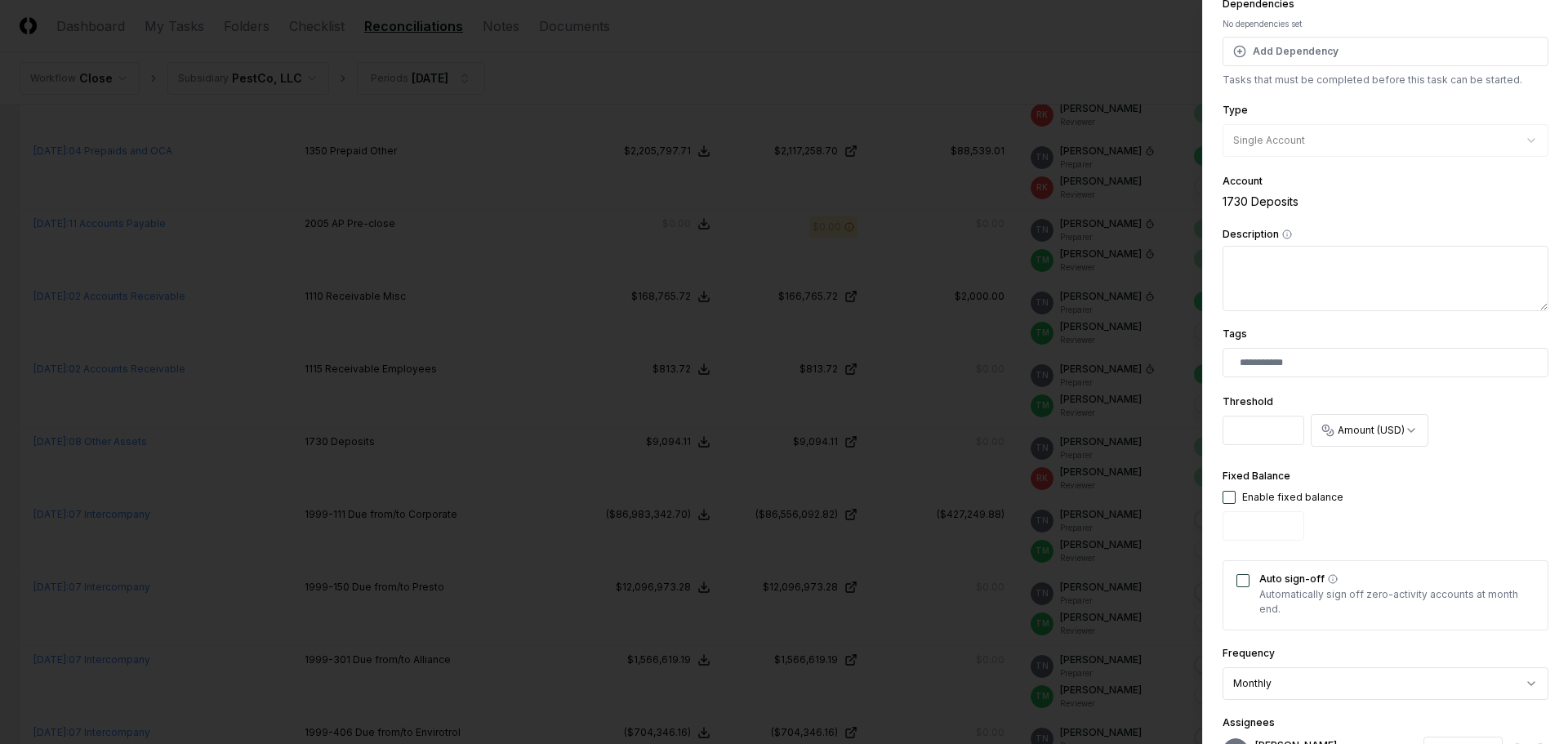
scroll to position [326, 0]
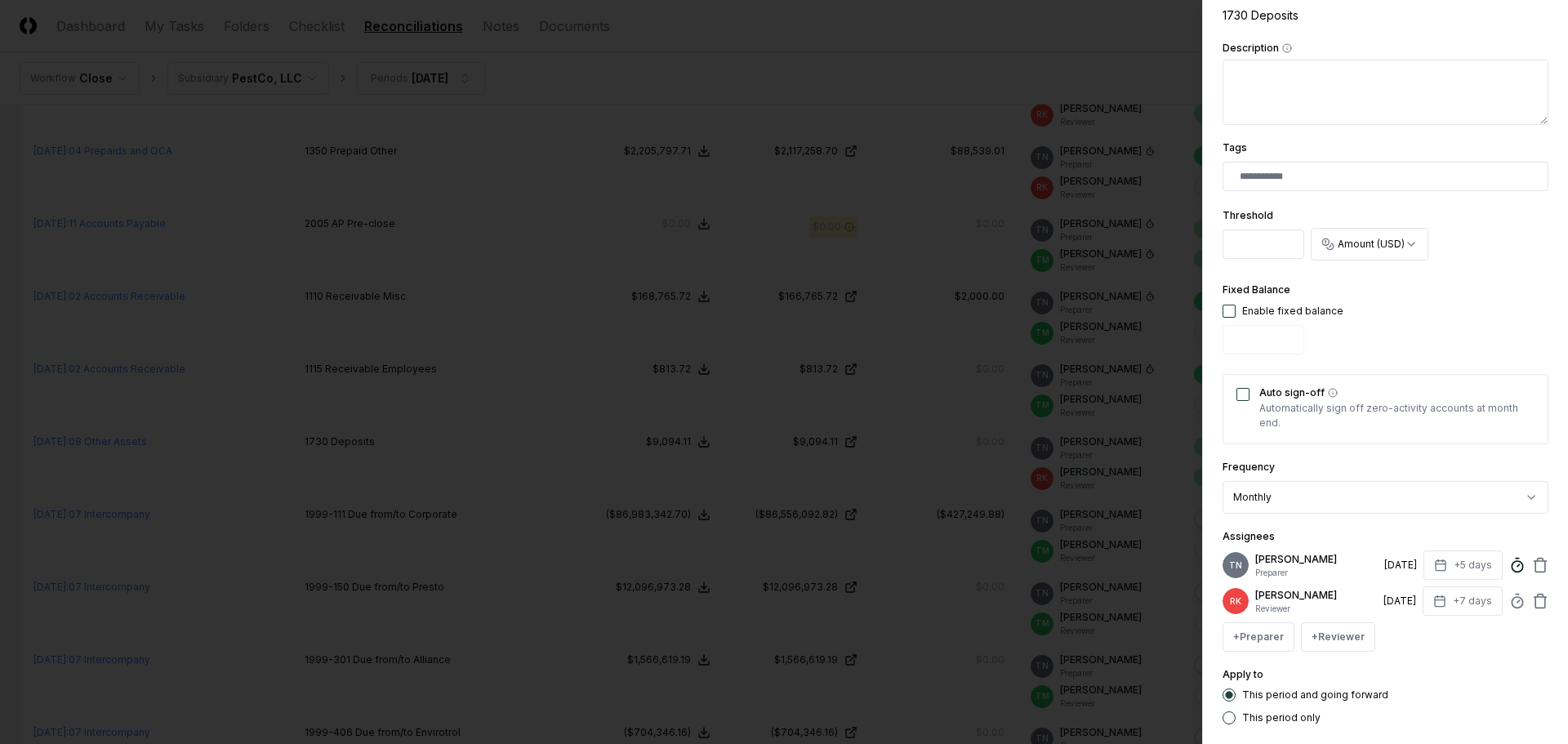
click at [1511, 568] on circle at bounding box center [1516, 566] width 11 height 11
type input "*"
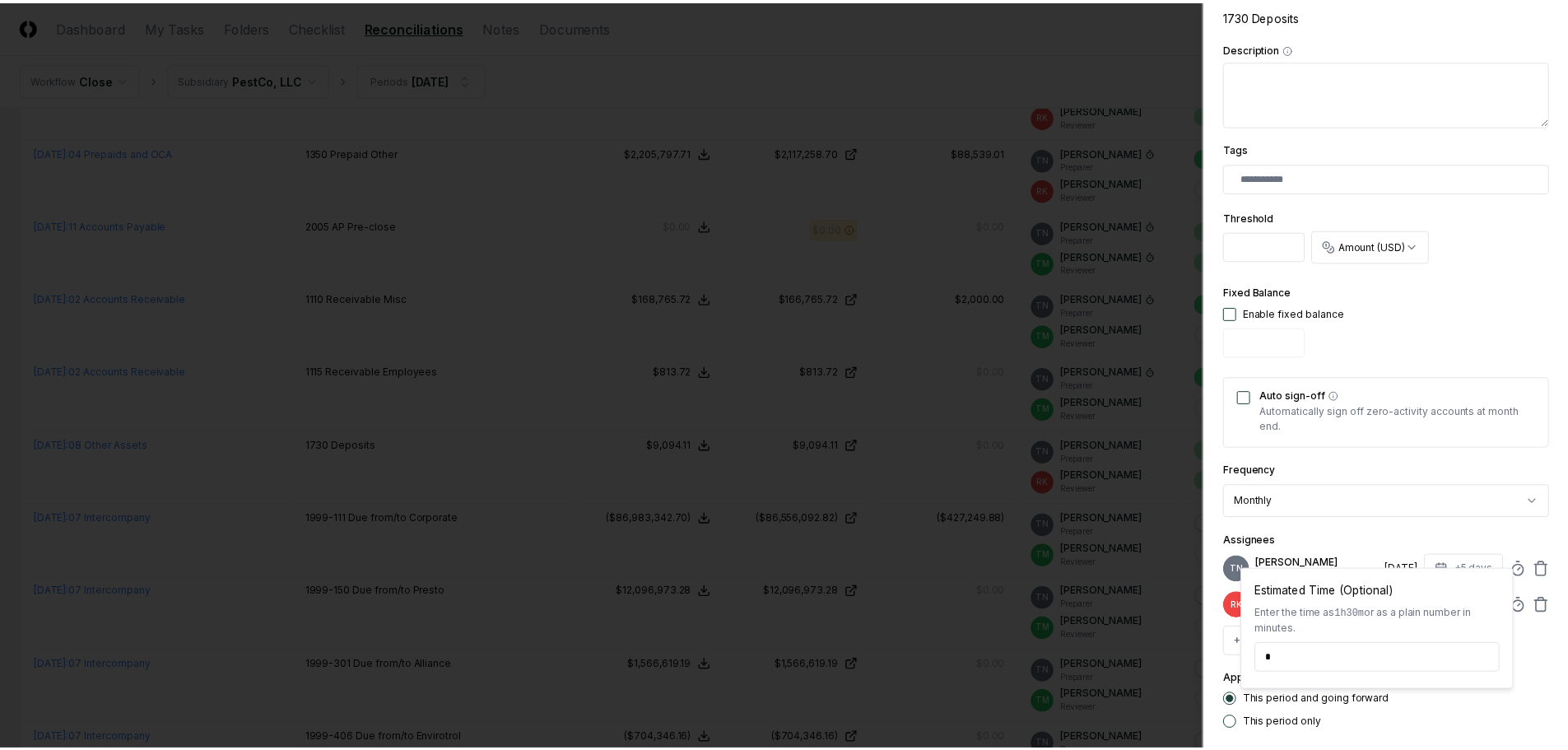
scroll to position [415, 0]
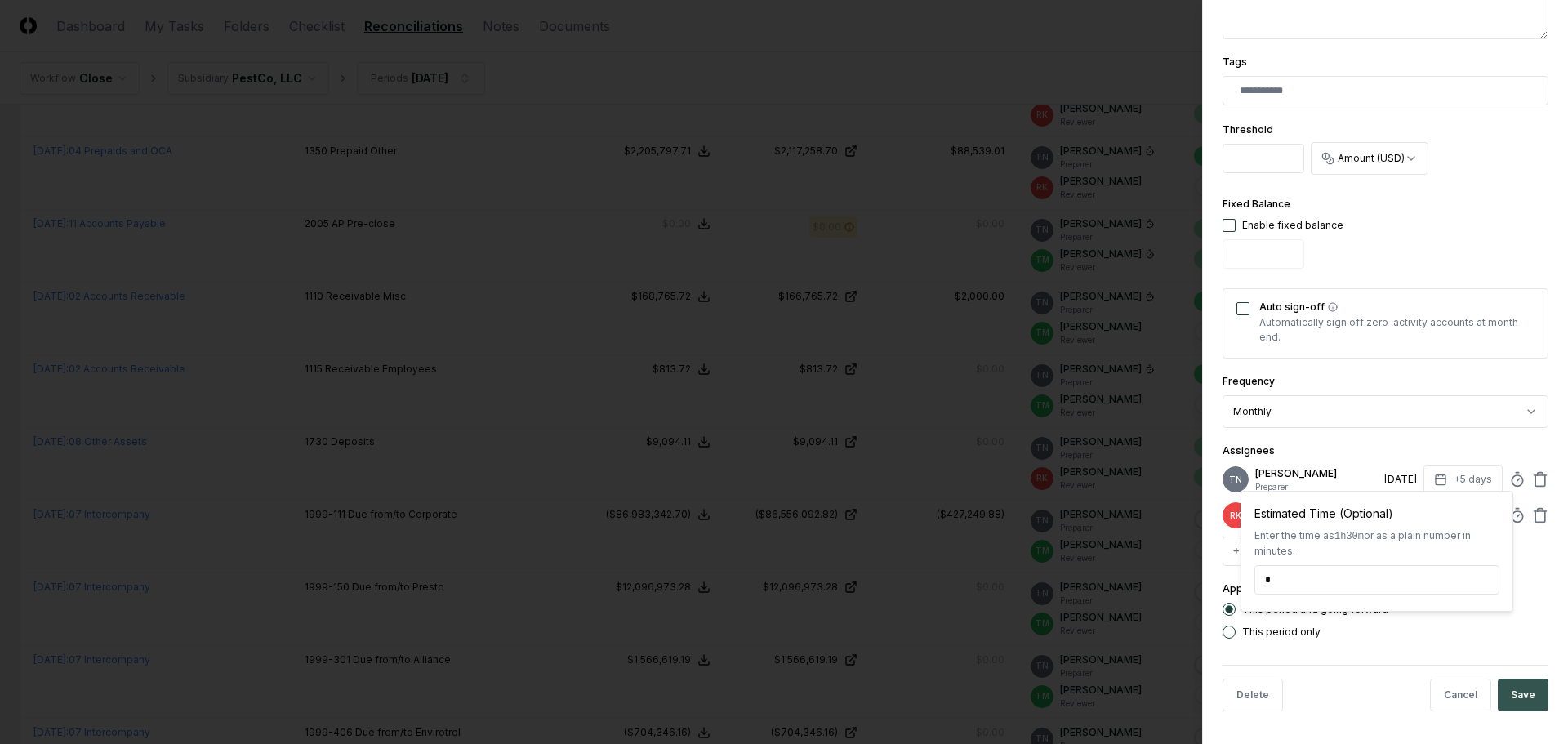
type input "*****"
drag, startPoint x: 1503, startPoint y: 688, endPoint x: 1491, endPoint y: 669, distance: 22.5
click at [1504, 688] on button "Save" at bounding box center [1522, 694] width 51 height 32
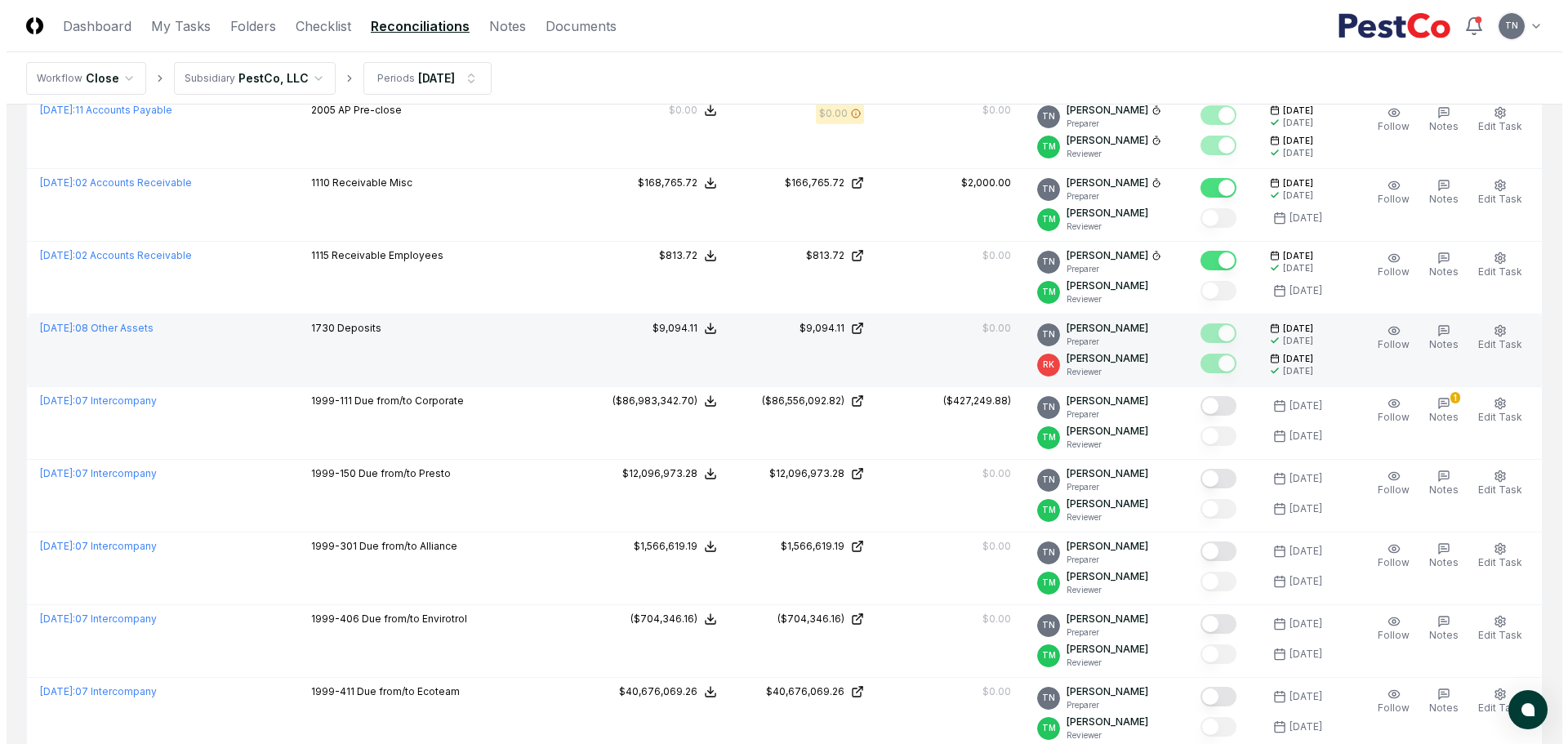
scroll to position [1796, 0]
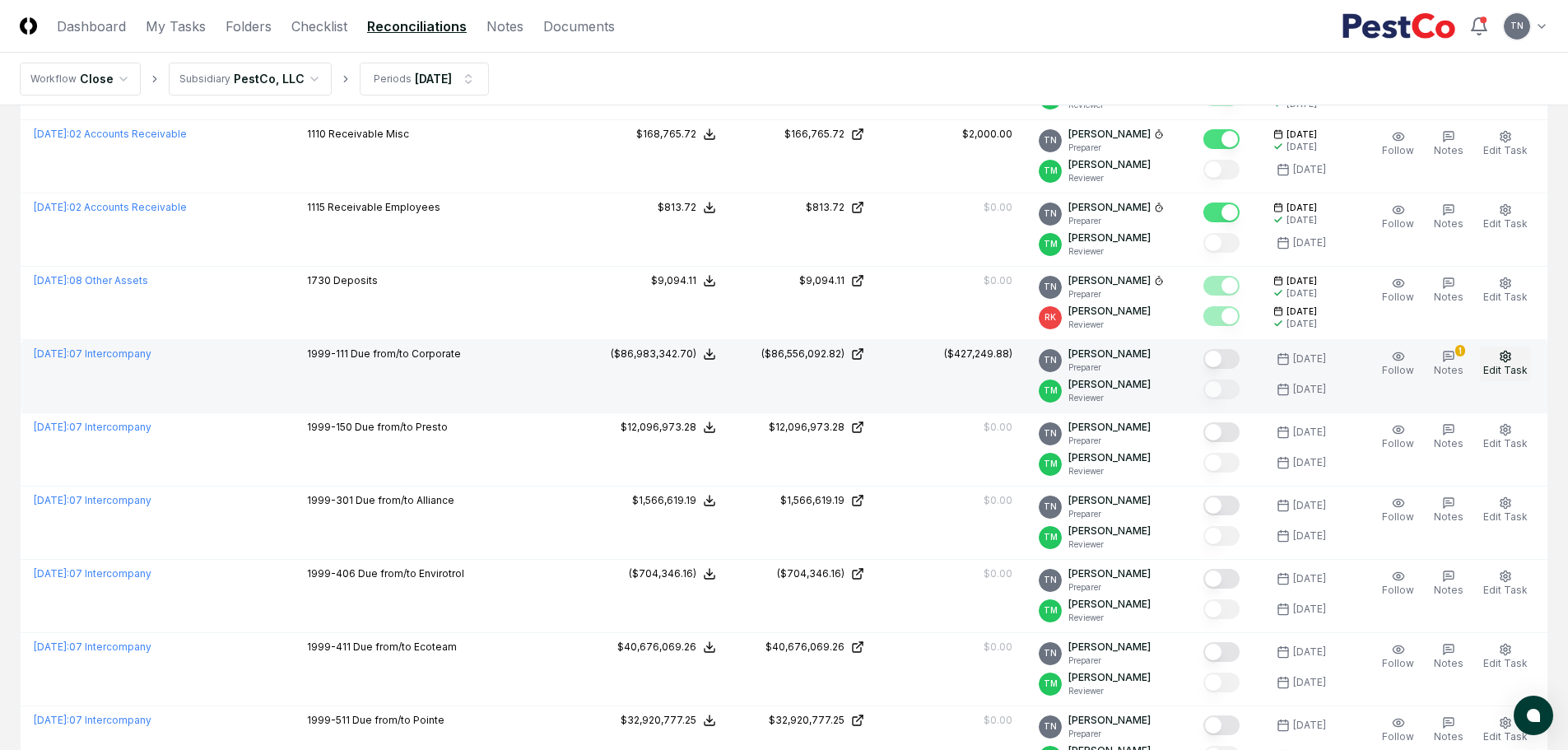
click at [1504, 355] on icon "button" at bounding box center [1506, 357] width 13 height 13
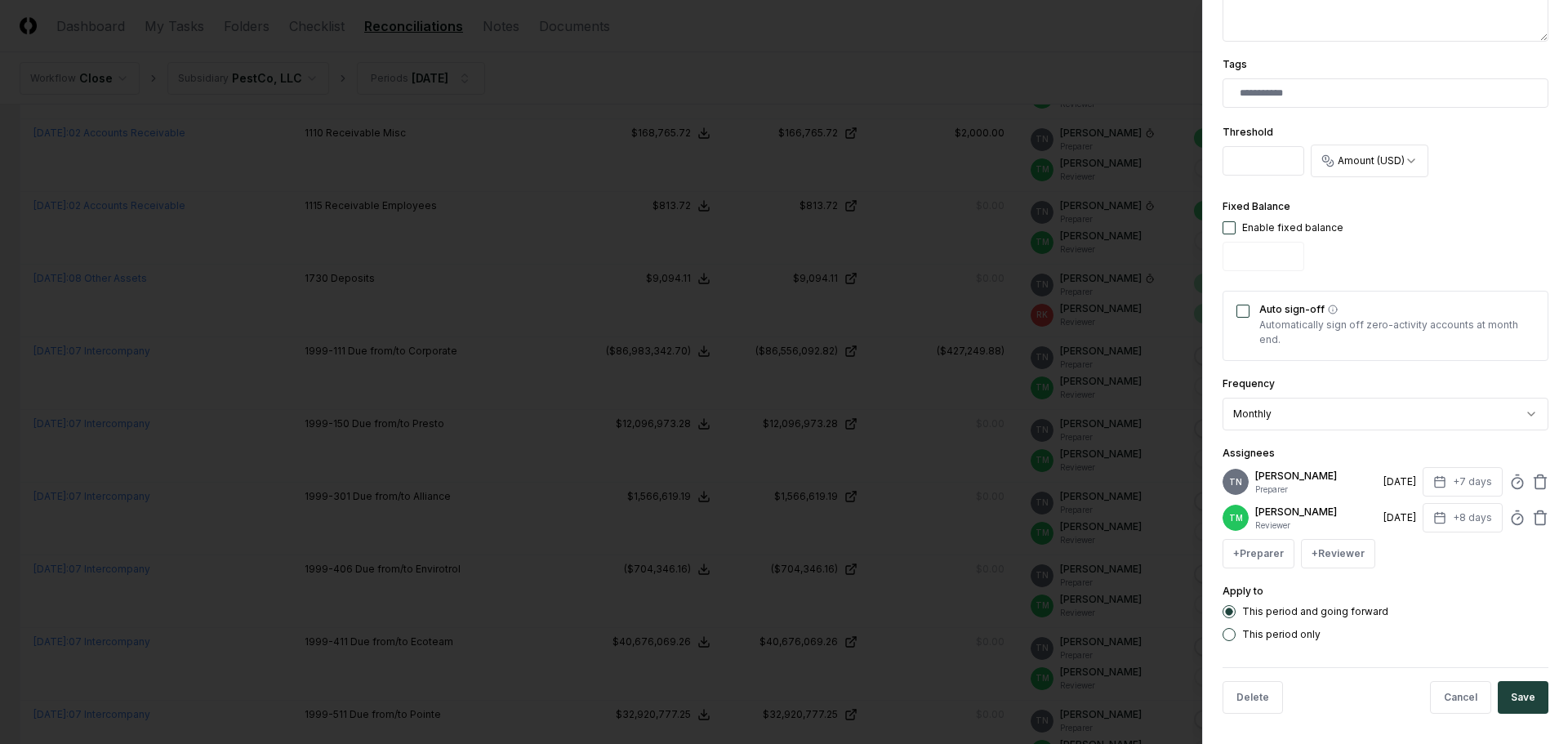
scroll to position [424, 0]
click at [1509, 471] on icon at bounding box center [1517, 479] width 17 height 17
type input "******"
click at [1514, 698] on button "Save" at bounding box center [1522, 694] width 51 height 32
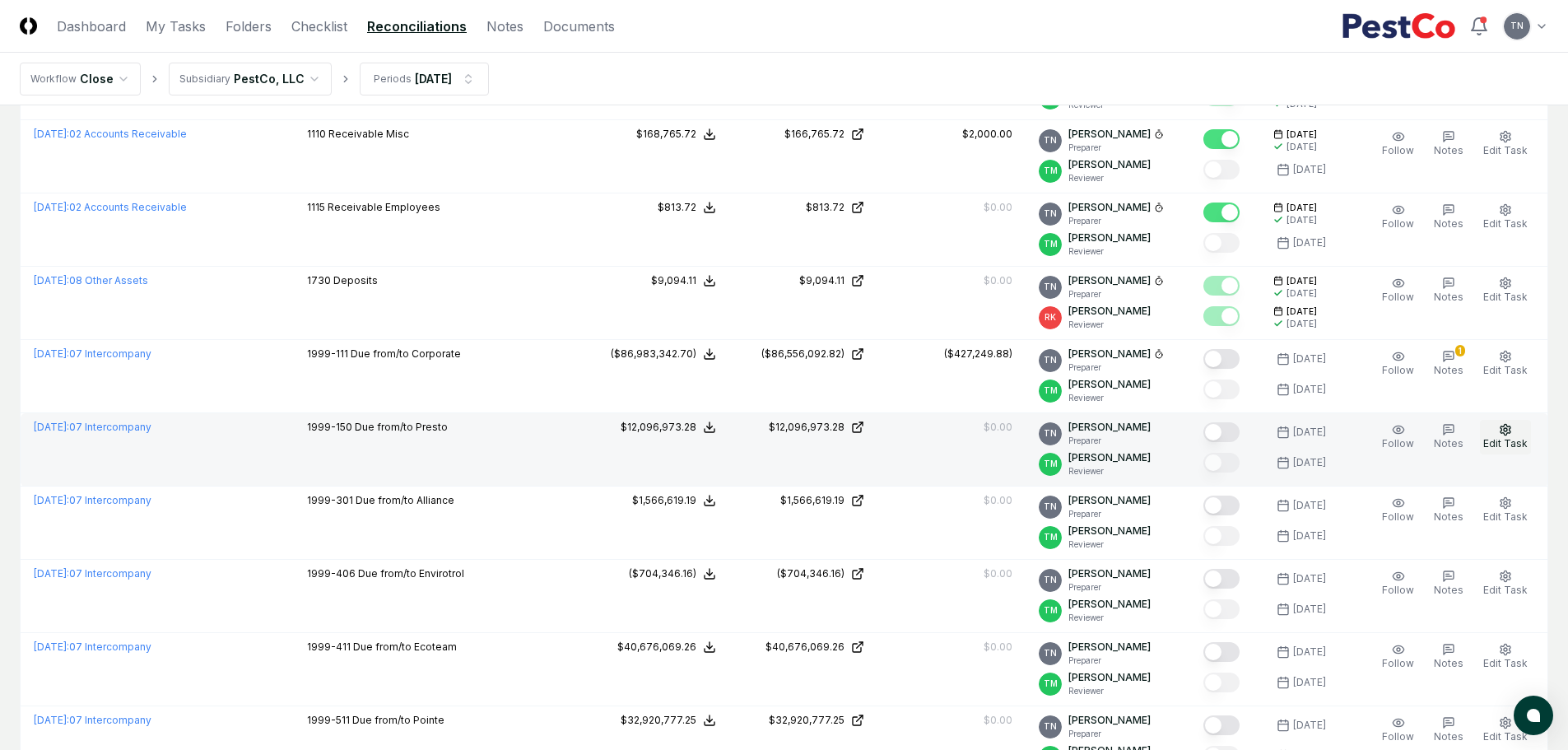
click at [1504, 427] on icon "button" at bounding box center [1506, 430] width 13 height 13
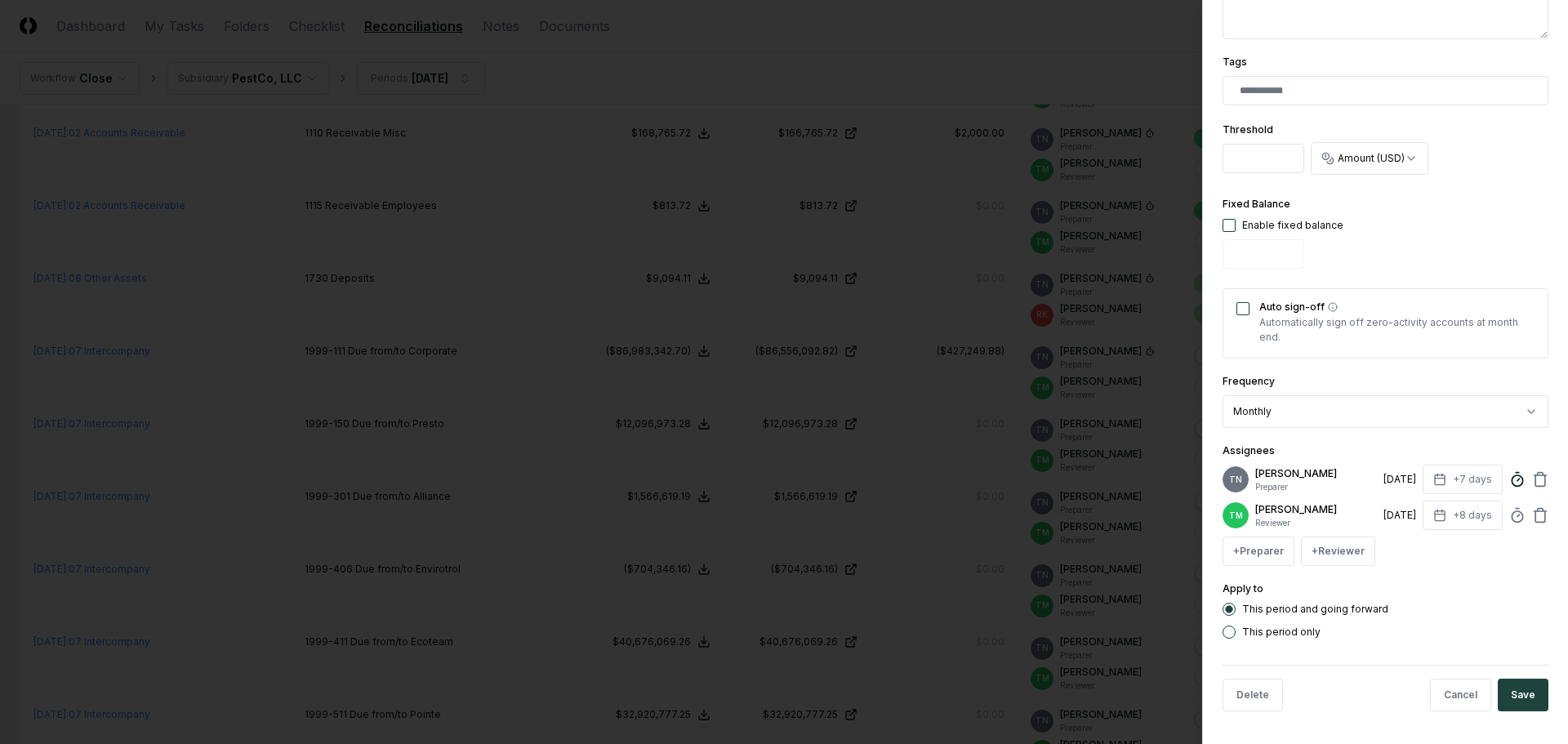
click at [1509, 471] on icon at bounding box center [1517, 479] width 17 height 17
type input "*****"
click at [1511, 702] on button "Save" at bounding box center [1522, 694] width 51 height 32
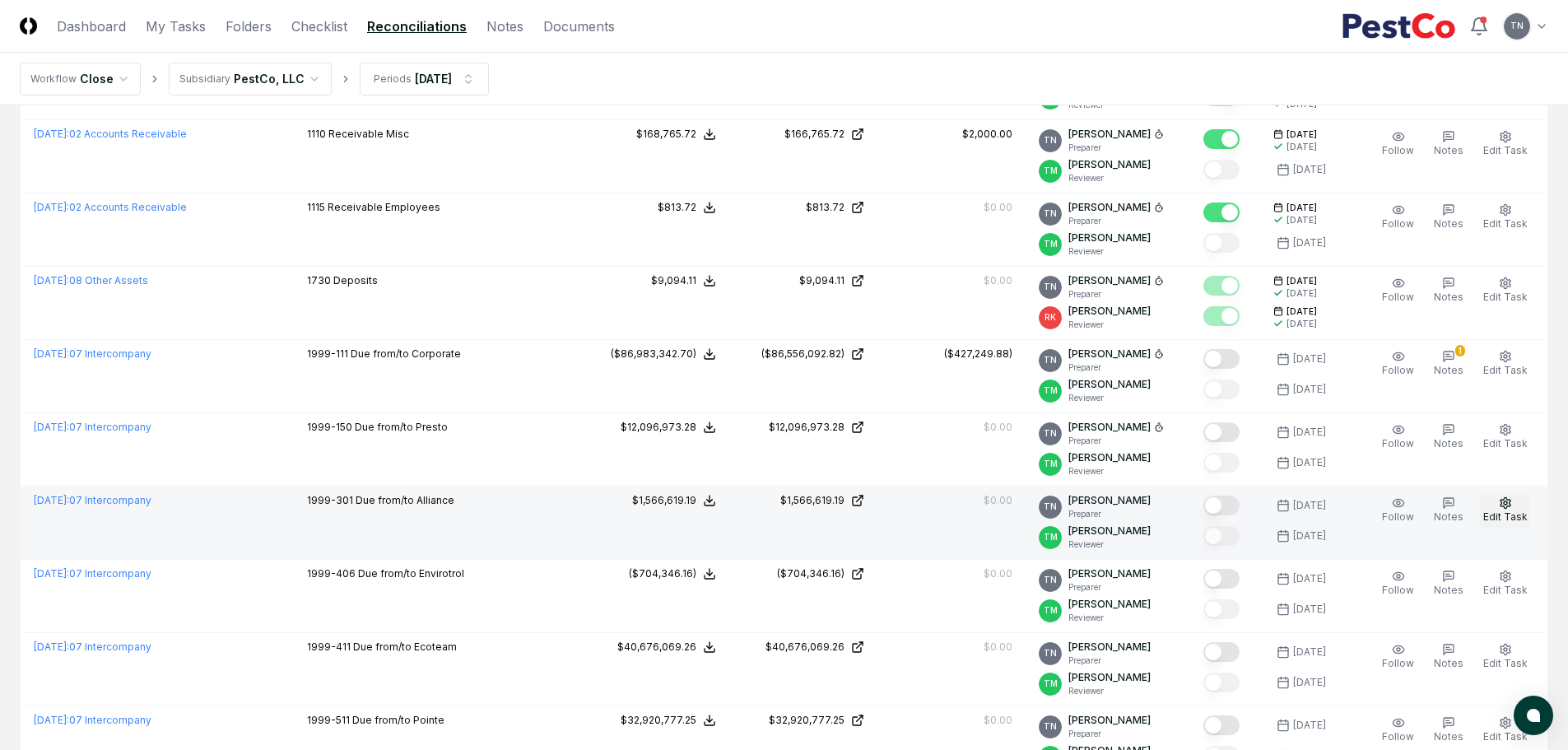
click at [1506, 504] on circle "button" at bounding box center [1505, 503] width 3 height 3
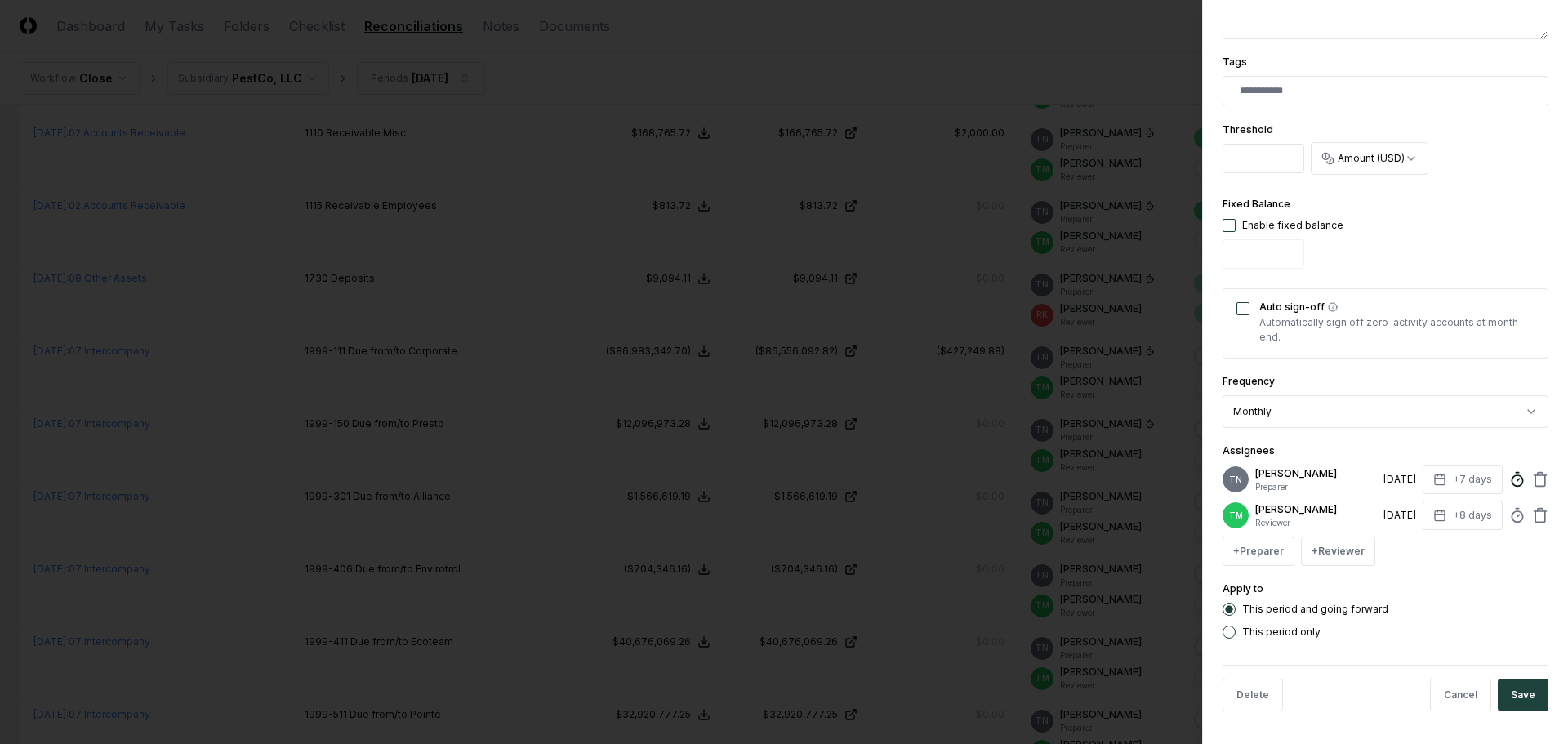
click at [1510, 474] on icon at bounding box center [1517, 479] width 17 height 17
type input "*****"
click at [1501, 697] on button "Save" at bounding box center [1522, 694] width 51 height 32
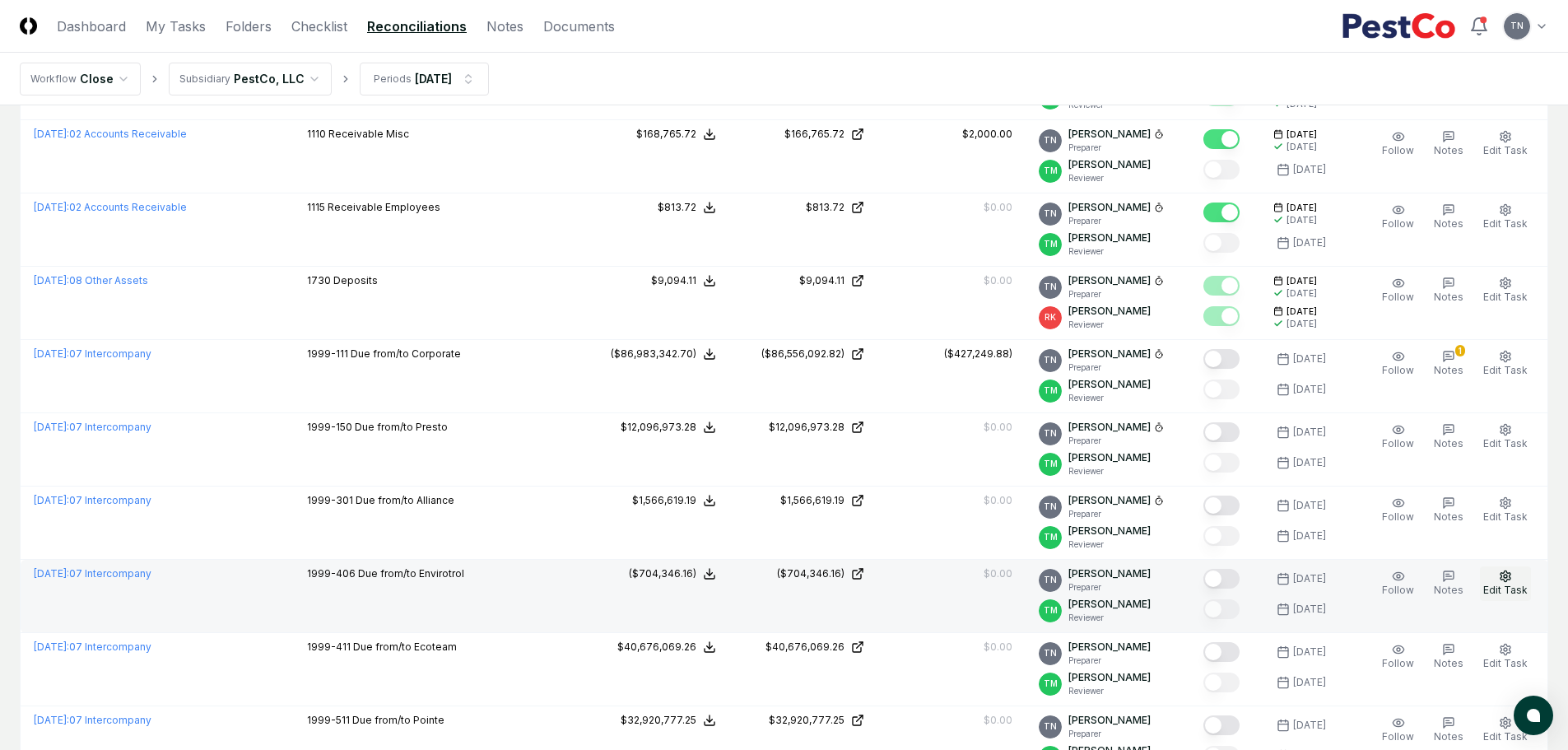
click at [1507, 576] on circle "button" at bounding box center [1505, 576] width 3 height 3
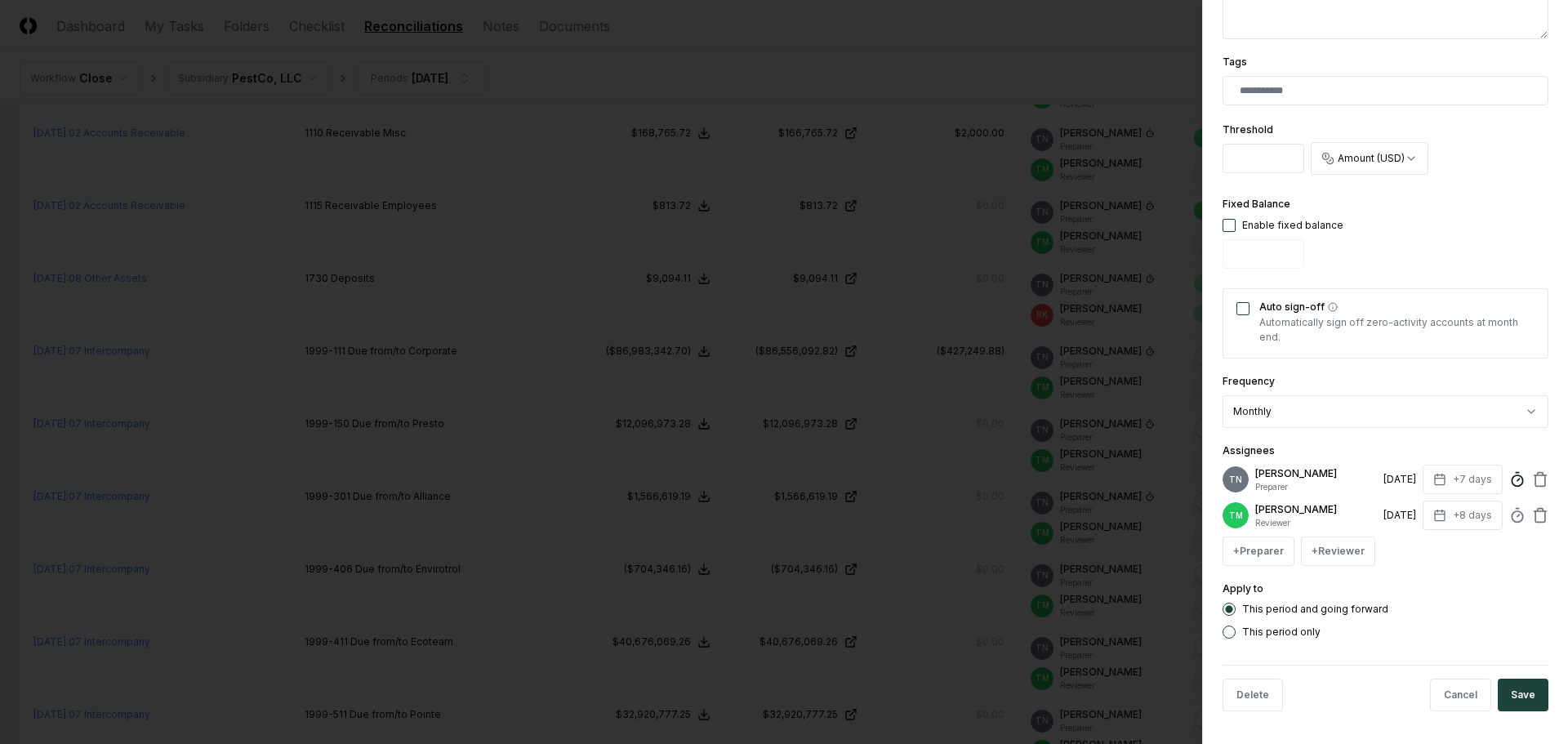
click at [1509, 471] on icon at bounding box center [1517, 479] width 17 height 17
type input "*****"
click at [1506, 682] on button "Save" at bounding box center [1522, 694] width 51 height 32
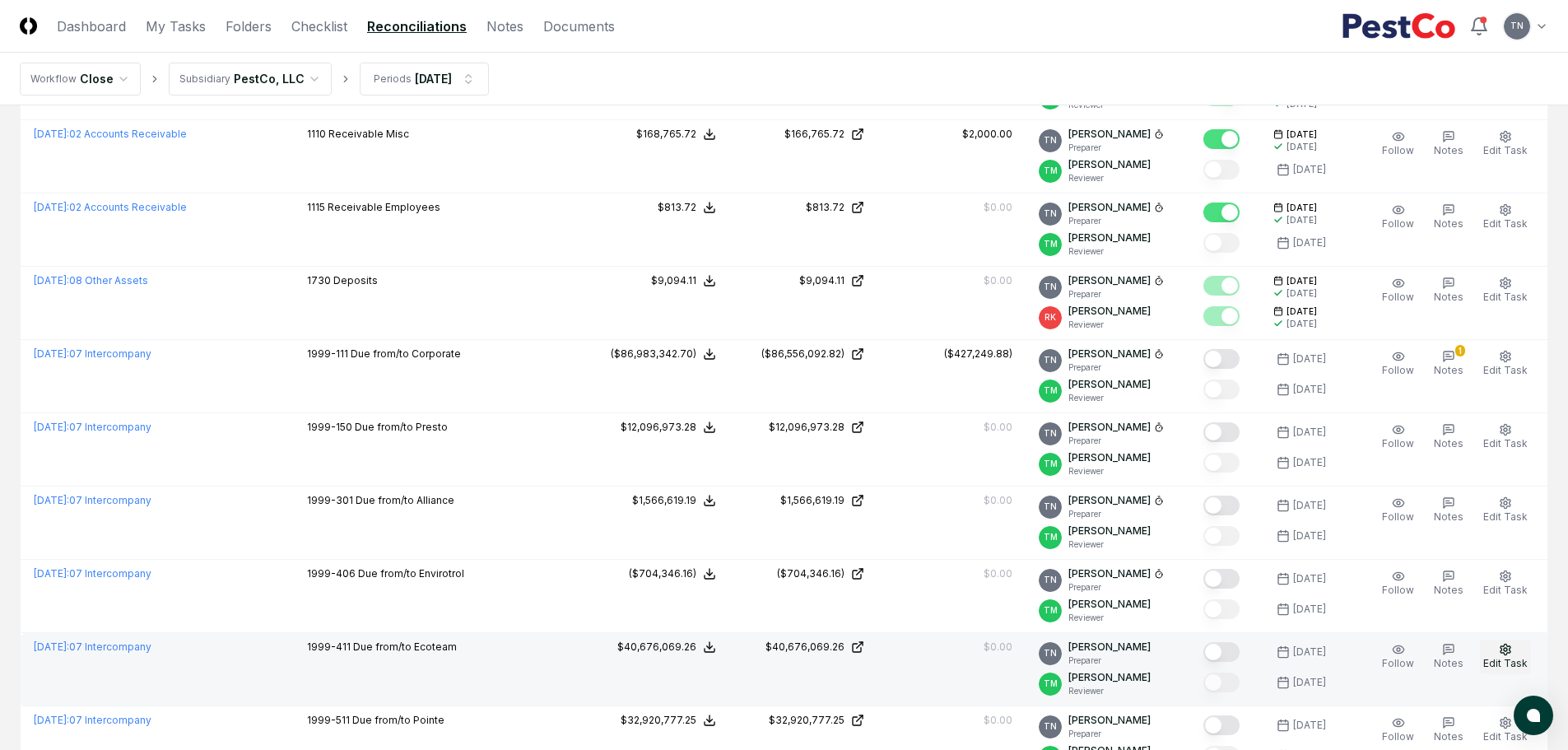
click at [1506, 650] on icon "button" at bounding box center [1506, 649] width 13 height 13
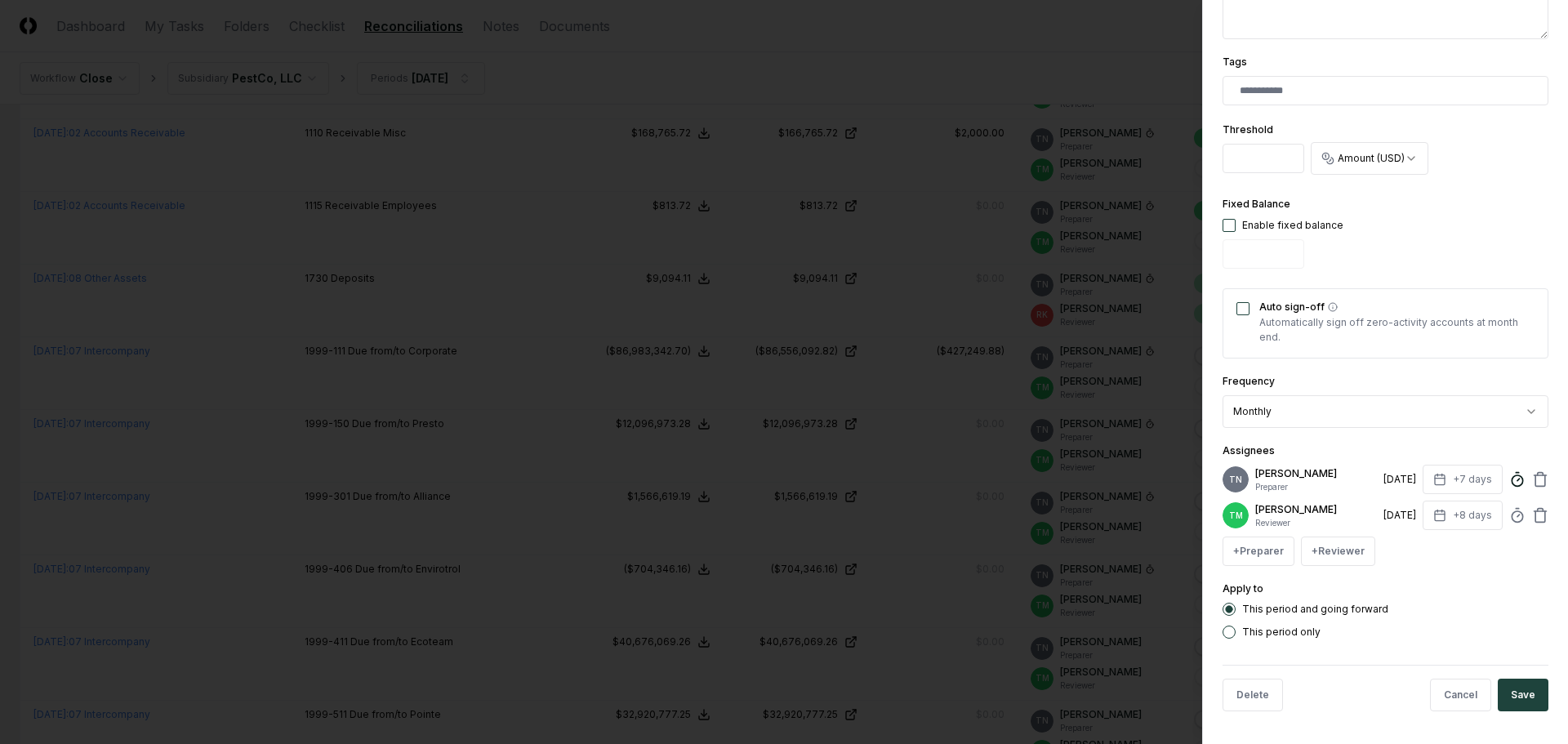
click at [1517, 479] on line at bounding box center [1518, 479] width 2 height 2
type input "*****"
click at [1501, 694] on button "Save" at bounding box center [1522, 694] width 51 height 32
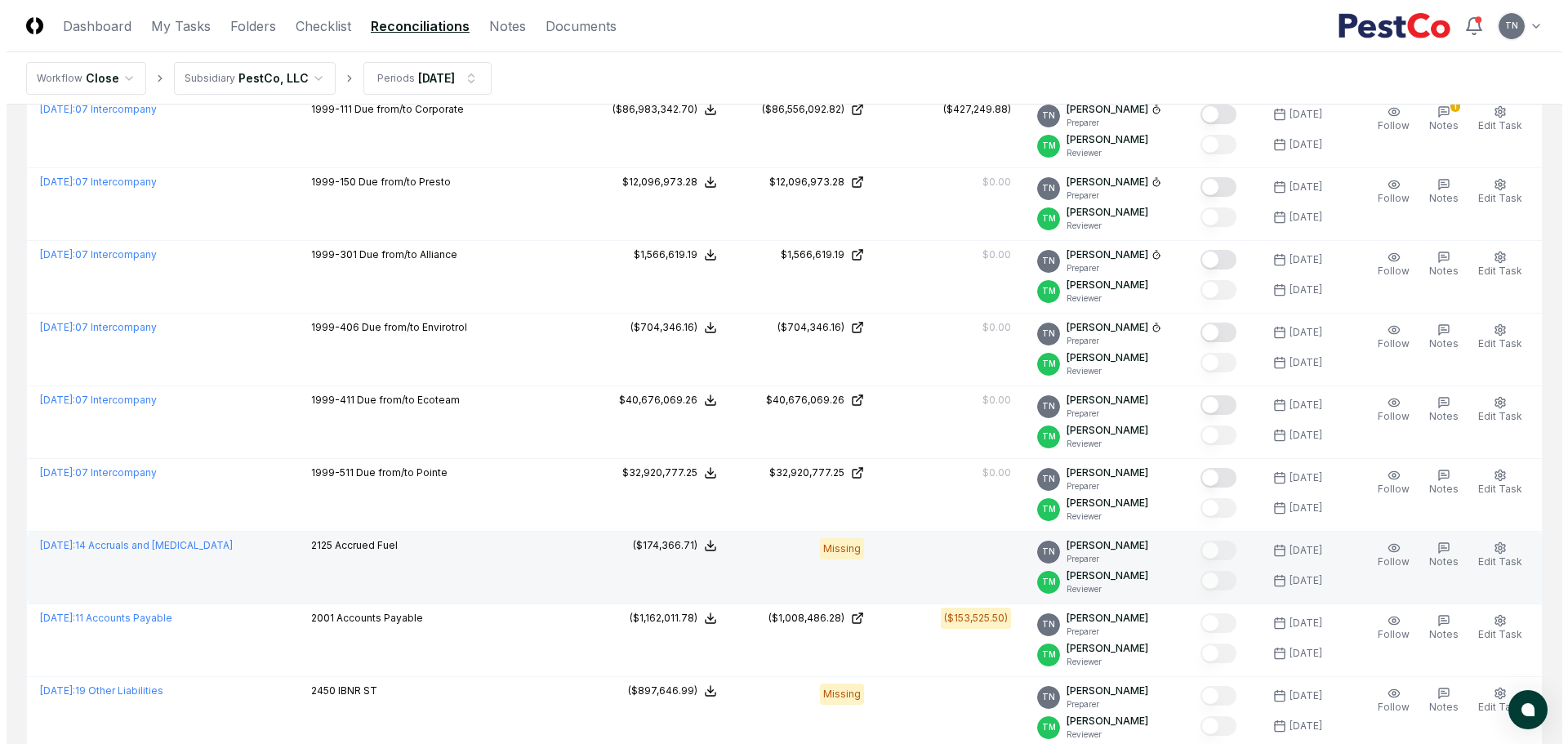
scroll to position [2041, 0]
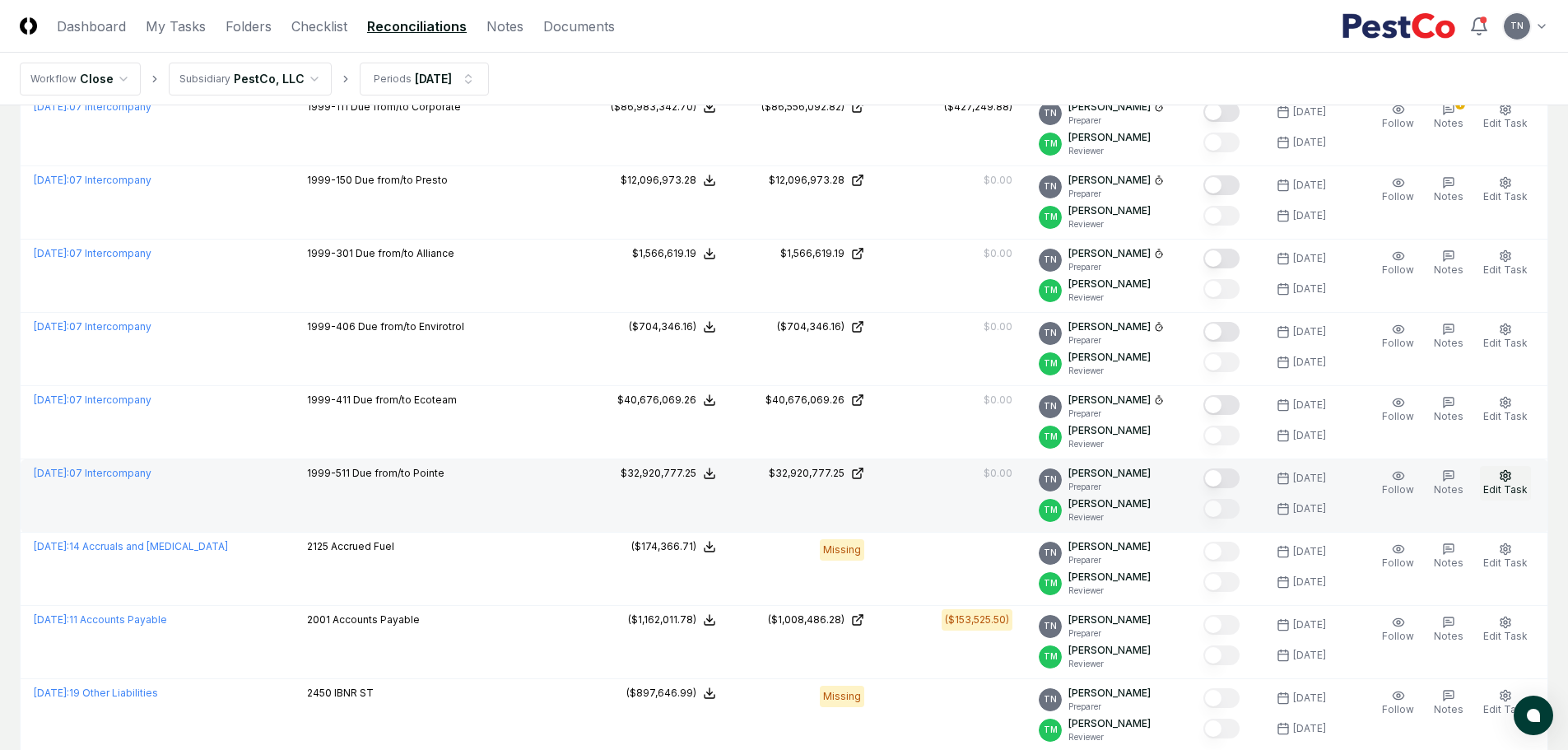
click at [1507, 477] on circle "button" at bounding box center [1505, 476] width 3 height 3
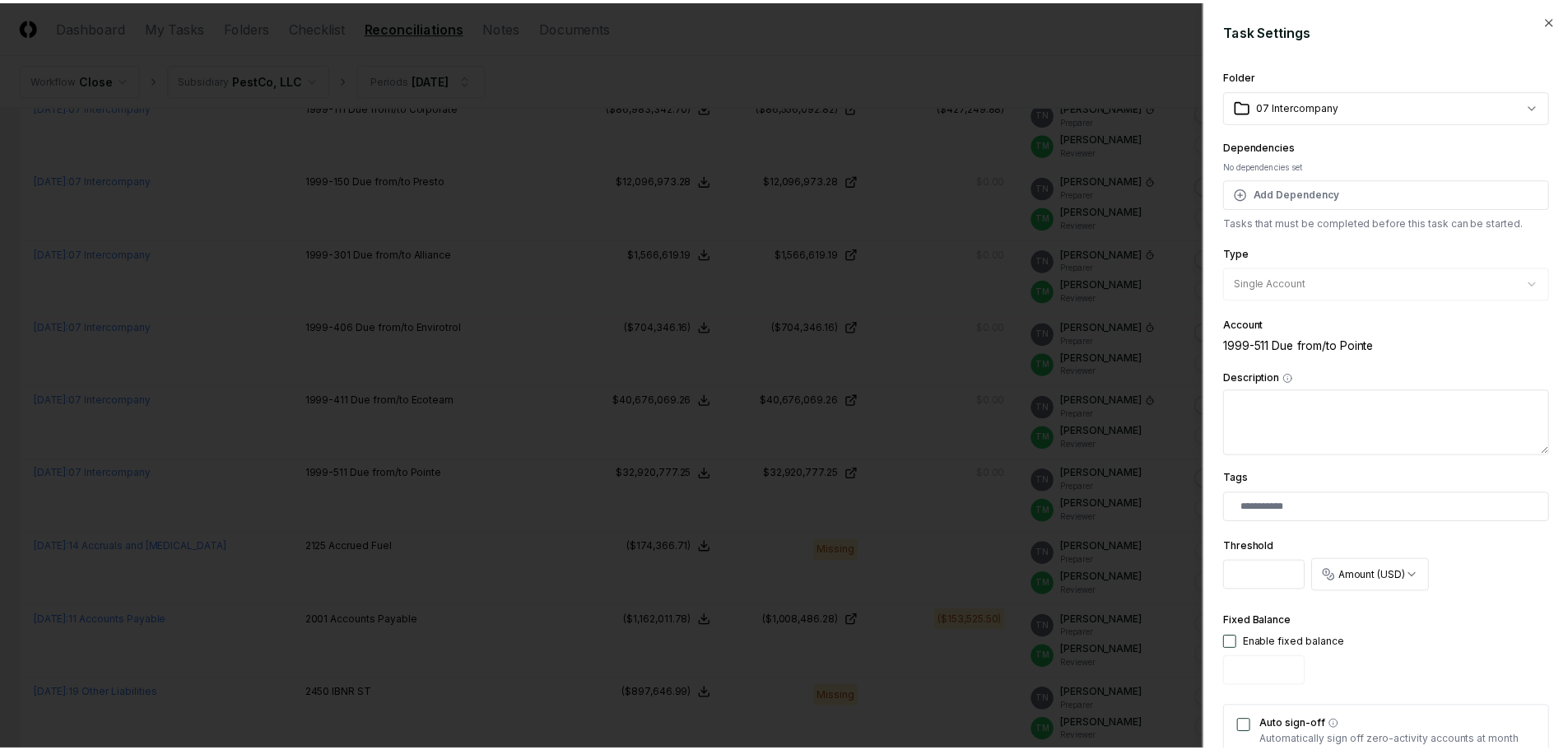
scroll to position [428, 0]
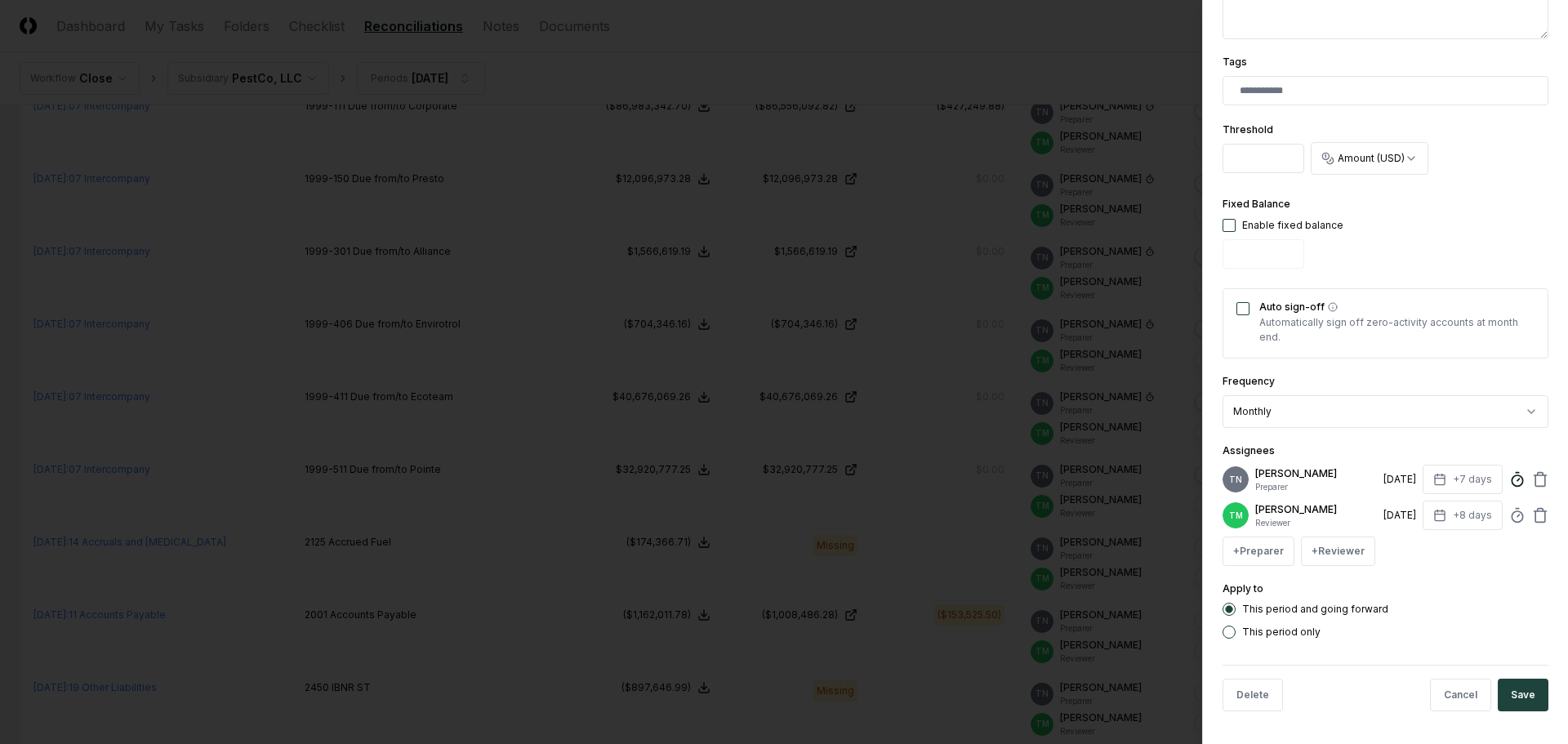
click at [1511, 475] on circle at bounding box center [1516, 480] width 11 height 11
type input "*****"
click at [1516, 690] on button "Save" at bounding box center [1522, 694] width 51 height 32
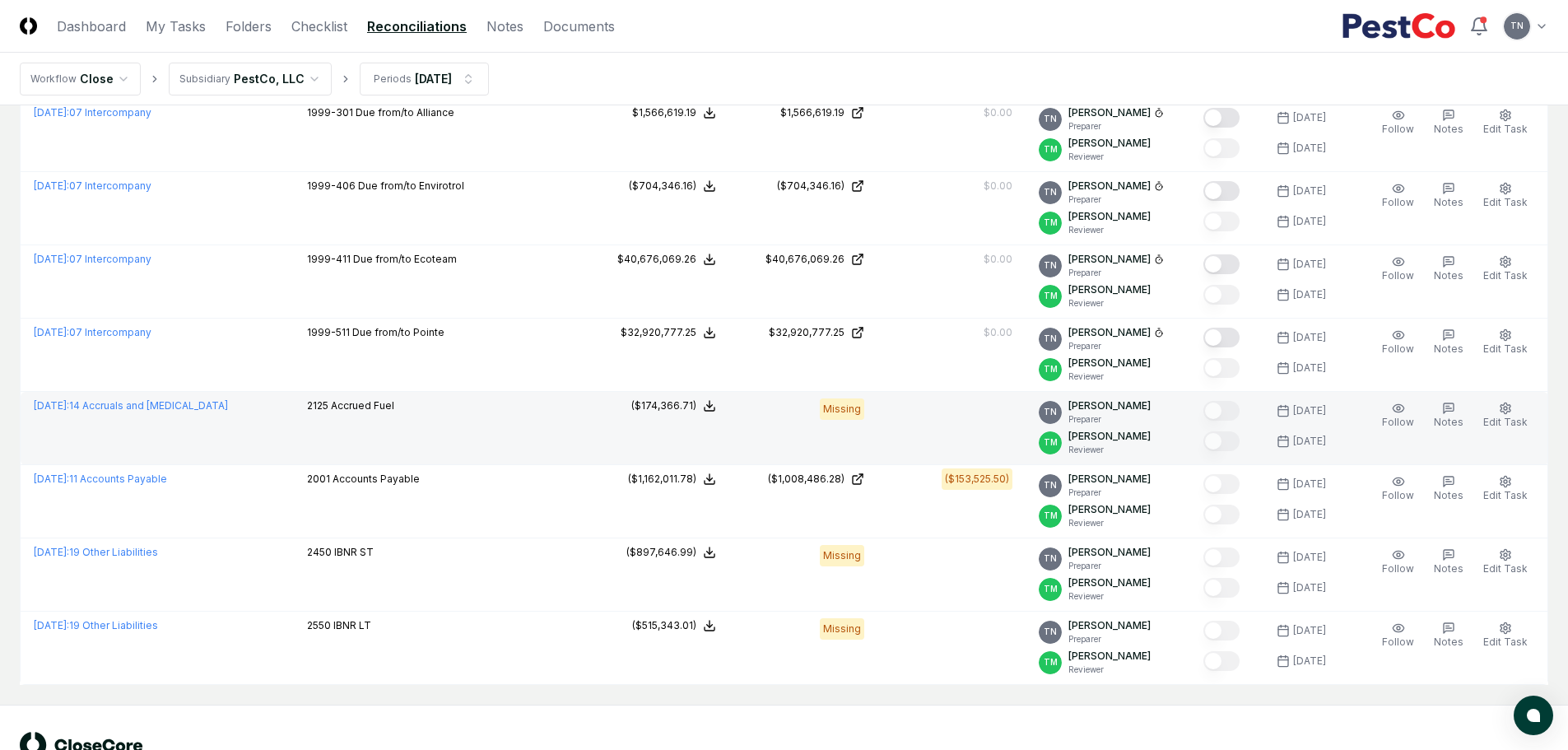
scroll to position [2169, 0]
